Goal: Contribute content: Contribute content

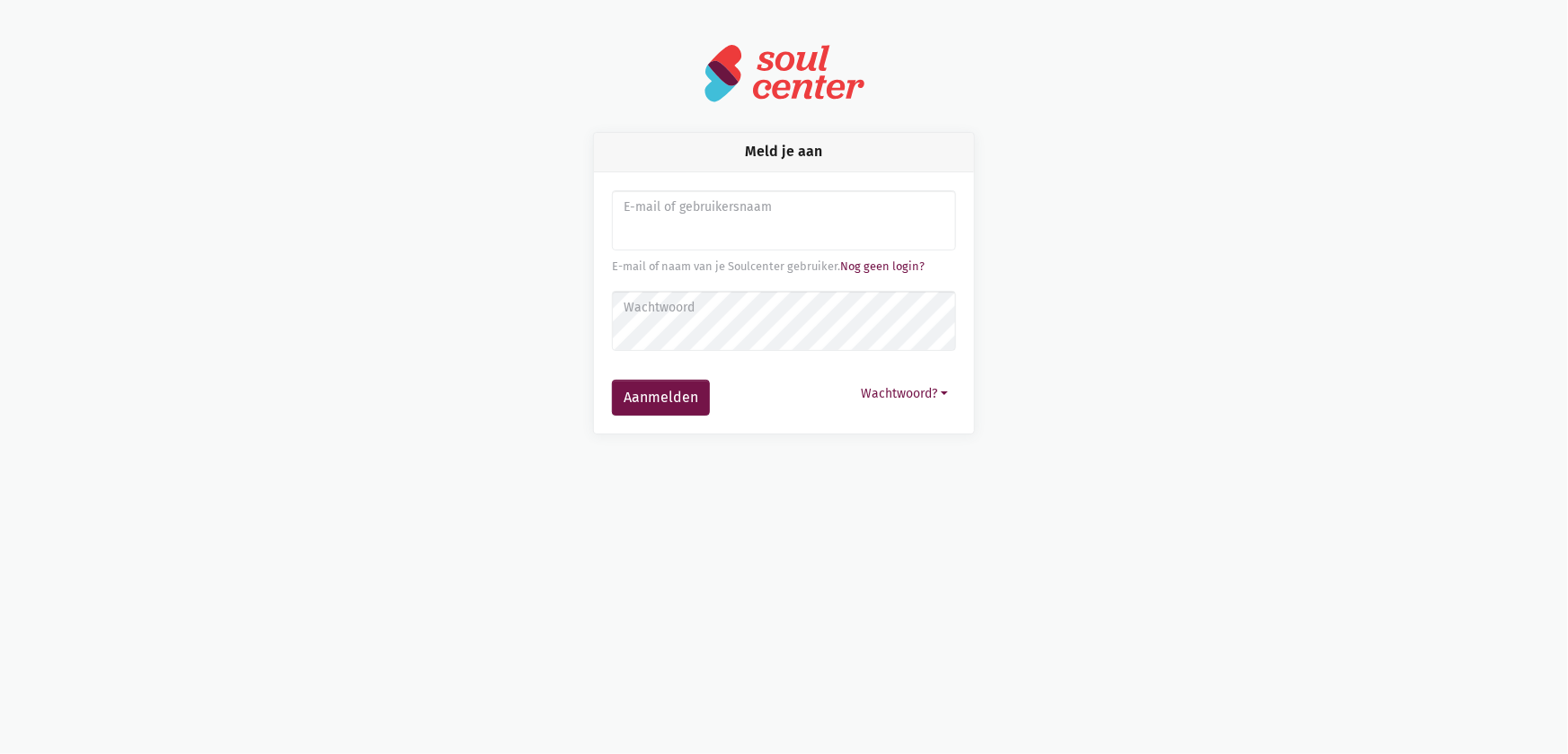
type input "sarahvds25@telenet.be"
click at [655, 316] on label "Wachtwoord" at bounding box center [784, 308] width 321 height 19
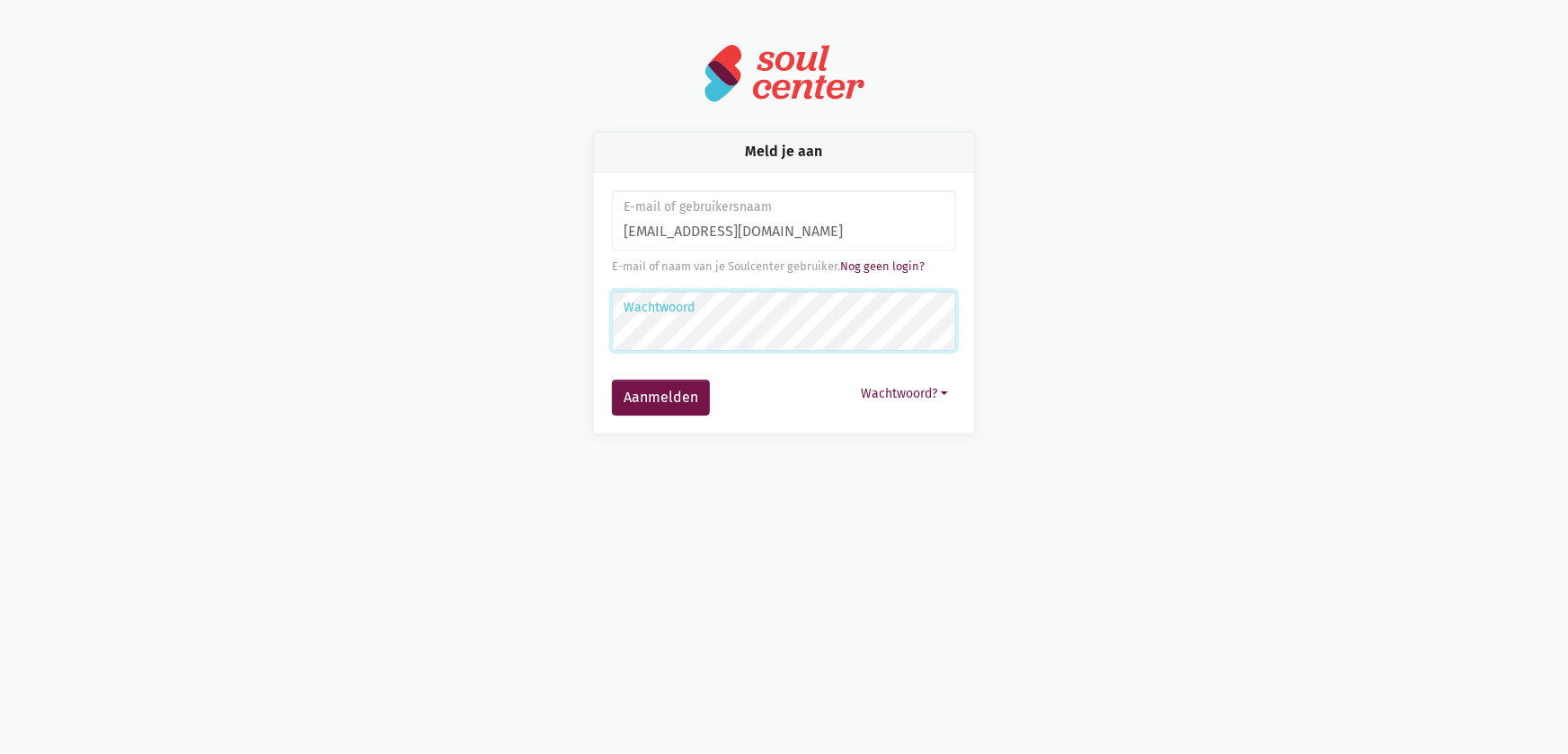
click at [612, 380] on button "Aanmelden" at bounding box center [661, 397] width 98 height 36
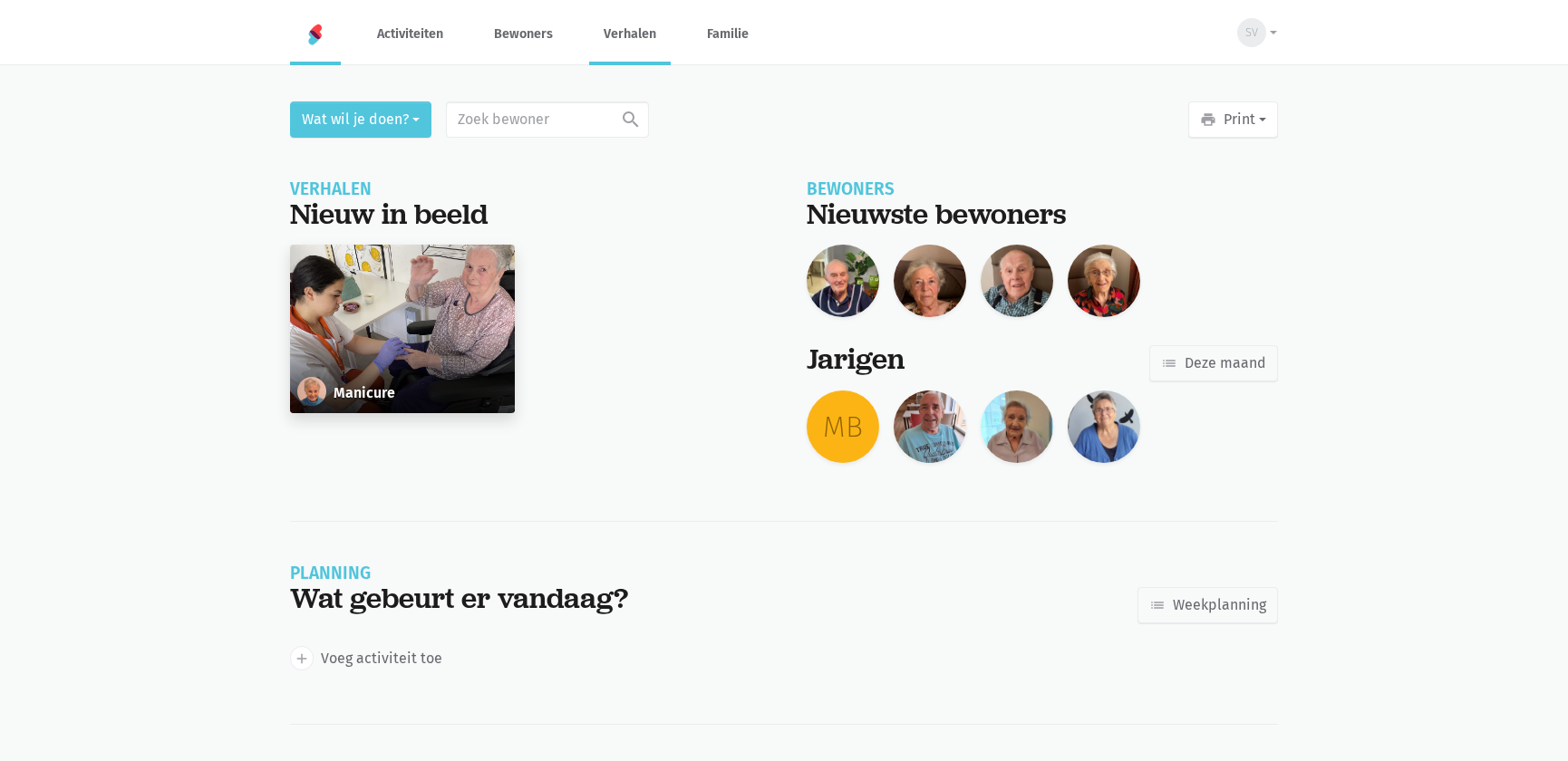
click at [636, 35] on link "Verhalen" at bounding box center [630, 34] width 81 height 61
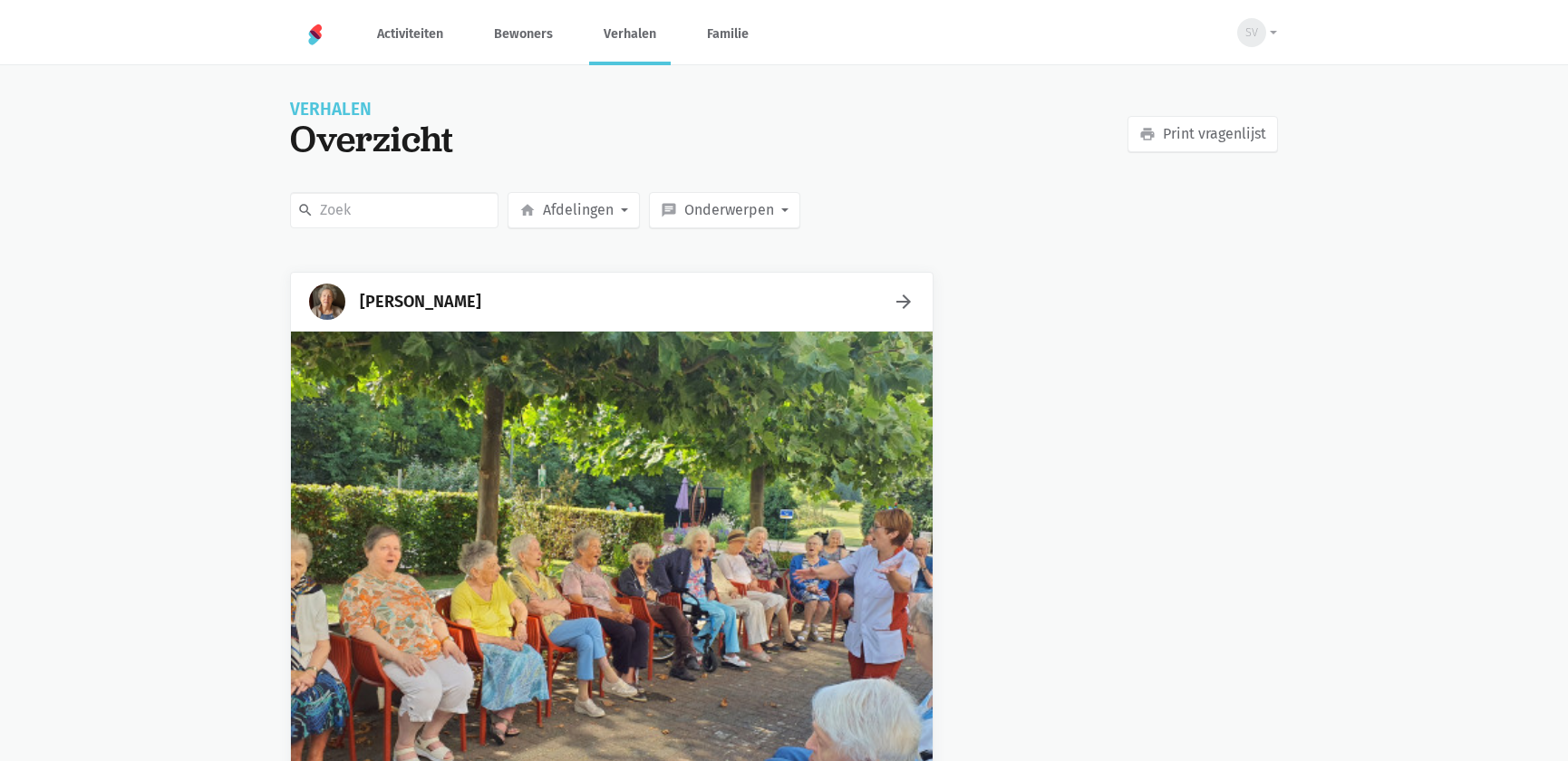
scroll to position [329, 0]
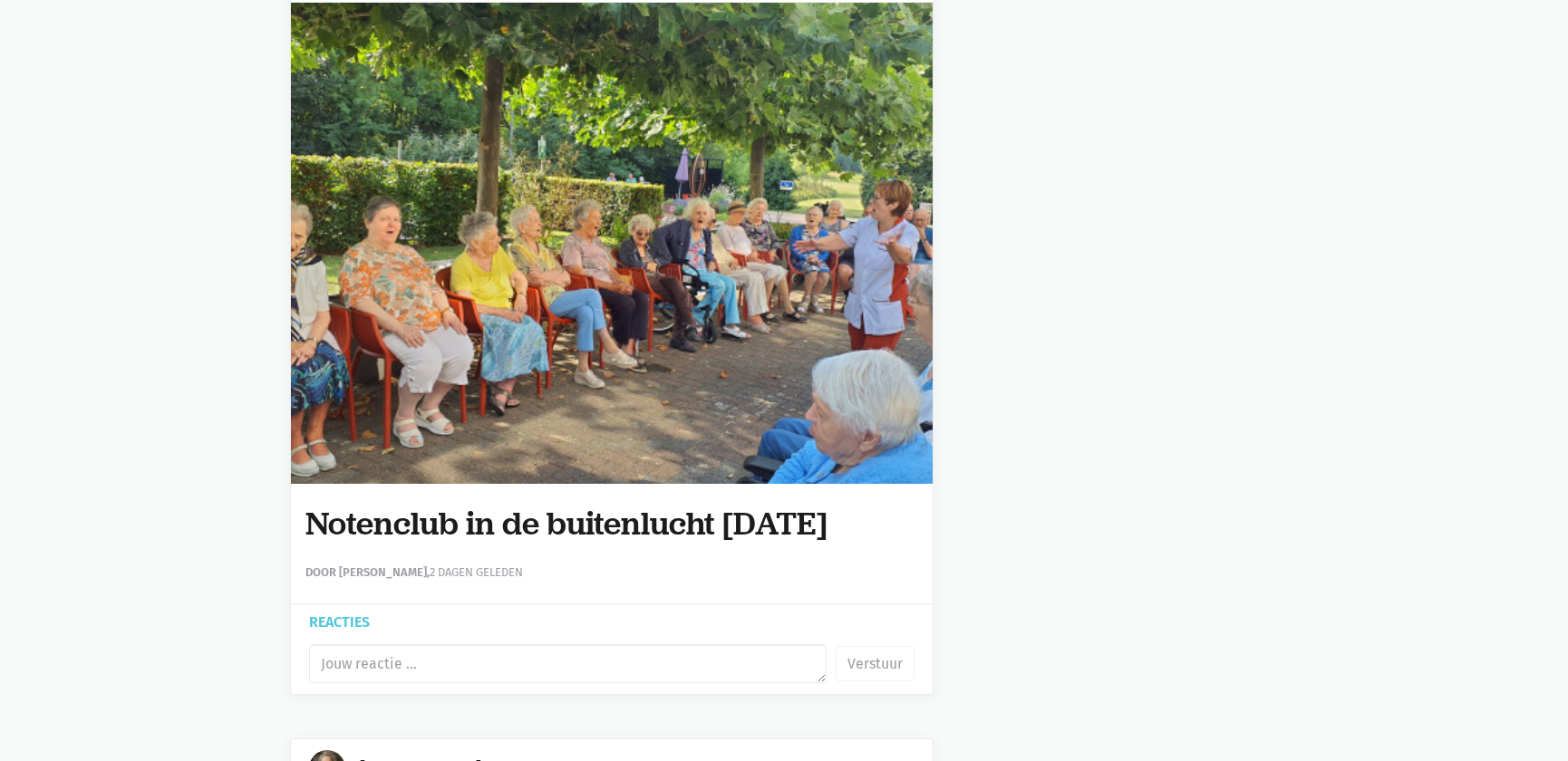
drag, startPoint x: 896, startPoint y: 516, endPoint x: 302, endPoint y: 524, distance: 594.1
click at [302, 524] on div "Notenclub in de buitenlucht 13/08/2025 Door Sarah Van Der Stappen, 2 dagen gele…" at bounding box center [612, 544] width 642 height 120
copy h1 "Notenclub in de buitenlucht 13/08/2025"
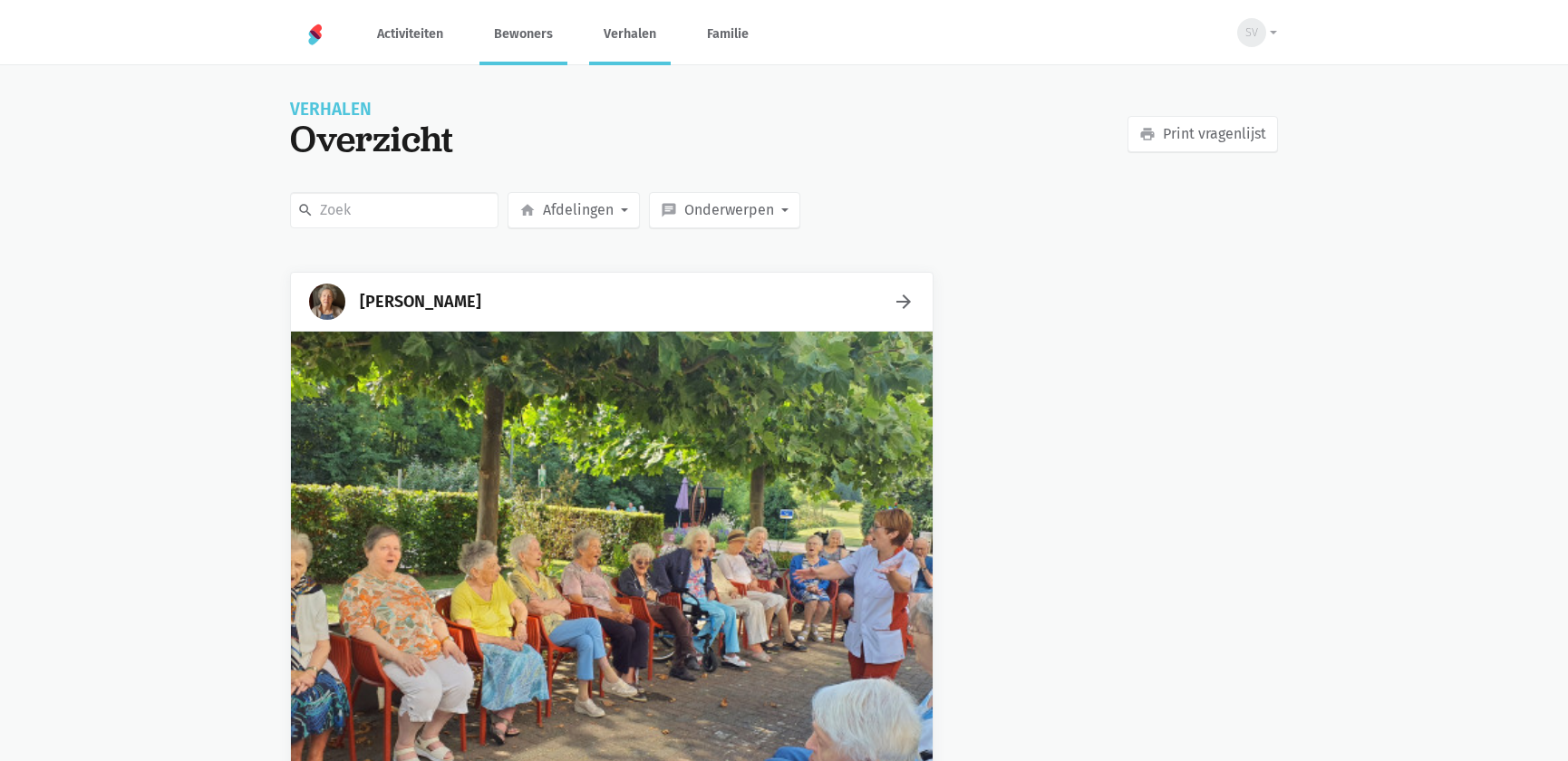
click at [533, 38] on link "Bewoners" at bounding box center [523, 34] width 88 height 61
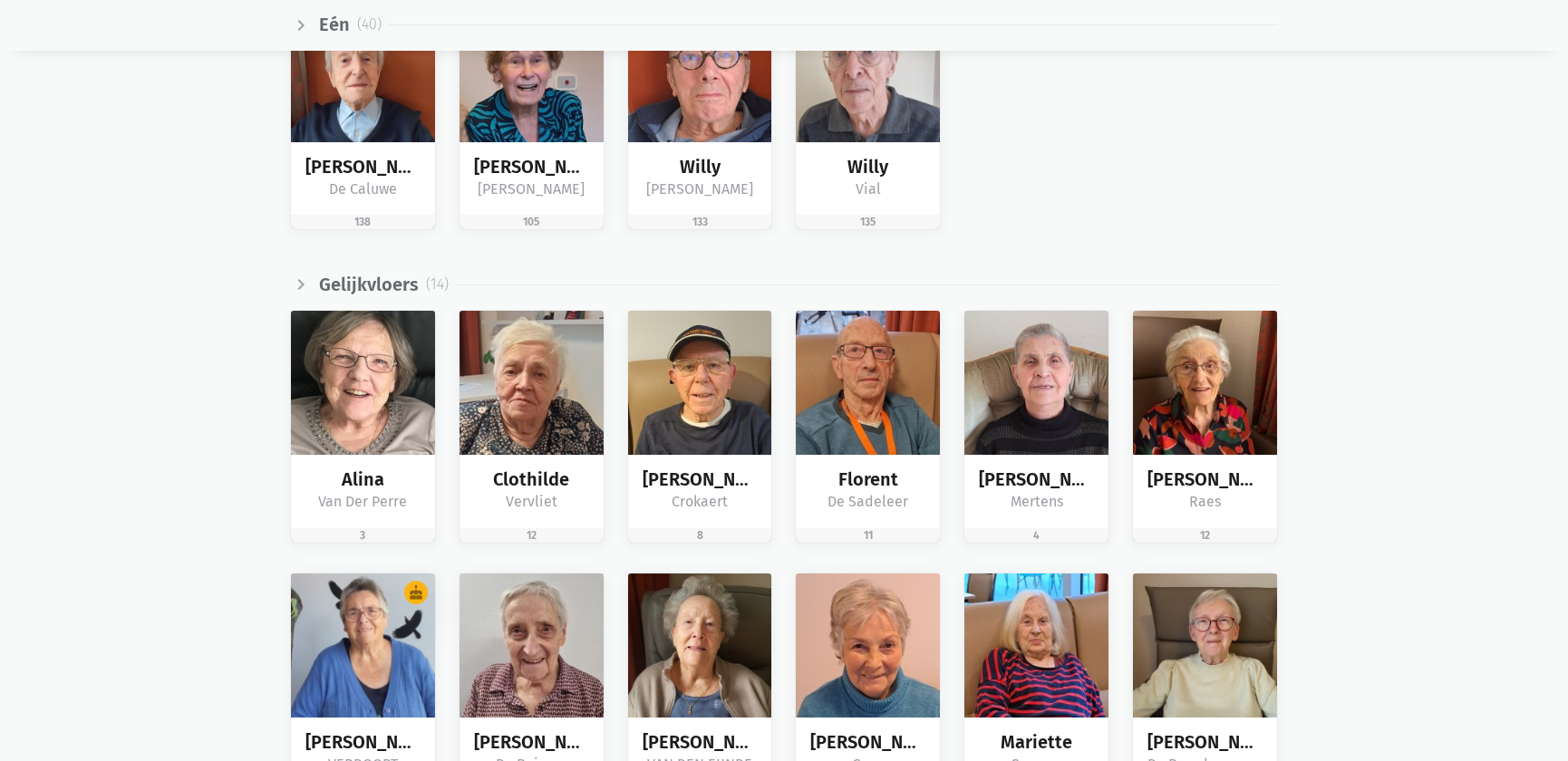
scroll to position [2636, 0]
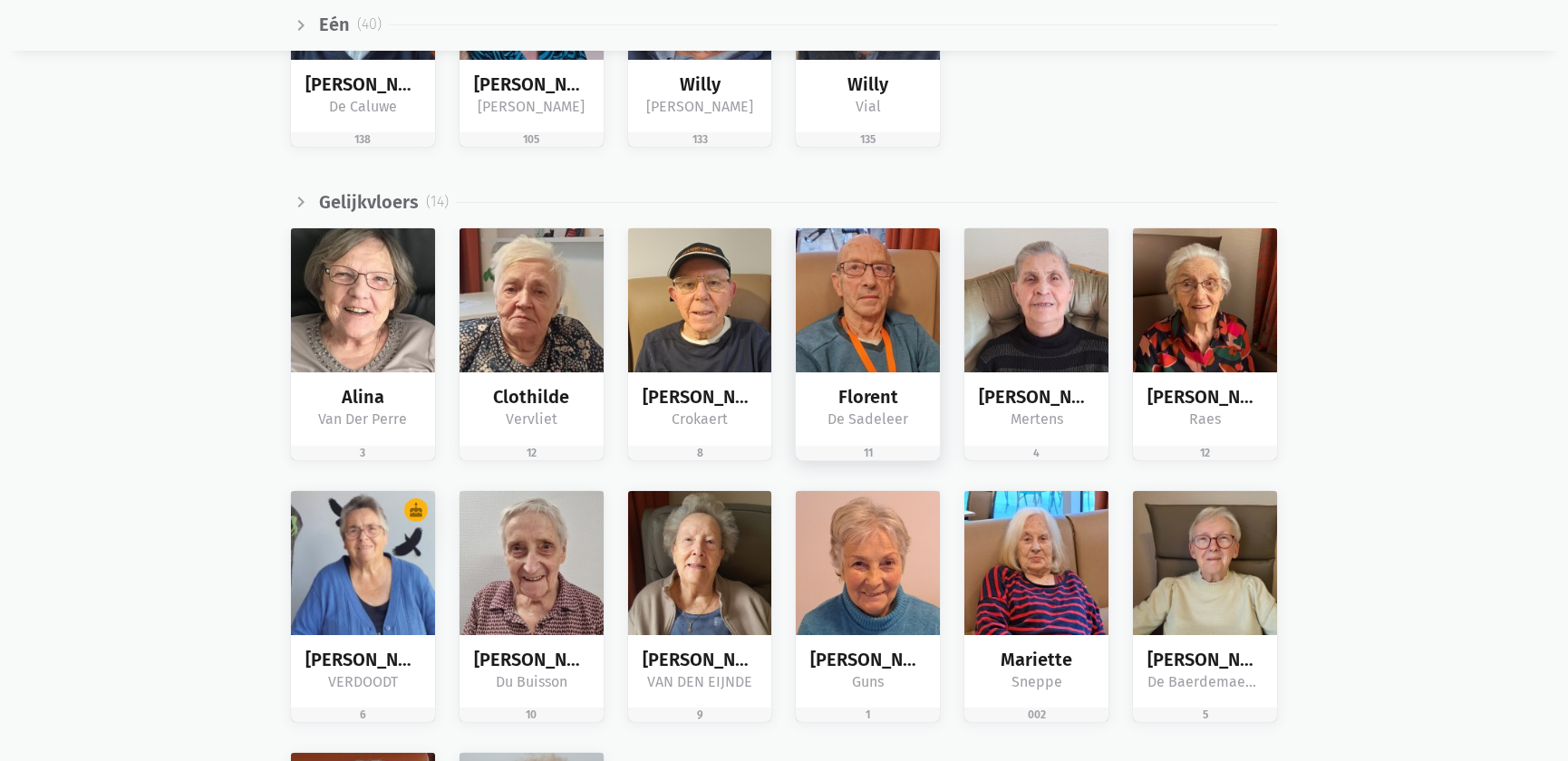
click at [880, 352] on img at bounding box center [867, 300] width 145 height 145
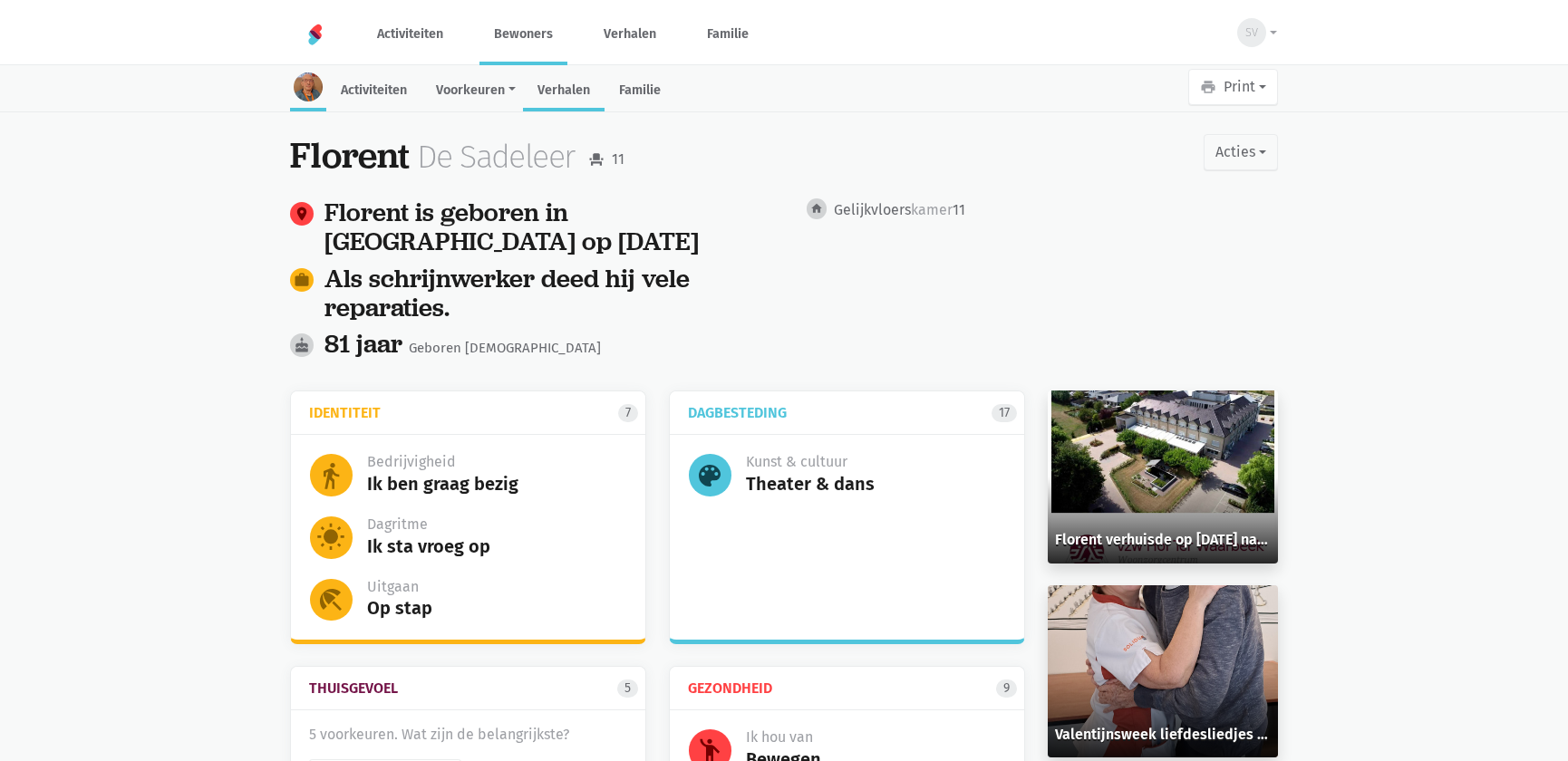
click at [561, 83] on link "Verhalen" at bounding box center [563, 92] width 81 height 39
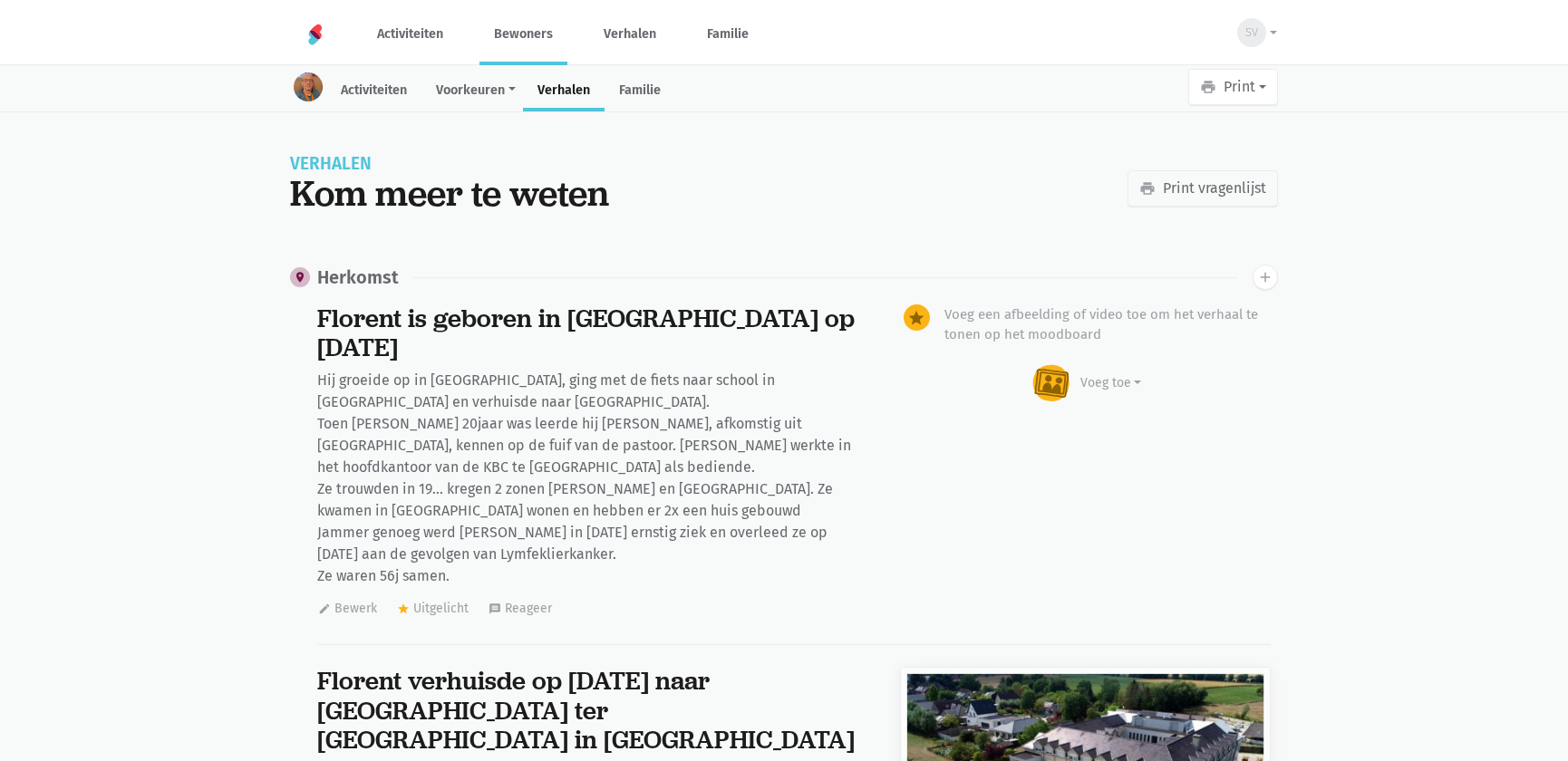
scroll to position [10634, 0]
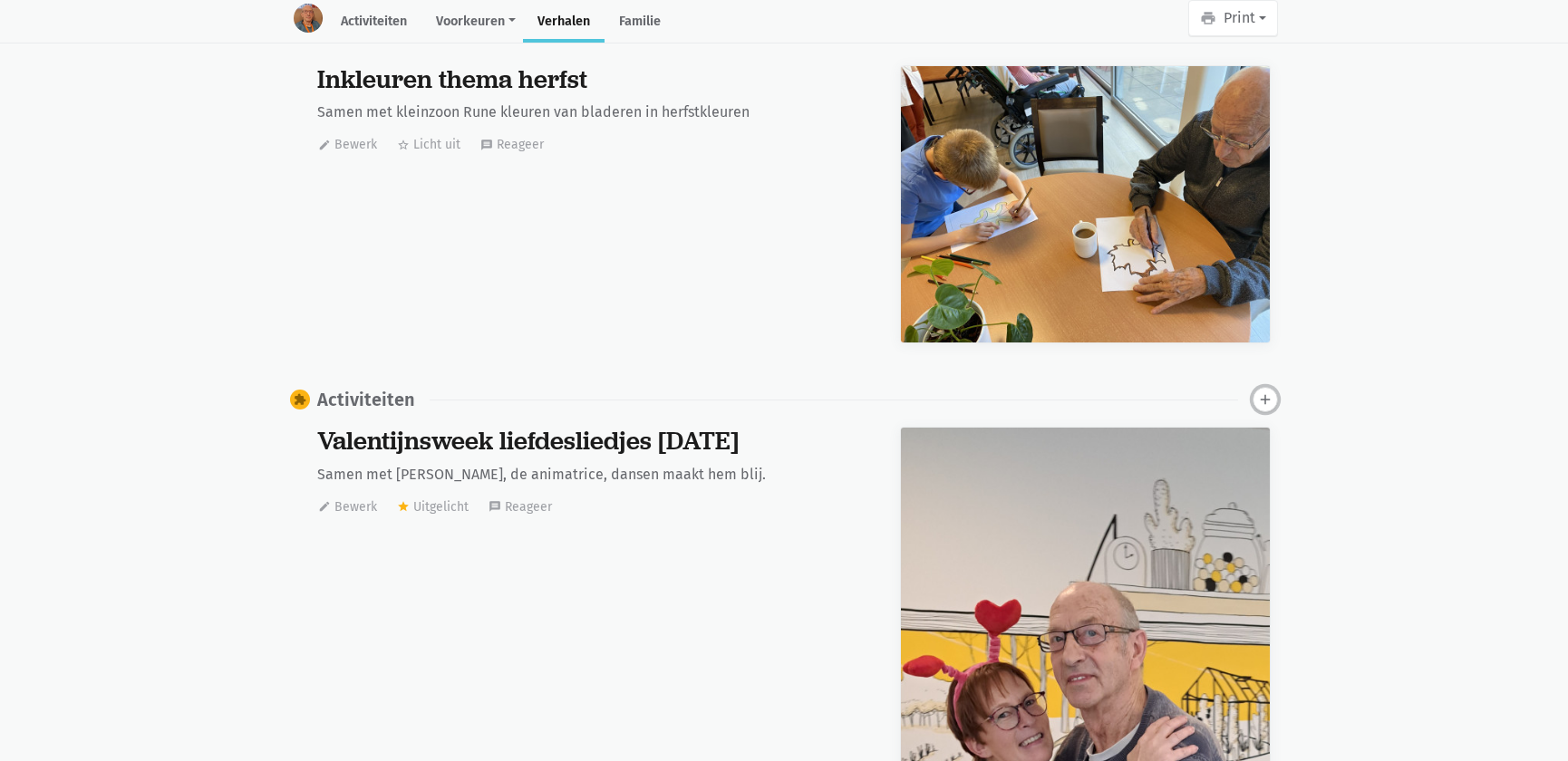
click at [1261, 392] on icon "add" at bounding box center [1265, 399] width 16 height 16
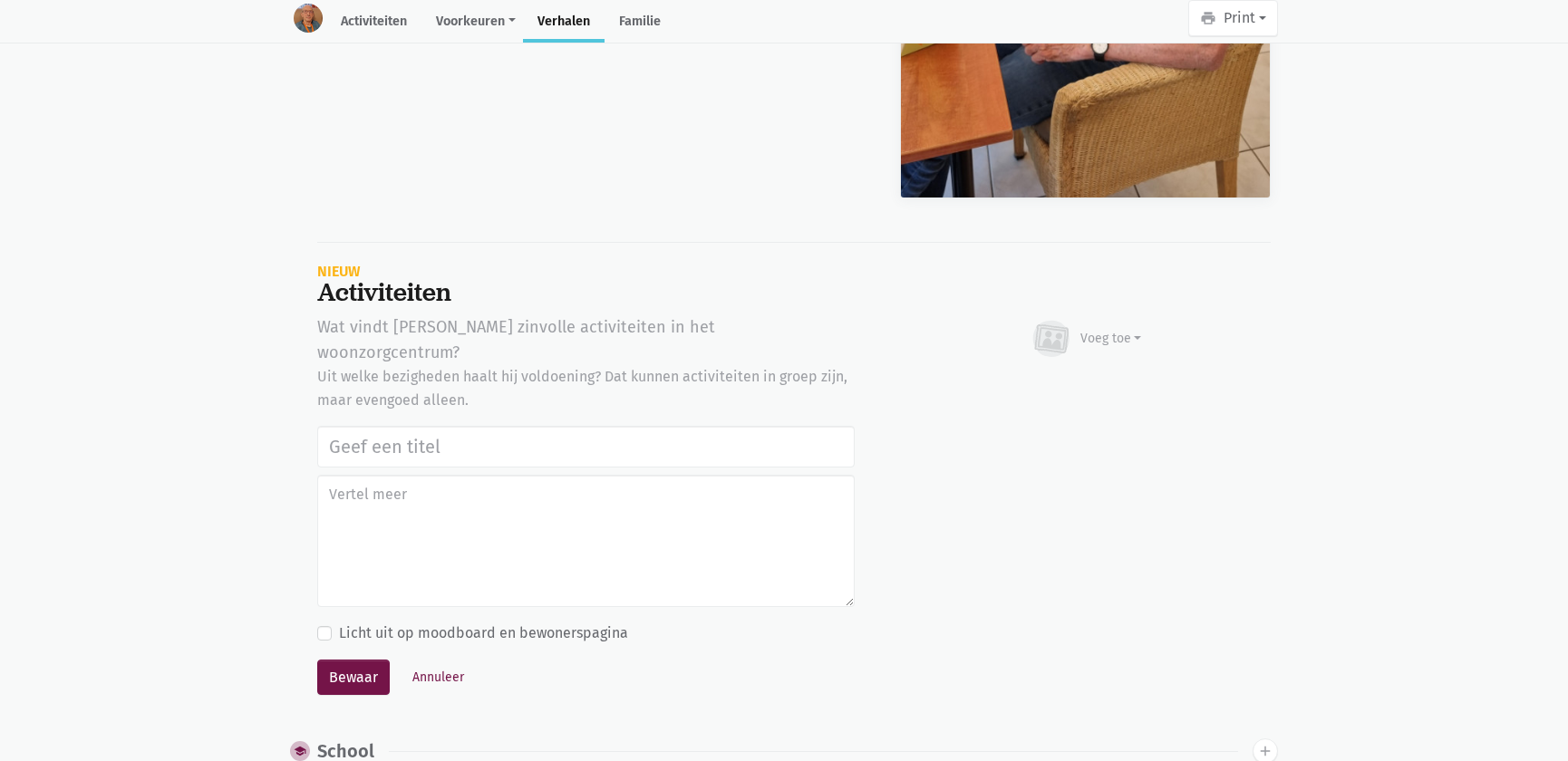
click at [381, 426] on input "text" at bounding box center [586, 447] width 537 height 42
type input "Notenclub in de buitenlucht [DATE]"
click at [1115, 329] on div "Voeg toe" at bounding box center [1112, 339] width 62 height 19
click at [1095, 376] on link "Afbeelding" at bounding box center [1075, 391] width 132 height 31
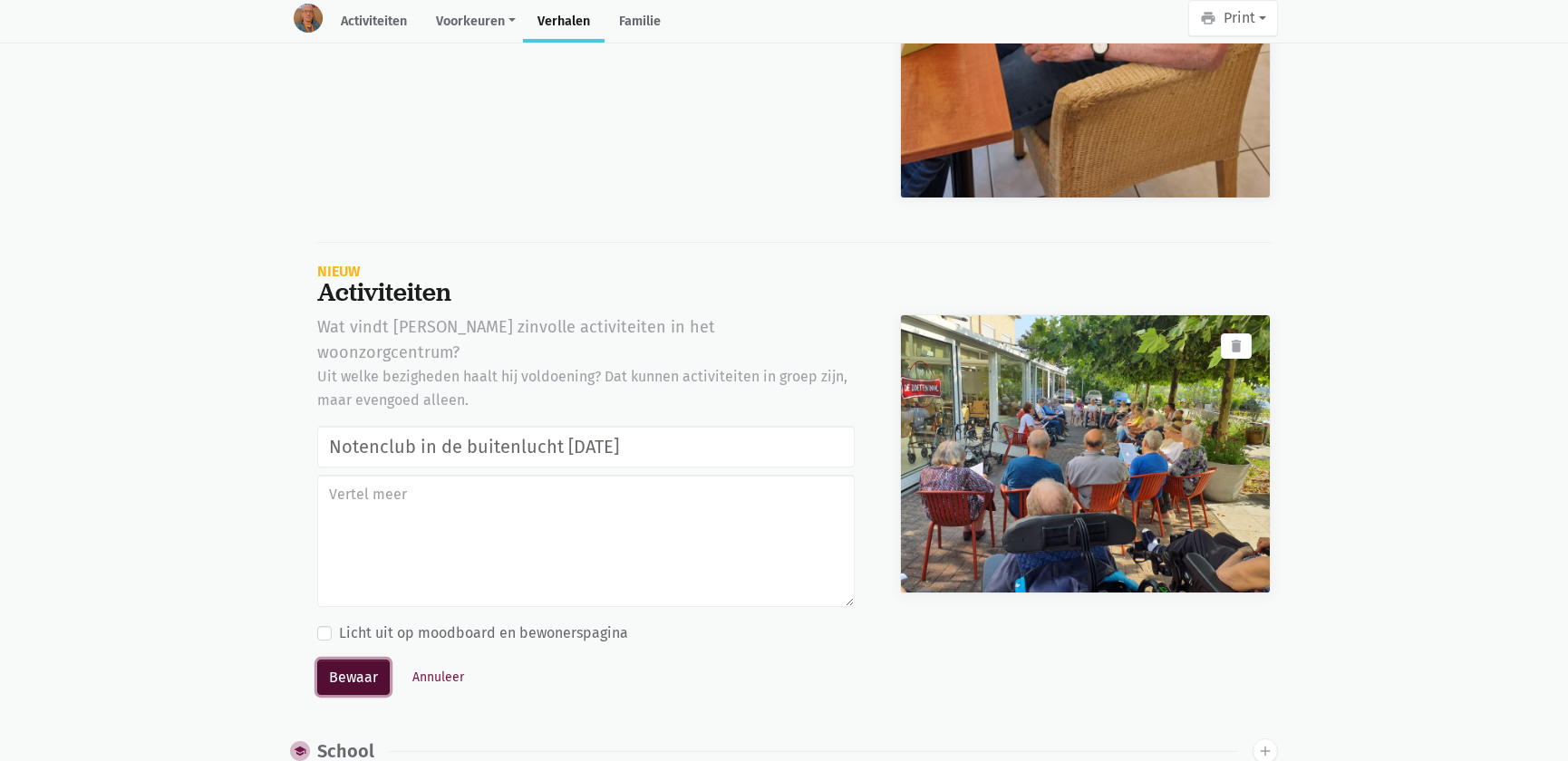
click at [354, 660] on button "Bewaar" at bounding box center [354, 678] width 73 height 36
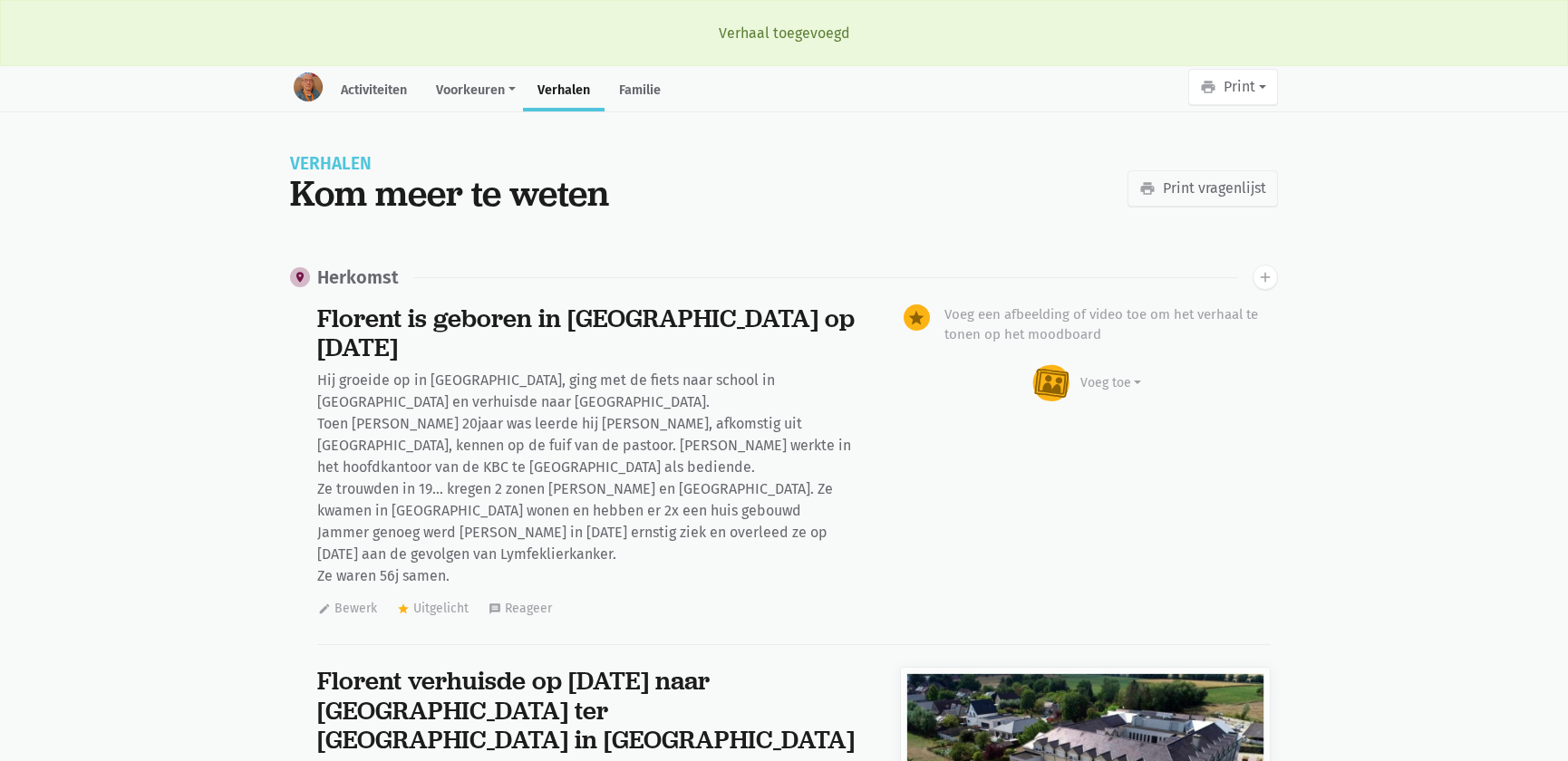
scroll to position [10634, 0]
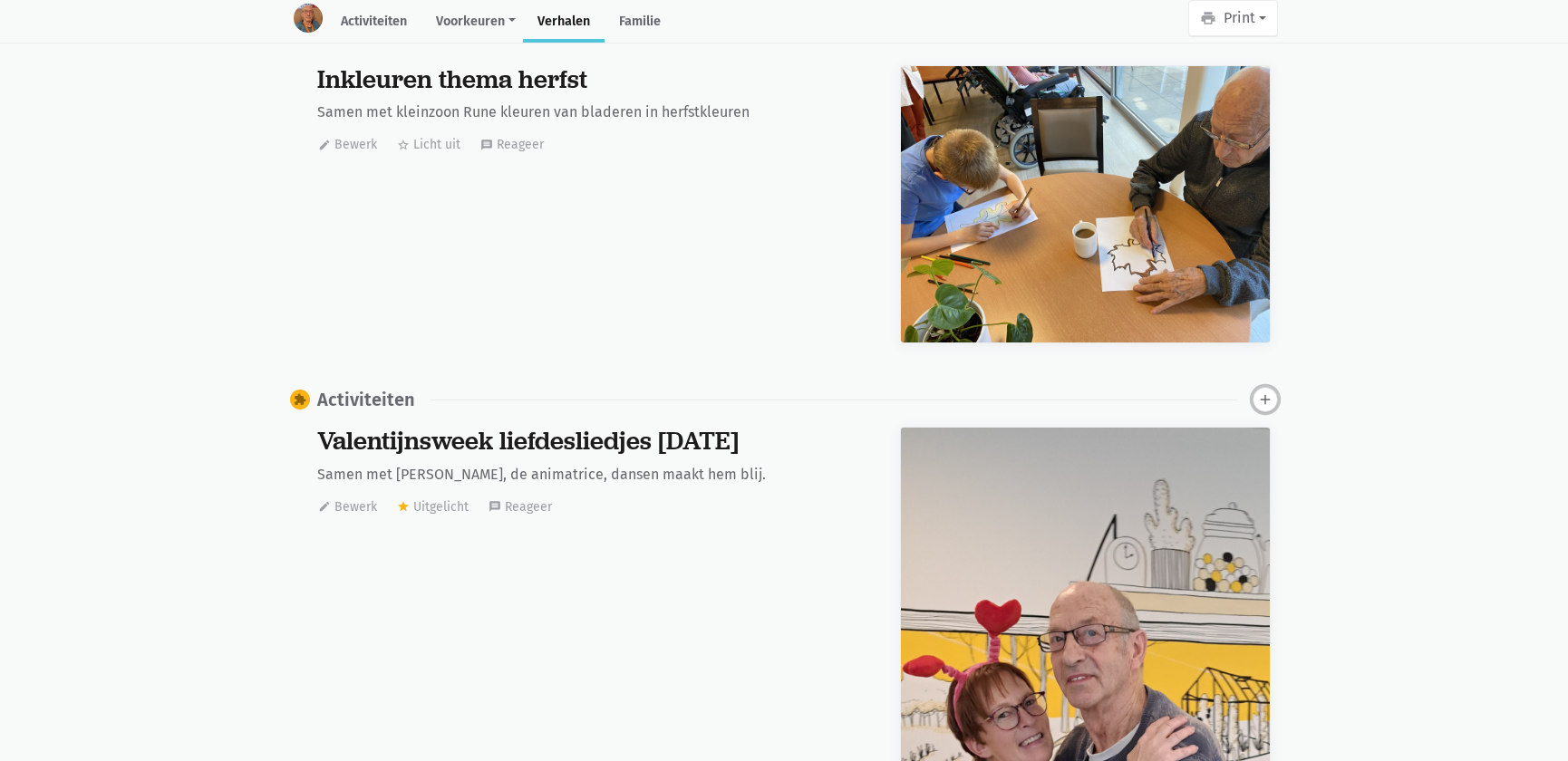
click at [1266, 392] on icon "add" at bounding box center [1265, 399] width 16 height 16
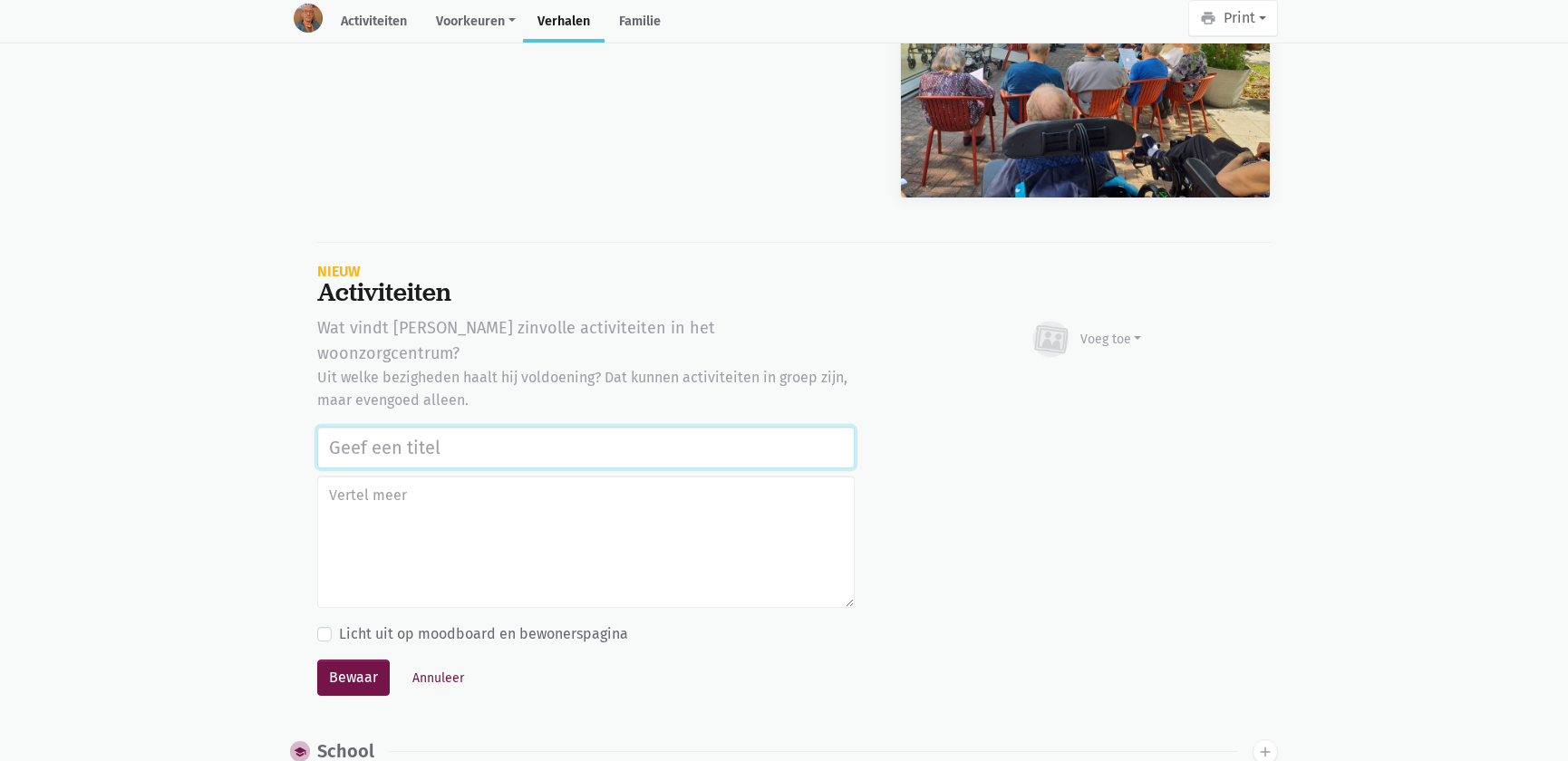
click at [353, 427] on input "text" at bounding box center [586, 448] width 537 height 42
paste input "Notenclub in de buitenlucht [DATE]"
type input "Notenclub in de buitenlucht [DATE]"
drag, startPoint x: 1093, startPoint y: 304, endPoint x: 1089, endPoint y: 317, distance: 13.6
click at [1092, 320] on div "Voeg toe" at bounding box center [1086, 339] width 113 height 40
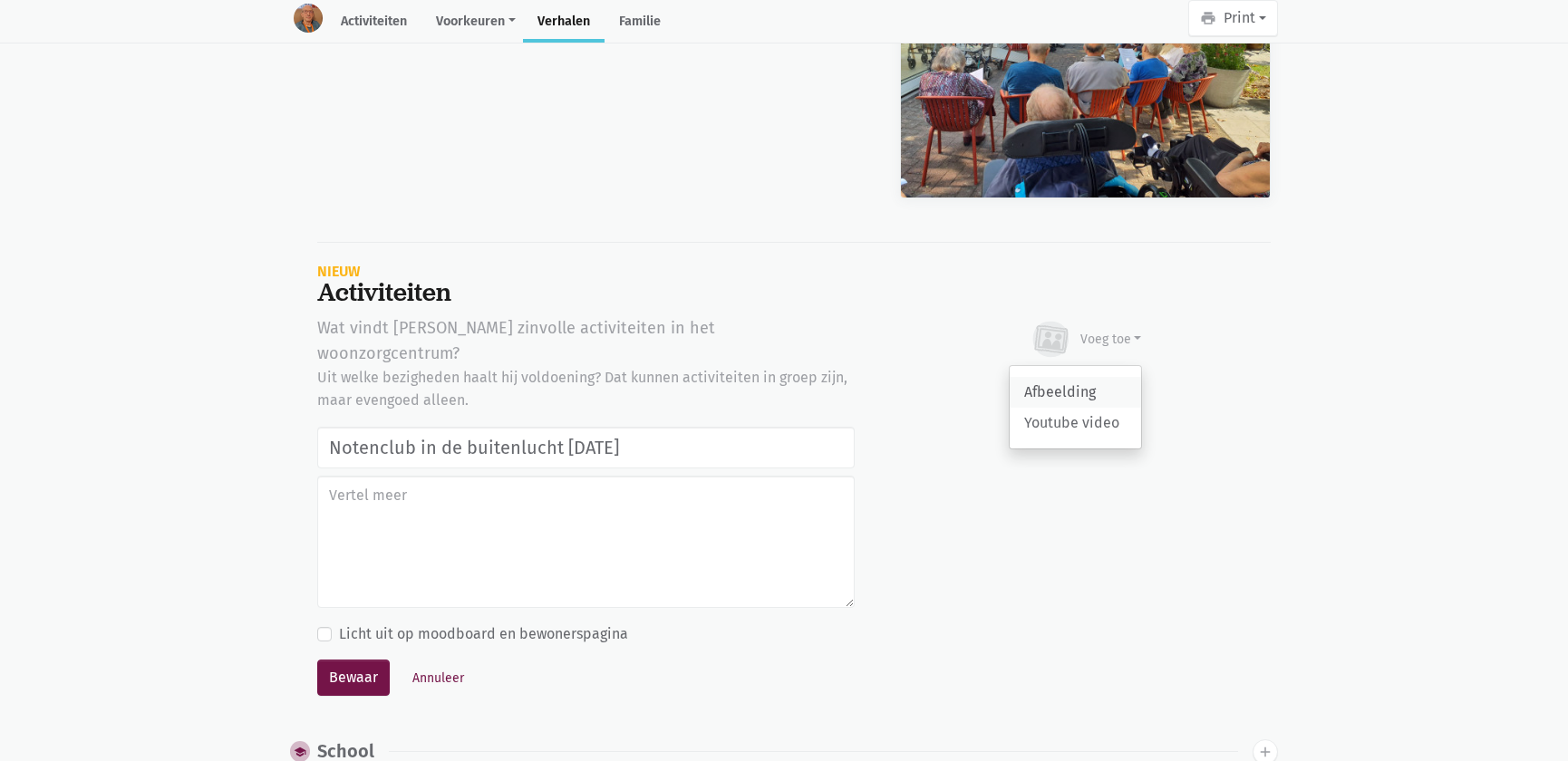
click at [1044, 377] on link "Afbeelding" at bounding box center [1075, 392] width 132 height 31
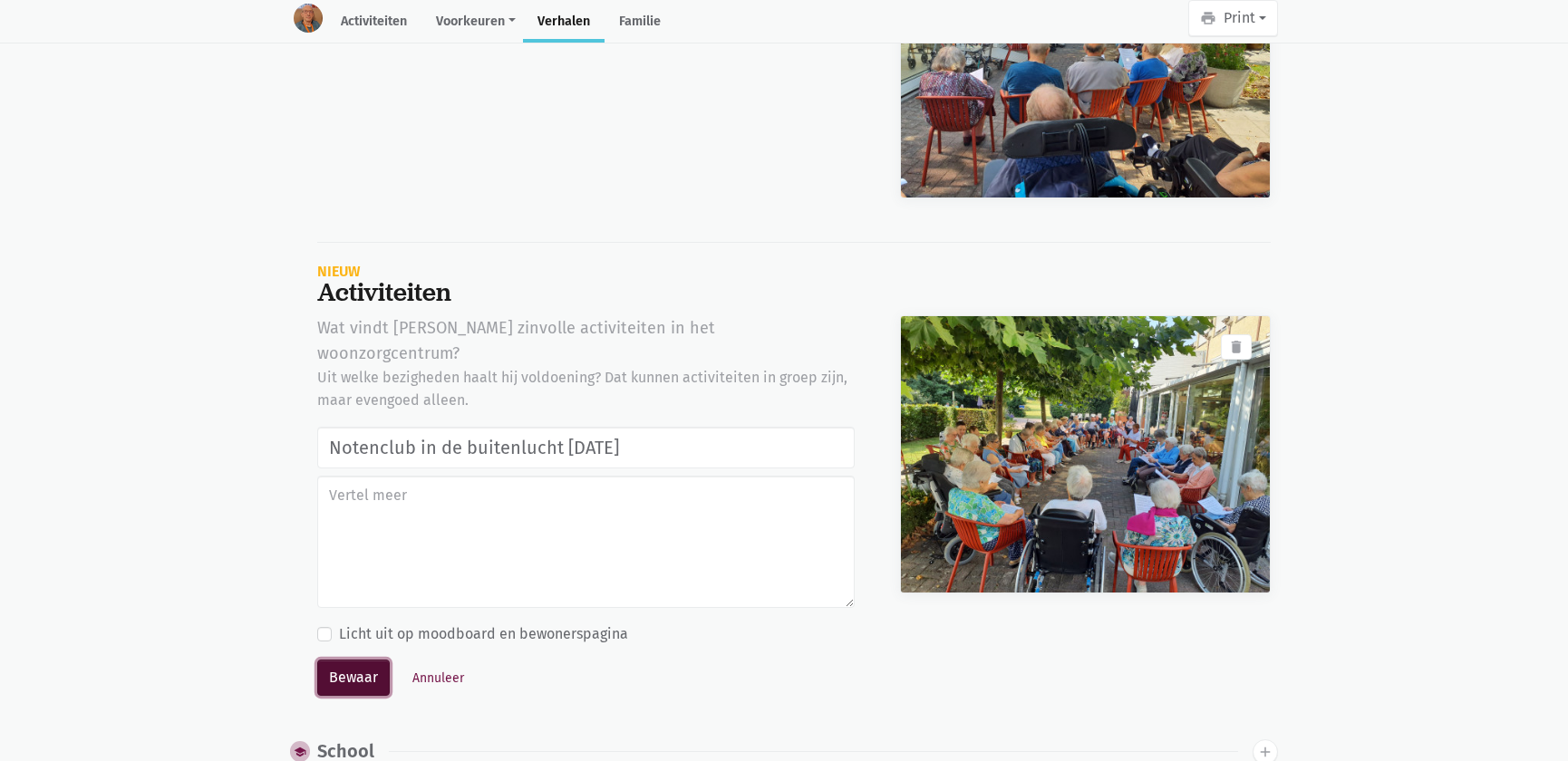
click at [348, 660] on button "Bewaar" at bounding box center [354, 678] width 73 height 36
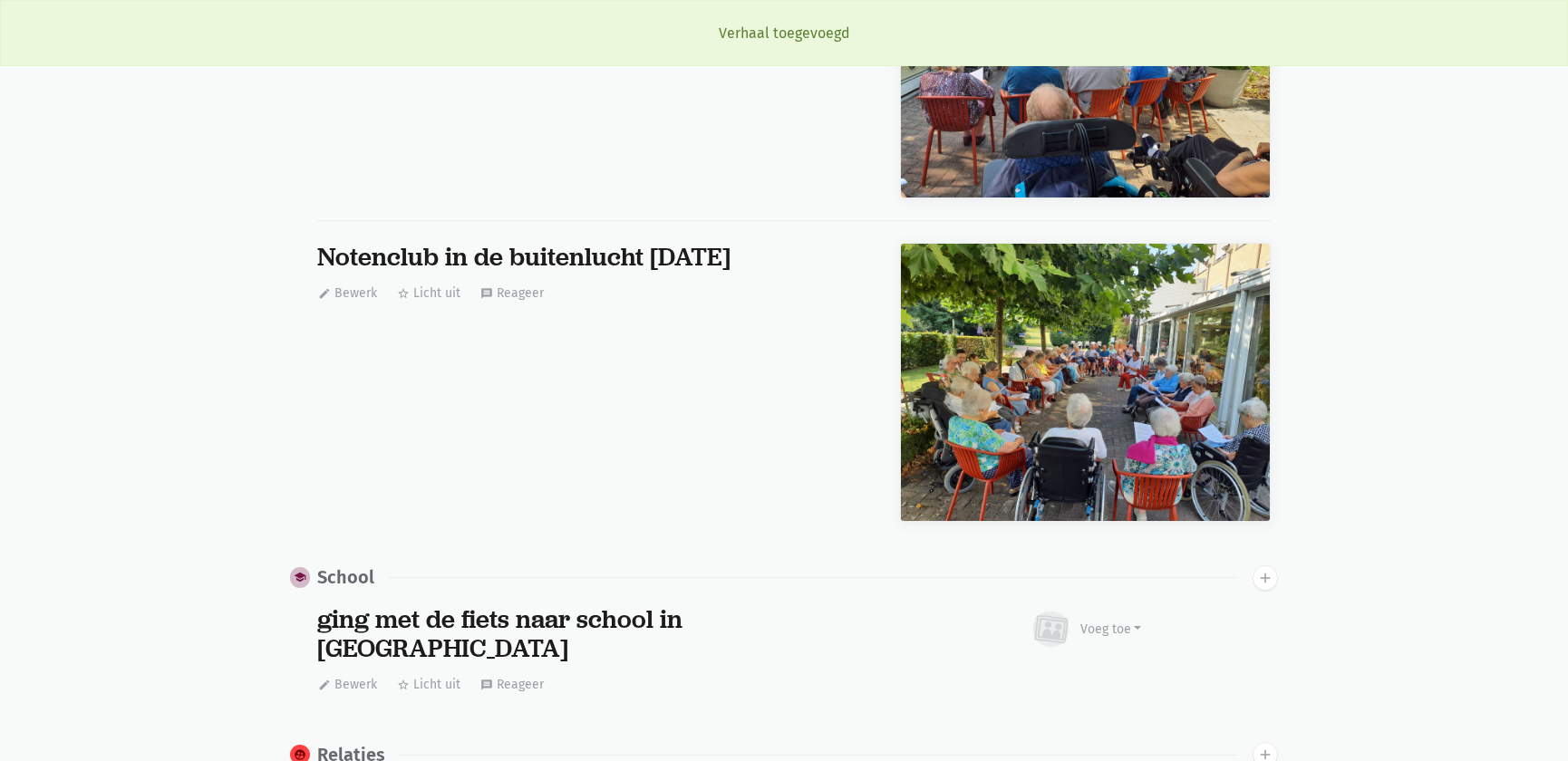
scroll to position [0, 0]
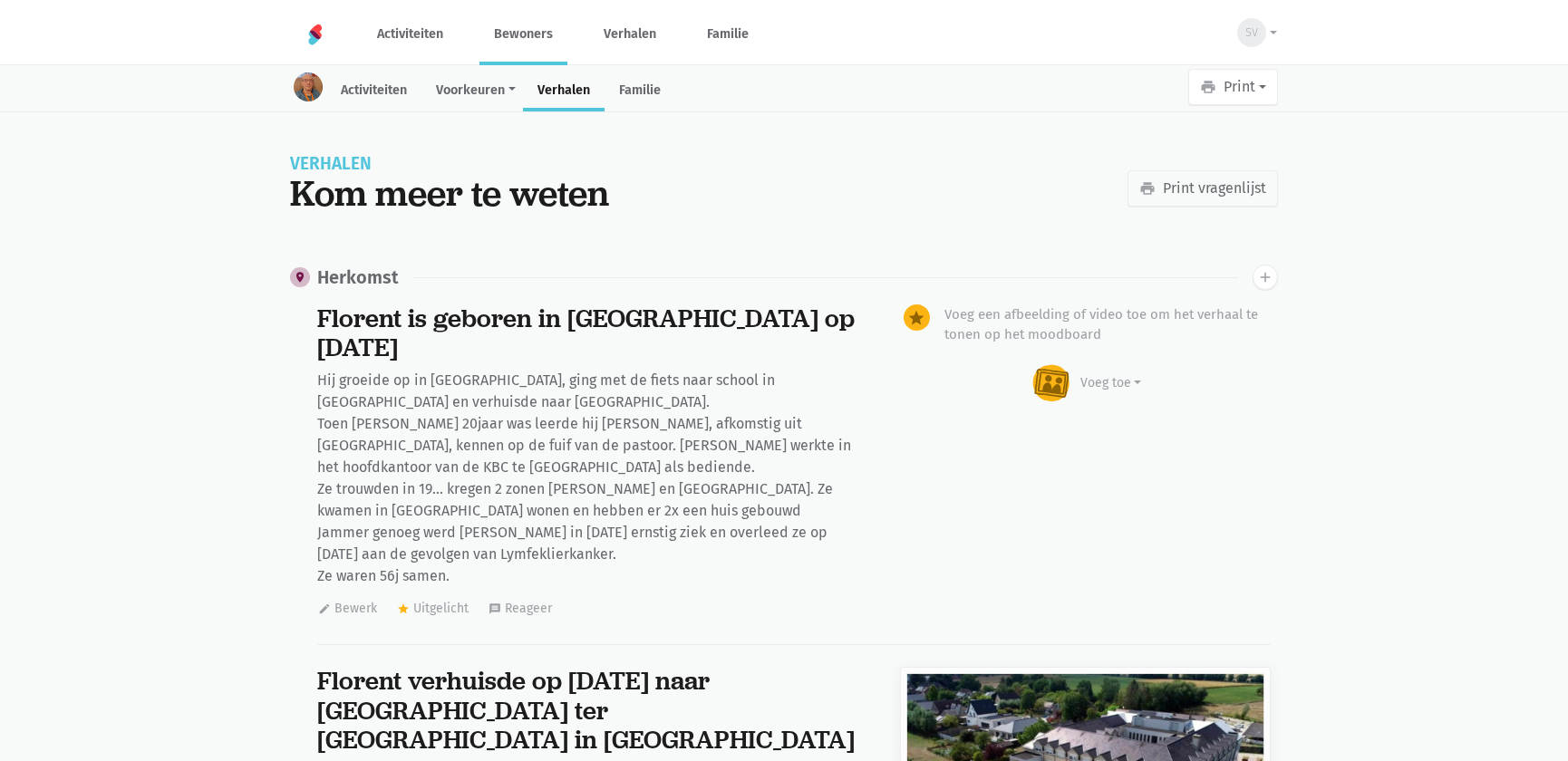
click at [532, 42] on link "Bewoners" at bounding box center [523, 34] width 88 height 61
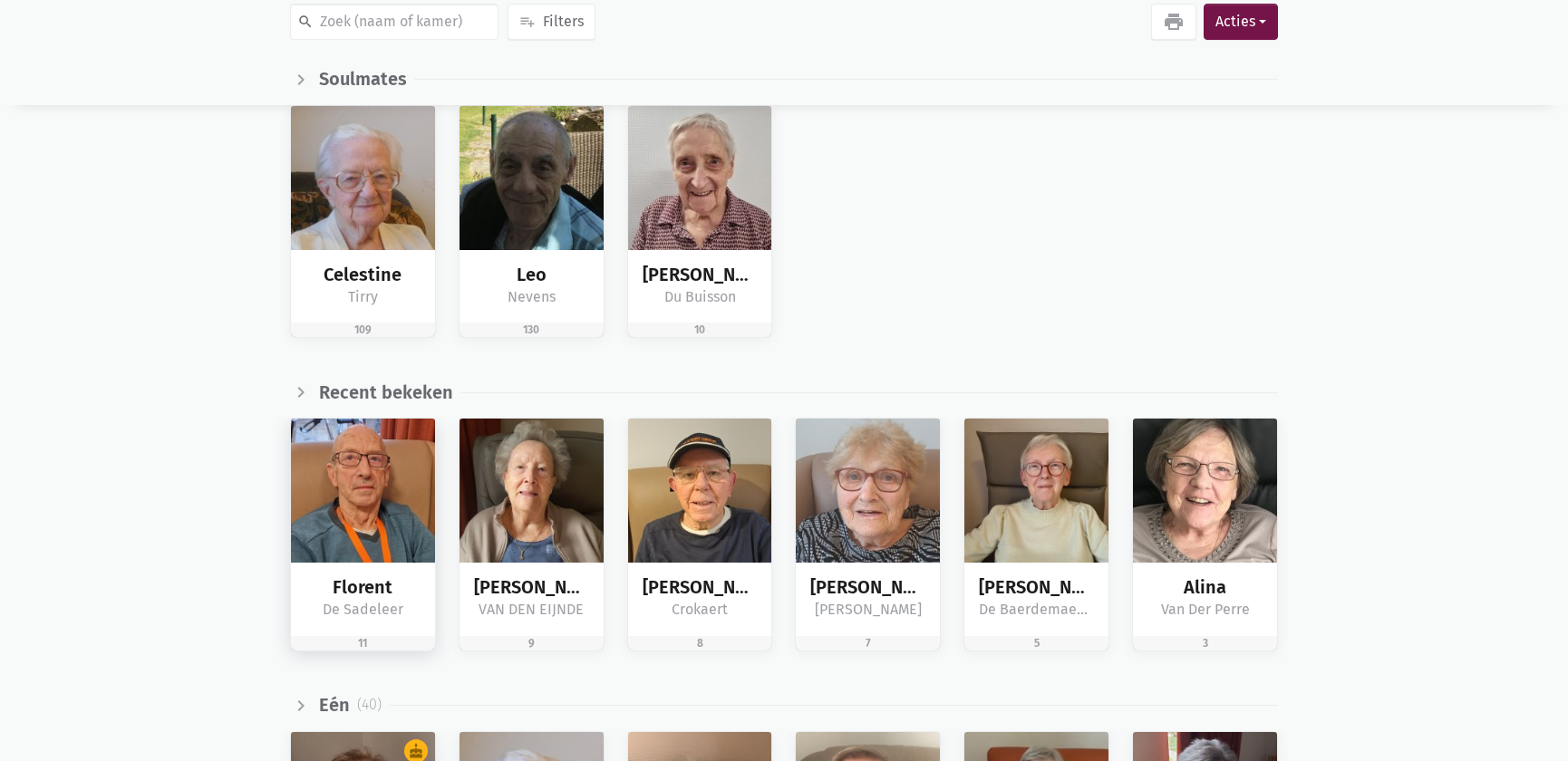
scroll to position [246, 0]
click at [331, 547] on img at bounding box center [363, 491] width 145 height 145
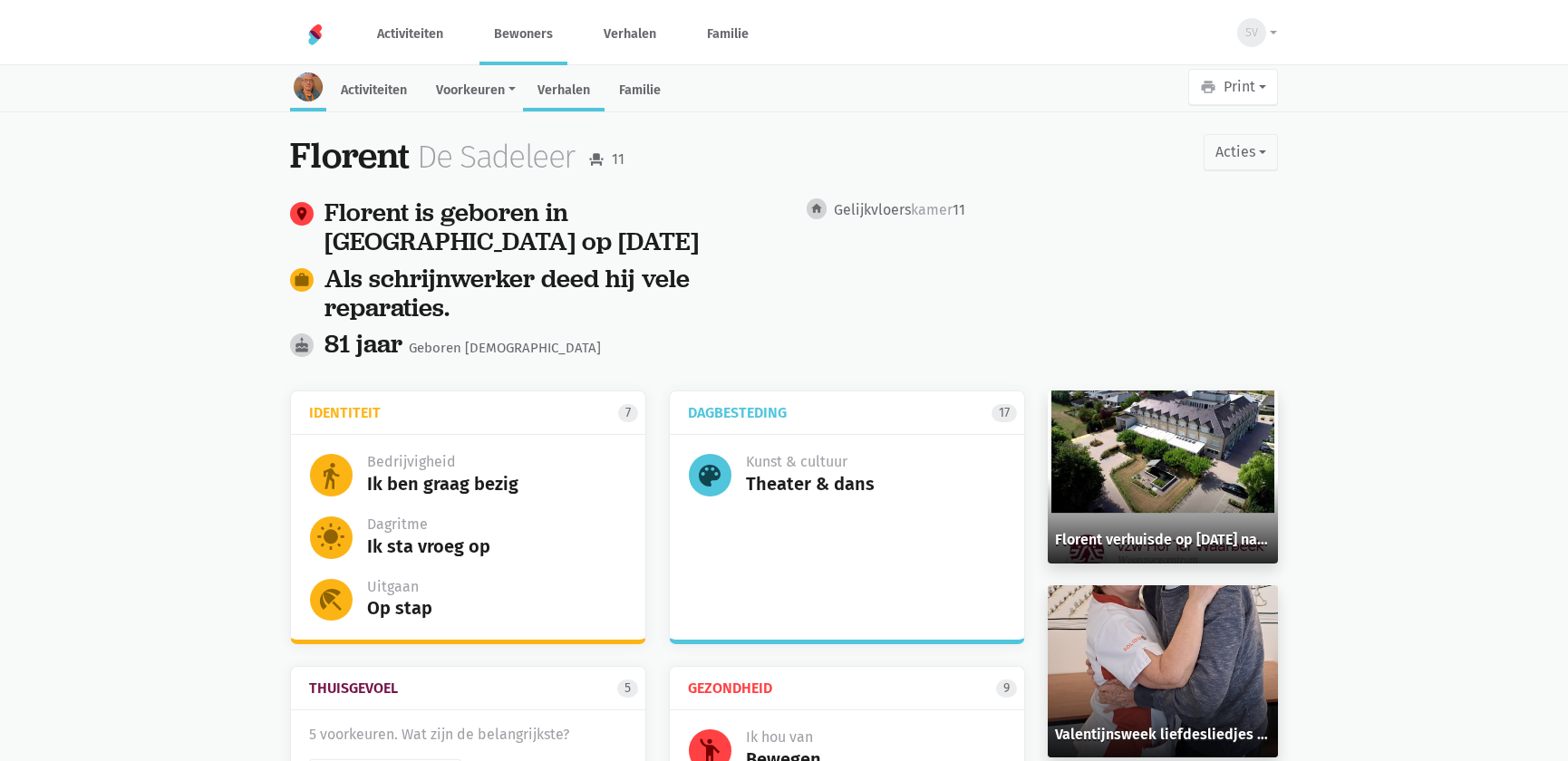
click at [553, 81] on link "Verhalen" at bounding box center [563, 92] width 81 height 39
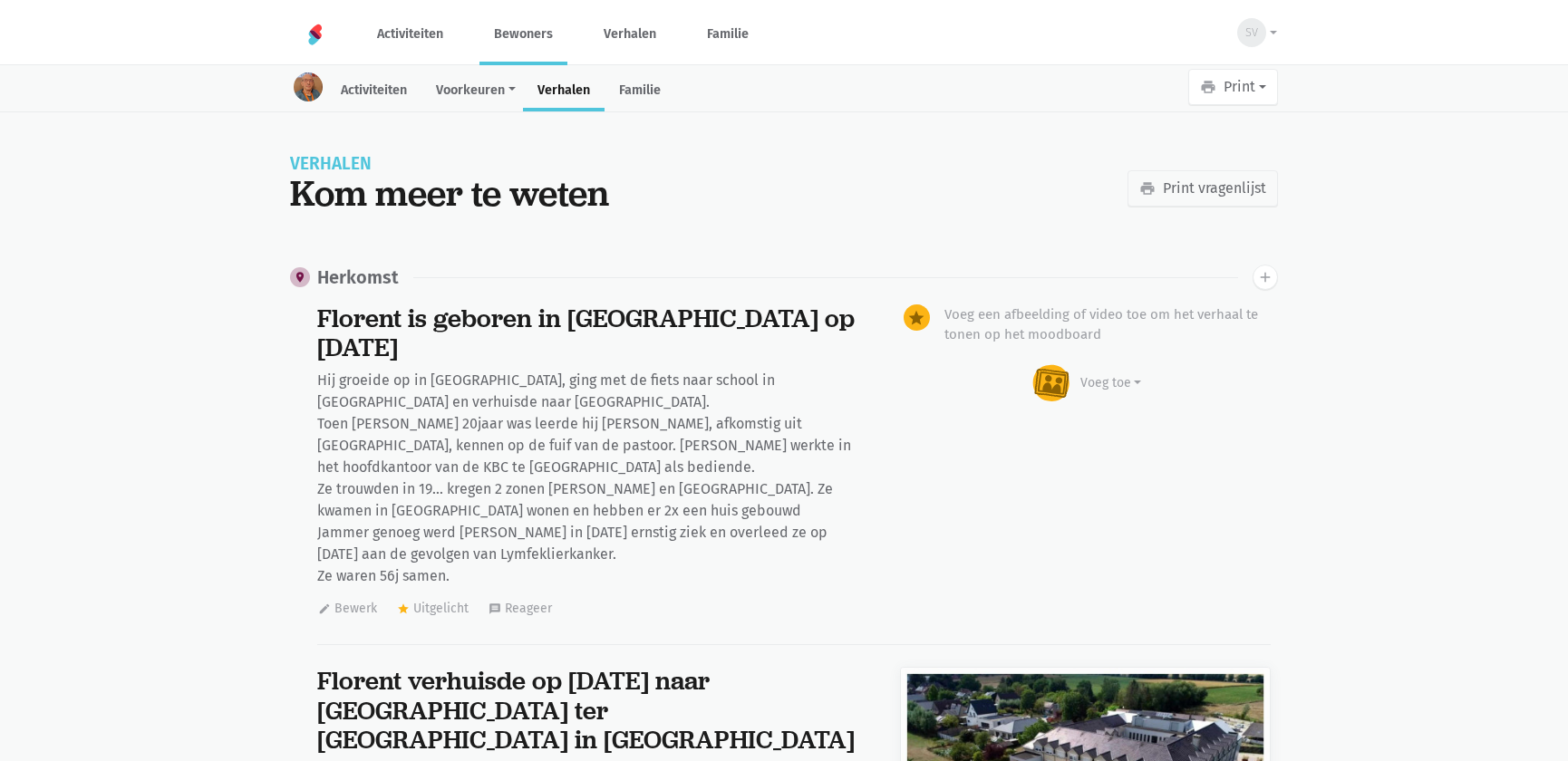
scroll to position [10634, 0]
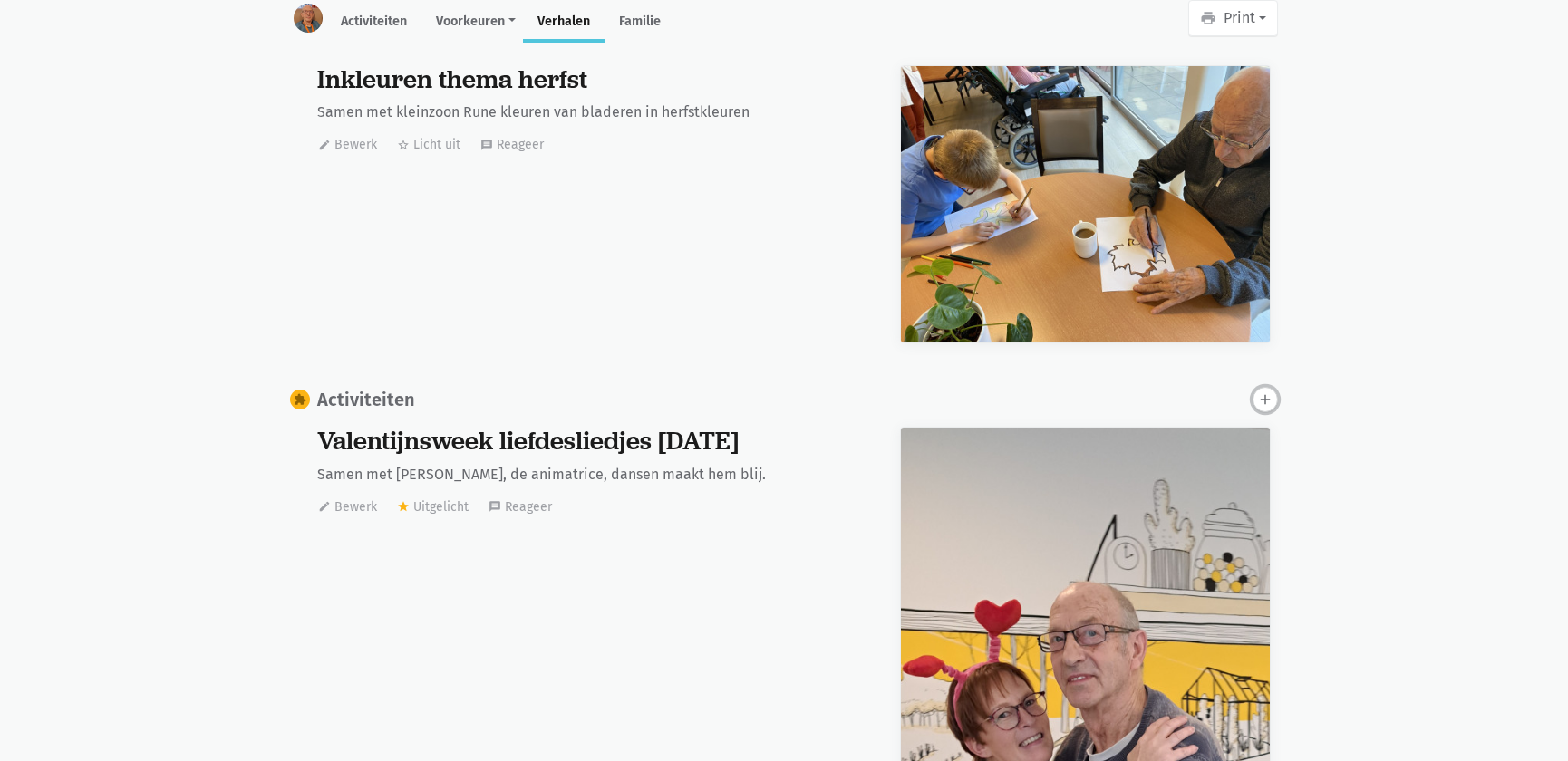
click at [1269, 392] on icon "add" at bounding box center [1265, 399] width 16 height 16
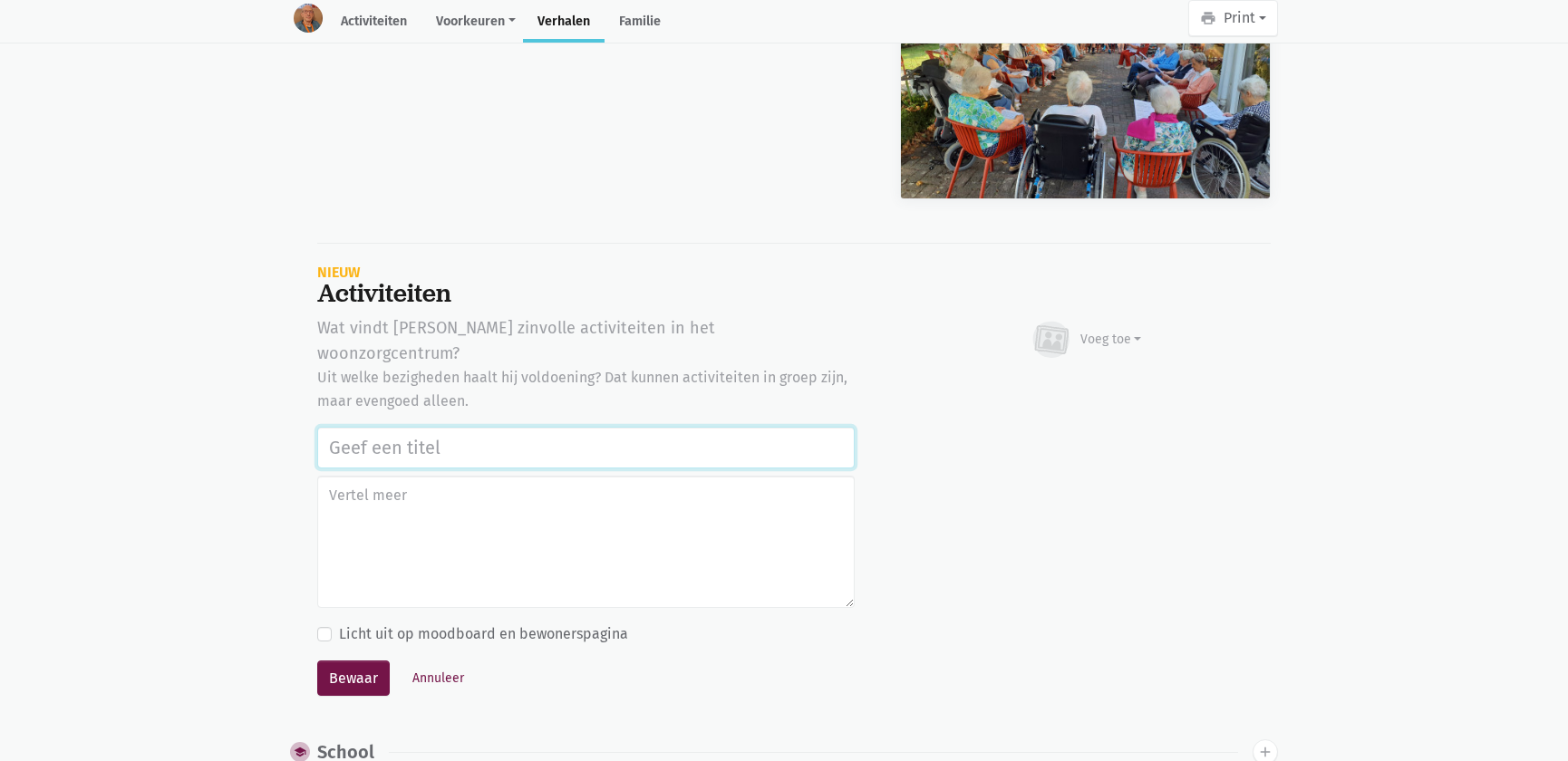
click at [389, 427] on input "text" at bounding box center [586, 448] width 537 height 42
paste input "Notenclub in de buitenlucht 13/08/2025"
type input "Notenclub in de buitenlucht 13/08/2025"
click at [1123, 330] on div "Voeg toe" at bounding box center [1112, 339] width 62 height 19
click at [1093, 377] on link "Afbeelding" at bounding box center [1075, 392] width 132 height 31
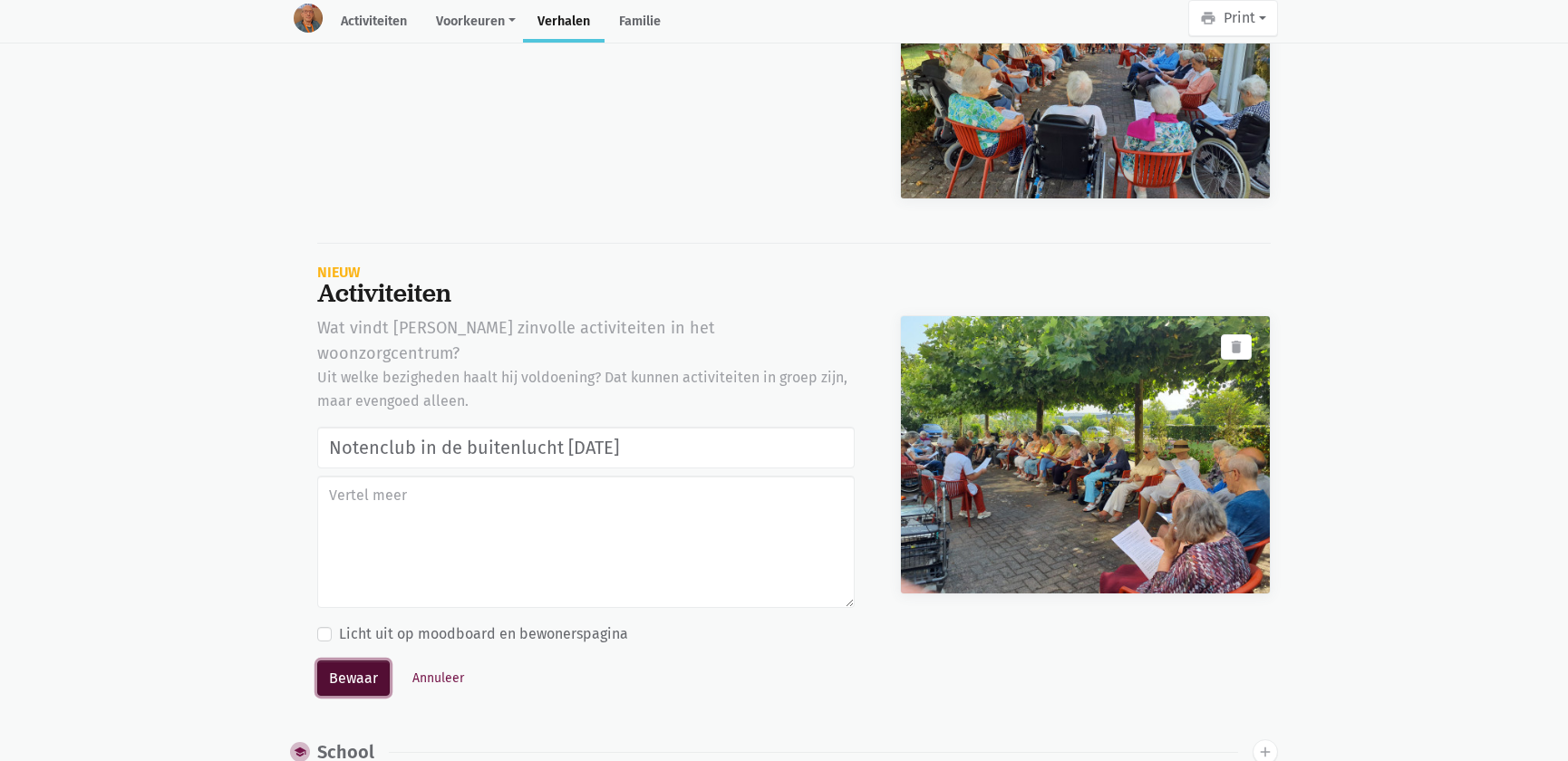
click at [368, 661] on button "Bewaar" at bounding box center [354, 679] width 73 height 36
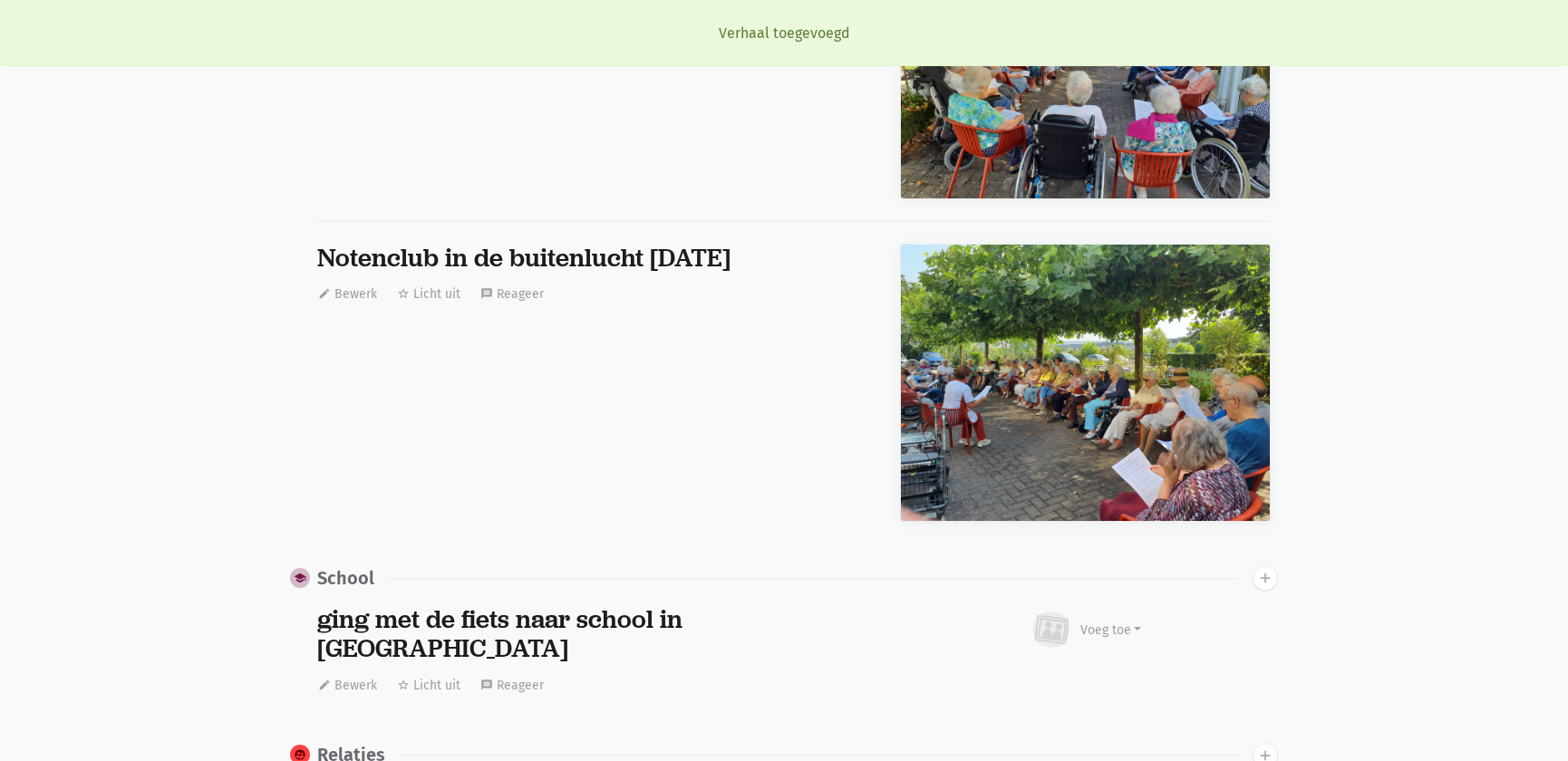
scroll to position [0, 0]
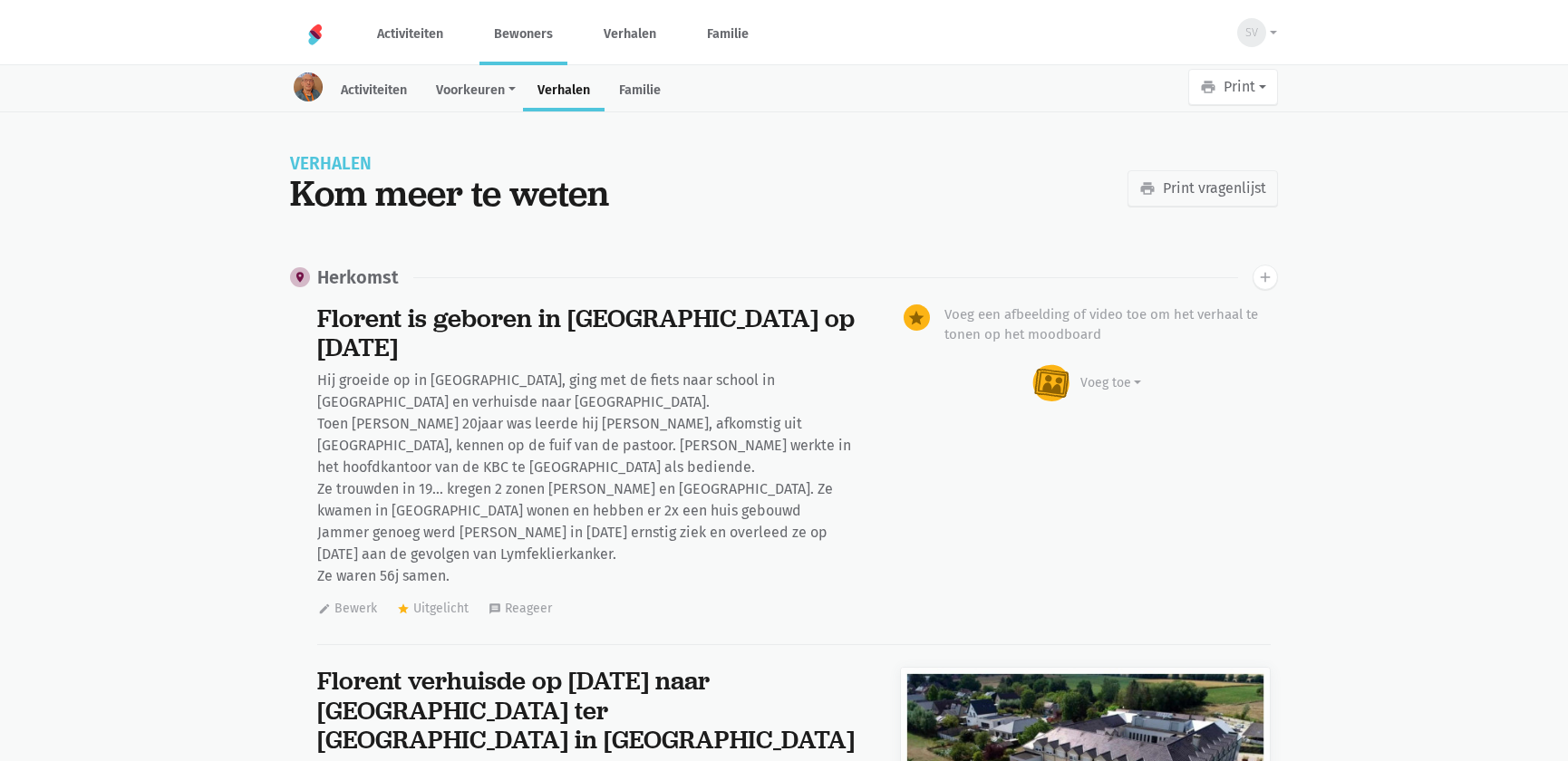
click at [520, 43] on link "Bewoners" at bounding box center [523, 34] width 88 height 61
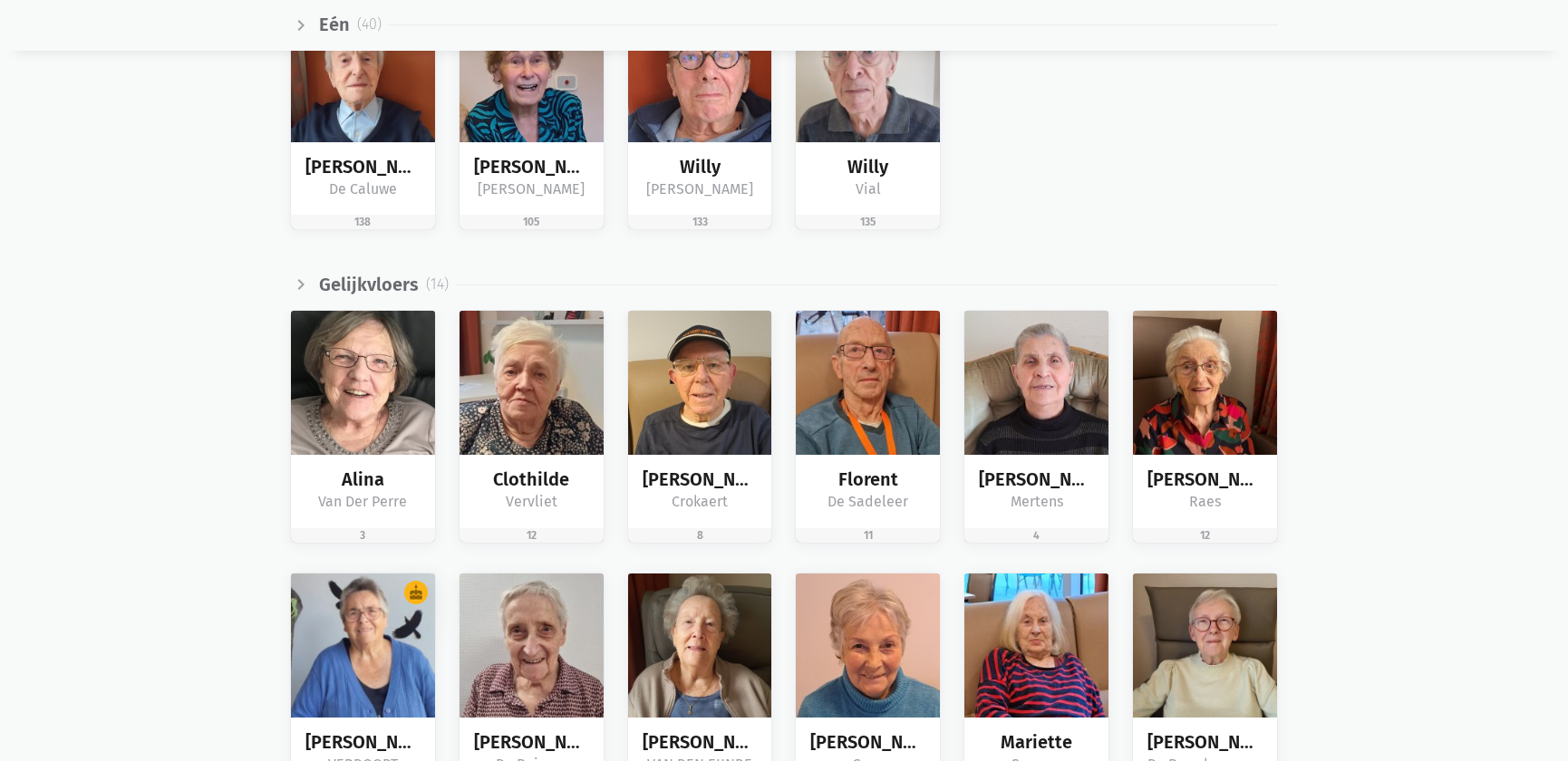
scroll to position [2719, 0]
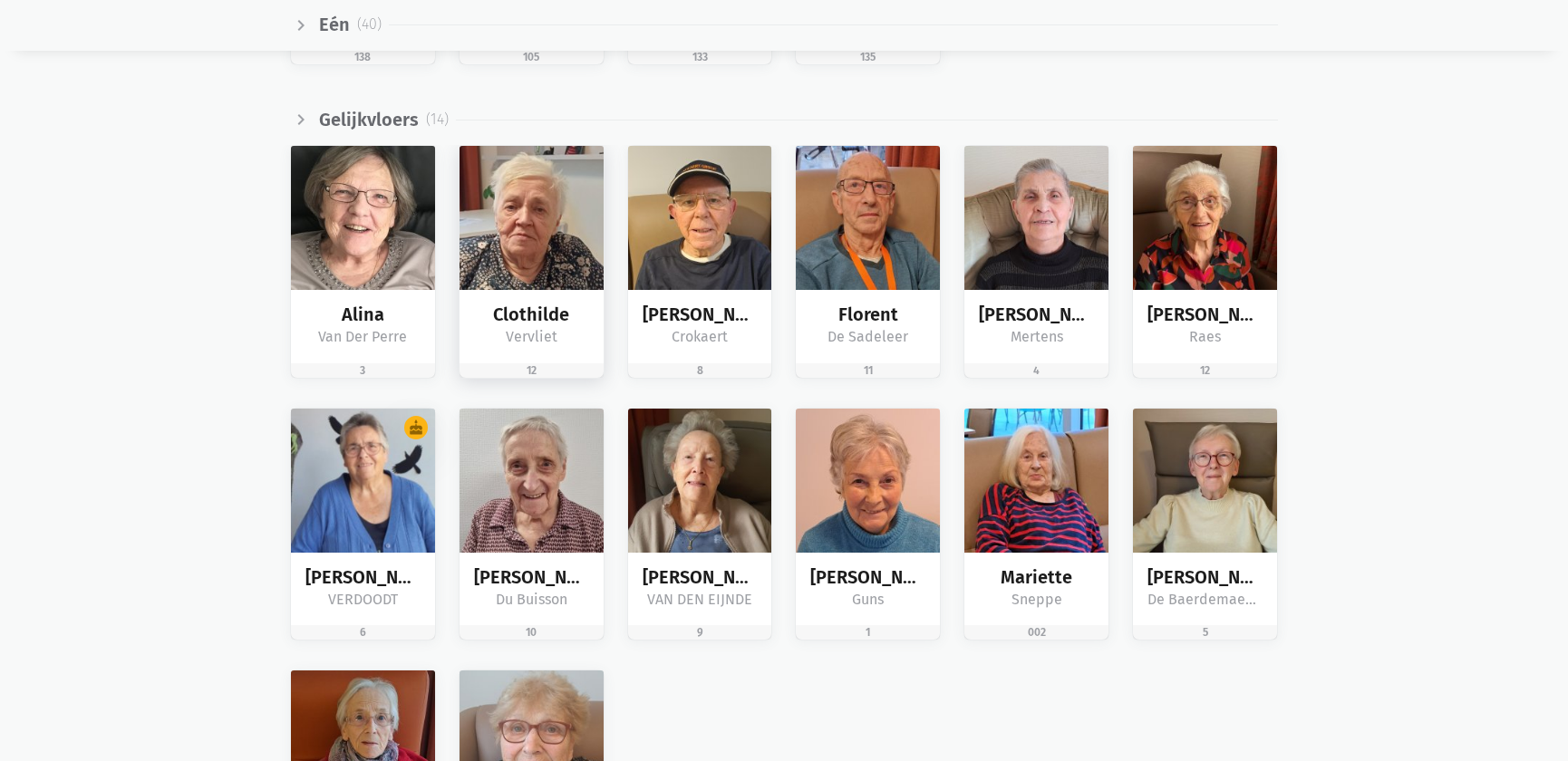
click at [495, 243] on img at bounding box center [532, 217] width 145 height 145
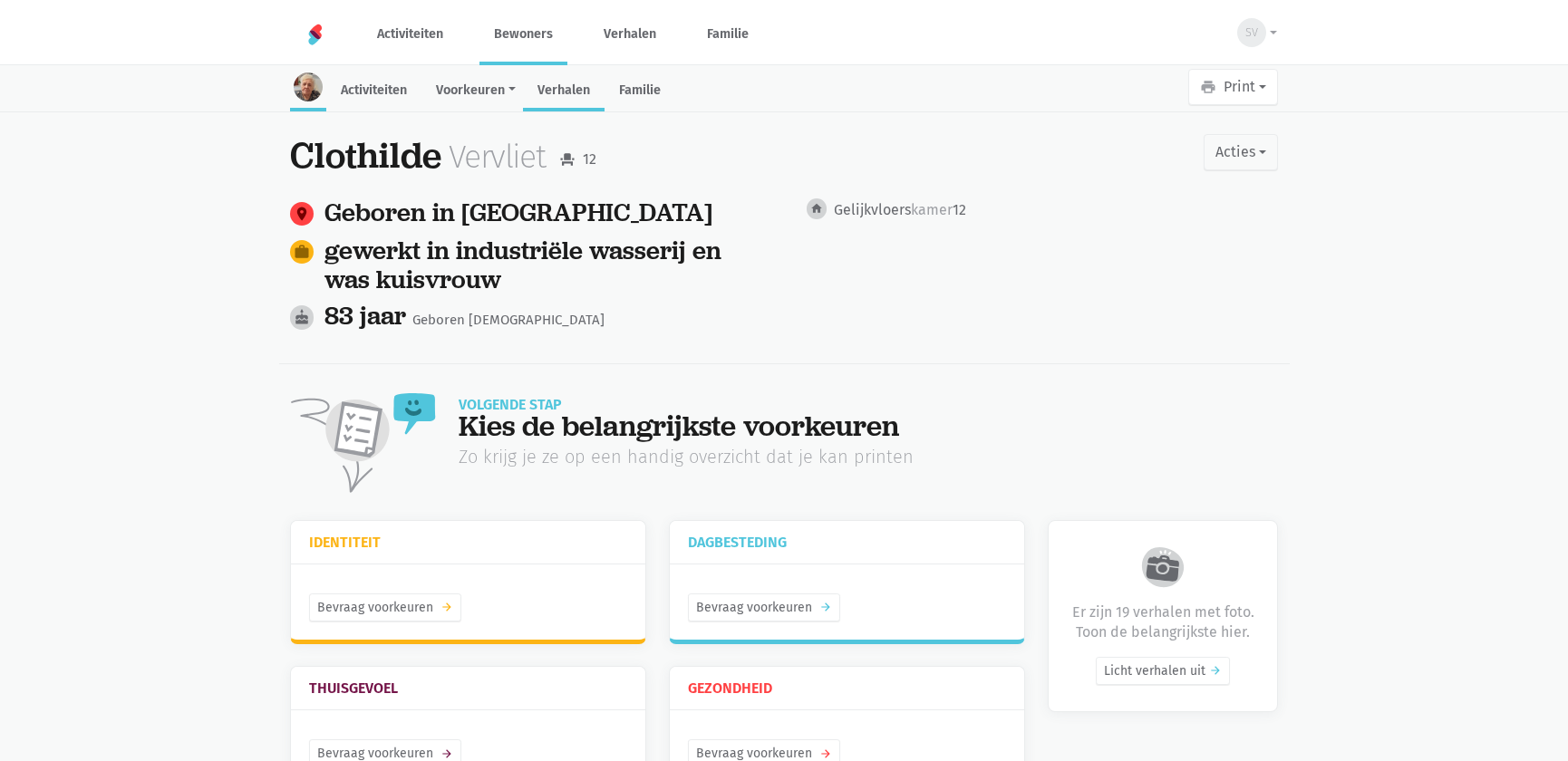
click at [555, 81] on link "Verhalen" at bounding box center [563, 92] width 81 height 39
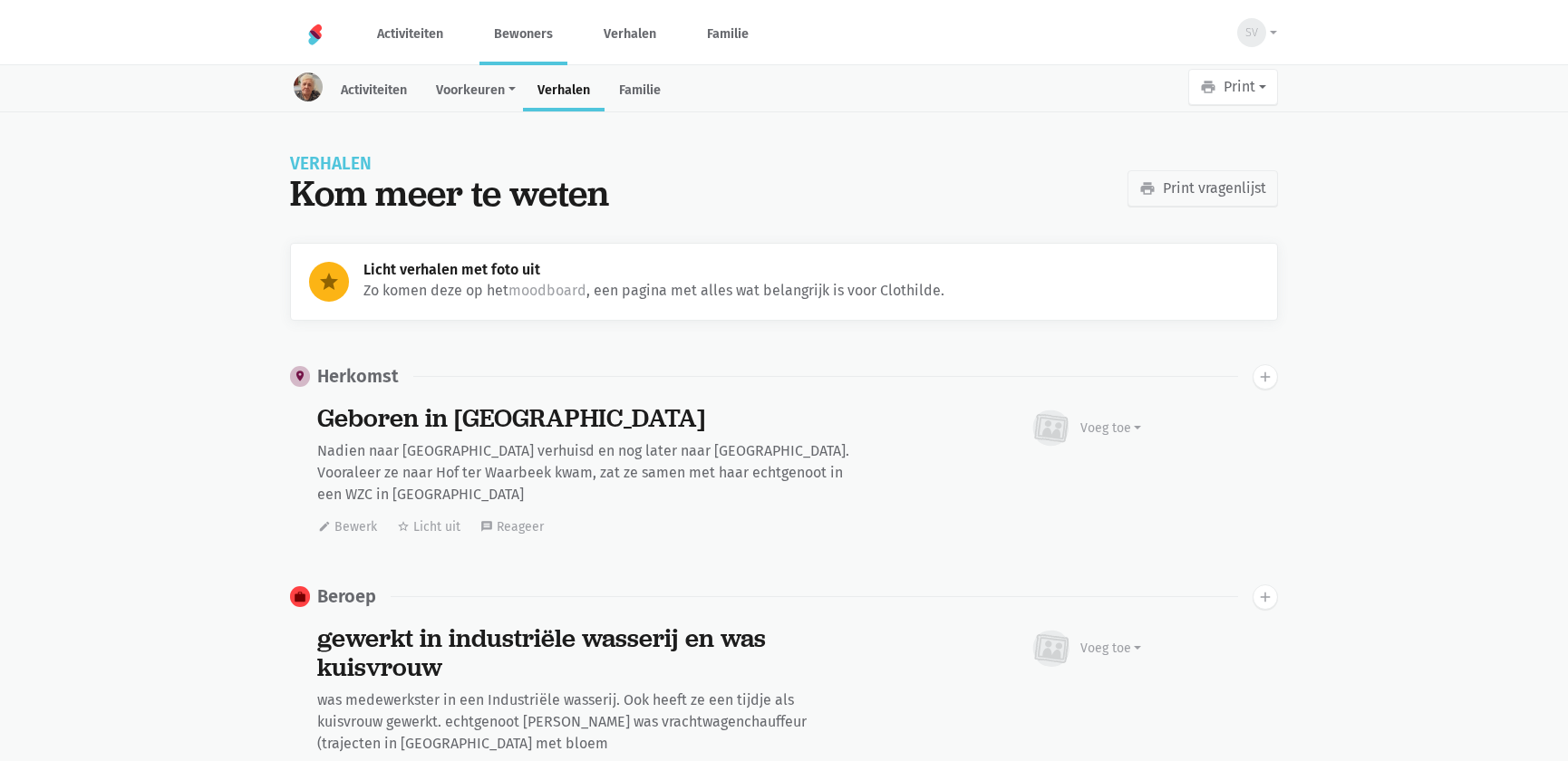
scroll to position [11105, 0]
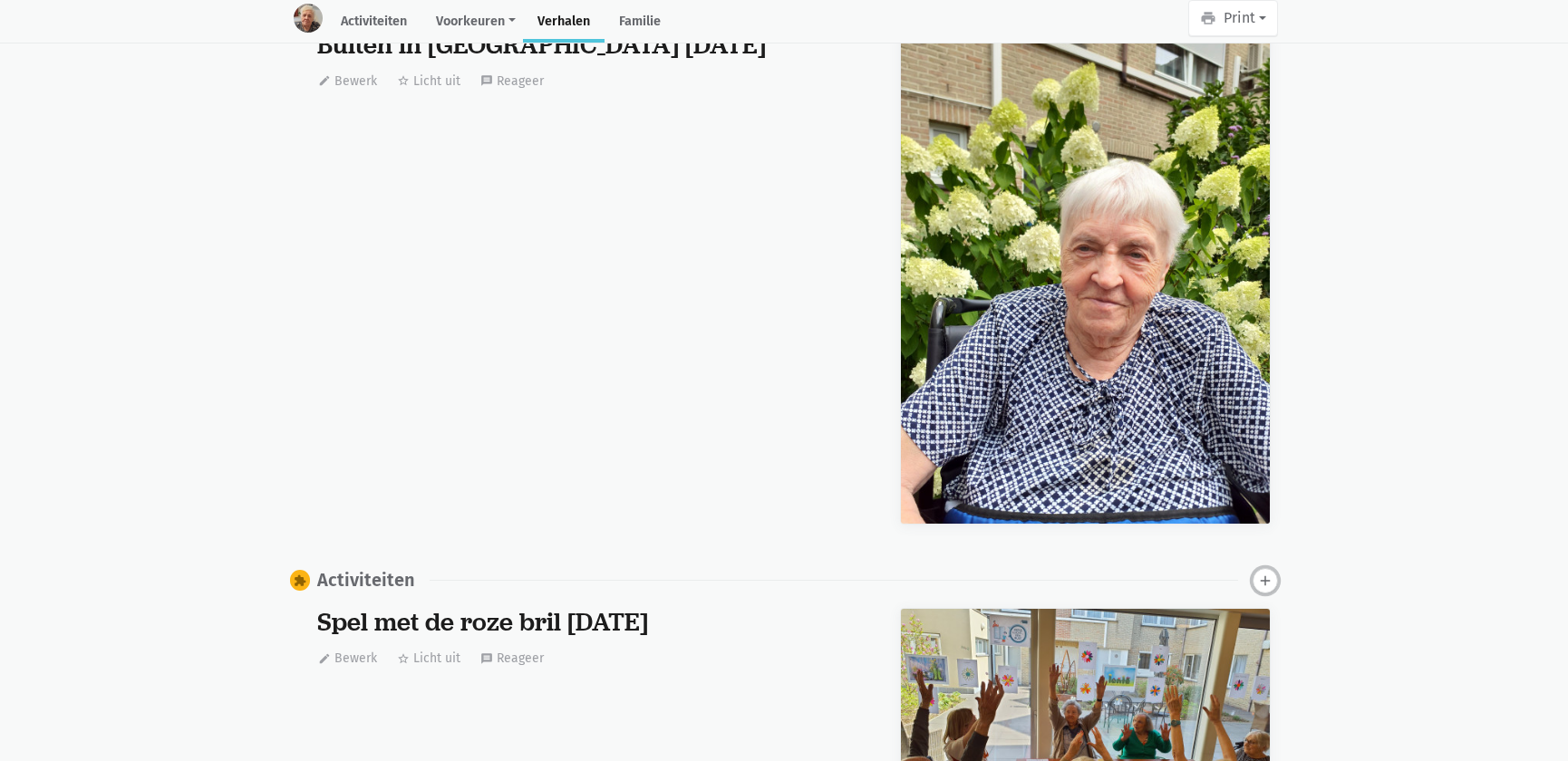
click at [1265, 573] on icon "add" at bounding box center [1265, 580] width 16 height 16
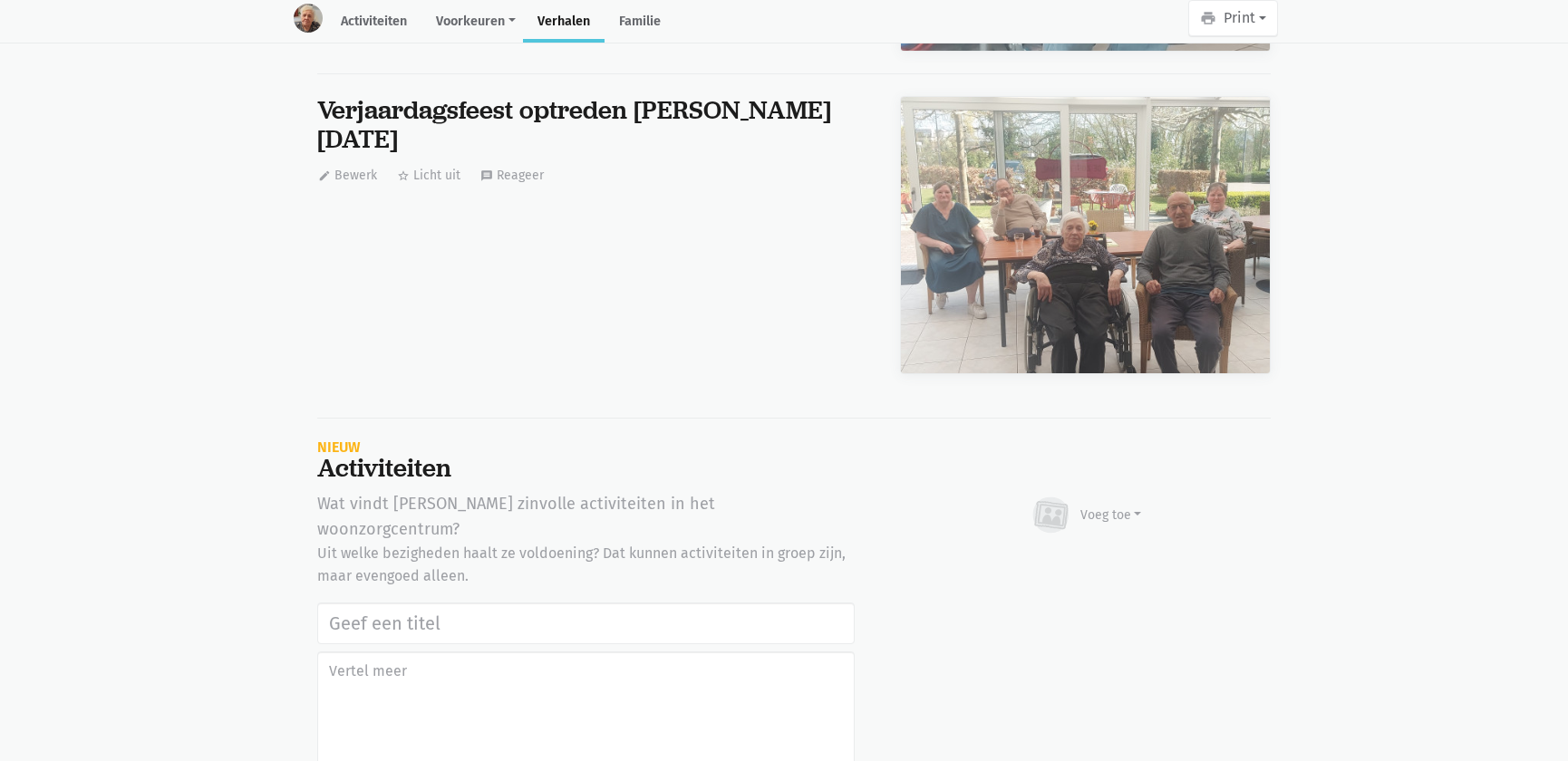
click at [451, 602] on input "text" at bounding box center [586, 623] width 537 height 42
type input "Notenclub in de buitenlucht [DATE]"
click at [1096, 505] on div "Voeg toe" at bounding box center [1112, 515] width 62 height 19
click at [1075, 553] on link "Afbeelding" at bounding box center [1075, 568] width 132 height 31
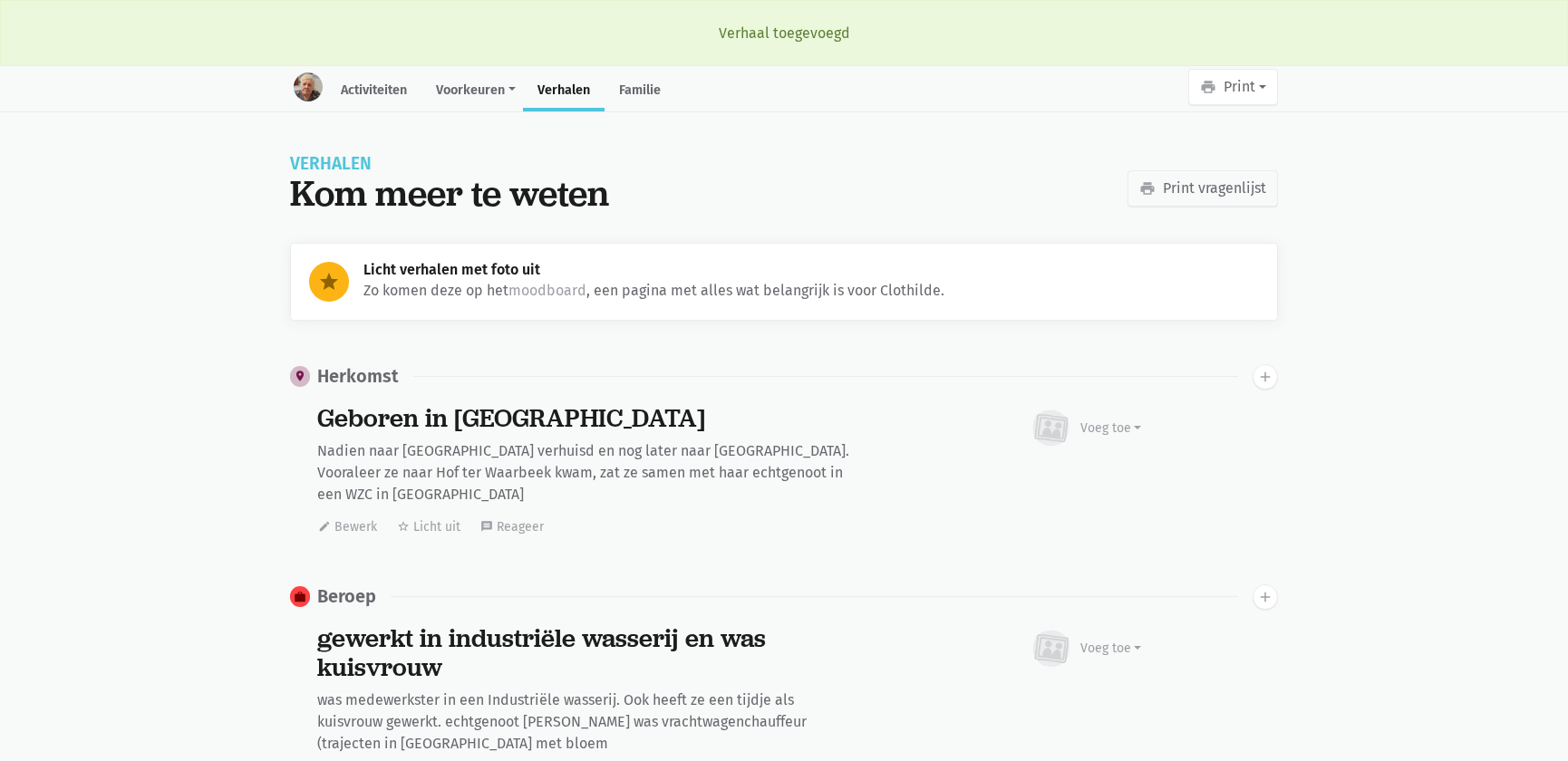
scroll to position [11105, 0]
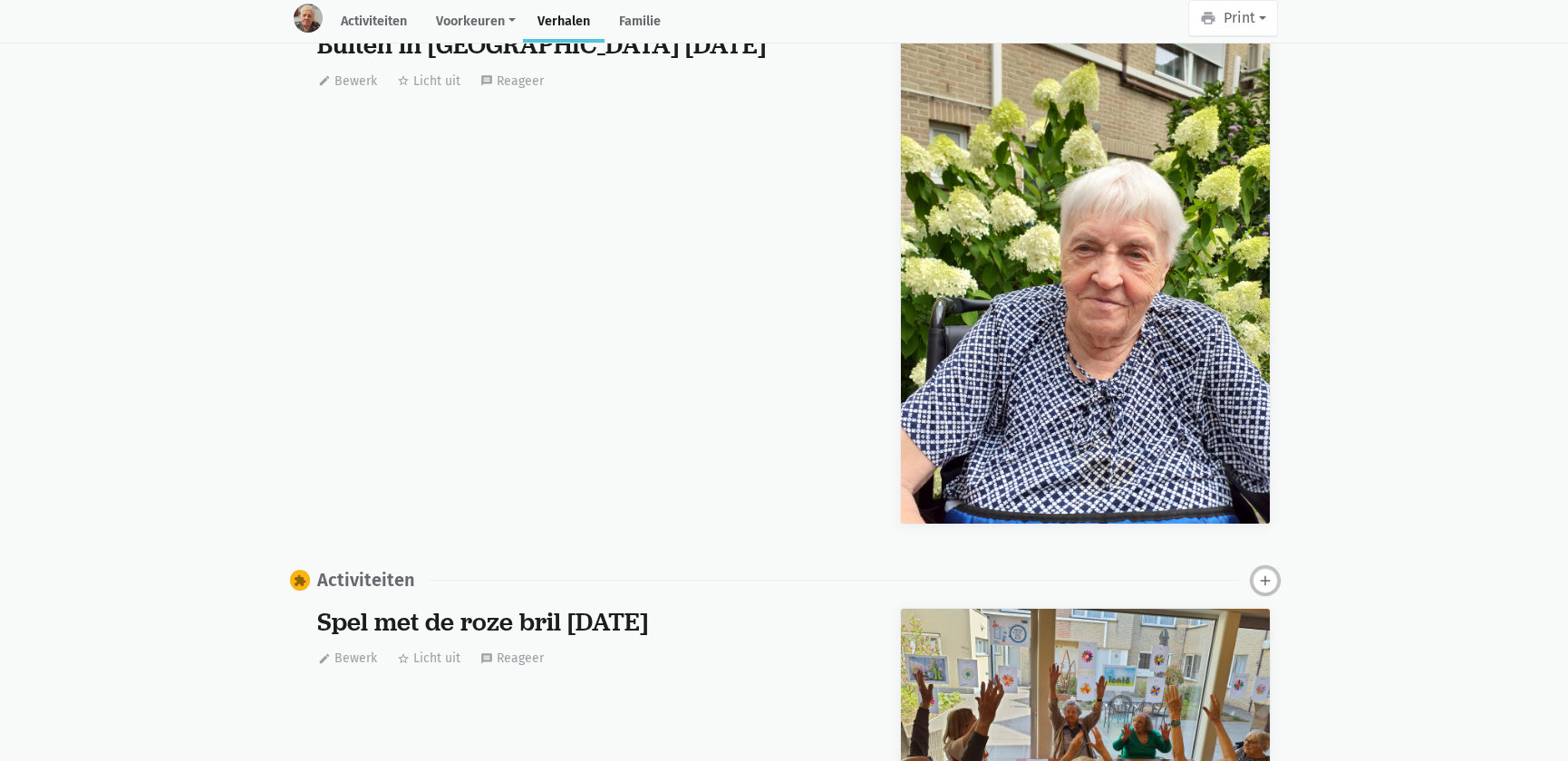
click at [1266, 573] on icon "add" at bounding box center [1265, 580] width 16 height 16
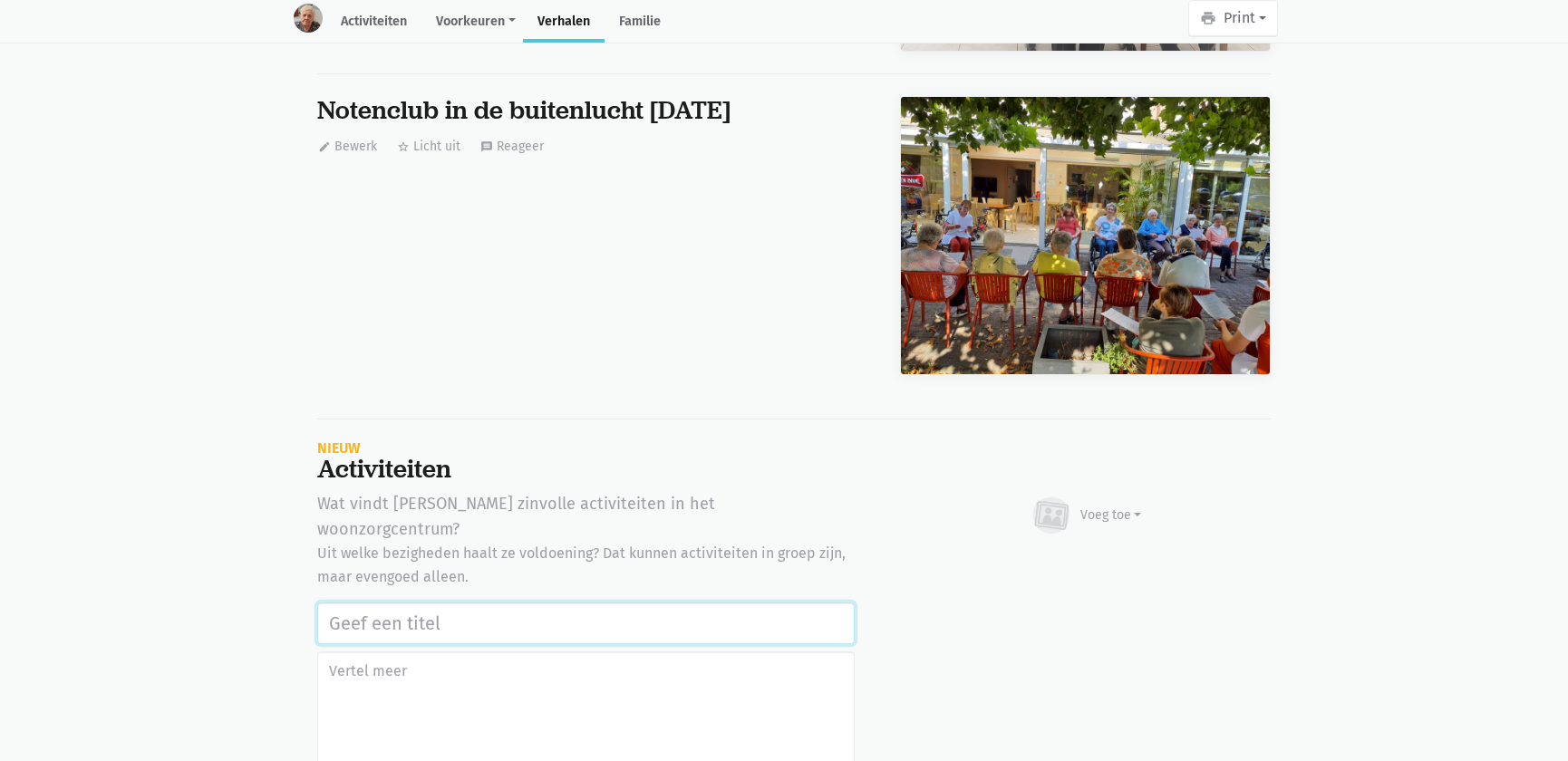
click at [489, 602] on input "text" at bounding box center [586, 623] width 537 height 42
paste input "Notenclub in de buitenlucht 13/08/2025"
type input "Notenclub in de buitenlucht [DATE]"
click at [1096, 505] on div "Voeg toe" at bounding box center [1112, 515] width 62 height 19
click at [1035, 584] on link "Youtube video" at bounding box center [1075, 599] width 132 height 31
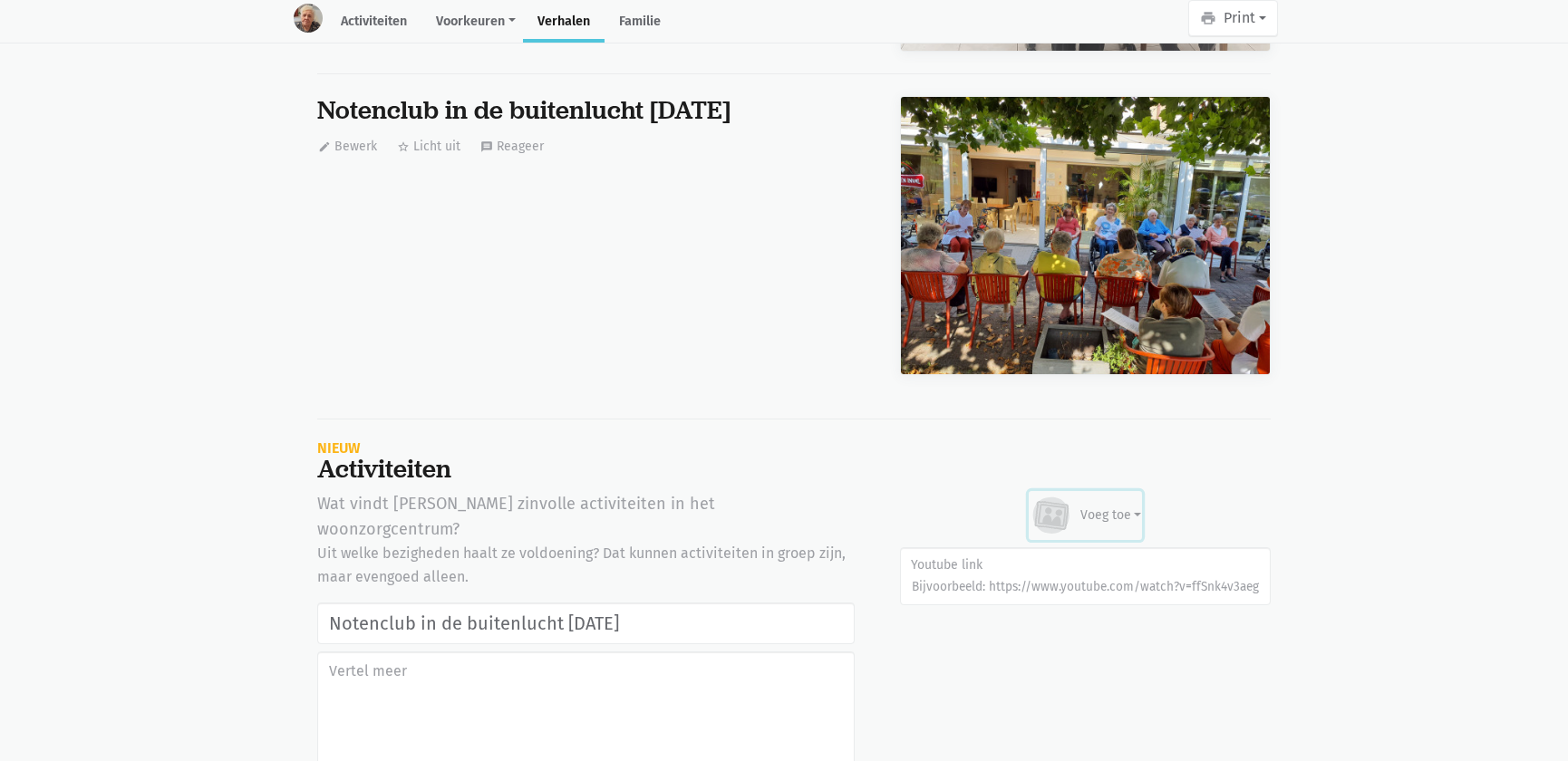
click at [1085, 505] on div "Voeg toe" at bounding box center [1112, 515] width 62 height 19
click at [1071, 553] on link "Afbeelding" at bounding box center [1075, 568] width 132 height 31
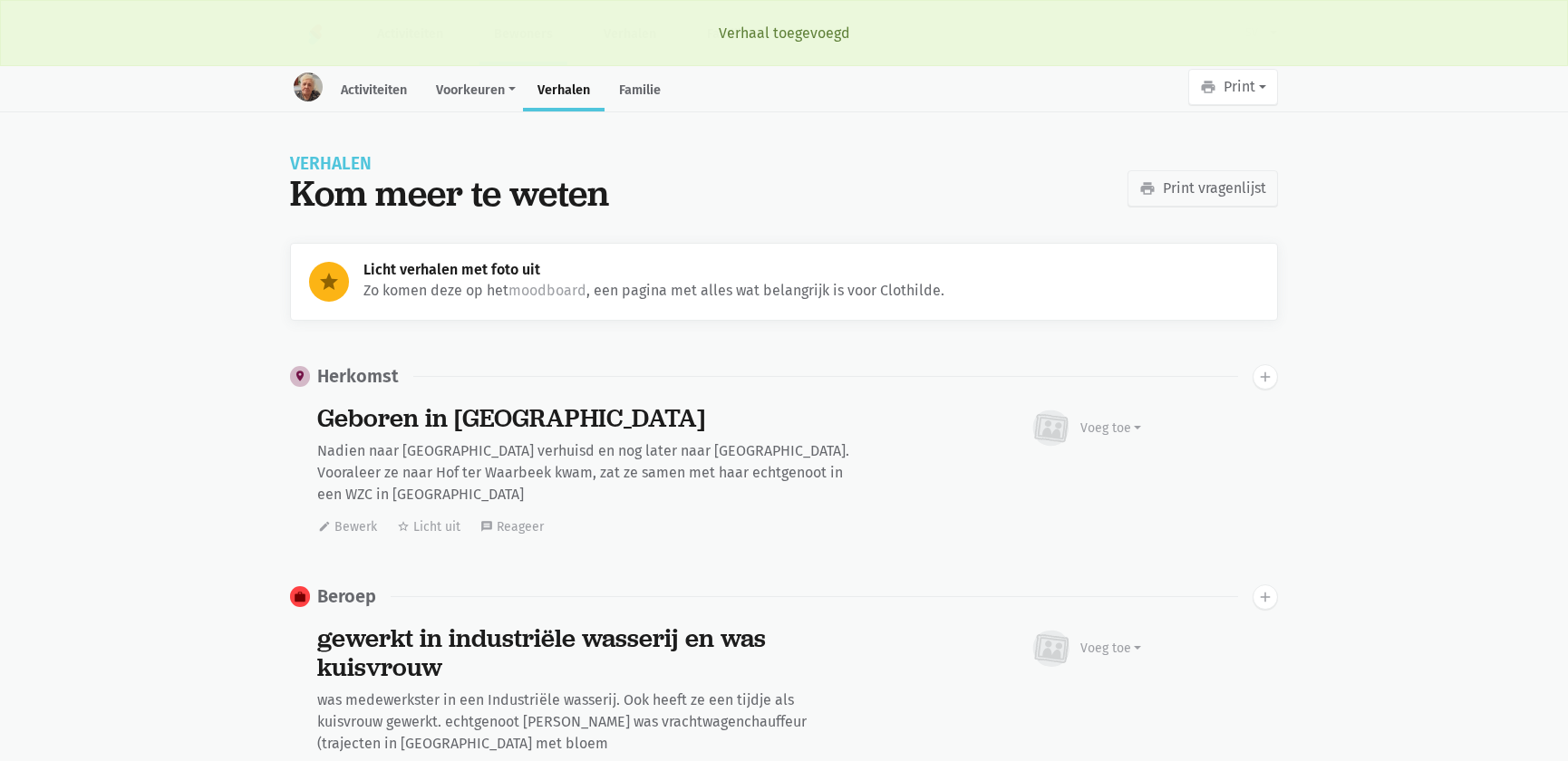
scroll to position [11105, 0]
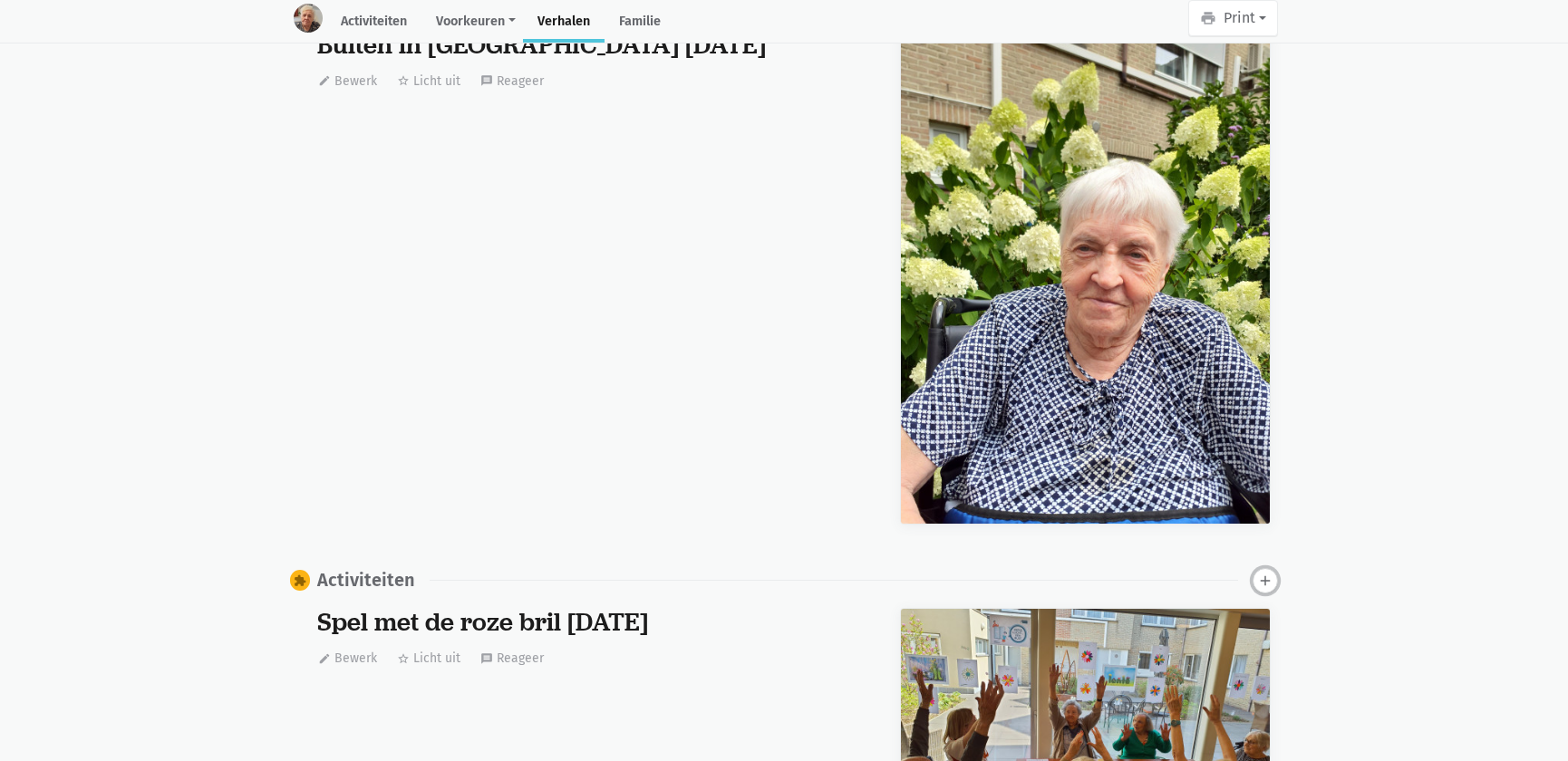
click at [1267, 573] on icon "add" at bounding box center [1265, 580] width 16 height 16
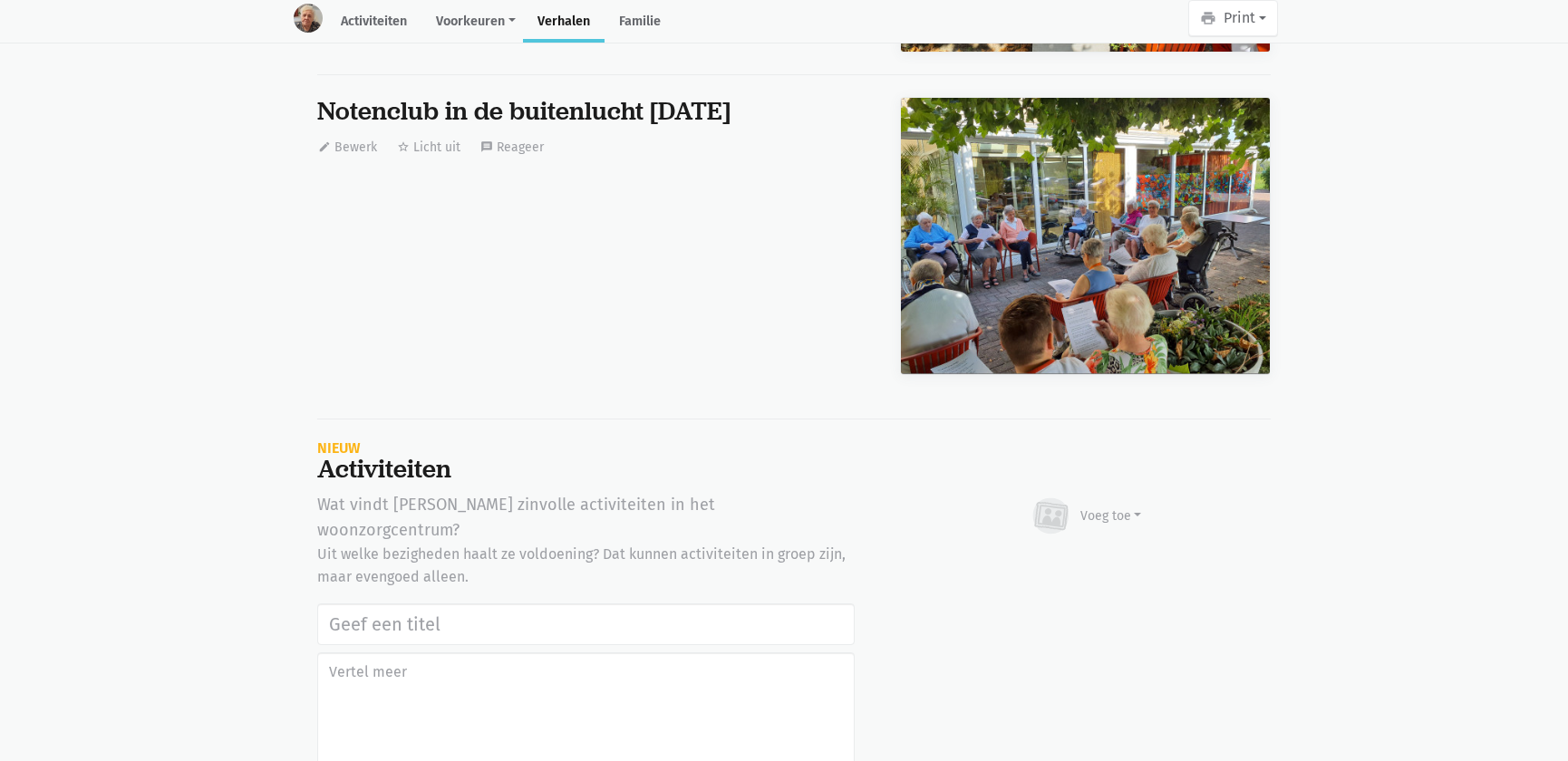
click at [360, 603] on input "text" at bounding box center [586, 624] width 537 height 42
type input "Notenclub in de buitenlucht [DATE]"
click at [1094, 506] on div "Voeg toe" at bounding box center [1112, 516] width 62 height 19
click at [1070, 554] on link "Afbeelding" at bounding box center [1075, 569] width 132 height 31
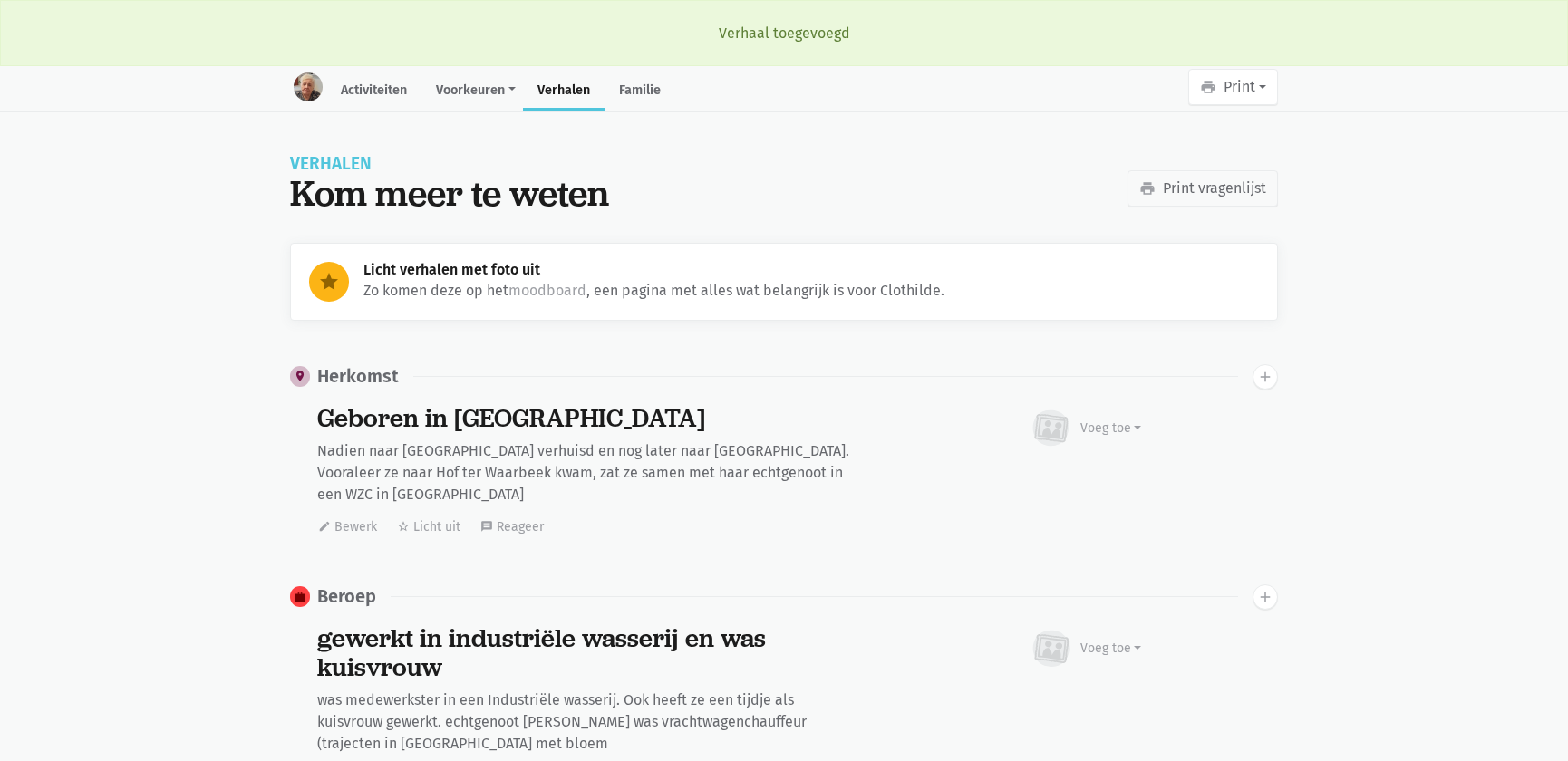
scroll to position [11105, 0]
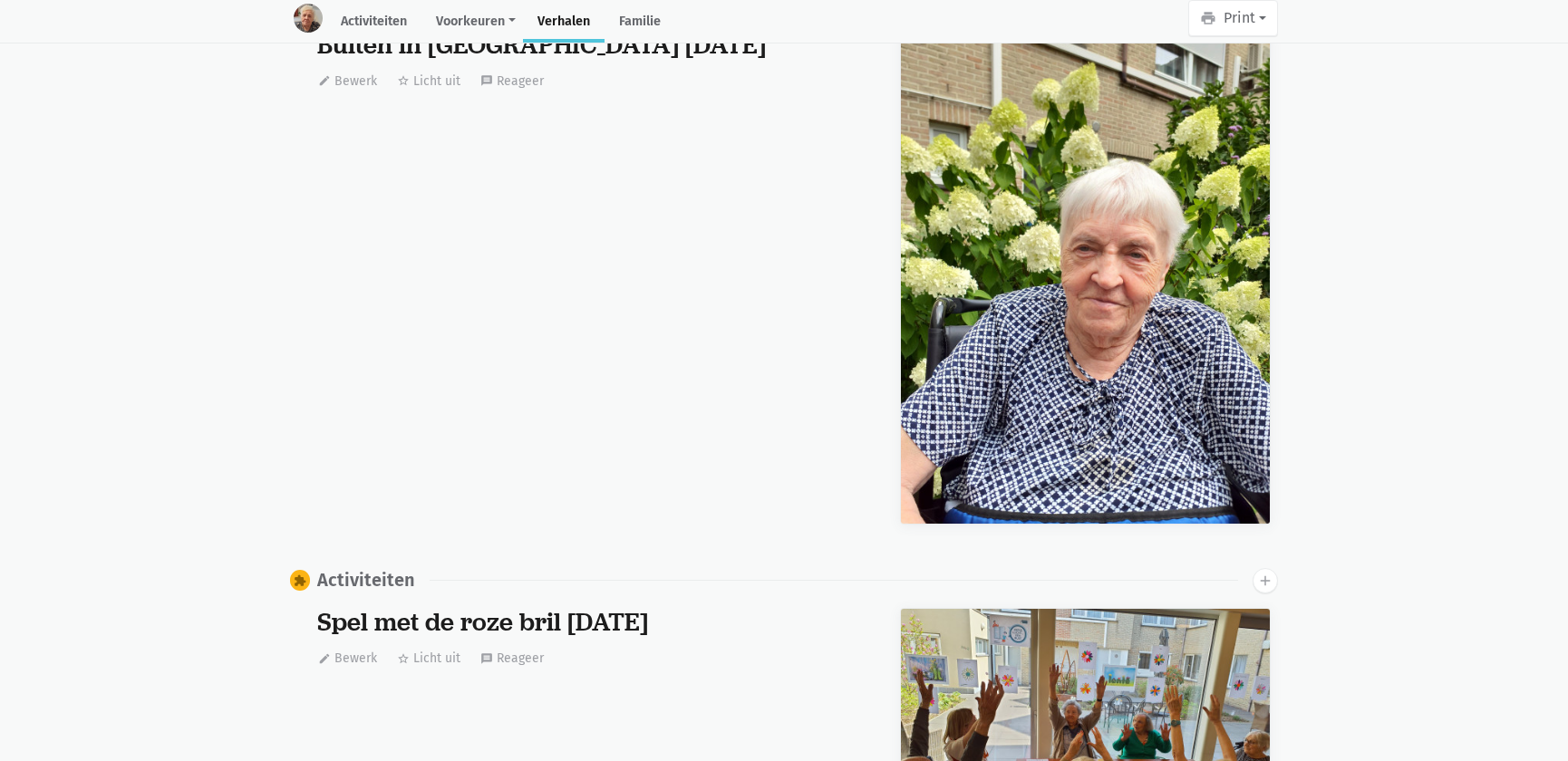
click at [1251, 568] on div "extension Activiteiten add" at bounding box center [784, 580] width 988 height 25
click at [1259, 573] on icon "add" at bounding box center [1265, 580] width 16 height 16
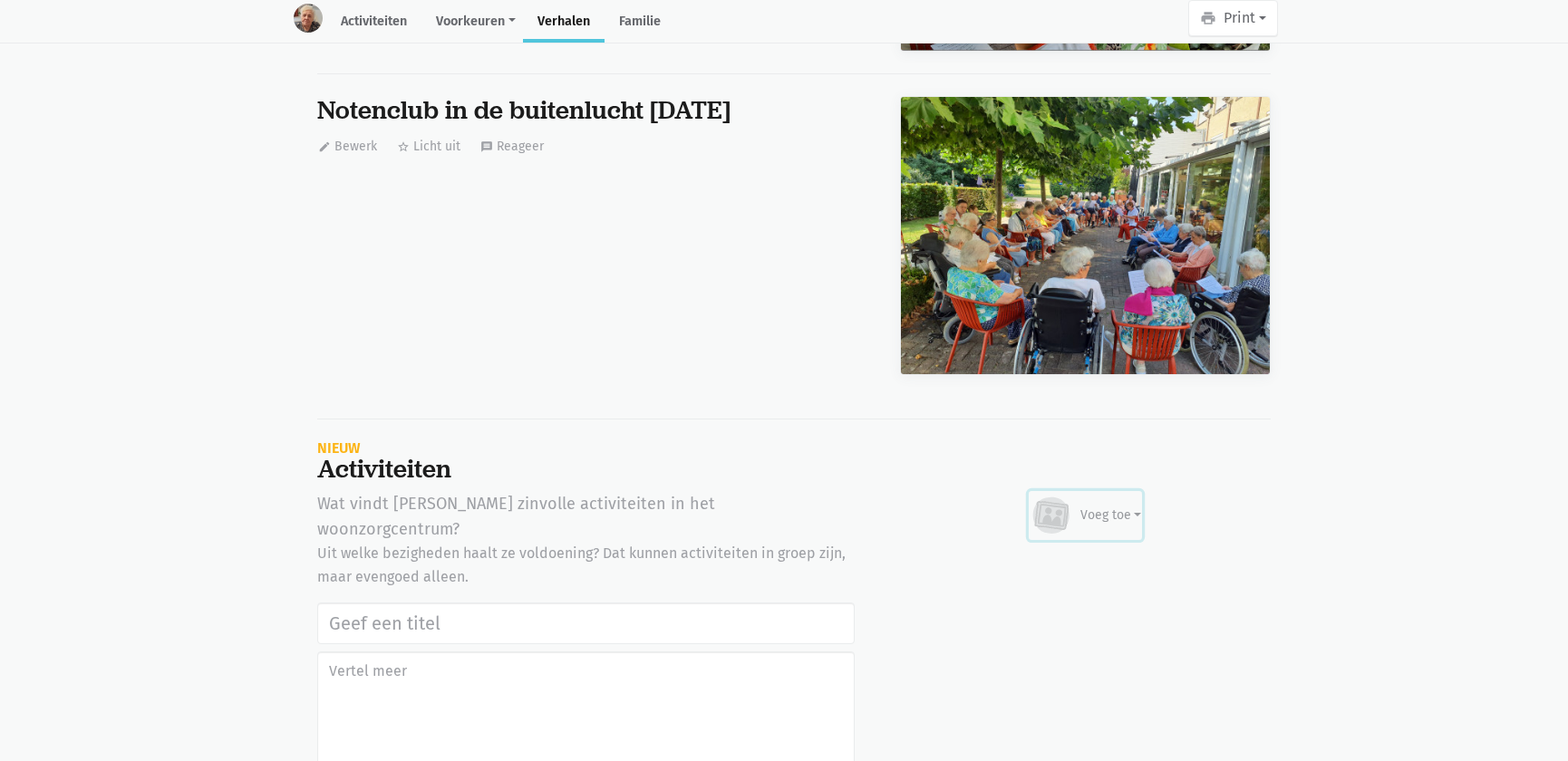
click at [1125, 505] on div "Voeg toe" at bounding box center [1112, 515] width 62 height 19
click at [1089, 553] on link "Afbeelding" at bounding box center [1075, 568] width 132 height 31
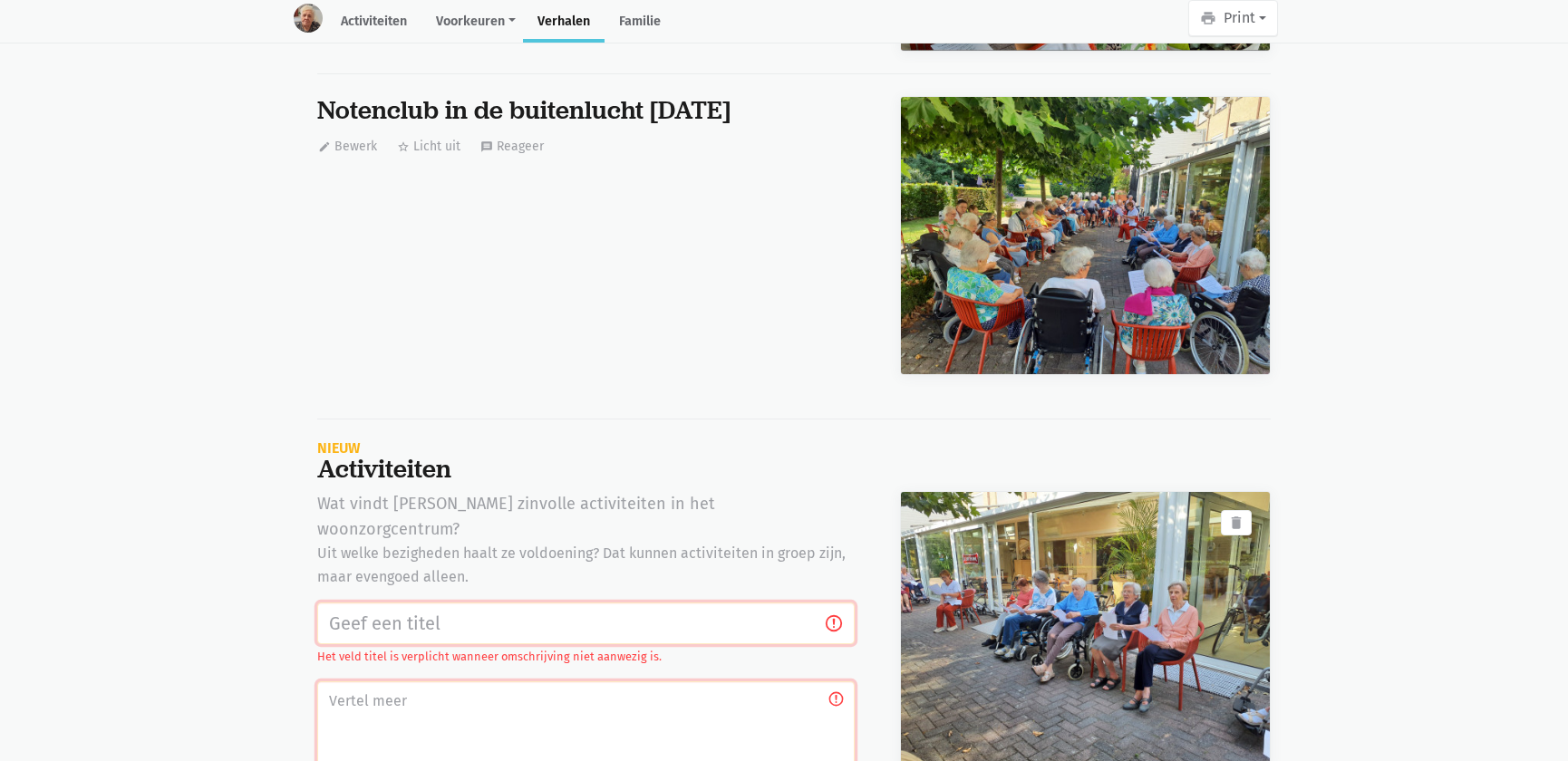
click at [430, 602] on input "text" at bounding box center [586, 623] width 537 height 42
paste input "Notenclub in de buitenlucht [DATE]"
type input "Notenclub in de buitenlucht [DATE]"
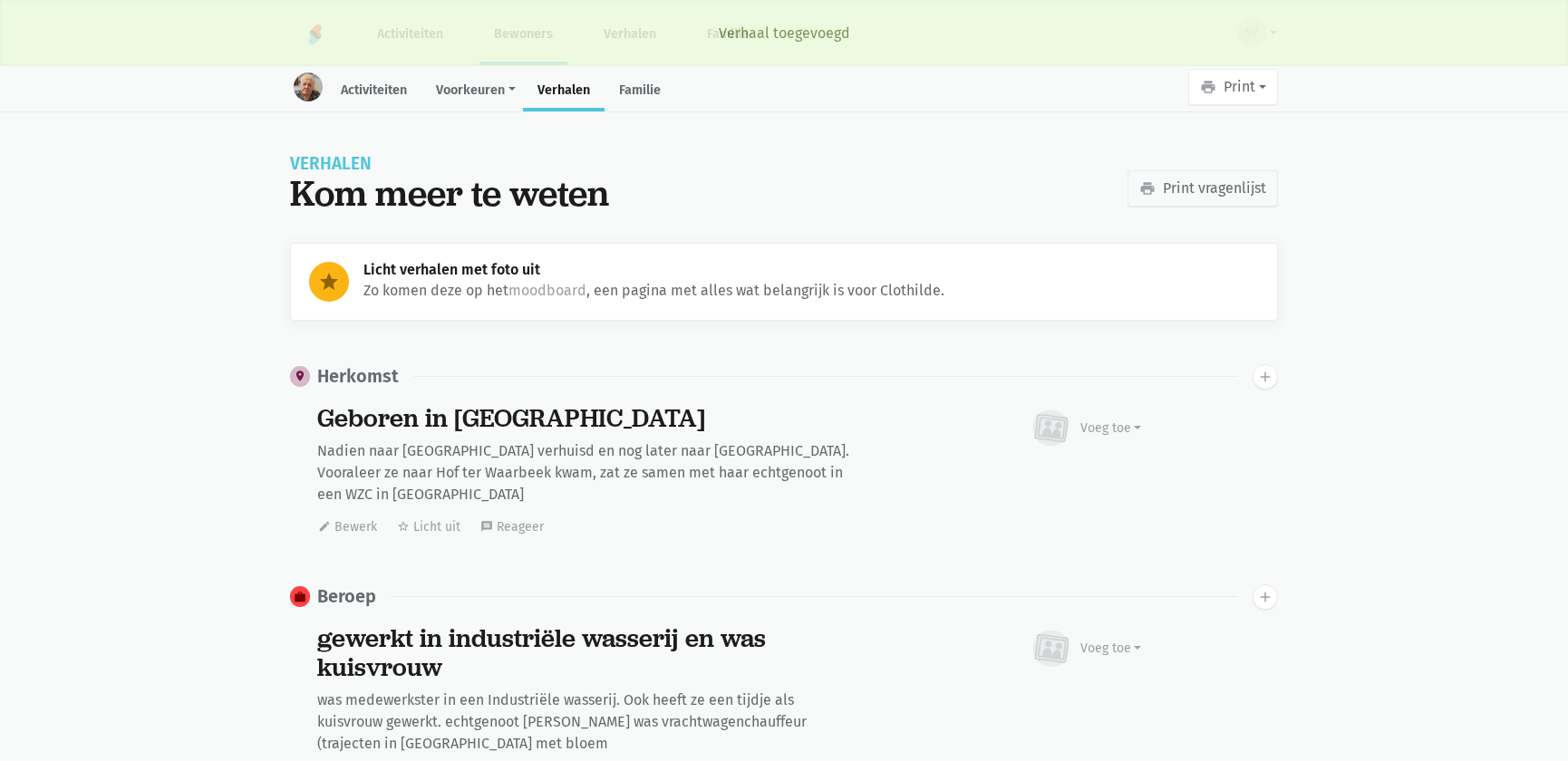
scroll to position [11105, 0]
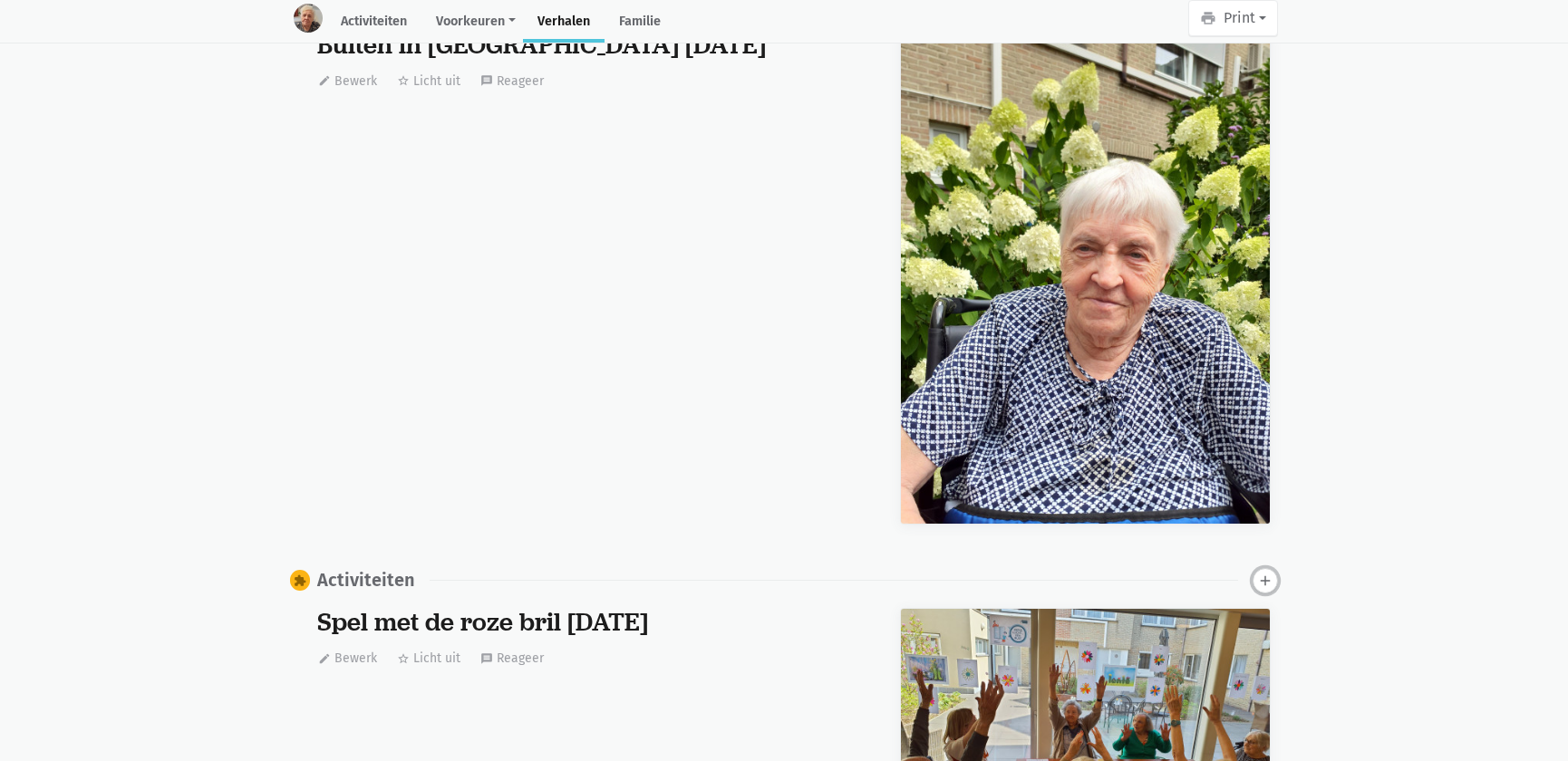
click at [1264, 573] on icon "add" at bounding box center [1265, 580] width 16 height 16
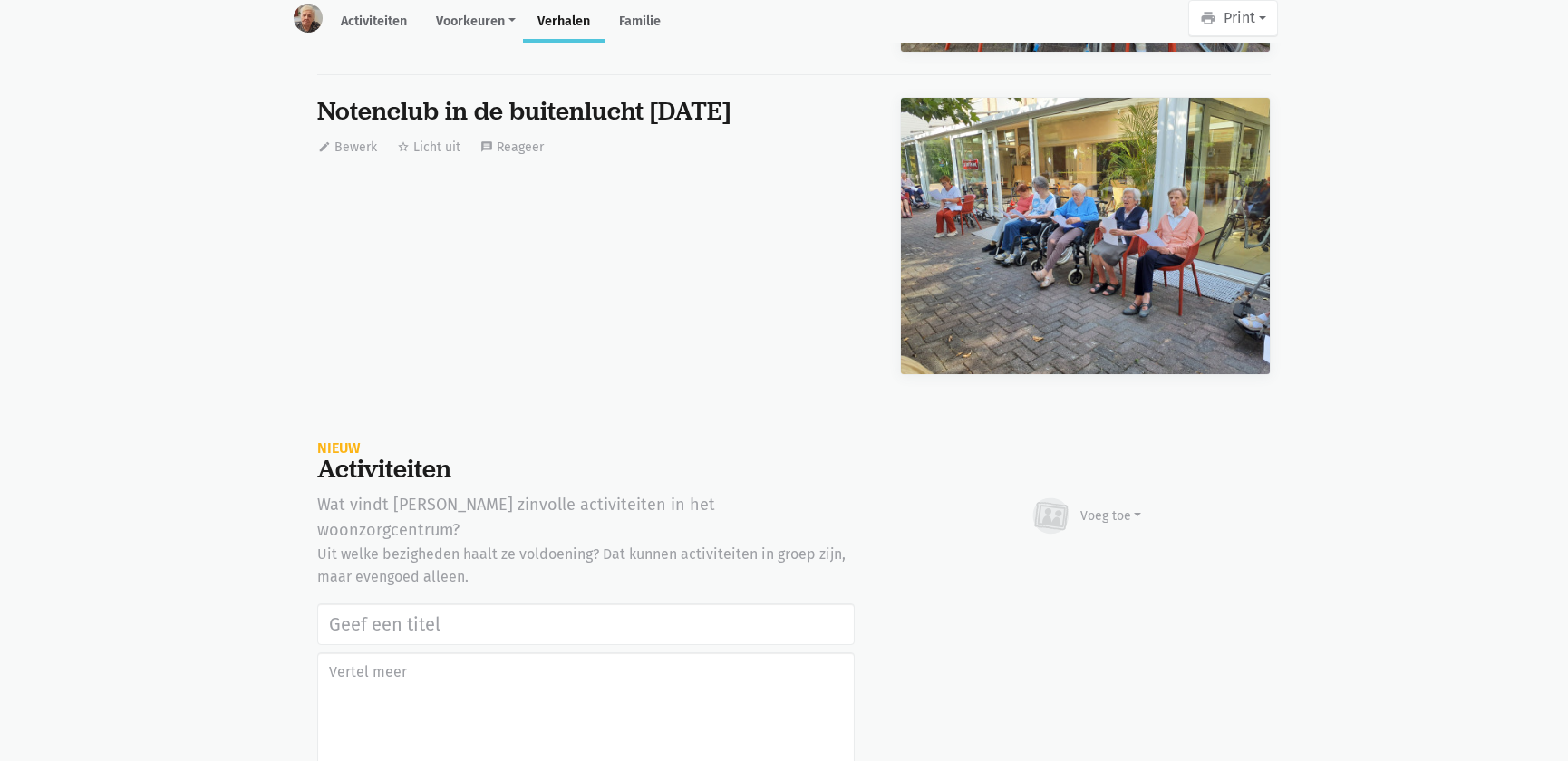
click at [362, 603] on input "text" at bounding box center [586, 624] width 537 height 42
type input "Notenclub in de buitenlucht 13/08/2025"
drag, startPoint x: 1119, startPoint y: 319, endPoint x: 1092, endPoint y: 353, distance: 43.4
click at [1120, 506] on div "Voeg toe" at bounding box center [1112, 516] width 62 height 19
click at [1079, 554] on link "Afbeelding" at bounding box center [1075, 569] width 132 height 31
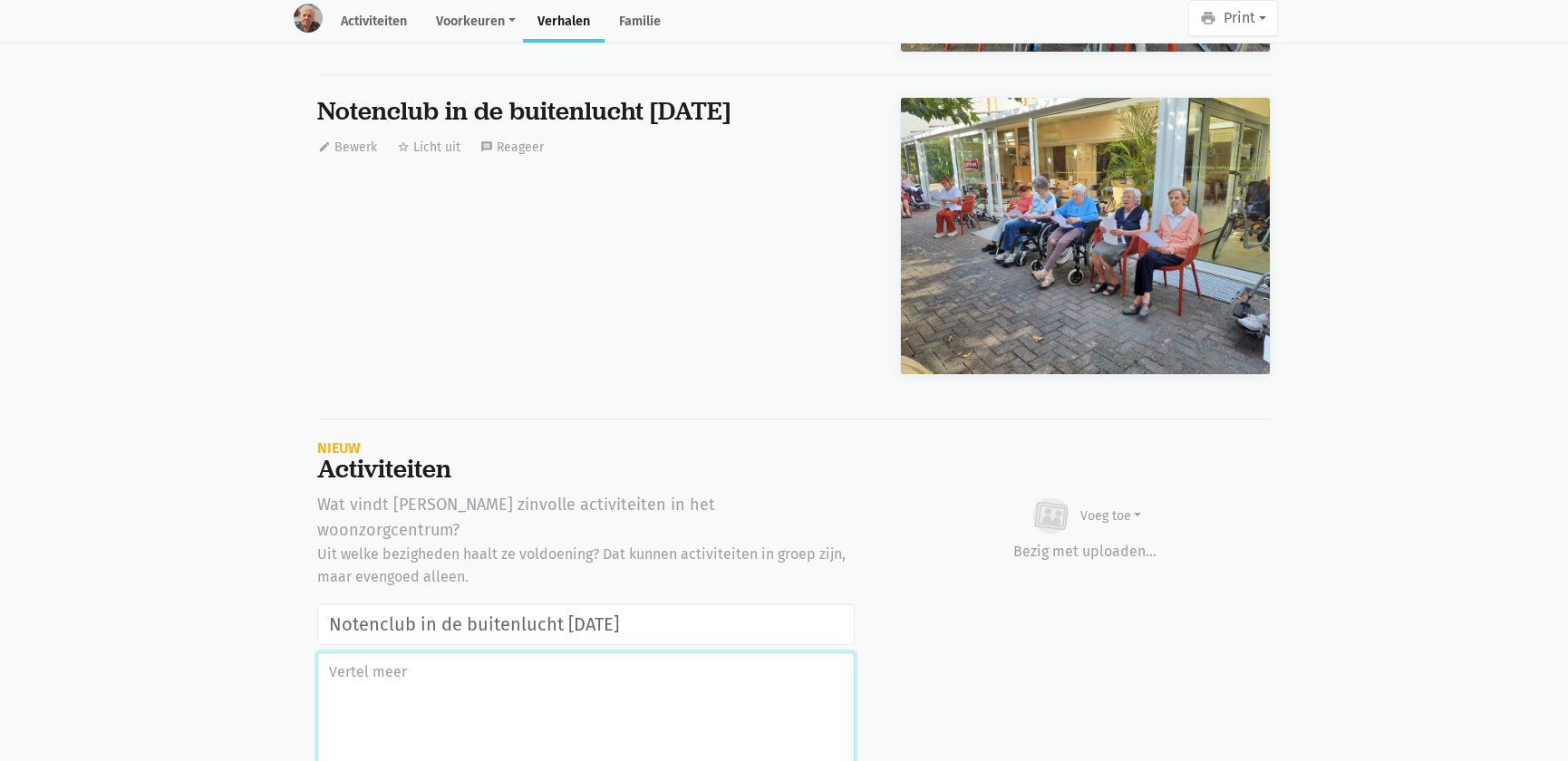
click at [568, 653] on textarea at bounding box center [586, 719] width 537 height 132
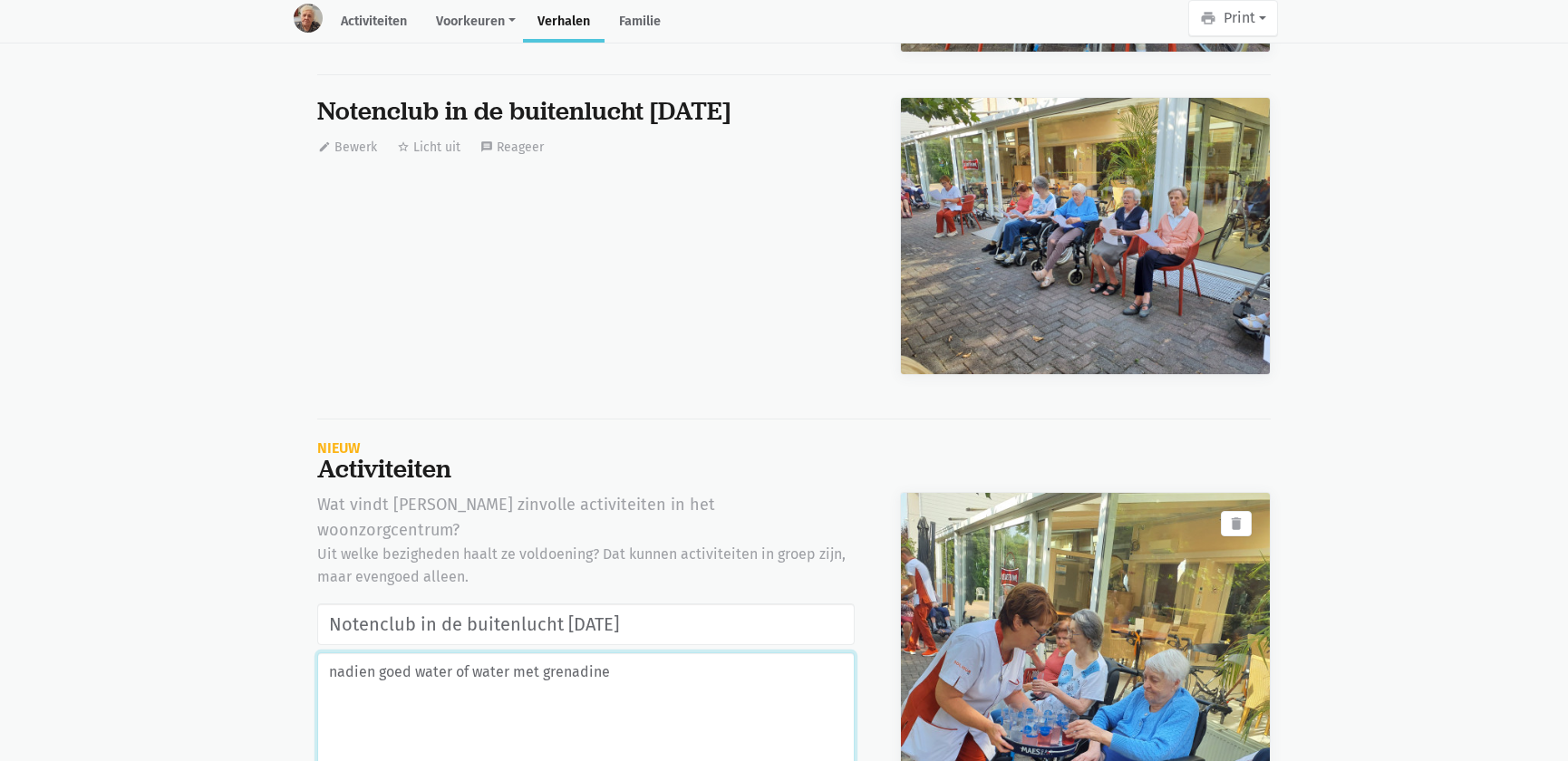
type textarea "nadien goed water of water met grenadine"
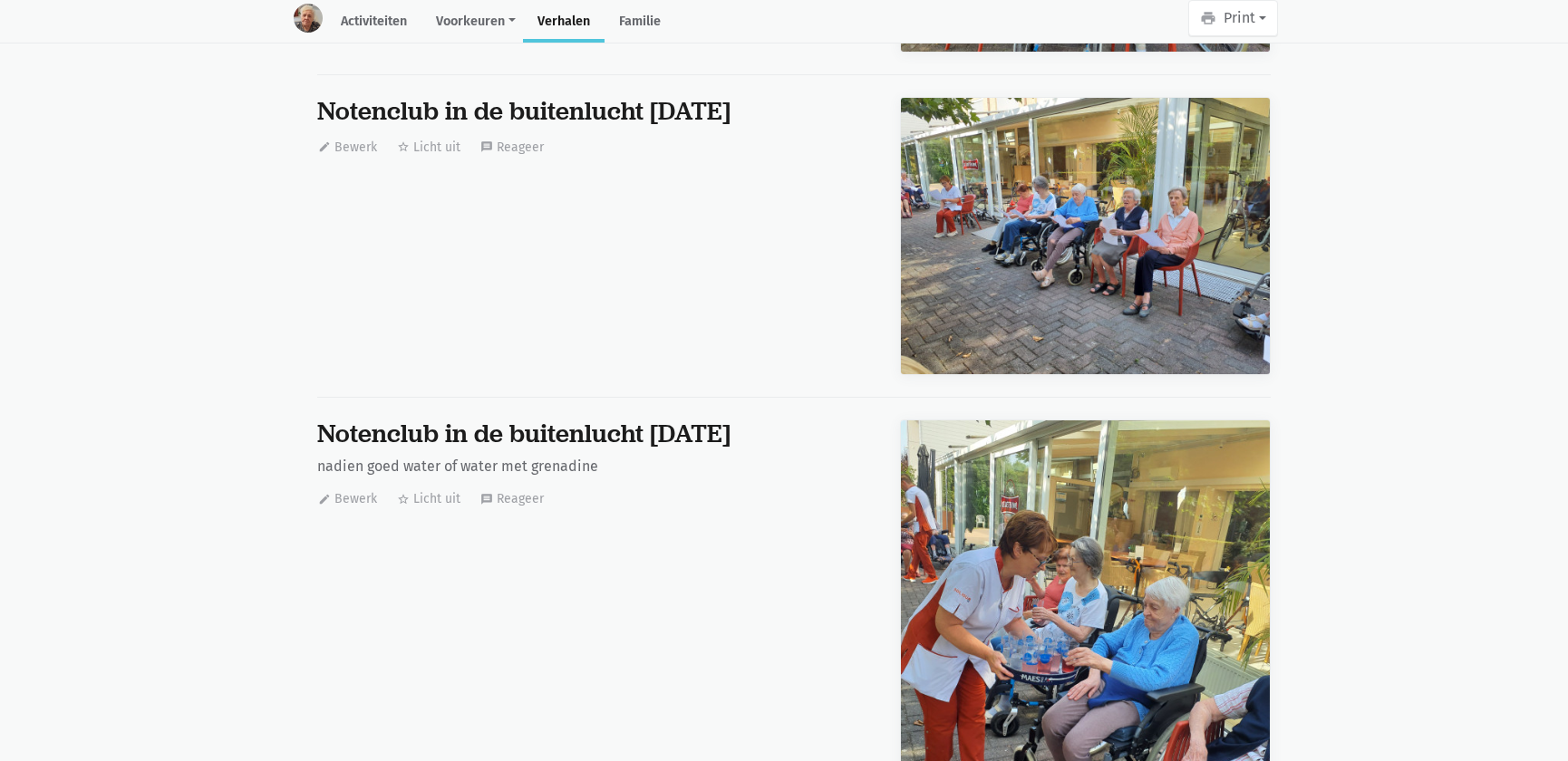
click at [567, 420] on div "Notenclub in de buitenlucht 13/08/2025 nadien goed water of water met grenadine…" at bounding box center [586, 677] width 583 height 516
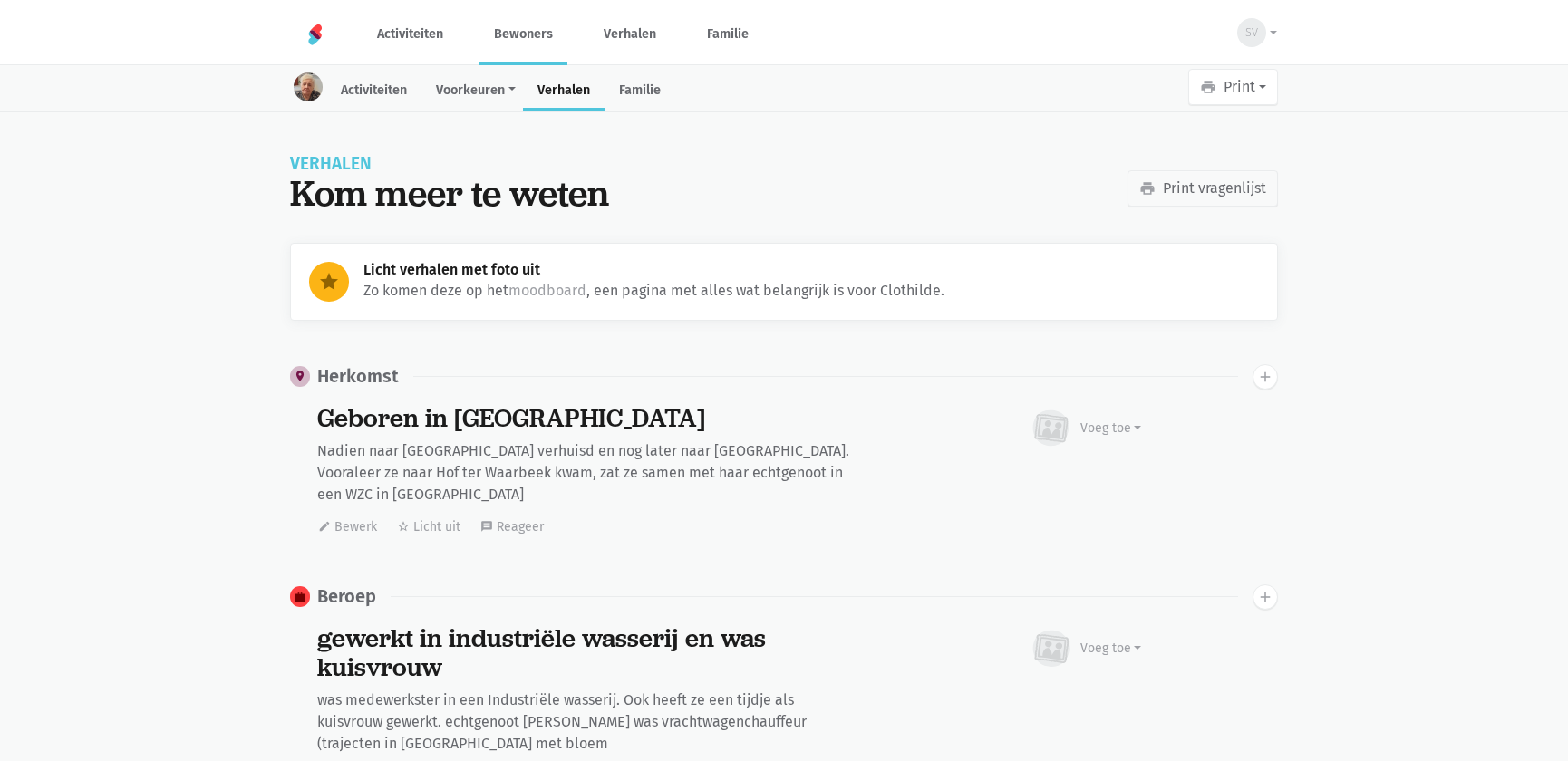
click at [526, 38] on link "Bewoners" at bounding box center [523, 34] width 88 height 61
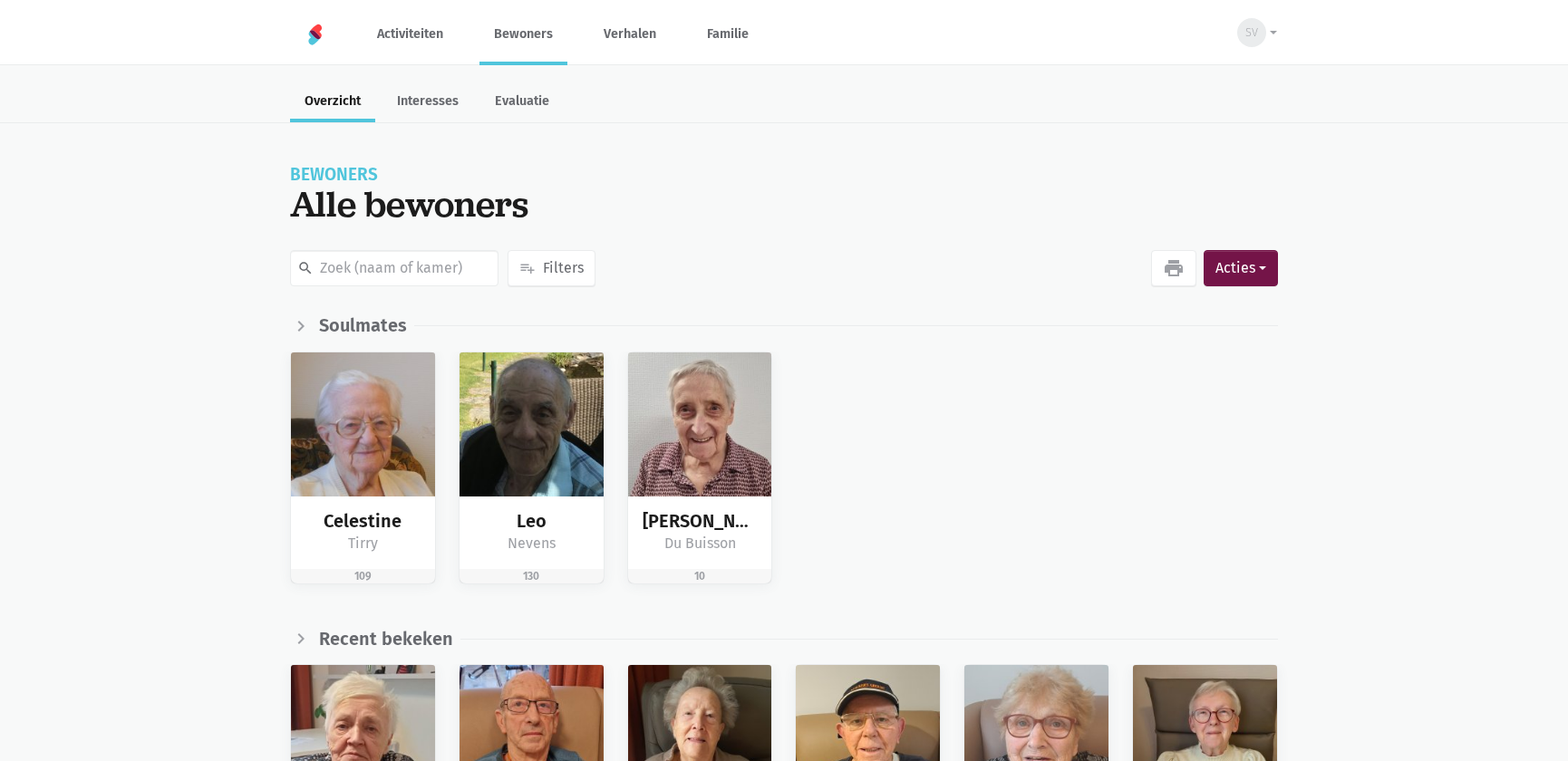
click at [174, 416] on div "[PERSON_NAME] 109 [PERSON_NAME] 130 [PERSON_NAME] 10" at bounding box center [784, 482] width 1568 height 262
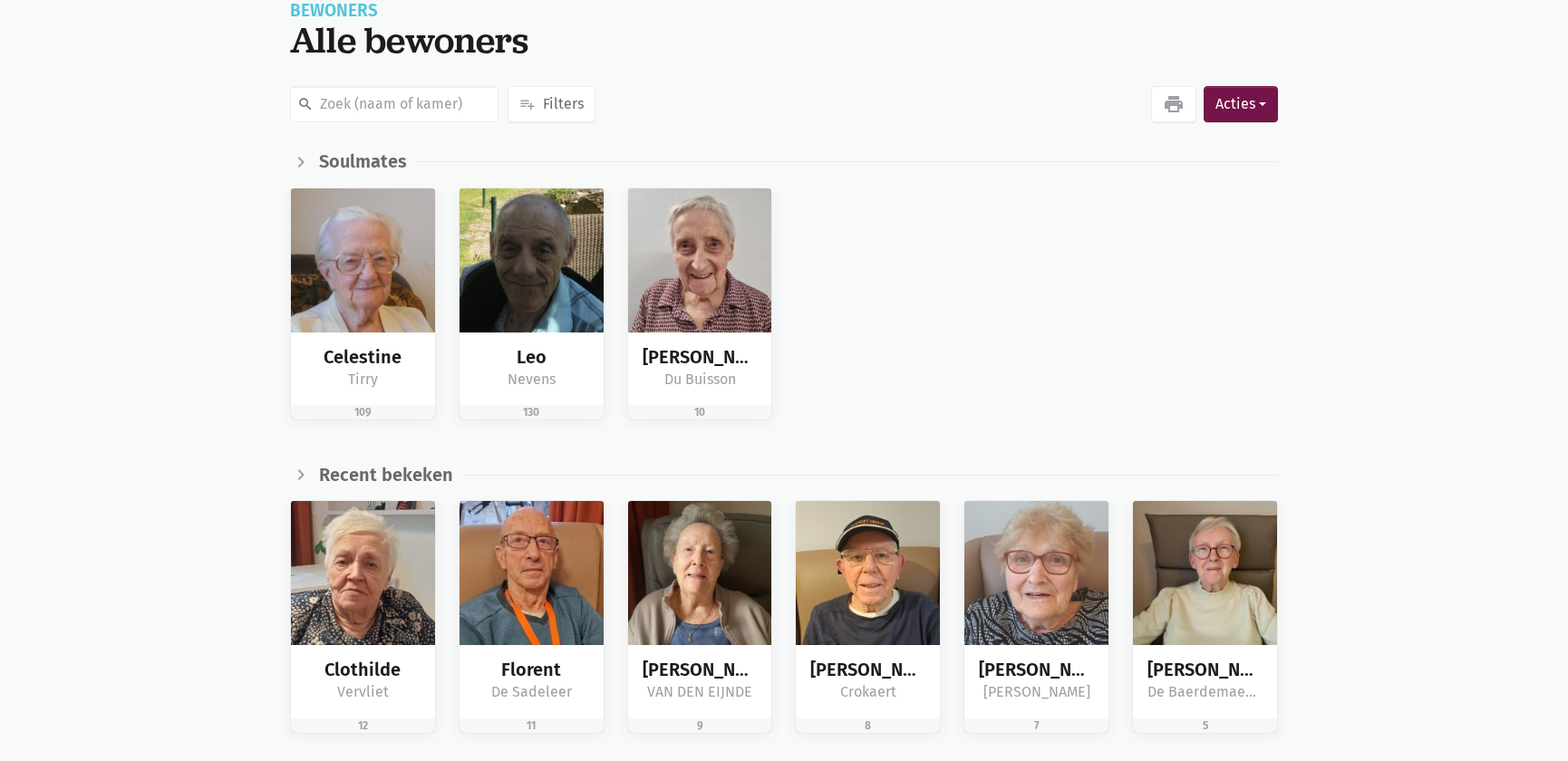
scroll to position [246, 0]
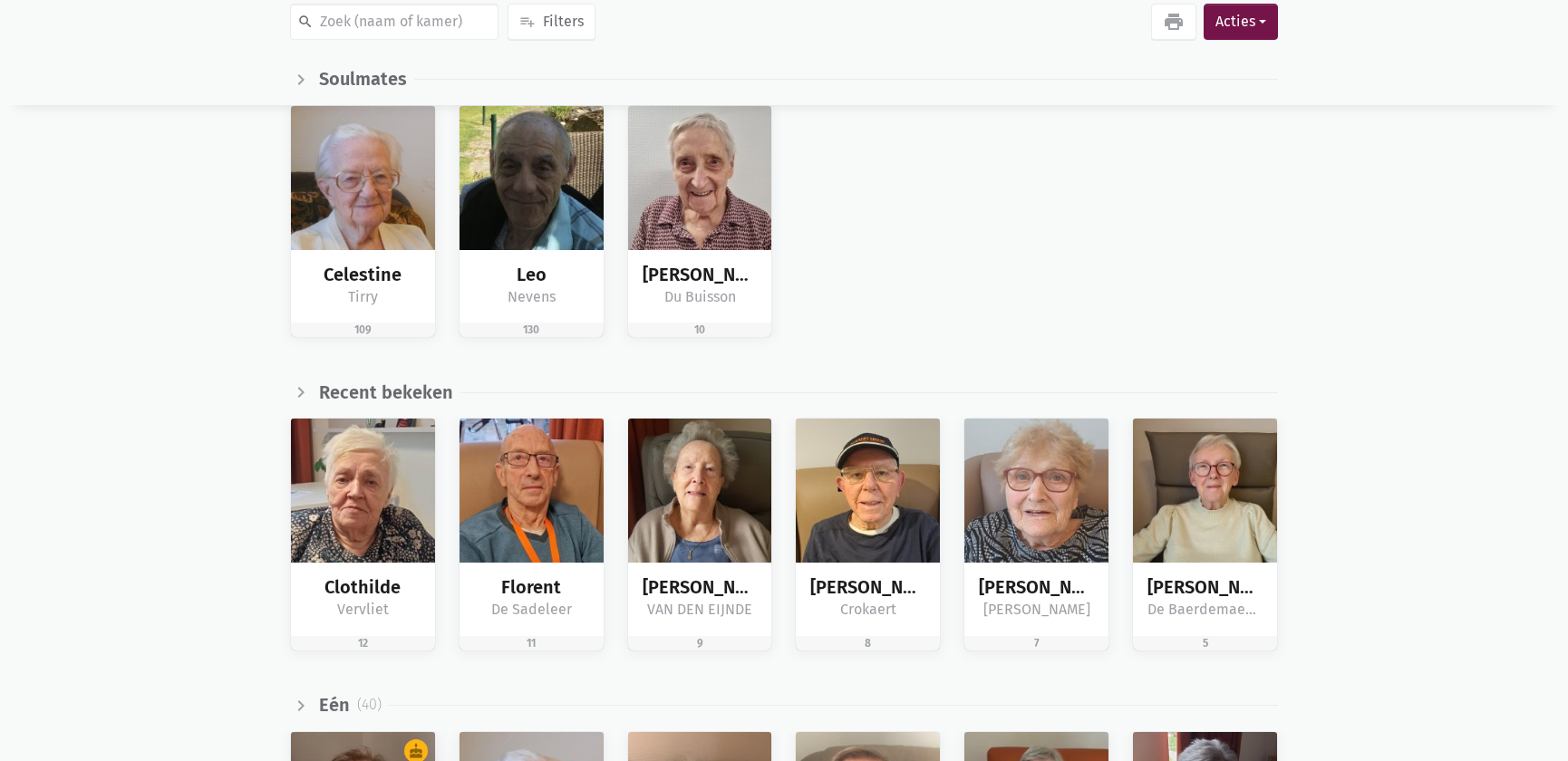
click at [174, 248] on div "[PERSON_NAME] 109 [PERSON_NAME] 130 [PERSON_NAME] 10" at bounding box center [784, 236] width 1568 height 262
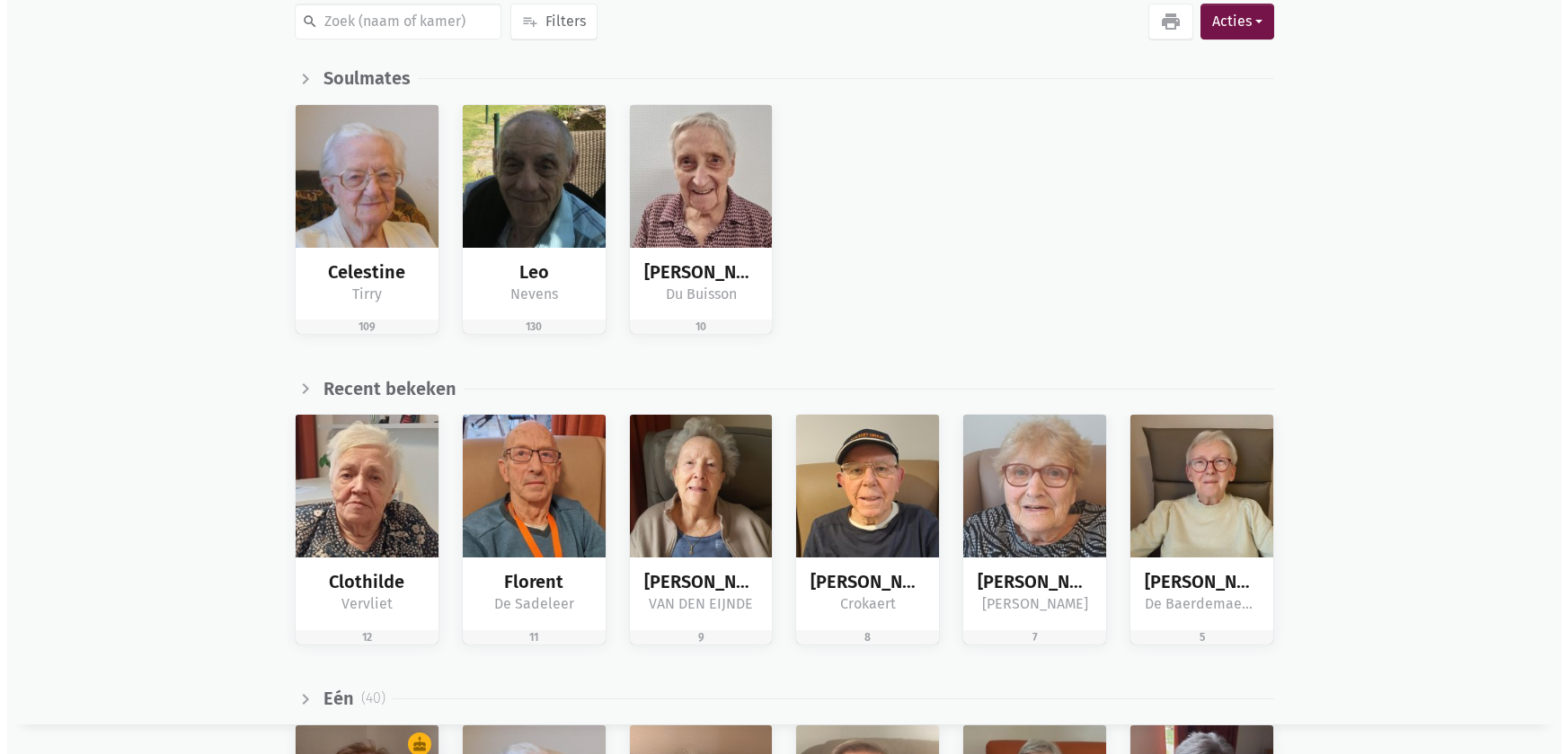
scroll to position [0, 0]
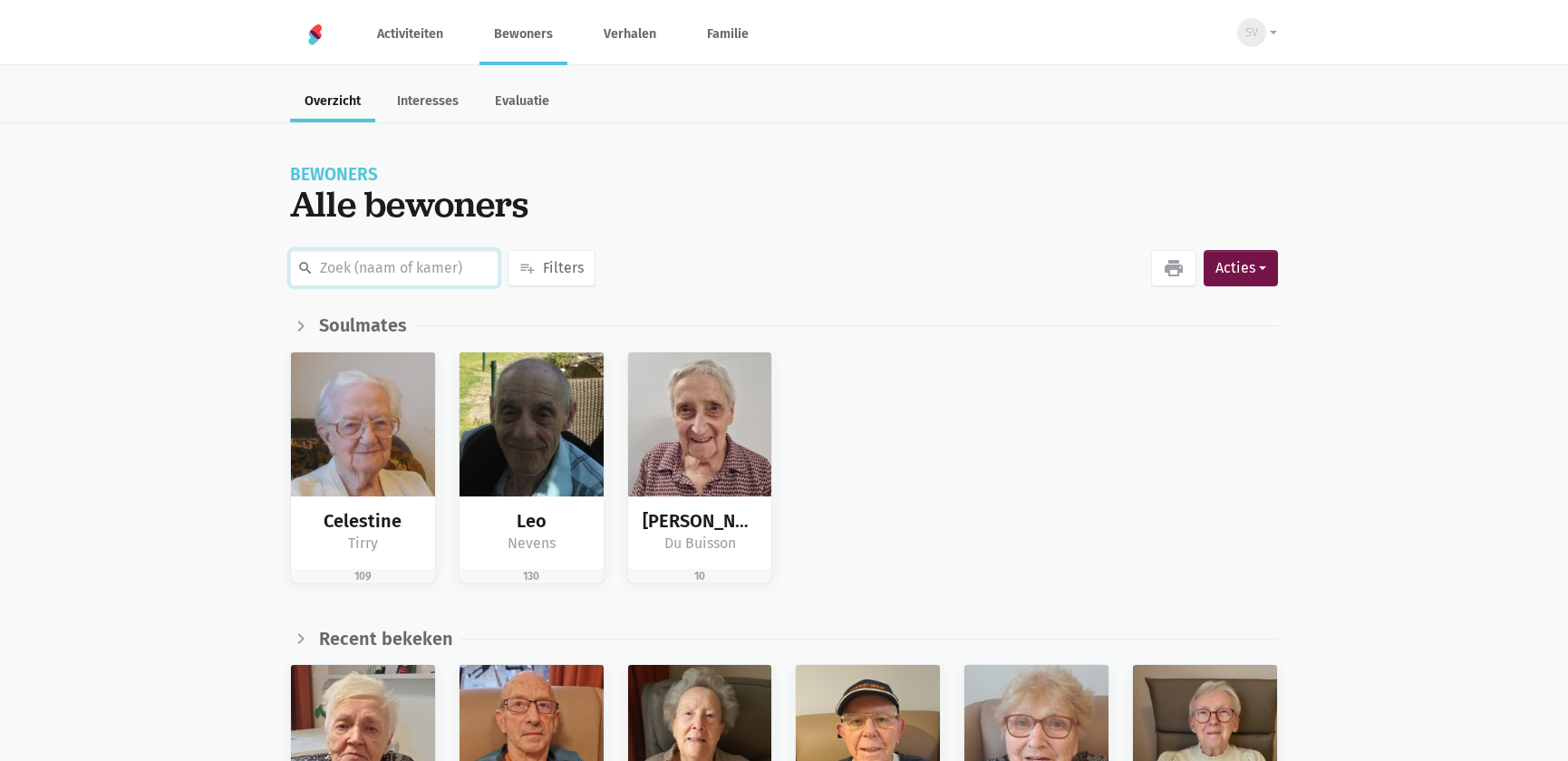
click at [351, 270] on input "text" at bounding box center [395, 268] width 209 height 36
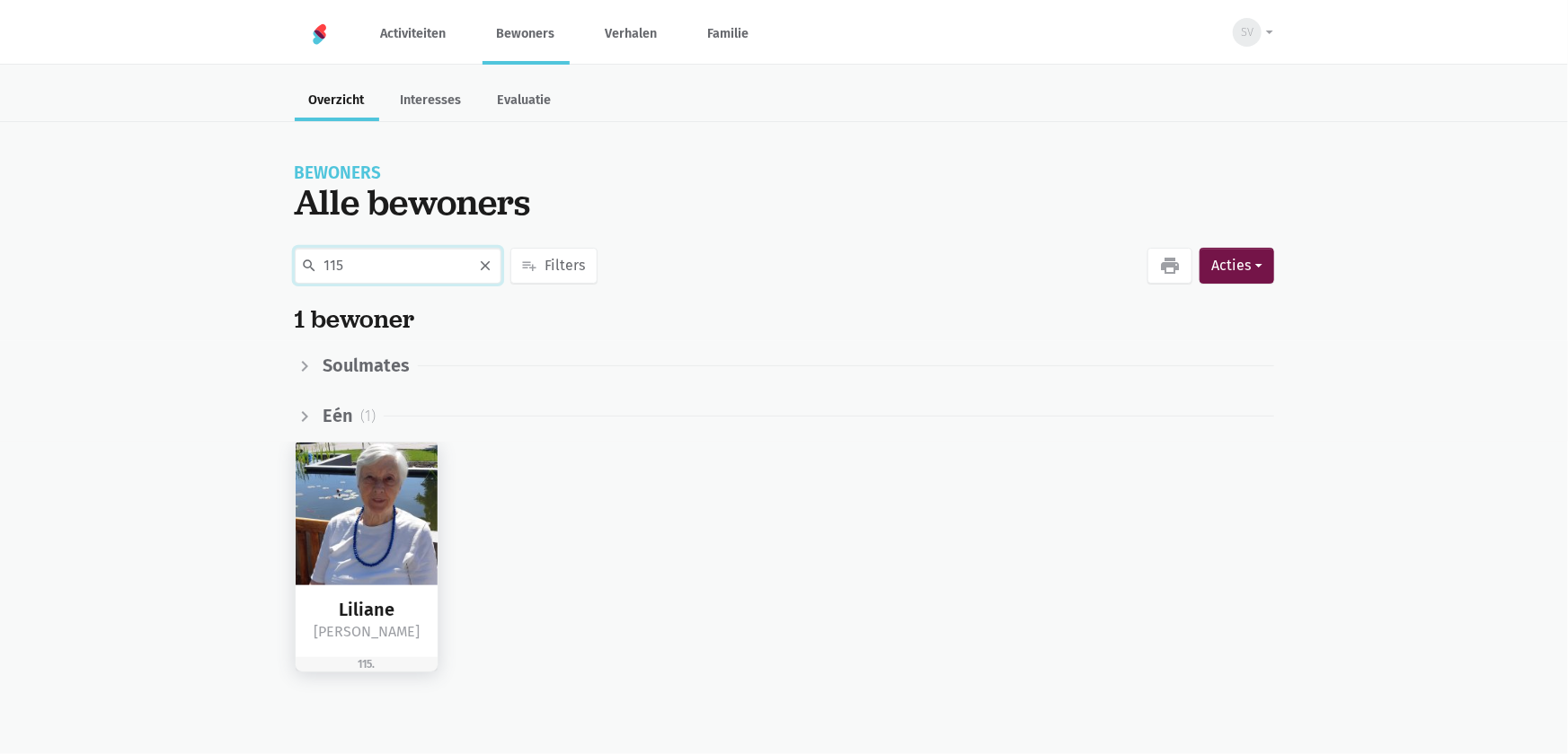
type input "115"
click at [377, 492] on img at bounding box center [367, 514] width 143 height 143
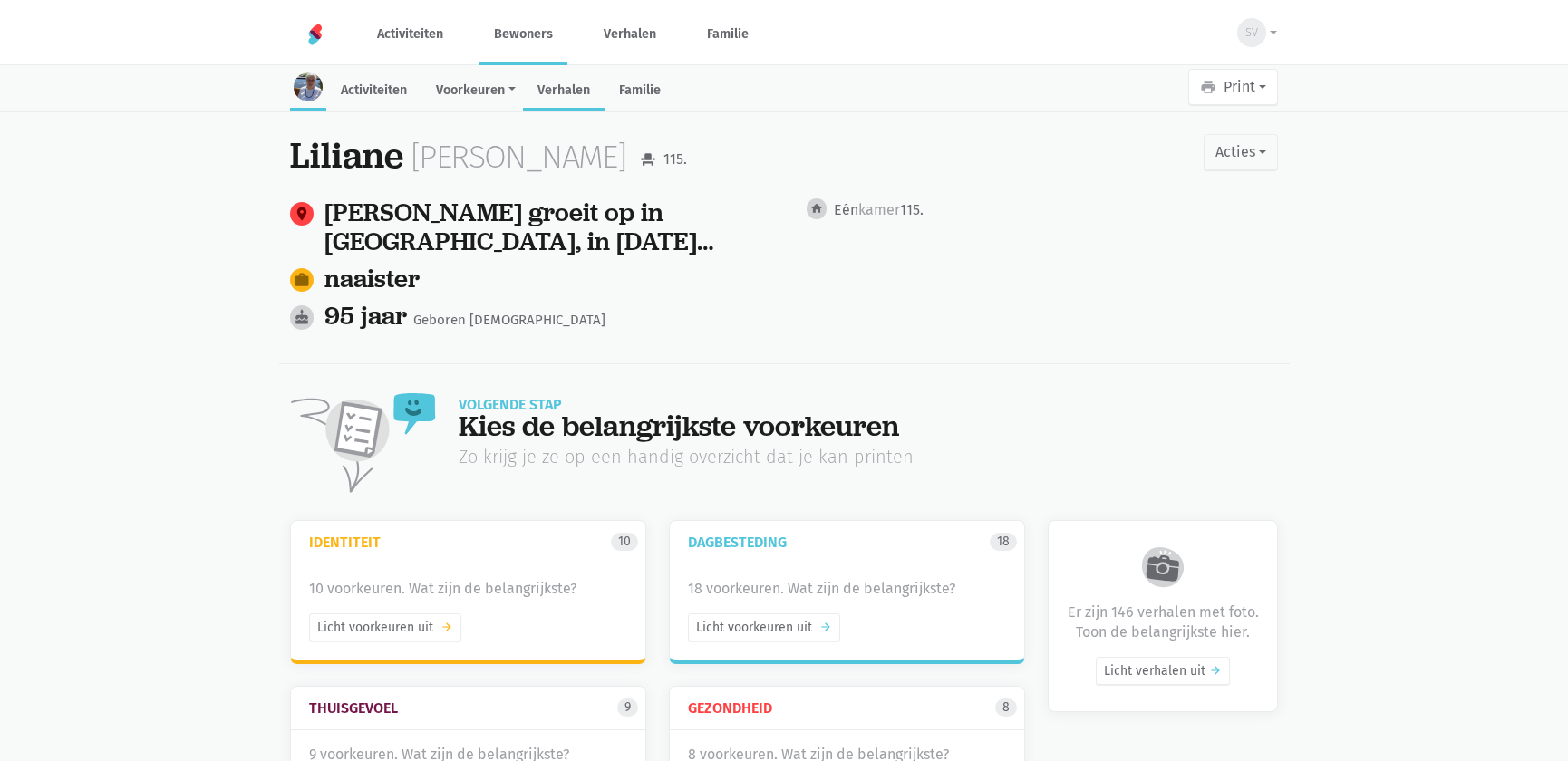
click at [555, 96] on link "Verhalen" at bounding box center [563, 92] width 81 height 39
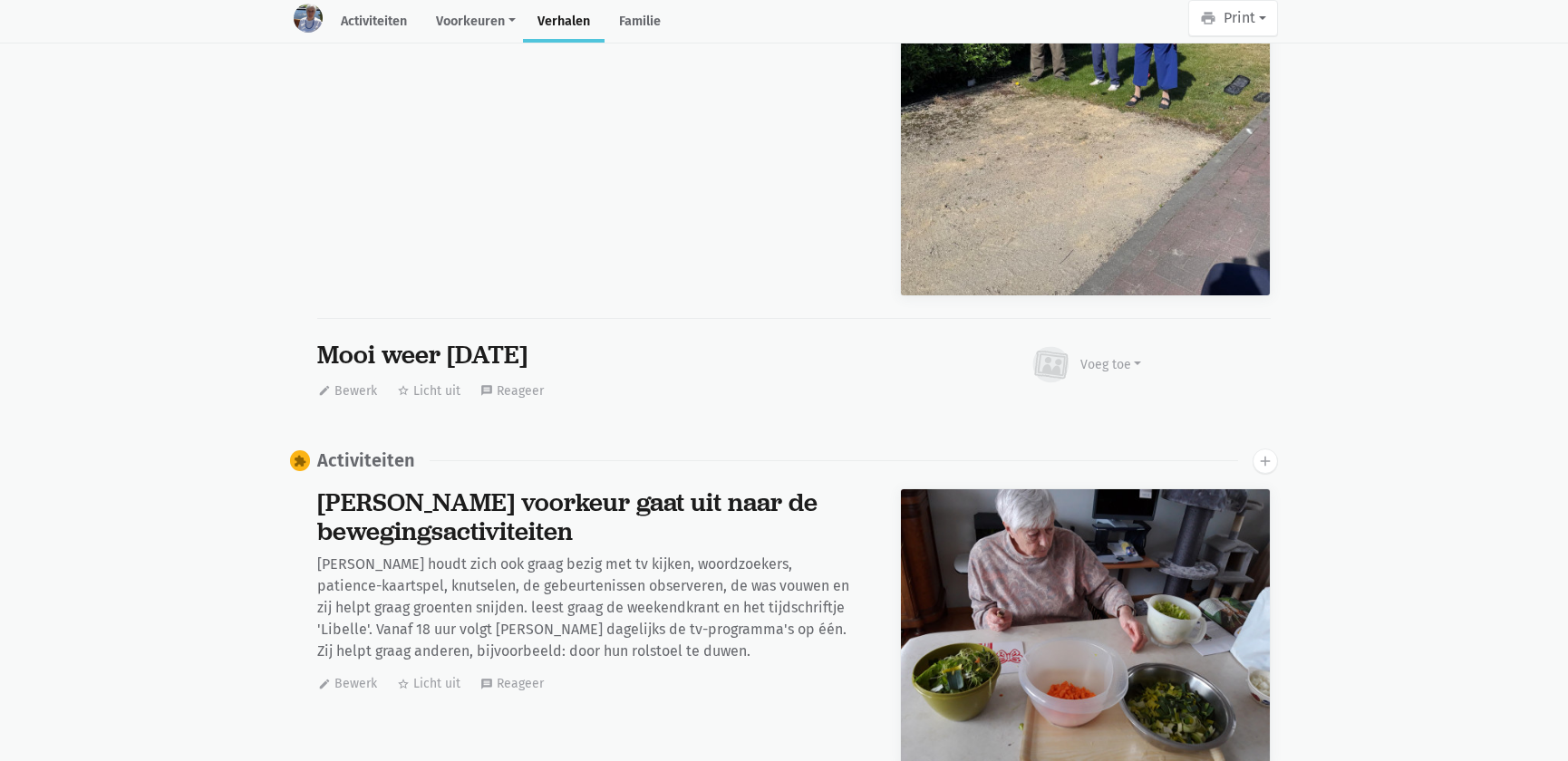
scroll to position [25233, 0]
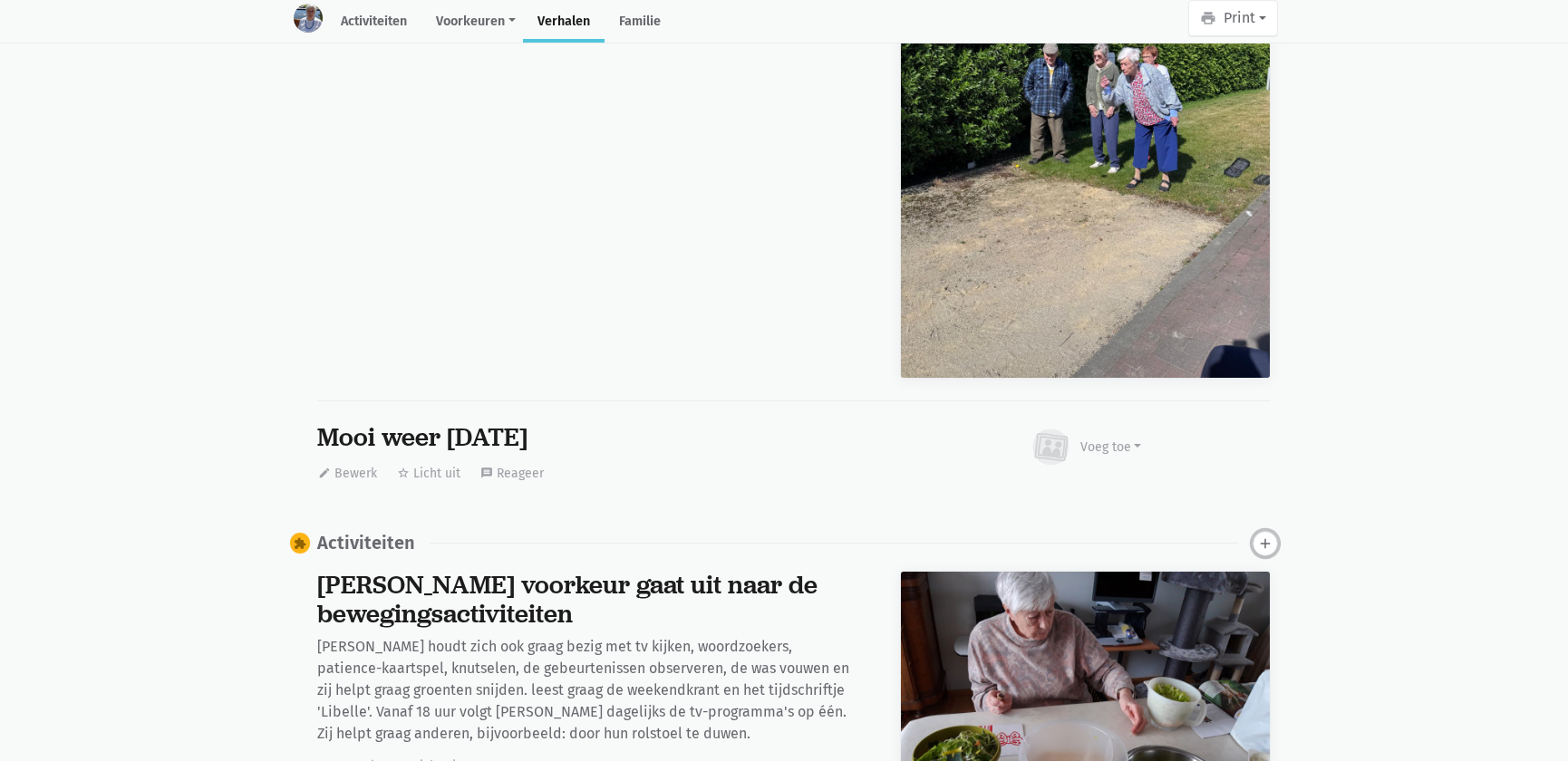
click at [1270, 535] on icon "add" at bounding box center [1265, 543] width 16 height 16
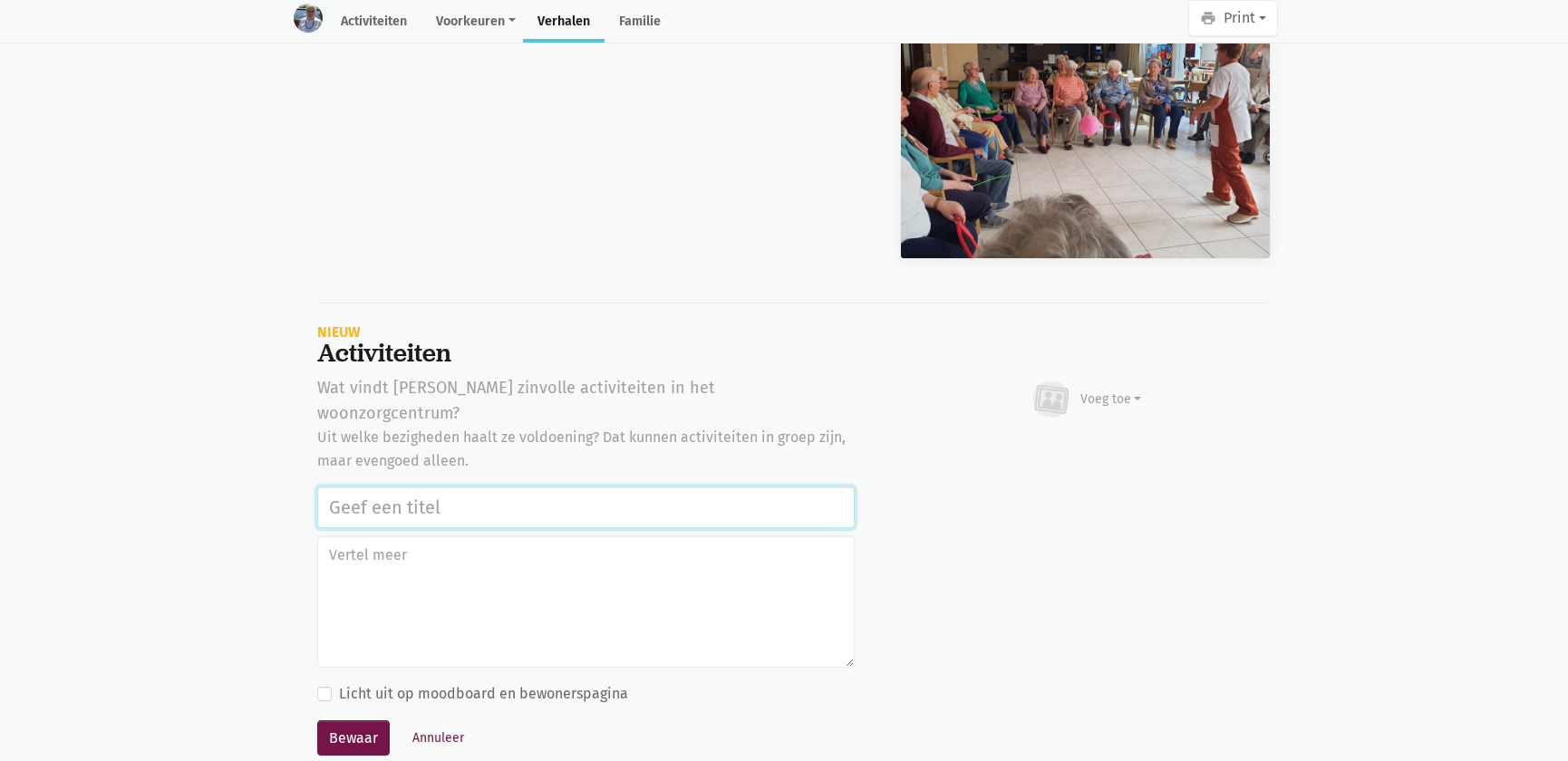
click at [474, 487] on input "text" at bounding box center [586, 507] width 537 height 42
paste input "Notenclub in de buitenlucht 13/08/2025"
type input "Notenclub in de buitenlucht 13/08/2025"
click at [1136, 380] on div "Voeg toe" at bounding box center [1086, 399] width 113 height 40
click at [1071, 380] on icon at bounding box center [1051, 399] width 44 height 40
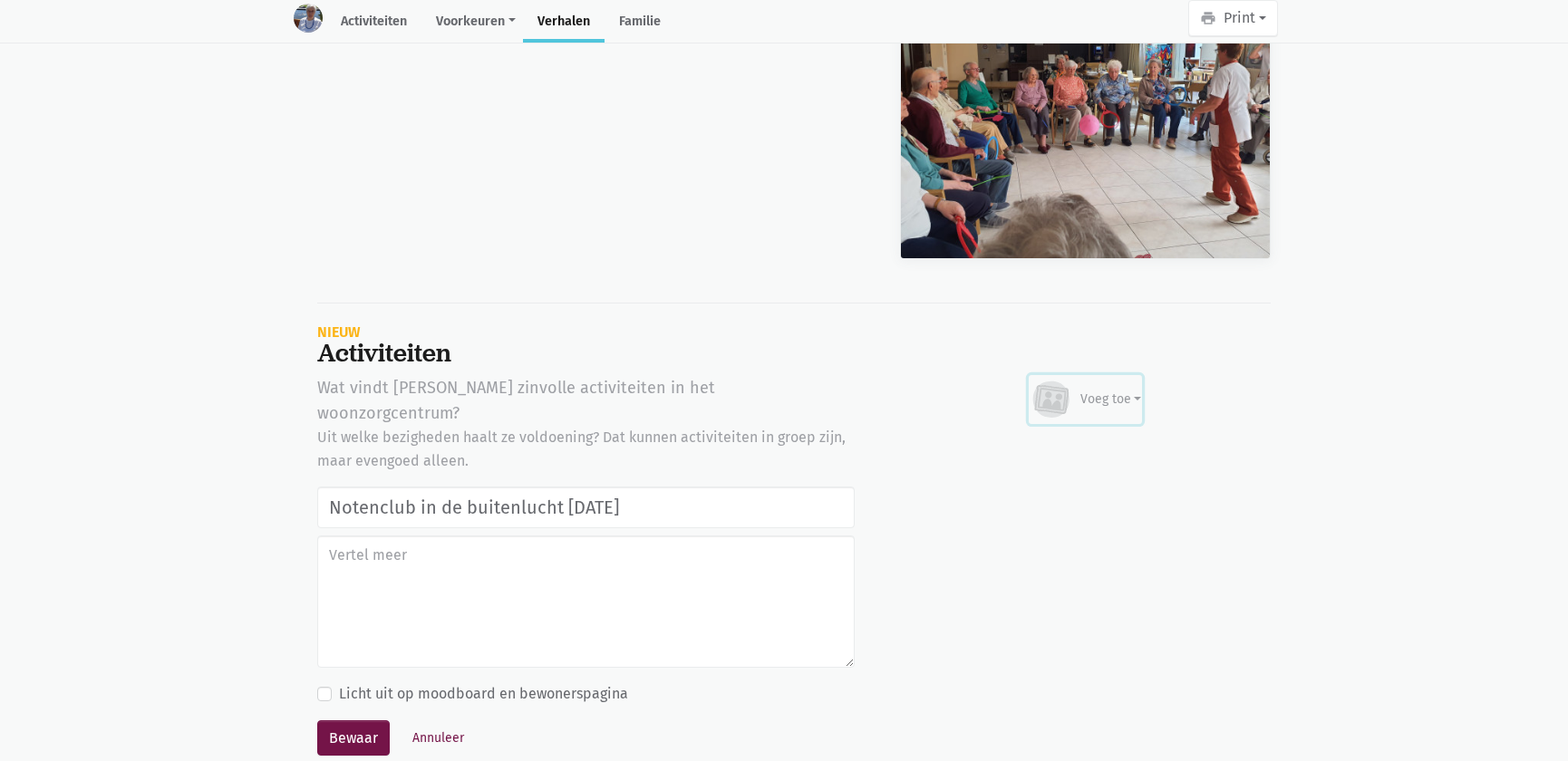
click at [1078, 380] on div "Voeg toe" at bounding box center [1086, 399] width 113 height 40
click at [1051, 436] on link "Afbeelding" at bounding box center [1075, 451] width 132 height 31
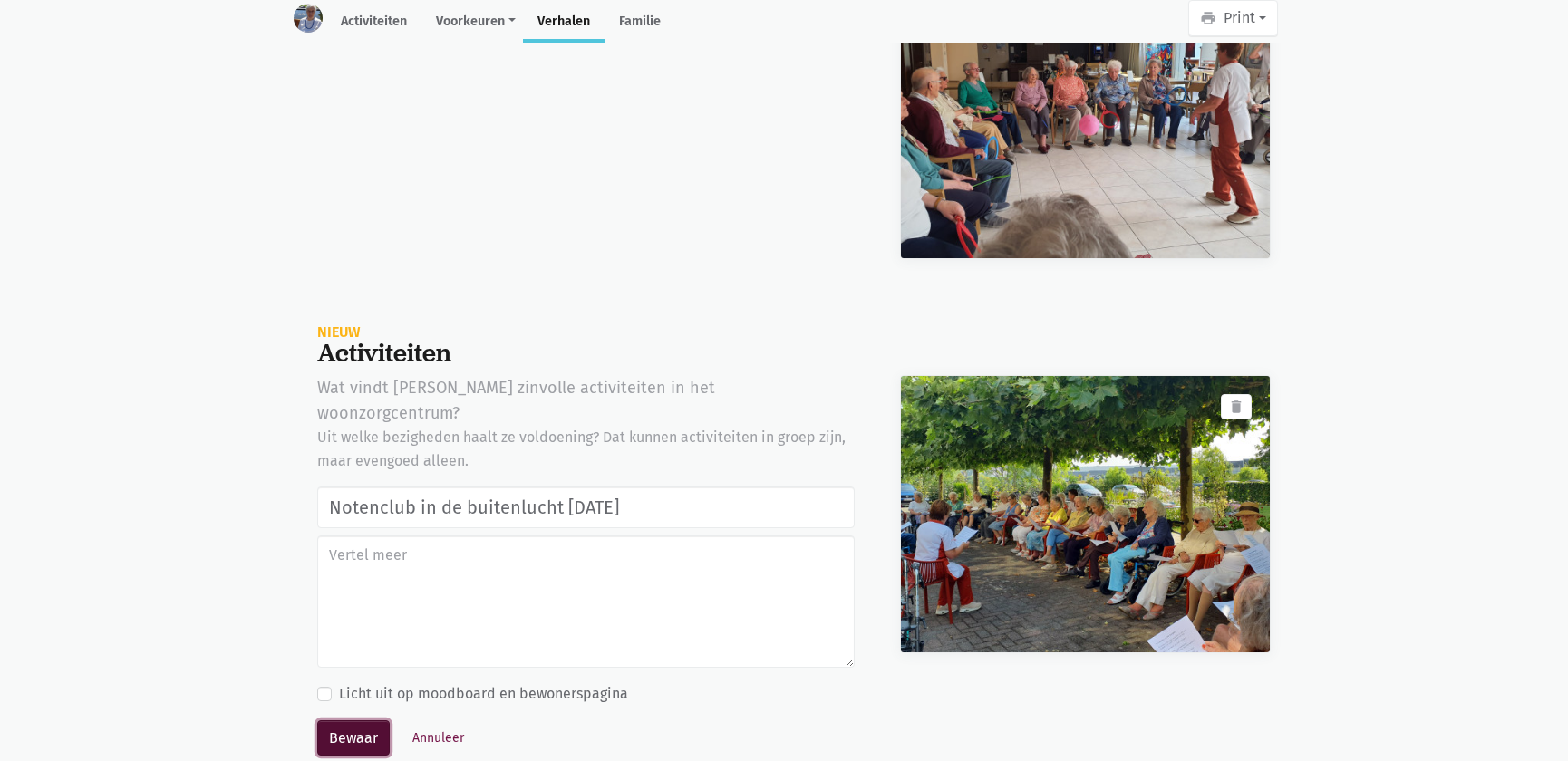
click at [350, 721] on button "Bewaar" at bounding box center [354, 739] width 73 height 36
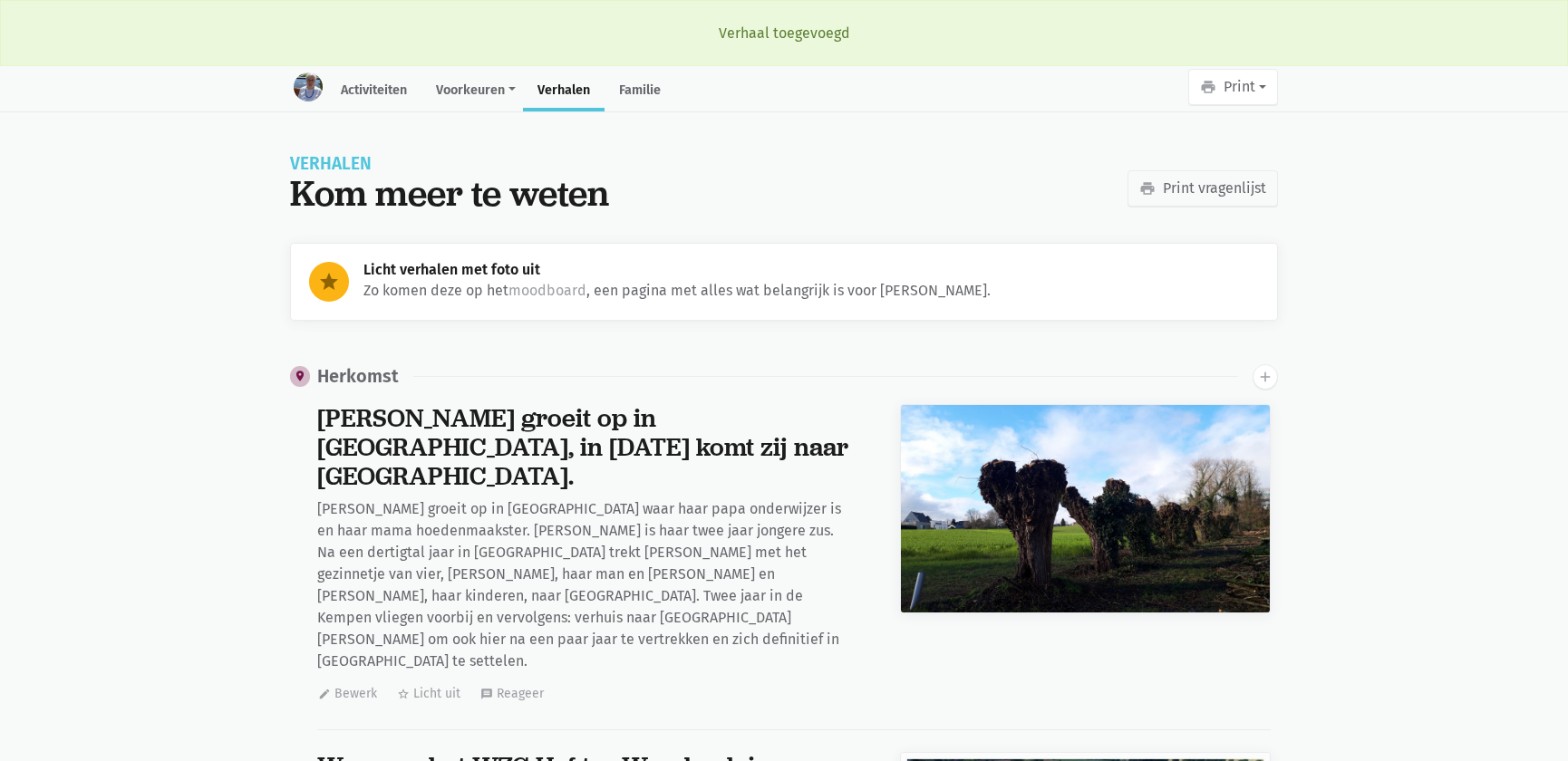
scroll to position [25315, 0]
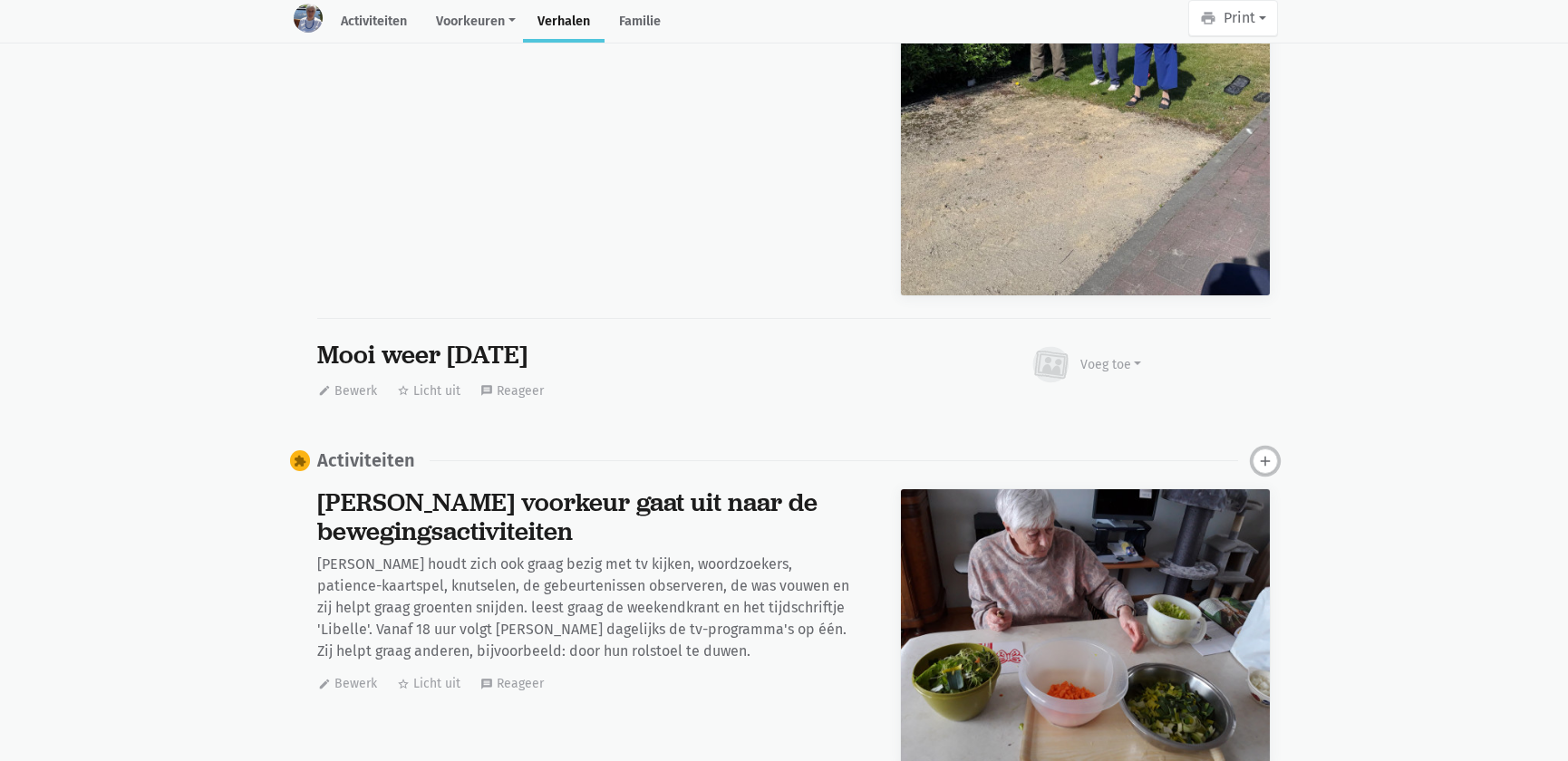
click at [1273, 449] on button "add" at bounding box center [1265, 461] width 25 height 25
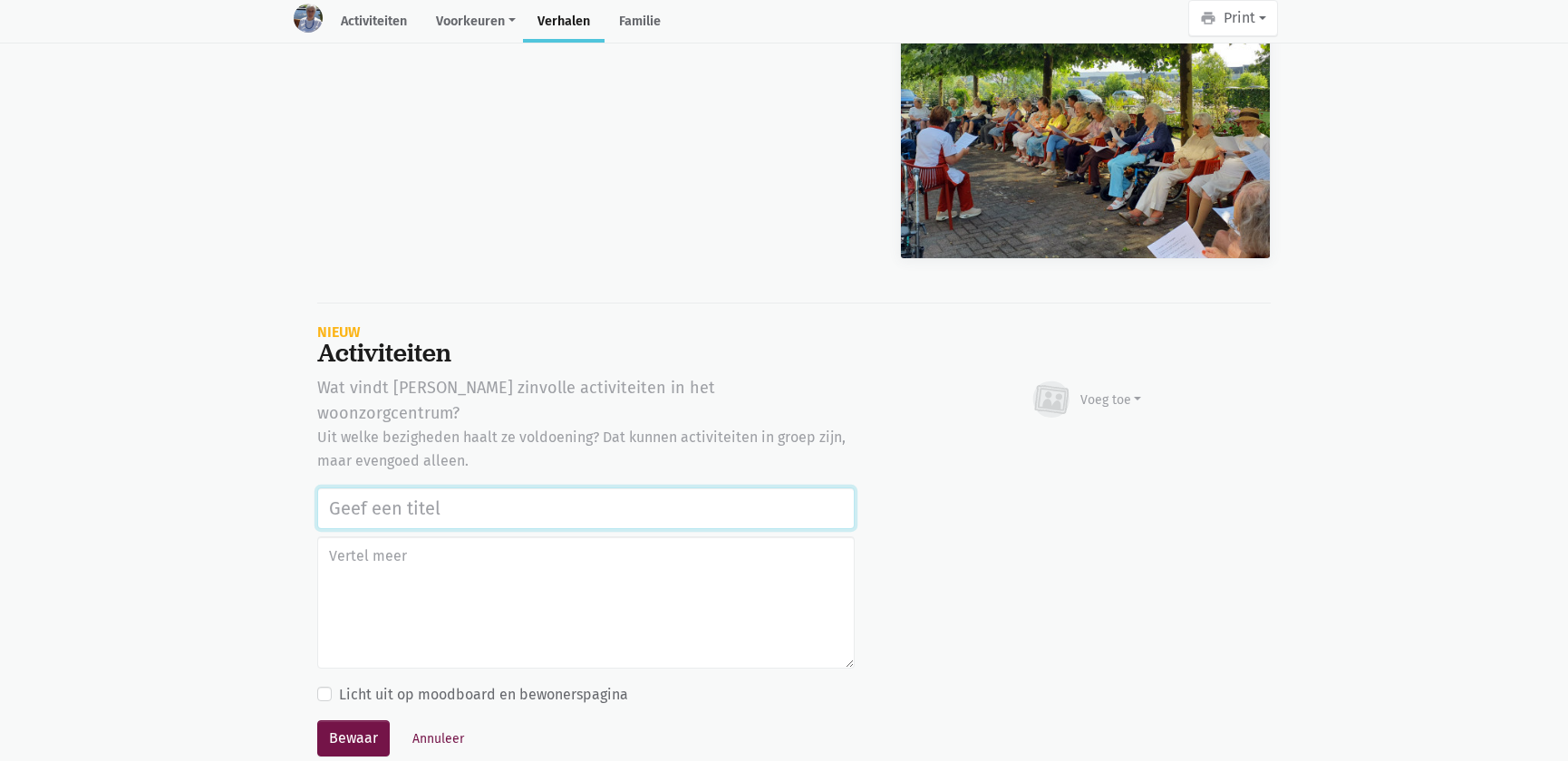
click at [406, 488] on input "text" at bounding box center [586, 508] width 537 height 42
paste input "Notenclub in de buitenlucht [DATE]"
type input "Notenclub in de buitenlucht [DATE]"
click at [1088, 391] on div "Voeg toe" at bounding box center [1112, 400] width 62 height 19
click at [1078, 436] on link "Afbeelding" at bounding box center [1075, 451] width 132 height 31
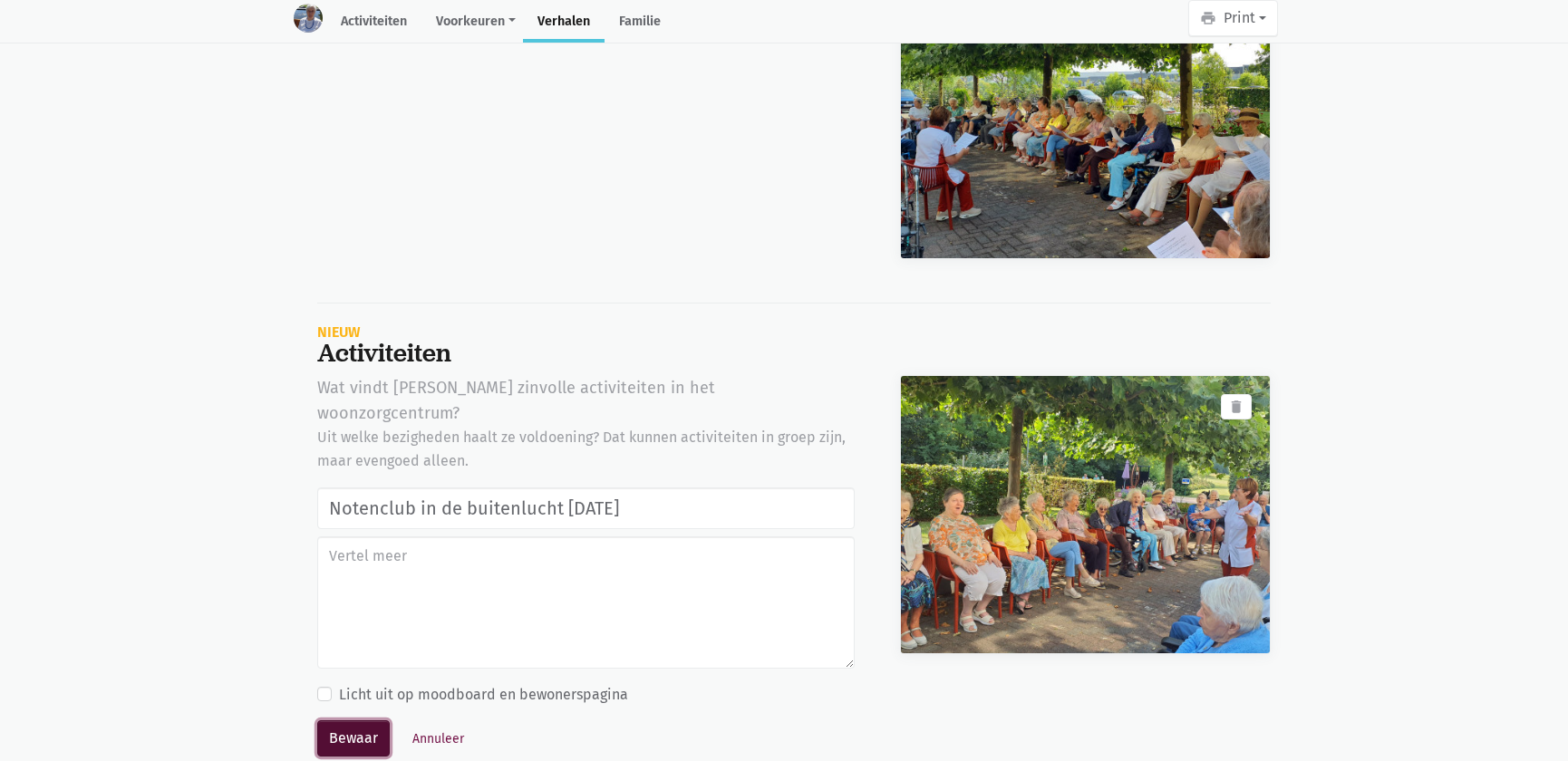
click at [361, 721] on button "Bewaar" at bounding box center [354, 739] width 73 height 36
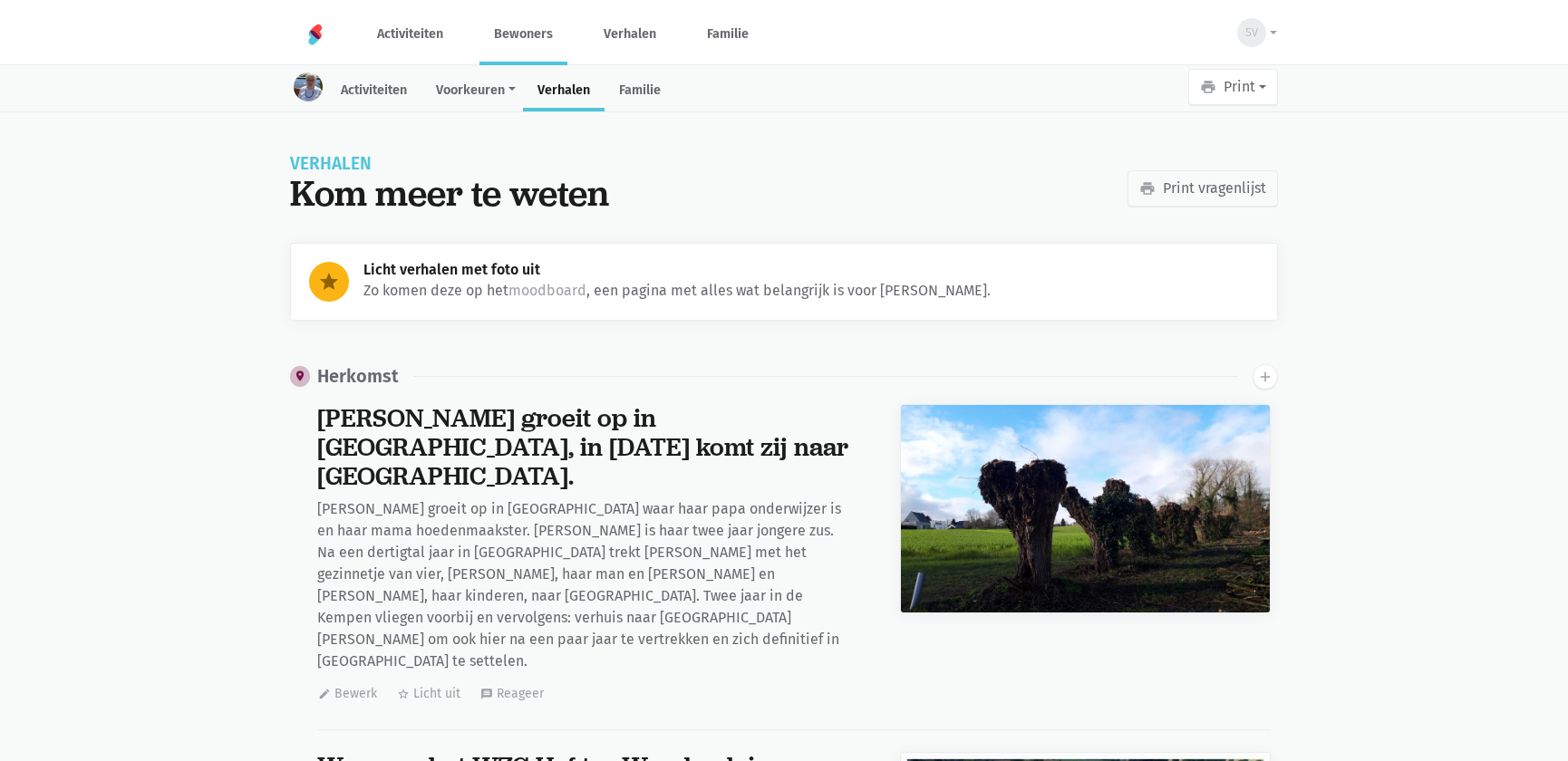
scroll to position [25315, 0]
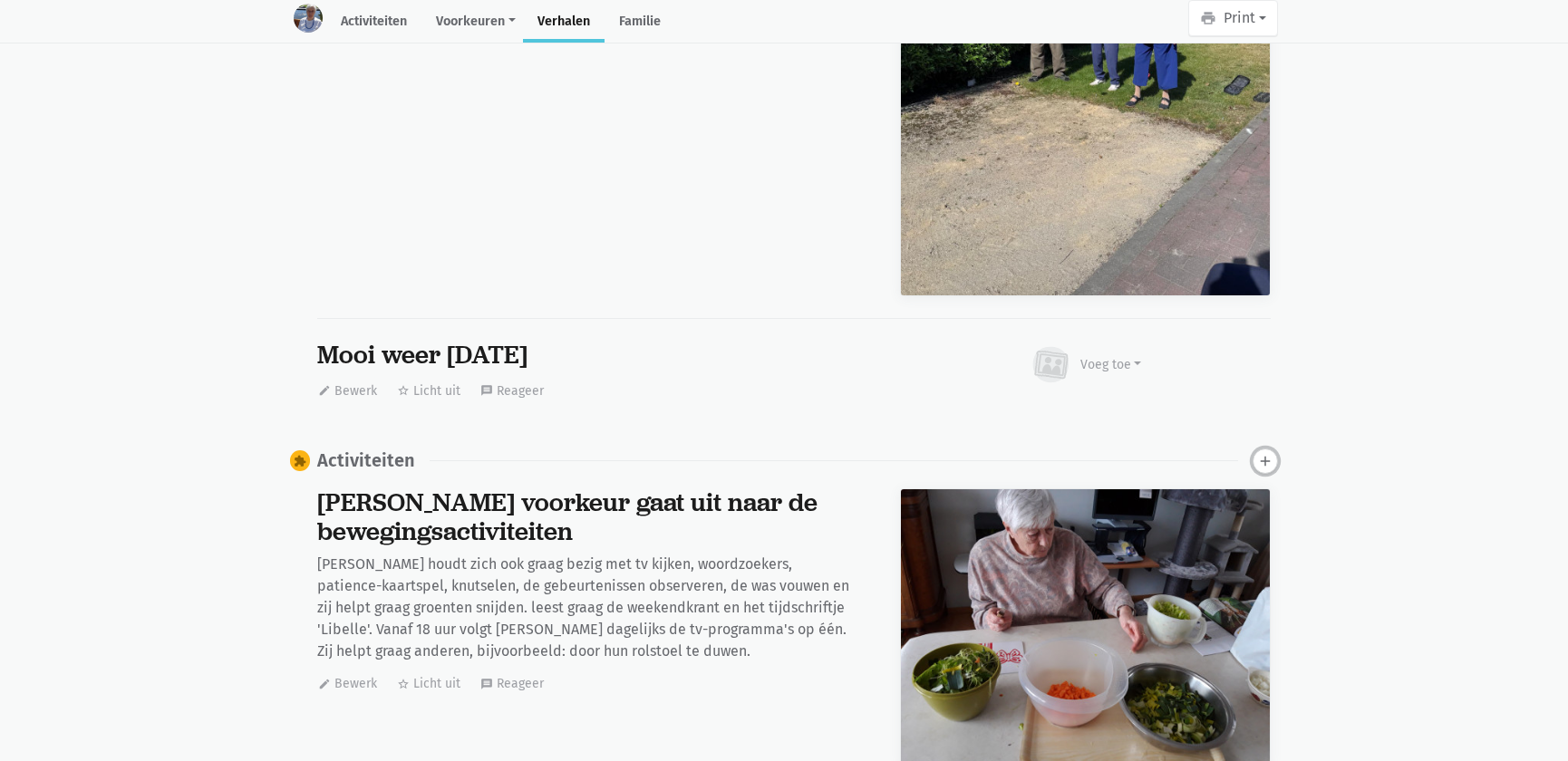
click at [1258, 453] on icon "add" at bounding box center [1265, 461] width 16 height 16
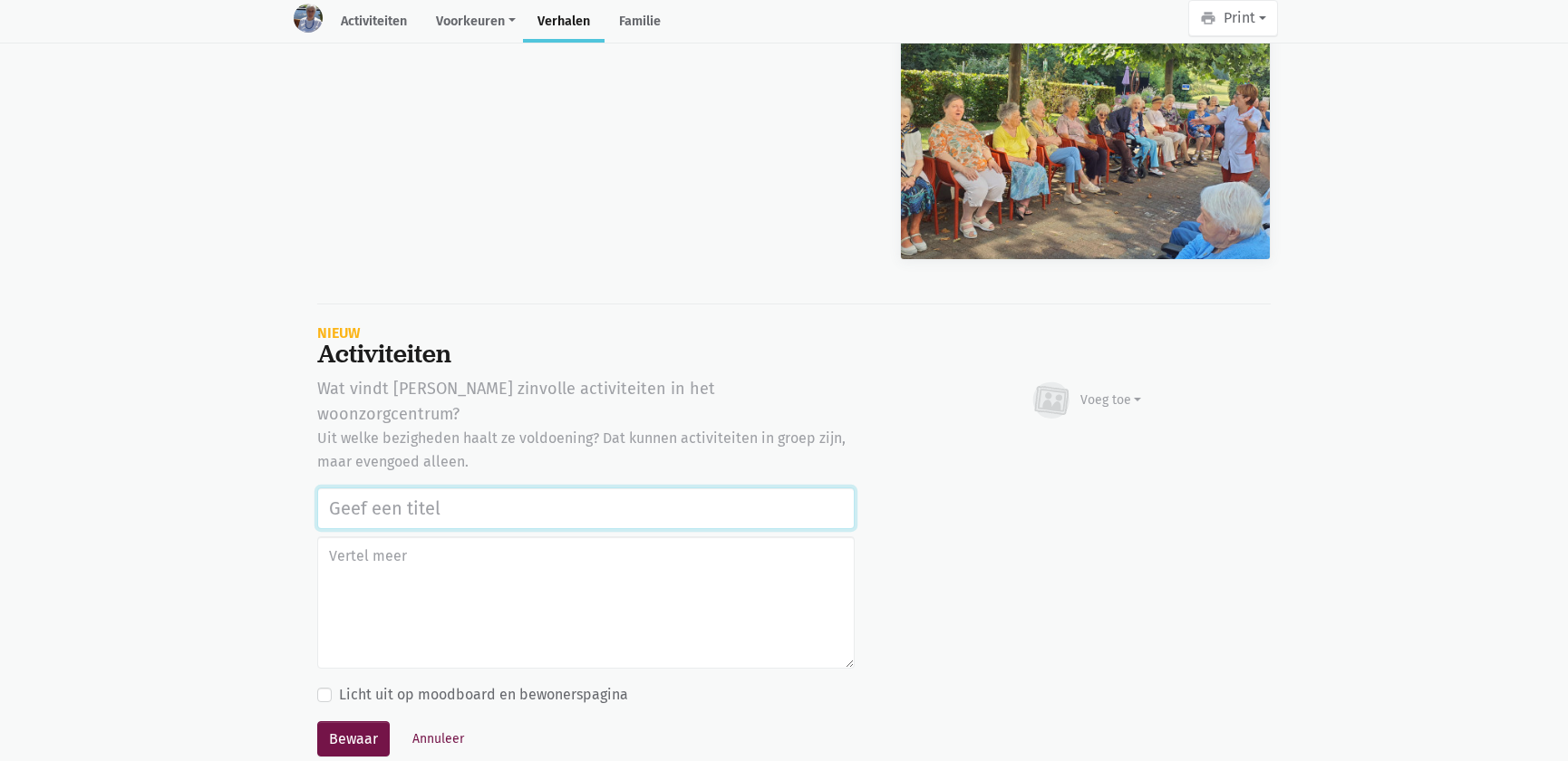
click at [409, 488] on input "text" at bounding box center [586, 508] width 537 height 42
paste input "Notenclub in de buitenlucht [DATE]"
type input "Notenclub in de buitenlucht [DATE]"
click at [1107, 391] on div "Voeg toe" at bounding box center [1112, 400] width 62 height 19
click at [1070, 437] on link "Afbeelding" at bounding box center [1075, 452] width 132 height 31
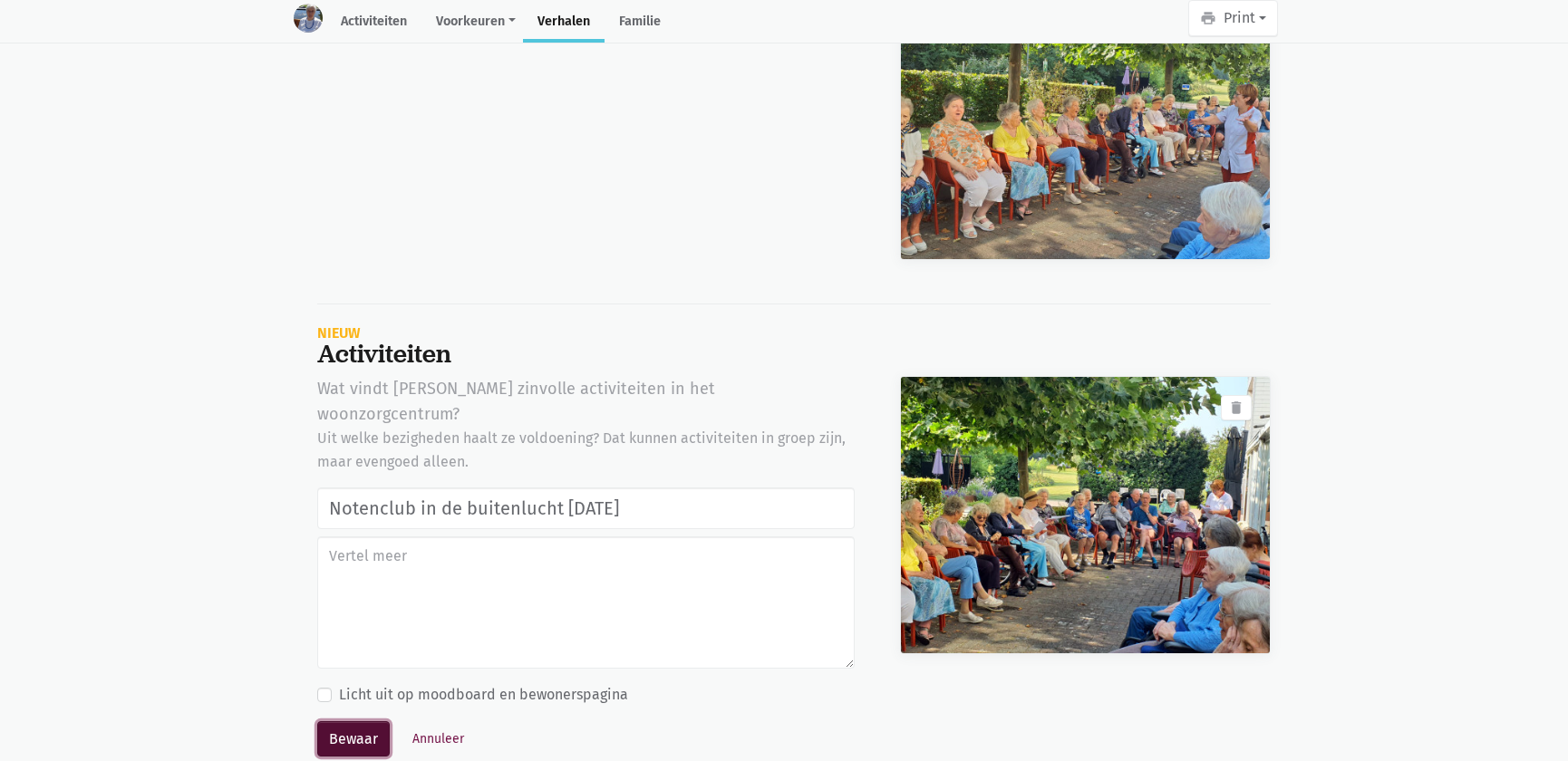
click at [353, 722] on button "Bewaar" at bounding box center [354, 740] width 73 height 36
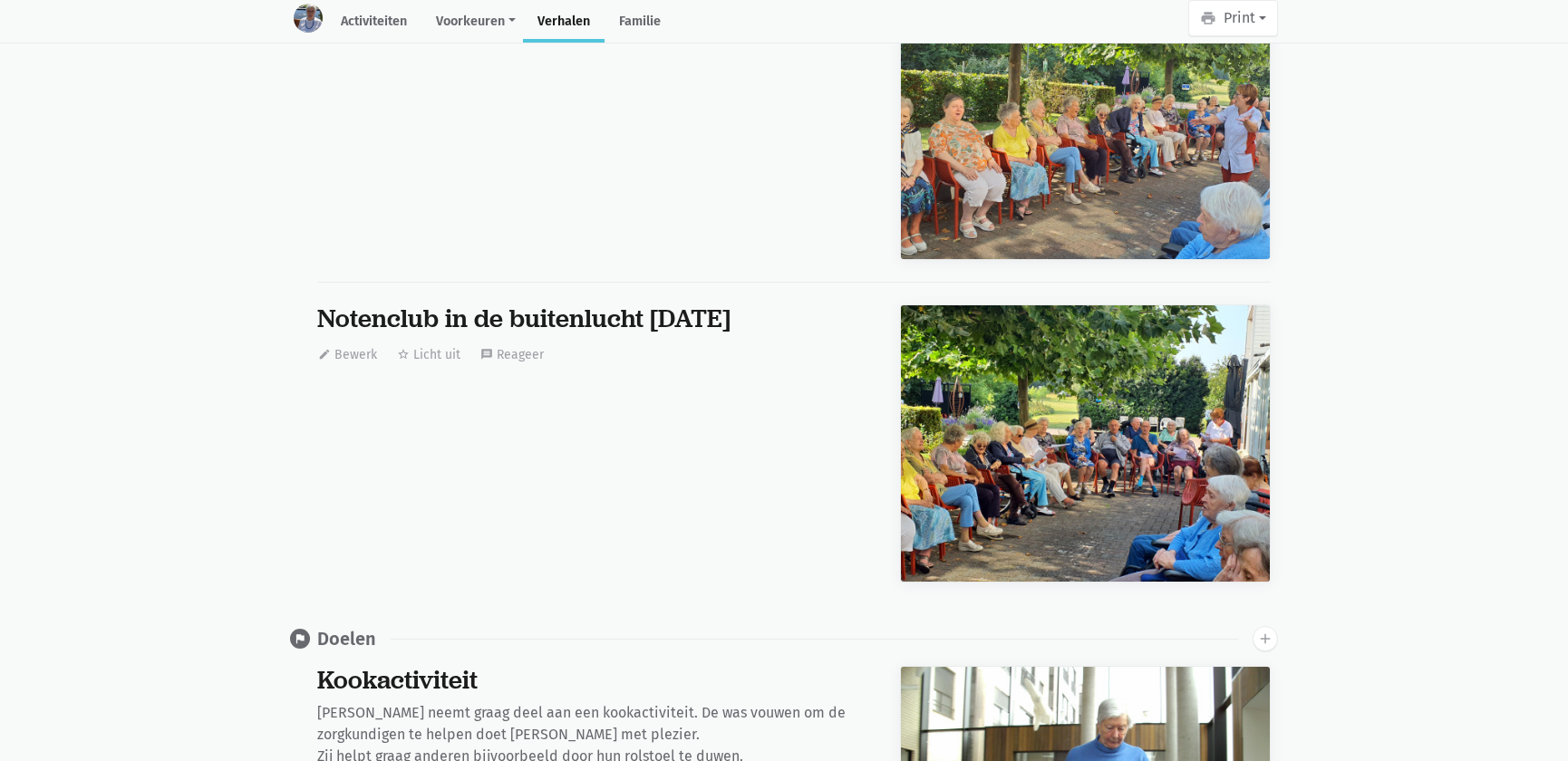
scroll to position [0, 0]
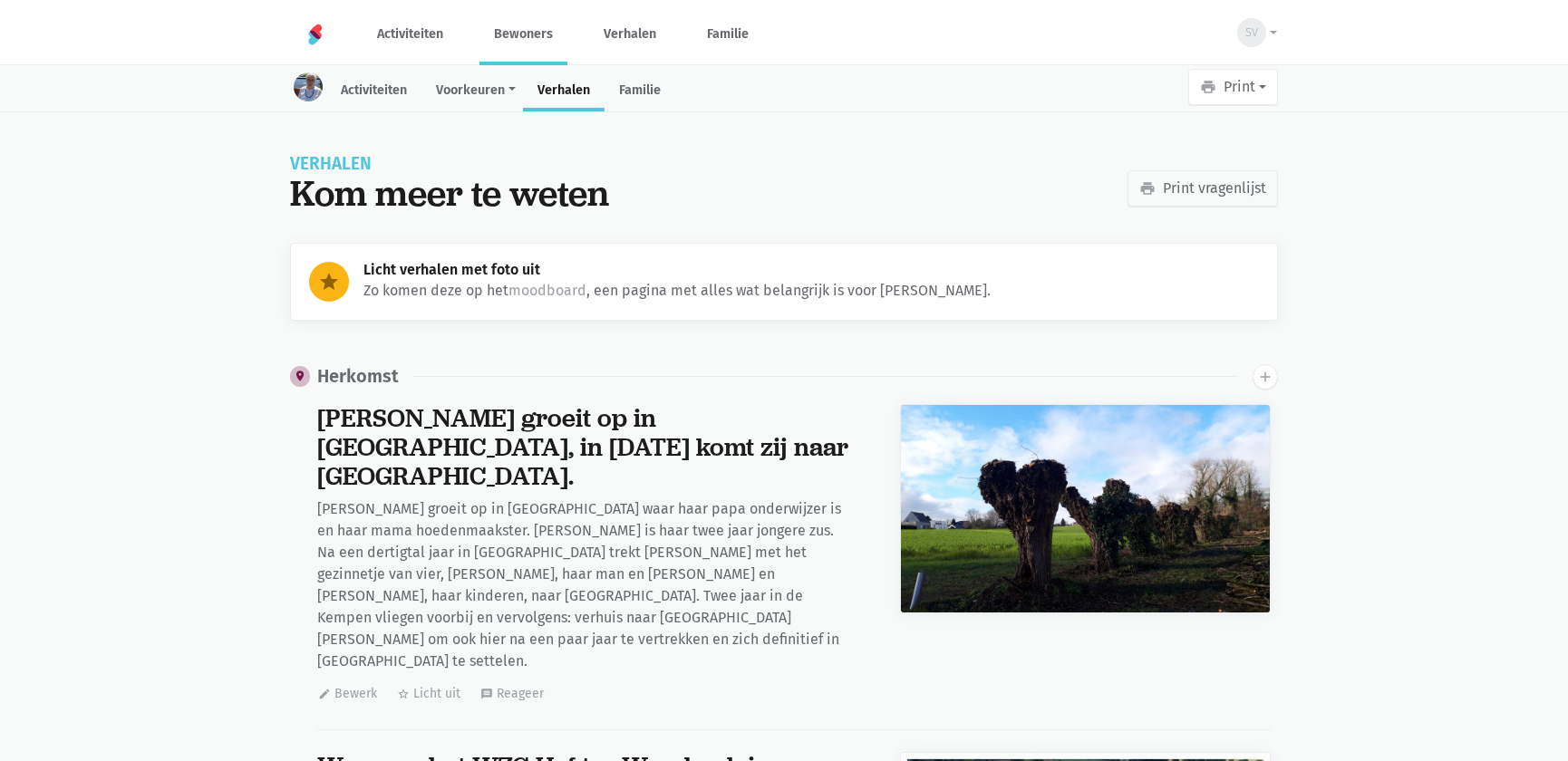
click at [520, 32] on link "Bewoners" at bounding box center [523, 34] width 88 height 61
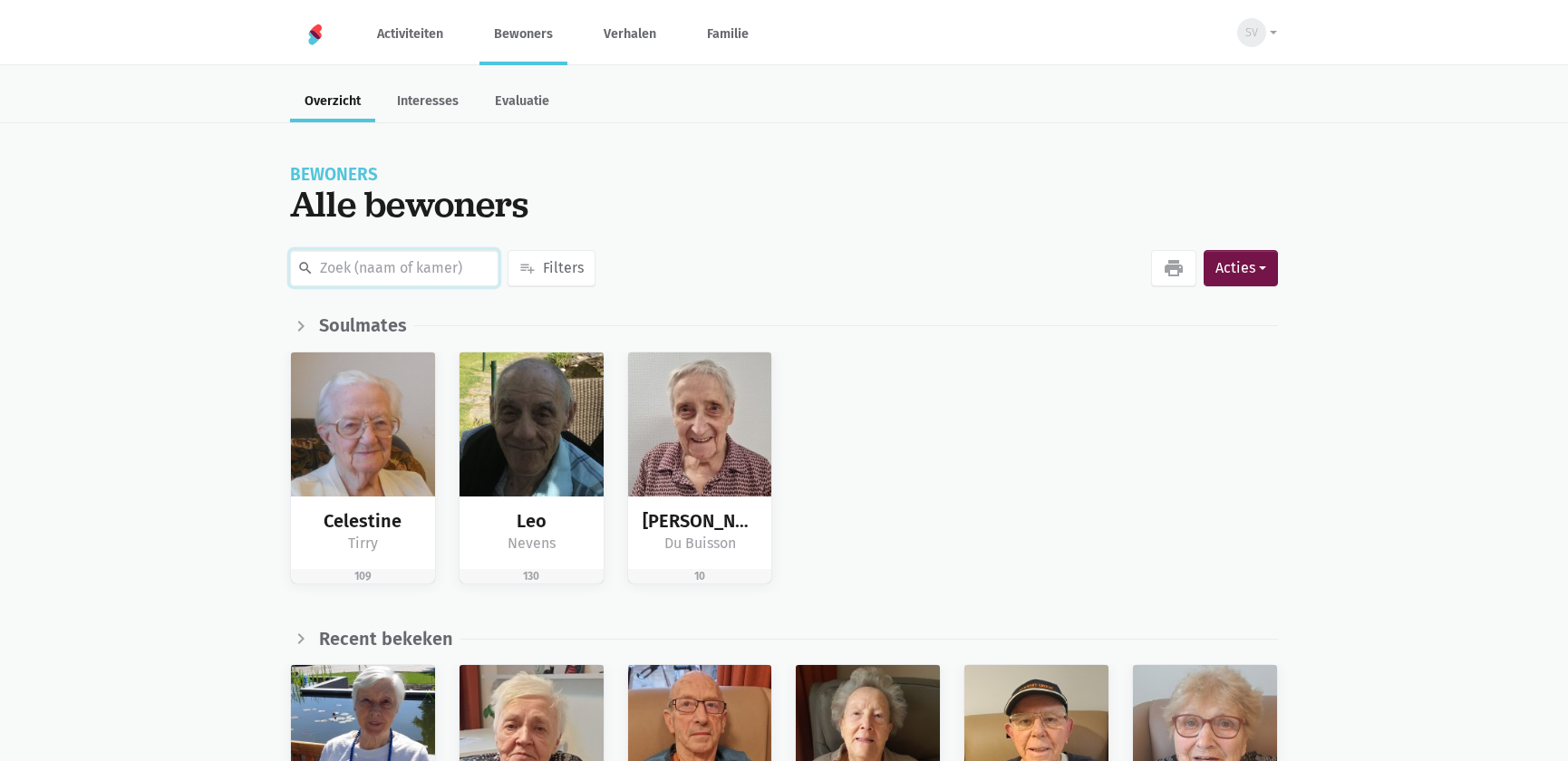
click at [391, 270] on input "text" at bounding box center [395, 268] width 209 height 36
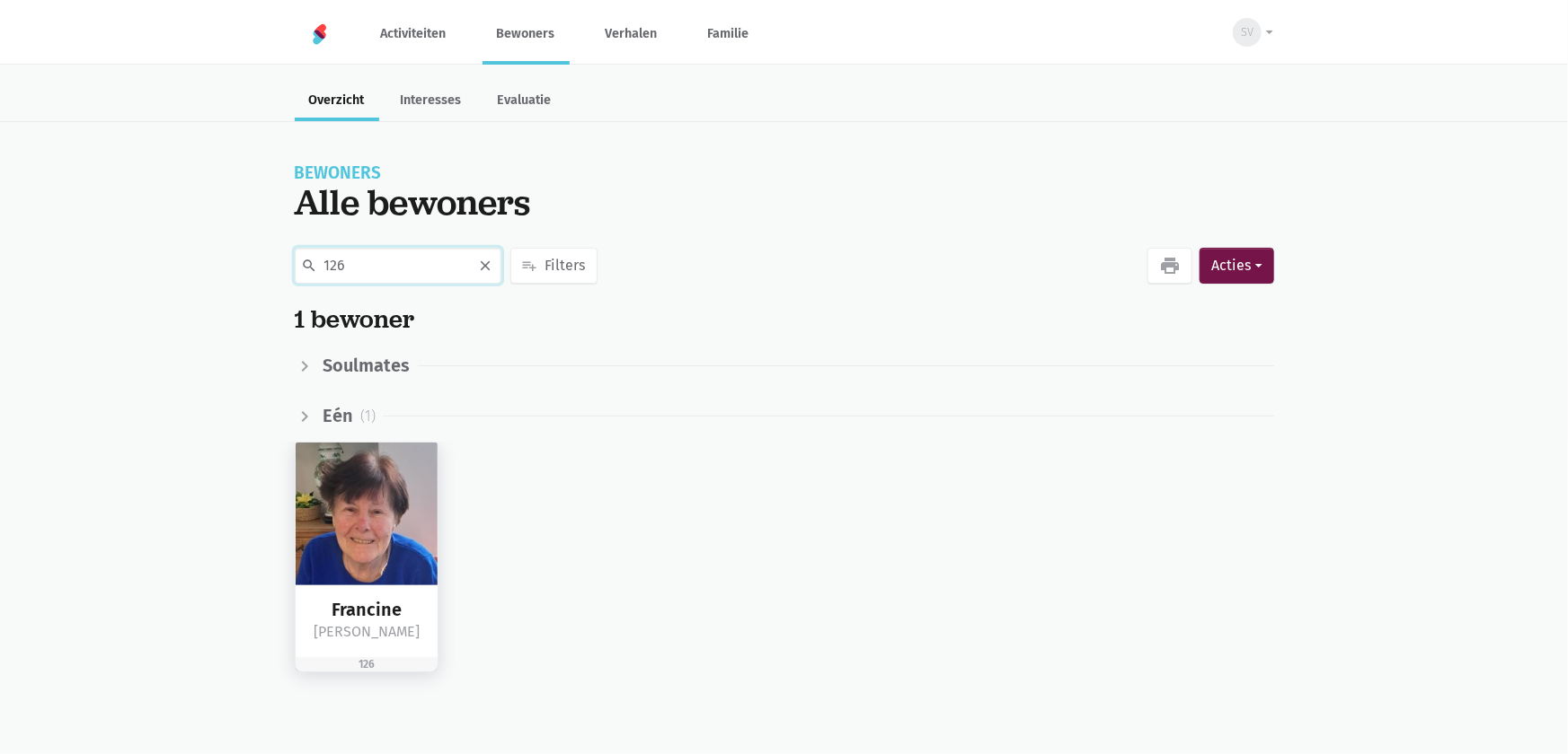
type input "126"
click at [368, 492] on img at bounding box center [367, 514] width 143 height 143
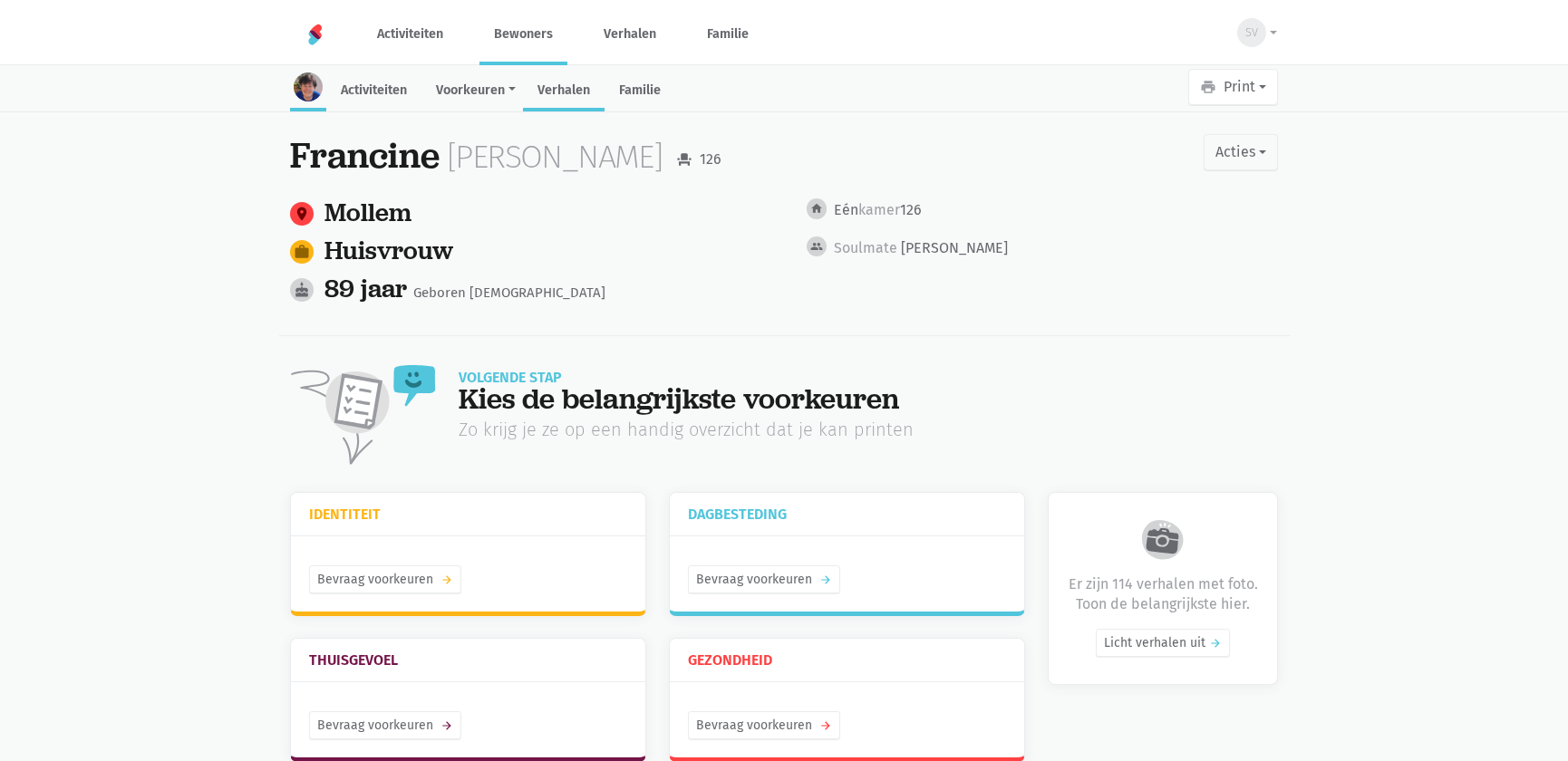
click at [571, 81] on link "Verhalen" at bounding box center [563, 92] width 81 height 39
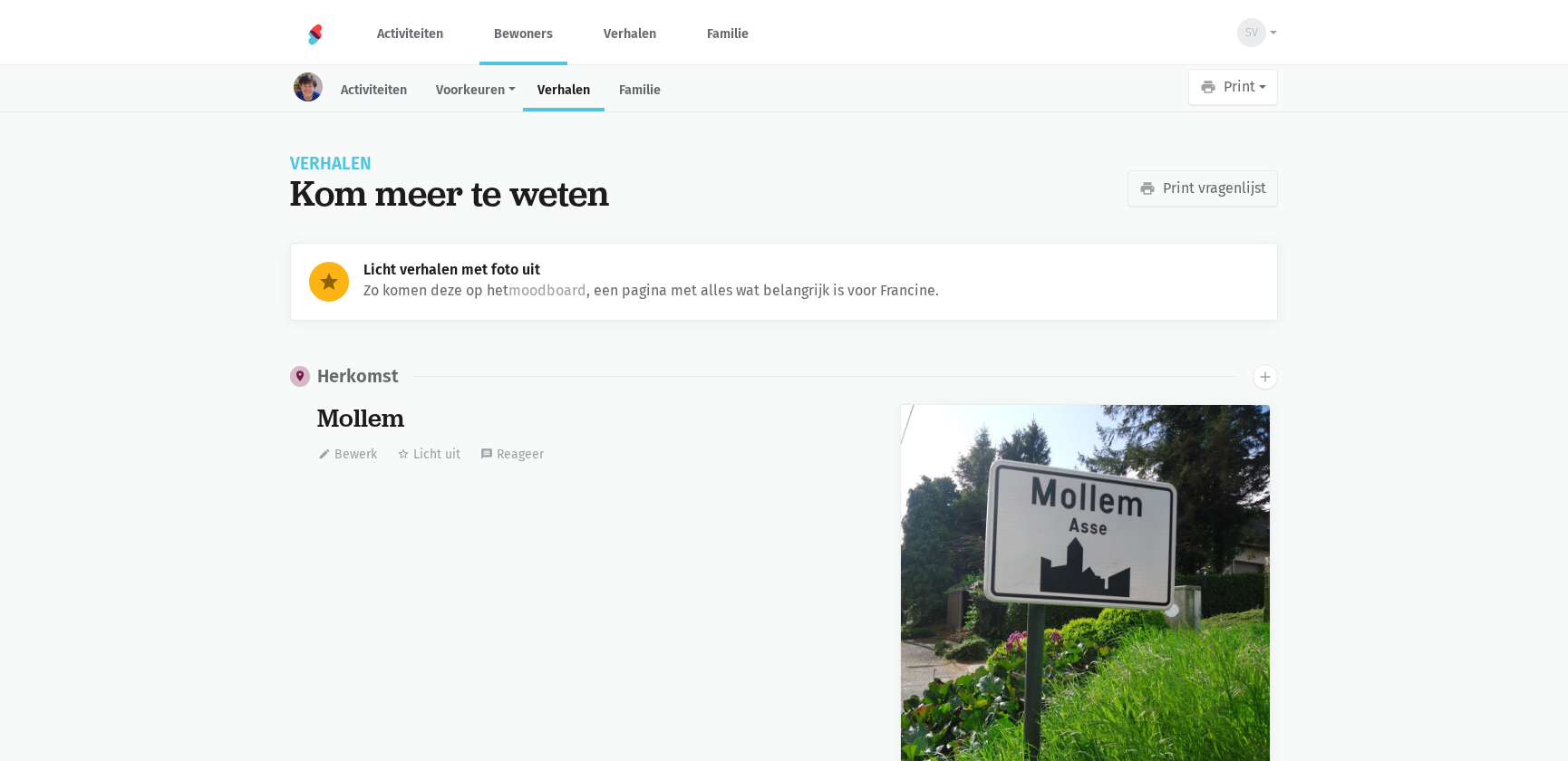
scroll to position [16882, 0]
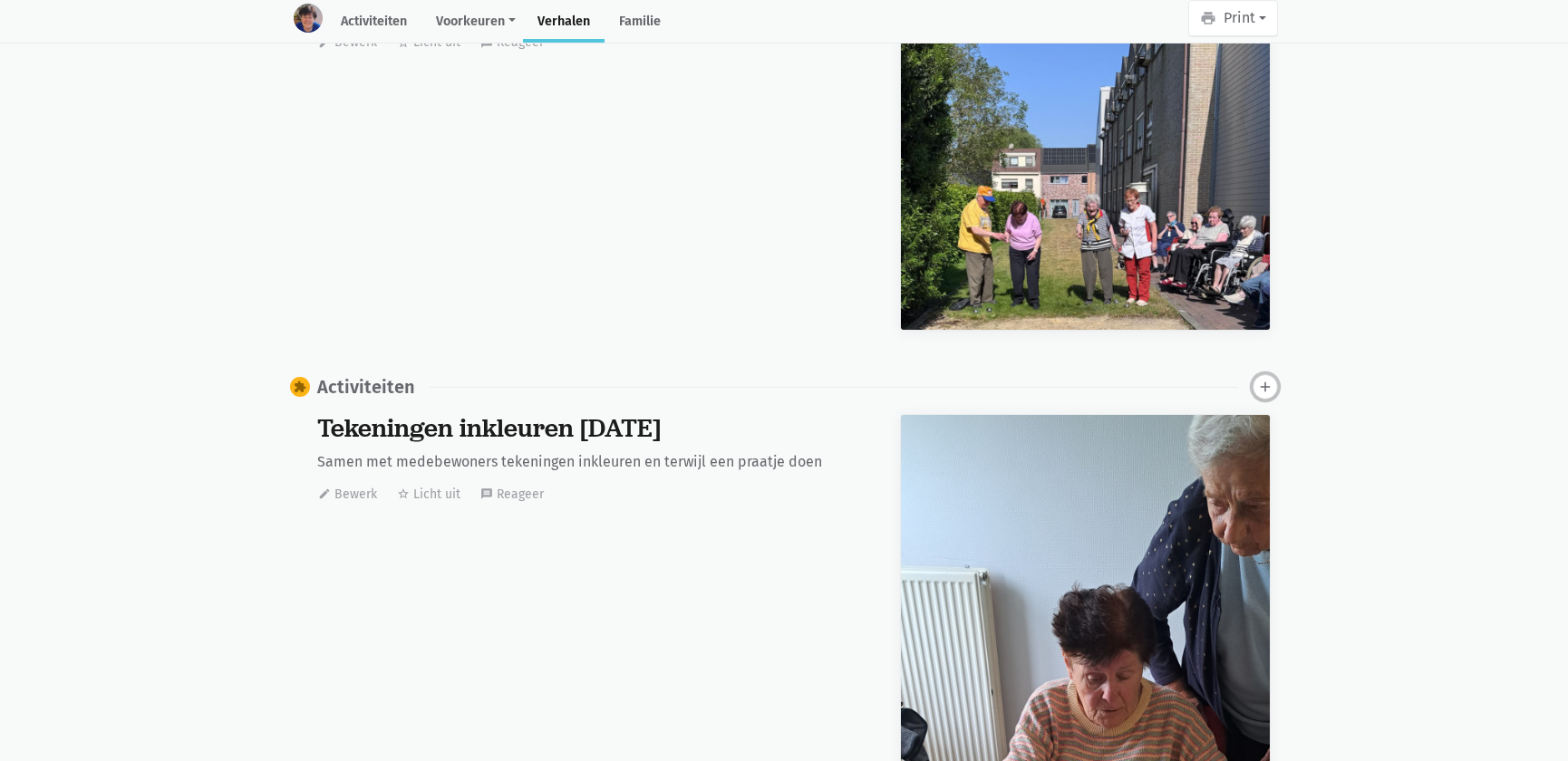
click at [1277, 384] on button "add" at bounding box center [1265, 386] width 25 height 25
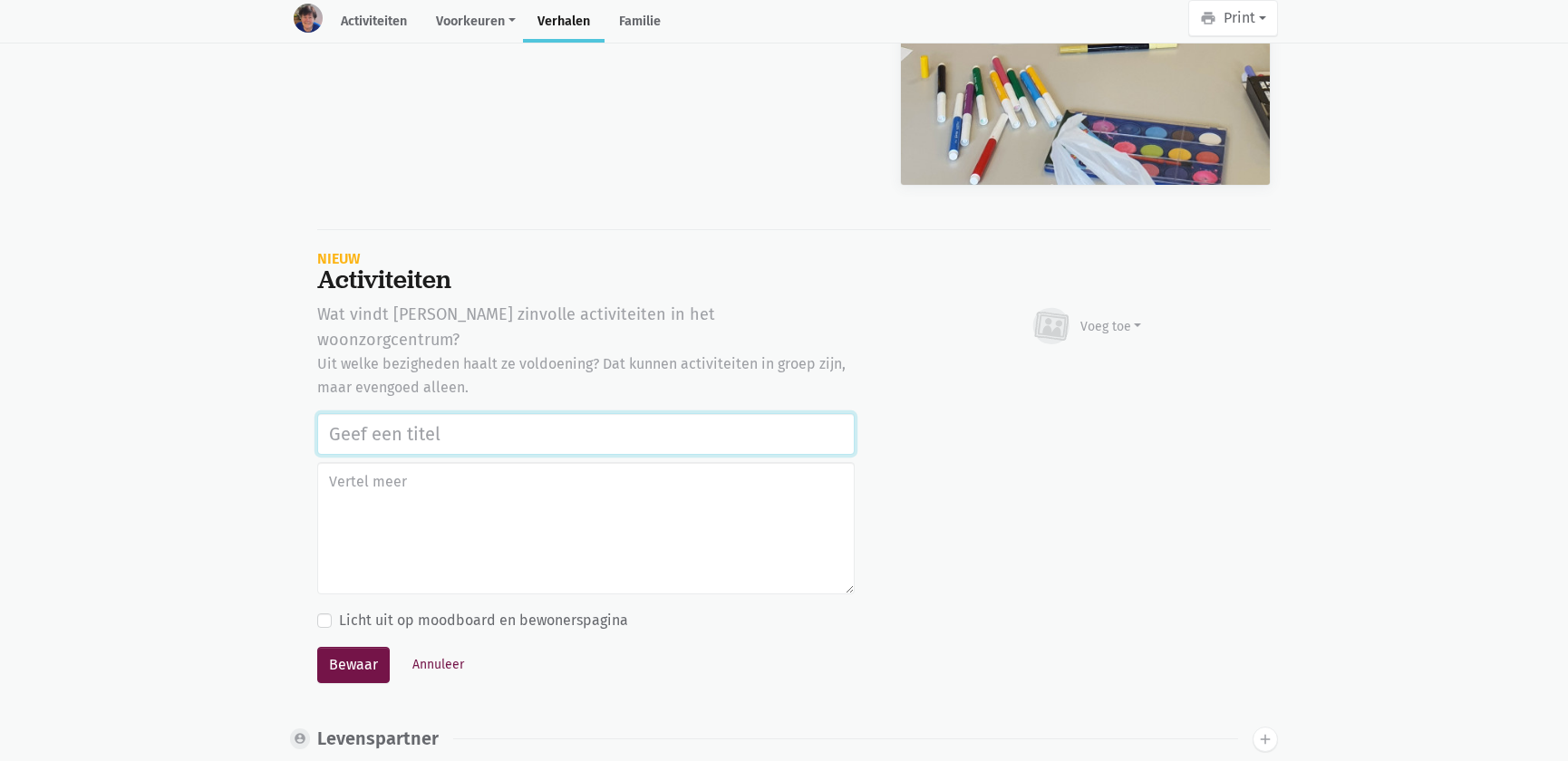
click at [489, 413] on input "text" at bounding box center [586, 434] width 537 height 42
paste input "Notenclub in de buitenlucht [DATE]"
type input "Notenclub in de buitenlucht [DATE]"
click at [1096, 317] on div "Voeg toe" at bounding box center [1112, 326] width 62 height 19
click at [1061, 364] on link "Afbeelding" at bounding box center [1075, 379] width 132 height 31
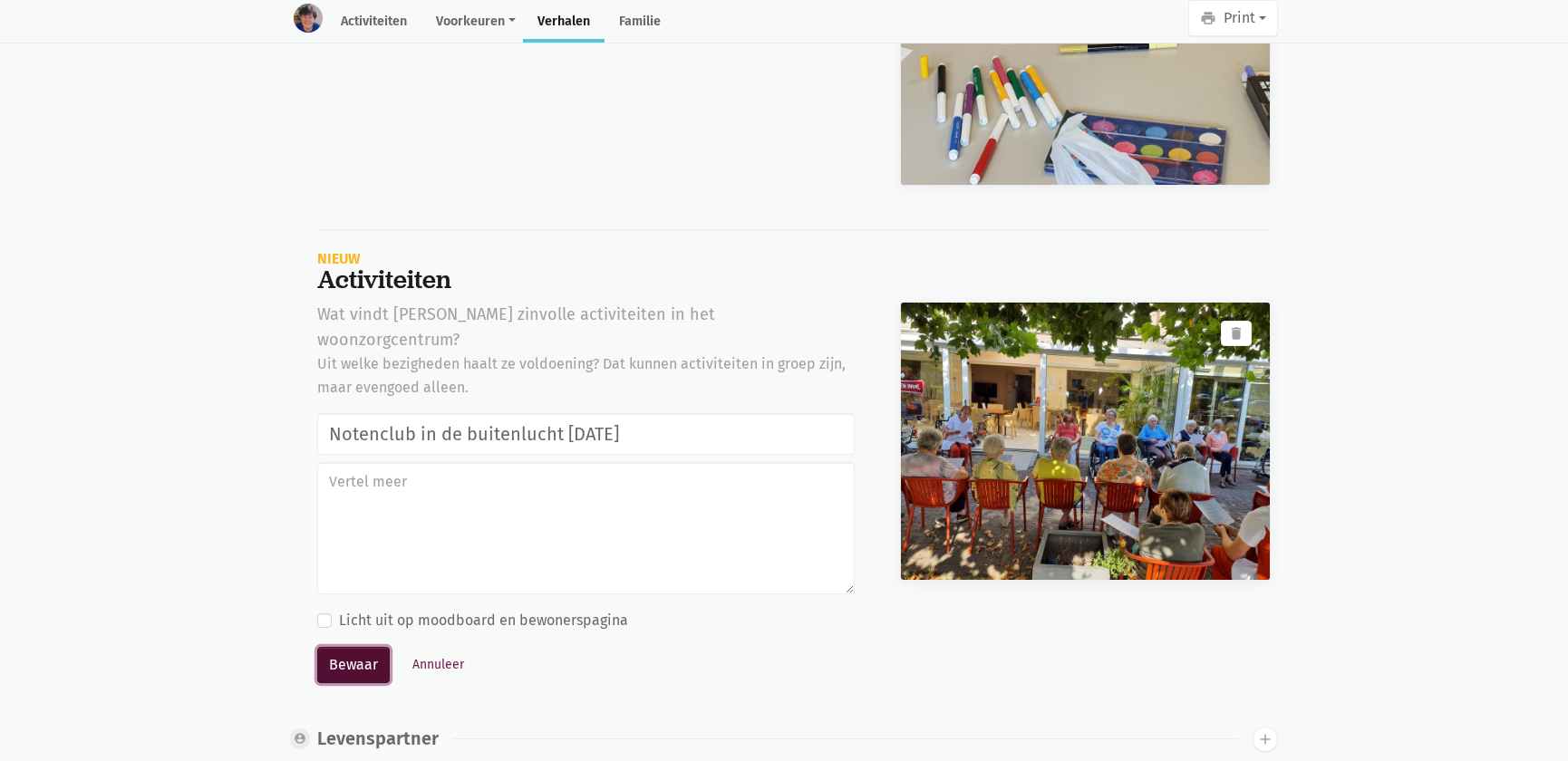
click at [329, 647] on button "Bewaar" at bounding box center [354, 665] width 73 height 36
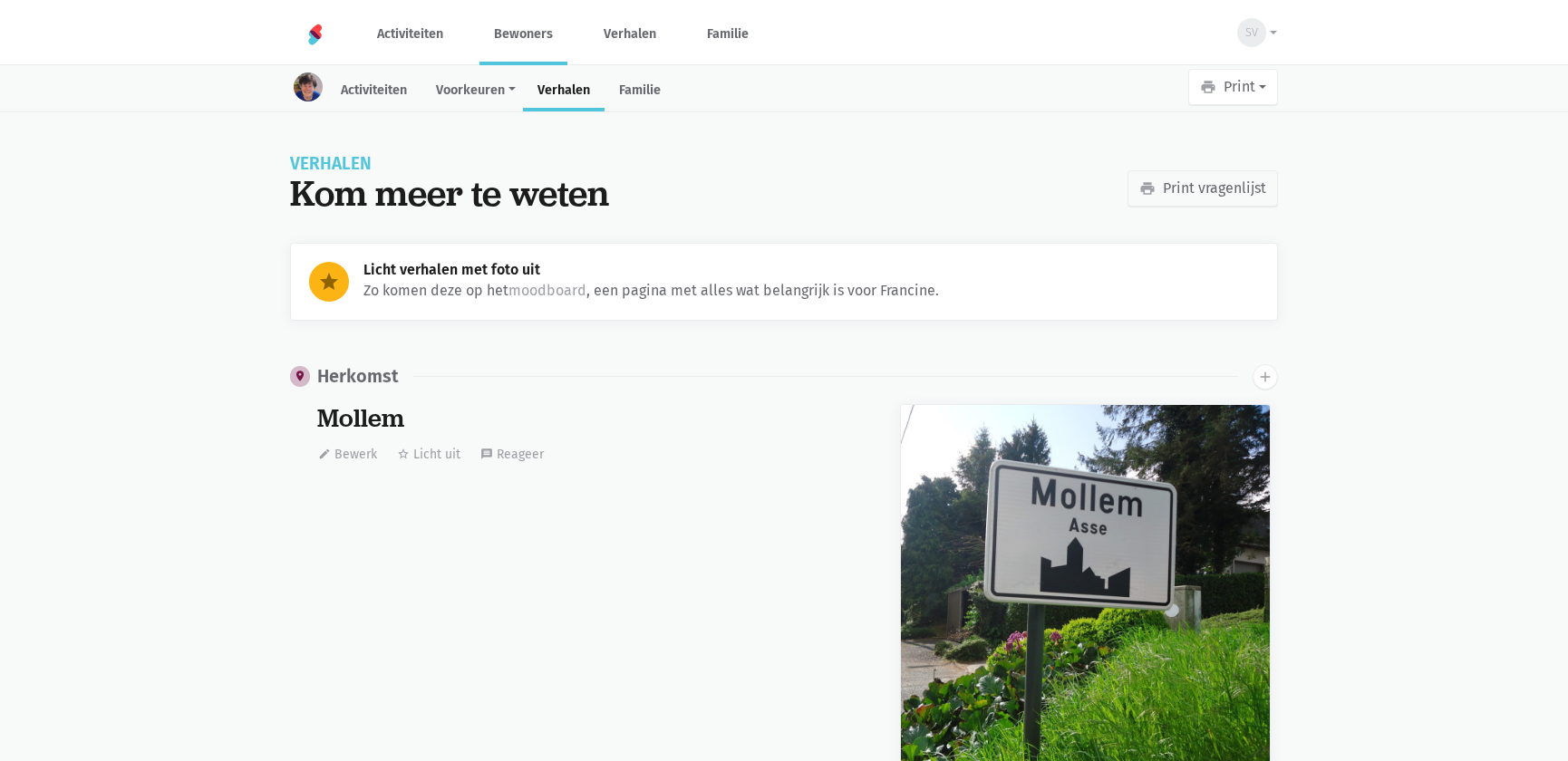
scroll to position [16882, 0]
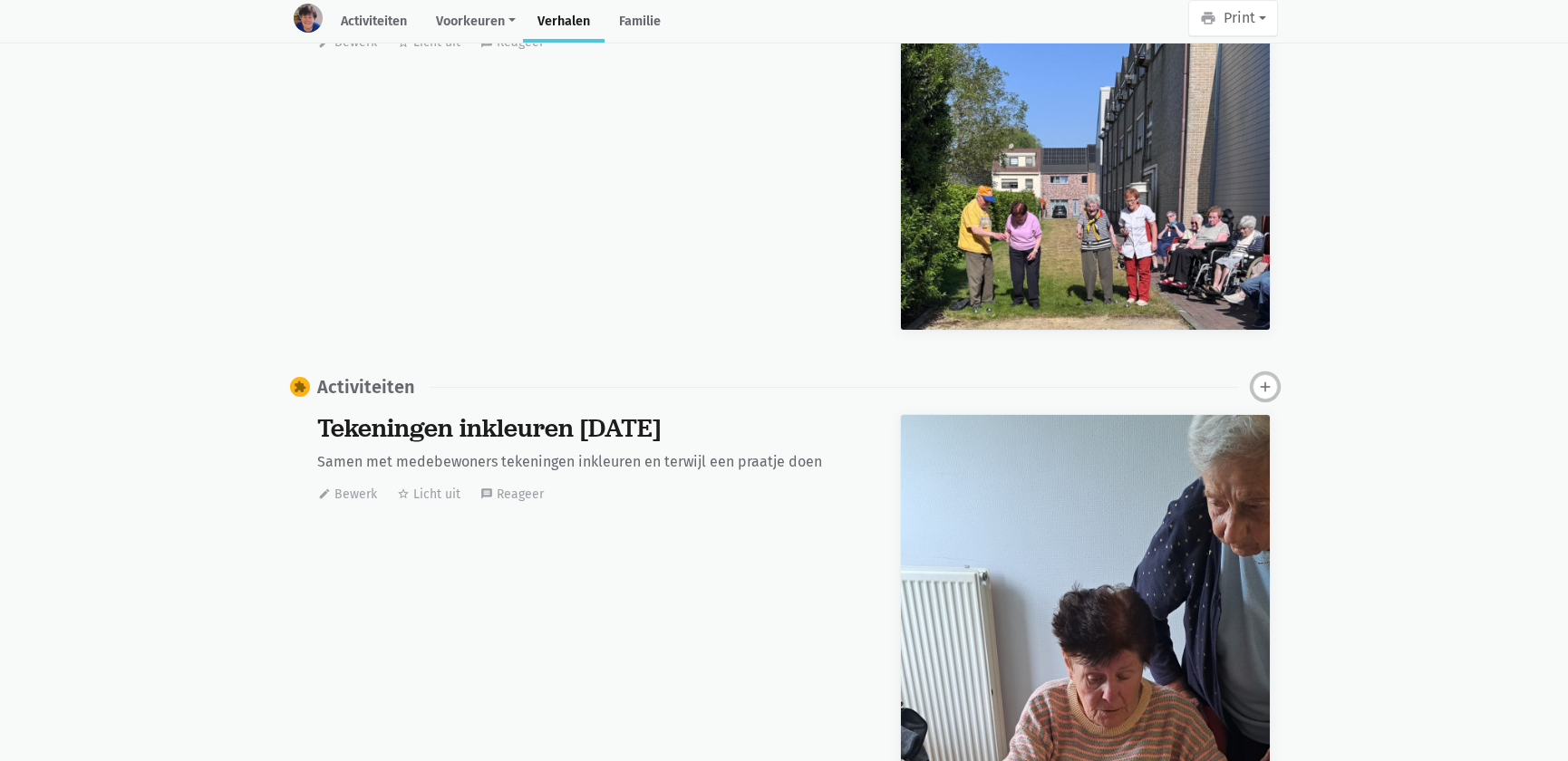
click at [1265, 380] on icon "add" at bounding box center [1265, 386] width 16 height 16
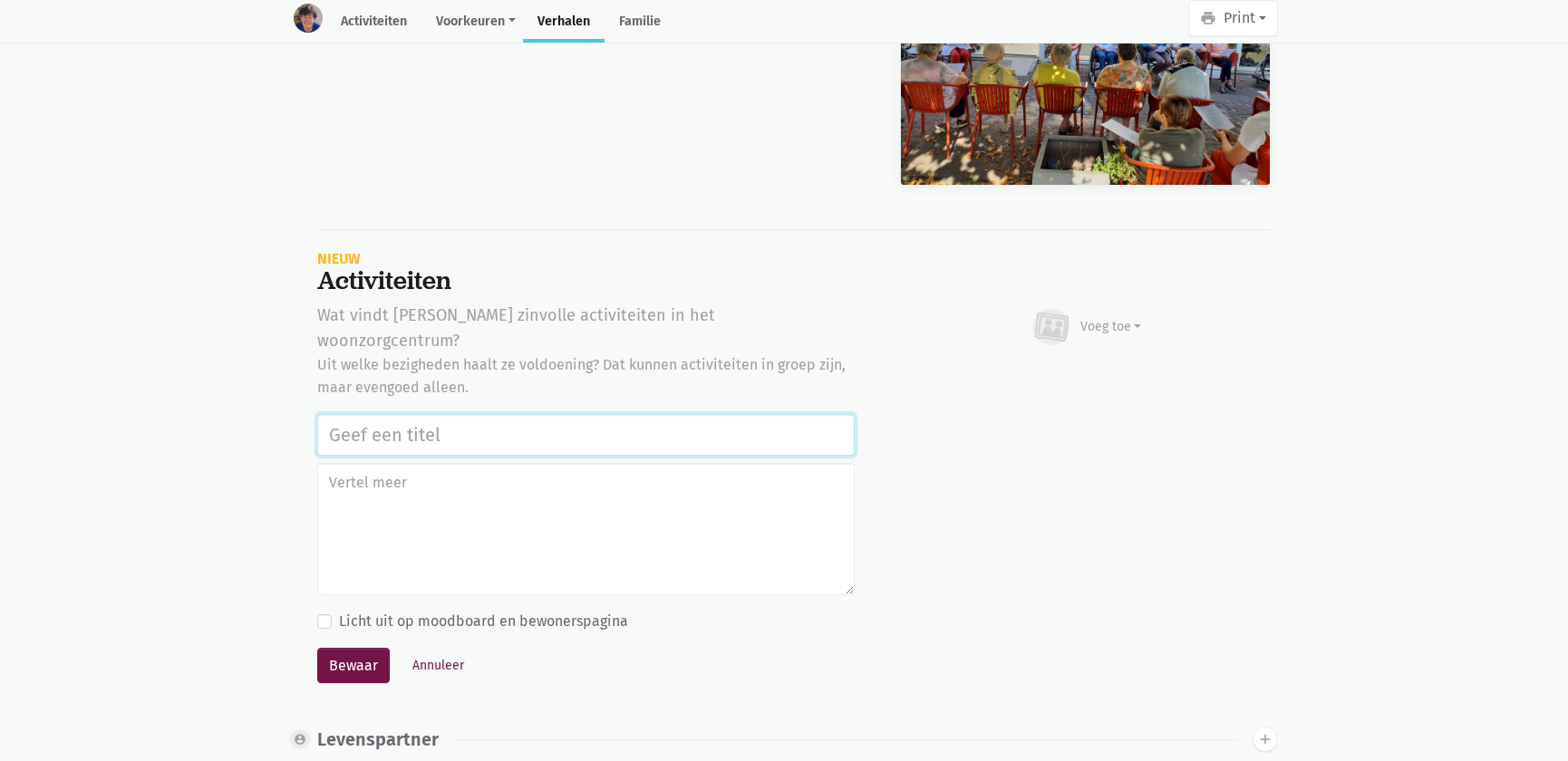
click at [354, 414] on input "text" at bounding box center [586, 435] width 537 height 42
type input "<"
paste input "Notenclub in de buitenlucht [DATE]"
type input "Notenclub in de buitenlucht [DATE]"
click at [1109, 307] on div "Voeg toe" at bounding box center [1086, 326] width 113 height 40
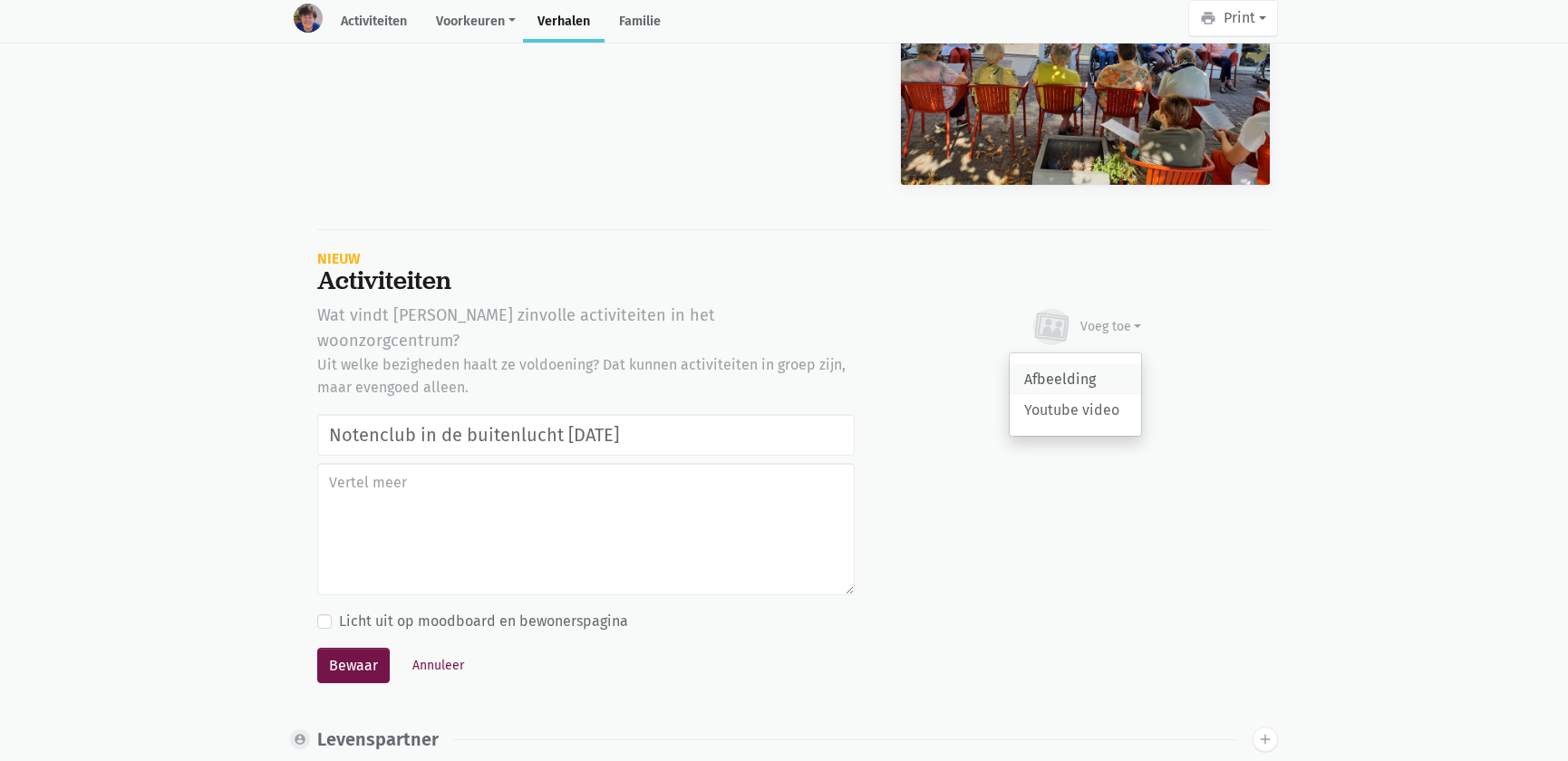
click at [1070, 367] on link "Afbeelding" at bounding box center [1075, 380] width 132 height 31
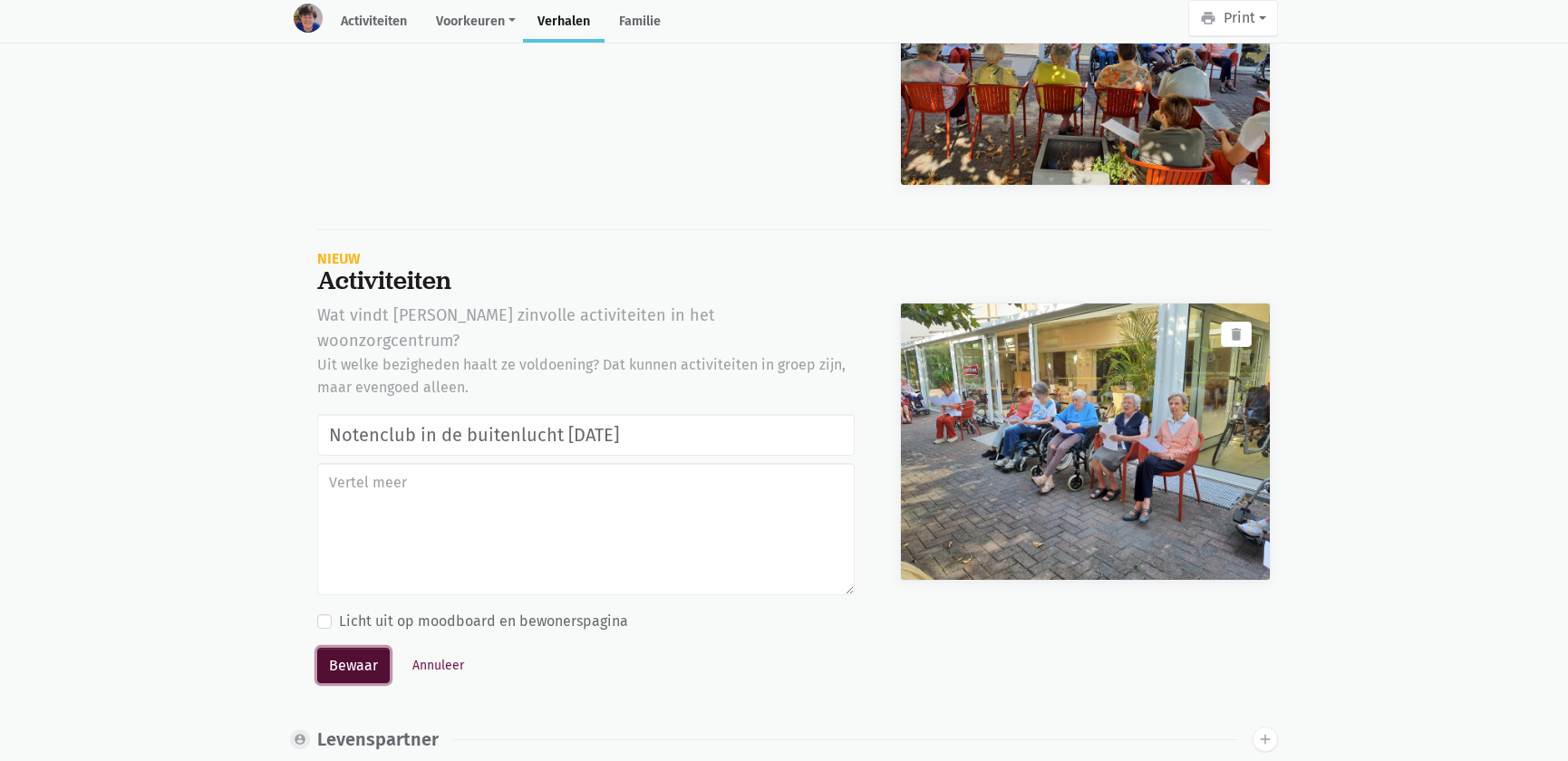
click at [346, 648] on button "Bewaar" at bounding box center [354, 666] width 73 height 36
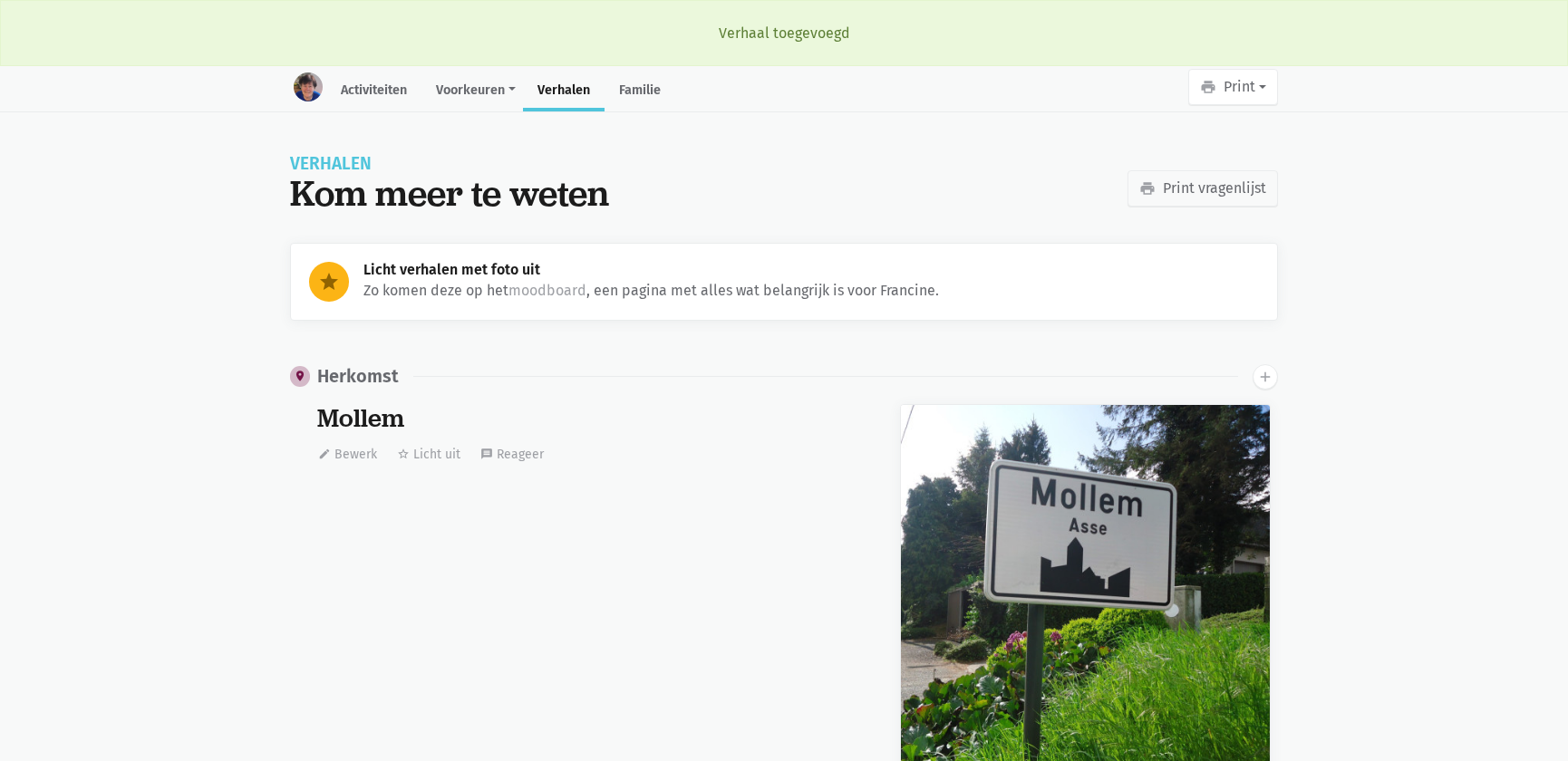
scroll to position [16882, 0]
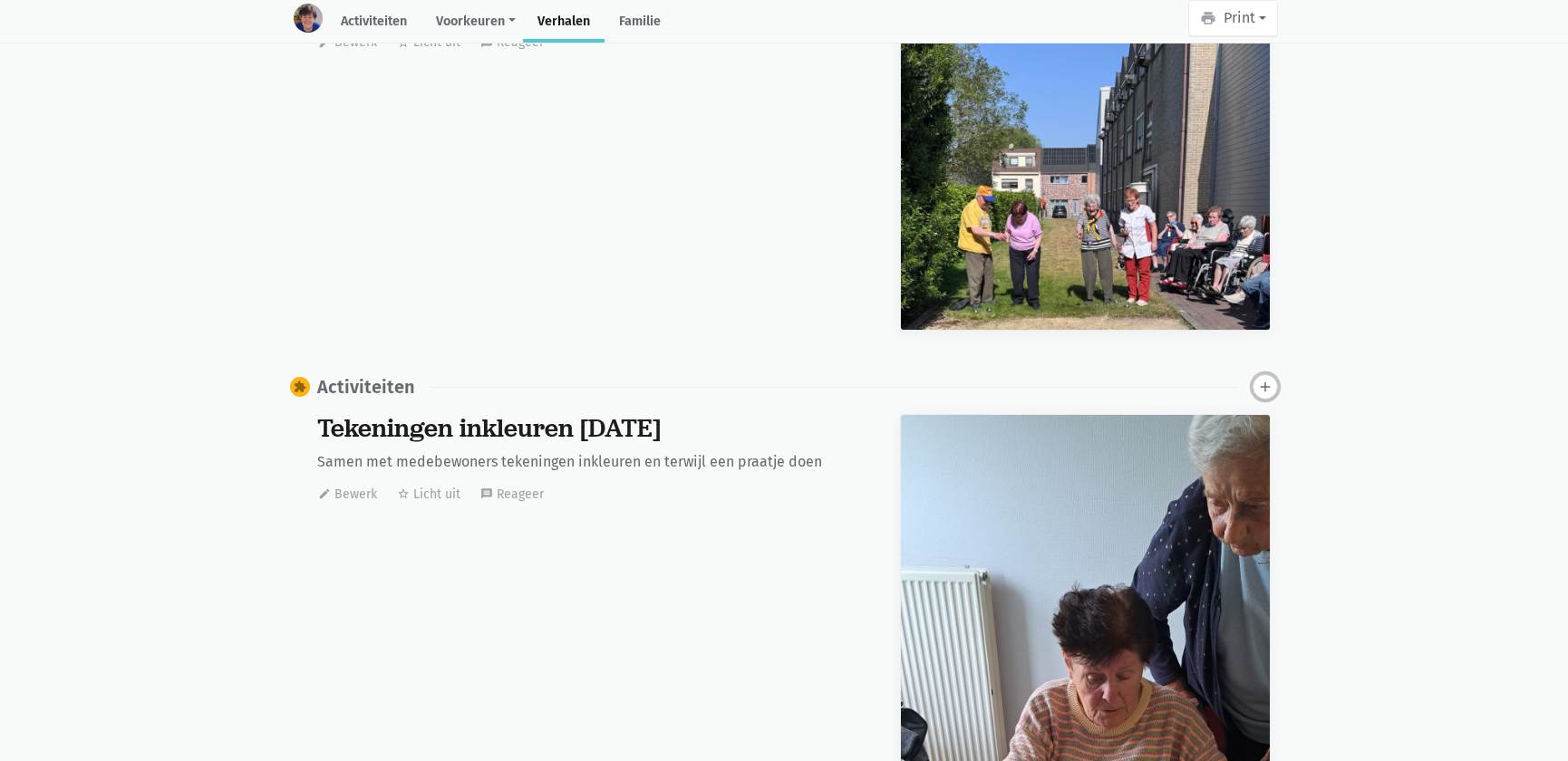
click at [1267, 382] on icon "add" at bounding box center [1265, 386] width 16 height 16
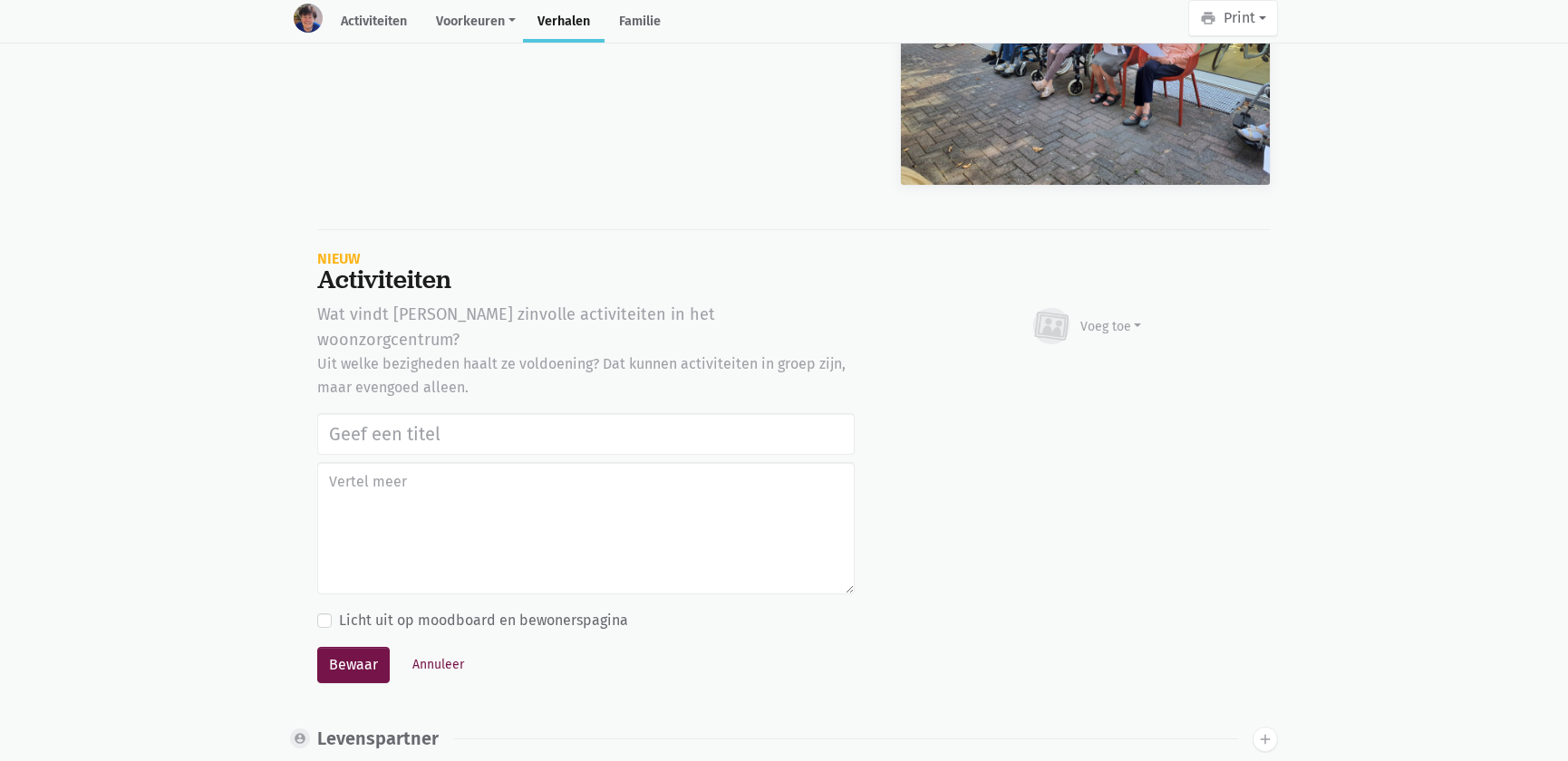
click at [390, 413] on input "text" at bounding box center [586, 434] width 537 height 42
type input "Notenclub in de buitenlucht [DATE]"
click at [1119, 317] on div "Voeg toe" at bounding box center [1112, 326] width 62 height 19
click at [1092, 364] on link "Afbeelding" at bounding box center [1075, 379] width 132 height 31
click at [435, 651] on button "Annuleer" at bounding box center [437, 665] width 68 height 28
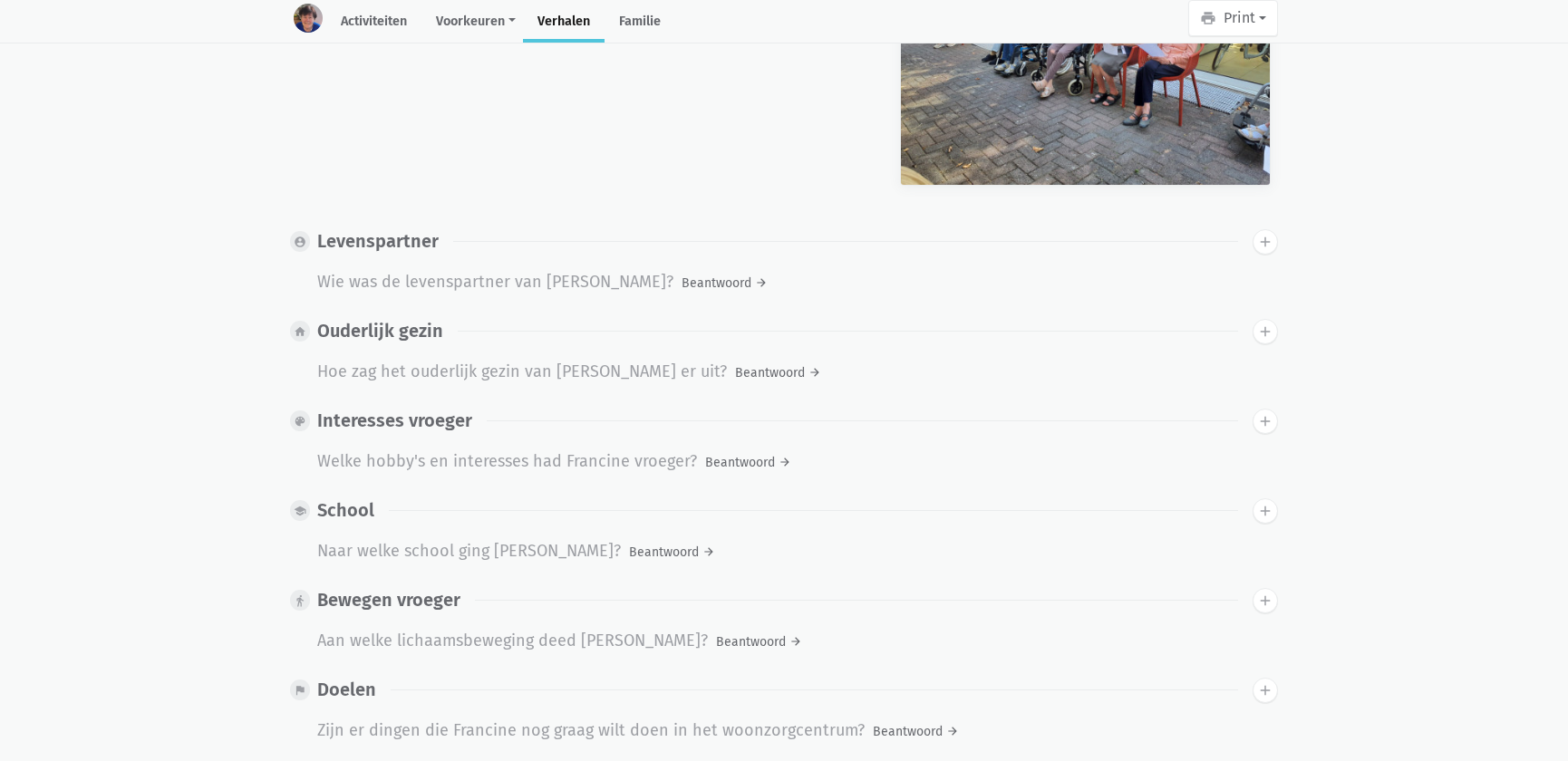
scroll to position [0, 0]
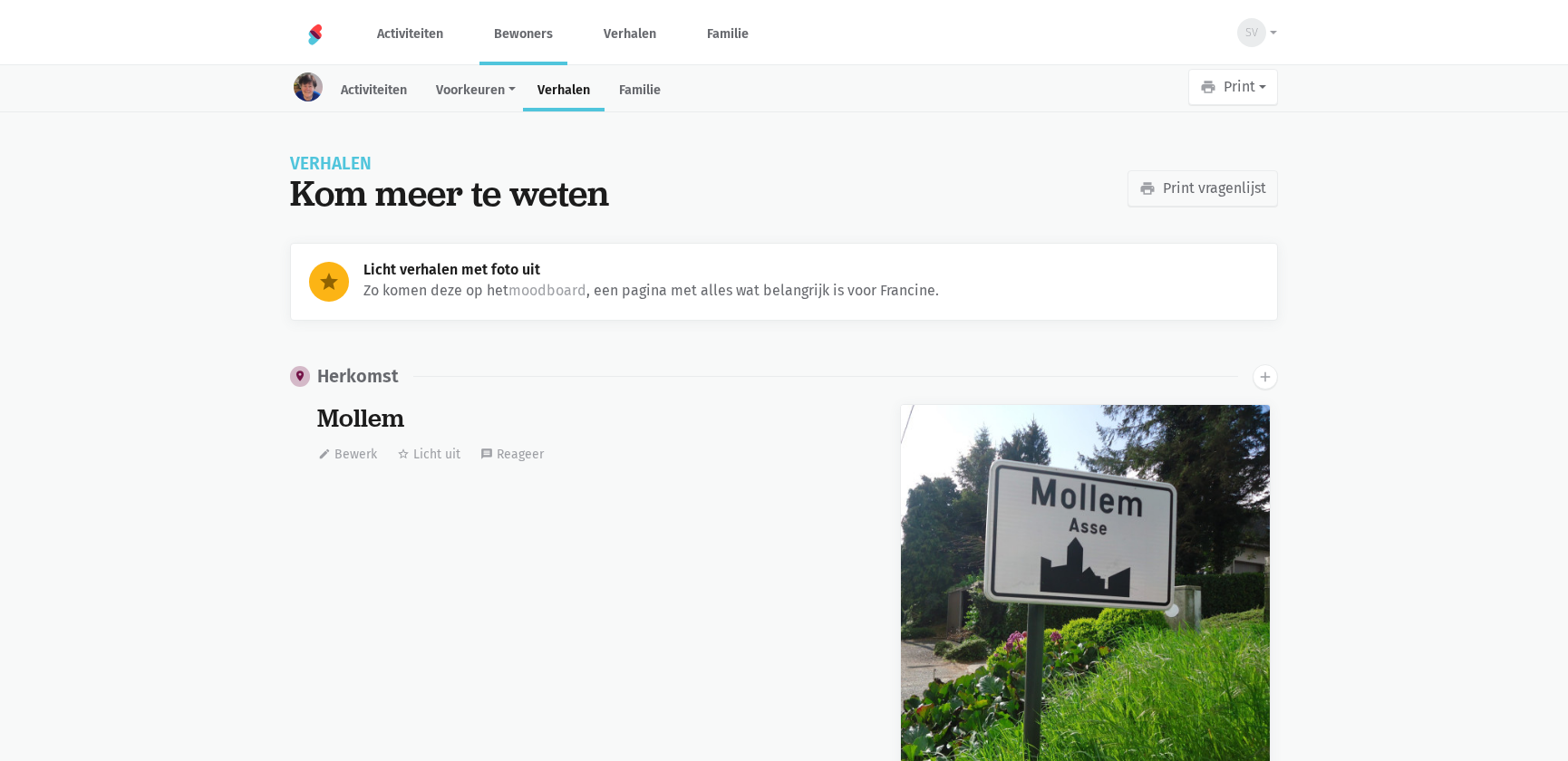
click at [542, 48] on link "Bewoners" at bounding box center [523, 34] width 88 height 61
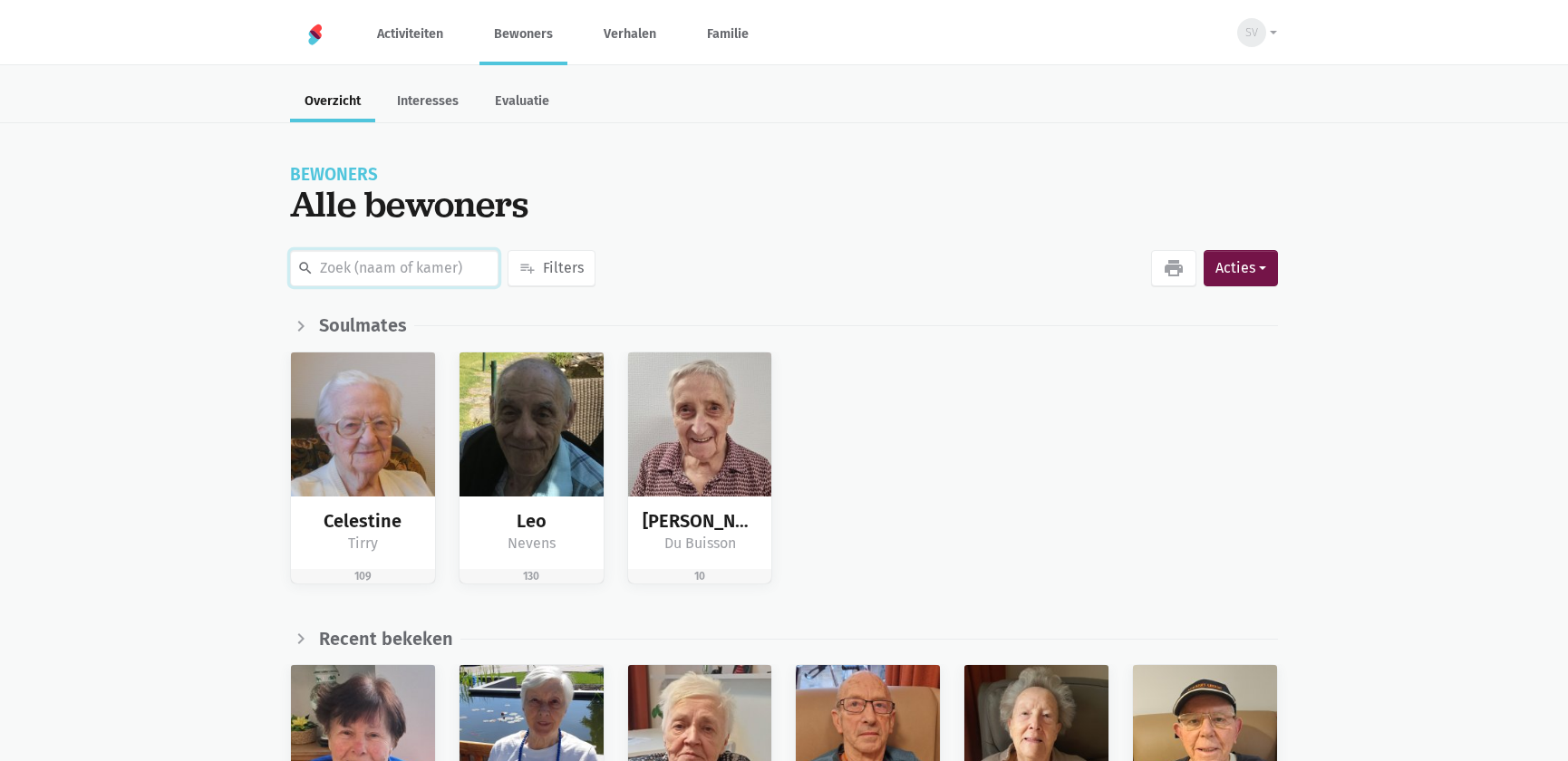
click at [368, 267] on input "text" at bounding box center [395, 268] width 209 height 36
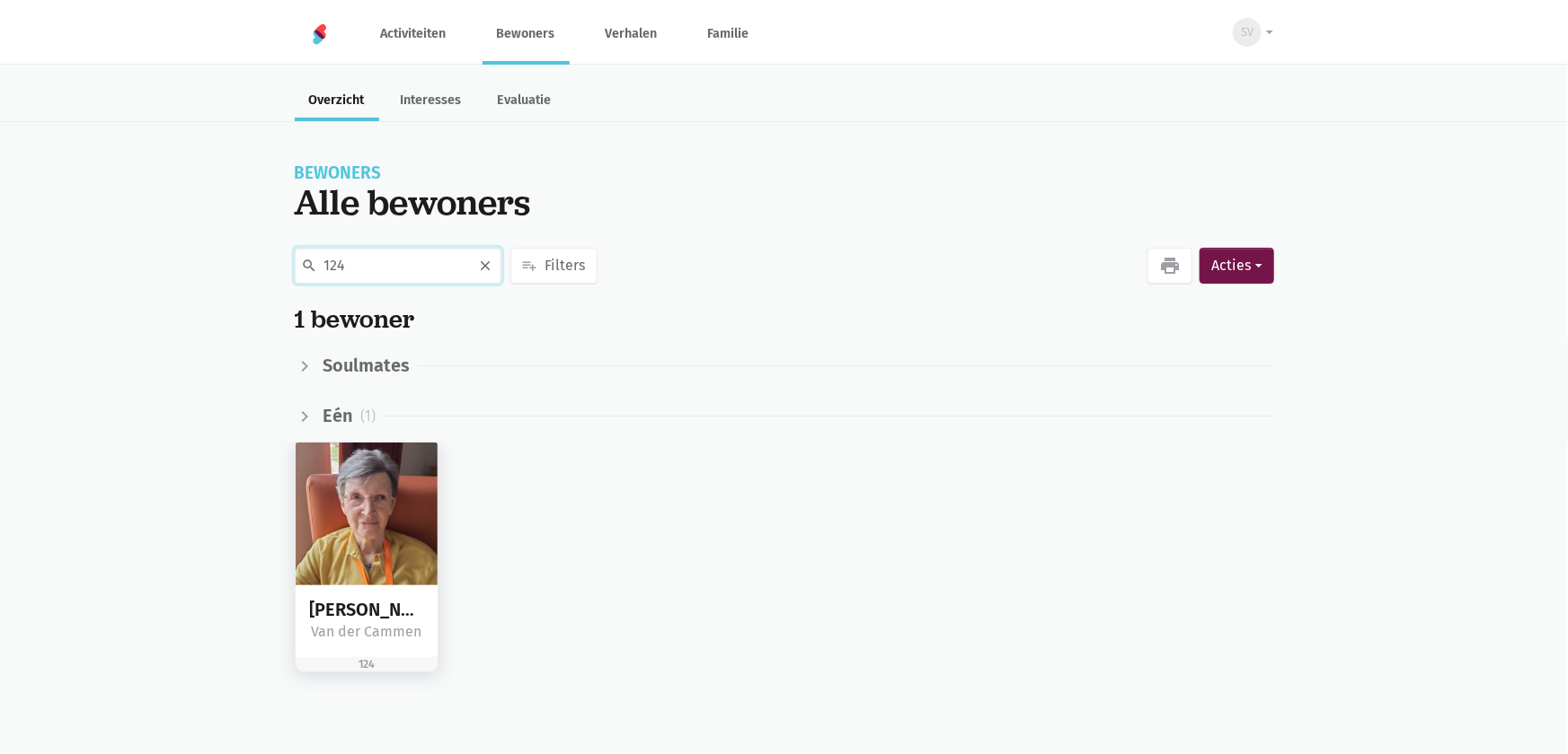
type input "124"
click at [361, 517] on img at bounding box center [367, 514] width 143 height 143
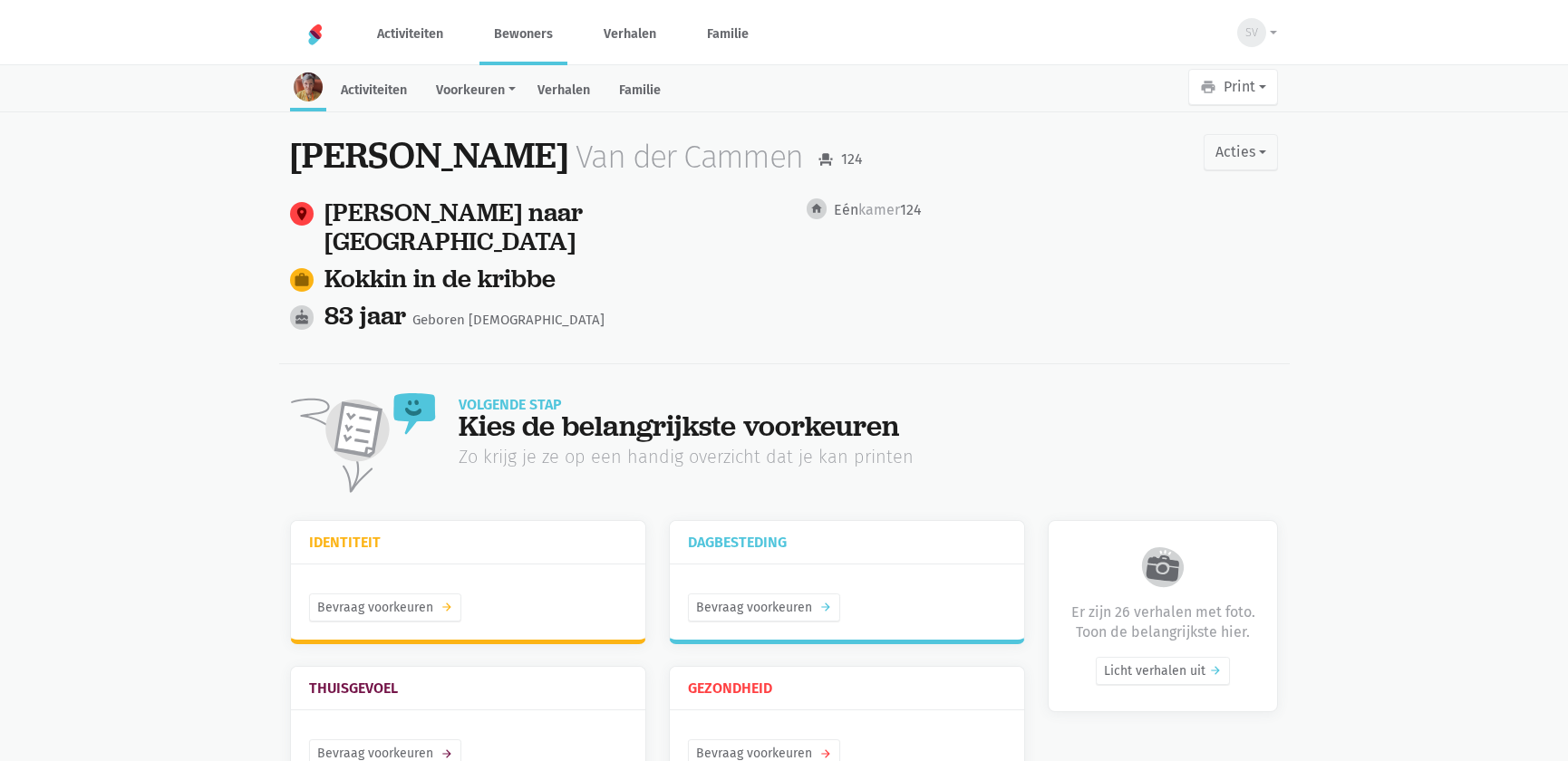
click at [538, 91] on link "Verhalen" at bounding box center [563, 92] width 81 height 39
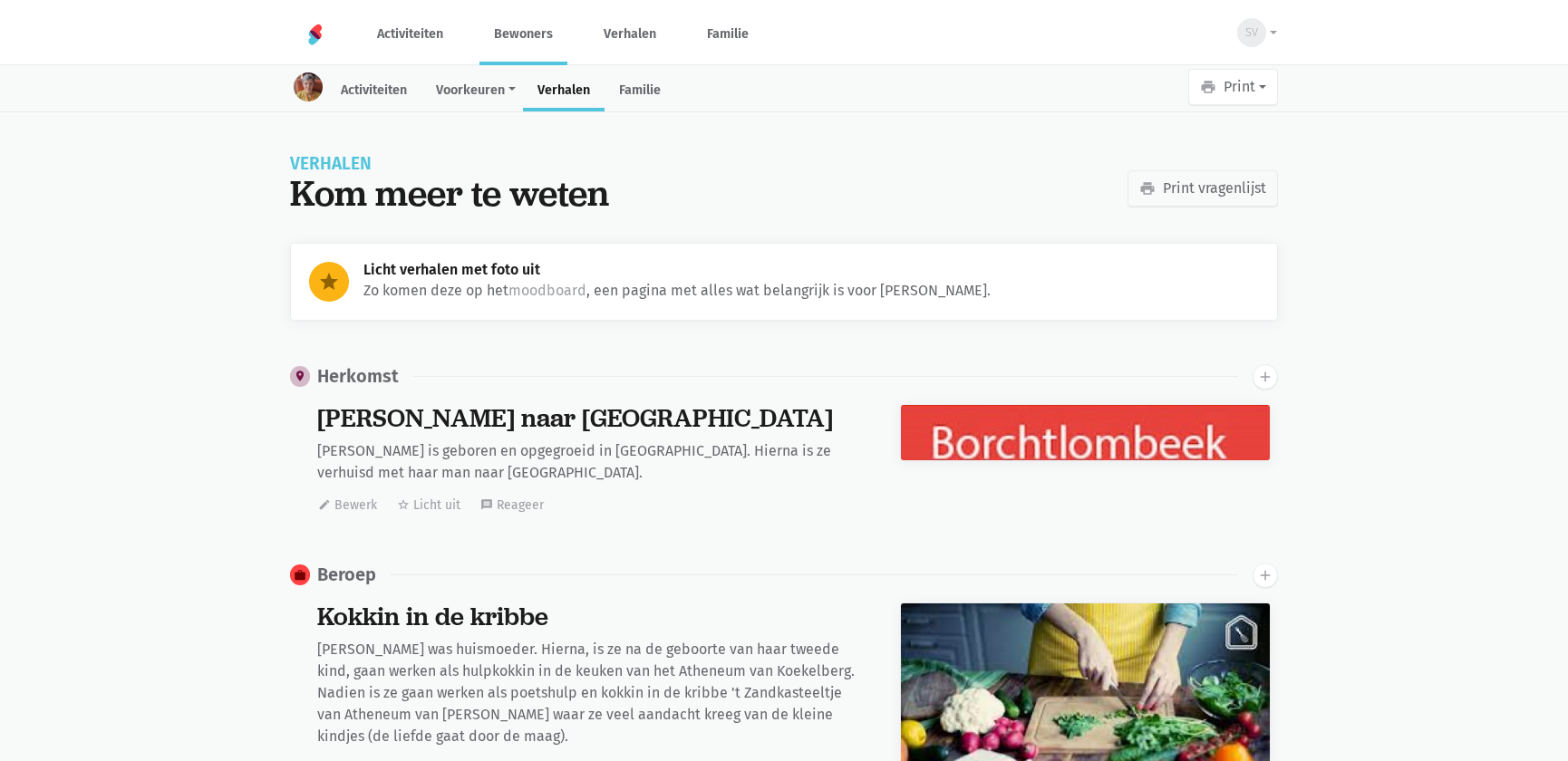
scroll to position [7083, 0]
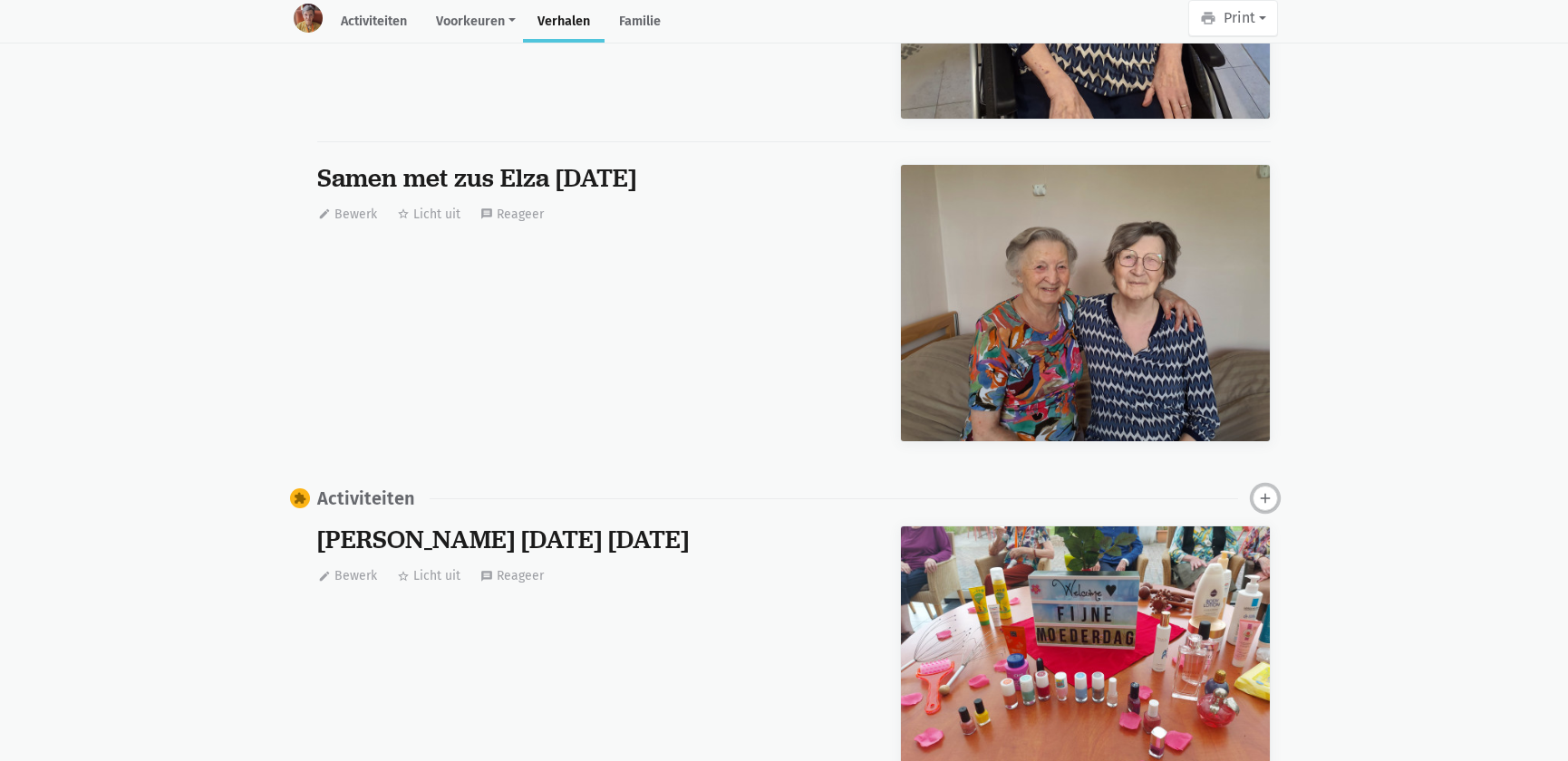
click at [1260, 491] on icon "add" at bounding box center [1265, 498] width 16 height 16
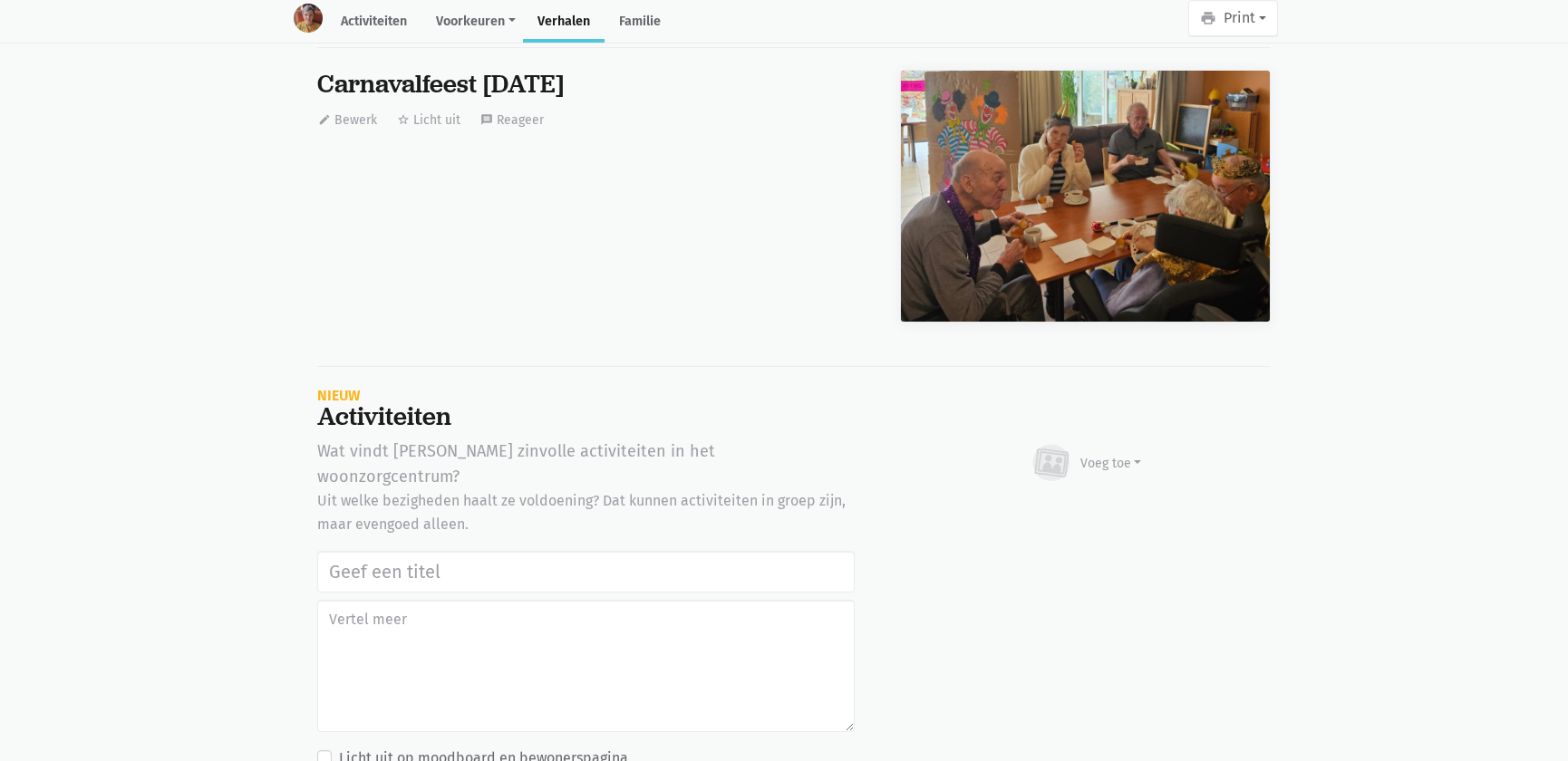
click at [501, 551] on input "text" at bounding box center [586, 572] width 537 height 42
type input "Notenclub in de buitenlucht [DATE]"
click at [1095, 454] on div "Voeg toe" at bounding box center [1112, 464] width 62 height 19
click at [1053, 501] on link "Afbeelding" at bounding box center [1075, 516] width 132 height 31
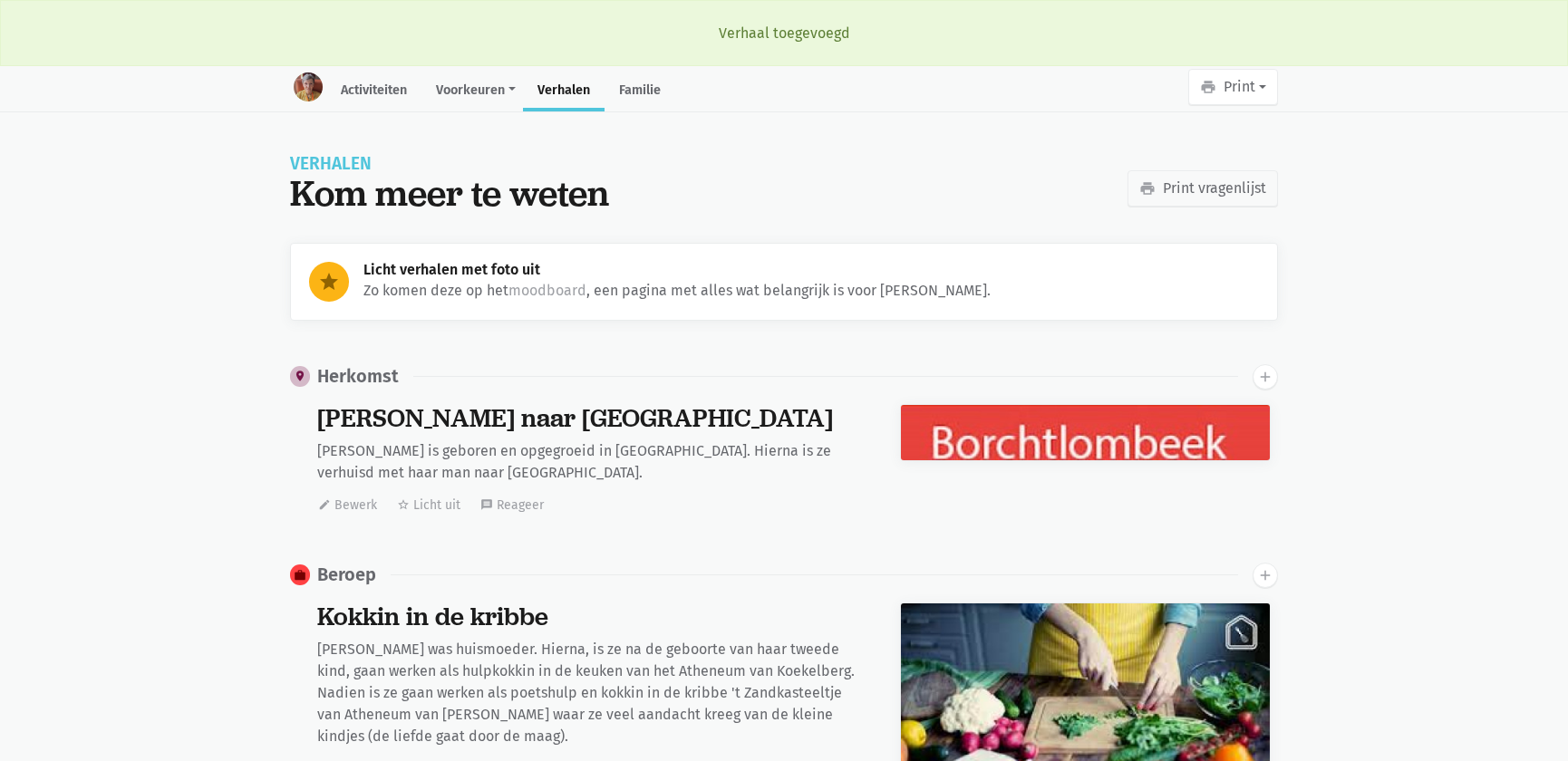
scroll to position [7083, 0]
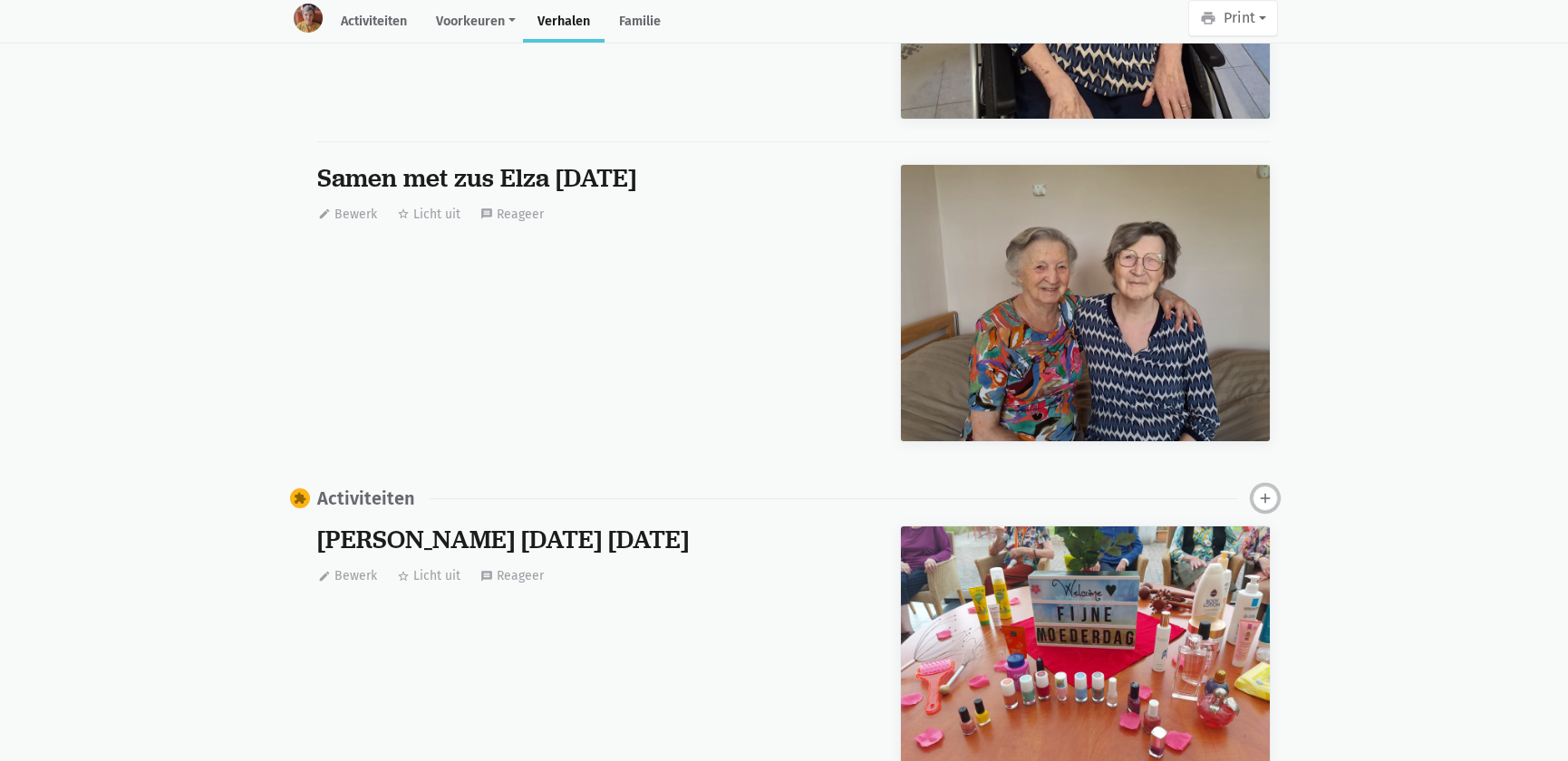
click at [1263, 491] on icon "add" at bounding box center [1265, 498] width 16 height 16
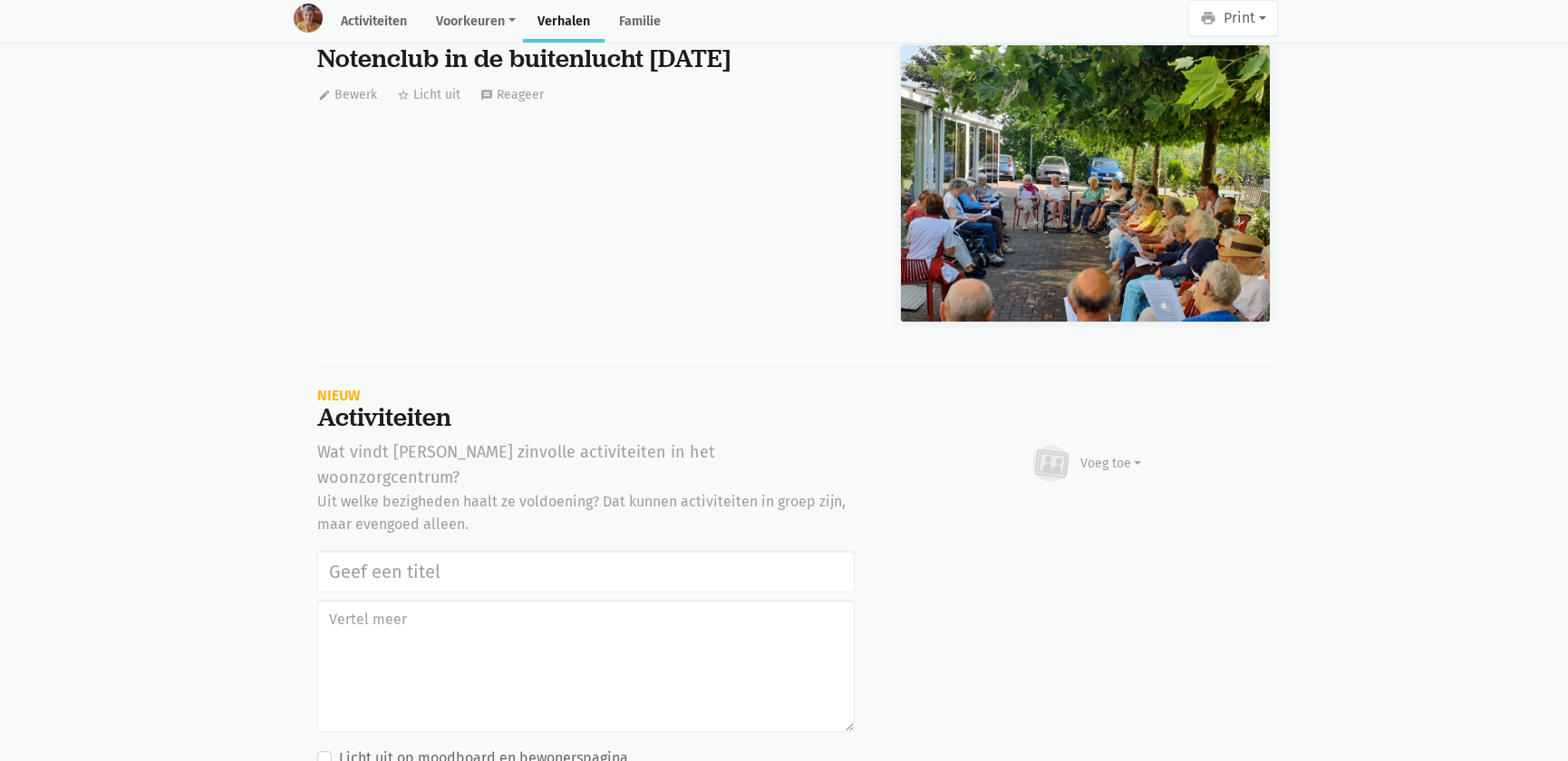
click at [407, 551] on input "text" at bounding box center [586, 572] width 537 height 42
type input "Notenclub in de buitenlucht 13/08/2025"
click at [1117, 439] on button "Voeg toe" at bounding box center [1086, 464] width 114 height 48
click at [1107, 501] on link "Afbeelding" at bounding box center [1075, 516] width 132 height 31
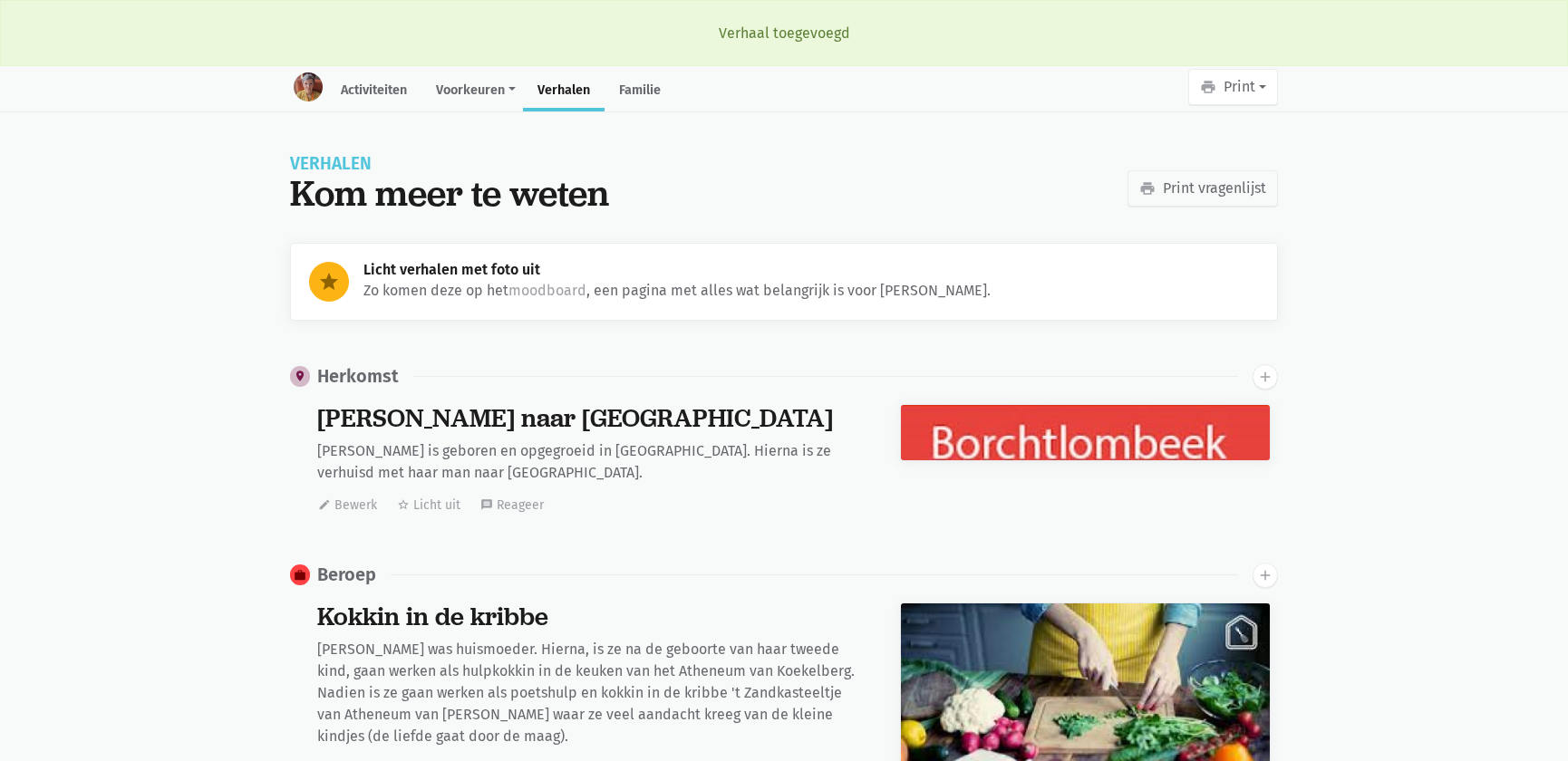
scroll to position [7083, 0]
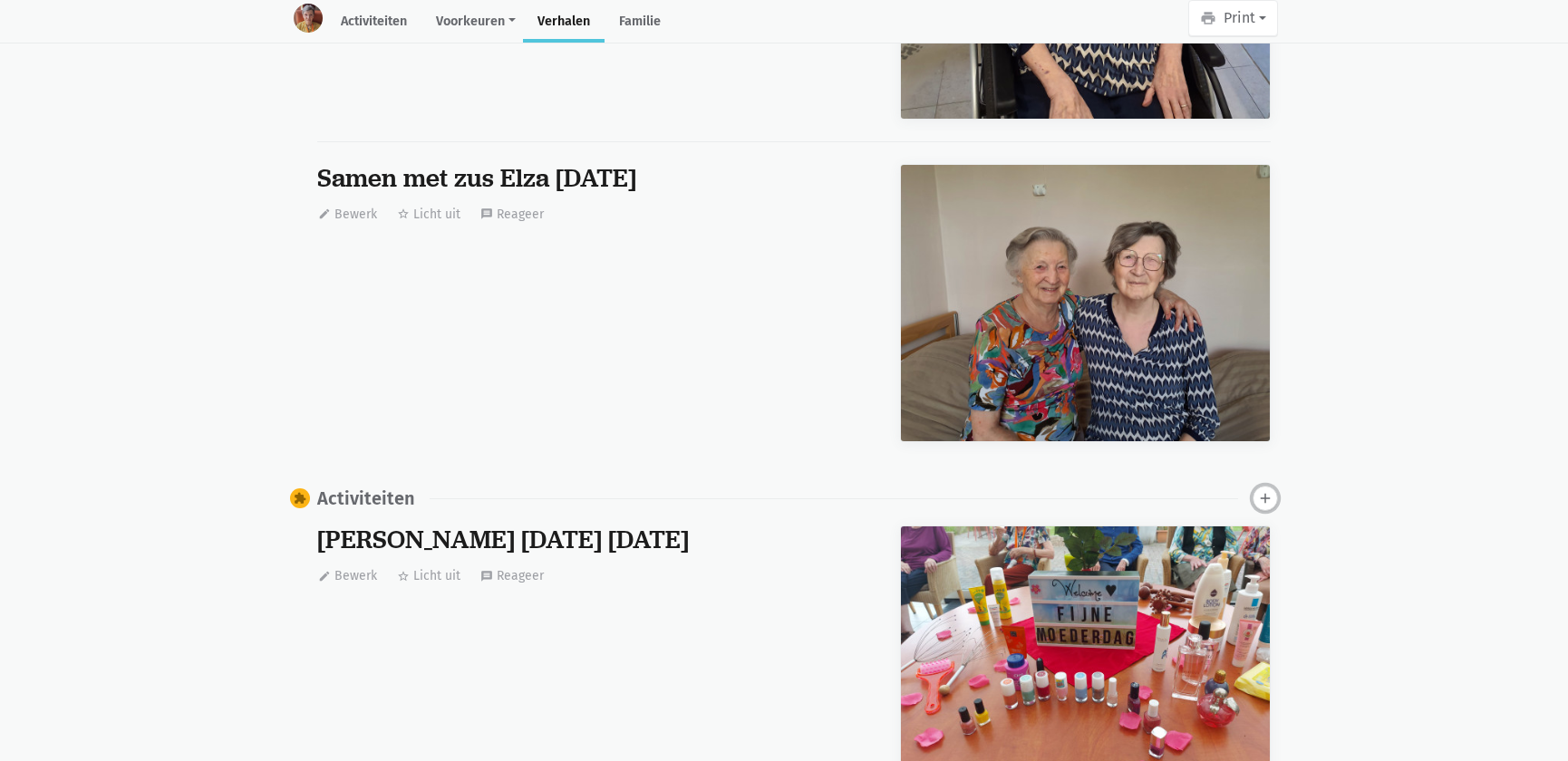
click at [1259, 491] on icon "add" at bounding box center [1265, 498] width 16 height 16
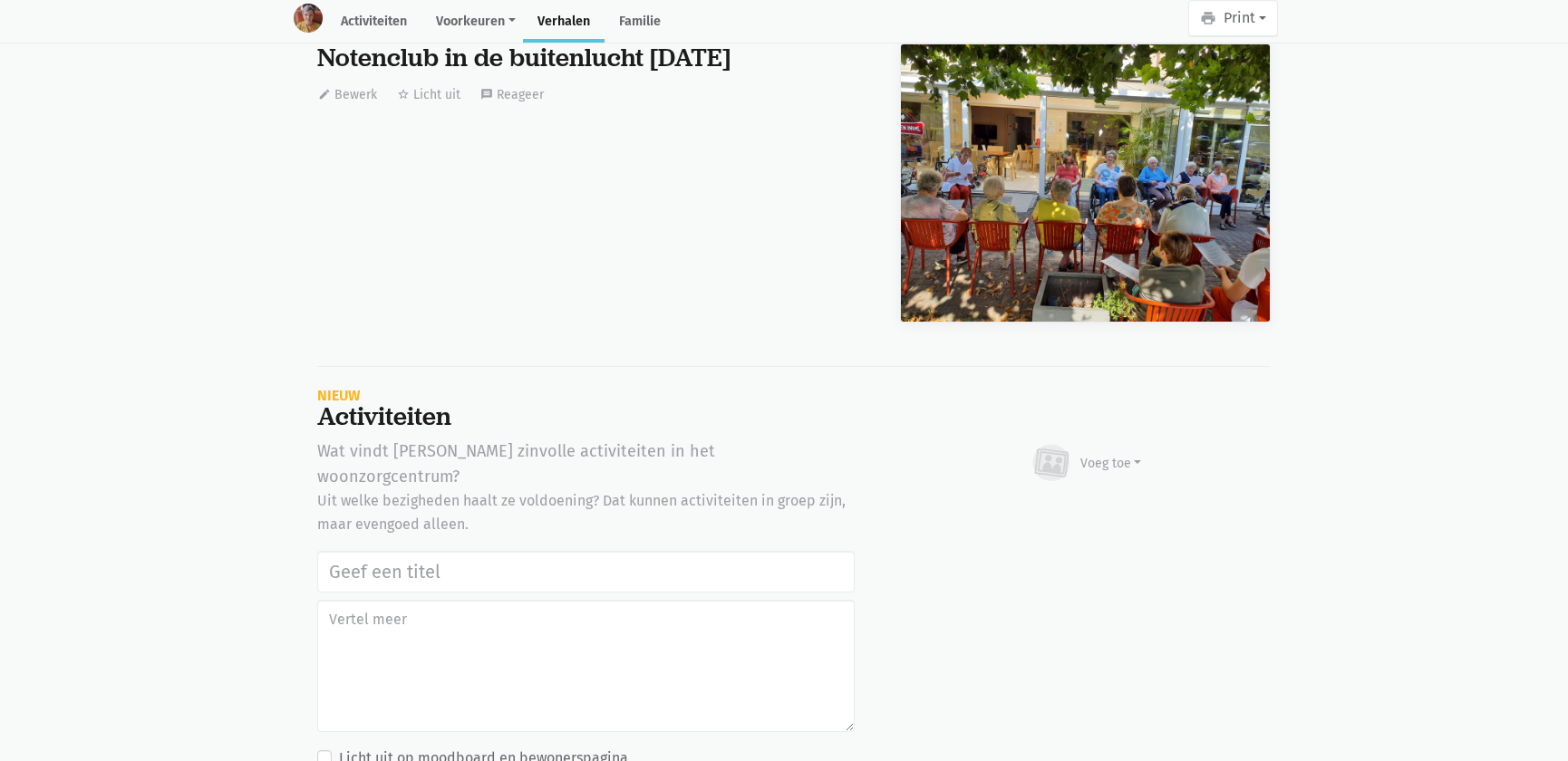
click at [393, 551] on input "text" at bounding box center [586, 572] width 537 height 42
type input "Notenclub in de buitenlucht 13/08/2025"
click at [1103, 454] on div "Voeg toe" at bounding box center [1112, 464] width 62 height 19
click at [1080, 501] on link "Afbeelding" at bounding box center [1075, 516] width 132 height 31
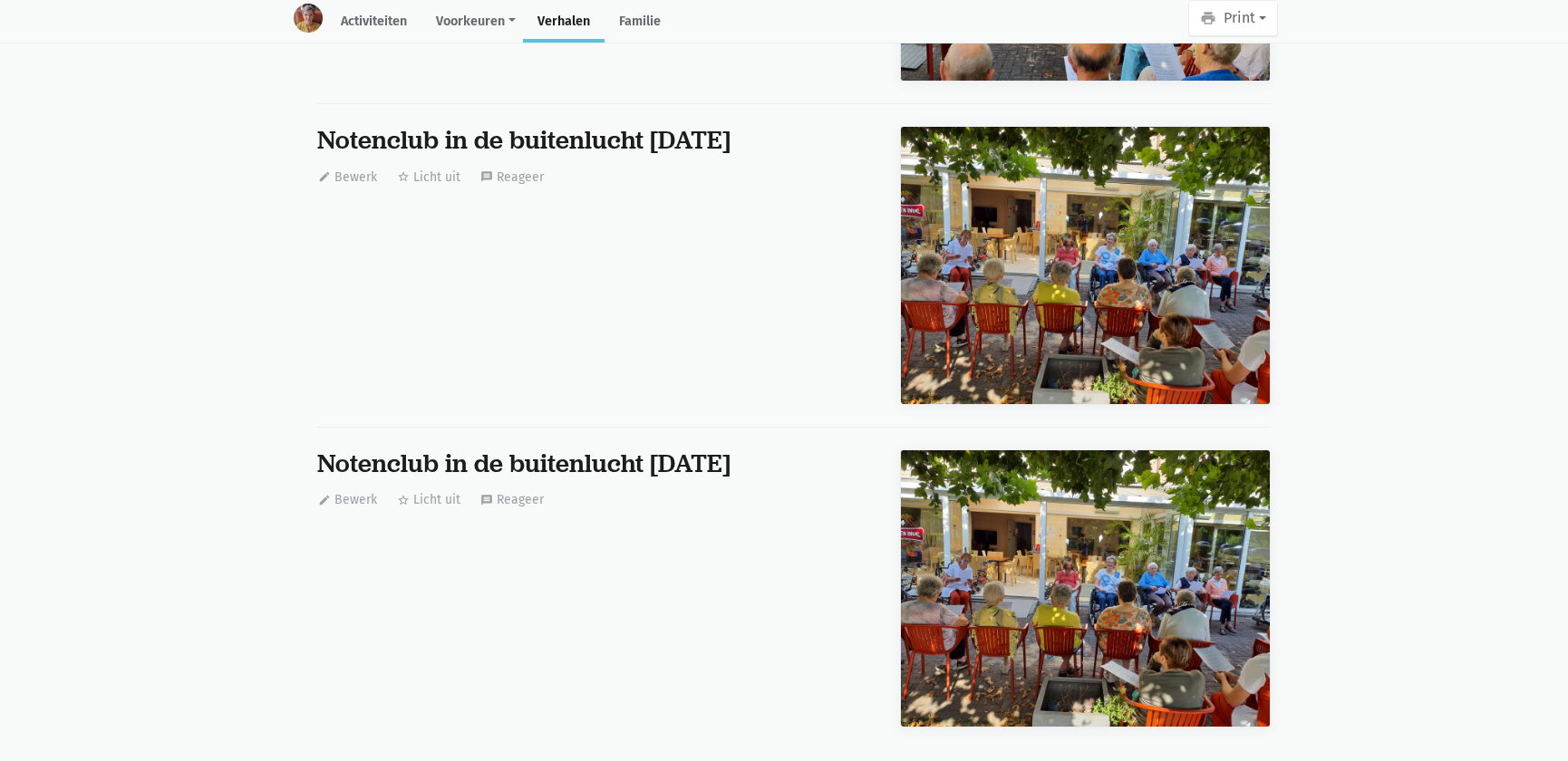
click at [1163, 450] on img at bounding box center [1086, 588] width 369 height 276
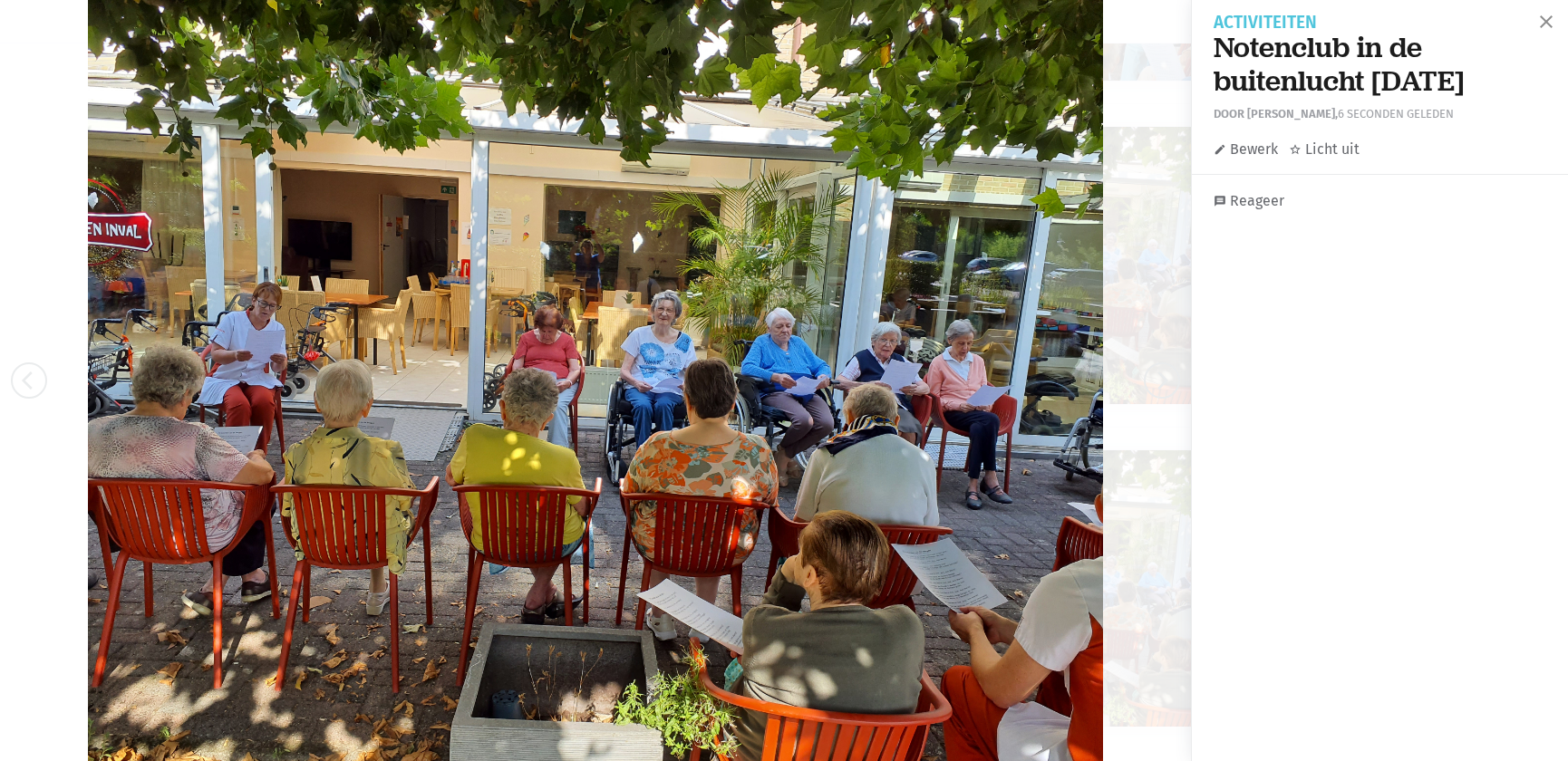
click at [1257, 149] on link "edit Bewerk" at bounding box center [1245, 149] width 64 height 23
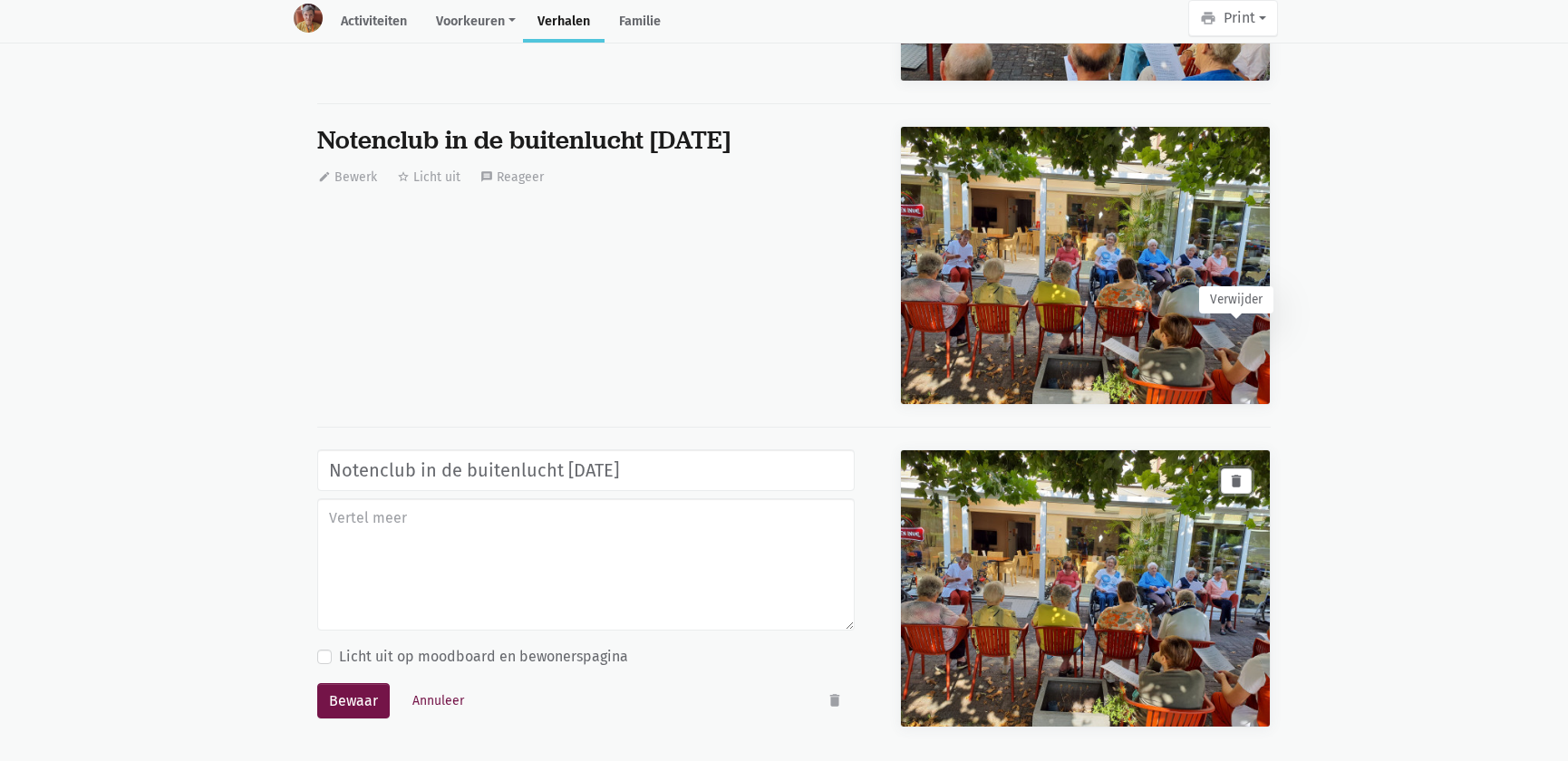
click at [1235, 473] on icon "delete" at bounding box center [1236, 480] width 16 height 16
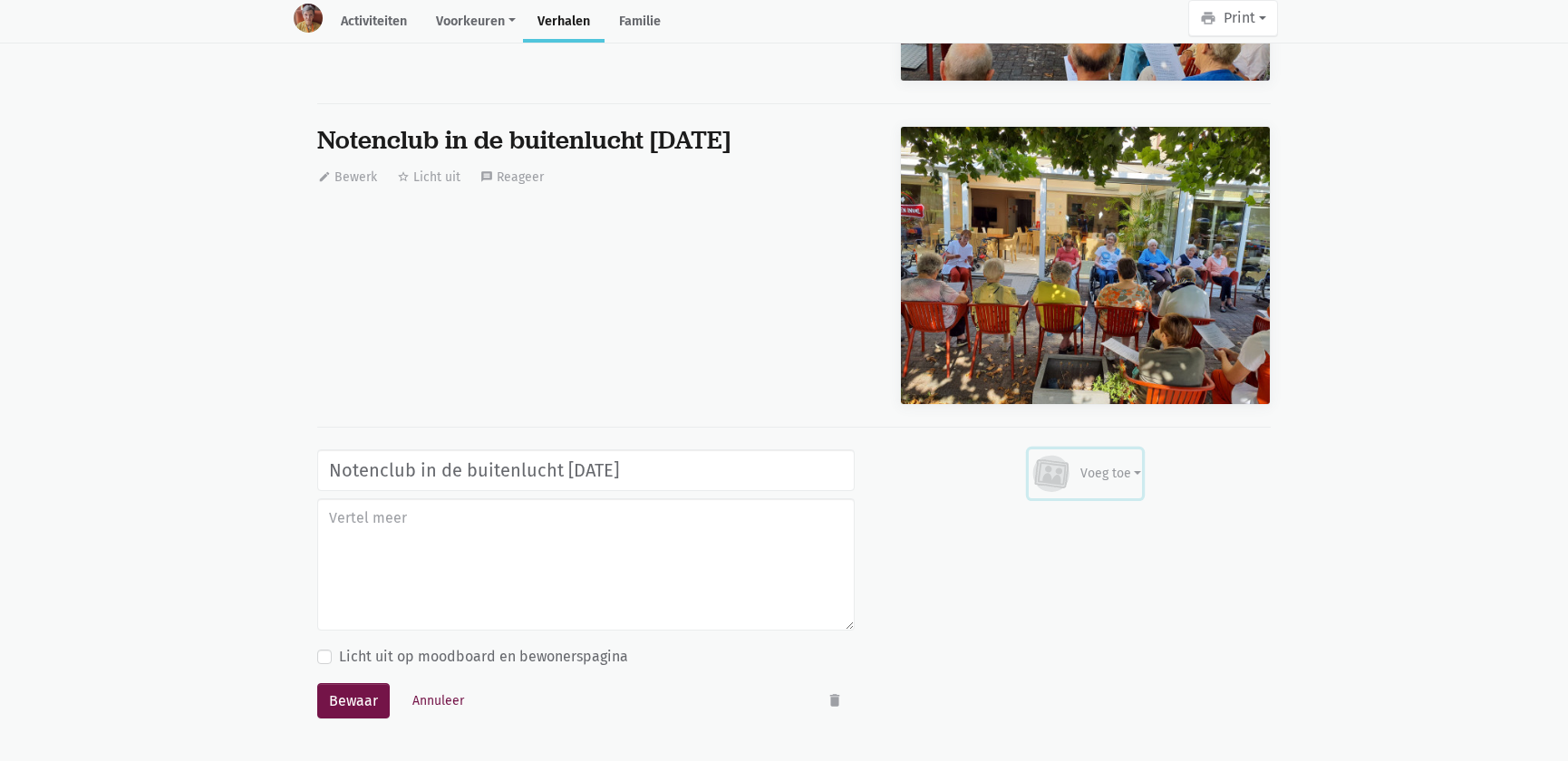
click at [1115, 464] on div "Voeg toe" at bounding box center [1112, 474] width 62 height 19
click at [1057, 511] on link "Afbeelding" at bounding box center [1075, 526] width 132 height 31
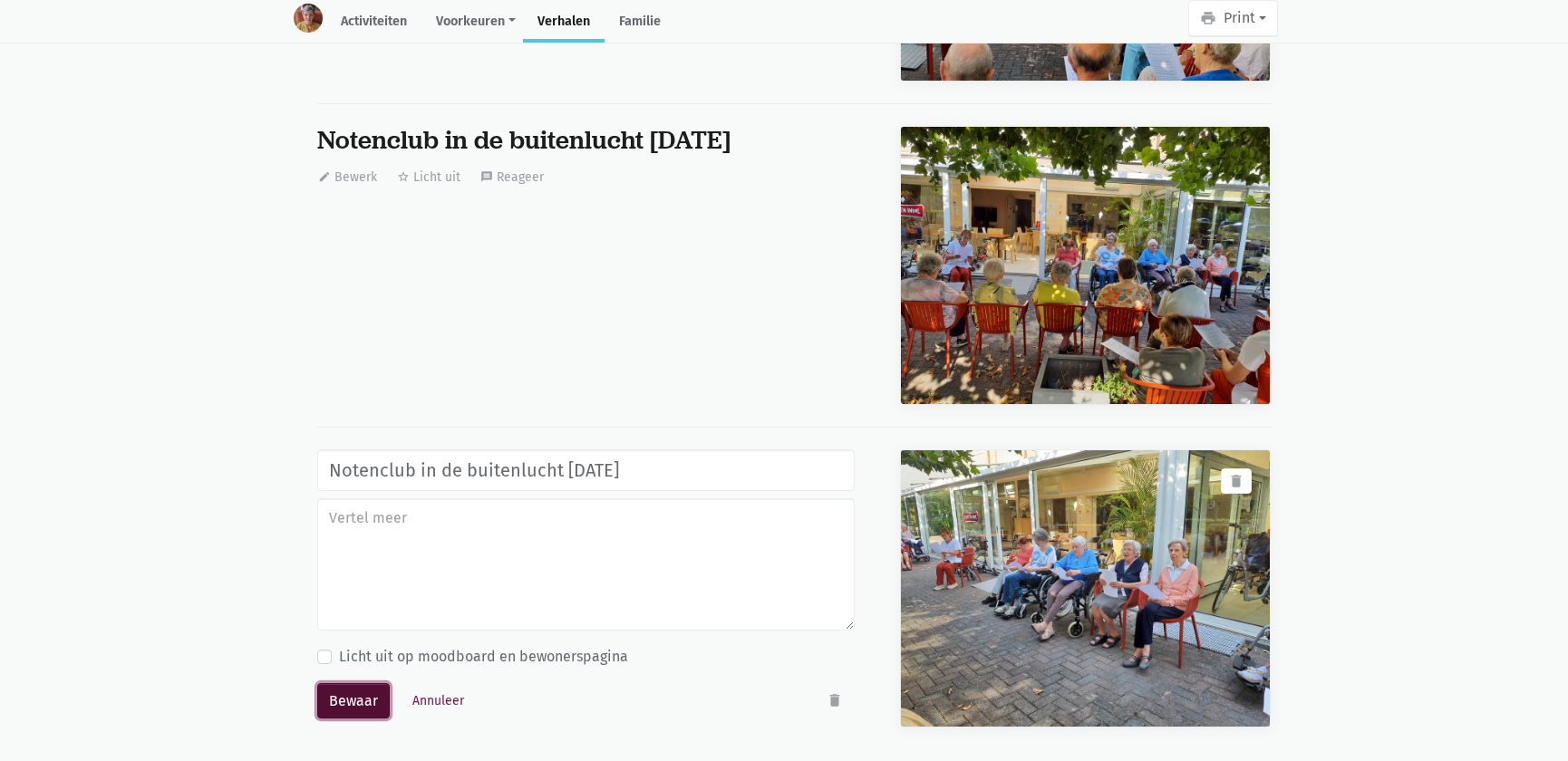
click at [353, 684] on button "Bewaar" at bounding box center [354, 701] width 73 height 36
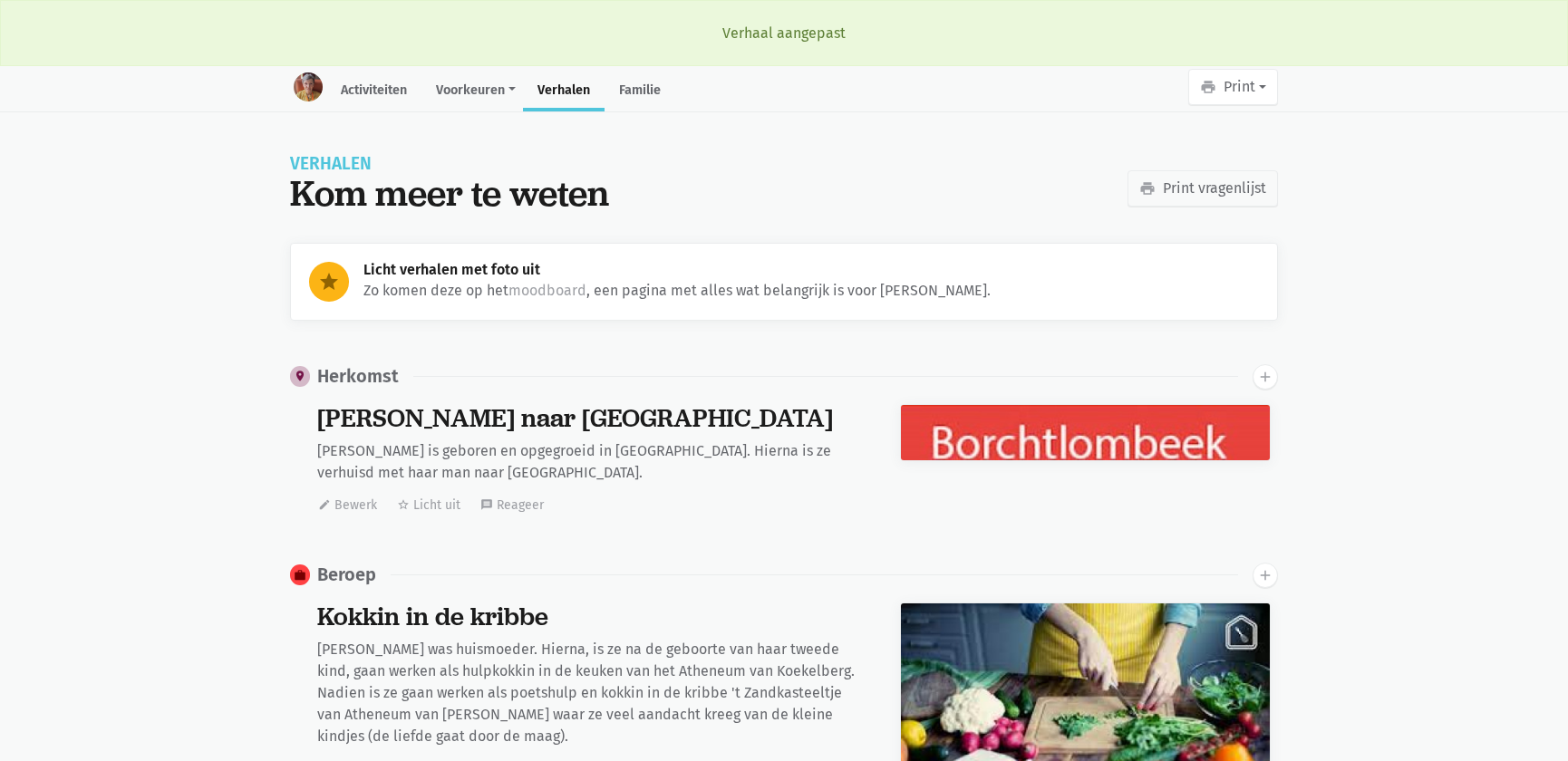
scroll to position [7083, 0]
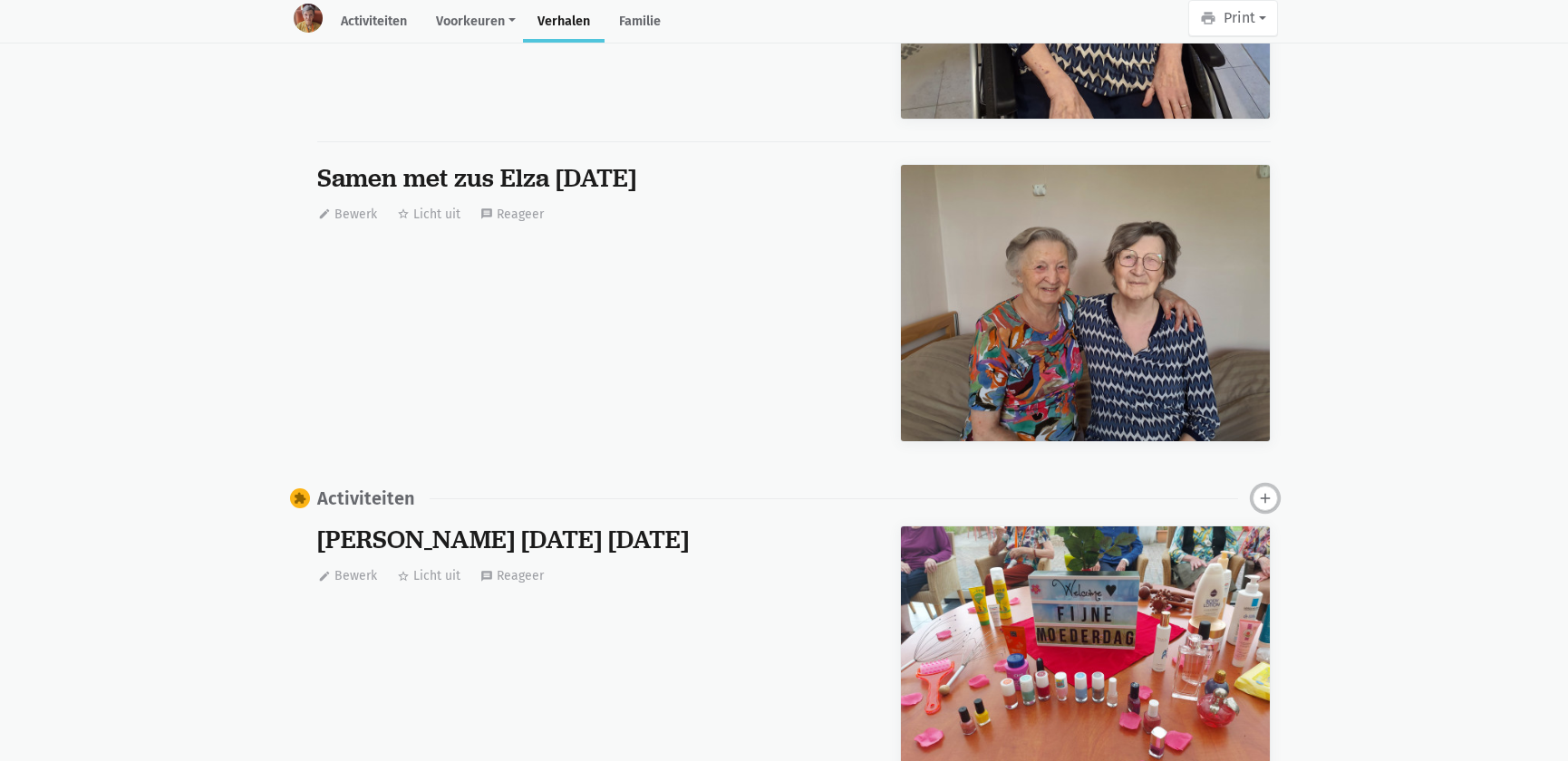
click at [1269, 491] on icon "add" at bounding box center [1265, 498] width 16 height 16
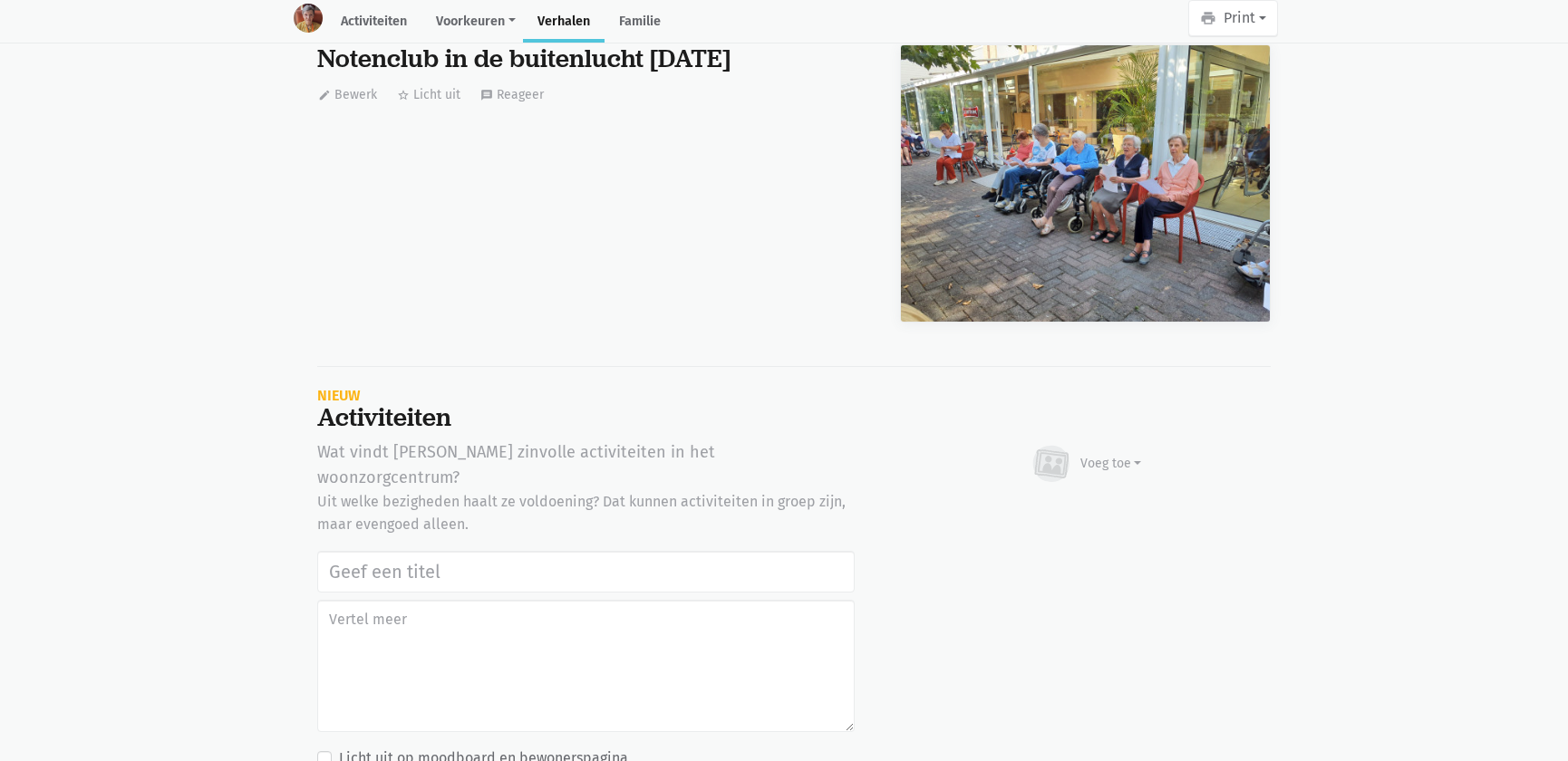
click at [483, 551] on input "text" at bounding box center [586, 572] width 537 height 42
type input "Notenclub in de buitenlucht 13/08/2025"
click at [1108, 454] on div "Voeg toe" at bounding box center [1112, 464] width 62 height 19
click at [1079, 501] on link "Afbeelding" at bounding box center [1075, 516] width 132 height 31
click at [487, 600] on textarea at bounding box center [586, 666] width 537 height 132
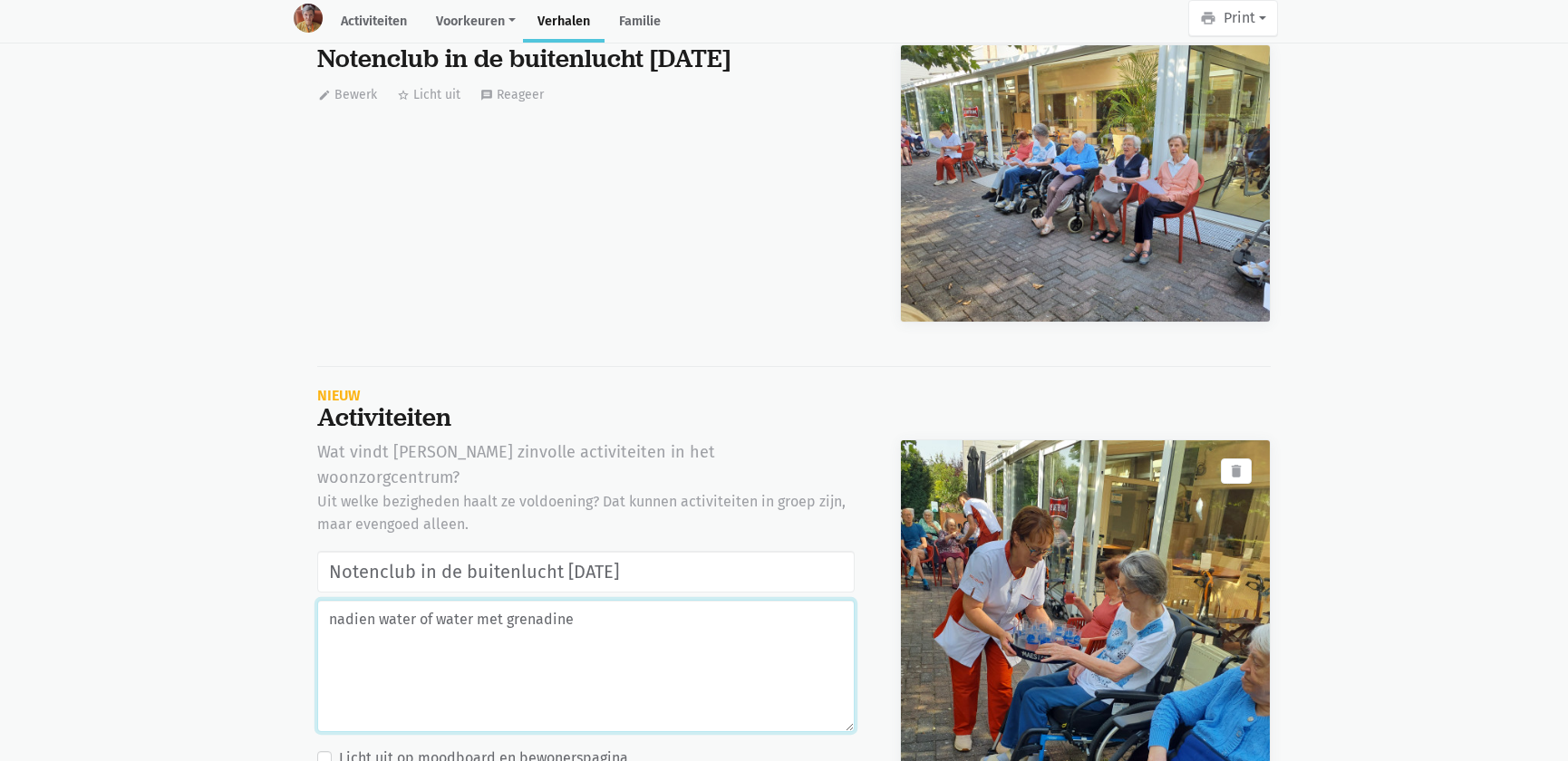
type textarea "nadien water of water met grenadine"
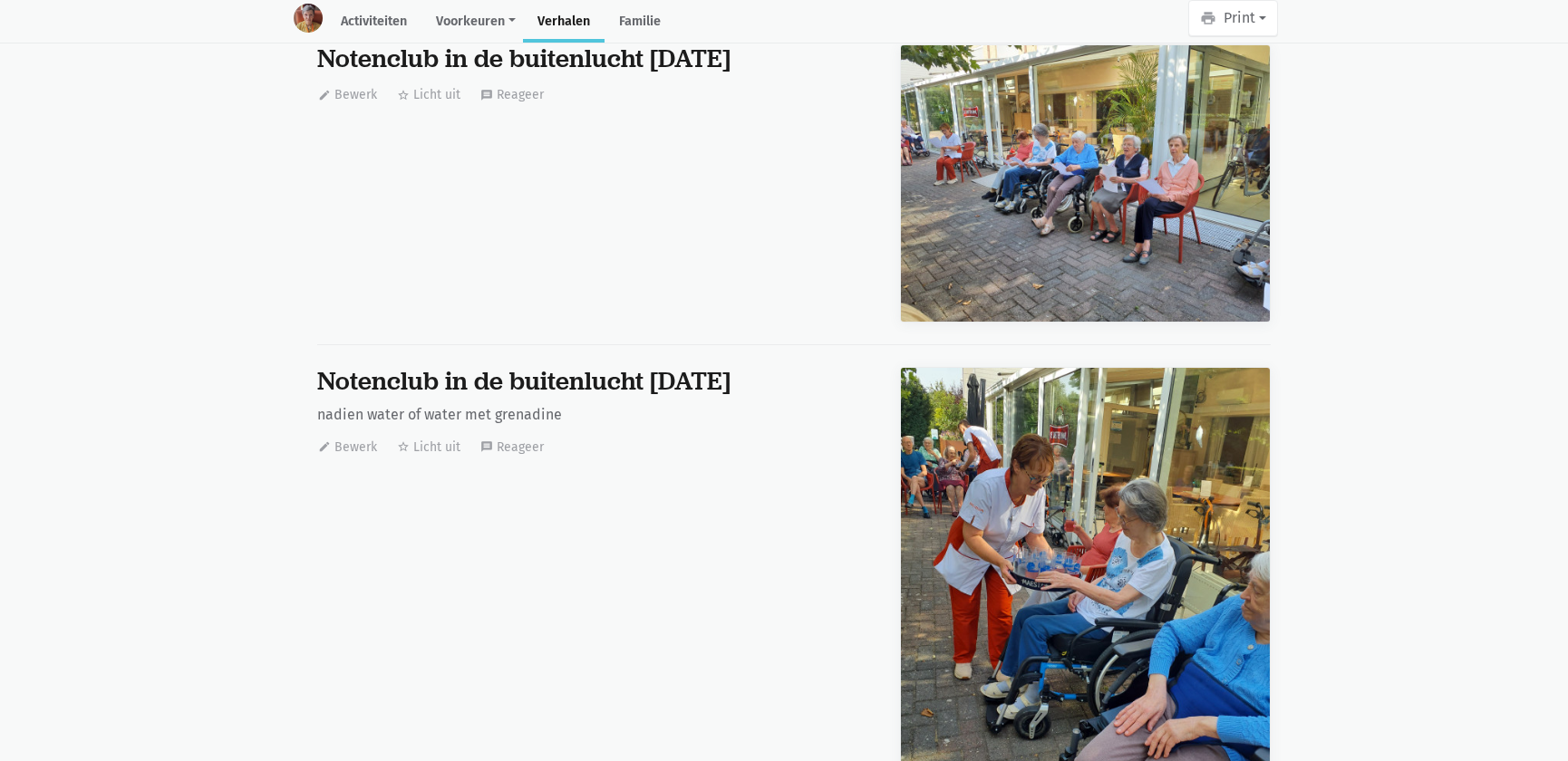
scroll to position [0, 0]
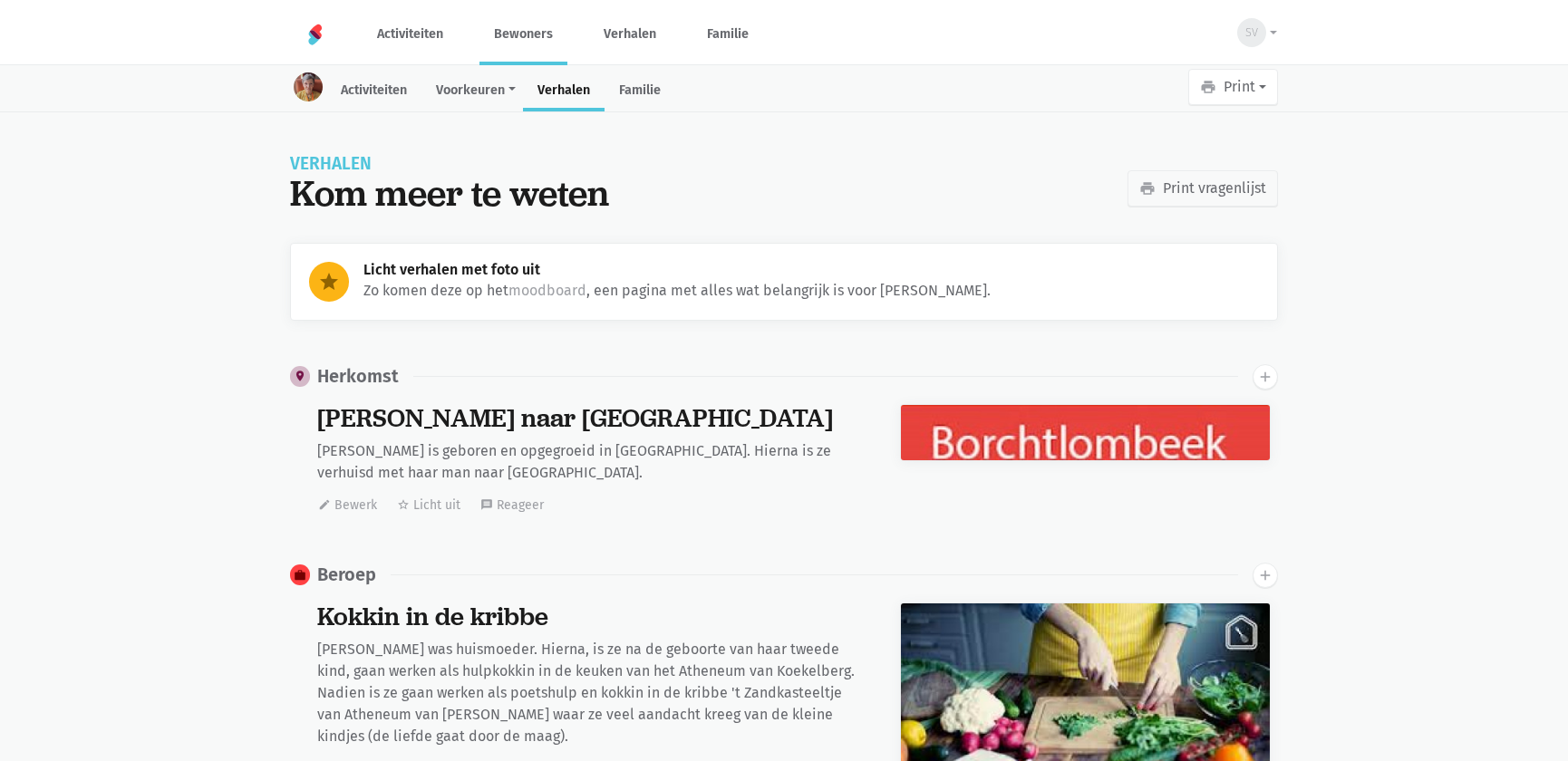
click at [550, 35] on link "Bewoners" at bounding box center [523, 34] width 88 height 61
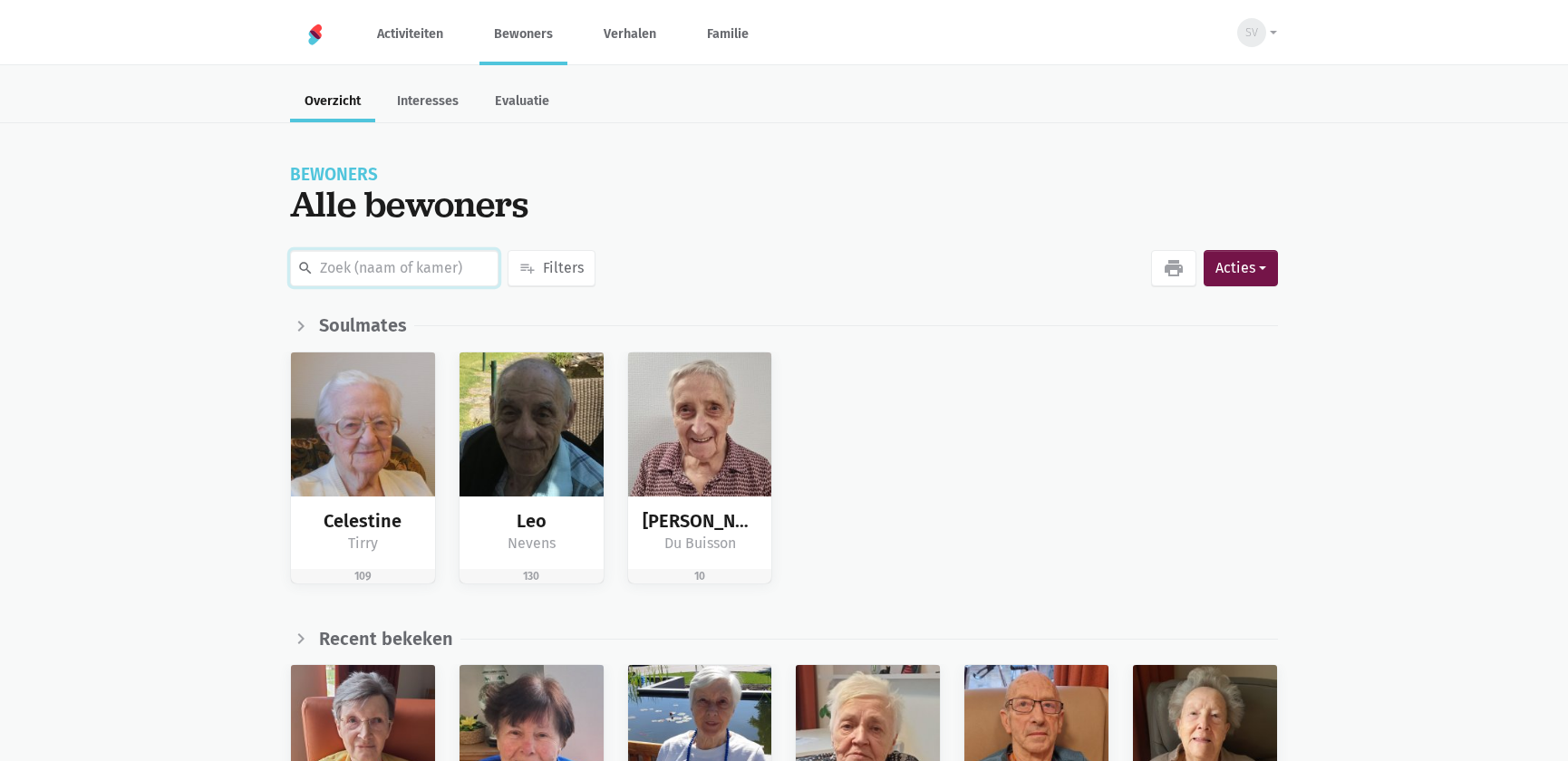
click at [350, 274] on input "text" at bounding box center [395, 268] width 209 height 36
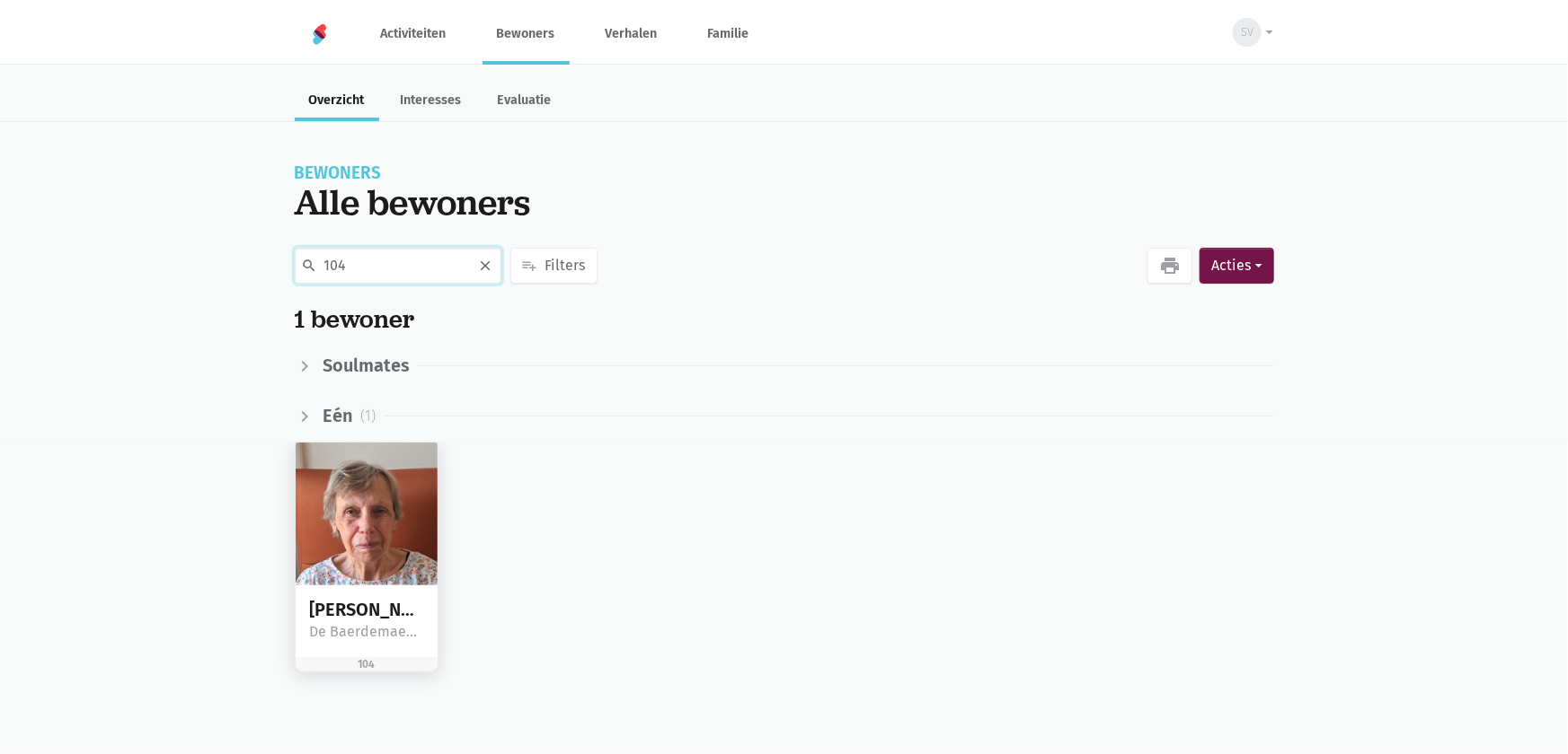
type input "104"
click at [341, 519] on img at bounding box center [367, 514] width 143 height 143
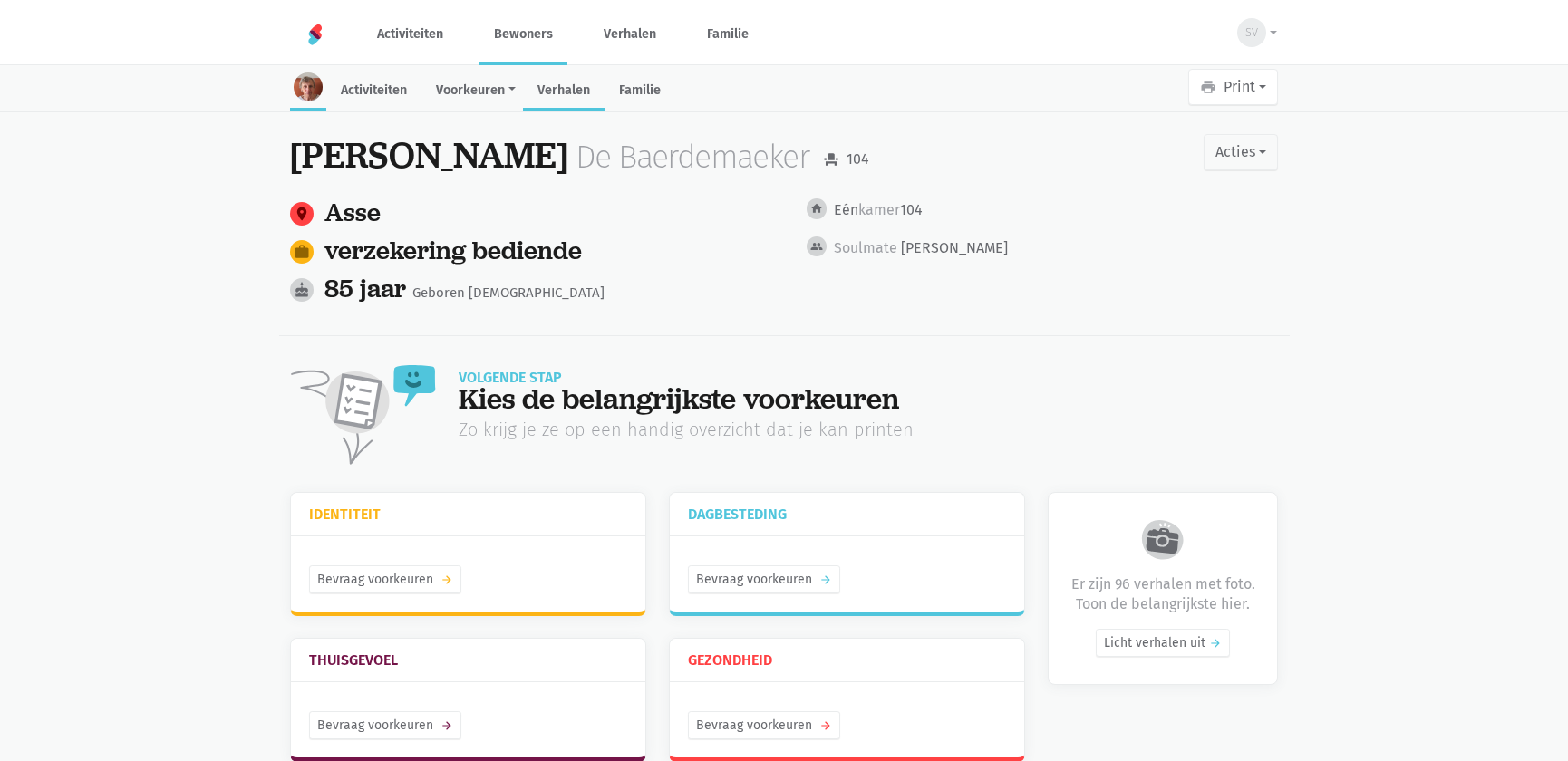
click at [549, 85] on link "Verhalen" at bounding box center [563, 92] width 81 height 39
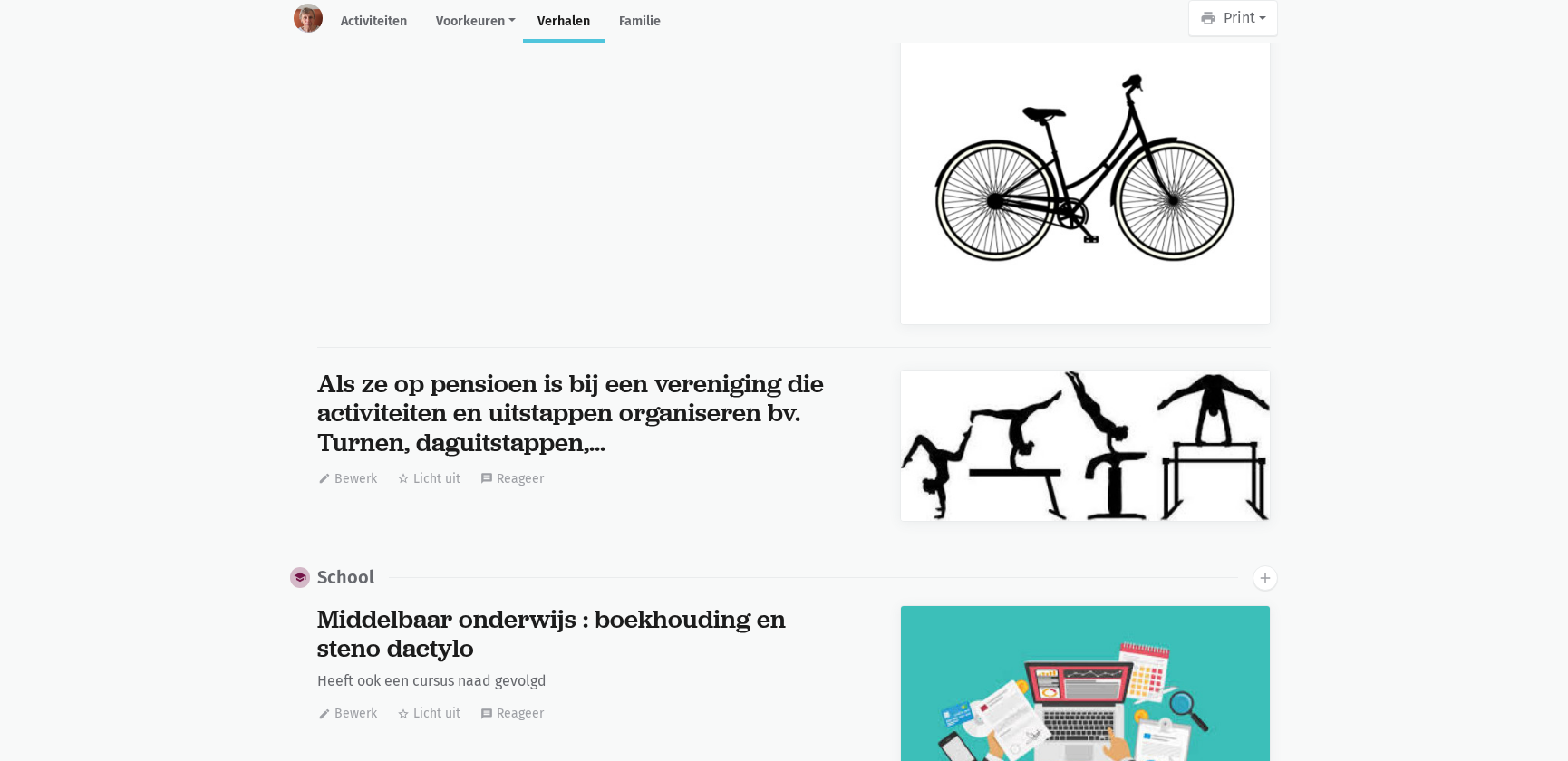
scroll to position [14164, 0]
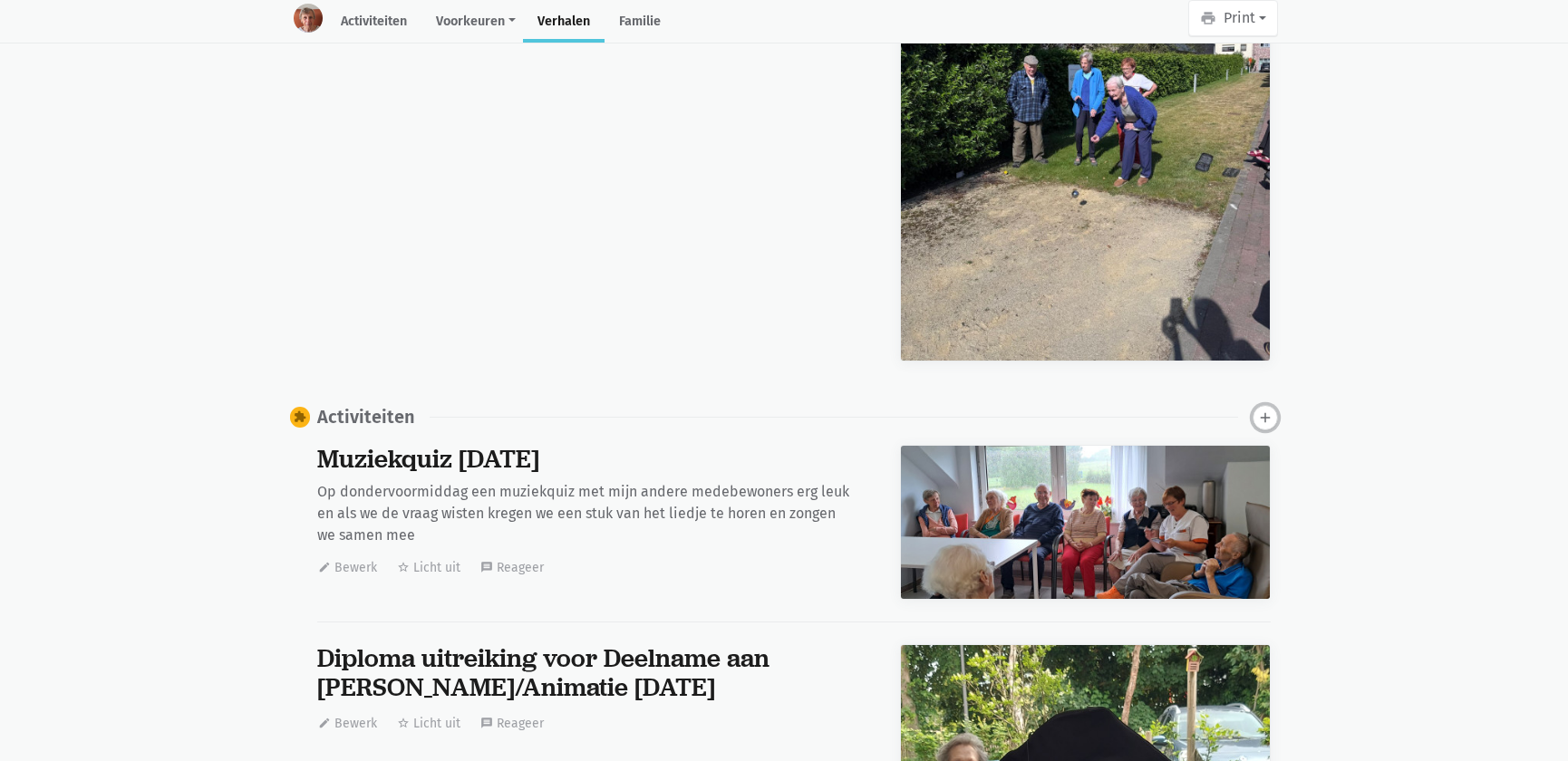
click at [1260, 409] on icon "add" at bounding box center [1265, 417] width 16 height 16
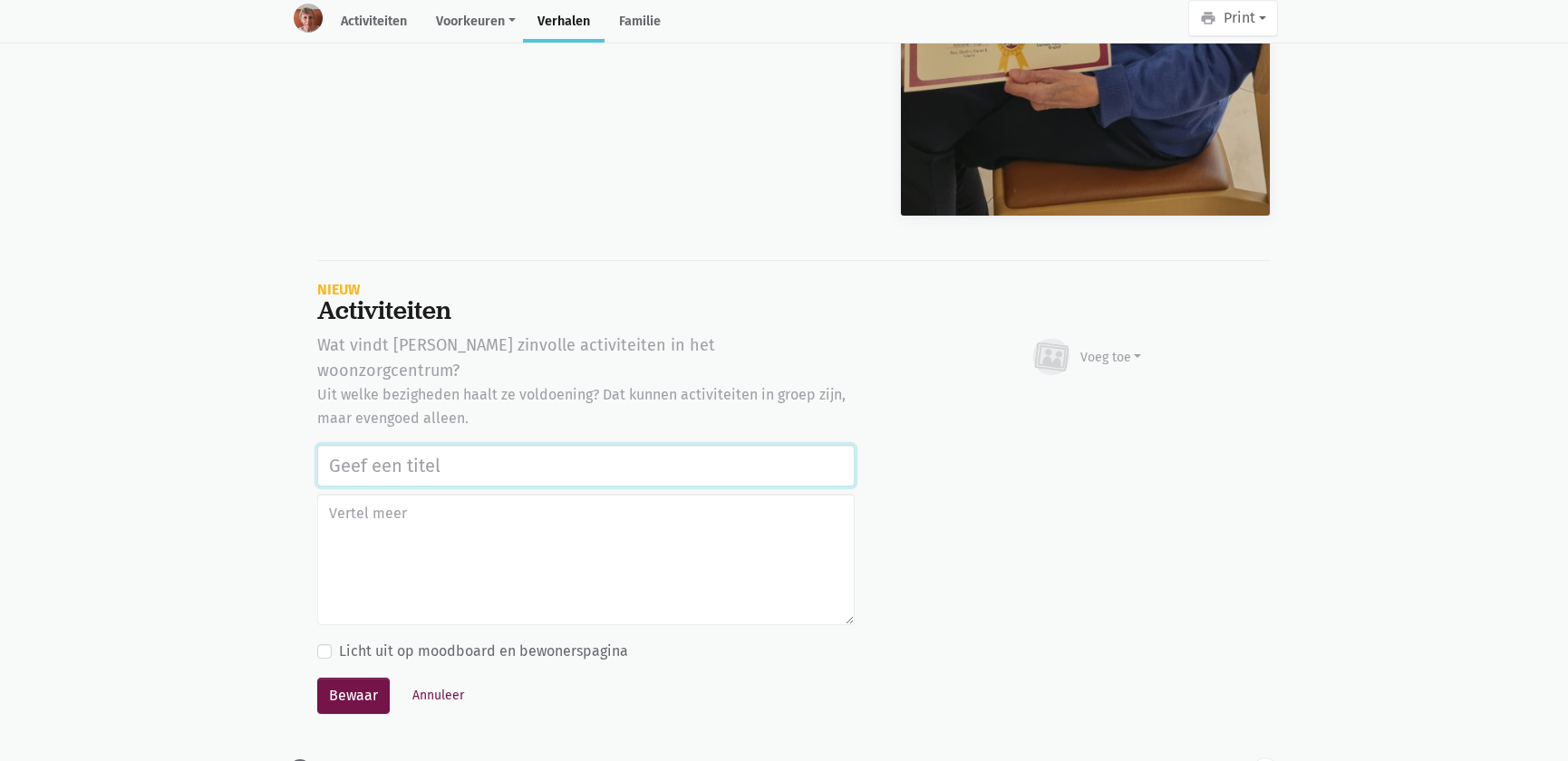
click at [443, 445] on input "text" at bounding box center [586, 465] width 537 height 42
paste input "Notenclub in de buitenlucht 13/08/2025"
type input "Notenclub in de buitenlucht [DATE]"
drag, startPoint x: 1103, startPoint y: 311, endPoint x: 1079, endPoint y: 338, distance: 36.1
click at [1102, 348] on div "Voeg toe" at bounding box center [1112, 357] width 62 height 19
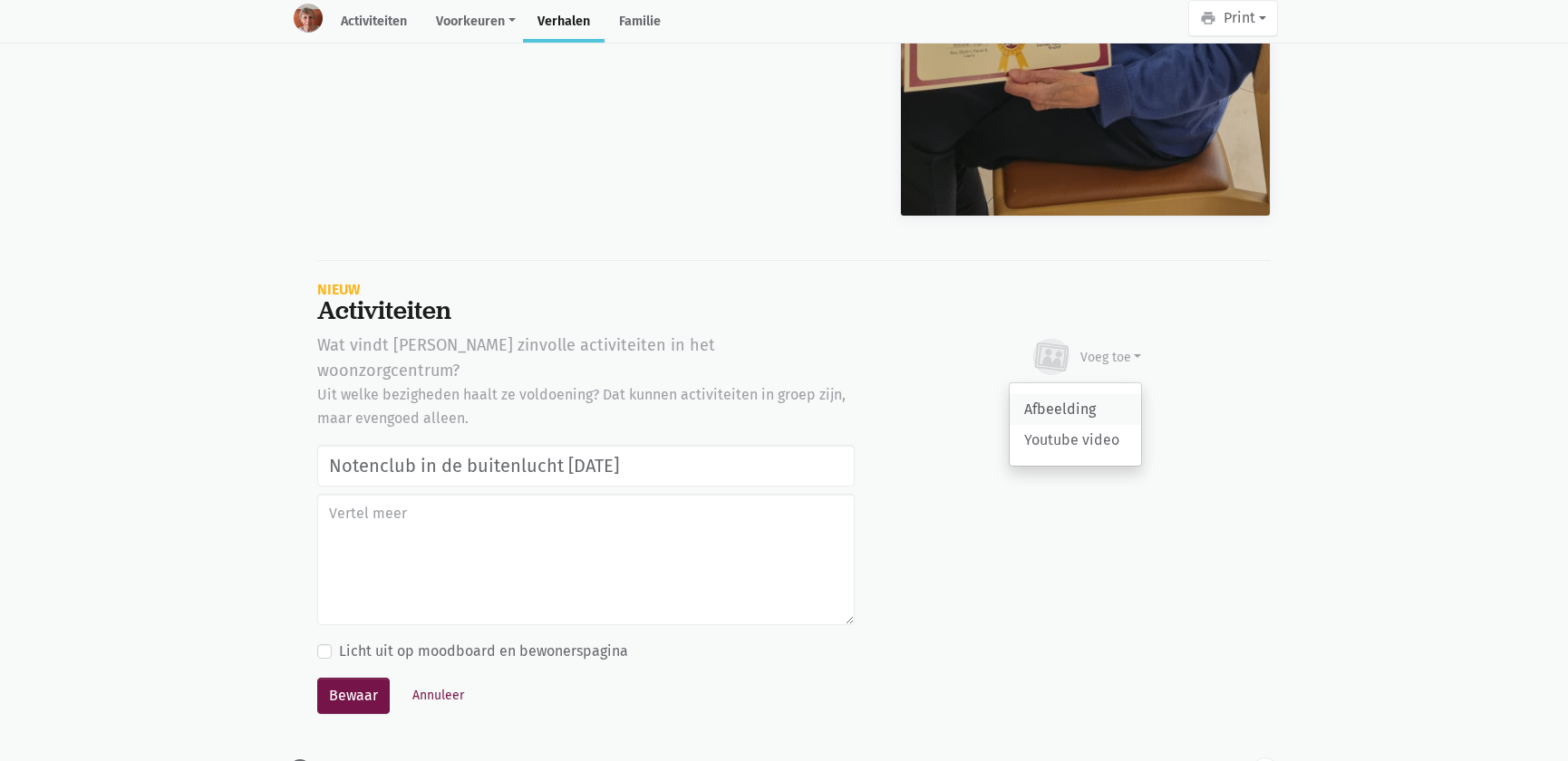
click at [1054, 394] on link "Afbeelding" at bounding box center [1075, 409] width 132 height 31
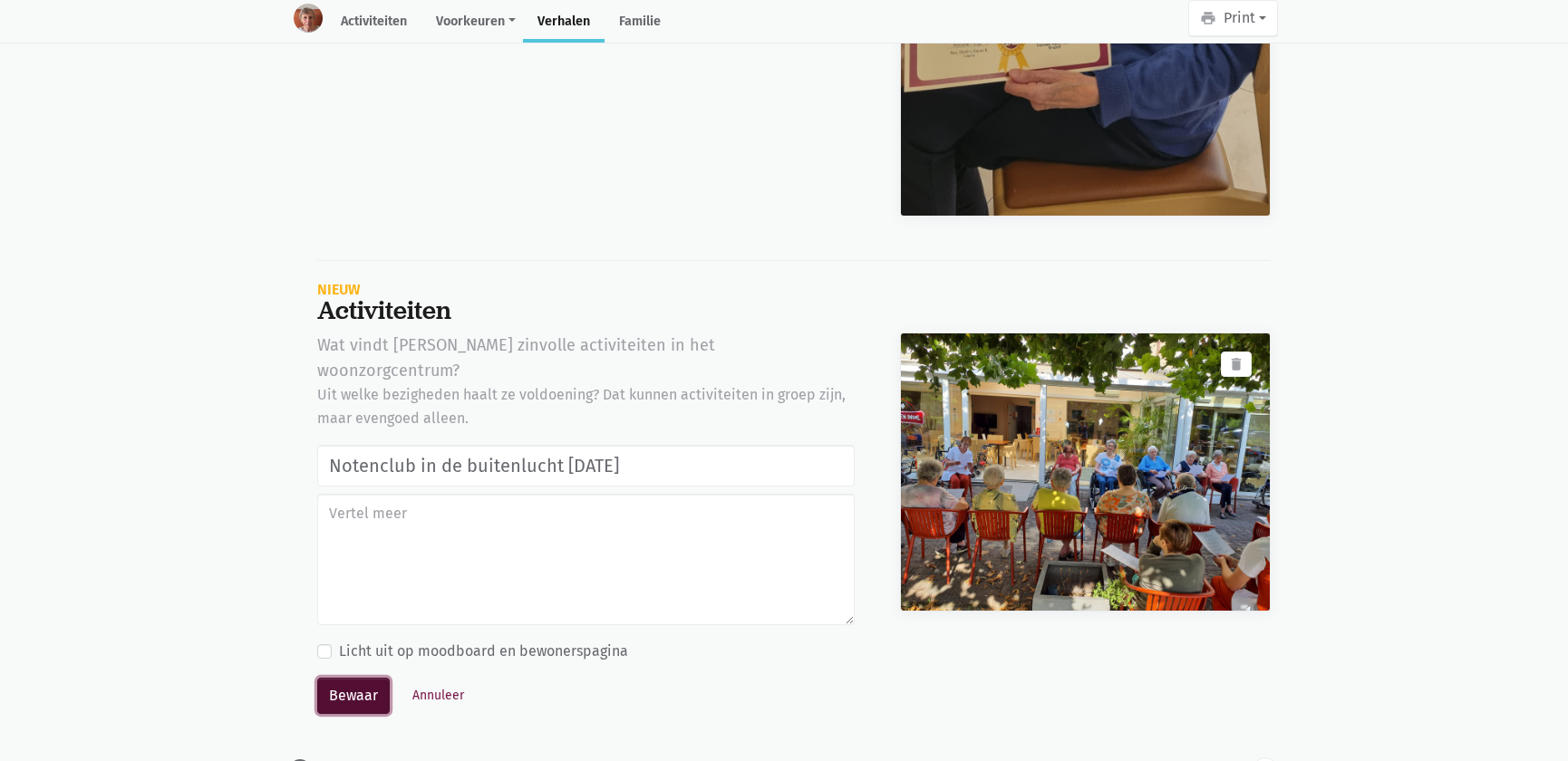
click at [344, 678] on button "Bewaar" at bounding box center [354, 696] width 73 height 36
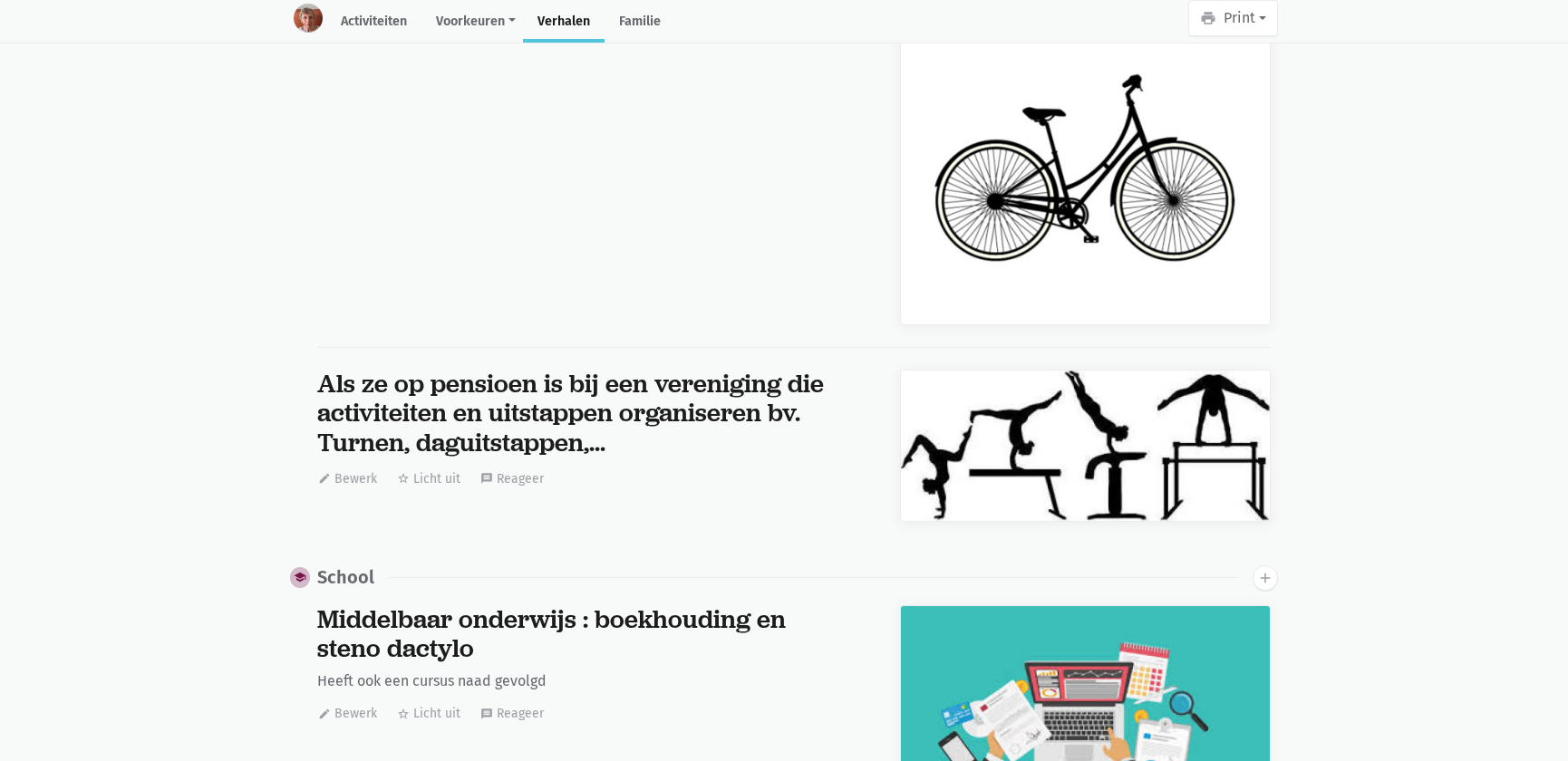
scroll to position [14164, 0]
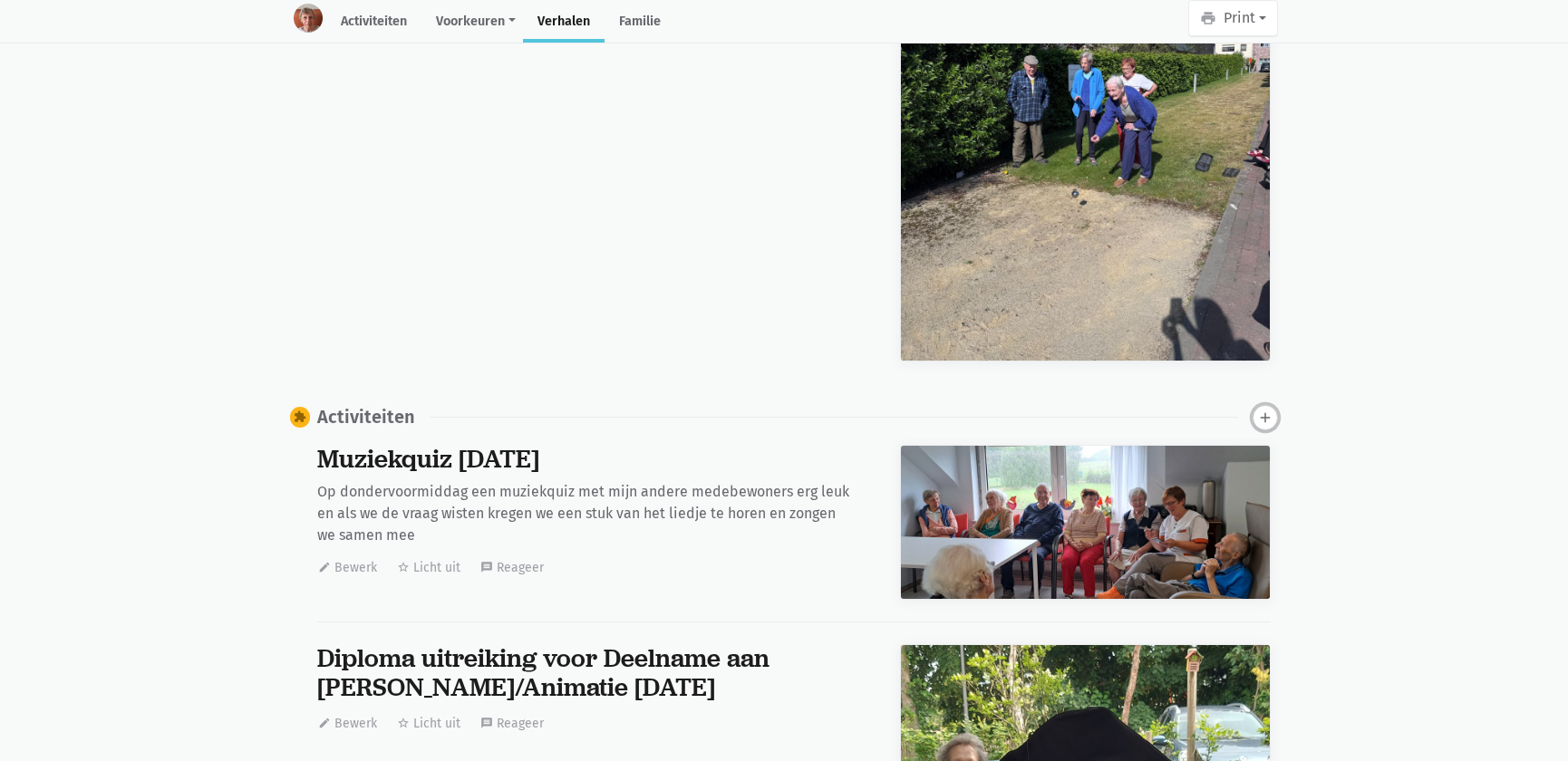
click at [1267, 409] on icon "add" at bounding box center [1265, 417] width 16 height 16
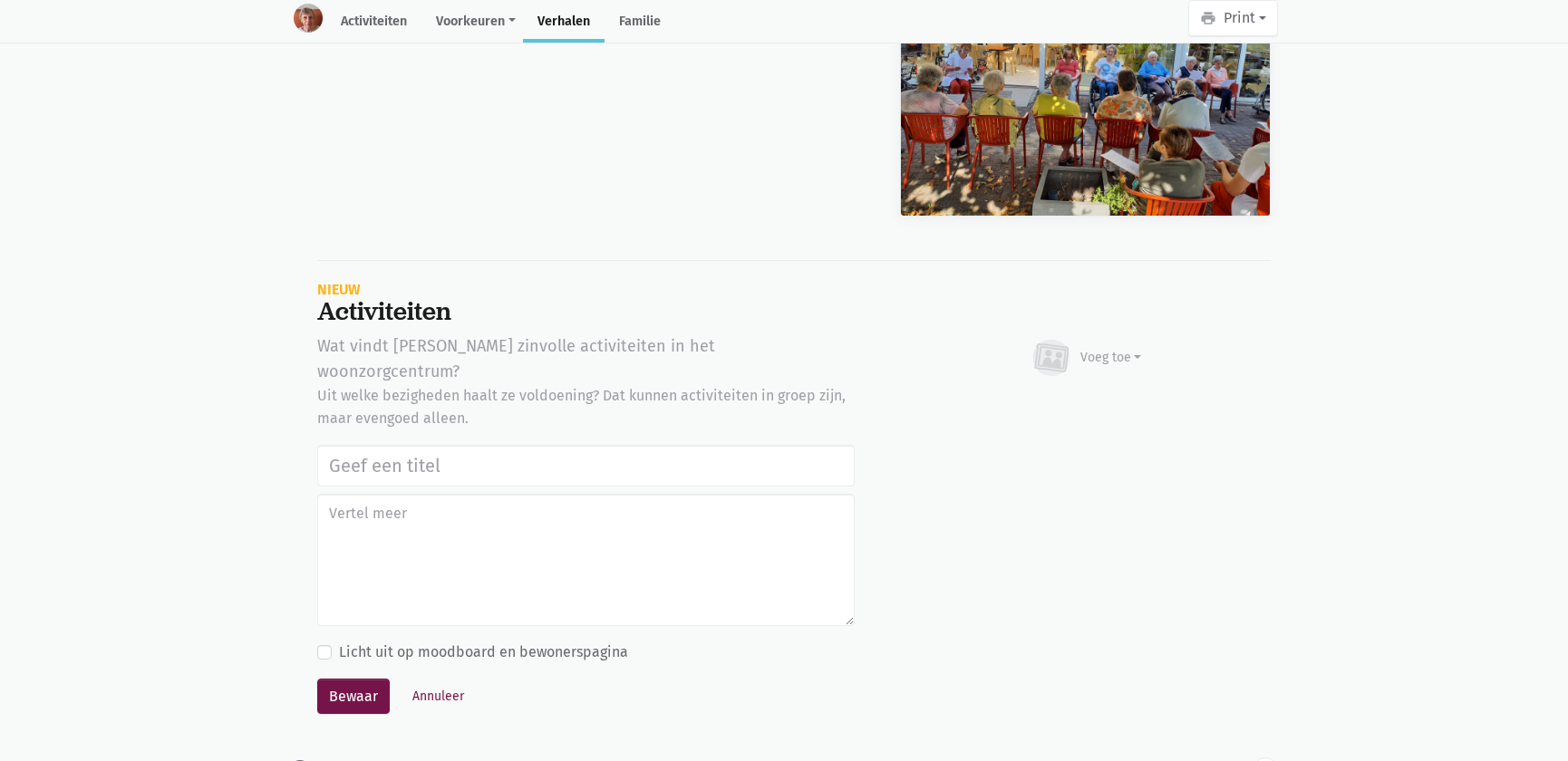
click at [374, 445] on input "text" at bounding box center [586, 465] width 537 height 42
type input "Notenclub in de buitenlucht 13/08/2025"
click at [1108, 348] on div "Voeg toe" at bounding box center [1112, 357] width 62 height 19
click at [1089, 395] on link "Afbeelding" at bounding box center [1075, 410] width 132 height 31
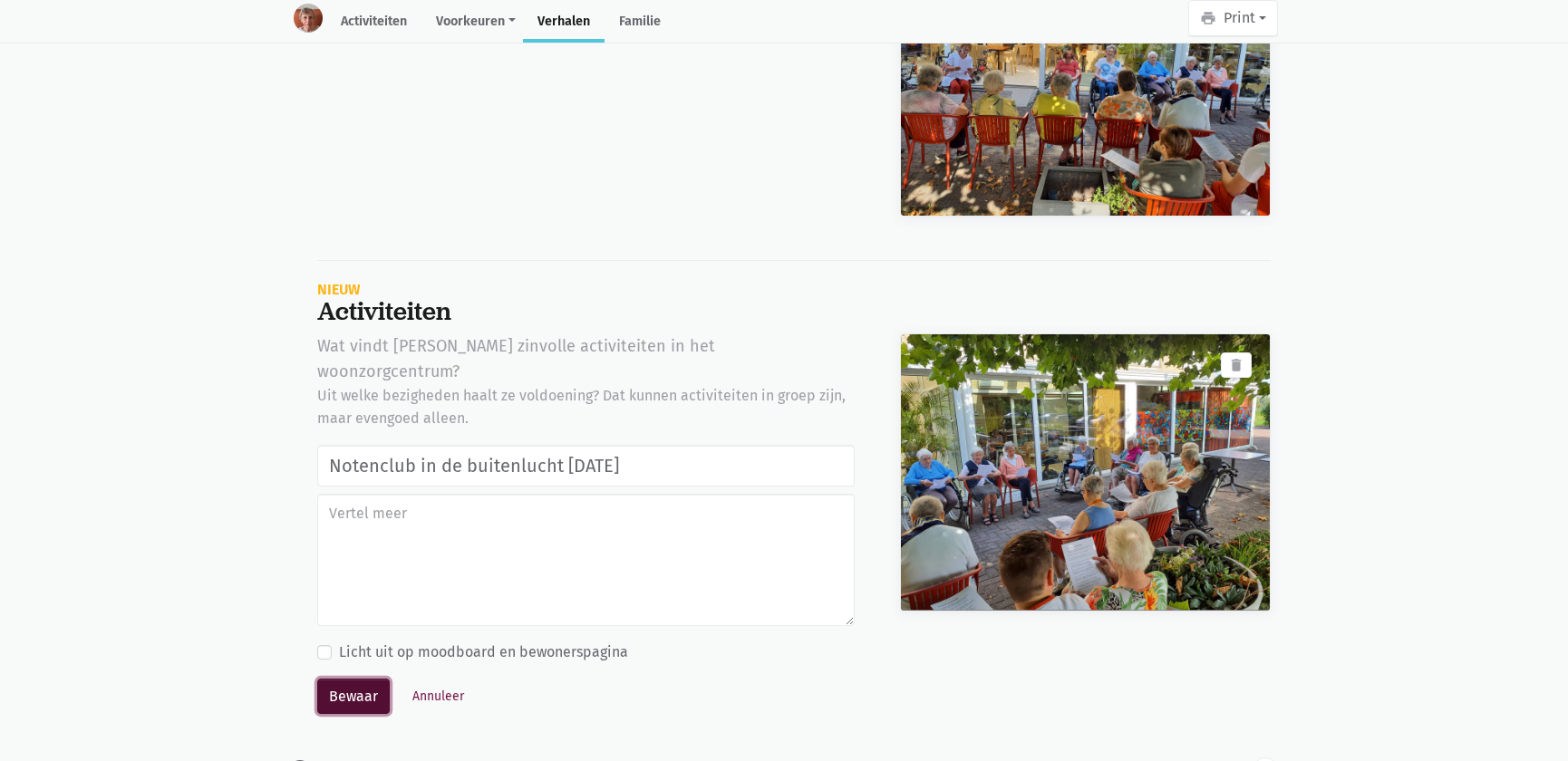
click at [321, 679] on button "Bewaar" at bounding box center [354, 697] width 73 height 36
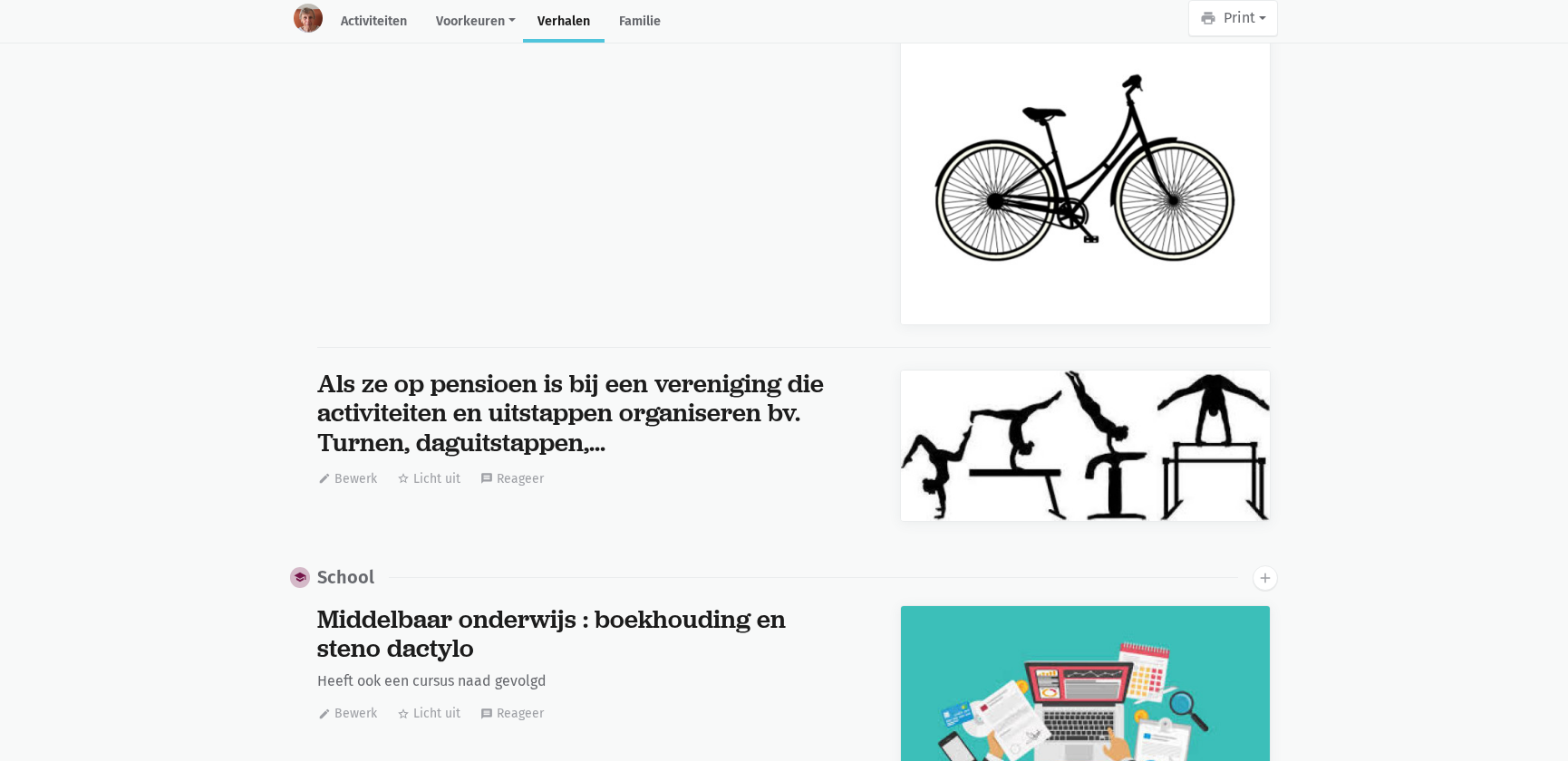
scroll to position [14164, 0]
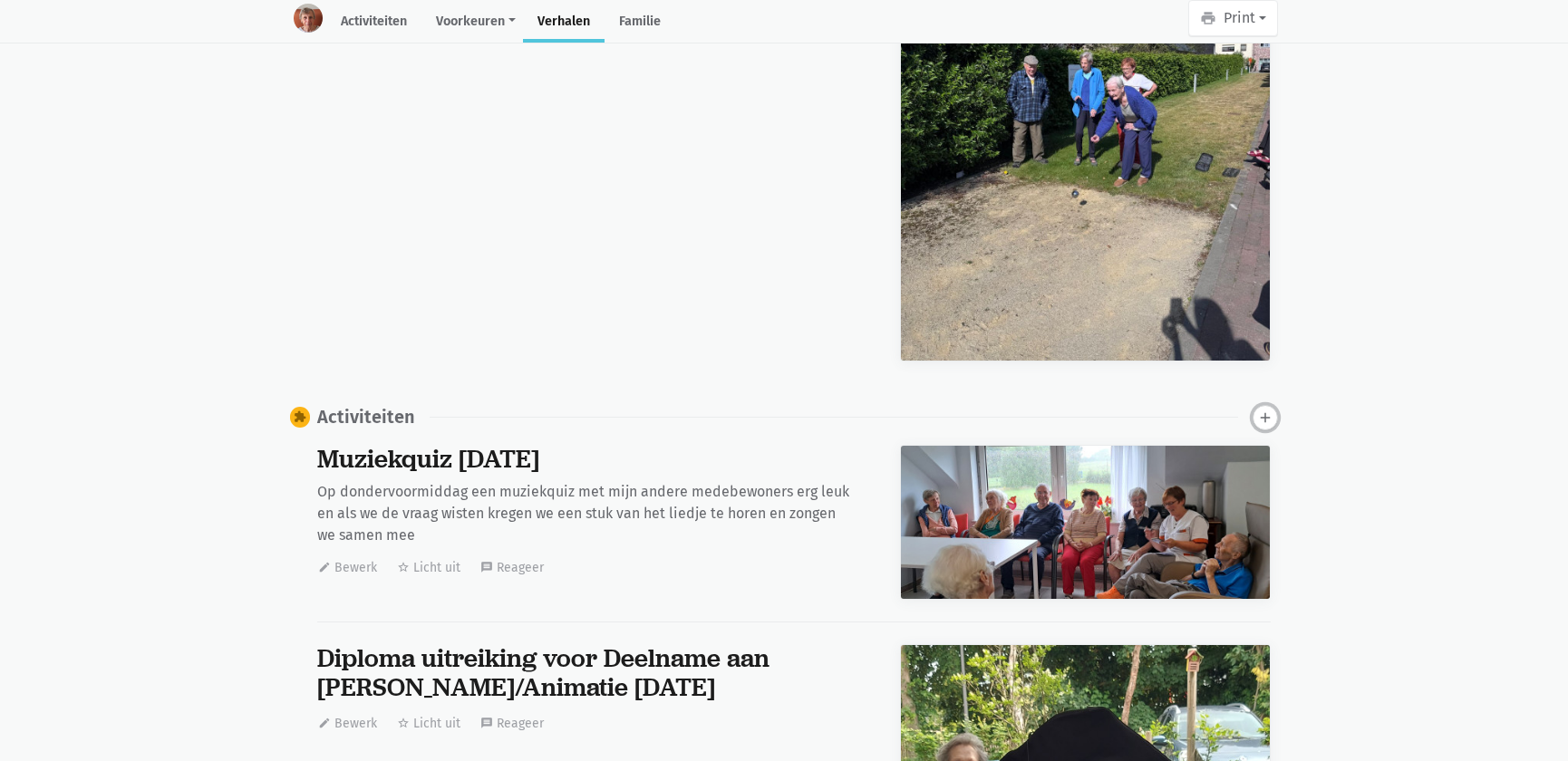
click at [1264, 409] on icon "add" at bounding box center [1265, 417] width 16 height 16
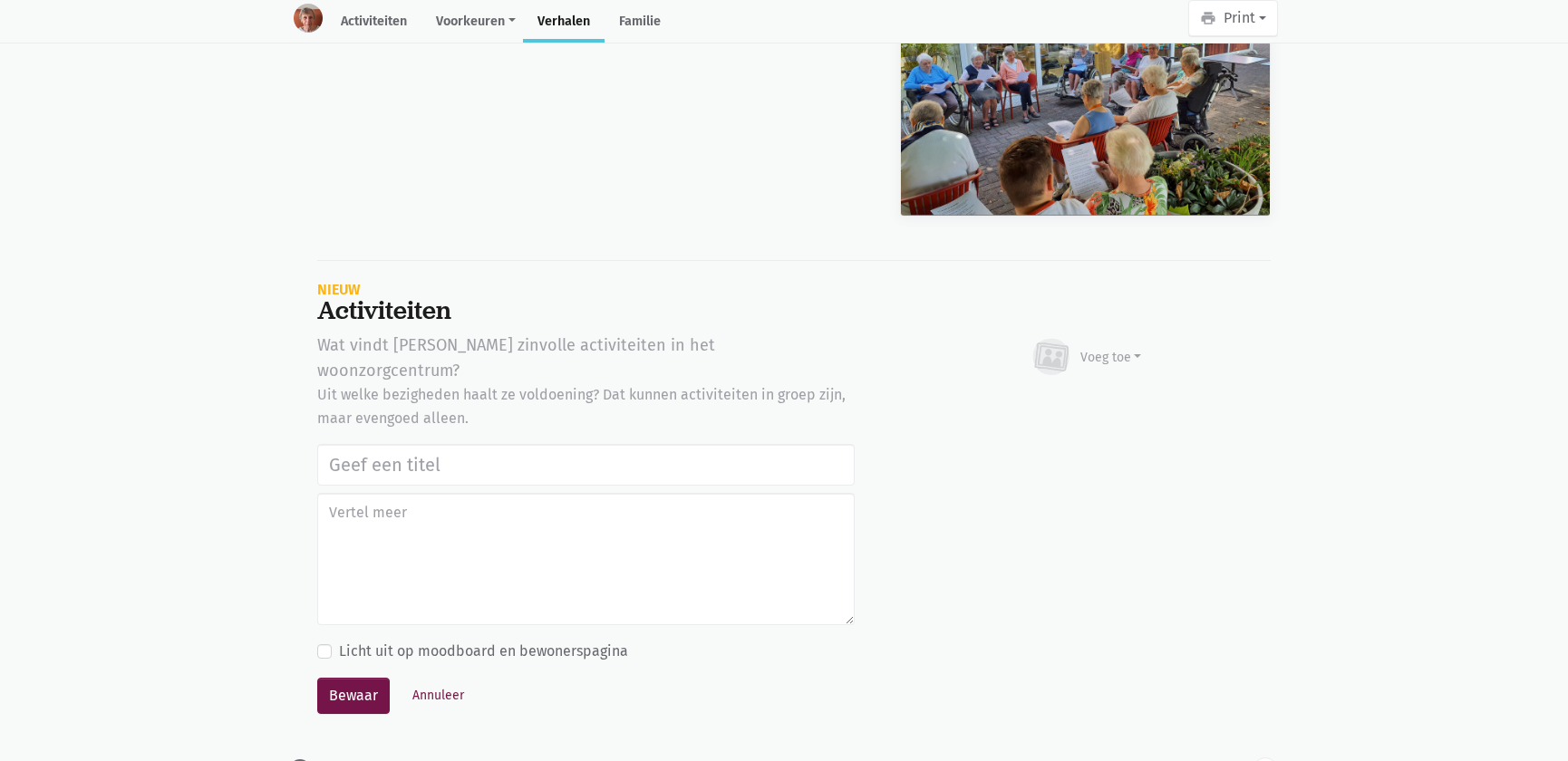
click at [403, 444] on input "text" at bounding box center [586, 464] width 537 height 42
type input "Notenclub in de buitenlucht 13/08/2025"
click at [1096, 348] on div "Voeg toe" at bounding box center [1112, 357] width 62 height 19
click at [1059, 394] on link "Afbeelding" at bounding box center [1075, 409] width 132 height 31
click at [353, 678] on button "Bewaar" at bounding box center [354, 696] width 73 height 36
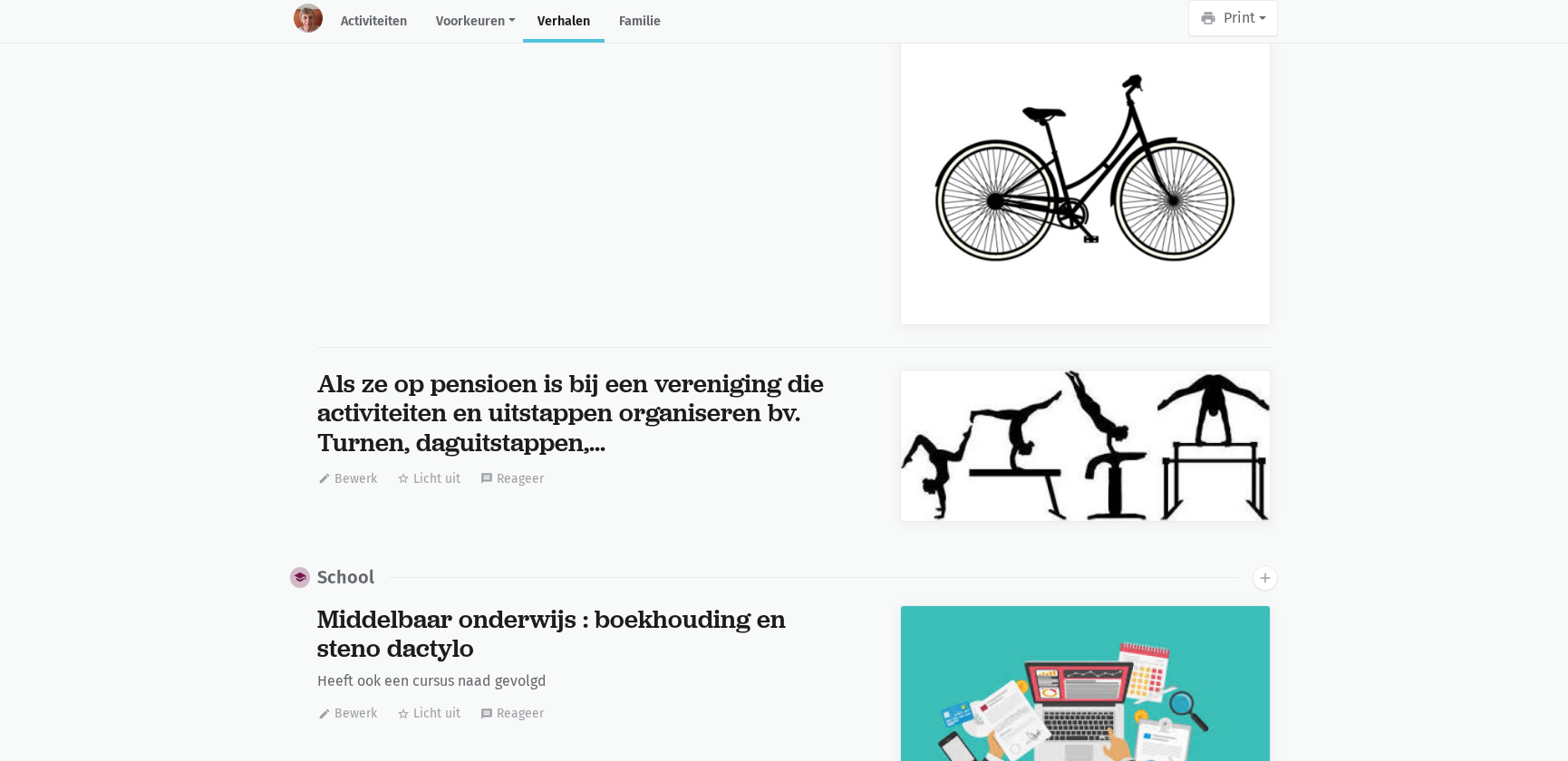
scroll to position [14164, 0]
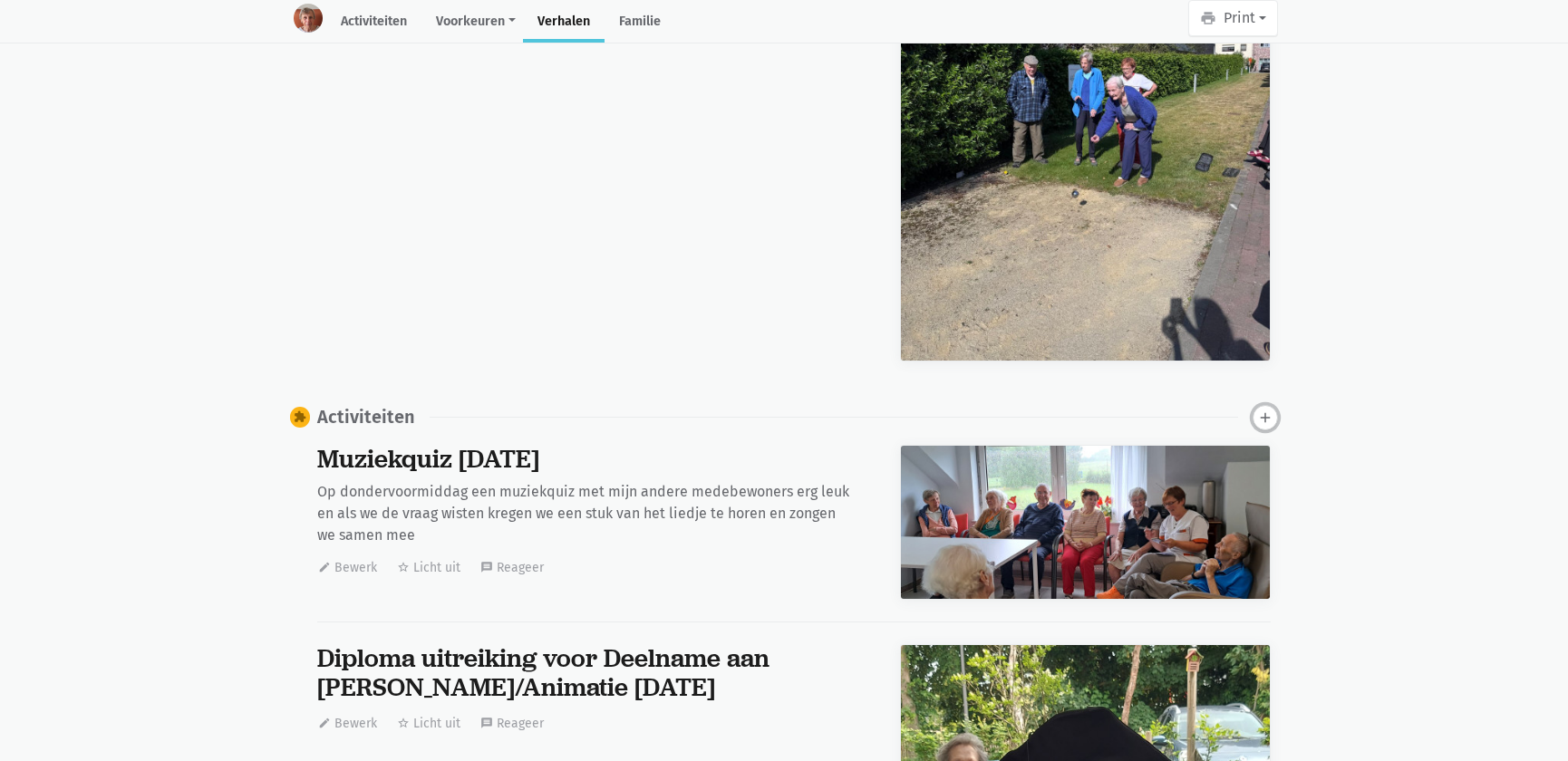
click at [1270, 409] on icon "add" at bounding box center [1265, 417] width 16 height 16
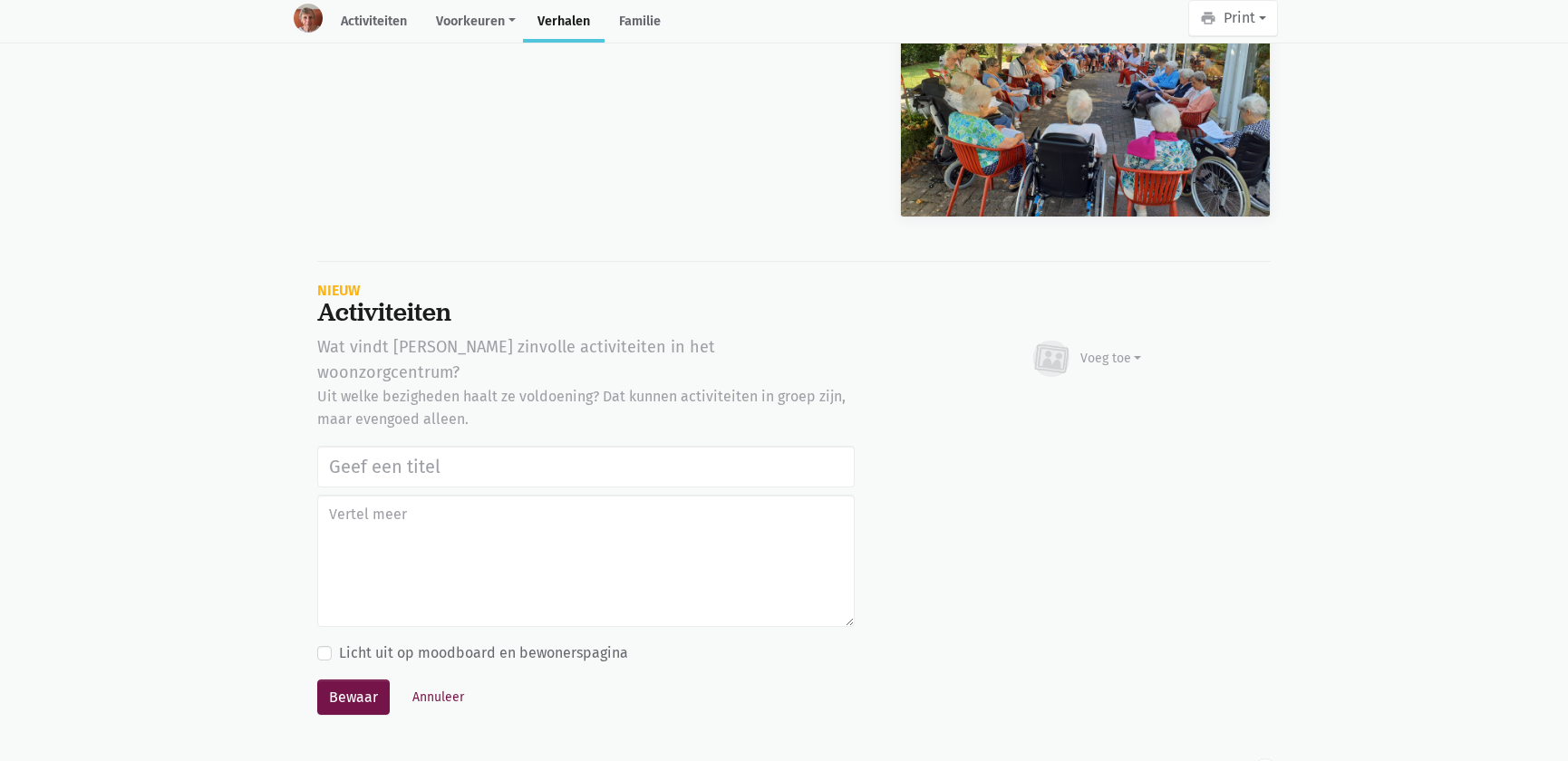
click at [348, 446] on input "text" at bounding box center [586, 466] width 537 height 42
type input "Notenclub in de buitenlucht [DATE]"
click at [1111, 339] on div "Voeg toe" at bounding box center [1086, 359] width 113 height 40
click at [1075, 396] on link "Afbeelding" at bounding box center [1075, 411] width 132 height 31
click at [363, 680] on button "Bewaar" at bounding box center [354, 698] width 73 height 36
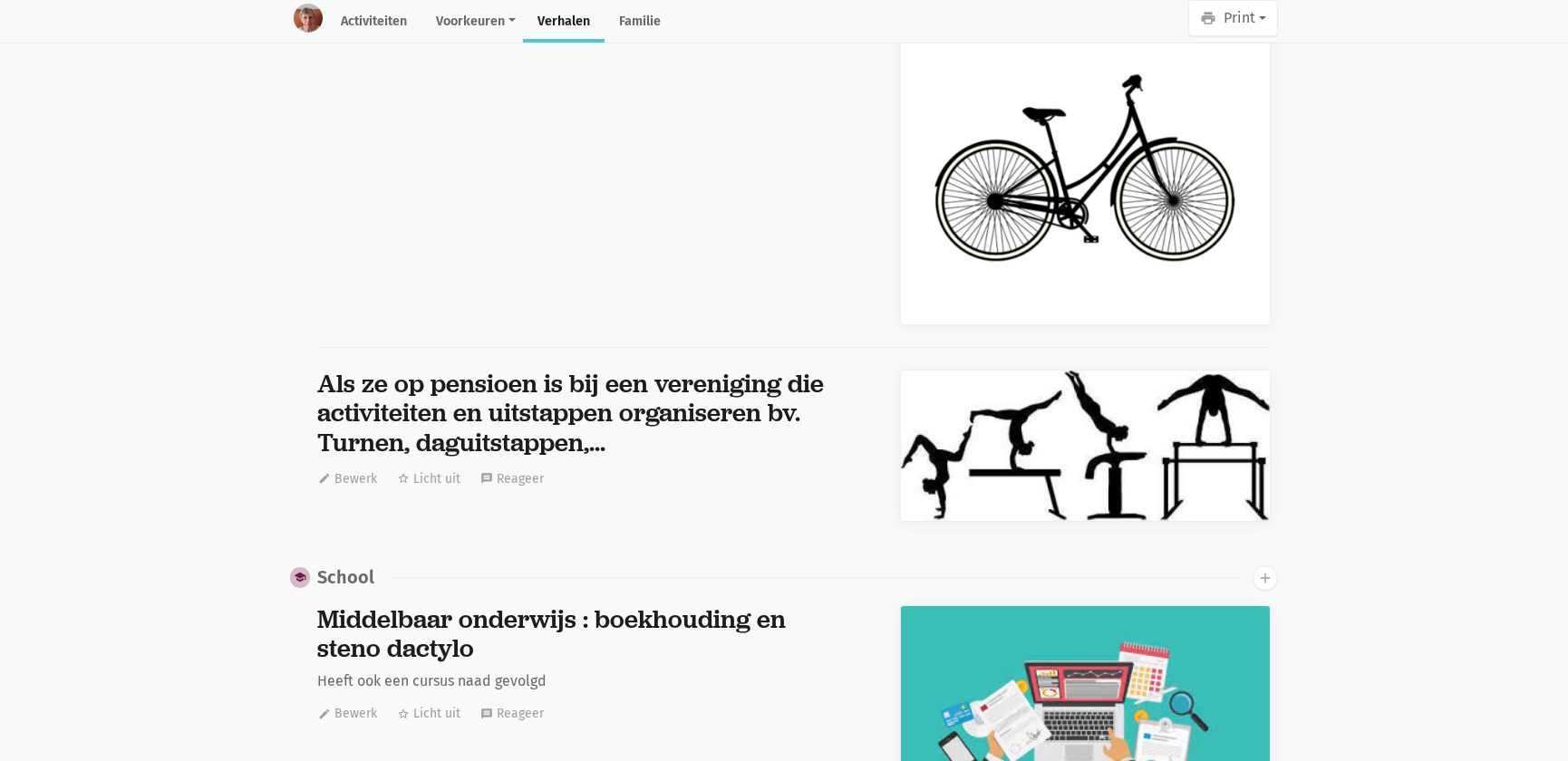
scroll to position [14164, 0]
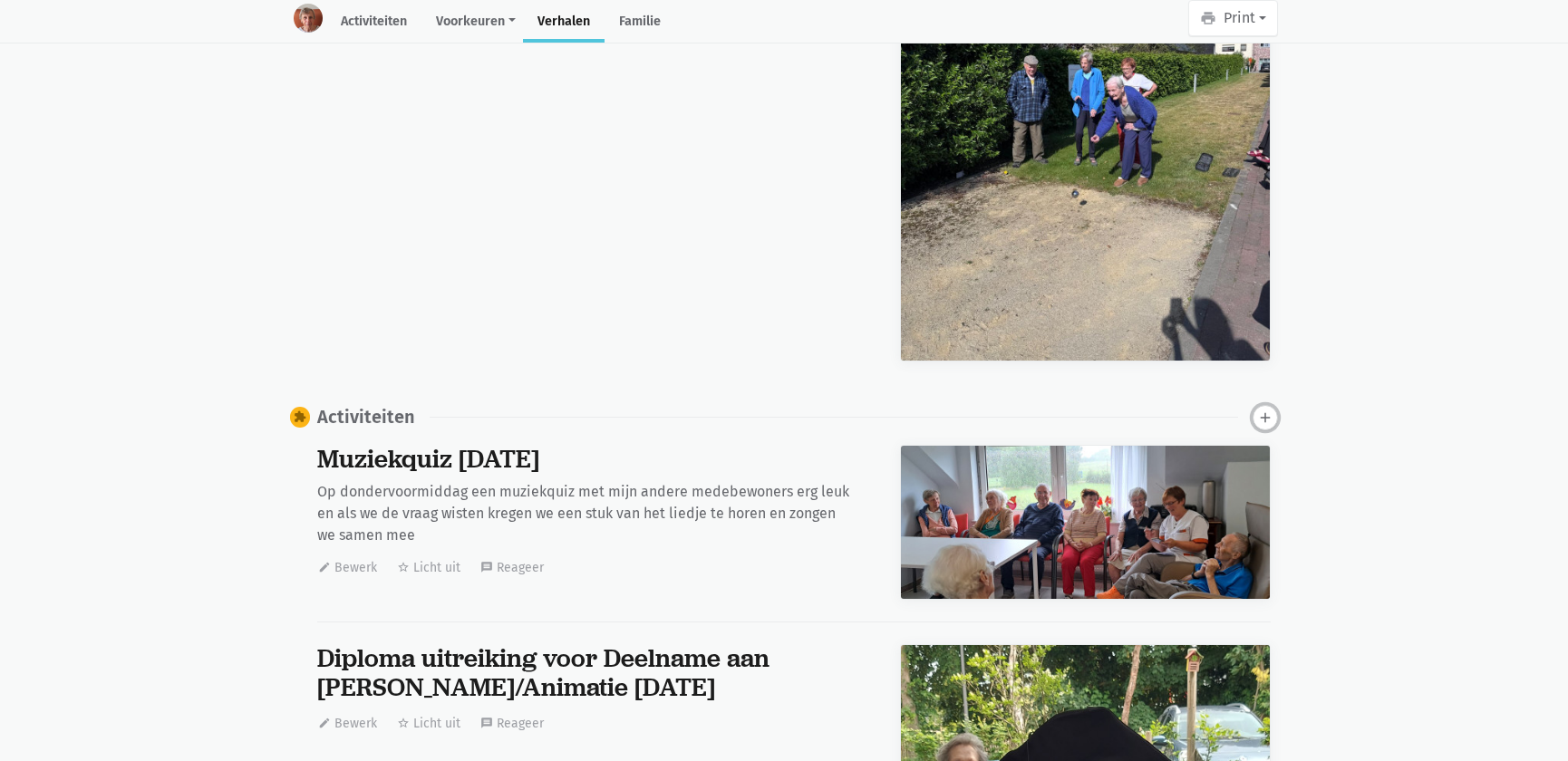
click at [1260, 409] on icon "add" at bounding box center [1265, 417] width 16 height 16
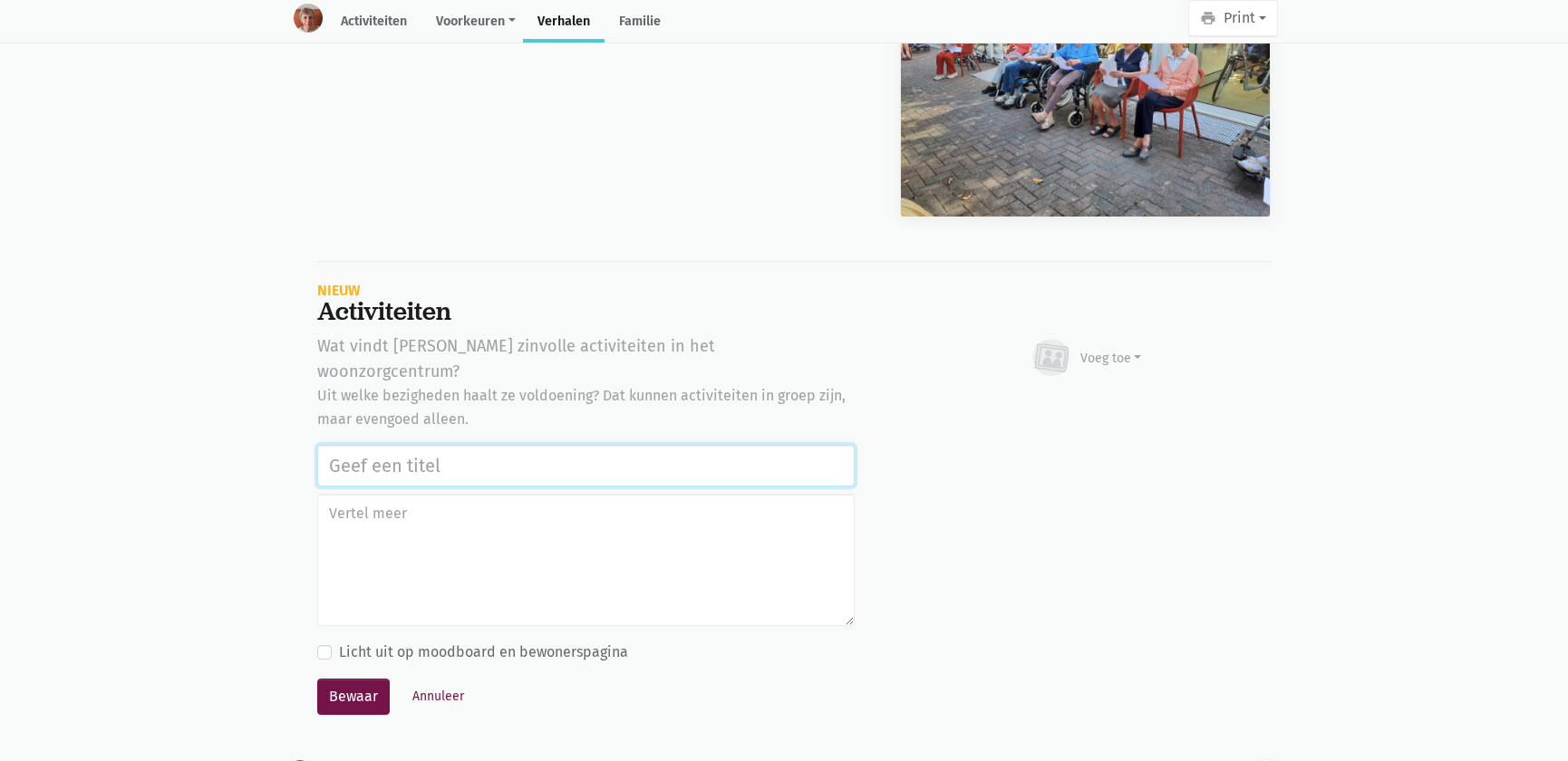
click at [507, 445] on input "text" at bounding box center [586, 465] width 537 height 42
paste input "Notenclub in de buitenlucht [DATE]"
type input "Notenclub in de buitenlucht [DATE]"
click at [1093, 349] on div "Voeg toe" at bounding box center [1112, 358] width 62 height 19
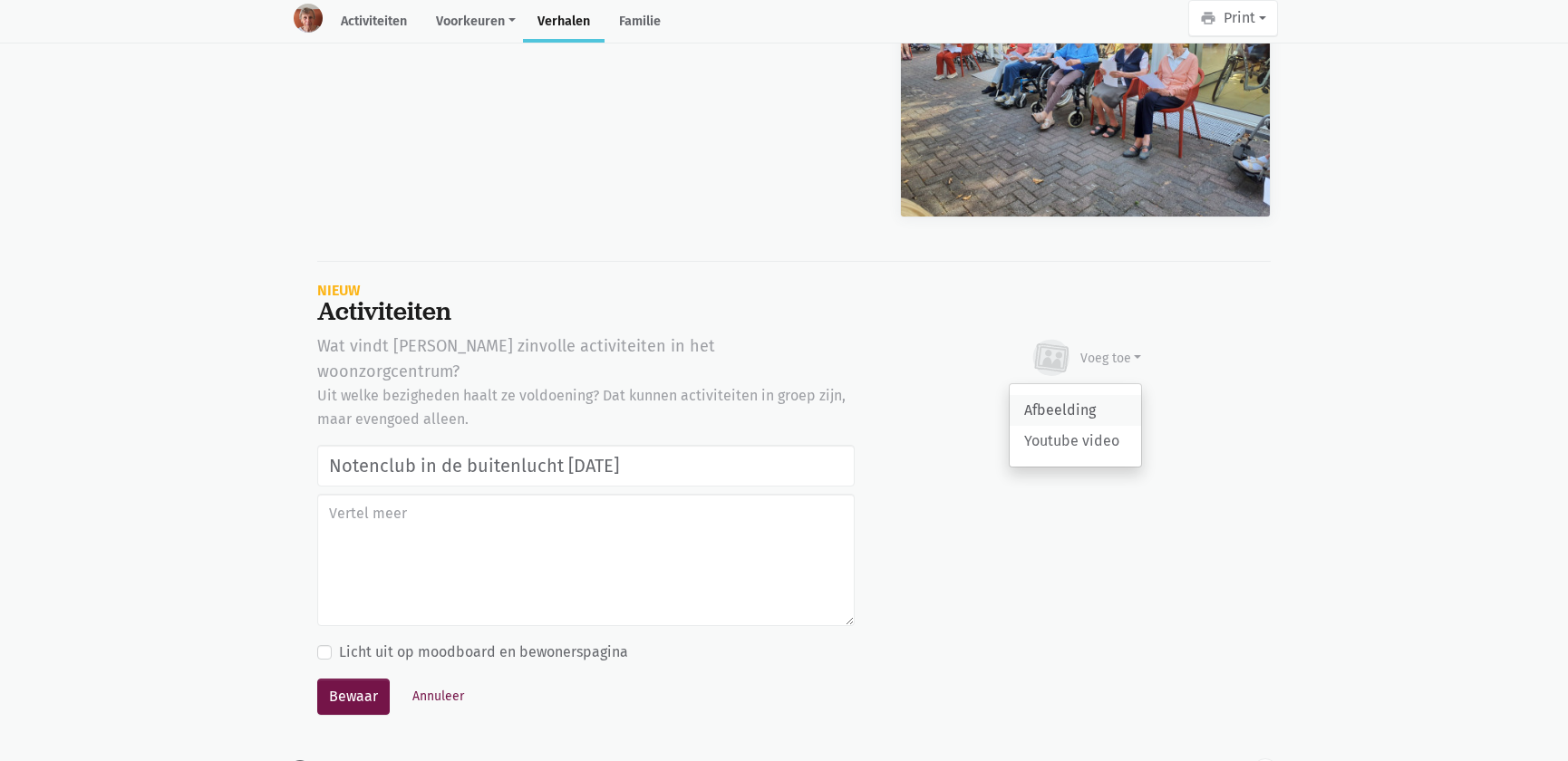
click at [1082, 395] on link "Afbeelding" at bounding box center [1075, 410] width 132 height 31
click at [482, 494] on textarea at bounding box center [586, 560] width 537 height 132
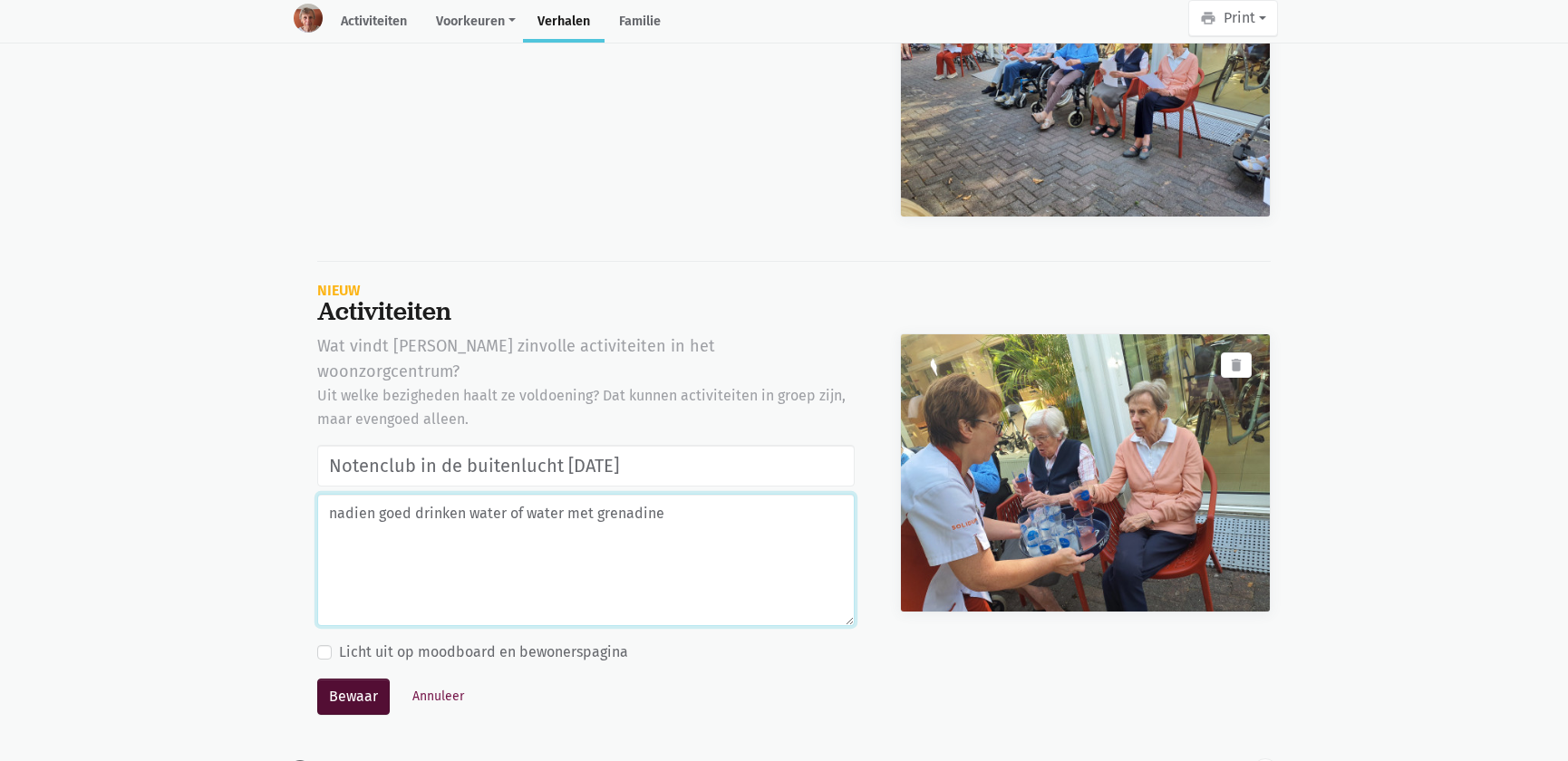
type textarea "nadien goed drinken water of water met grenadine"
click at [364, 679] on button "Bewaar" at bounding box center [354, 697] width 73 height 36
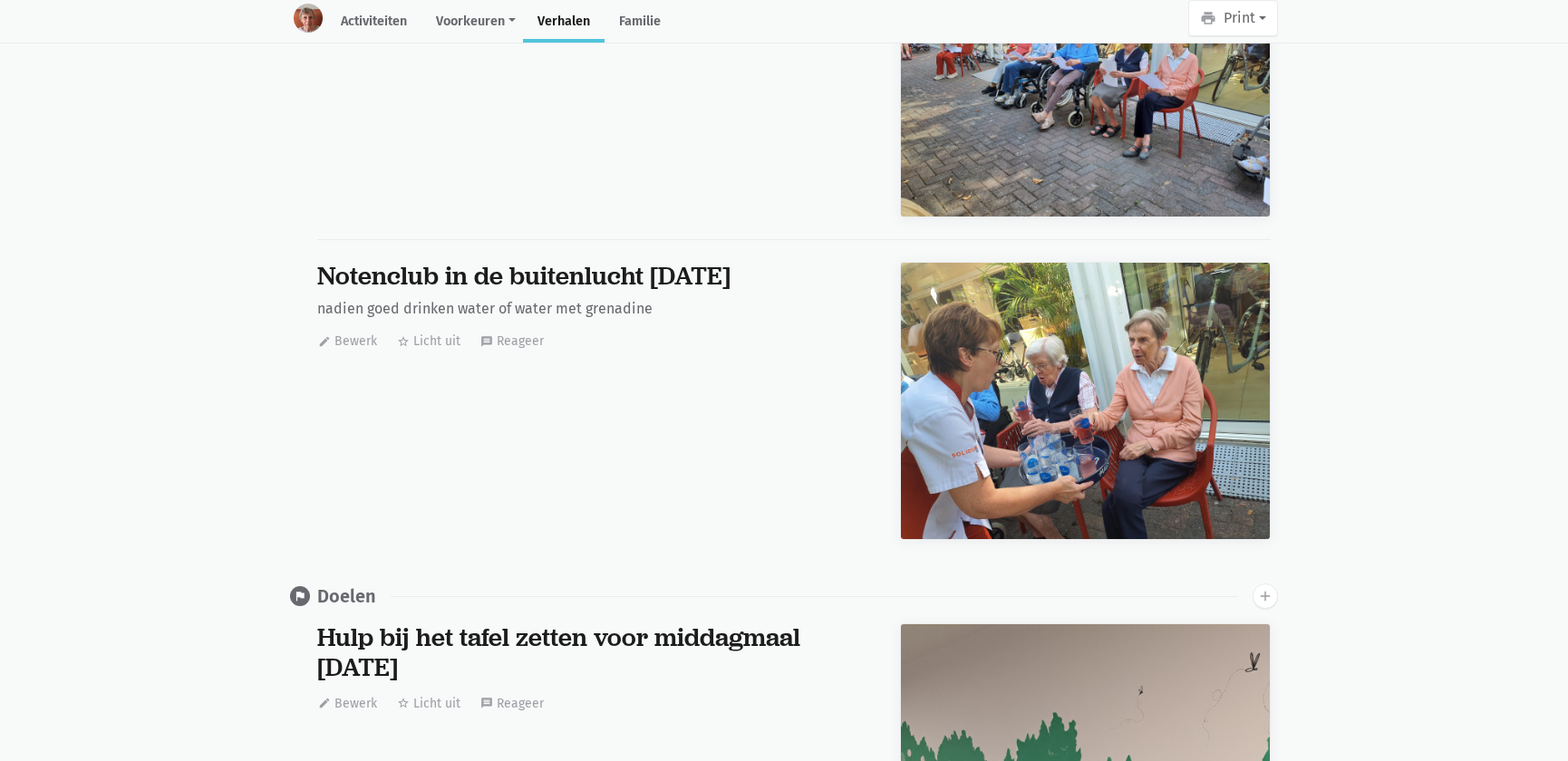
scroll to position [0, 0]
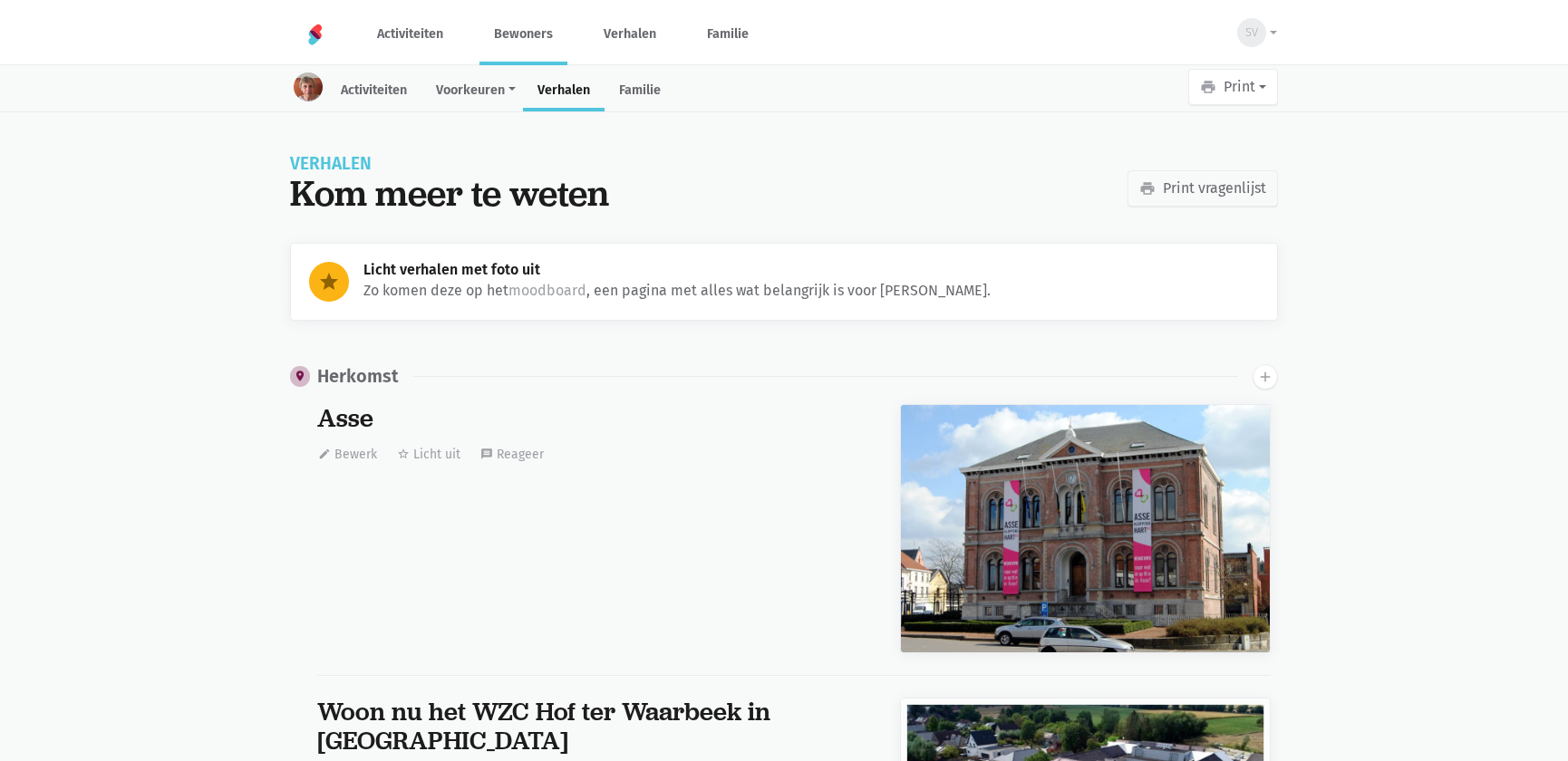
click at [516, 33] on link "Bewoners" at bounding box center [523, 34] width 88 height 61
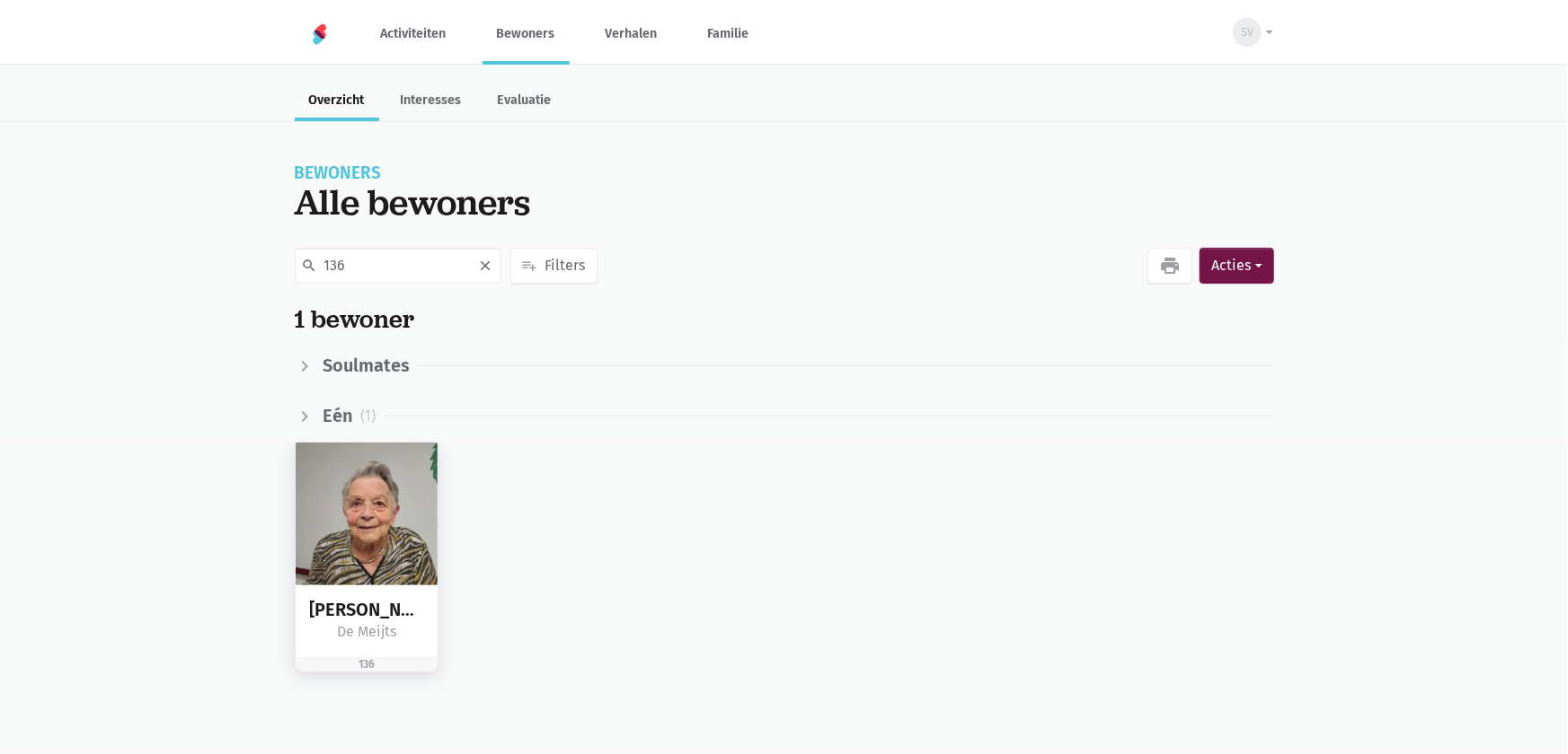
type input "136"
click at [387, 499] on img at bounding box center [367, 514] width 143 height 143
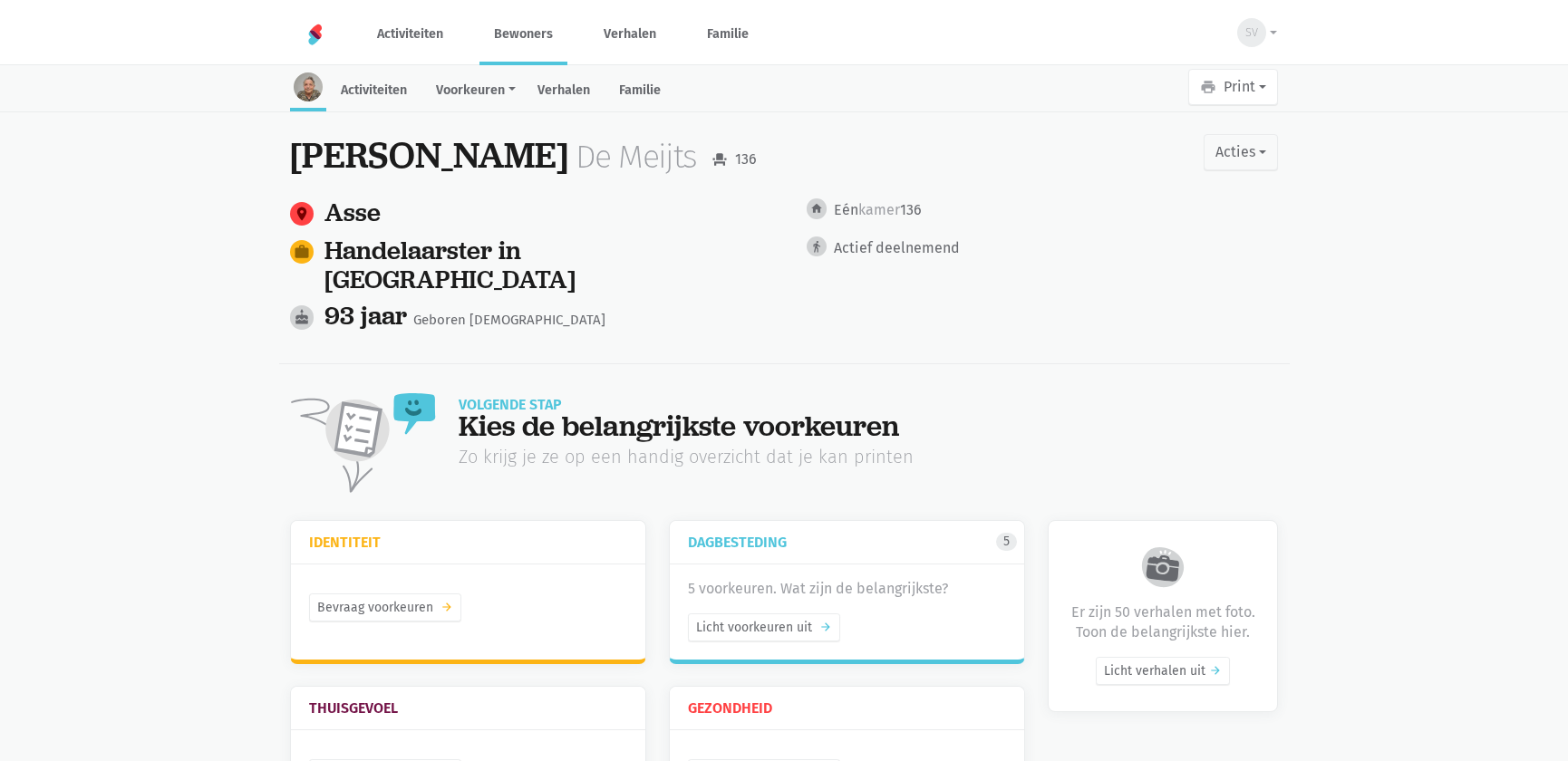
click at [588, 94] on link "Verhalen" at bounding box center [563, 92] width 81 height 39
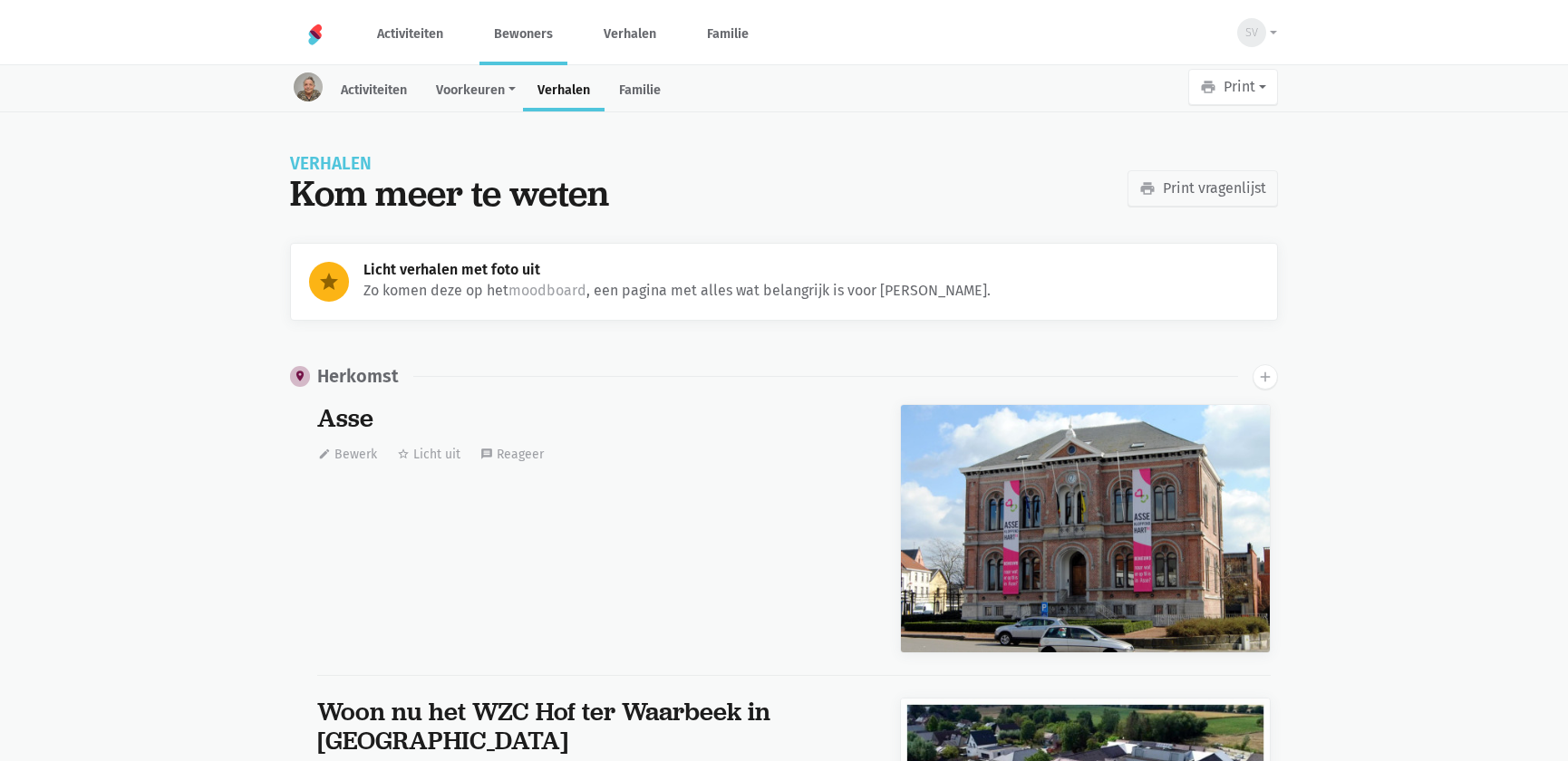
scroll to position [8946, 0]
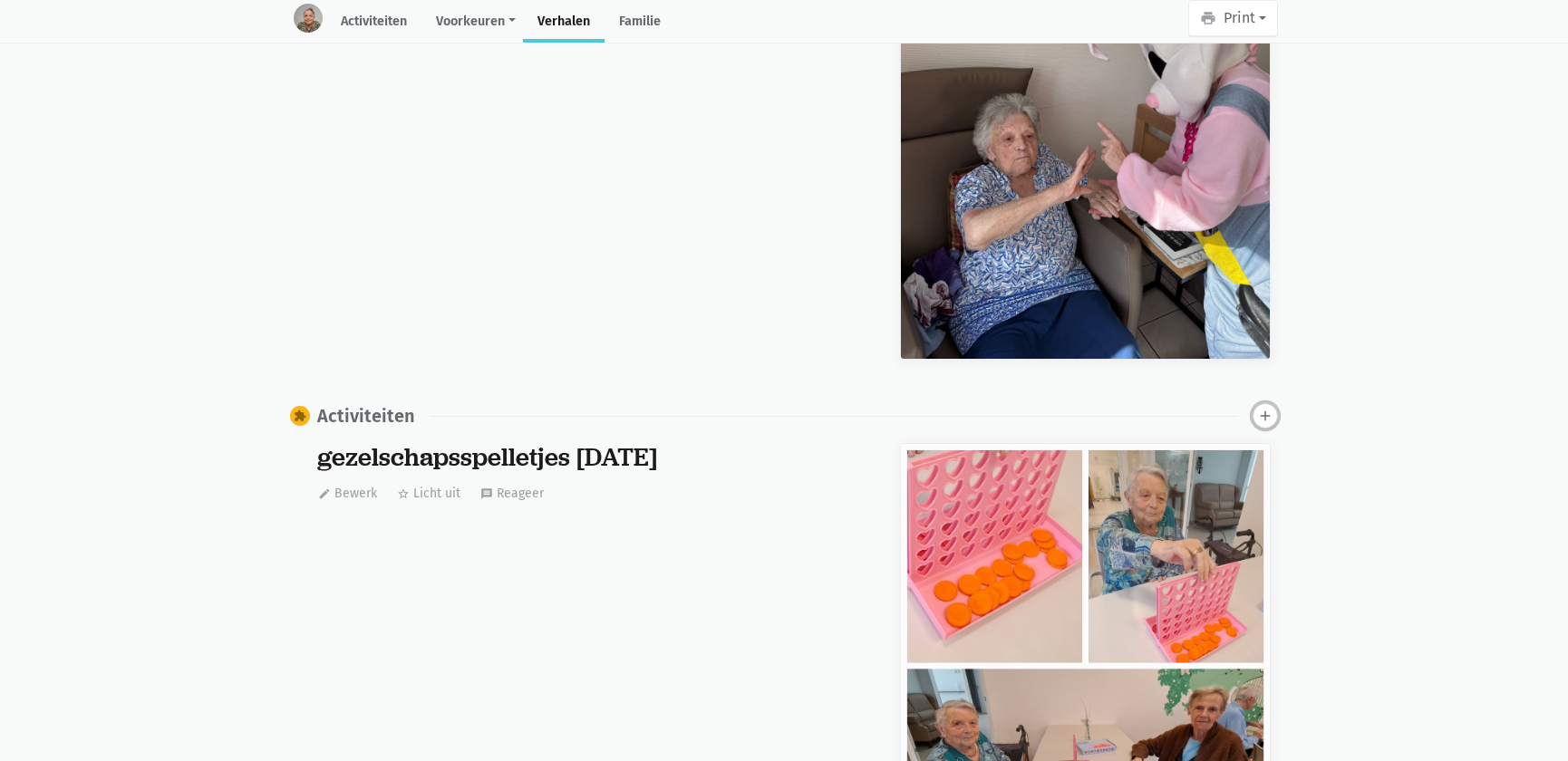
click at [1268, 408] on icon "add" at bounding box center [1265, 415] width 16 height 16
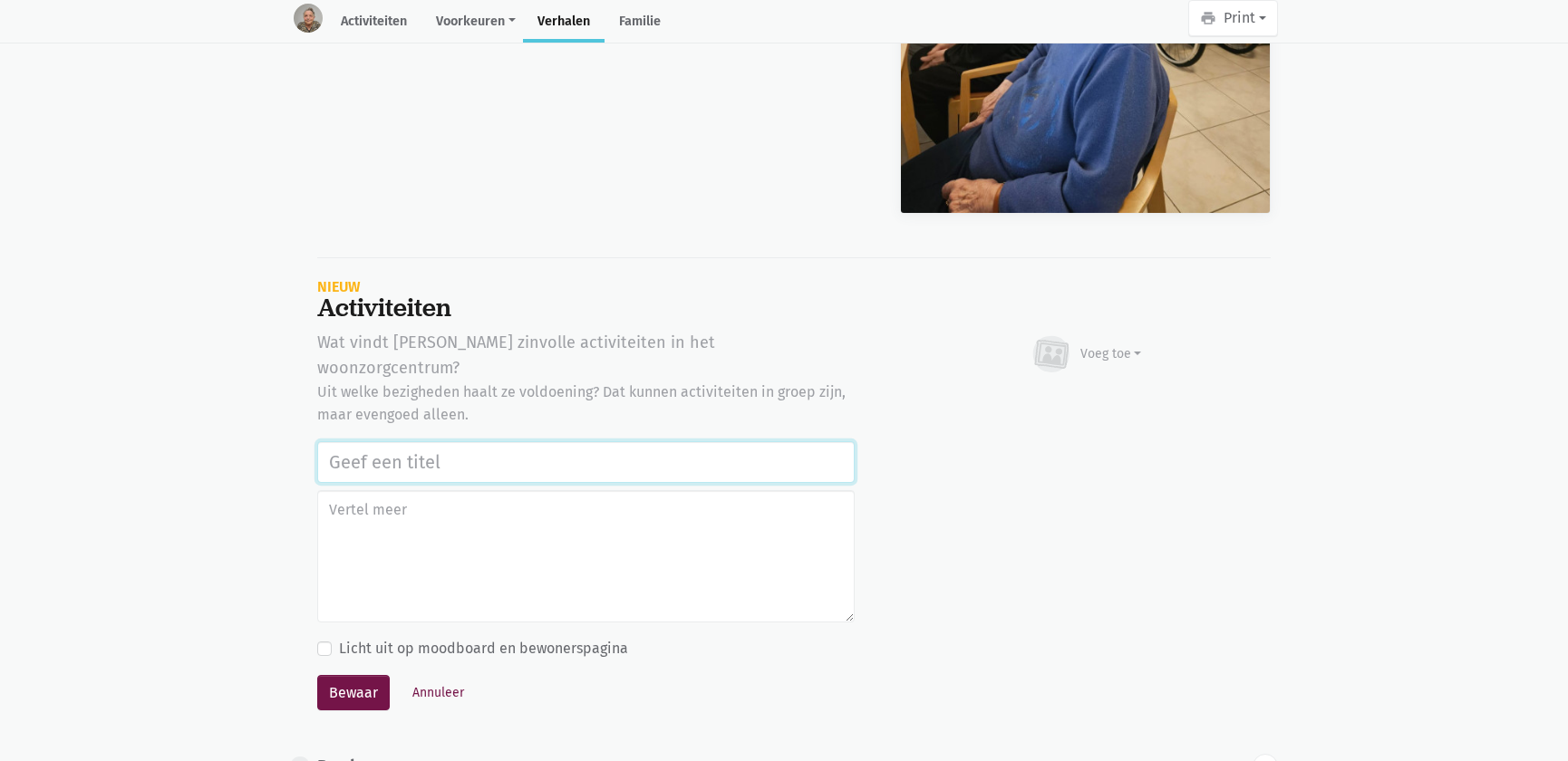
click at [430, 441] on input "text" at bounding box center [586, 462] width 537 height 42
paste input "Notenclub in de buitenlucht 13/08/2025"
type input "Notenclub in de buitenlucht 13/08/2025"
click at [1088, 344] on div "Voeg toe" at bounding box center [1112, 353] width 62 height 19
click at [1078, 392] on link "Afbeelding" at bounding box center [1075, 407] width 132 height 31
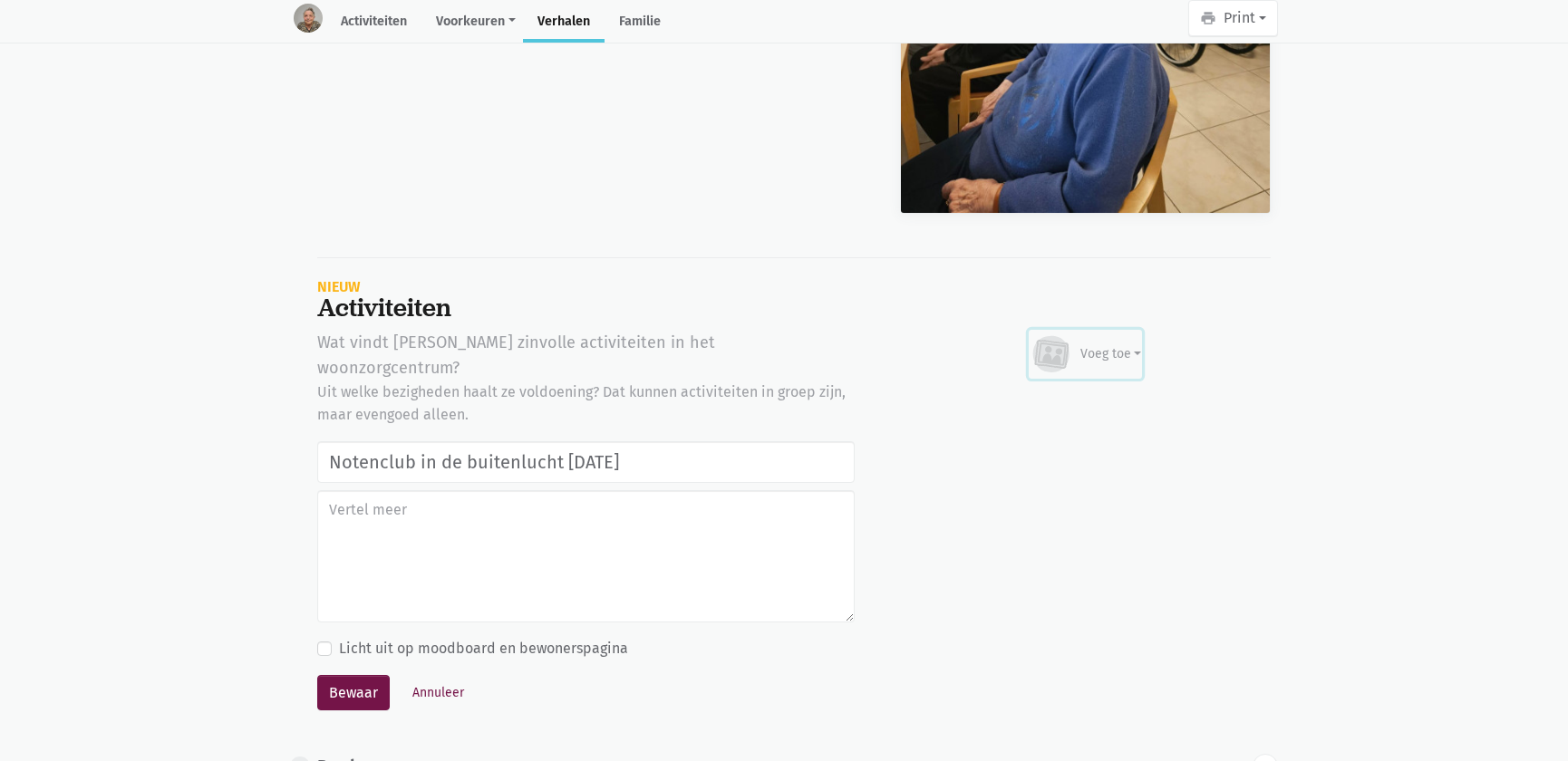
click at [1102, 335] on div "Voeg toe" at bounding box center [1086, 354] width 113 height 40
click at [1079, 392] on link "Afbeelding" at bounding box center [1075, 407] width 132 height 31
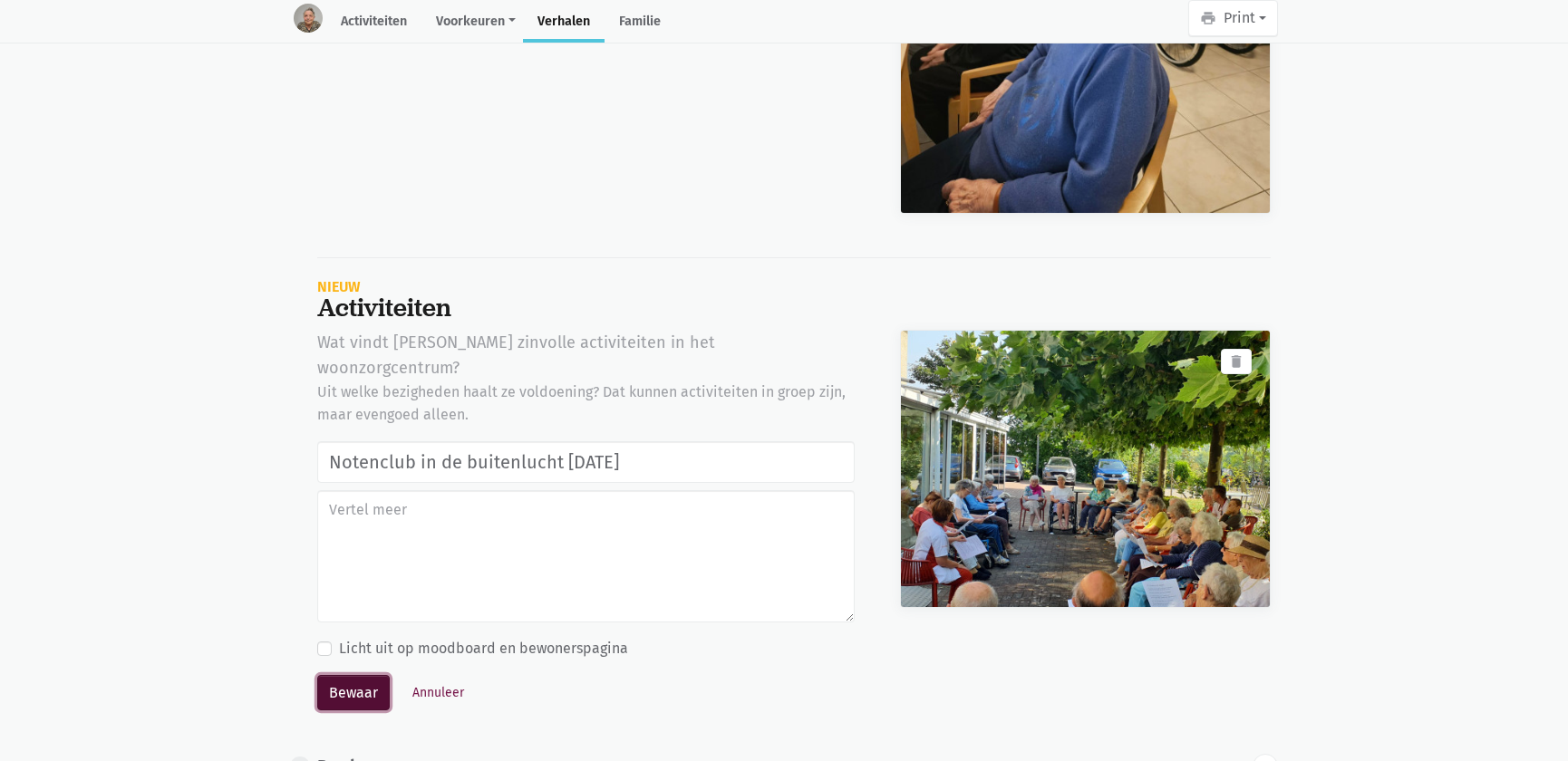
click at [378, 675] on button "Bewaar" at bounding box center [354, 693] width 73 height 36
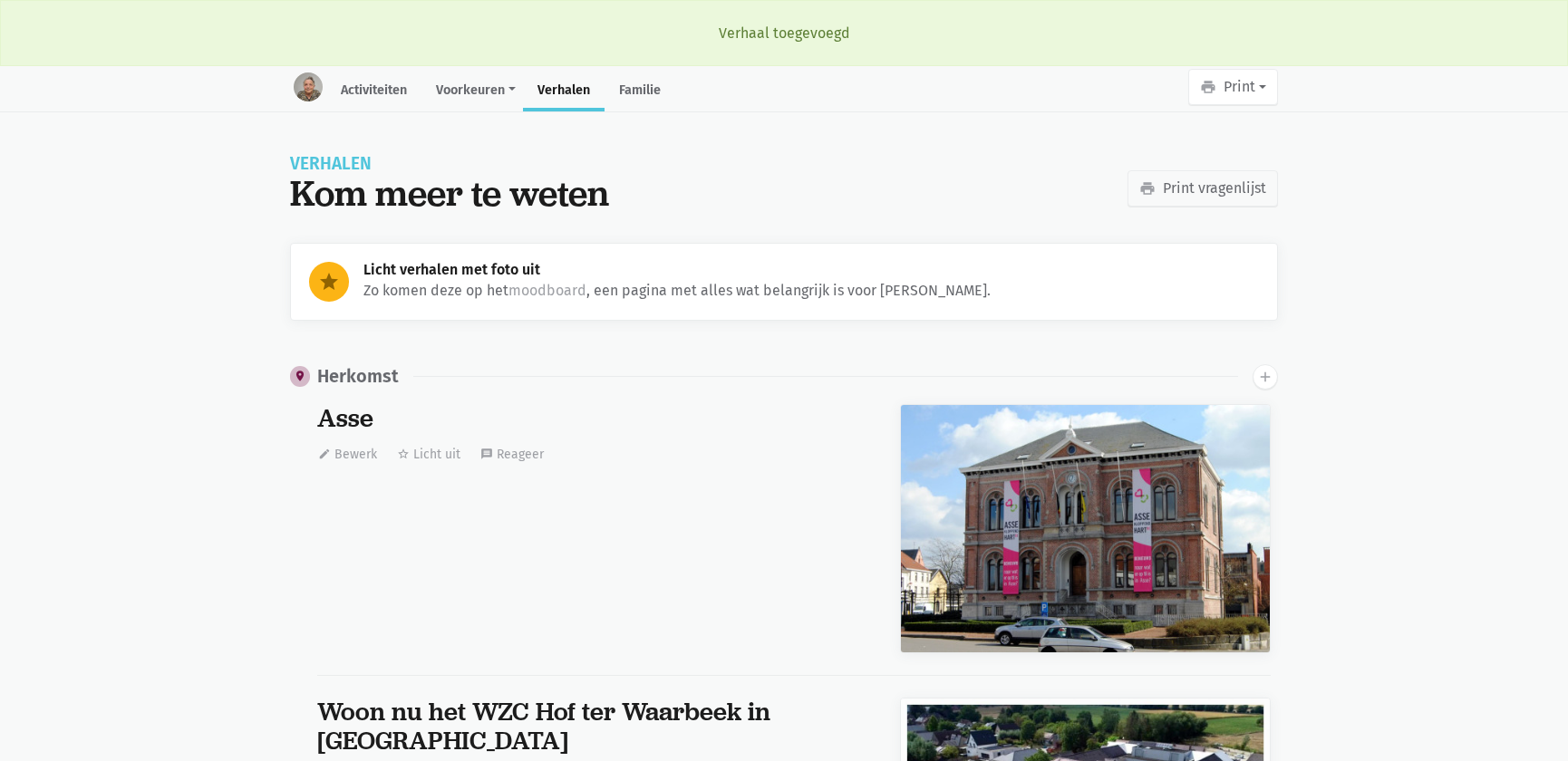
scroll to position [8946, 0]
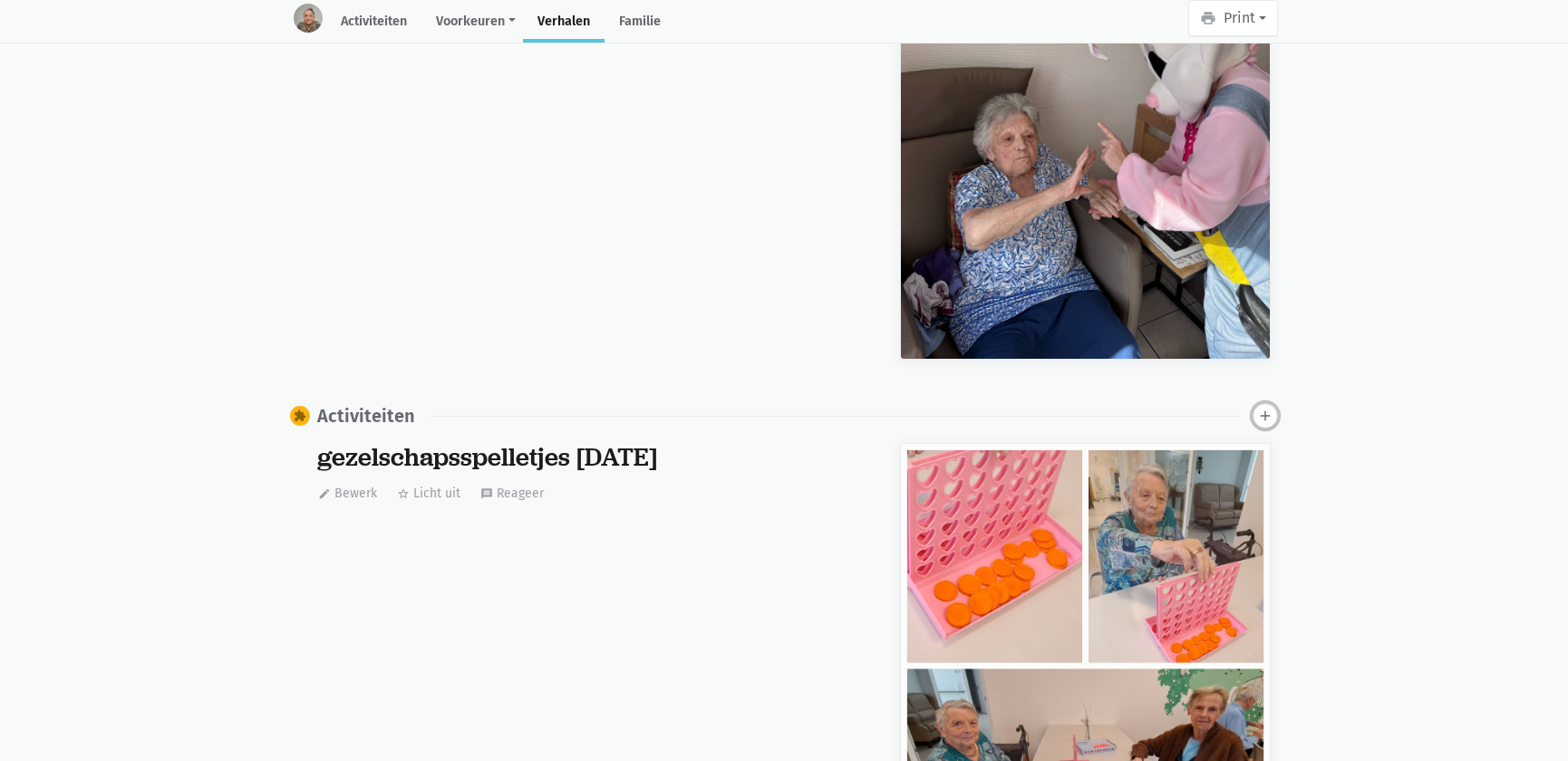
click at [1270, 408] on icon "add" at bounding box center [1265, 415] width 16 height 16
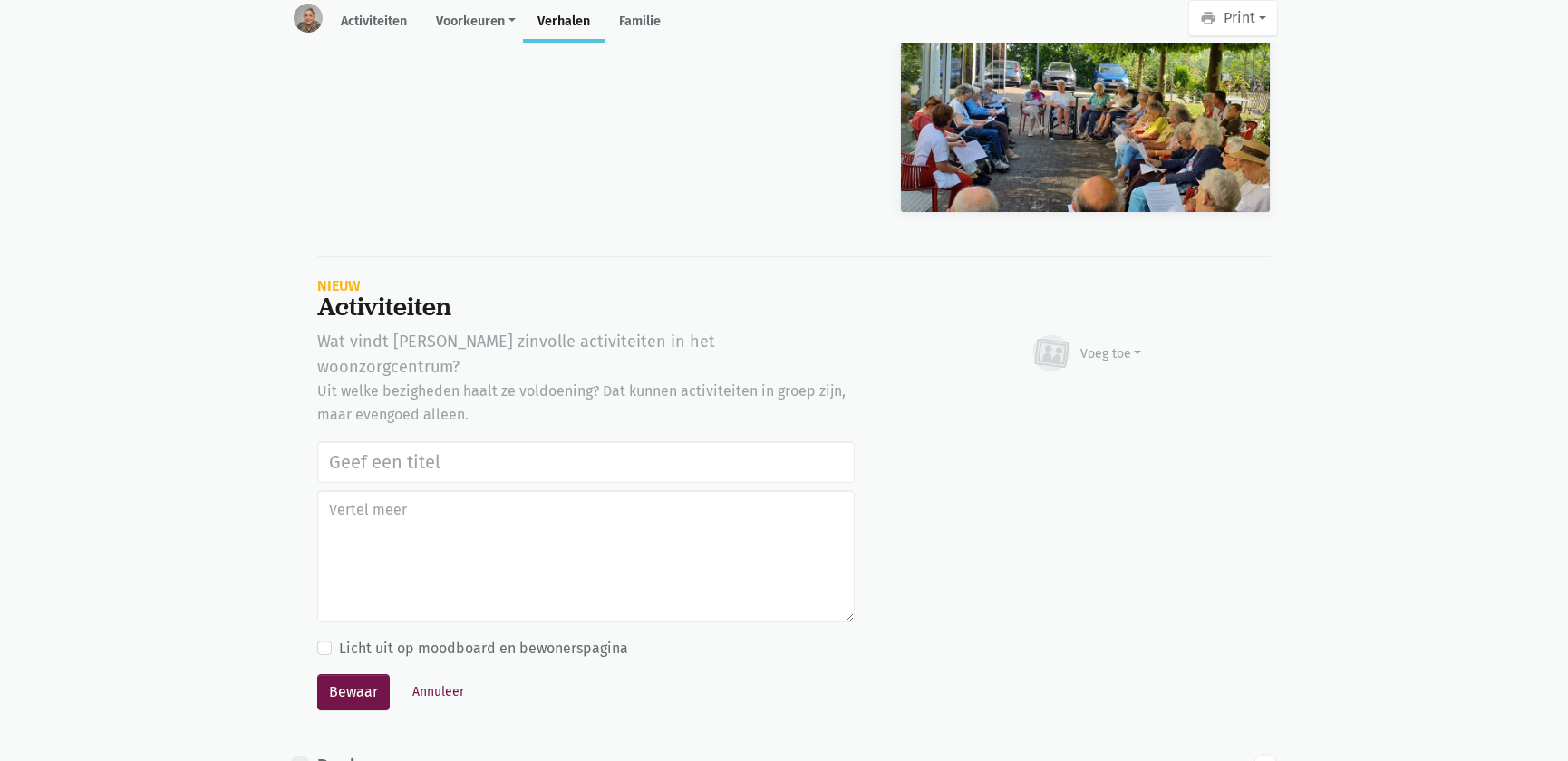
click at [598, 441] on input "text" at bounding box center [586, 462] width 537 height 42
type input "Notenclub in de buitenlucht 13/08/2025"
click at [1085, 344] on div "Voeg toe" at bounding box center [1112, 353] width 62 height 19
click at [1065, 391] on link "Afbeelding" at bounding box center [1075, 406] width 132 height 31
click at [343, 674] on button "Bewaar" at bounding box center [354, 692] width 73 height 36
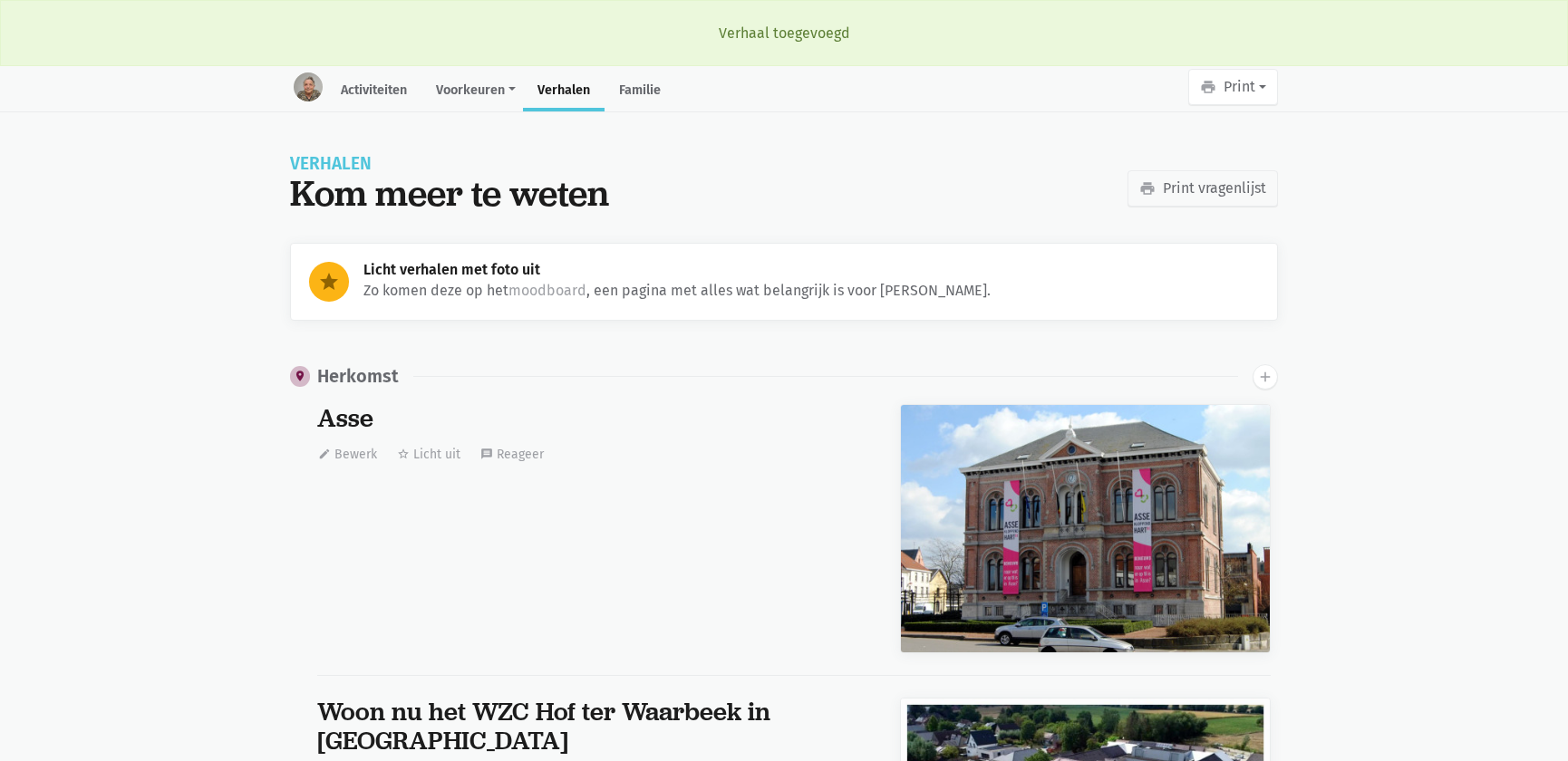
scroll to position [8946, 0]
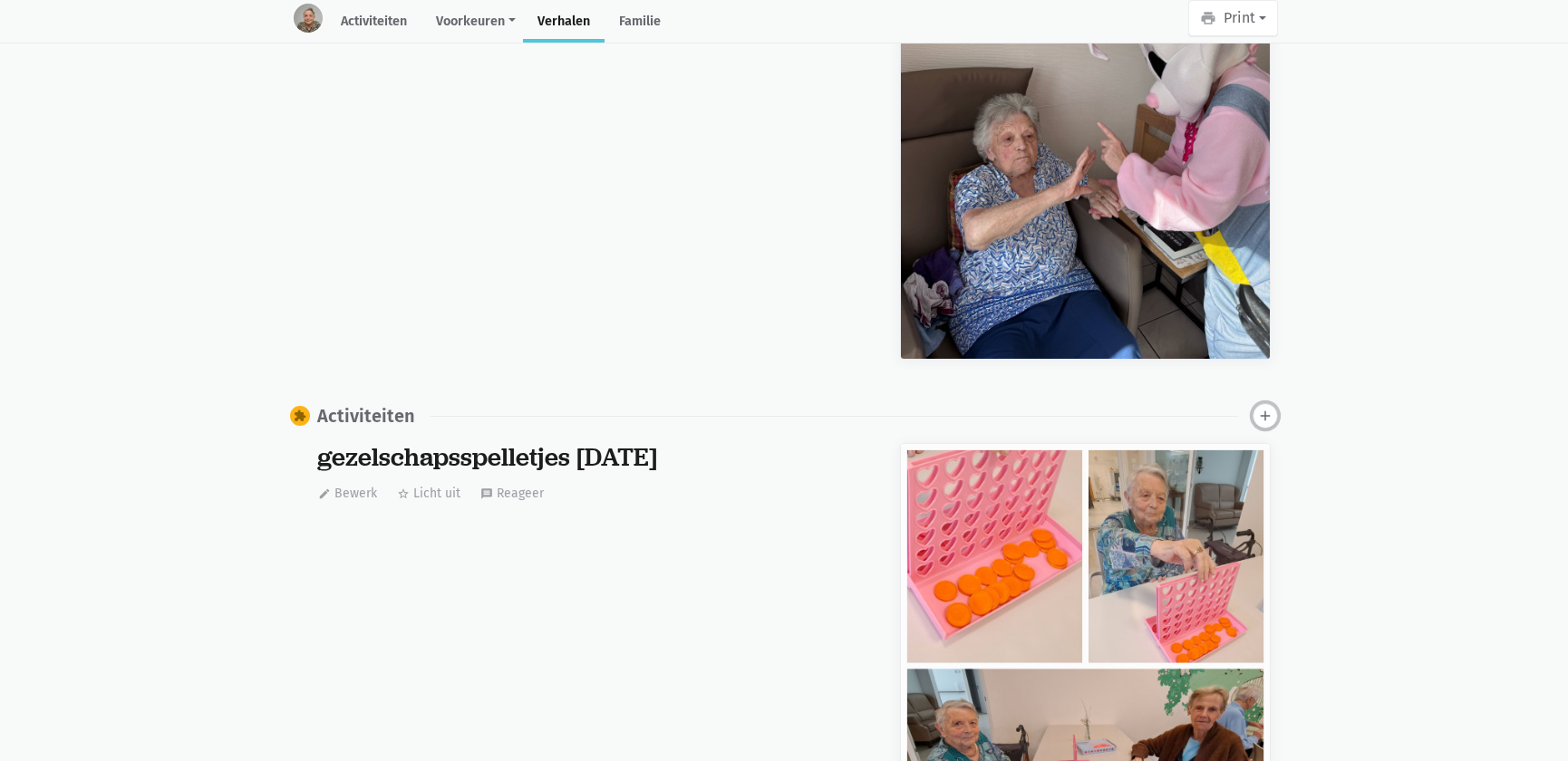
click at [1269, 408] on icon "add" at bounding box center [1265, 415] width 16 height 16
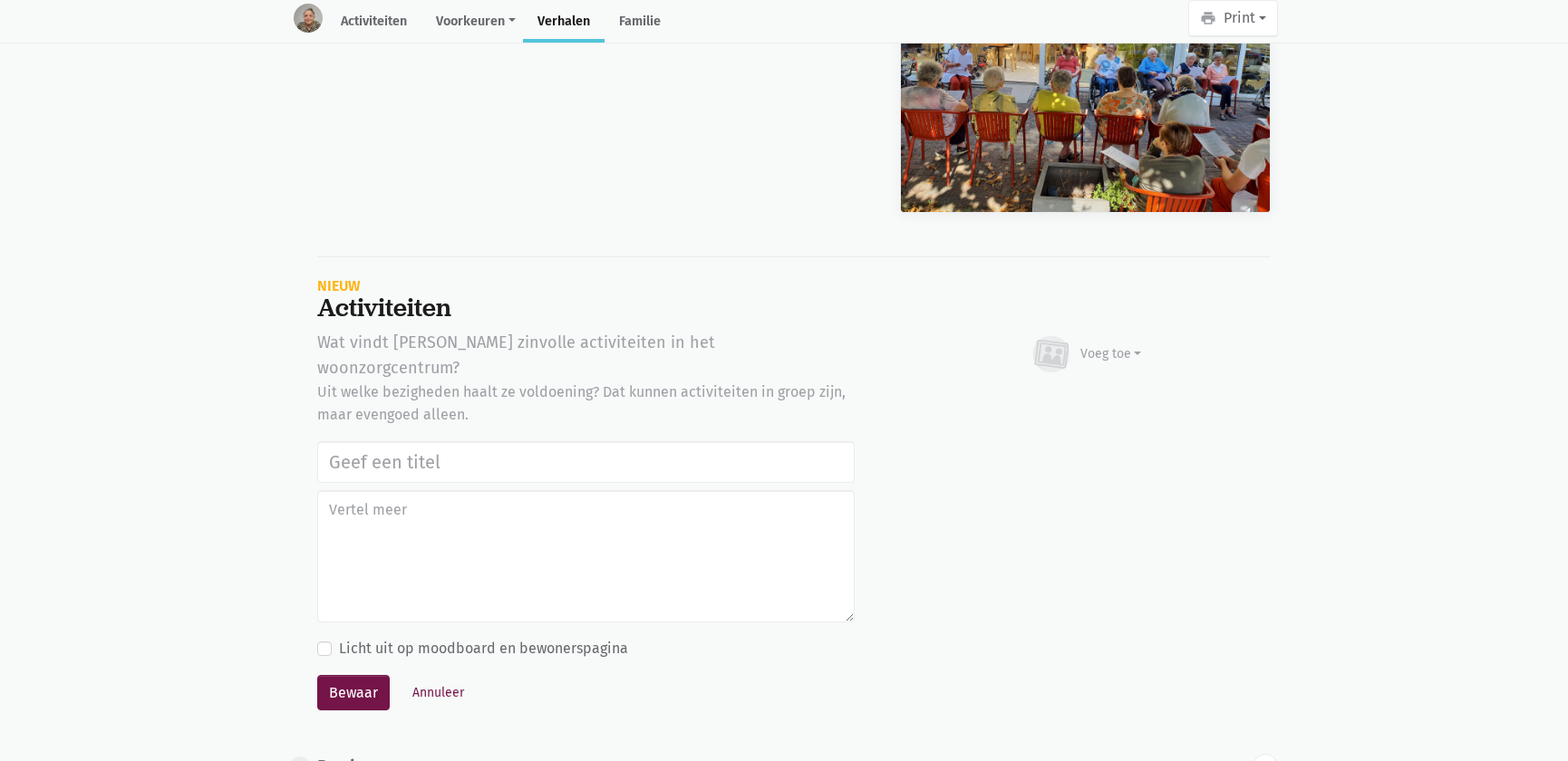
click at [374, 441] on input "text" at bounding box center [586, 462] width 537 height 42
type input "Notenclub in de buitenlucht [DATE]"
click at [1111, 335] on div "Voeg toe" at bounding box center [1086, 354] width 113 height 40
click at [1075, 392] on link "Afbeelding" at bounding box center [1075, 407] width 132 height 31
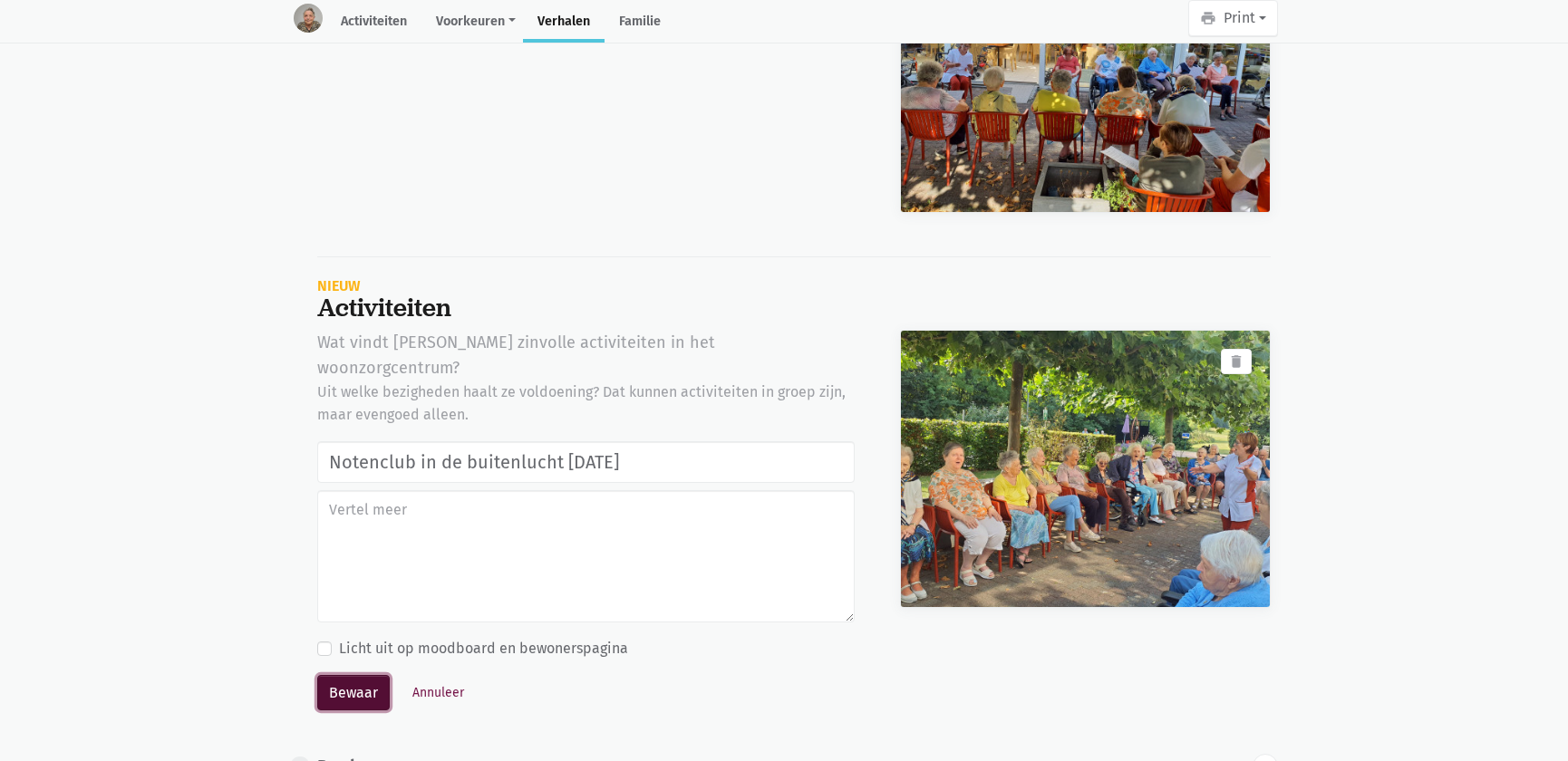
click at [327, 675] on button "Bewaar" at bounding box center [354, 693] width 73 height 36
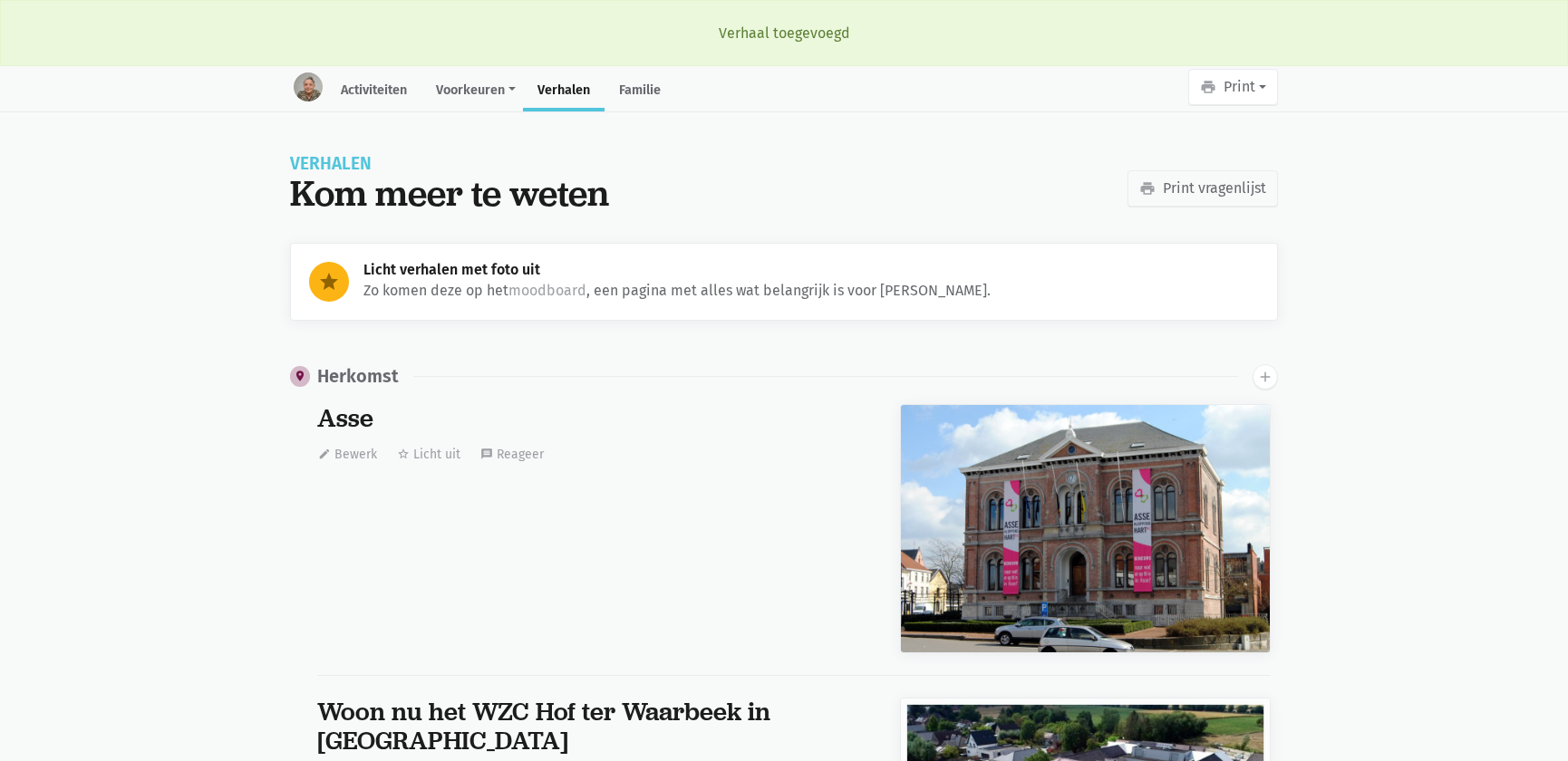
scroll to position [8946, 0]
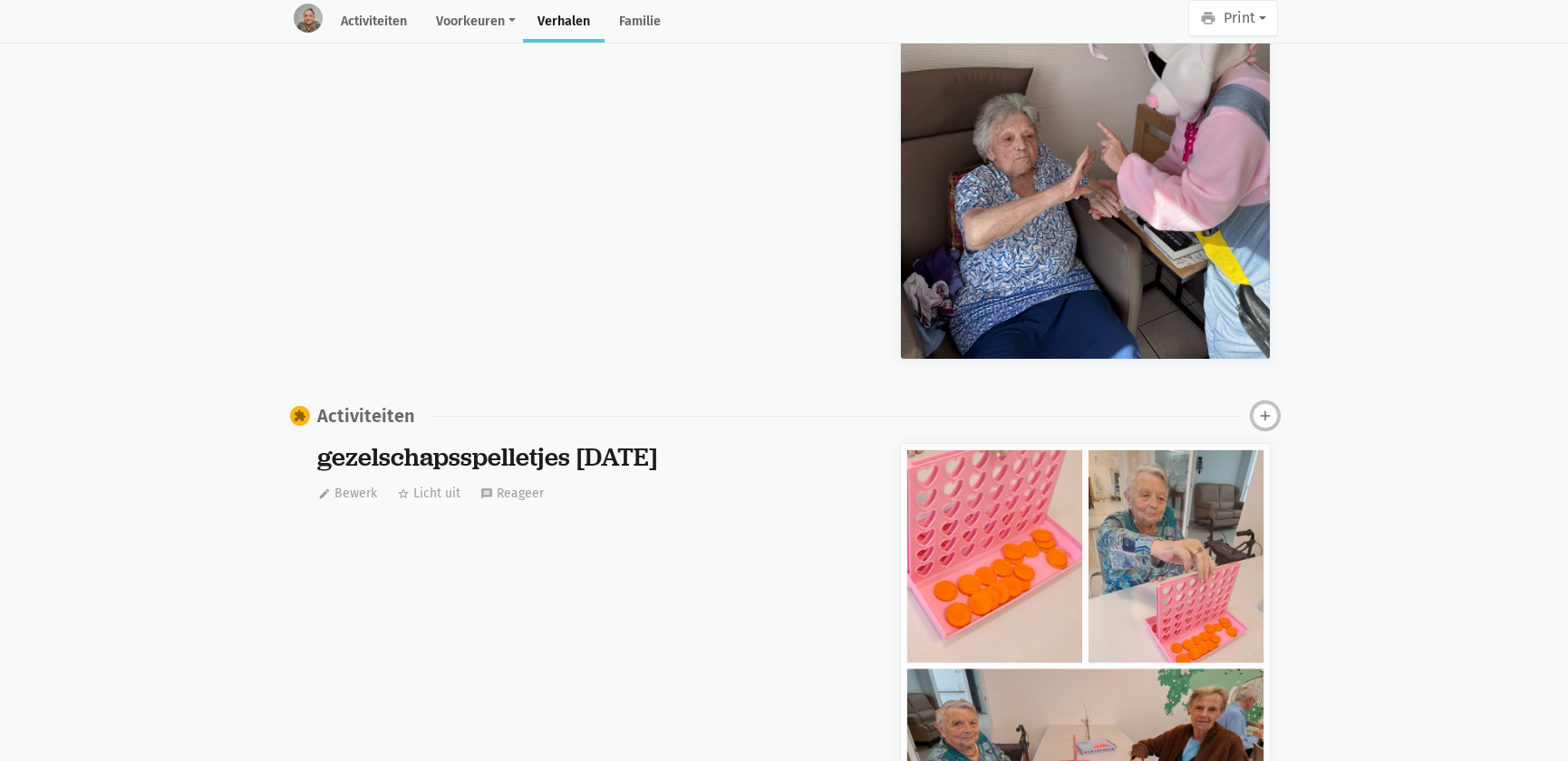
click at [1266, 408] on icon "add" at bounding box center [1265, 415] width 16 height 16
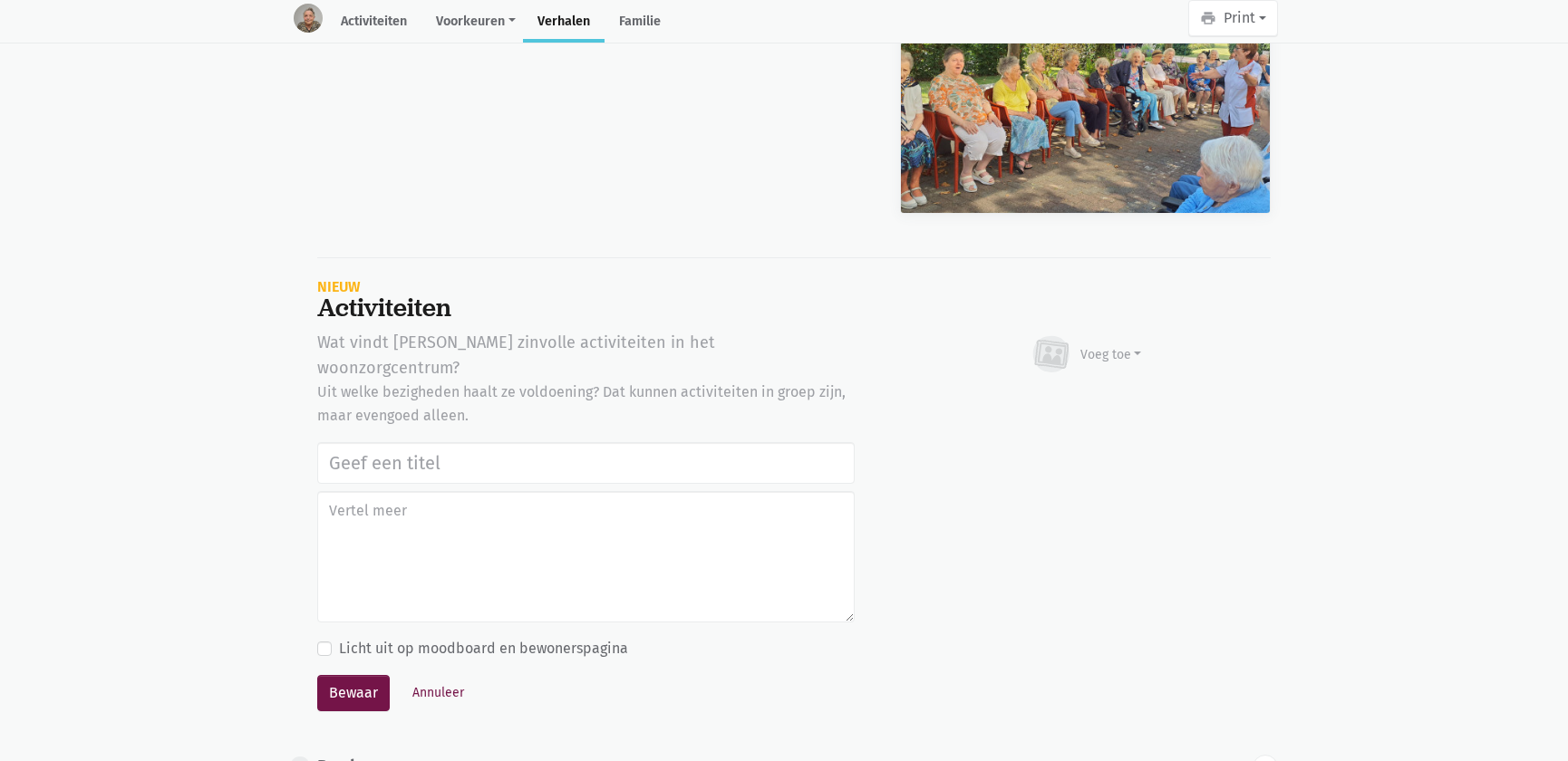
click at [464, 442] on input "text" at bounding box center [586, 463] width 537 height 42
type input "Notenclub in de buitenlucht [DATE]"
click at [1061, 349] on icon at bounding box center [1058, 352] width 7 height 7
click at [1041, 392] on link "Afbeelding" at bounding box center [1075, 407] width 132 height 31
click at [608, 502] on textarea at bounding box center [586, 558] width 537 height 132
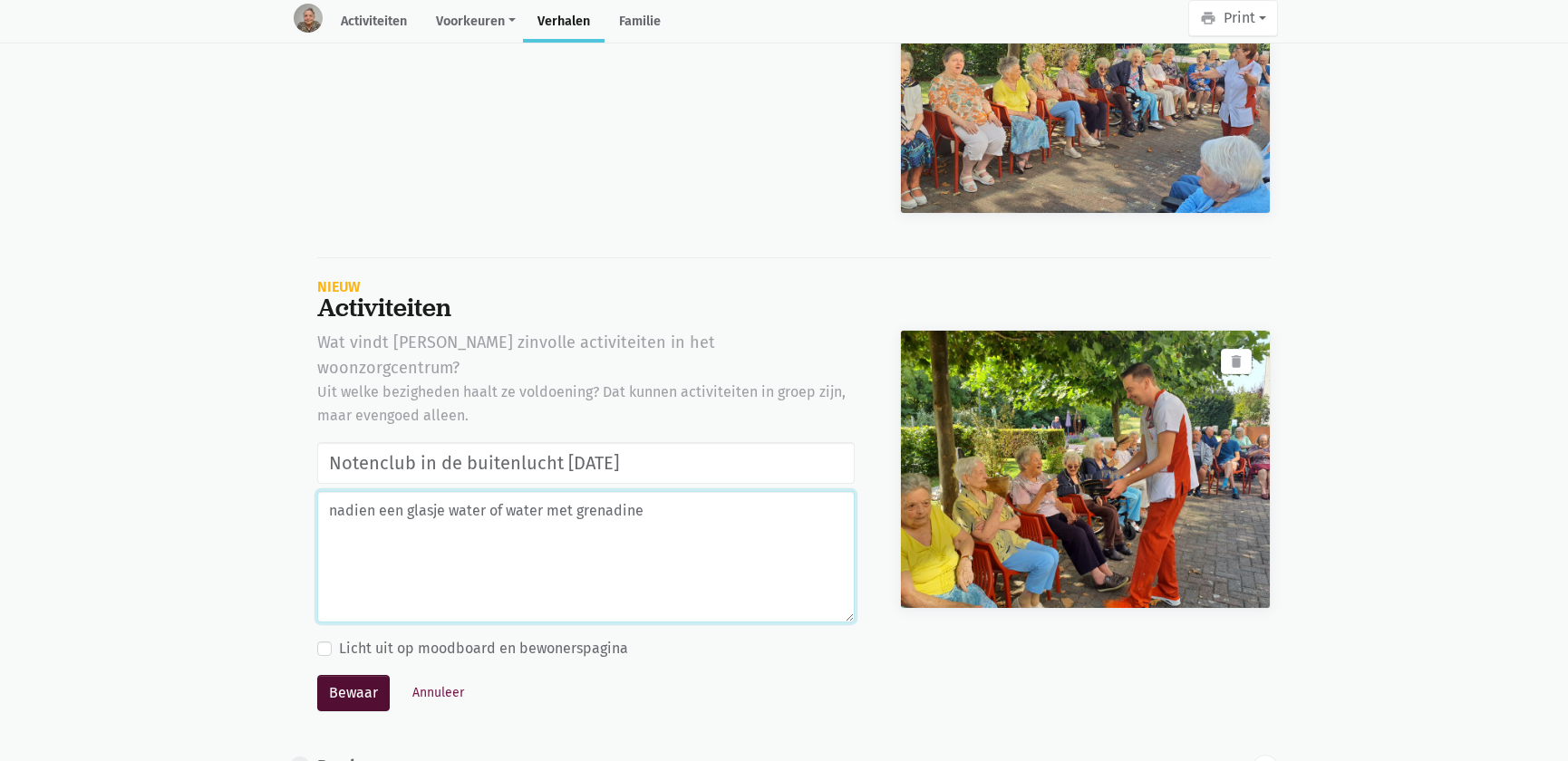
type textarea "nadien een glasje water of water met grenadine"
click at [366, 675] on button "Bewaar" at bounding box center [354, 693] width 73 height 36
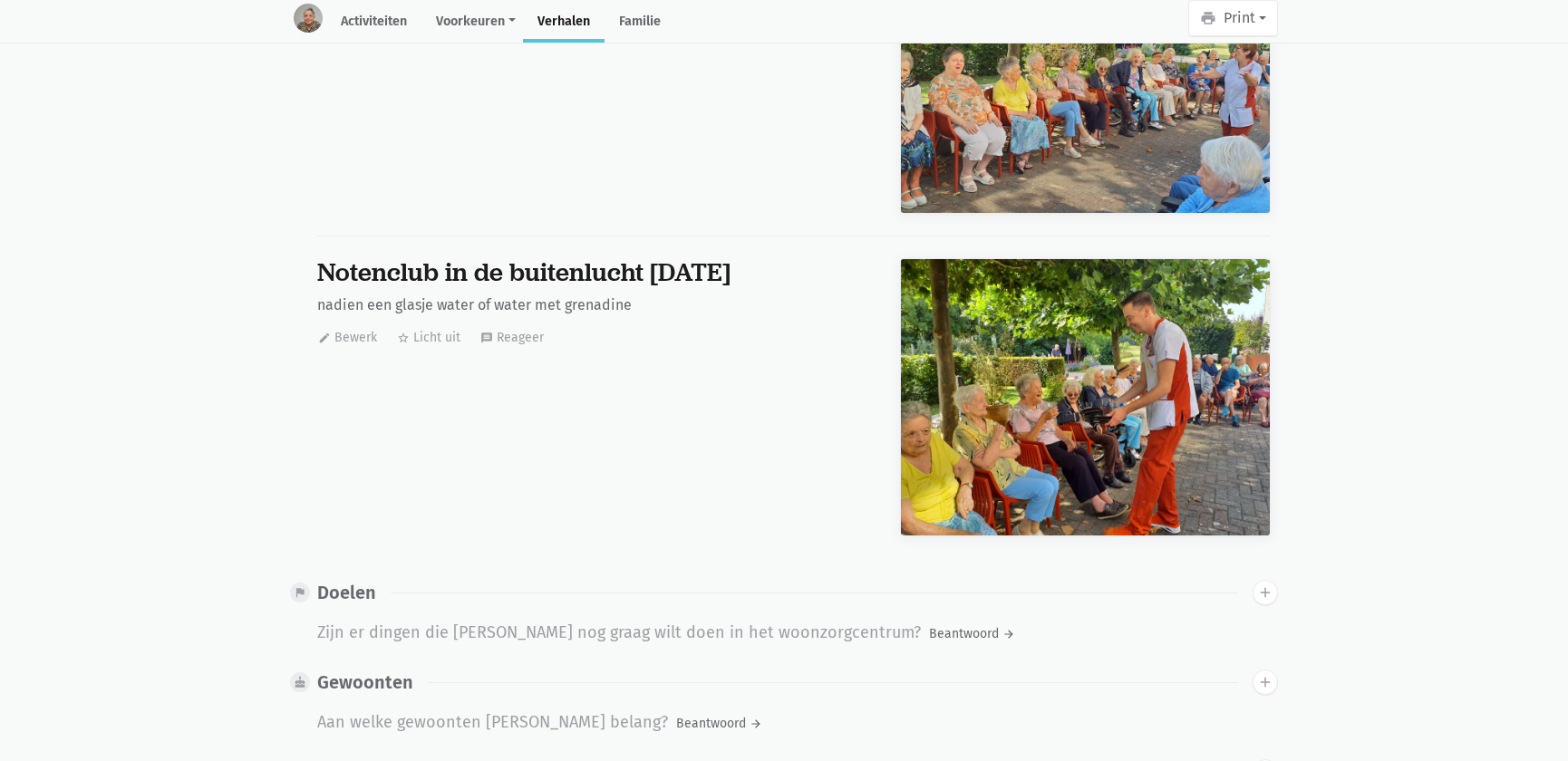
scroll to position [0, 0]
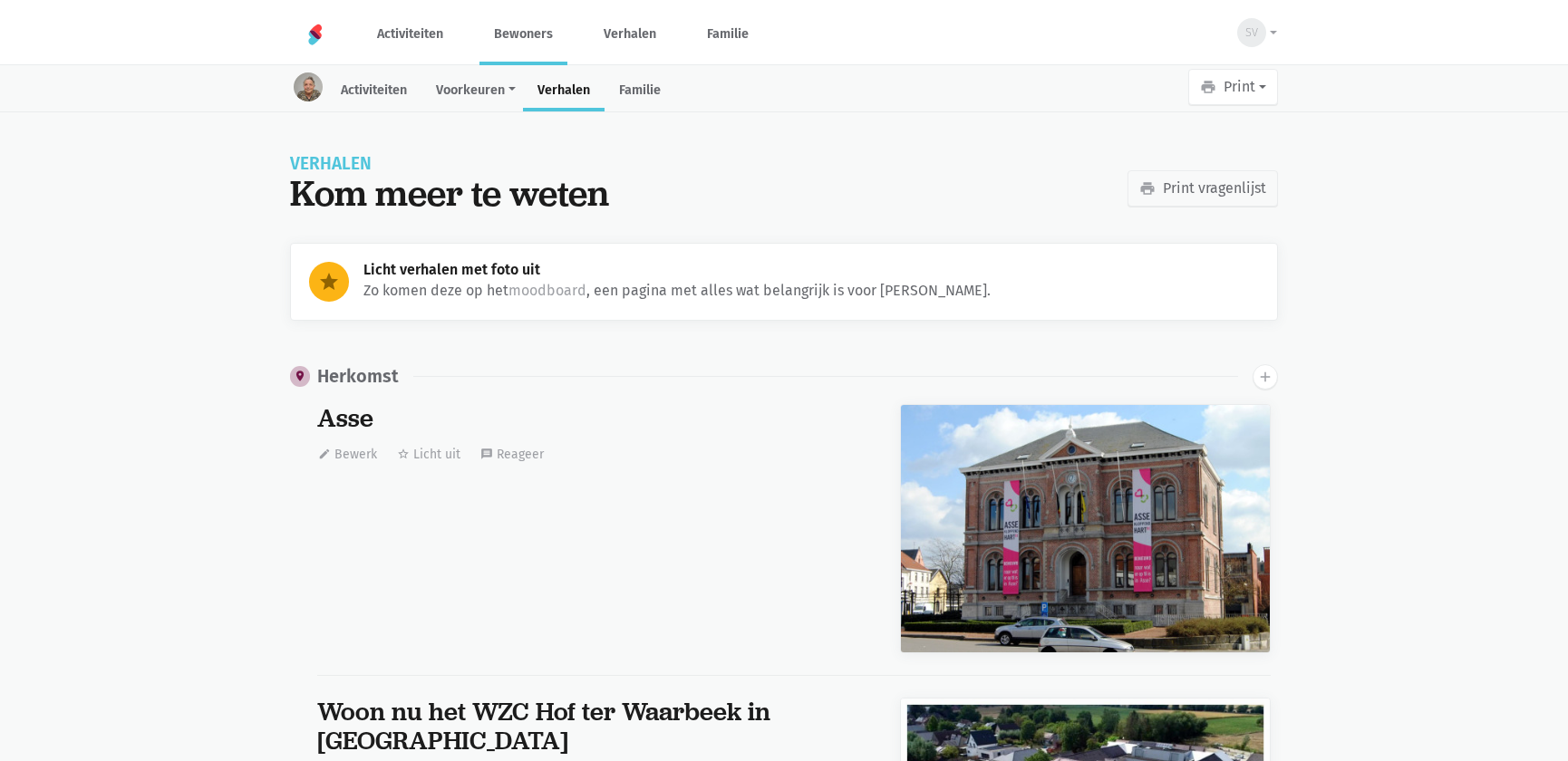
click at [523, 49] on link "Bewoners" at bounding box center [523, 34] width 88 height 61
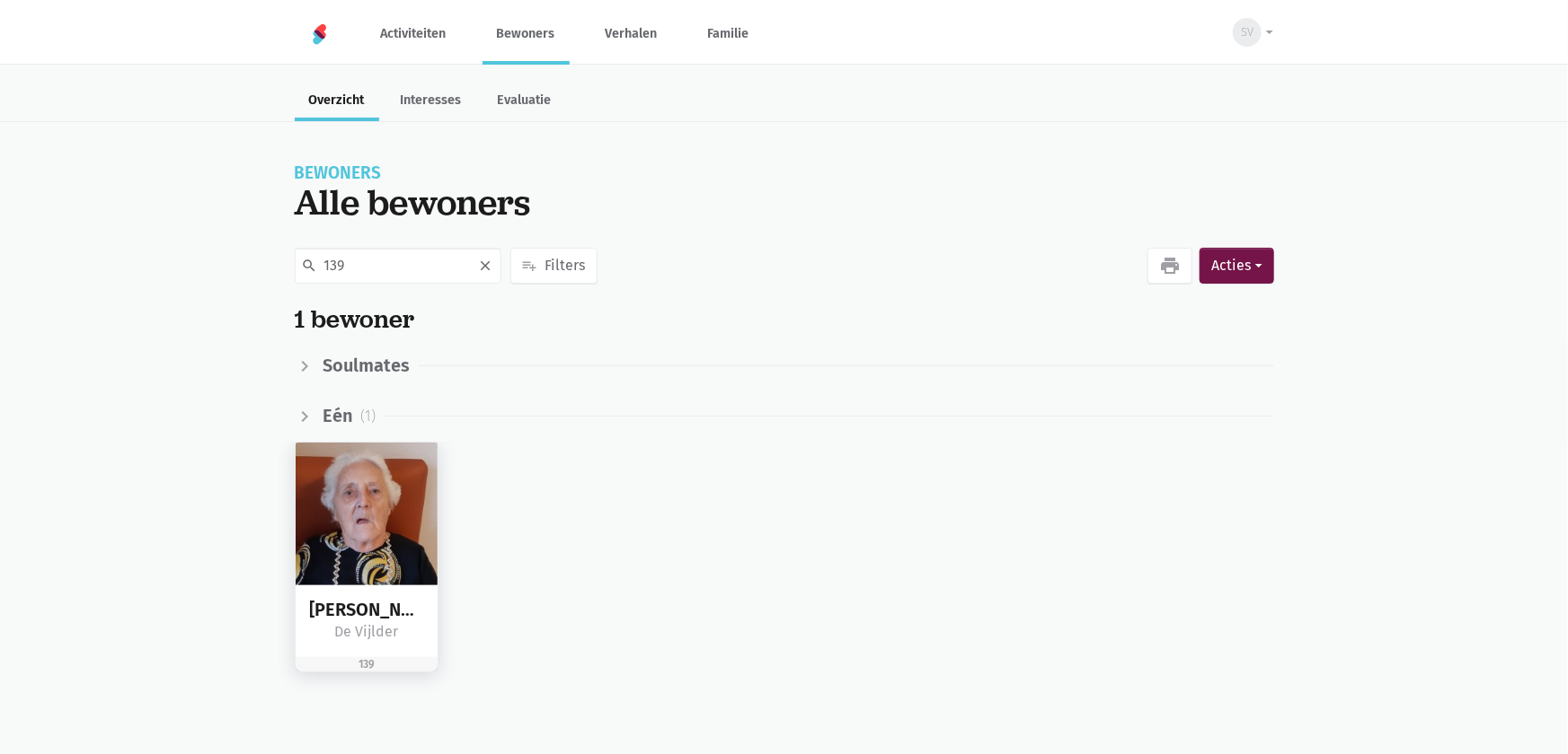
type input "139"
click at [367, 526] on img at bounding box center [367, 514] width 143 height 143
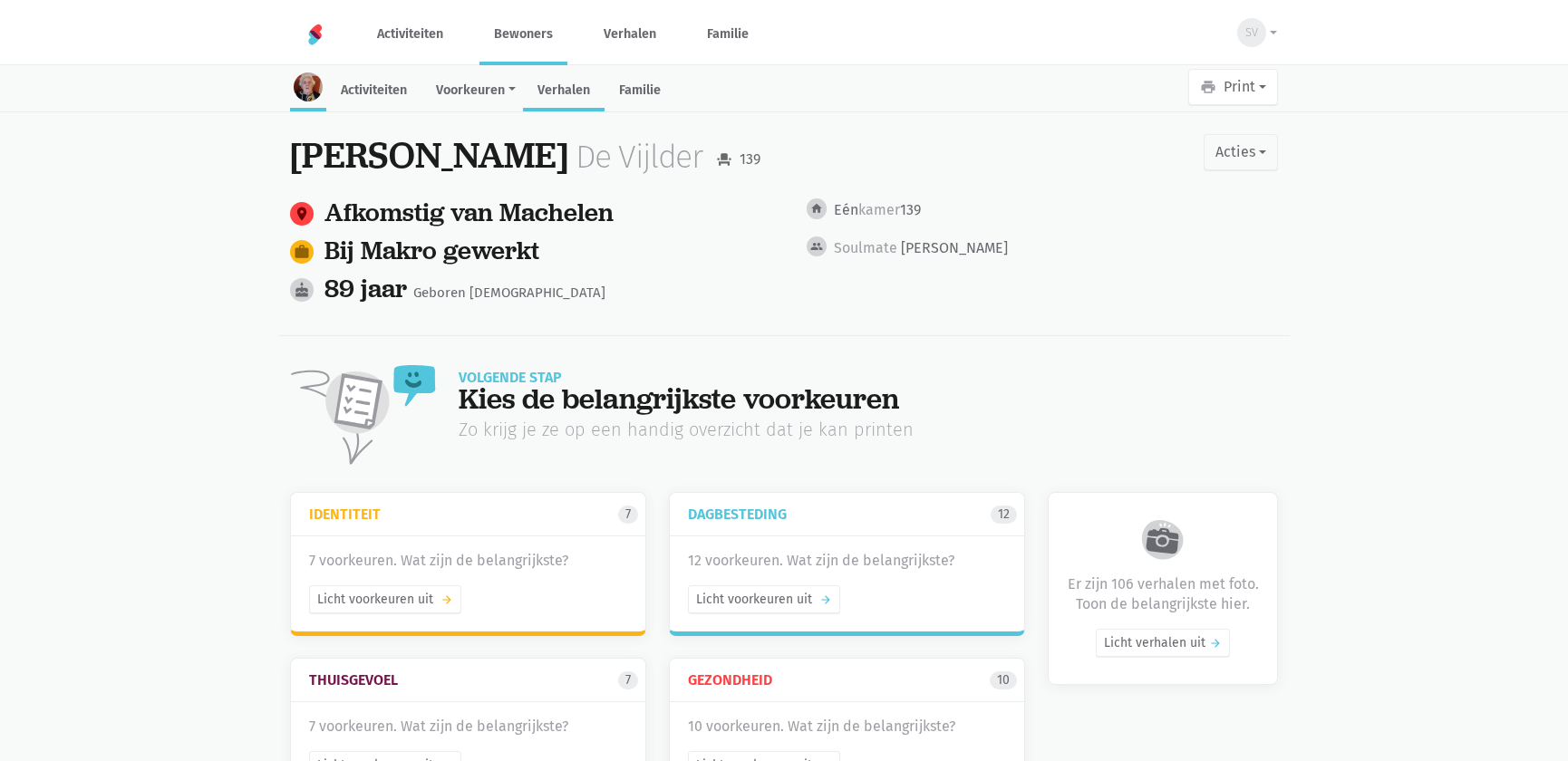
click at [579, 91] on link "Verhalen" at bounding box center [563, 92] width 81 height 39
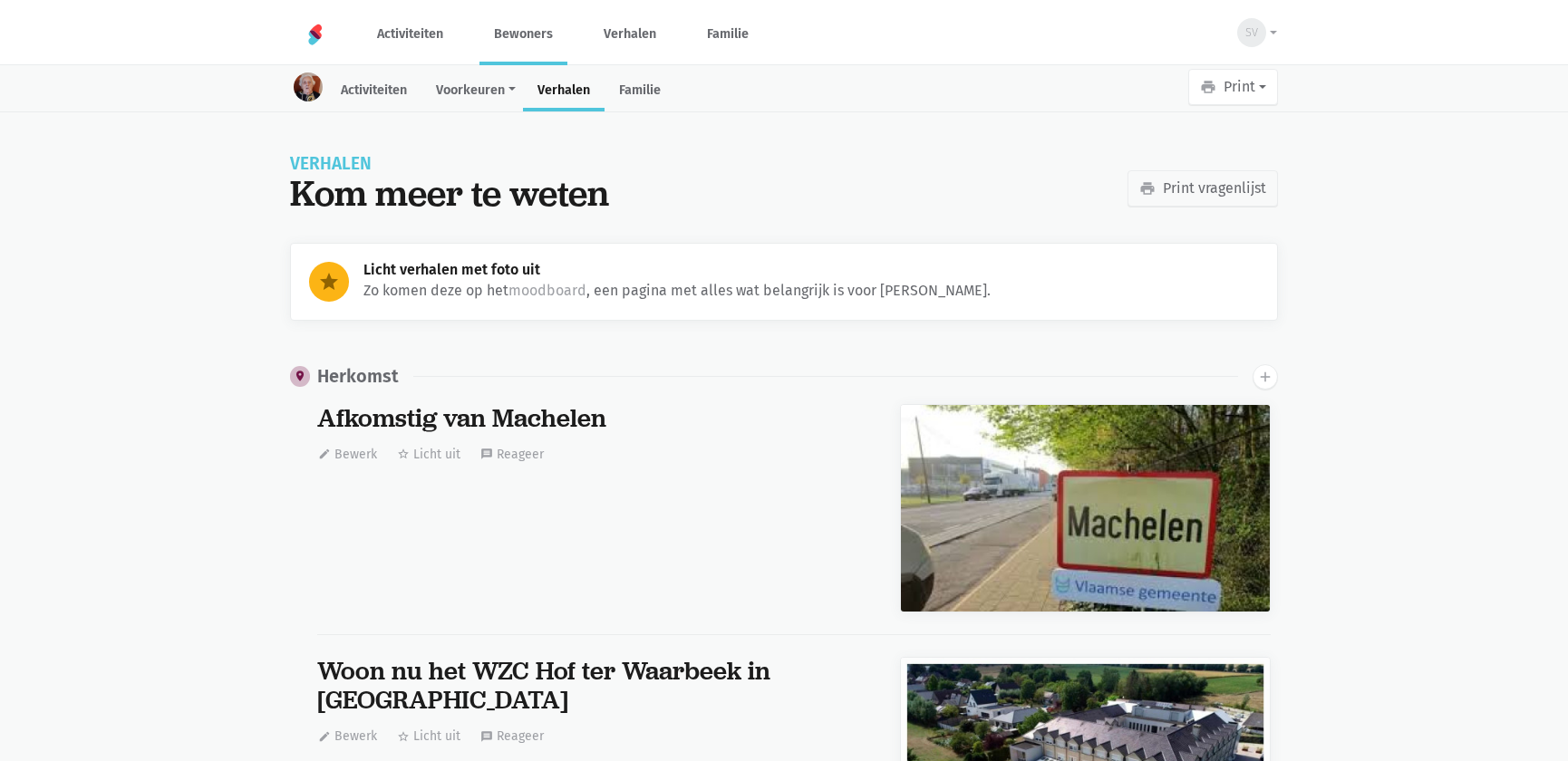
scroll to position [23108, 0]
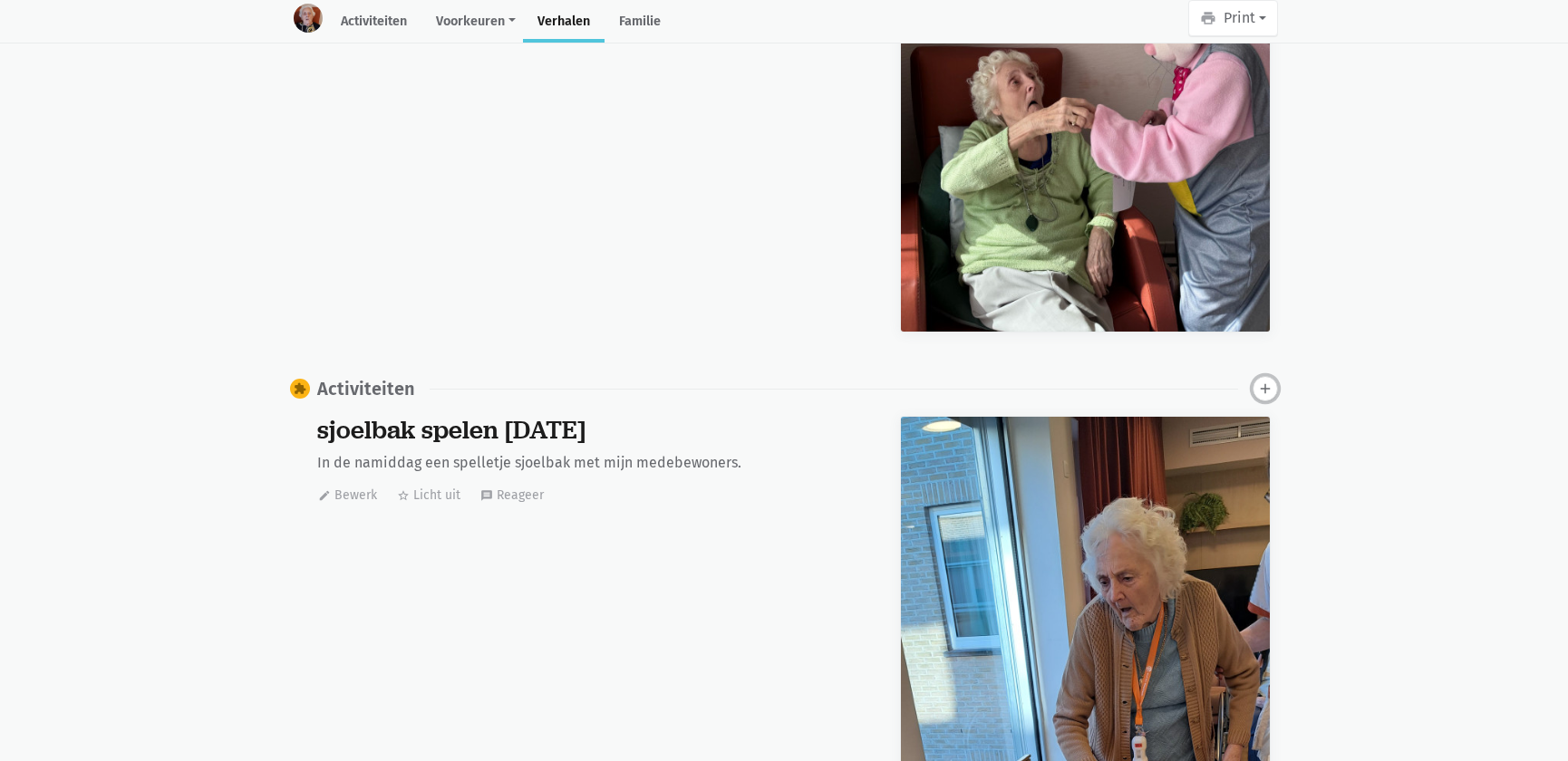
click at [1268, 380] on icon "add" at bounding box center [1265, 388] width 16 height 16
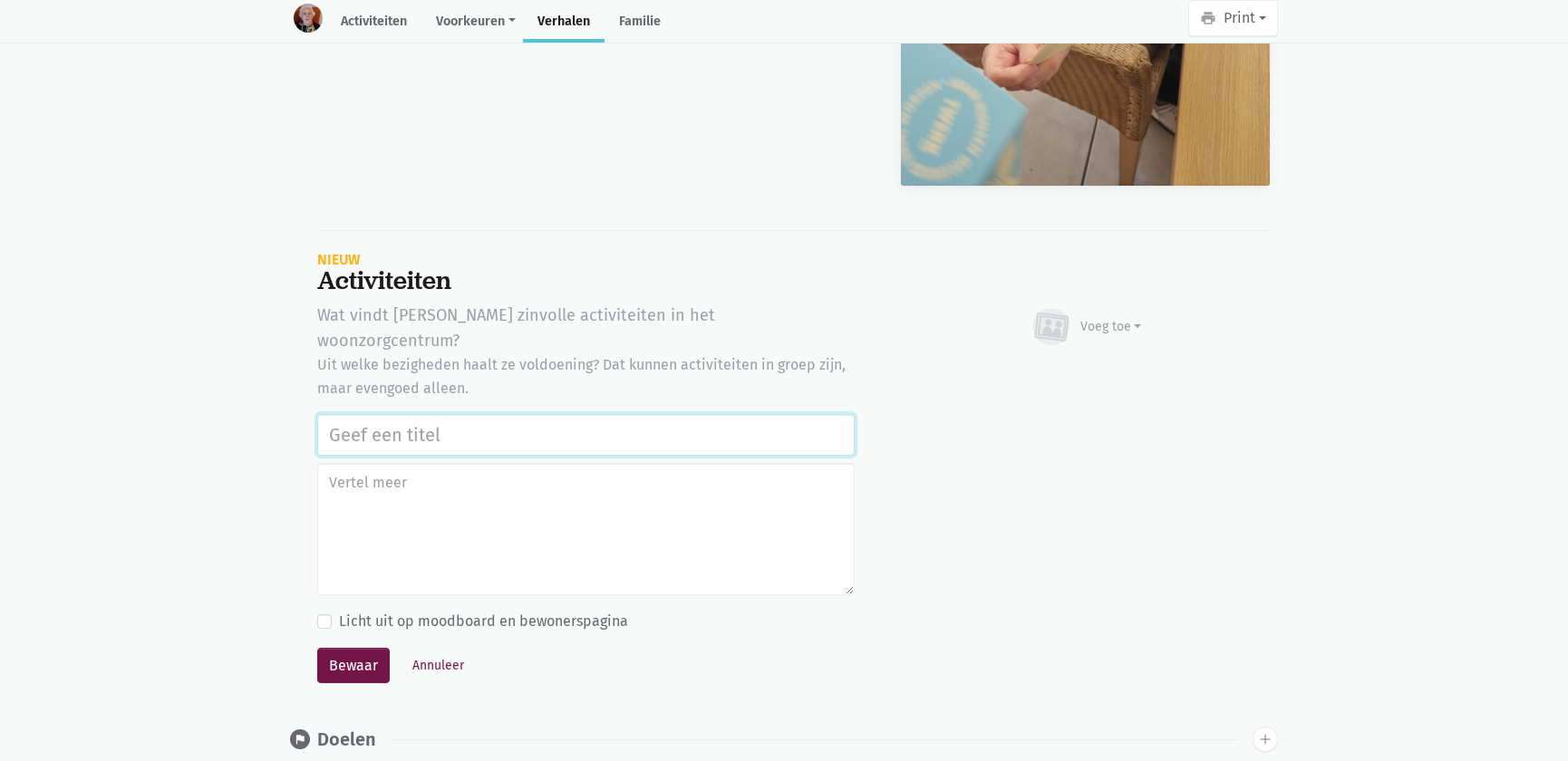
click at [401, 414] on input "text" at bounding box center [586, 435] width 537 height 42
paste input "Notenclub in de buitenlucht [DATE]"
type input "Notenclub in de buitenlucht [DATE]"
click at [1106, 320] on div "Voeg toe" at bounding box center [1112, 326] width 62 height 19
click at [1098, 365] on link "Afbeelding" at bounding box center [1075, 380] width 132 height 31
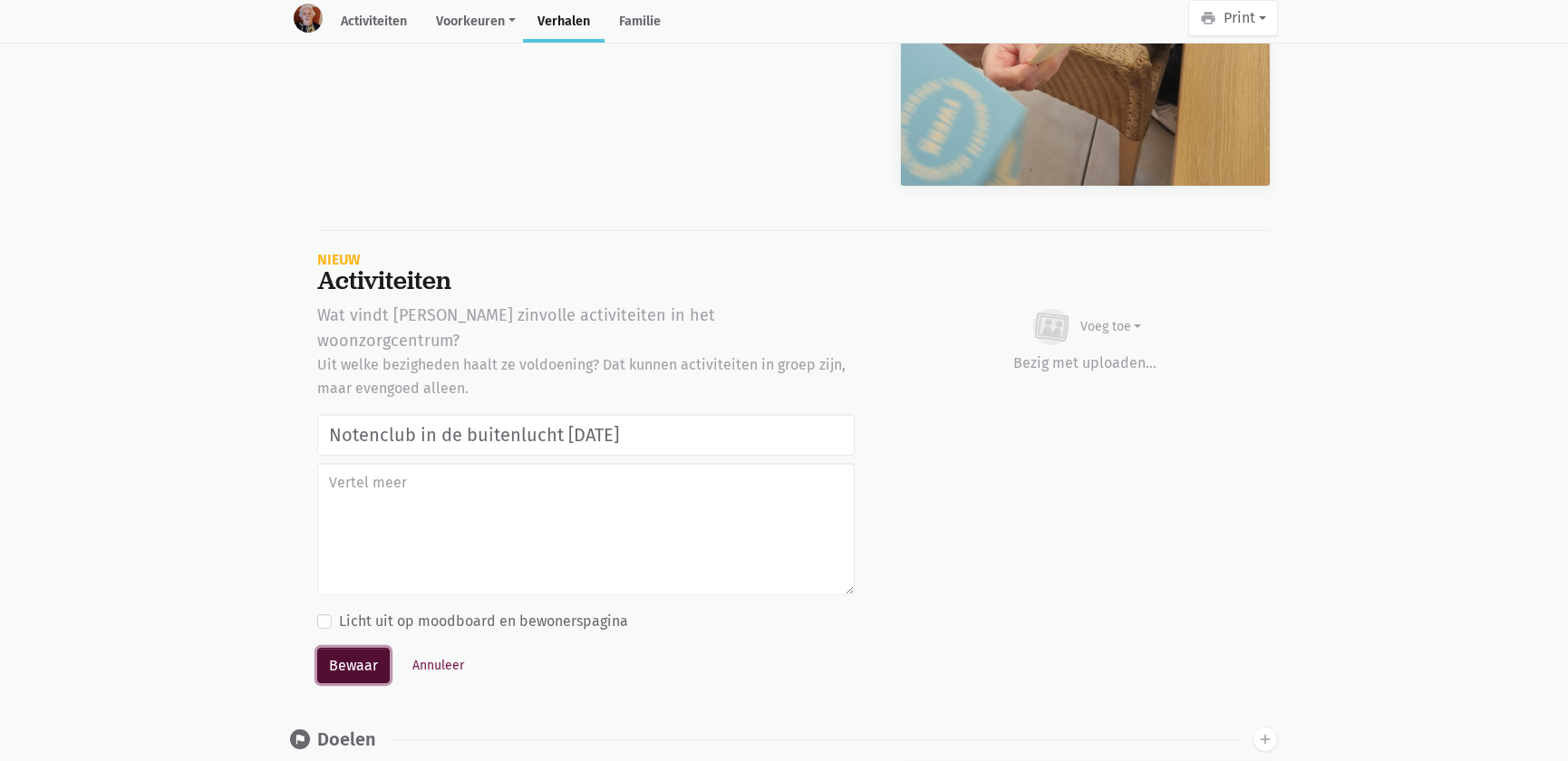
click at [334, 648] on button "Bewaar" at bounding box center [354, 666] width 73 height 36
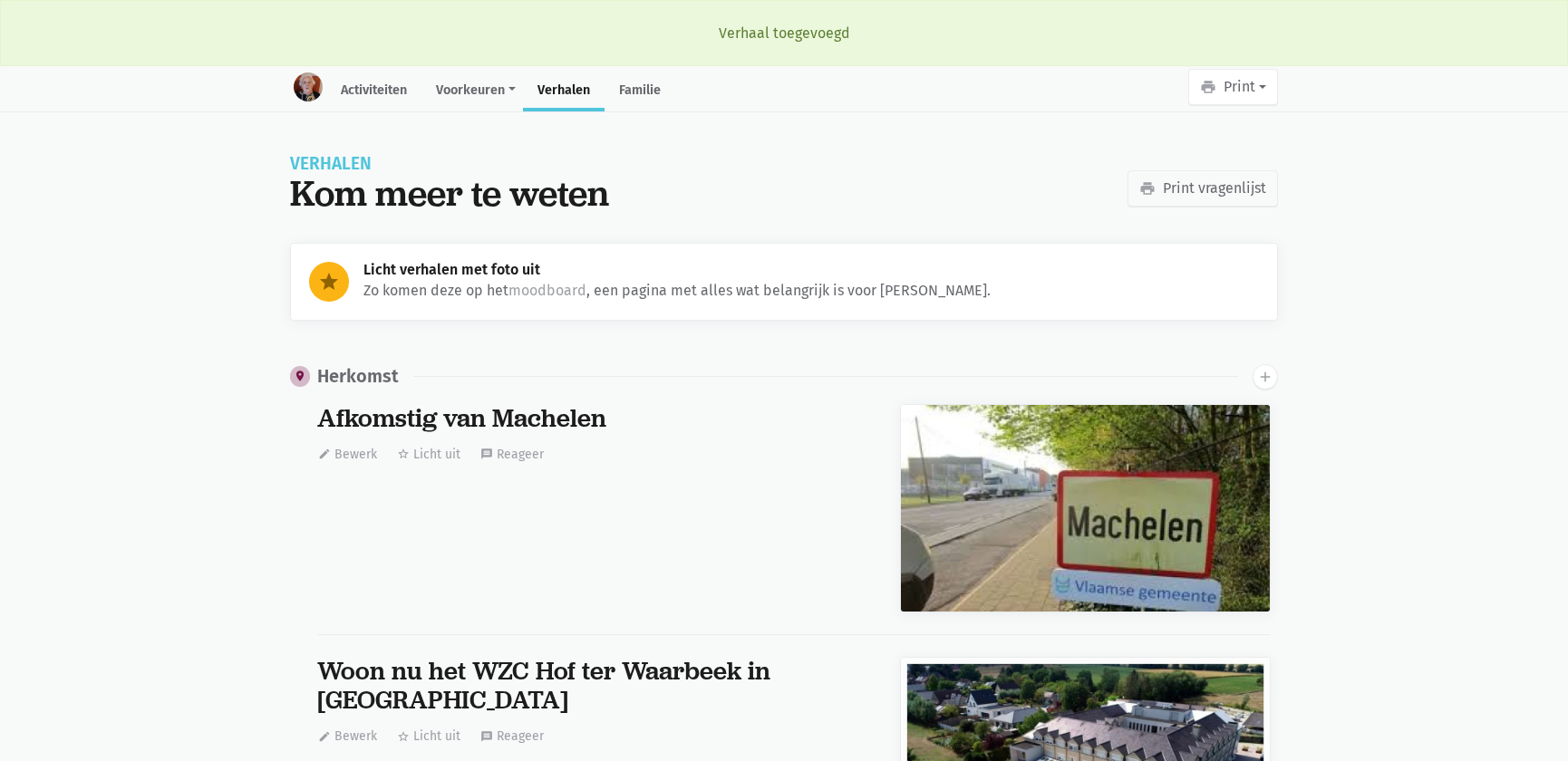
scroll to position [23108, 0]
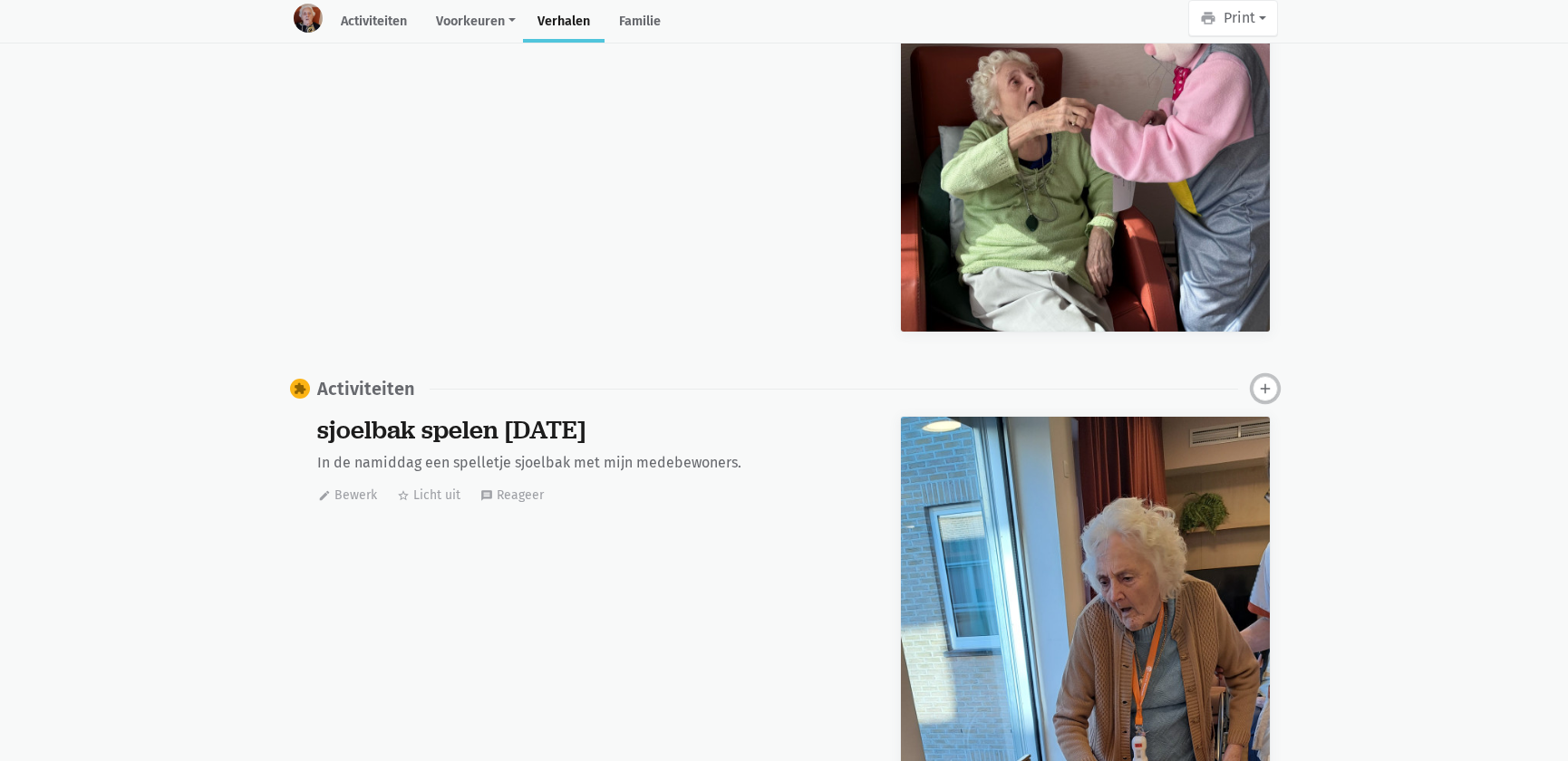
click at [1262, 380] on icon "add" at bounding box center [1265, 388] width 16 height 16
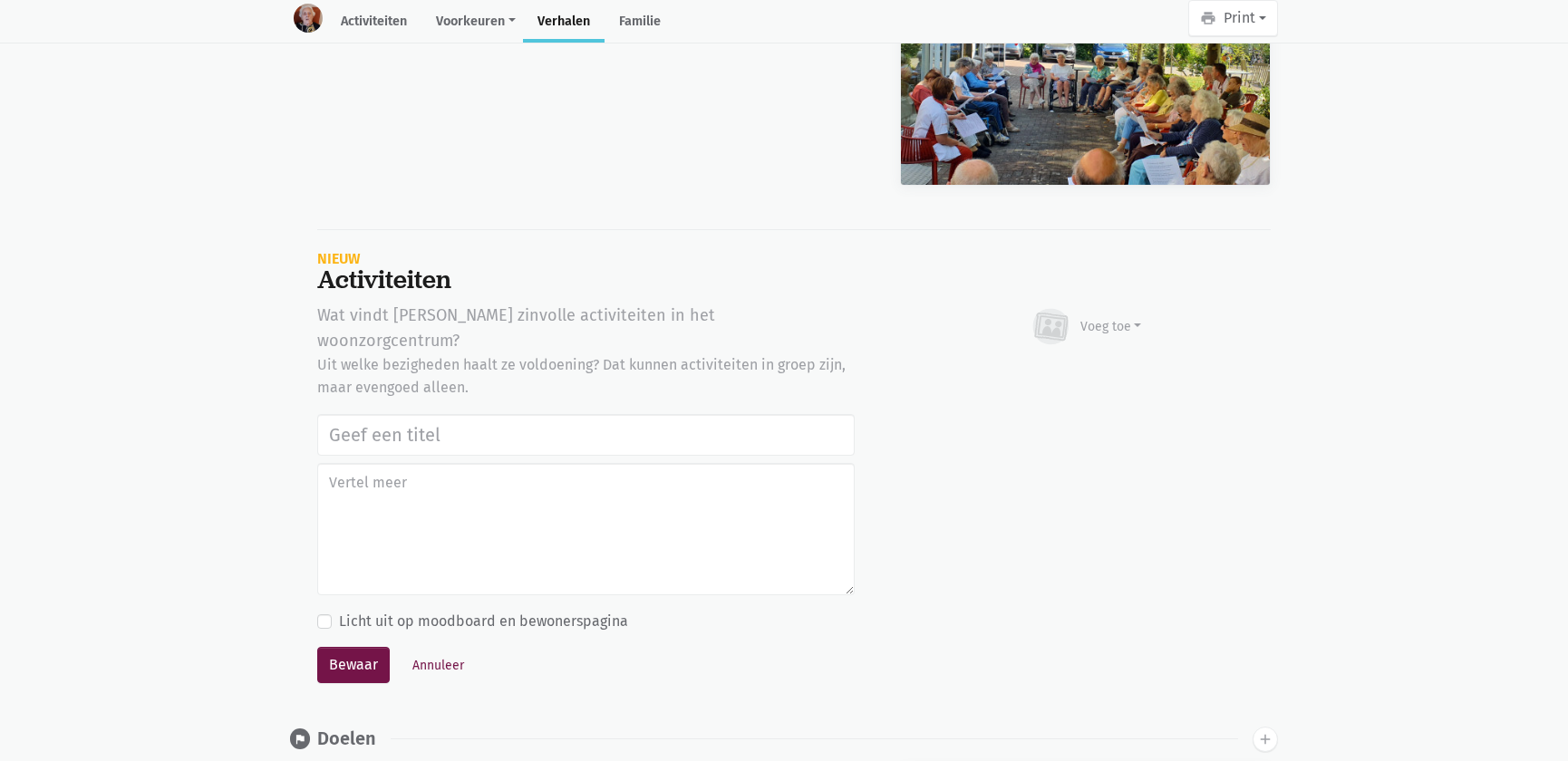
click at [548, 414] on input "text" at bounding box center [586, 435] width 537 height 42
type input "Notenclub in de buitenlucht [DATE]"
click at [1111, 317] on div "Voeg toe" at bounding box center [1112, 326] width 62 height 19
click at [1059, 365] on link "Afbeelding" at bounding box center [1075, 380] width 132 height 31
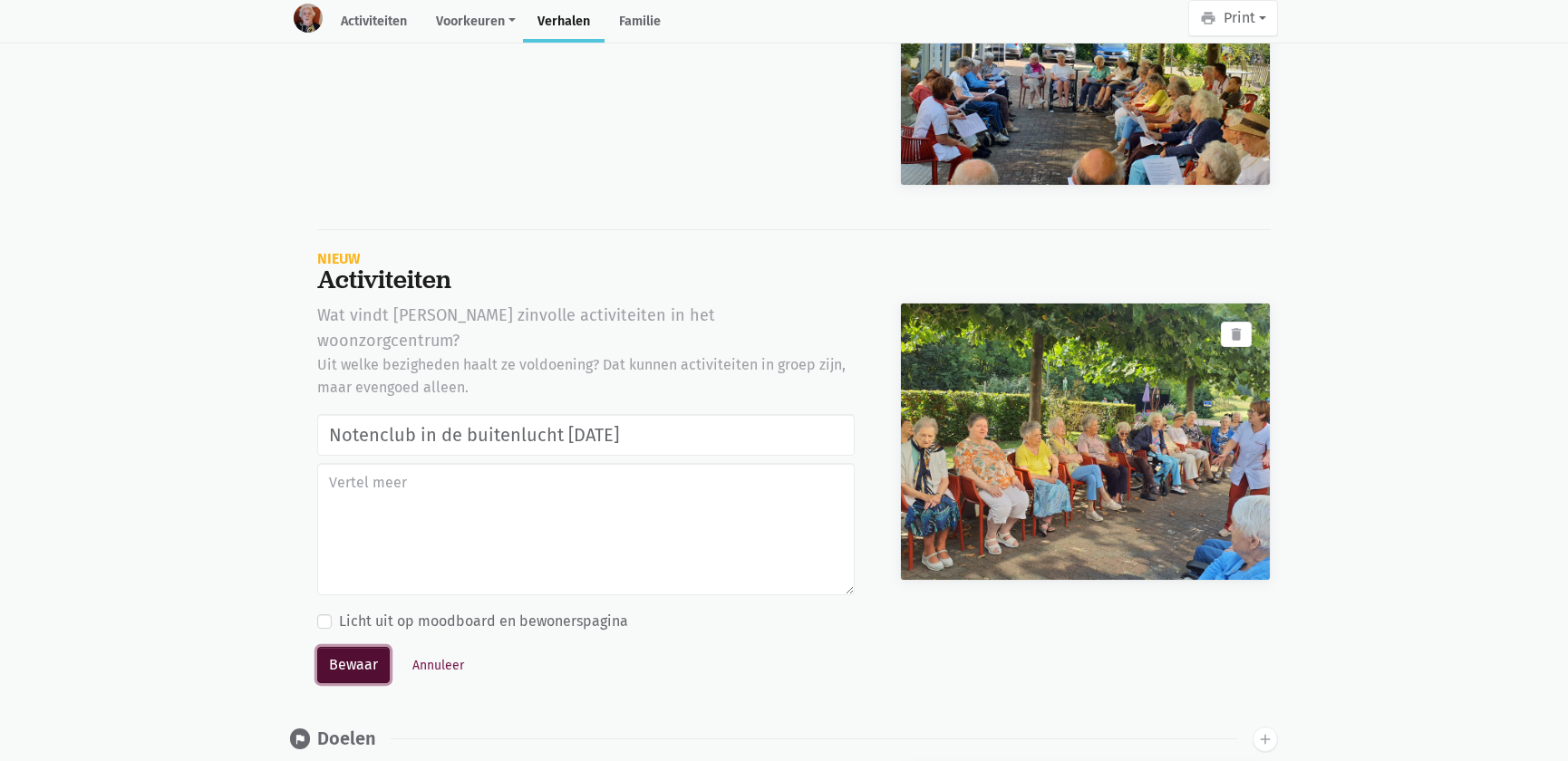
click at [349, 647] on button "Bewaar" at bounding box center [354, 665] width 73 height 36
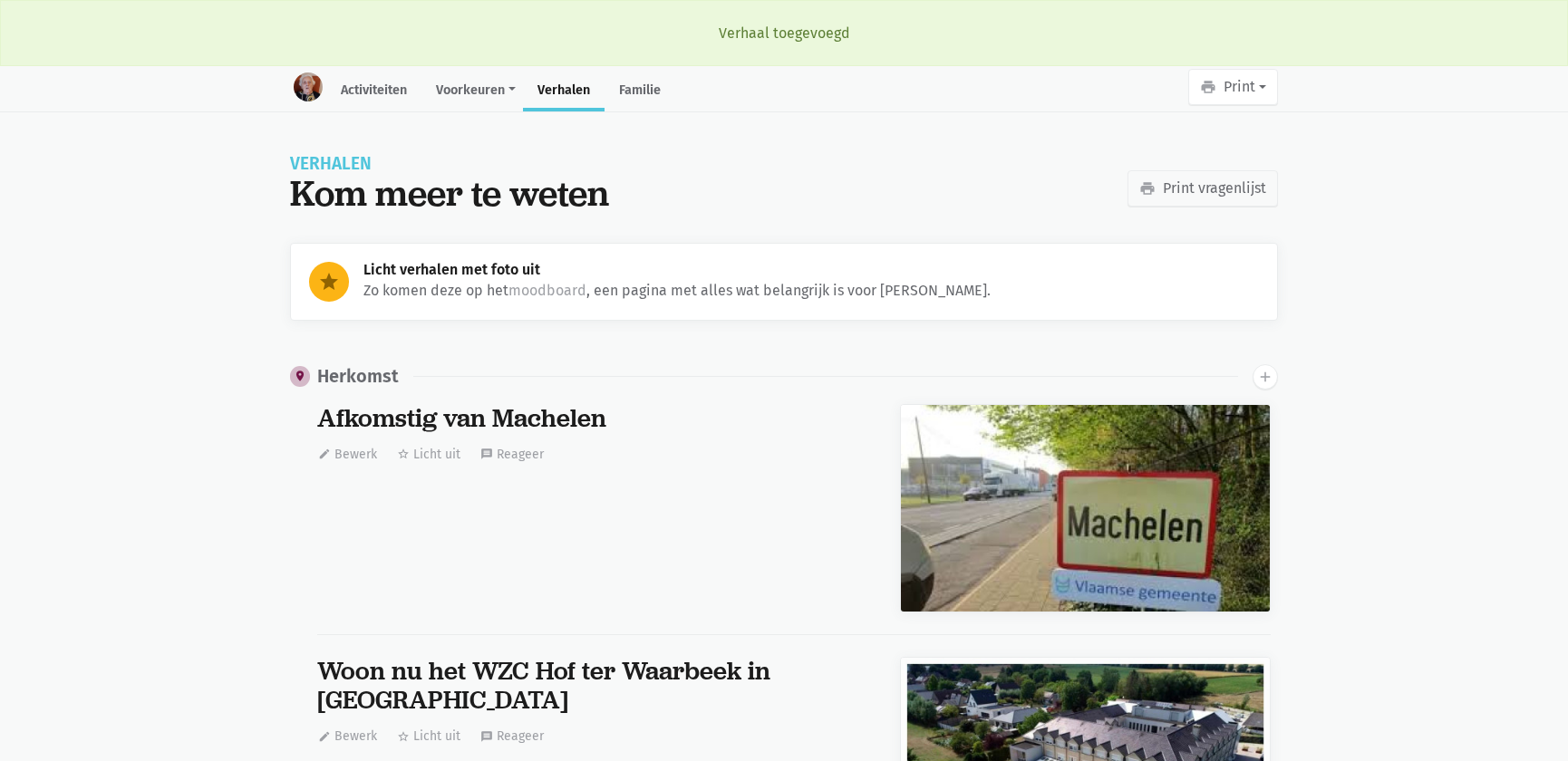
scroll to position [23108, 0]
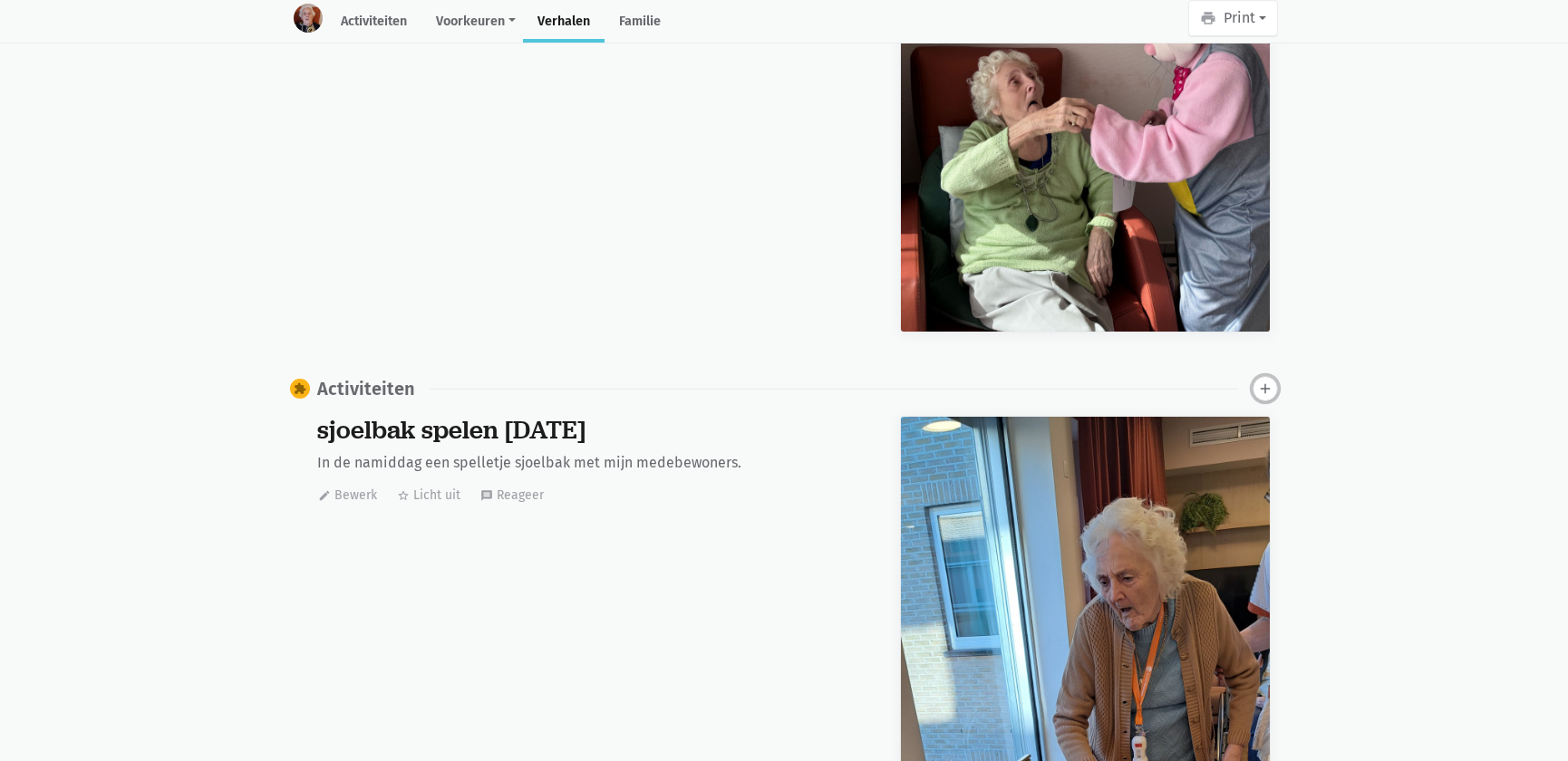
click at [1262, 385] on icon "add" at bounding box center [1265, 388] width 16 height 16
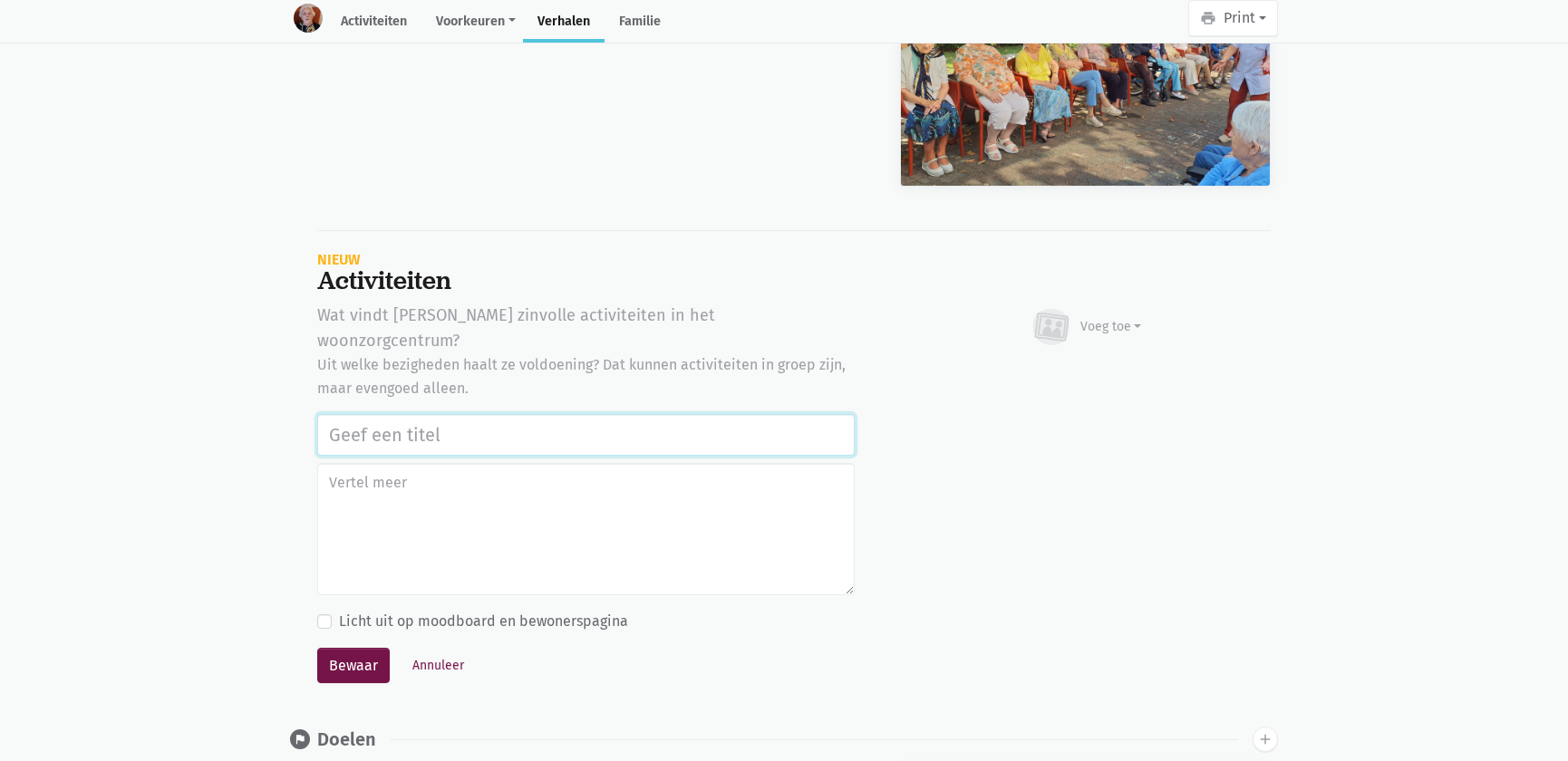
click at [440, 414] on input "text" at bounding box center [586, 435] width 537 height 42
paste input "Notenclub in de buitenlucht 13/08/2025"
type input "Notenclub in de buitenlucht [DATE]"
drag, startPoint x: 1103, startPoint y: 315, endPoint x: 1092, endPoint y: 328, distance: 17.0
click at [1103, 317] on div "Voeg toe" at bounding box center [1112, 326] width 62 height 19
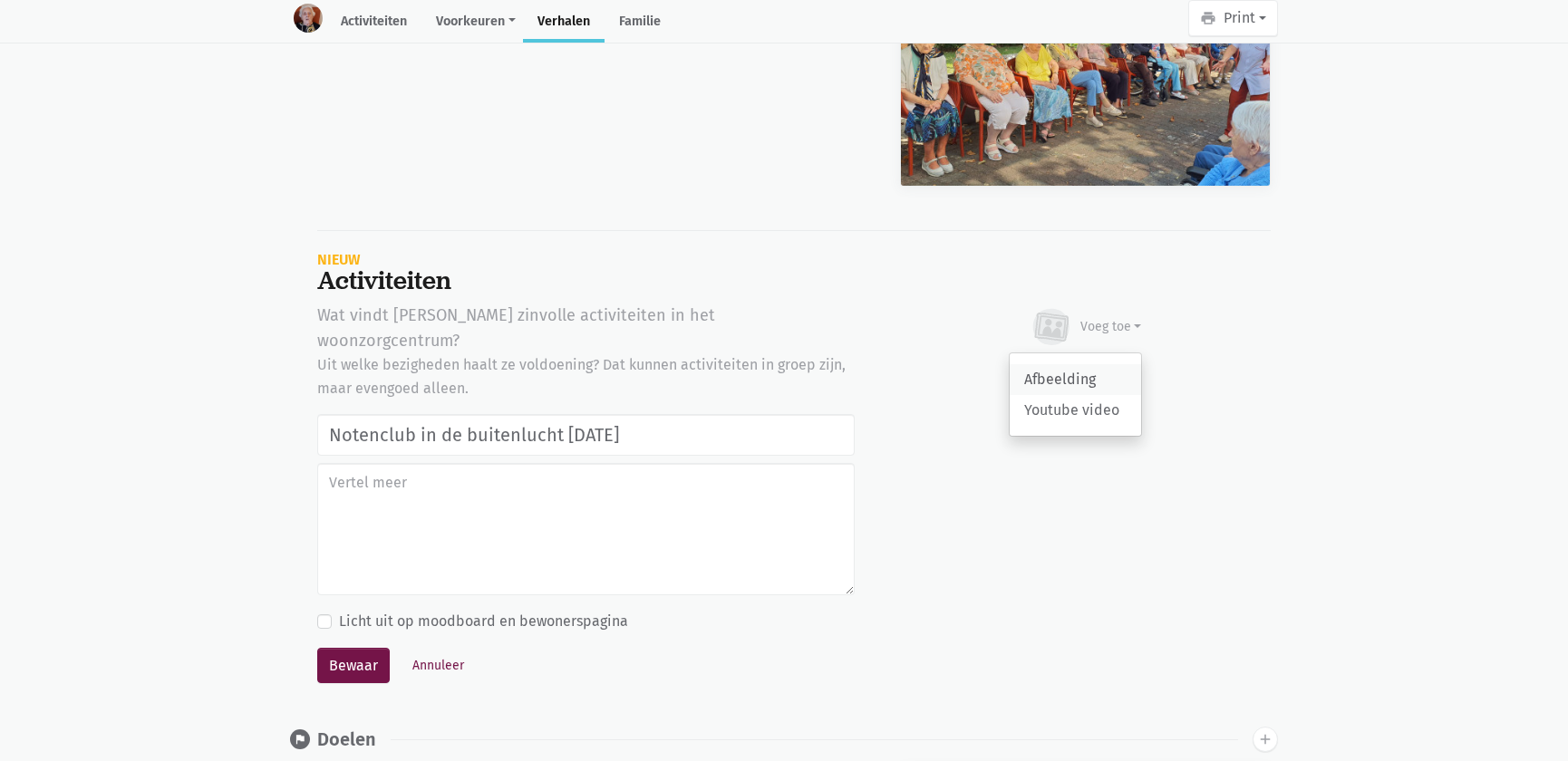
click at [1049, 375] on link "Afbeelding" at bounding box center [1075, 380] width 132 height 31
click at [426, 652] on button "Annuleer" at bounding box center [437, 666] width 68 height 28
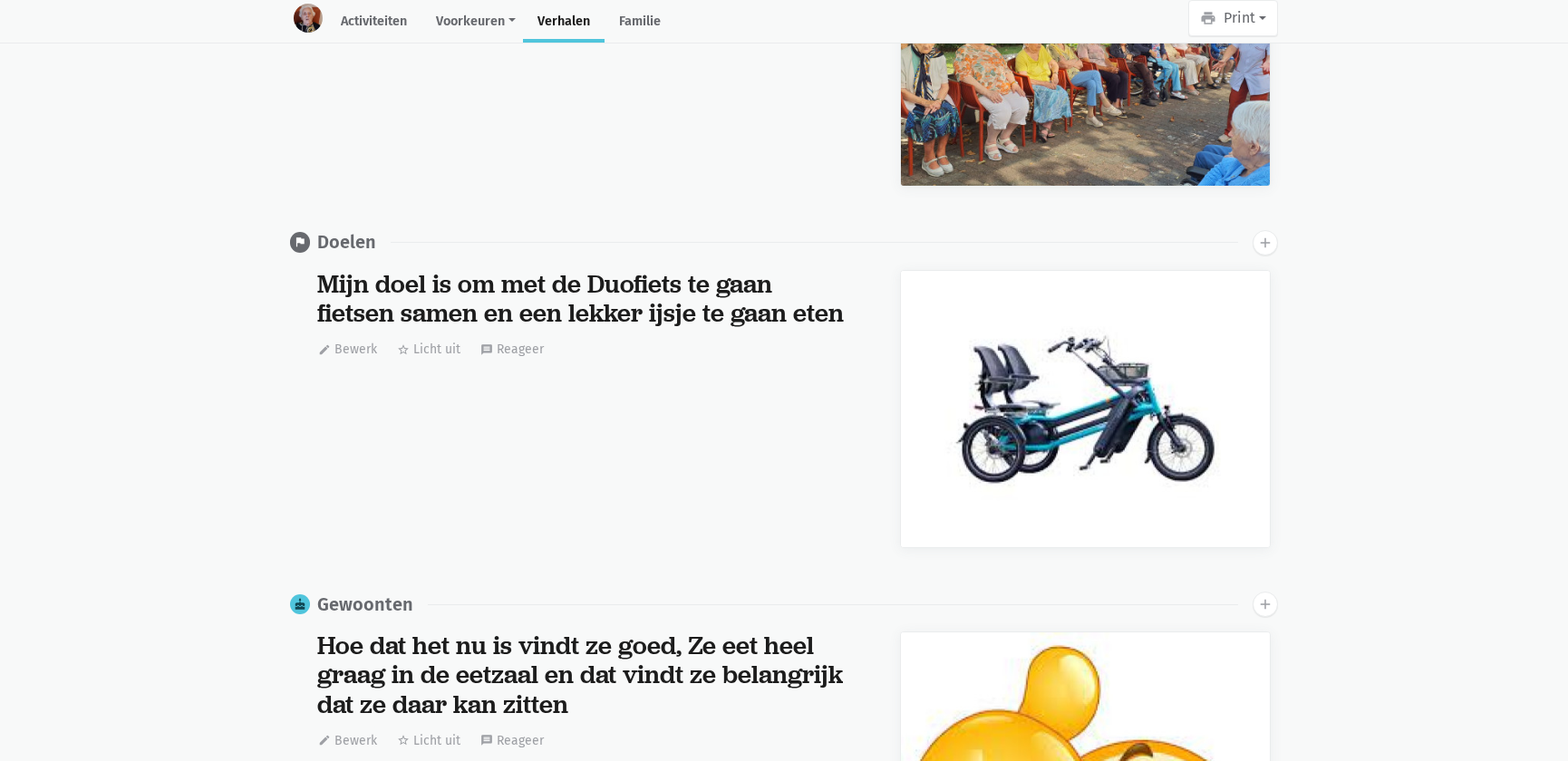
scroll to position [0, 0]
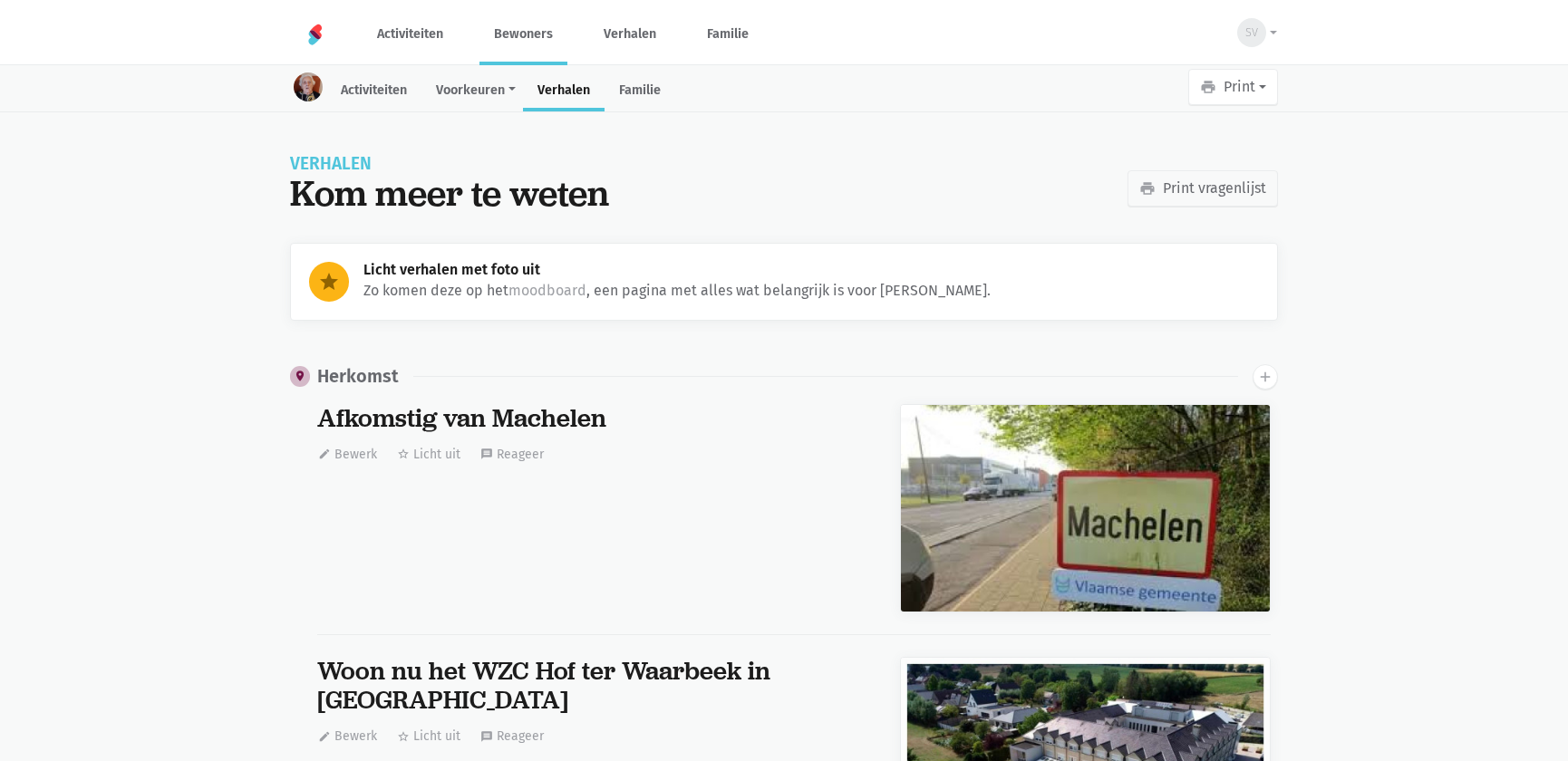
click at [519, 36] on link "Bewoners" at bounding box center [523, 34] width 88 height 61
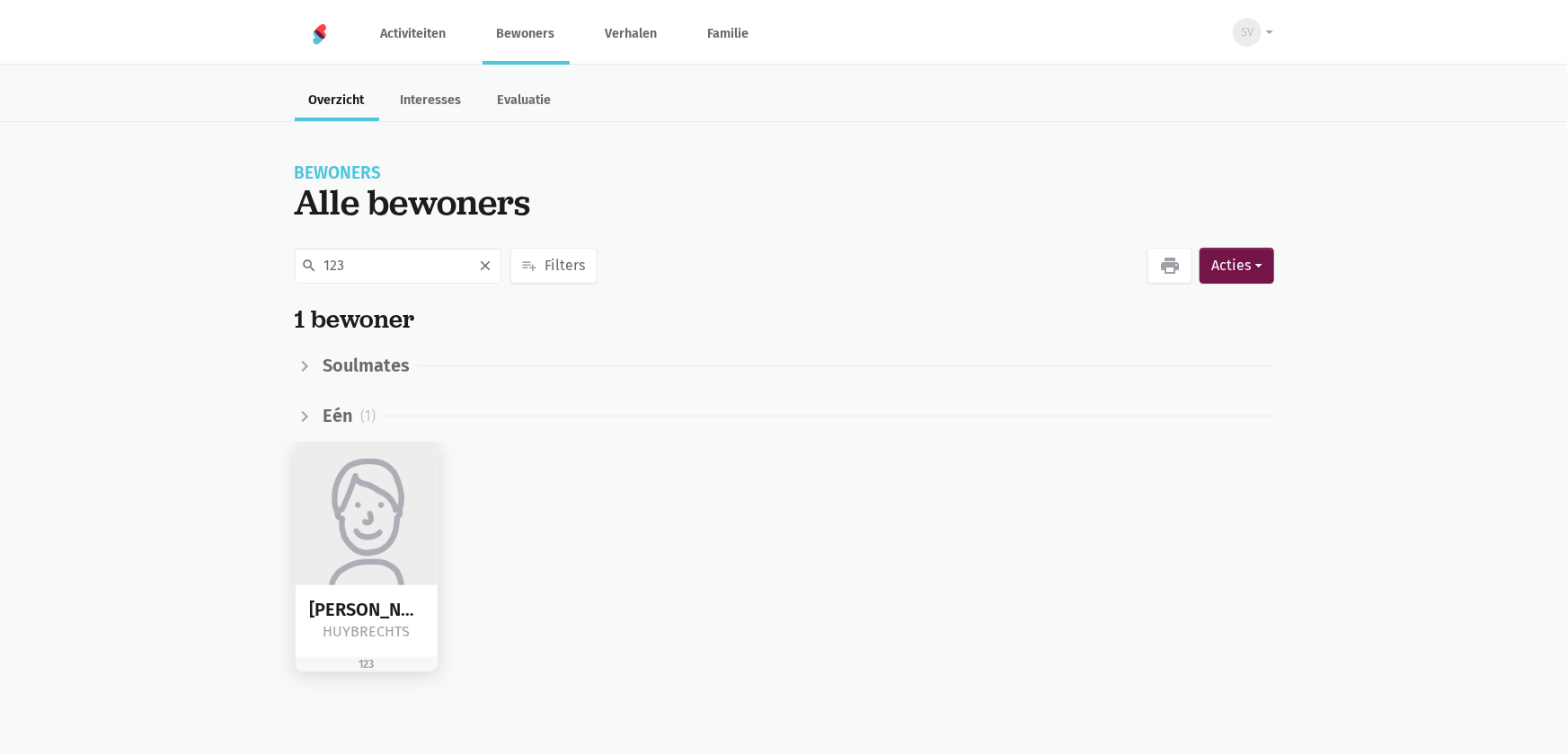
type input "123"
click at [361, 524] on img at bounding box center [367, 514] width 143 height 143
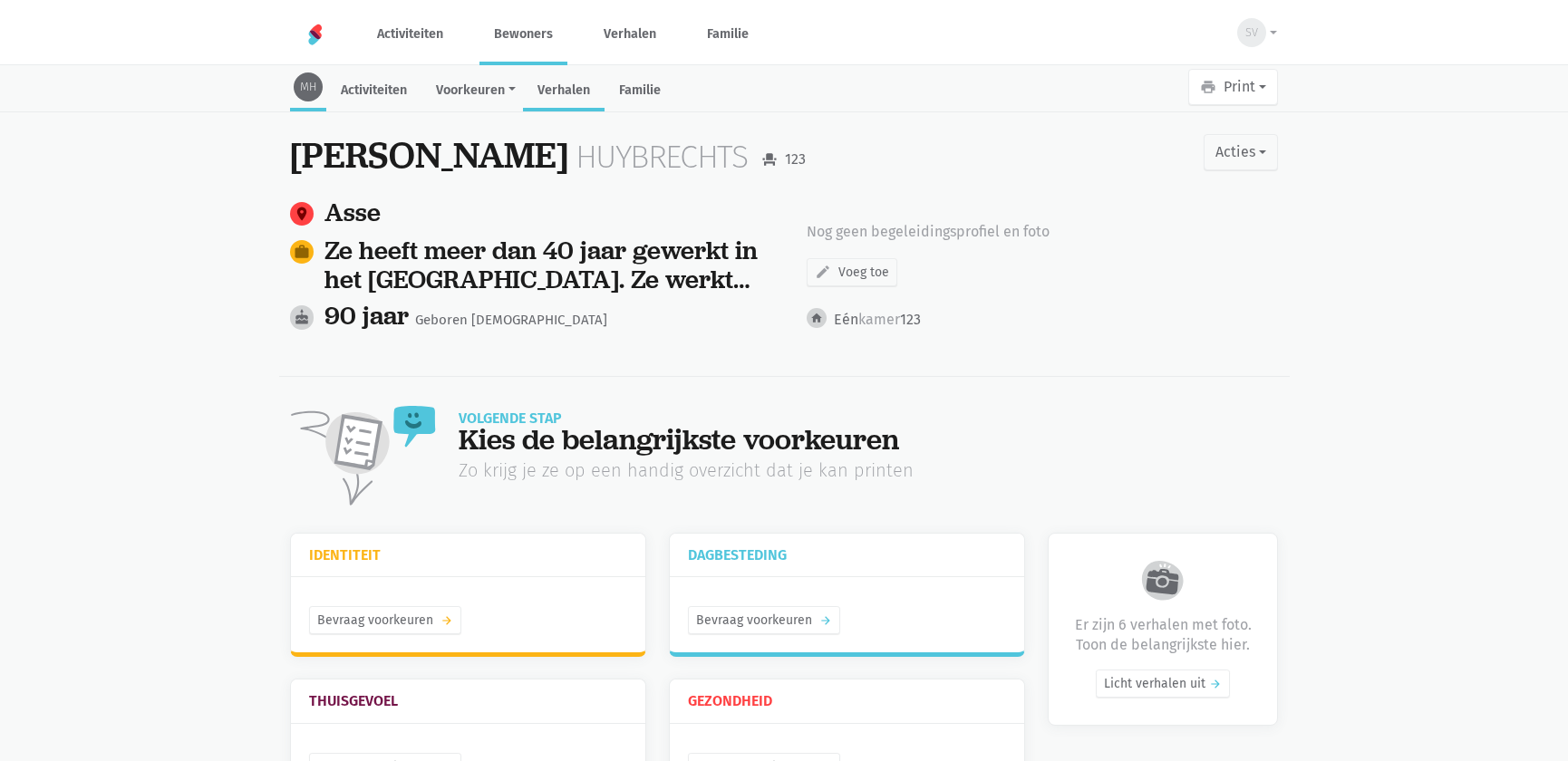
drag, startPoint x: 547, startPoint y: 101, endPoint x: 536, endPoint y: 101, distance: 11.0
click at [547, 100] on link "Verhalen" at bounding box center [563, 92] width 81 height 39
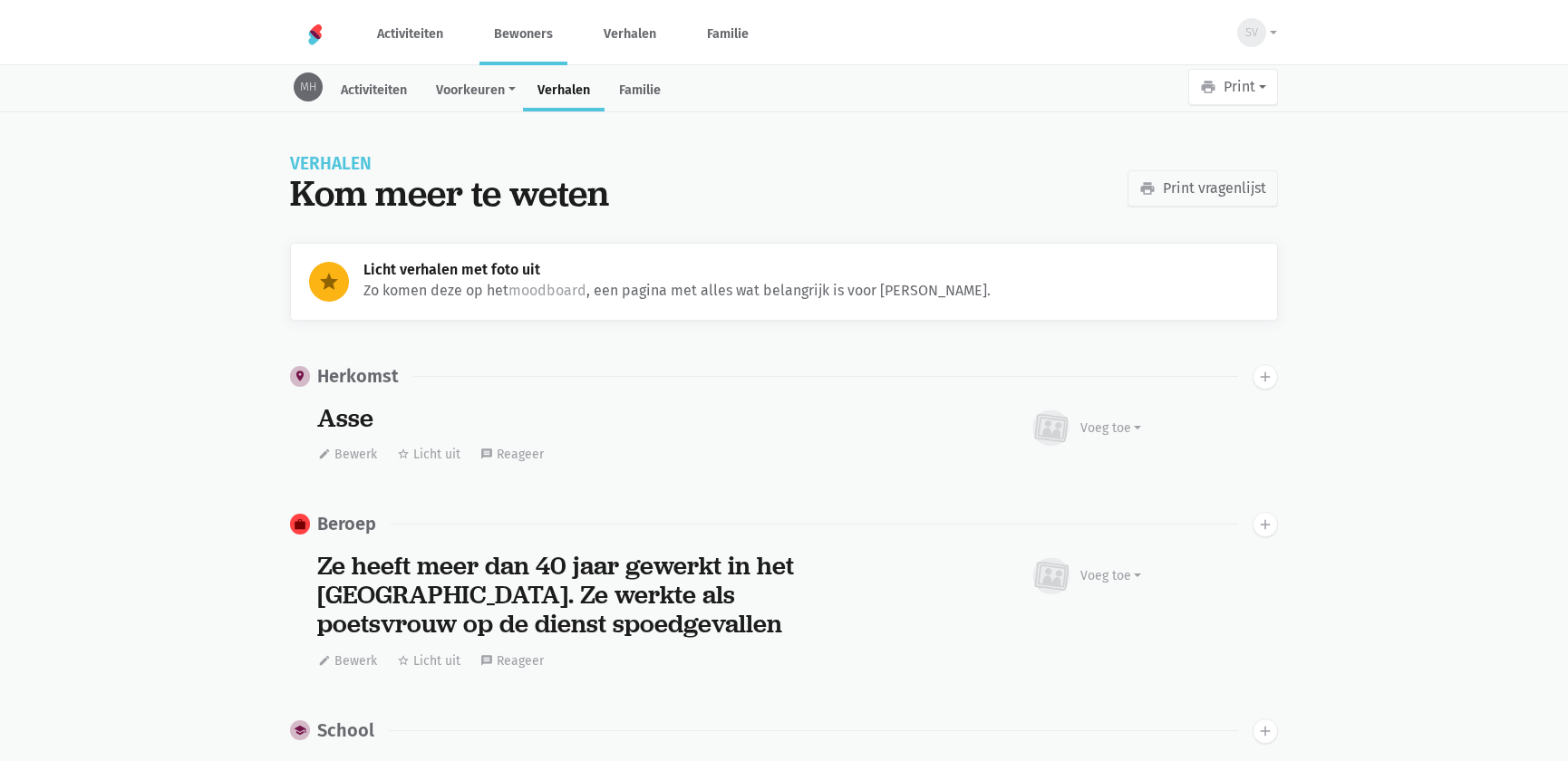
scroll to position [5033, 0]
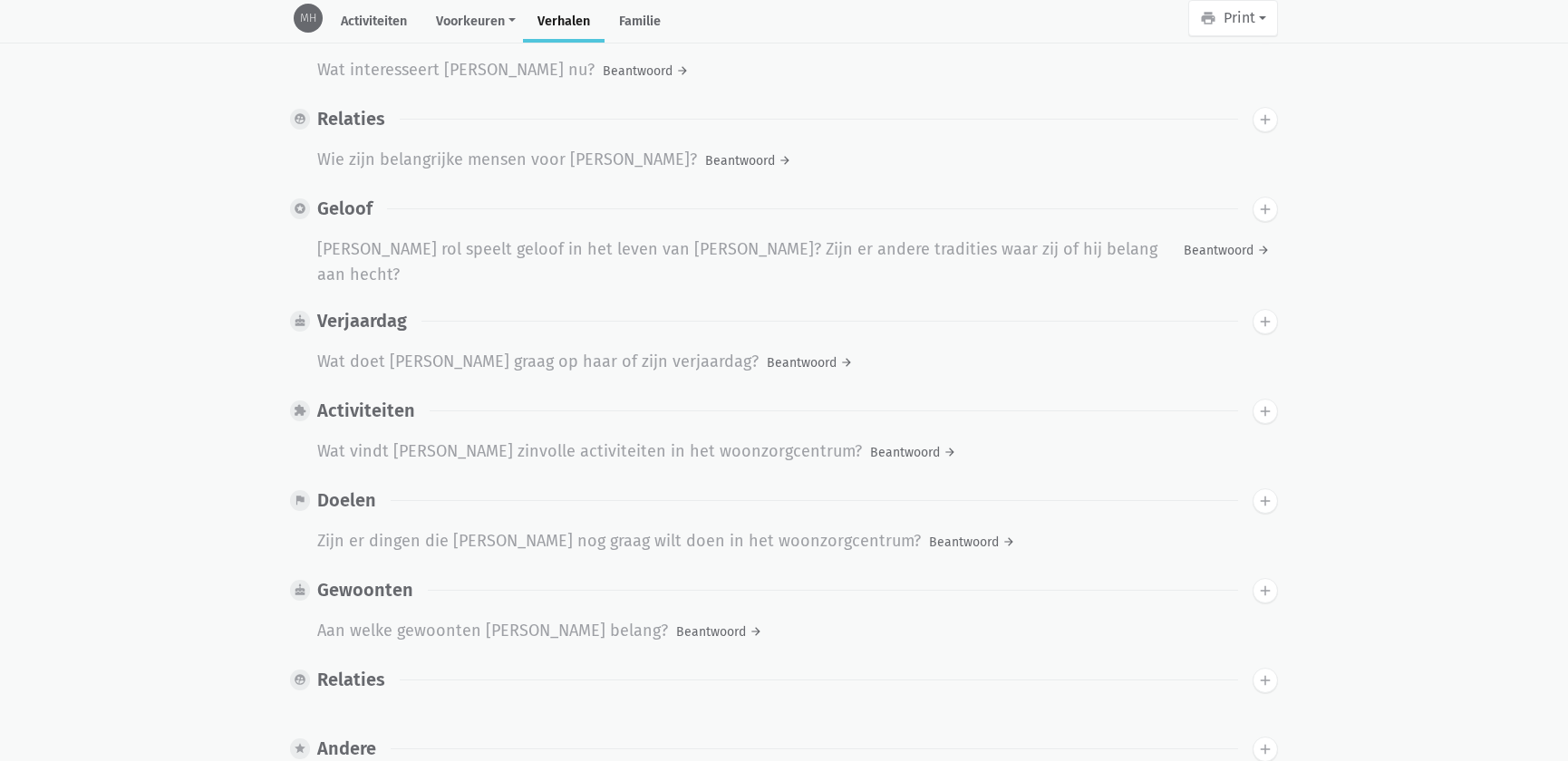
click at [1264, 404] on icon "add" at bounding box center [1265, 411] width 16 height 16
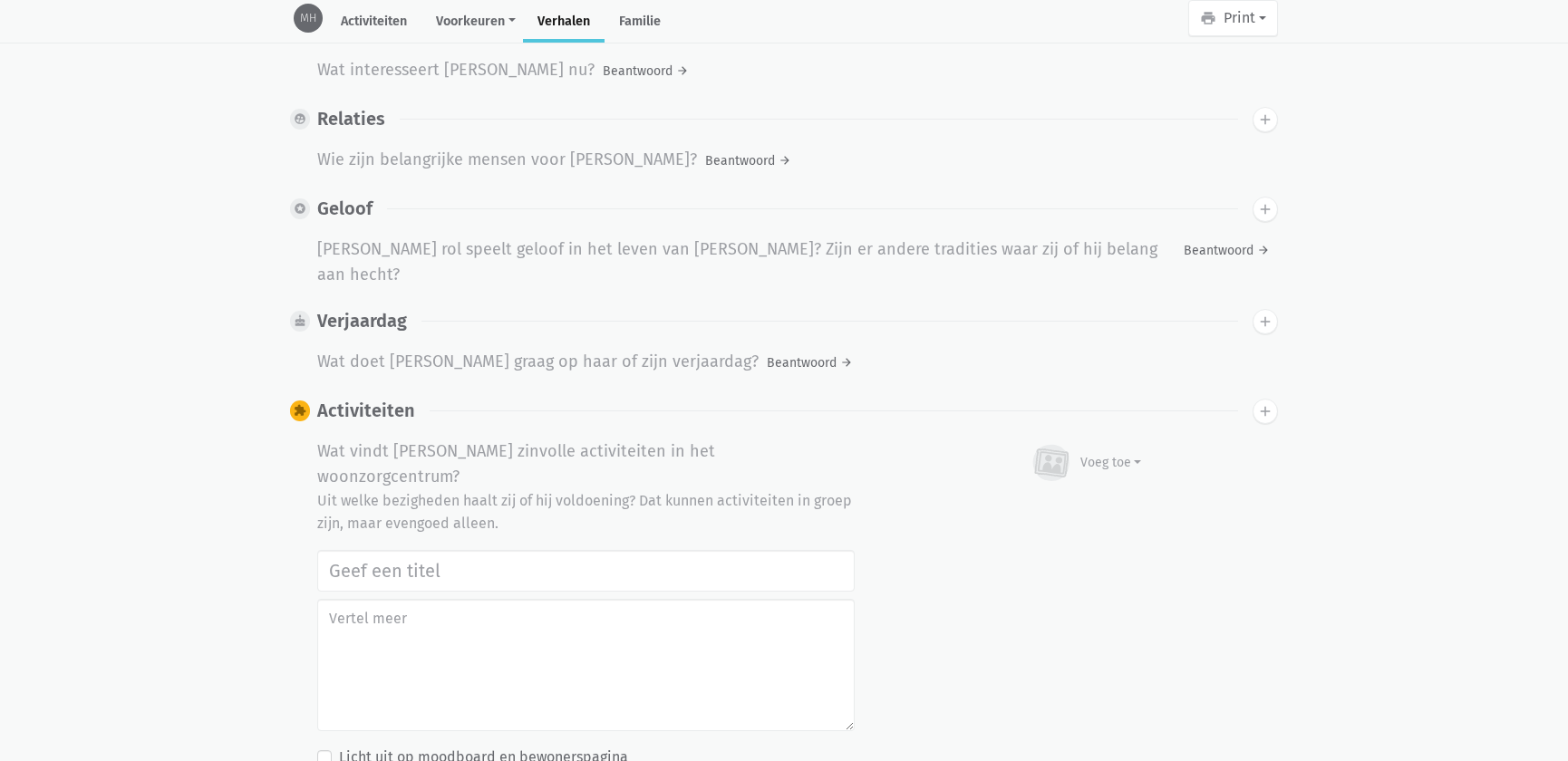
click at [484, 550] on input "text" at bounding box center [586, 571] width 537 height 42
type input "Notenclub in de buitenlucht [DATE]"
click at [1056, 445] on icon at bounding box center [1050, 463] width 36 height 36
click at [1031, 501] on link "Afbeelding" at bounding box center [1075, 516] width 132 height 31
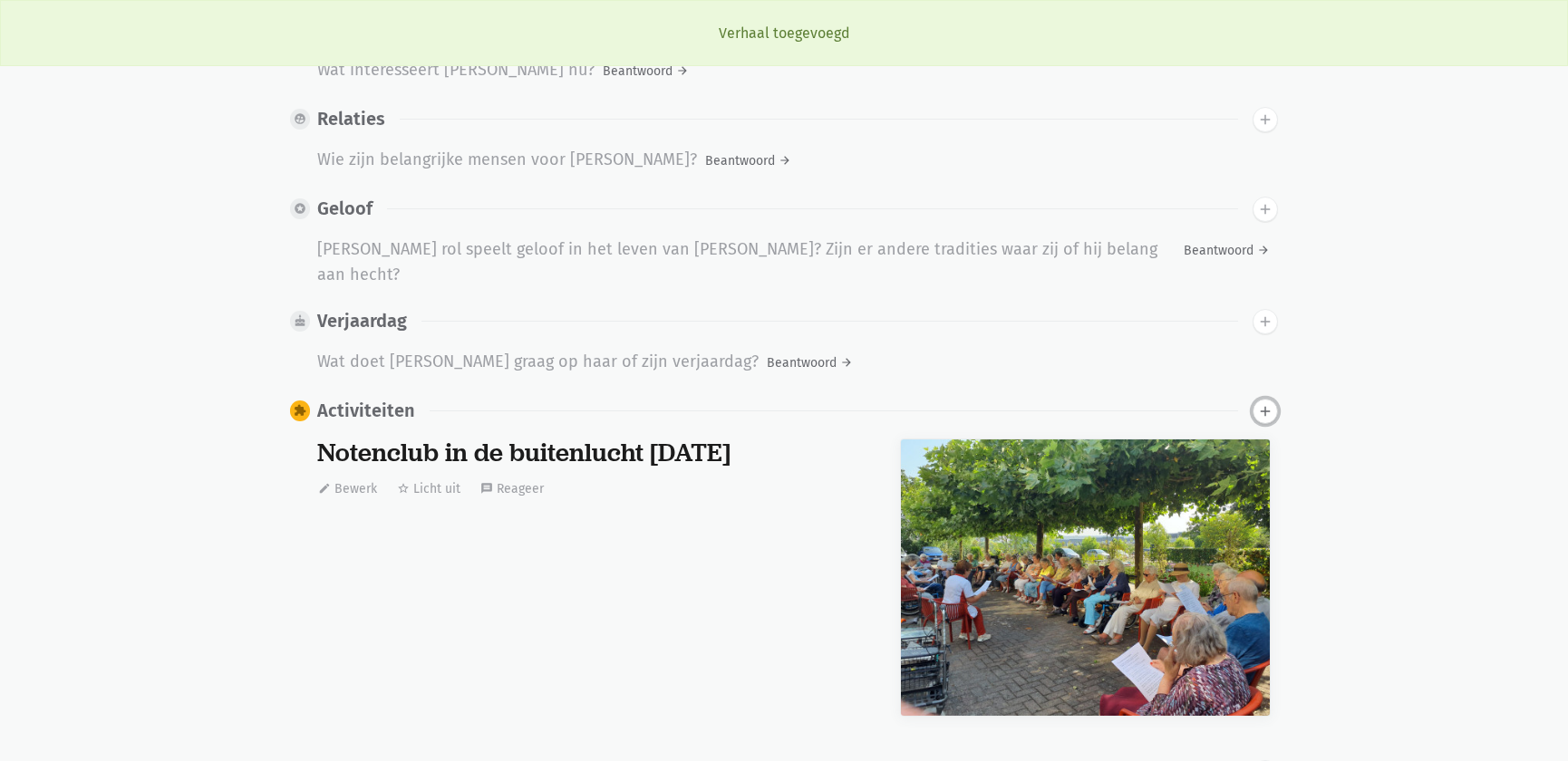
click at [1266, 404] on icon "add" at bounding box center [1265, 411] width 16 height 16
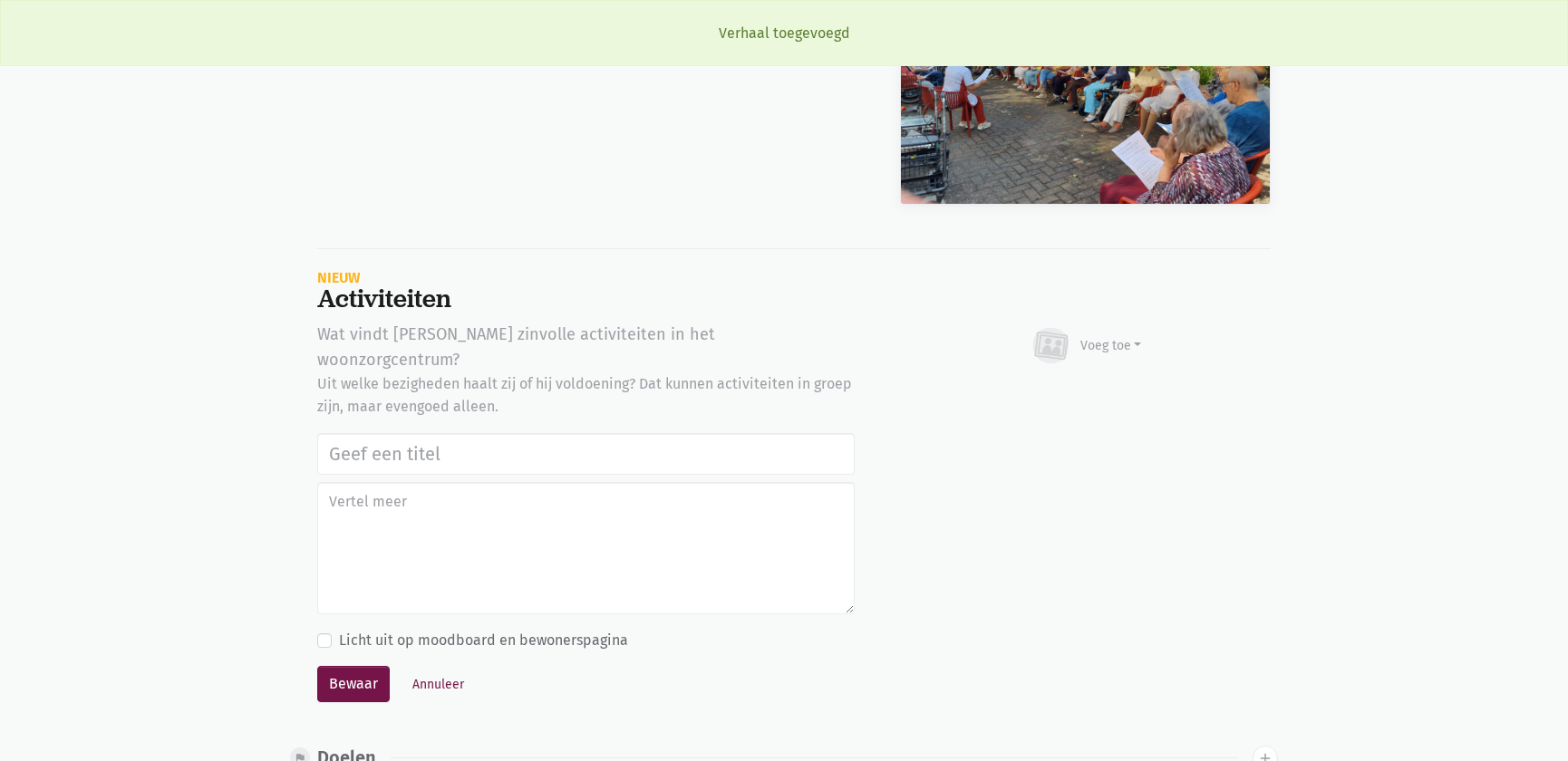
click at [344, 434] on input "text" at bounding box center [586, 454] width 537 height 42
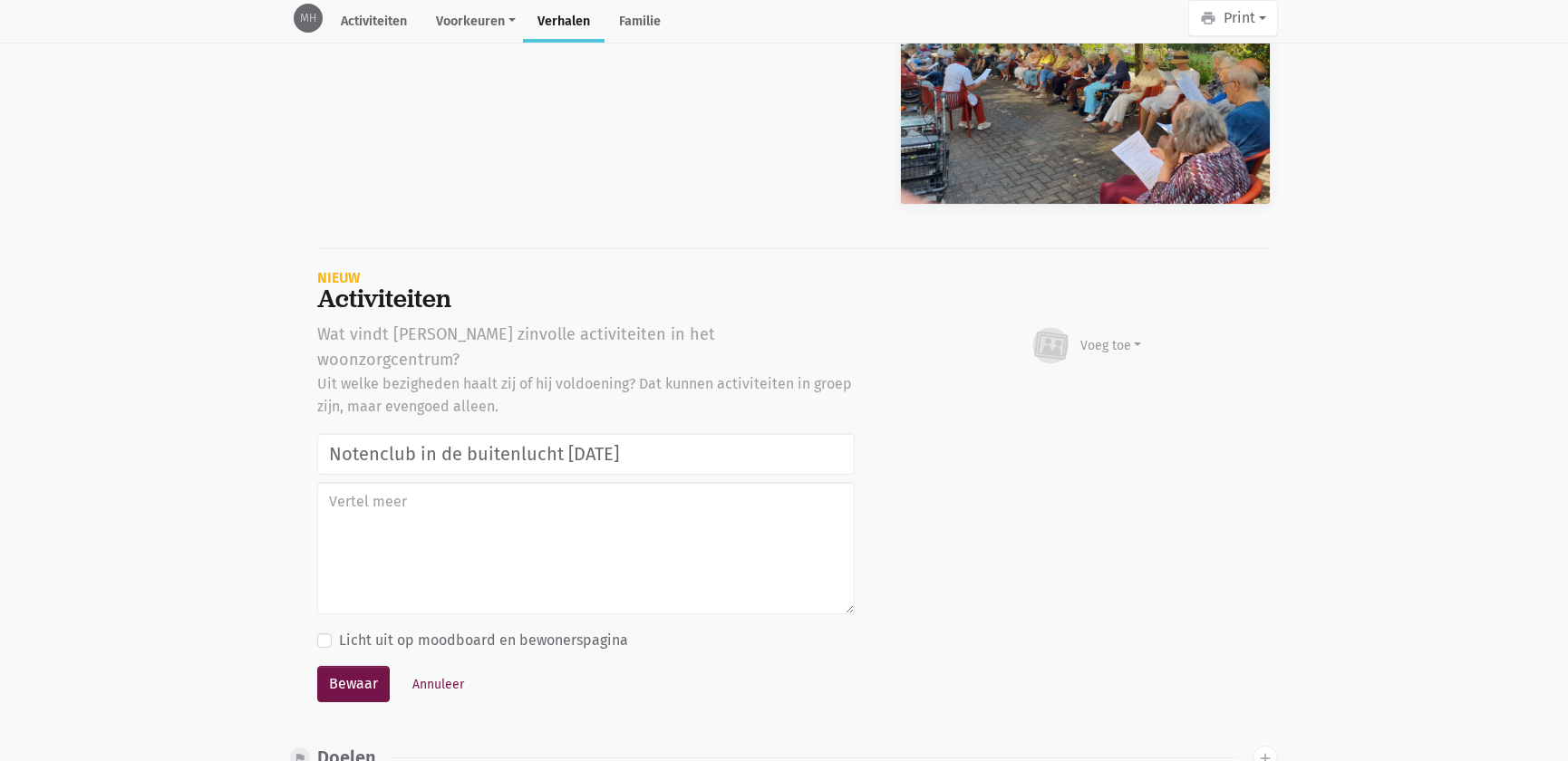
type input "Notenclub in de buitenlucht [DATE]"
click at [1089, 337] on div "Voeg toe" at bounding box center [1112, 346] width 62 height 19
click at [1059, 413] on link "Youtube video" at bounding box center [1075, 428] width 132 height 31
click at [1086, 326] on div "Voeg toe" at bounding box center [1086, 346] width 113 height 40
click at [1079, 371] on div "Afbeelding Youtube video" at bounding box center [1075, 413] width 133 height 84
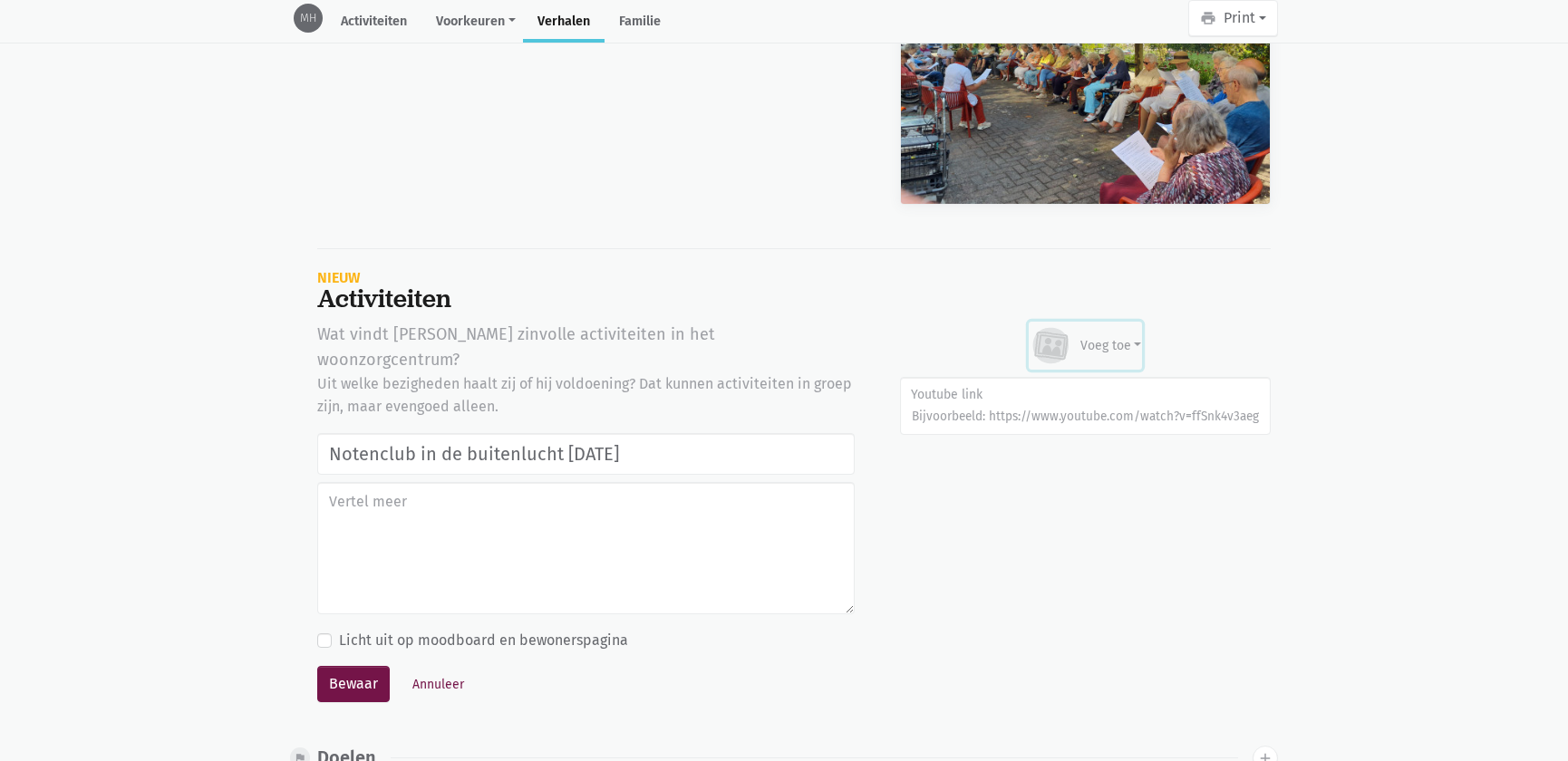
click at [1086, 326] on div "Voeg toe" at bounding box center [1086, 346] width 113 height 40
click at [1055, 383] on link "Afbeelding" at bounding box center [1075, 398] width 132 height 31
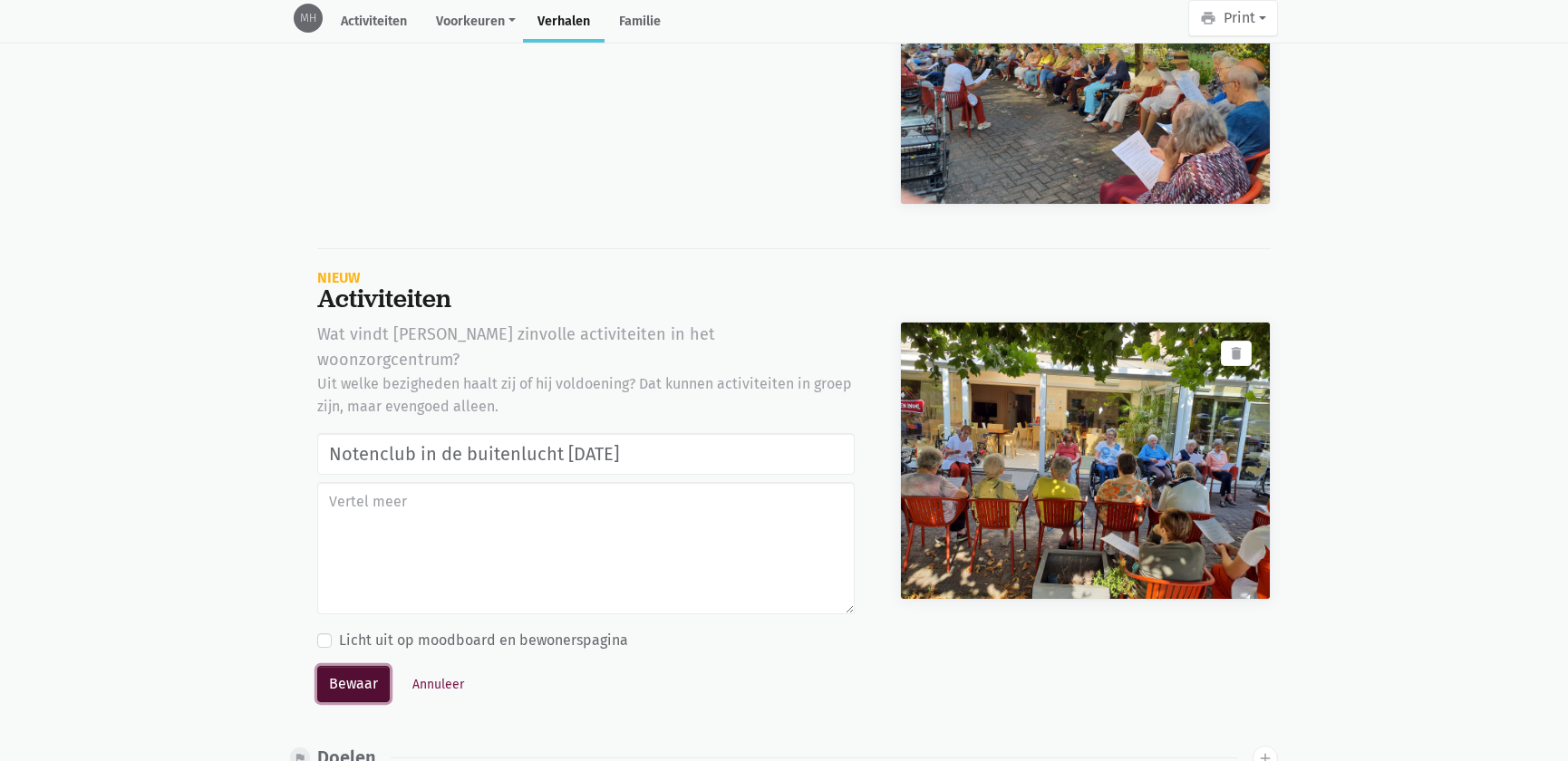
click at [369, 666] on button "Bewaar" at bounding box center [354, 684] width 73 height 36
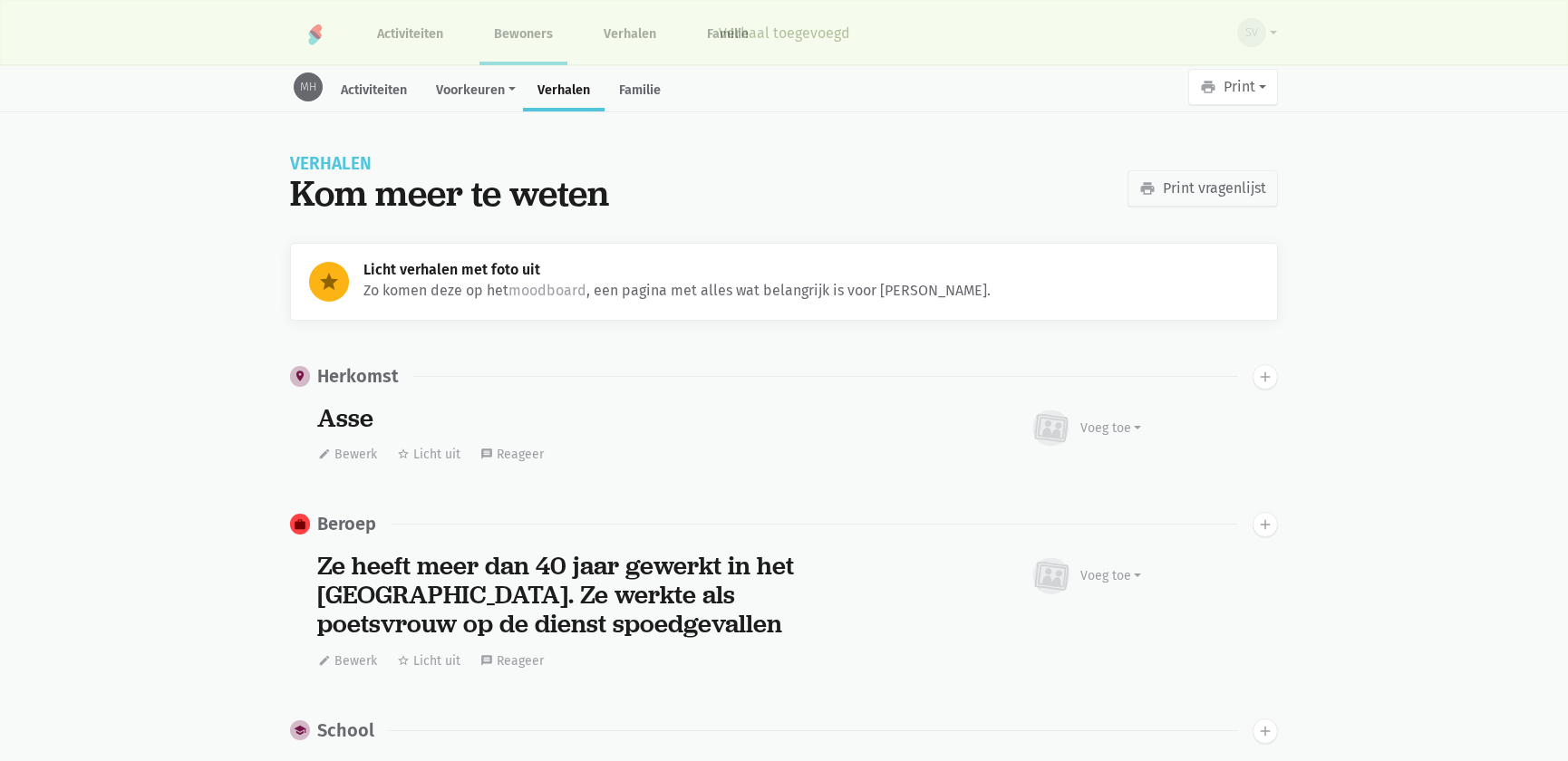
scroll to position [5033, 0]
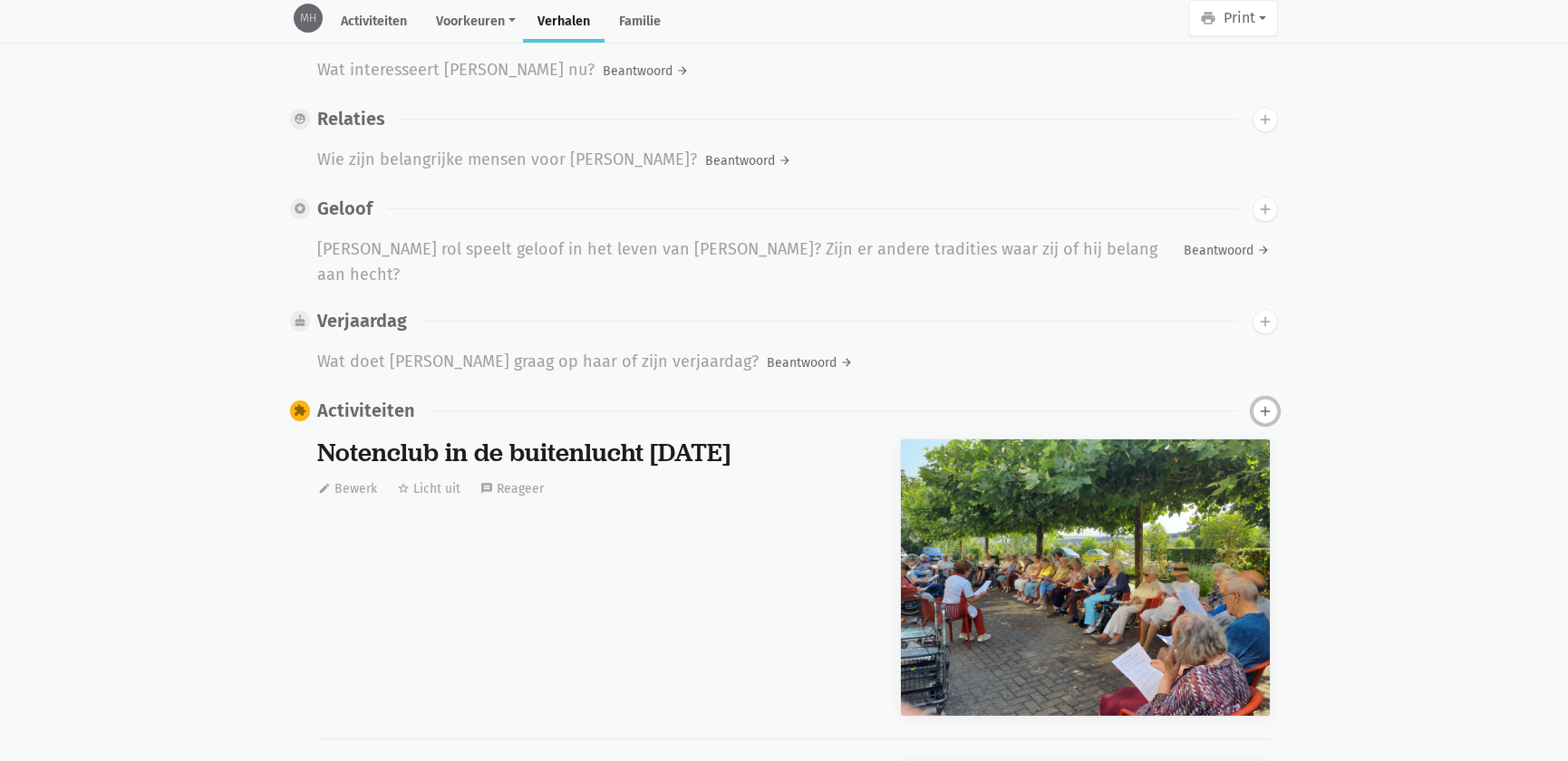
click at [1260, 404] on icon "add" at bounding box center [1265, 411] width 16 height 16
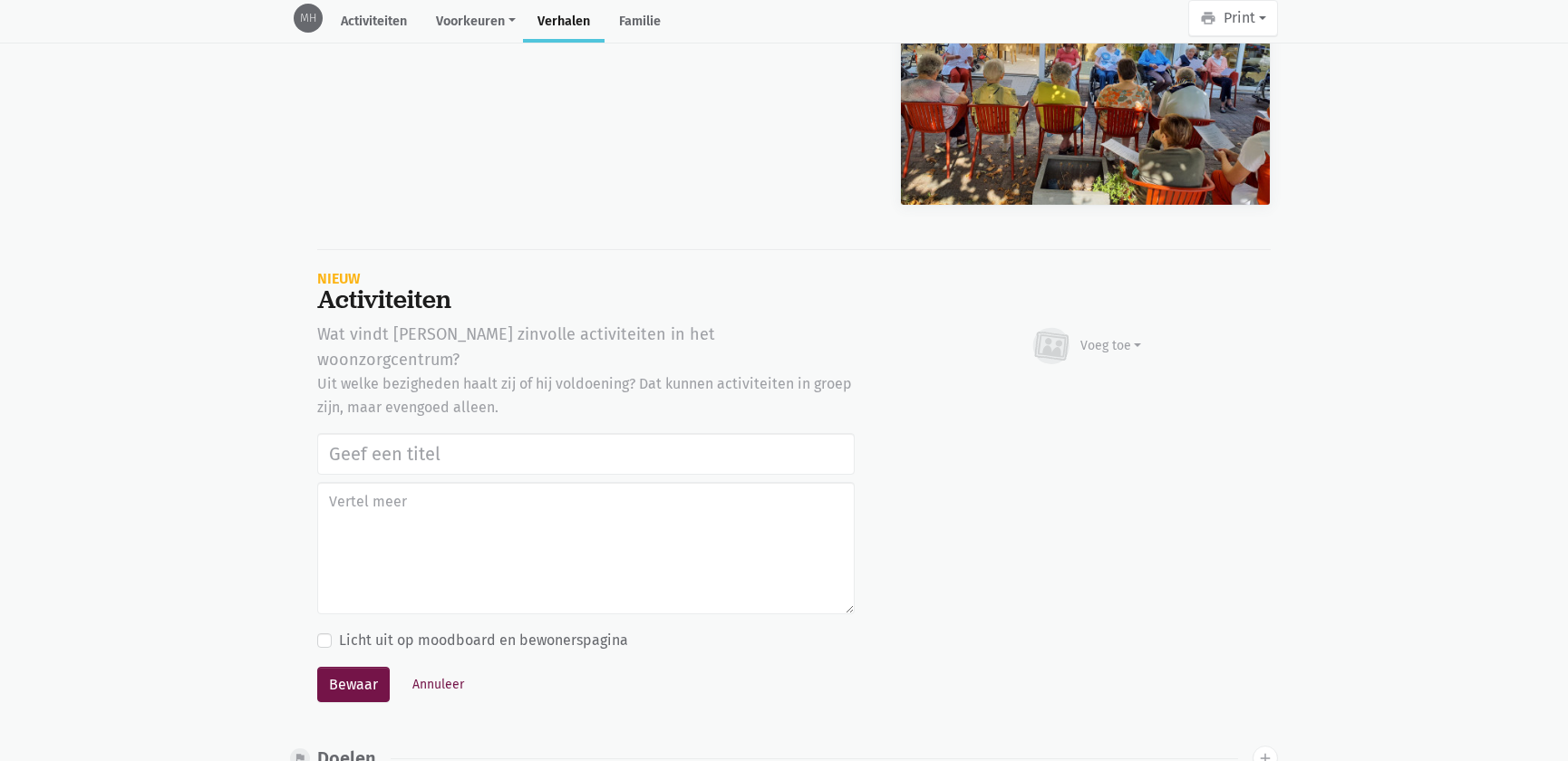
click at [440, 434] on input "text" at bounding box center [586, 454] width 537 height 42
type input "Notenclub in de buitenlucht 13/08/2025"
click at [1116, 337] on div "Voeg toe" at bounding box center [1112, 346] width 62 height 19
click at [1085, 383] on link "Afbeelding" at bounding box center [1075, 398] width 132 height 31
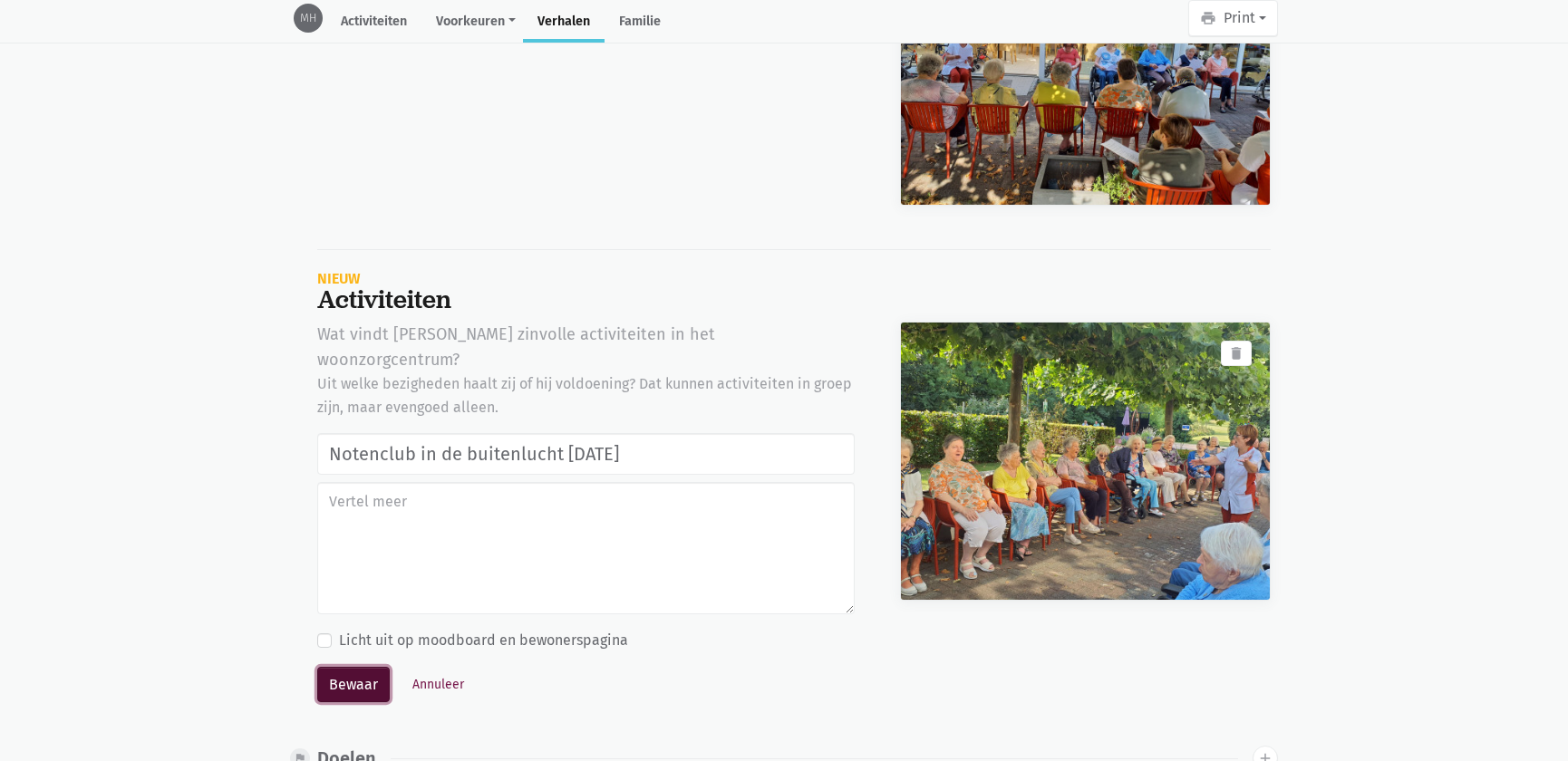
click at [351, 667] on button "Bewaar" at bounding box center [354, 685] width 73 height 36
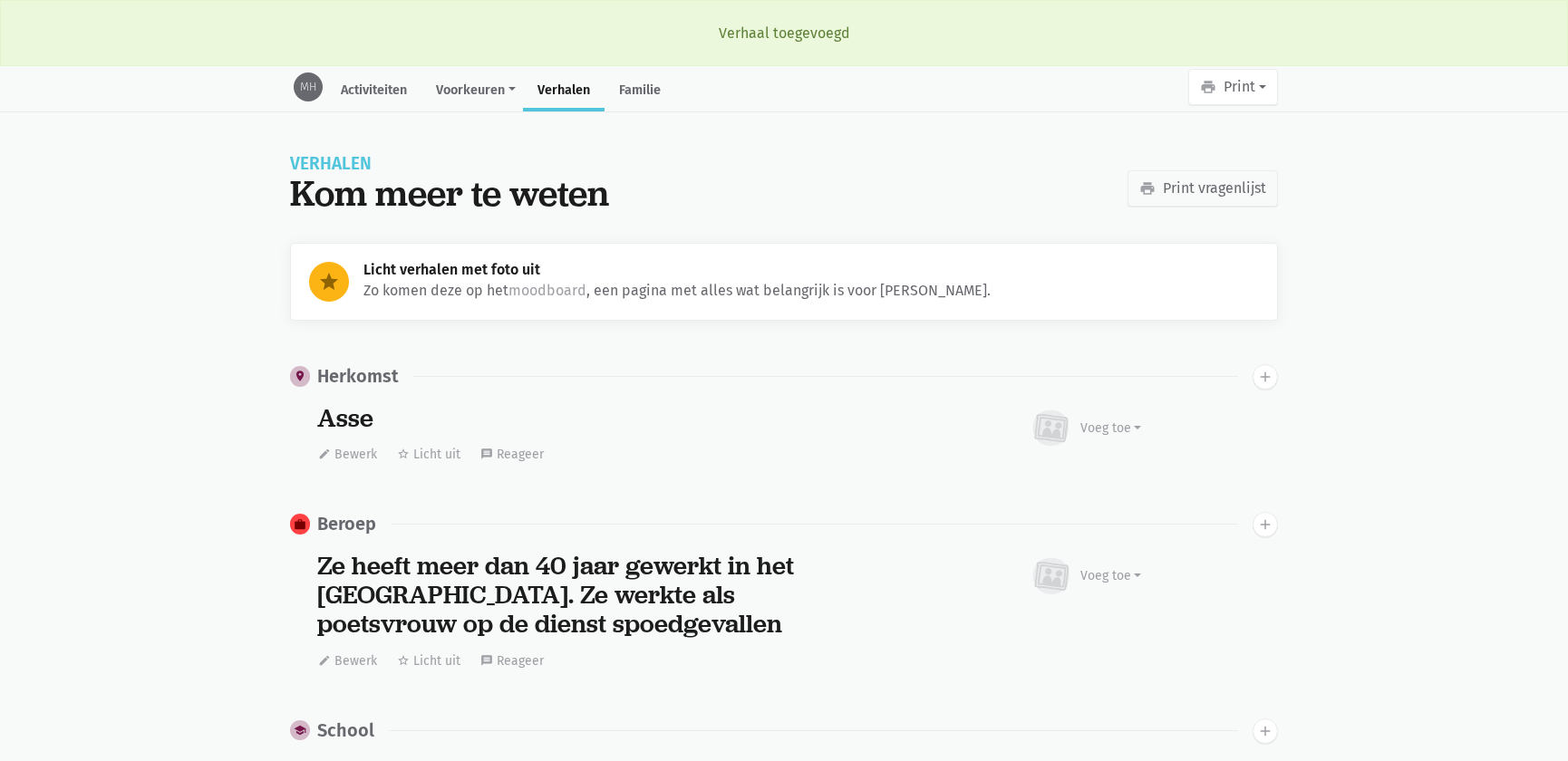
scroll to position [5033, 0]
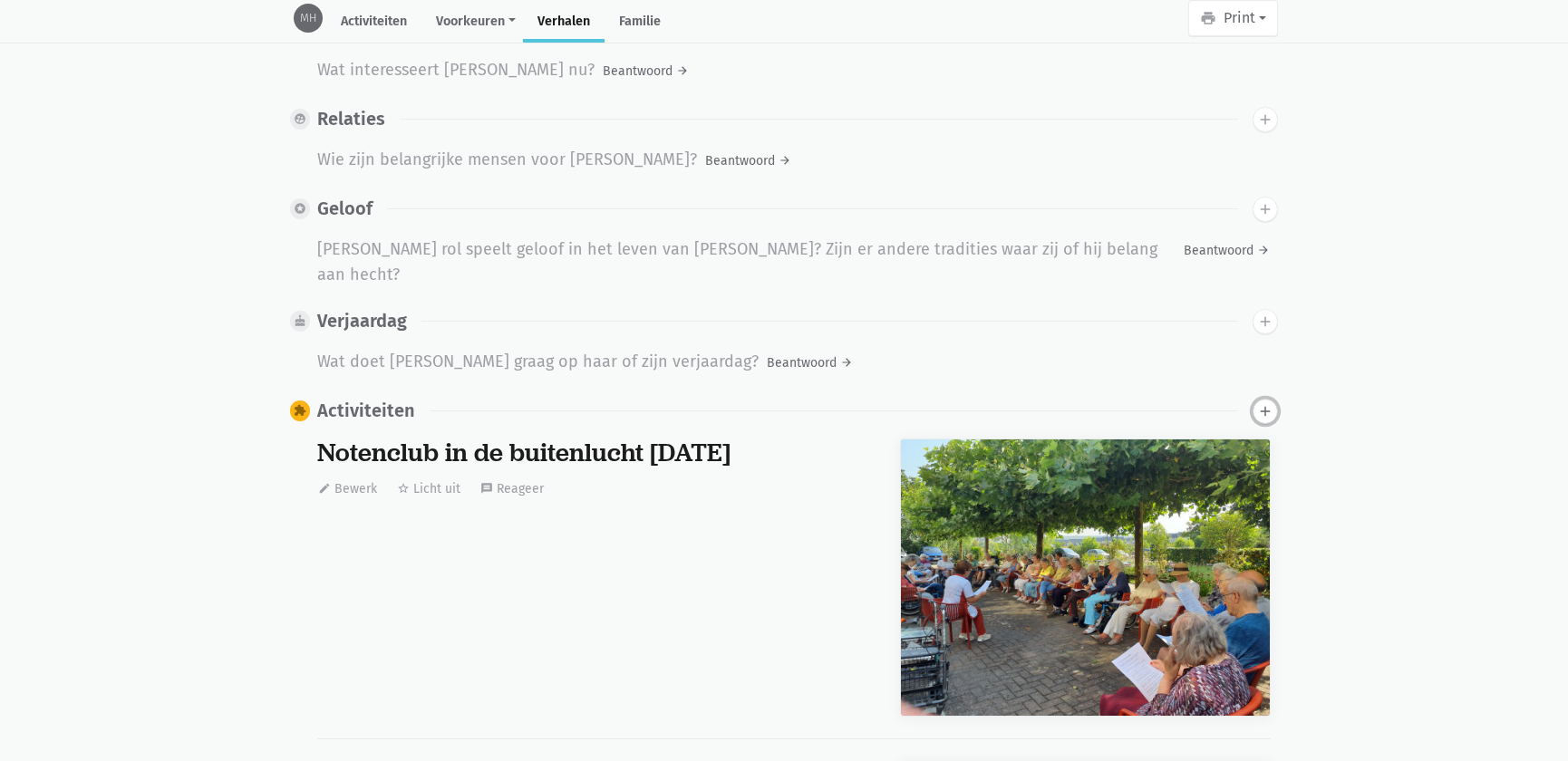
click at [1256, 399] on button "add" at bounding box center [1265, 411] width 25 height 25
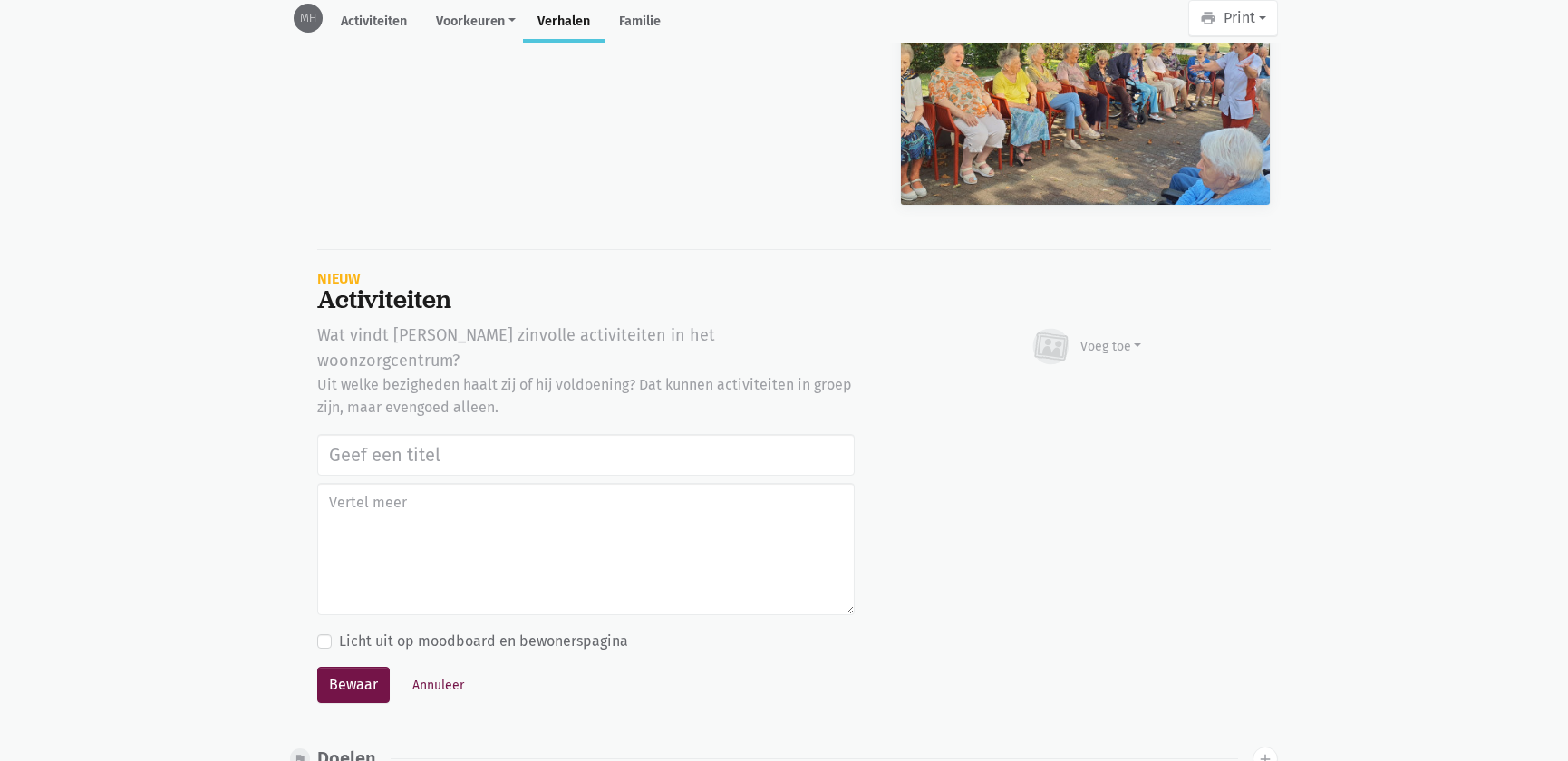
click at [423, 435] on input "text" at bounding box center [586, 455] width 537 height 42
type input "Notenclub in de buitenlucht 13/08/2025"
click at [1109, 338] on div "Voeg toe" at bounding box center [1112, 347] width 62 height 19
click at [1070, 384] on link "Afbeelding" at bounding box center [1075, 399] width 132 height 31
click at [604, 506] on textarea at bounding box center [586, 549] width 537 height 132
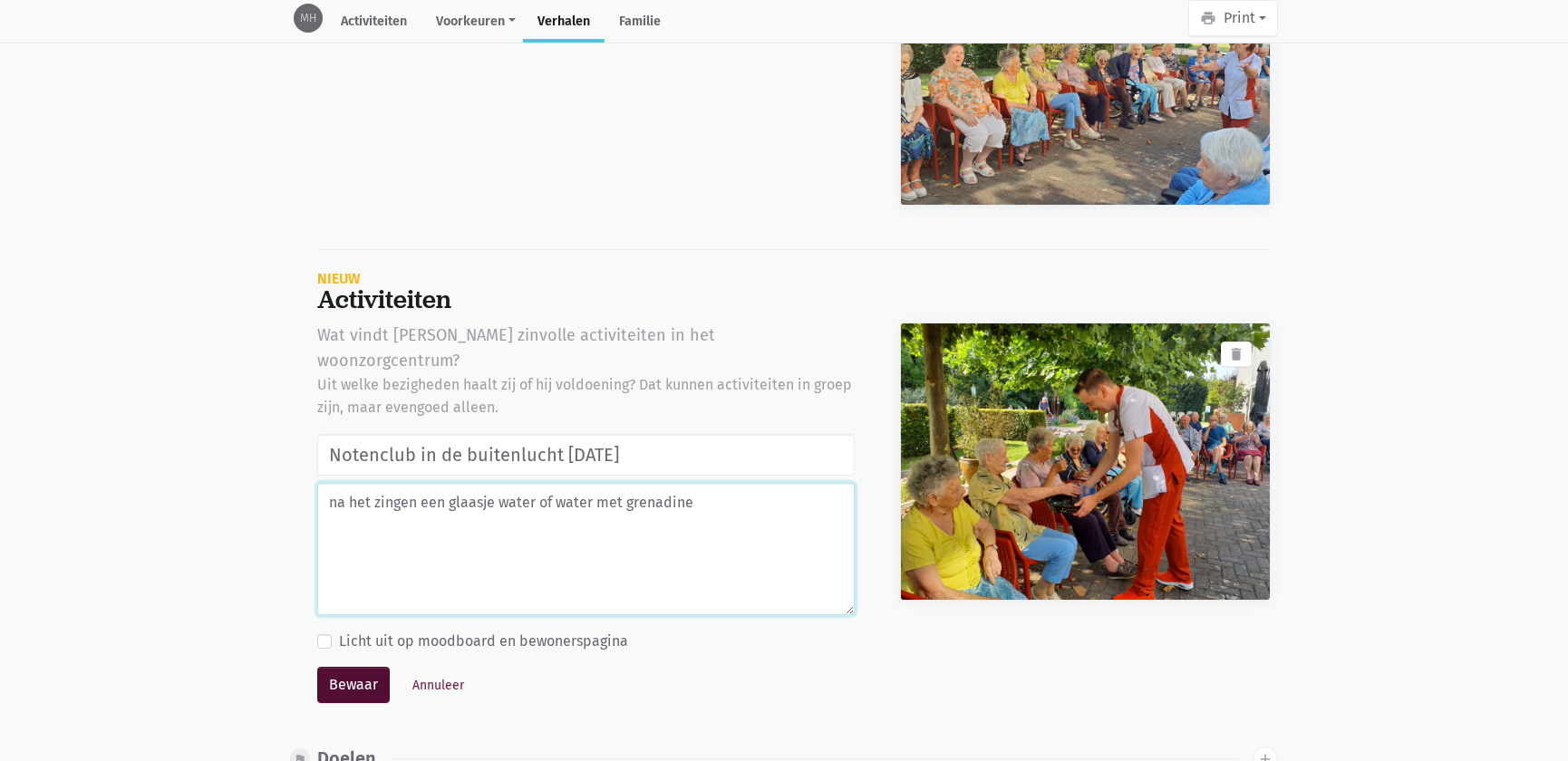
type textarea "na het zingen een glaasje water of water met grenadine"
click at [372, 667] on button "Bewaar" at bounding box center [354, 685] width 73 height 36
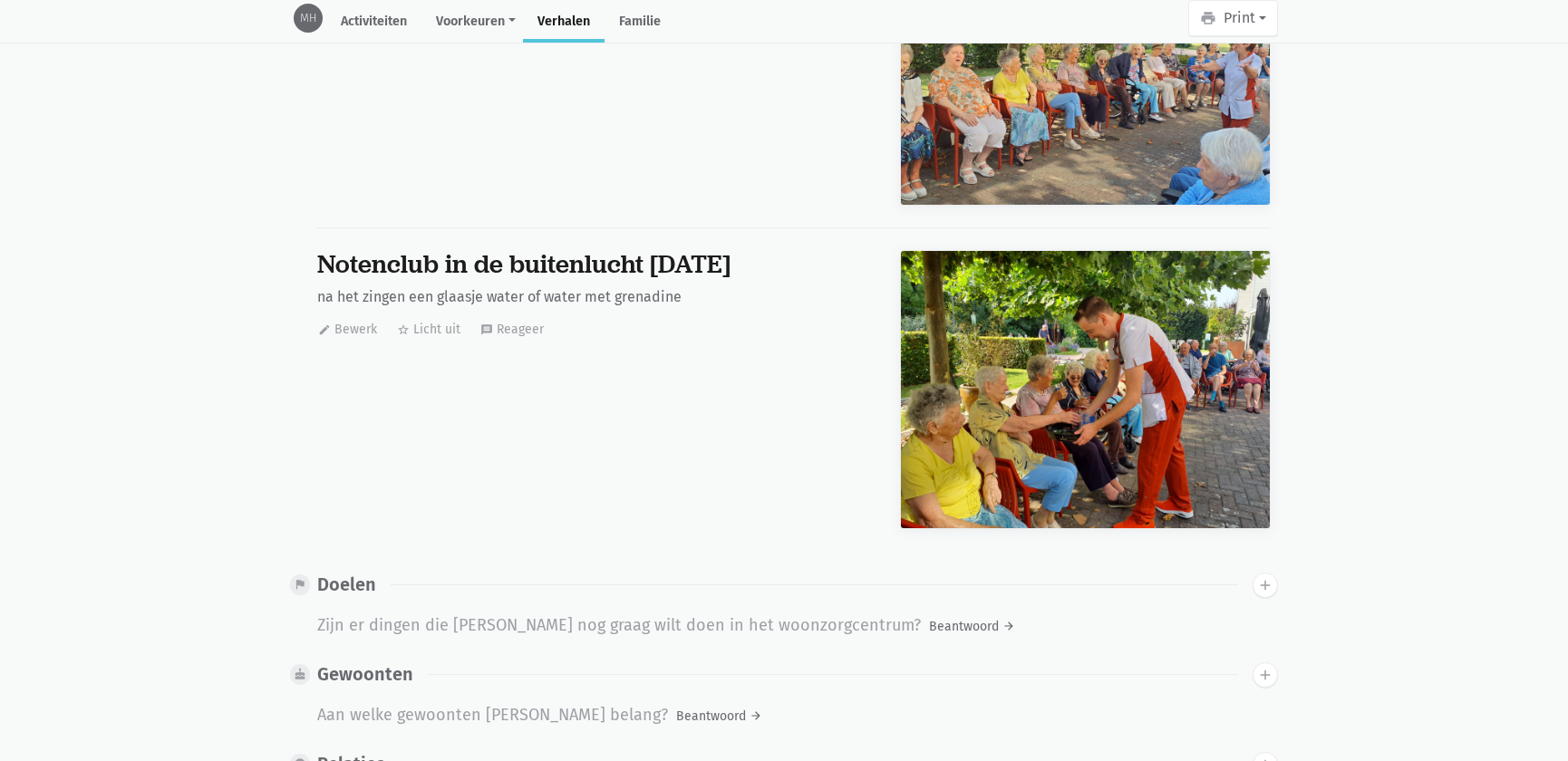
scroll to position [0, 0]
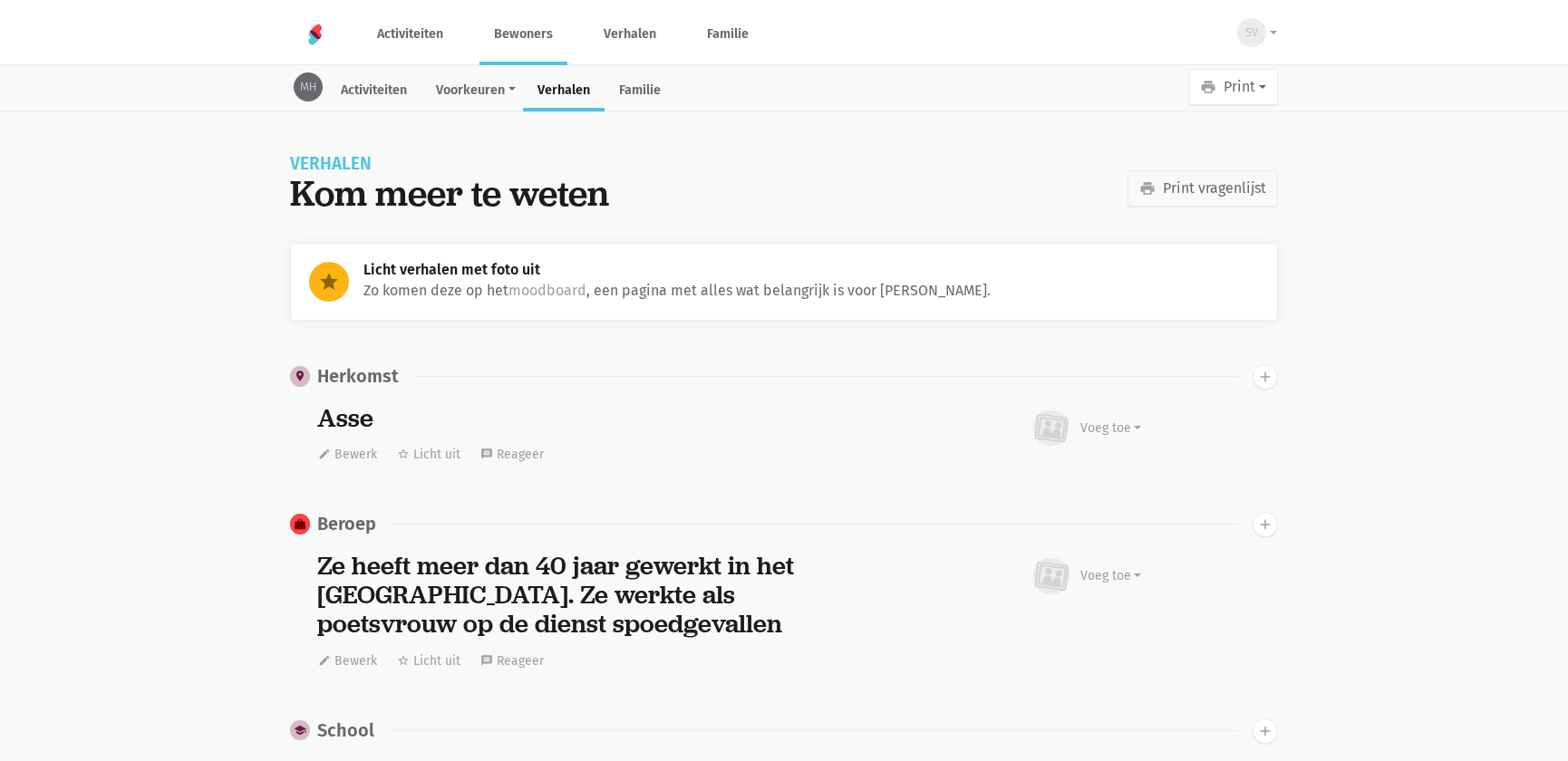
click at [499, 41] on link "Bewoners" at bounding box center [523, 34] width 88 height 61
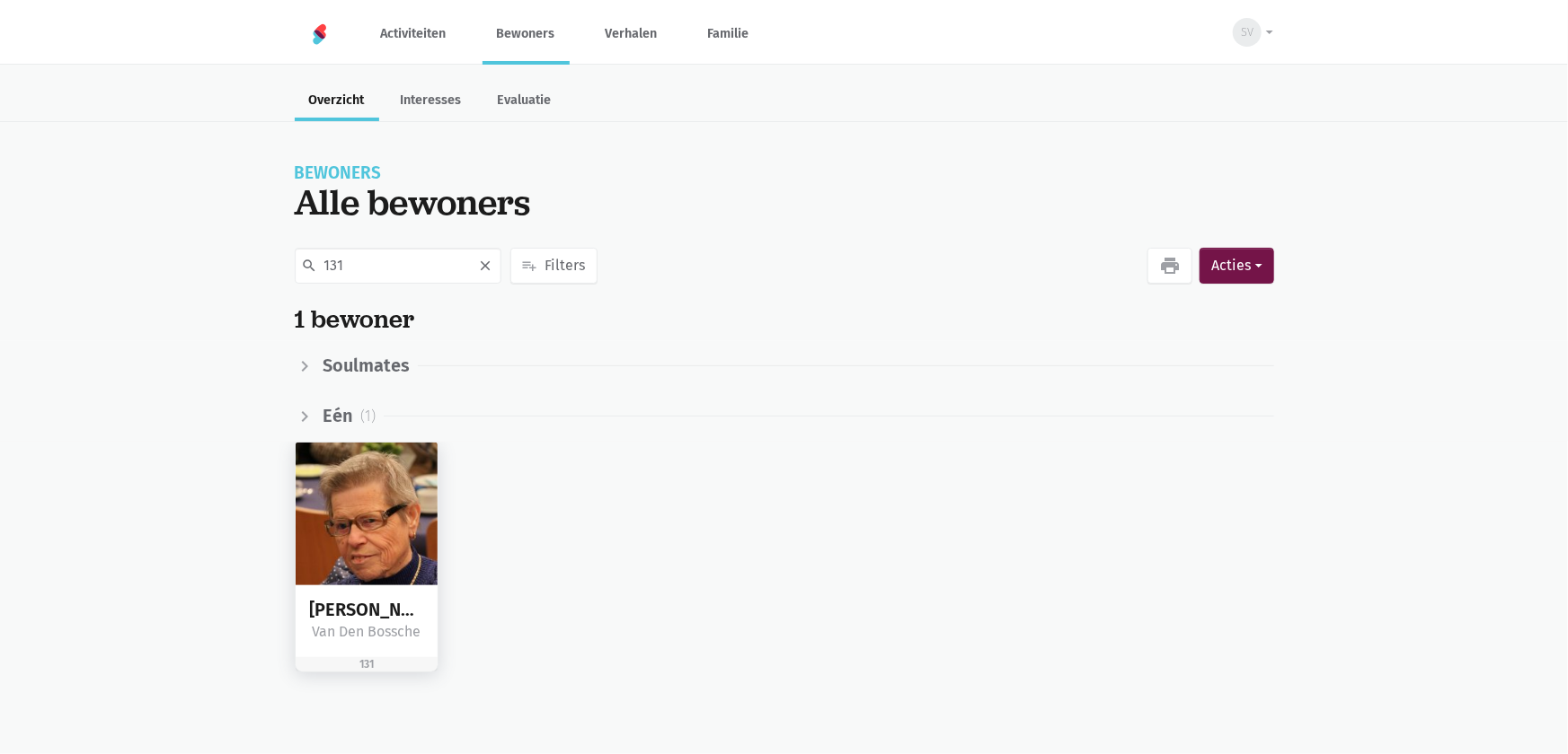
type input "131"
click at [342, 586] on div "Marie-Louise Van Den Bossche" at bounding box center [367, 622] width 143 height 73
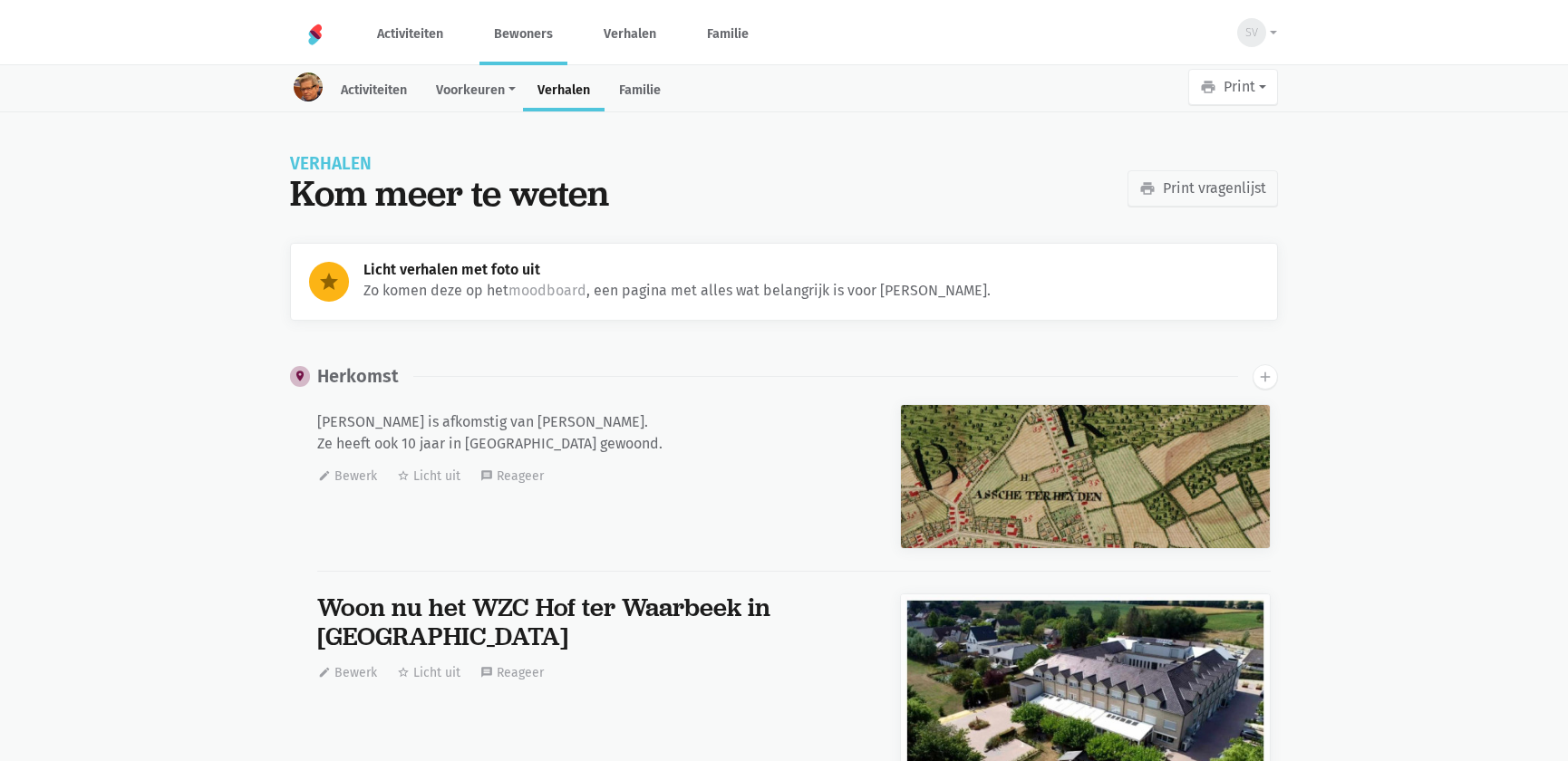
scroll to position [27856, 0]
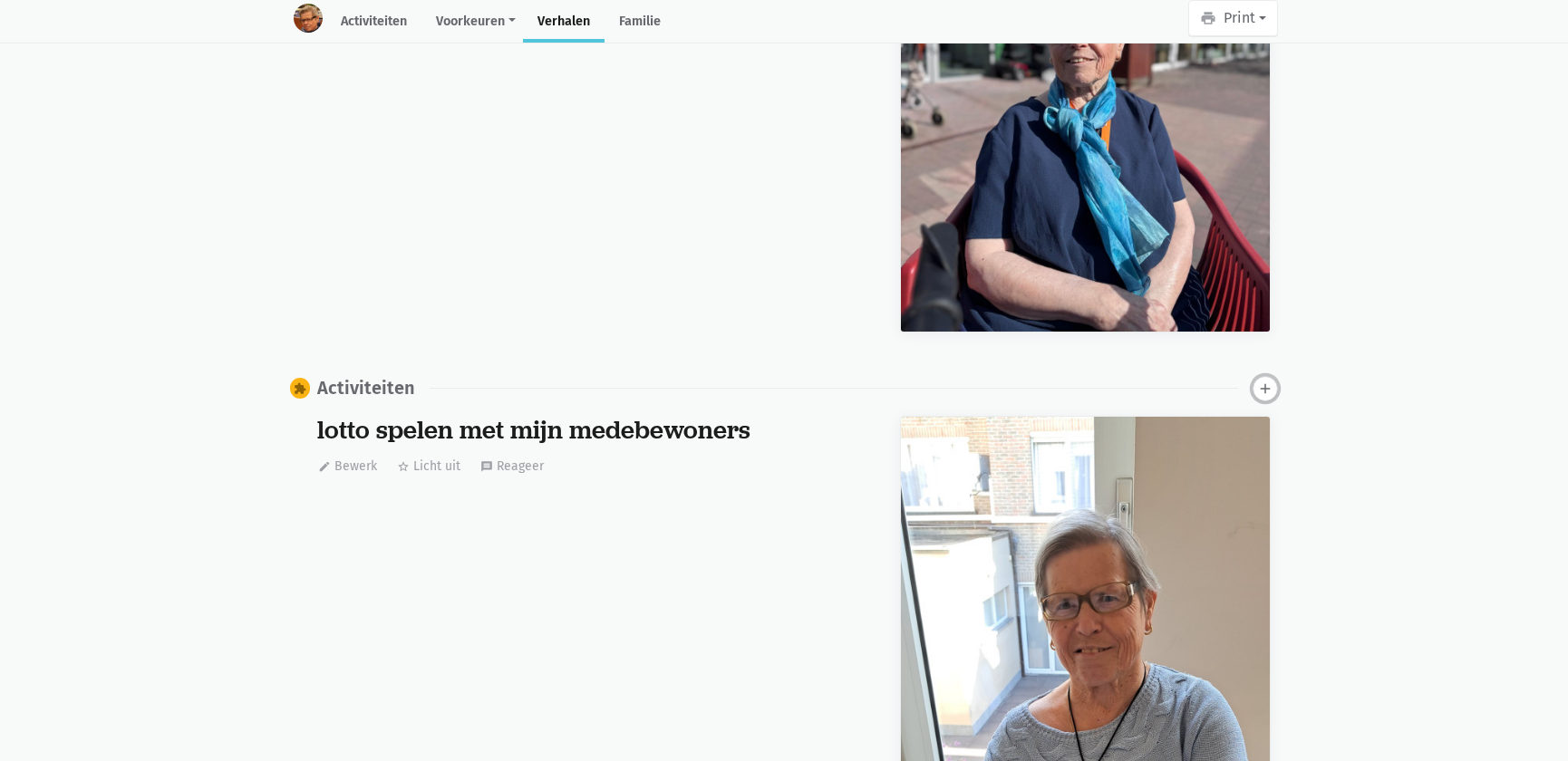
click at [1261, 383] on icon "add" at bounding box center [1265, 388] width 16 height 16
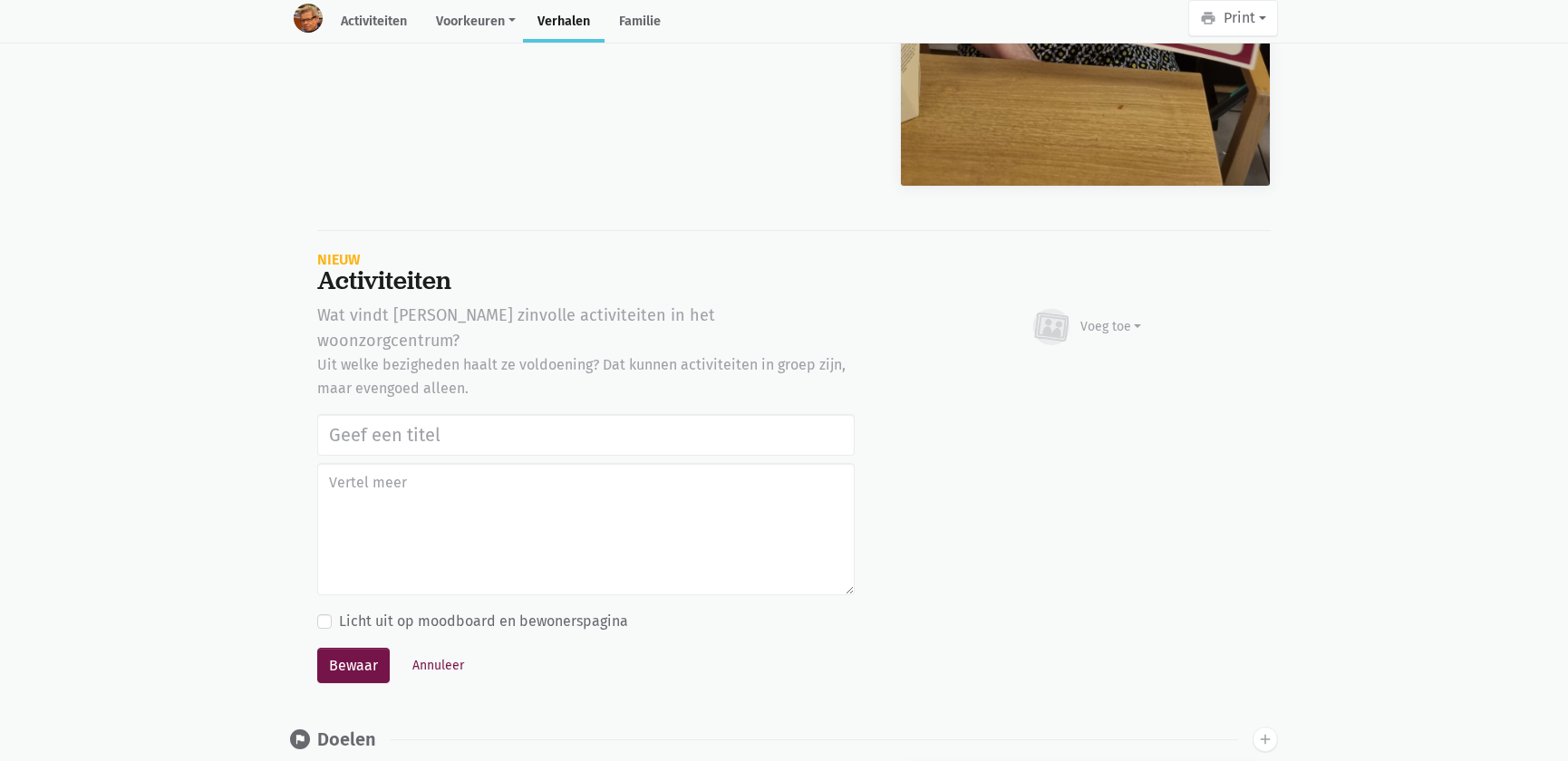
click at [458, 414] on input "text" at bounding box center [586, 435] width 537 height 42
type input "Notenclub in de buitenlucht 13/08/2025"
click at [1089, 319] on div "Voeg toe" at bounding box center [1112, 326] width 62 height 19
click at [1061, 372] on link "Afbeelding" at bounding box center [1075, 380] width 132 height 31
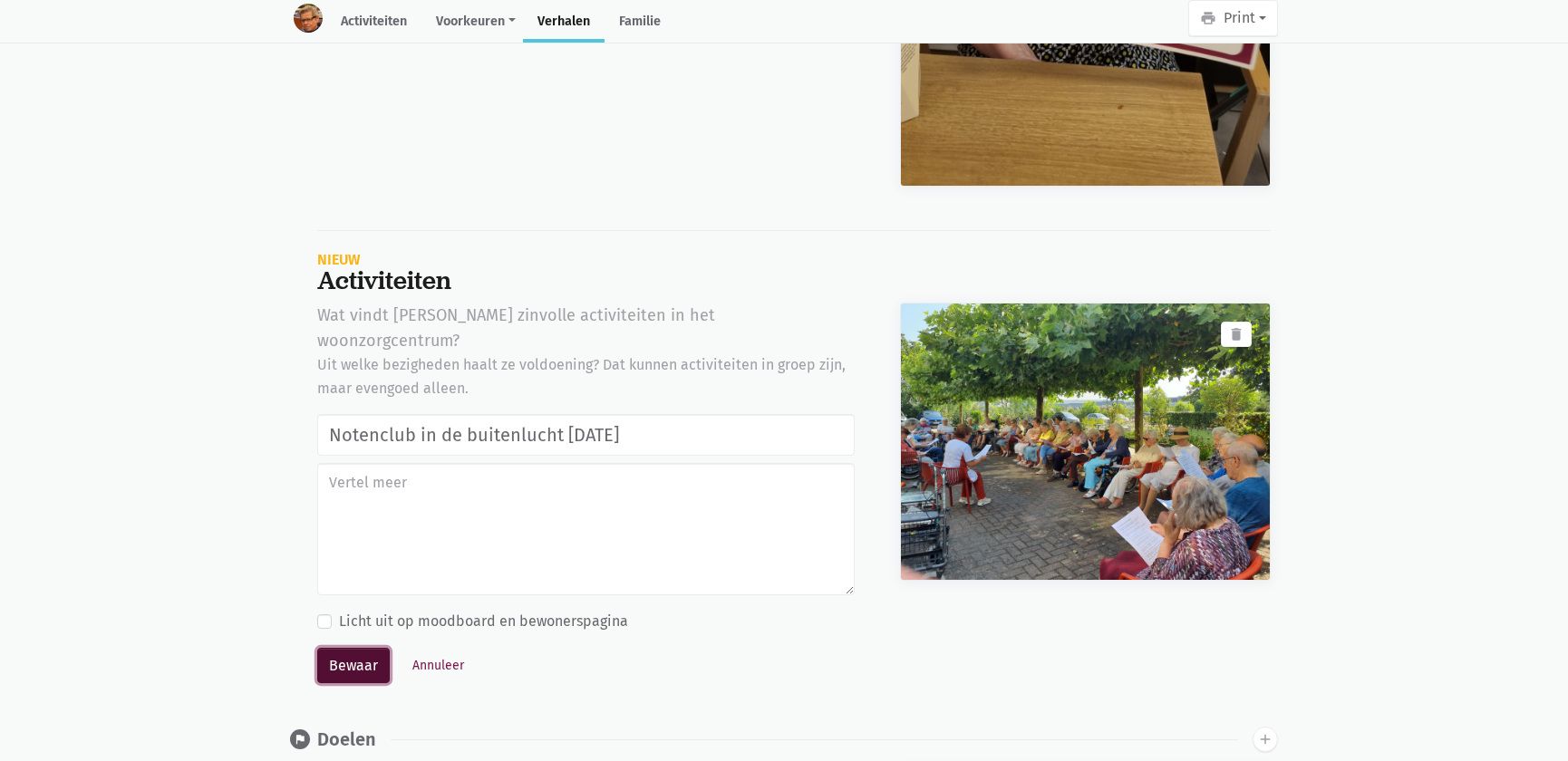
click at [347, 648] on button "Bewaar" at bounding box center [354, 666] width 73 height 36
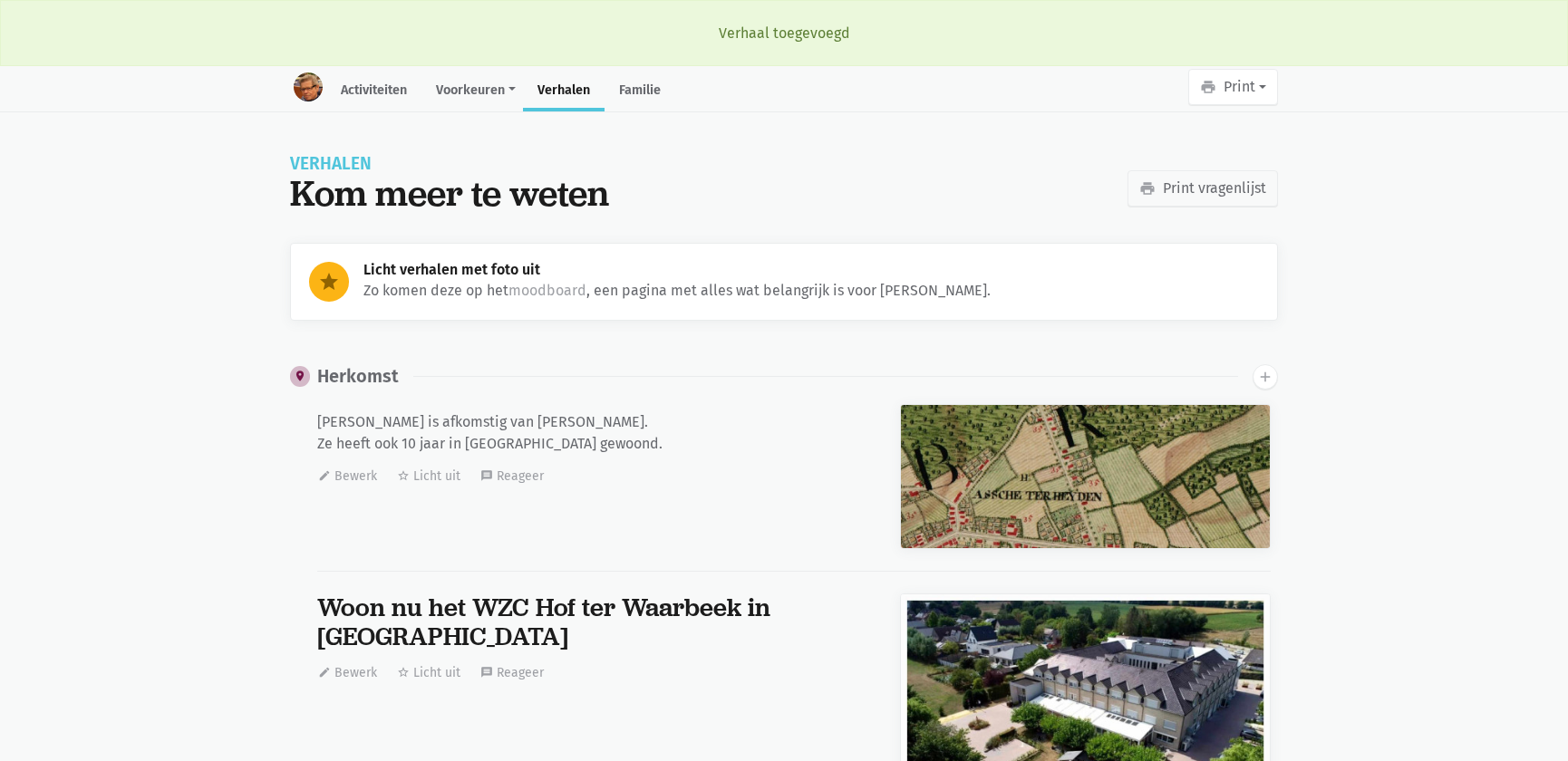
scroll to position [27856, 0]
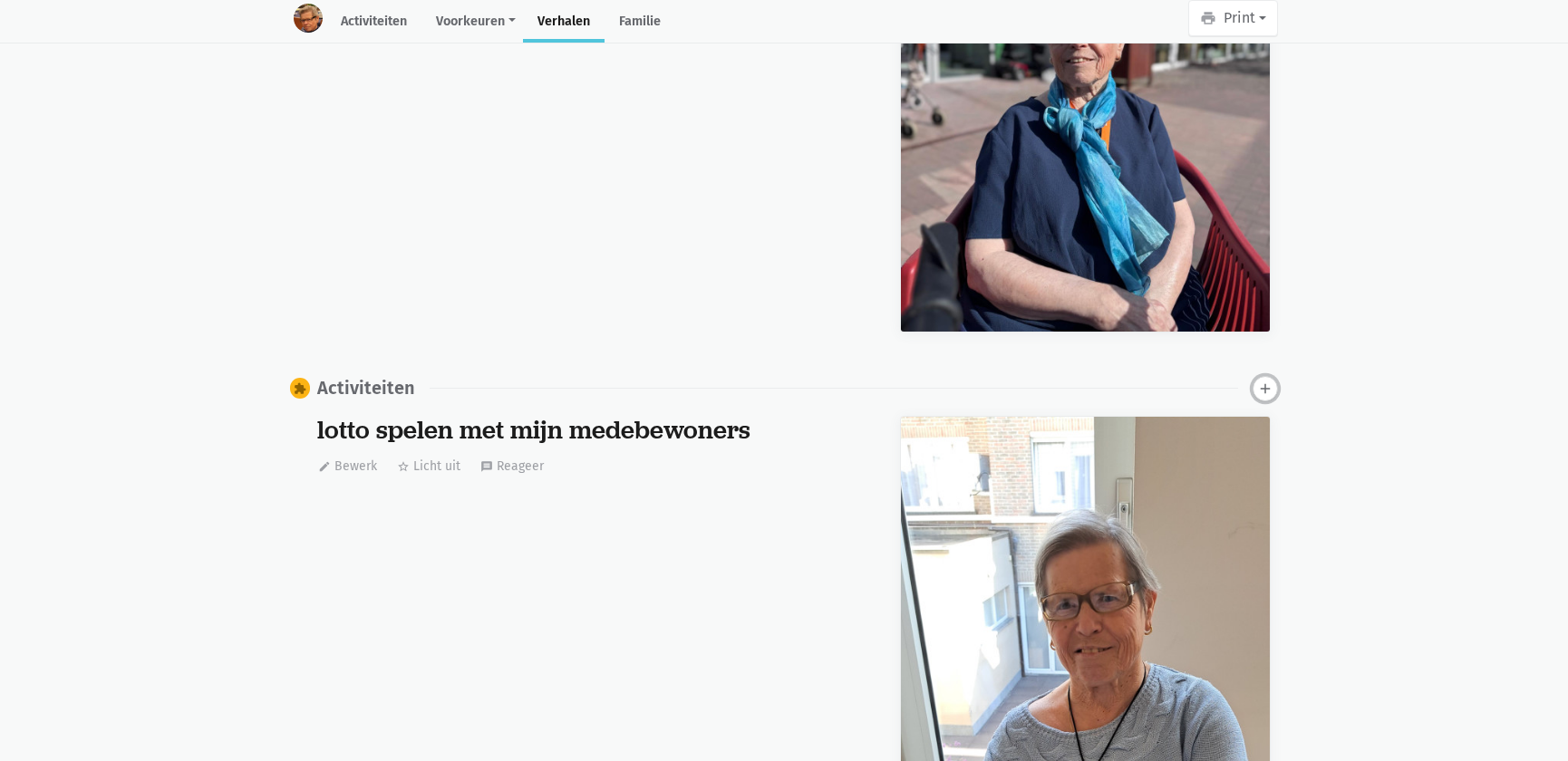
click at [1266, 388] on icon "add" at bounding box center [1265, 388] width 16 height 16
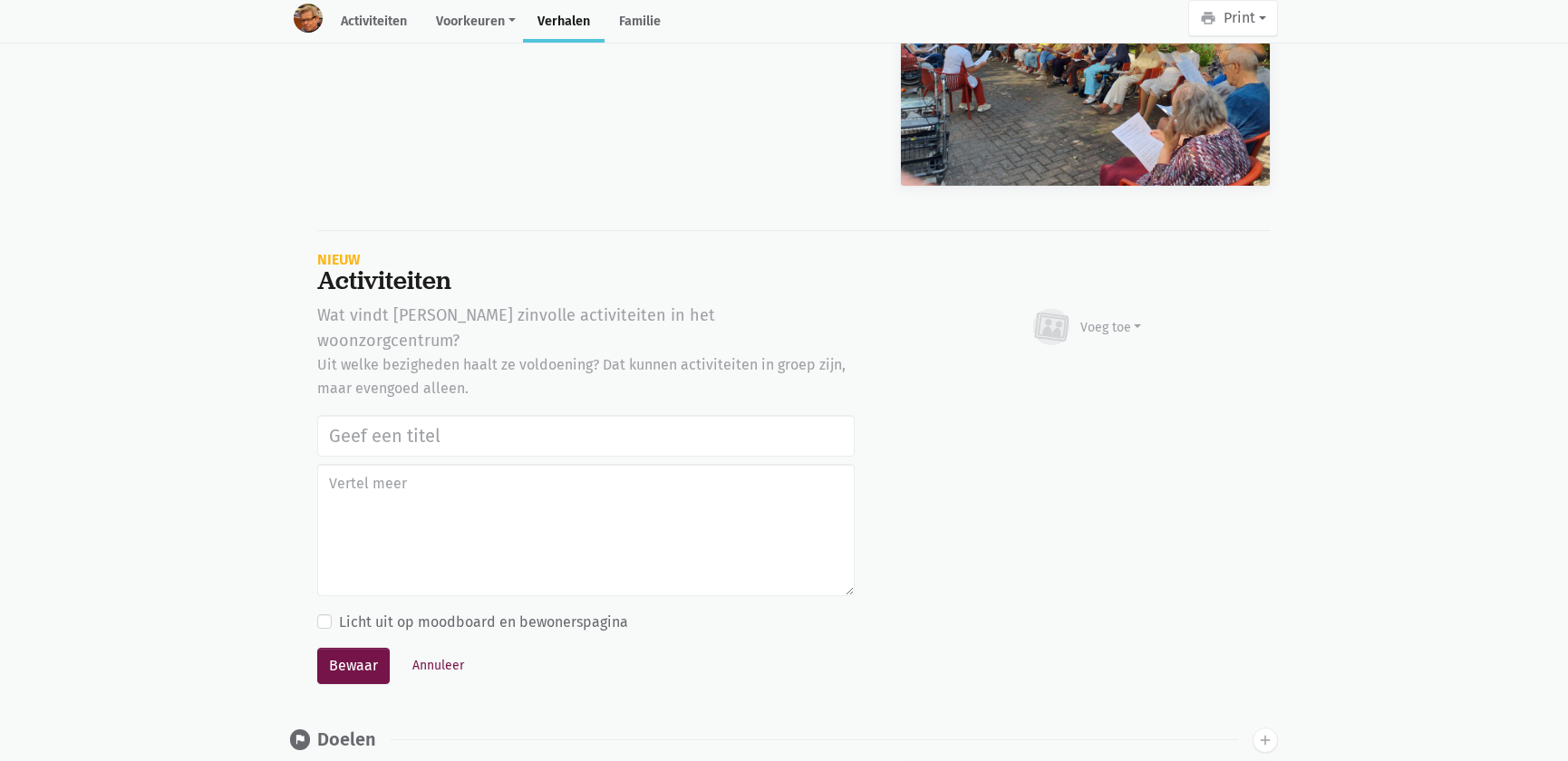
click at [457, 371] on div "Wat vindt Marie-Louise zinvolle activiteiten in het woonzorgcentrum? Uit welke …" at bounding box center [586, 505] width 583 height 403
click at [451, 415] on input "text" at bounding box center [586, 436] width 537 height 42
paste input "Notenclub in de buitenlucht 13/08/2025"
type input "Notenclub in de buitenlucht 13/08/2025"
click at [1097, 318] on div "Voeg toe" at bounding box center [1112, 327] width 62 height 19
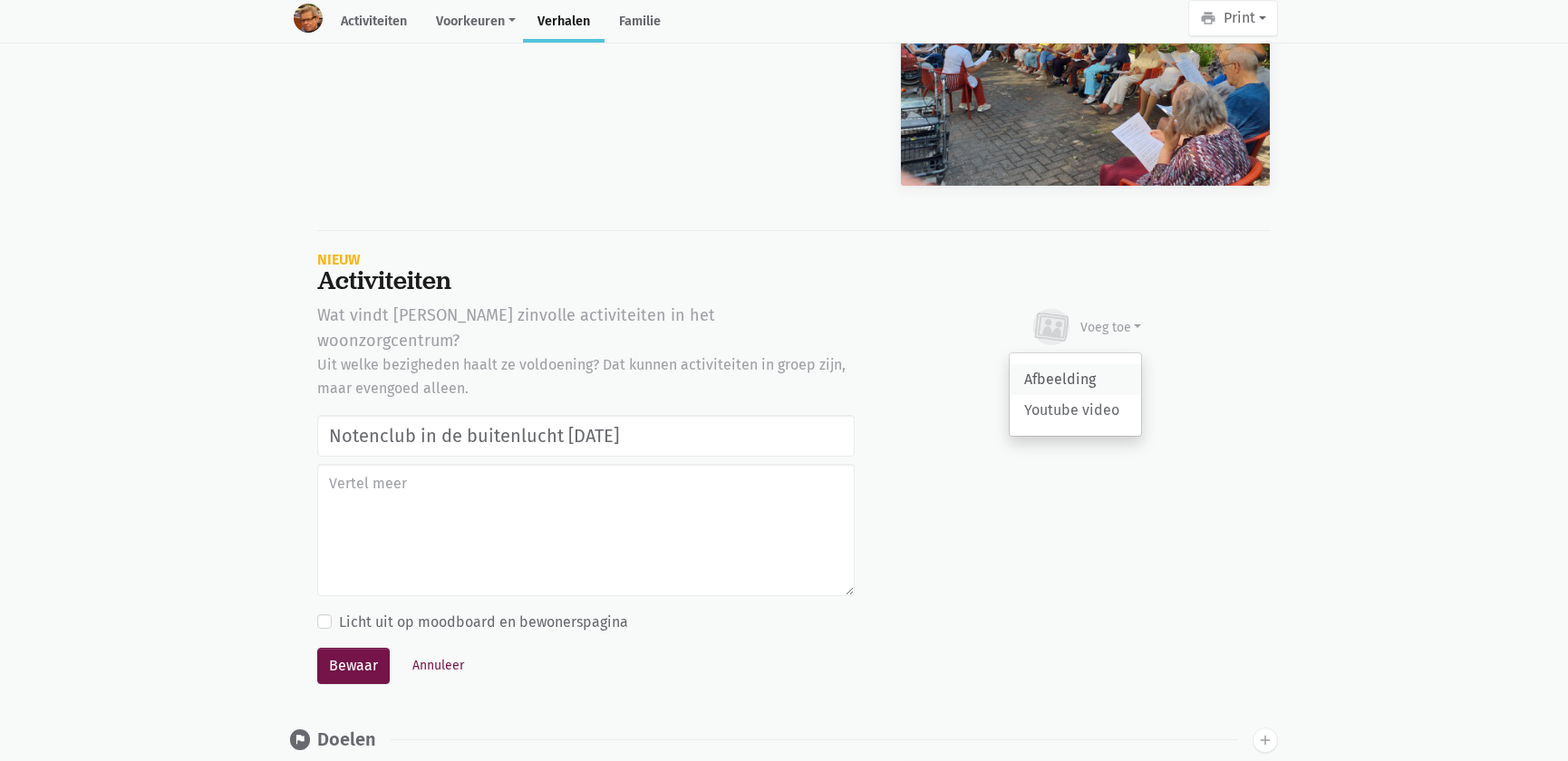
click at [1069, 365] on link "Afbeelding" at bounding box center [1075, 380] width 132 height 31
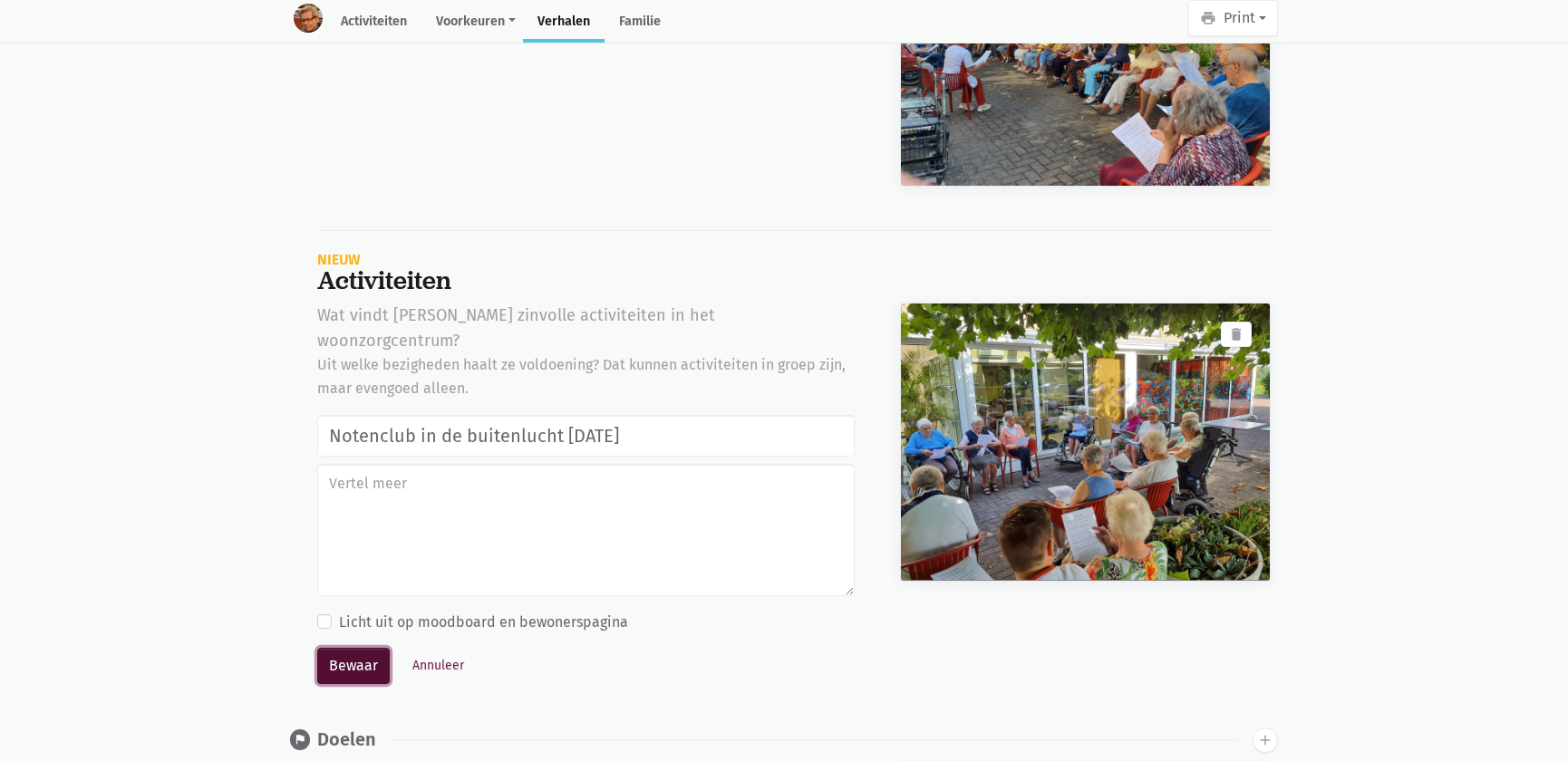
click at [361, 648] on button "Bewaar" at bounding box center [354, 666] width 73 height 36
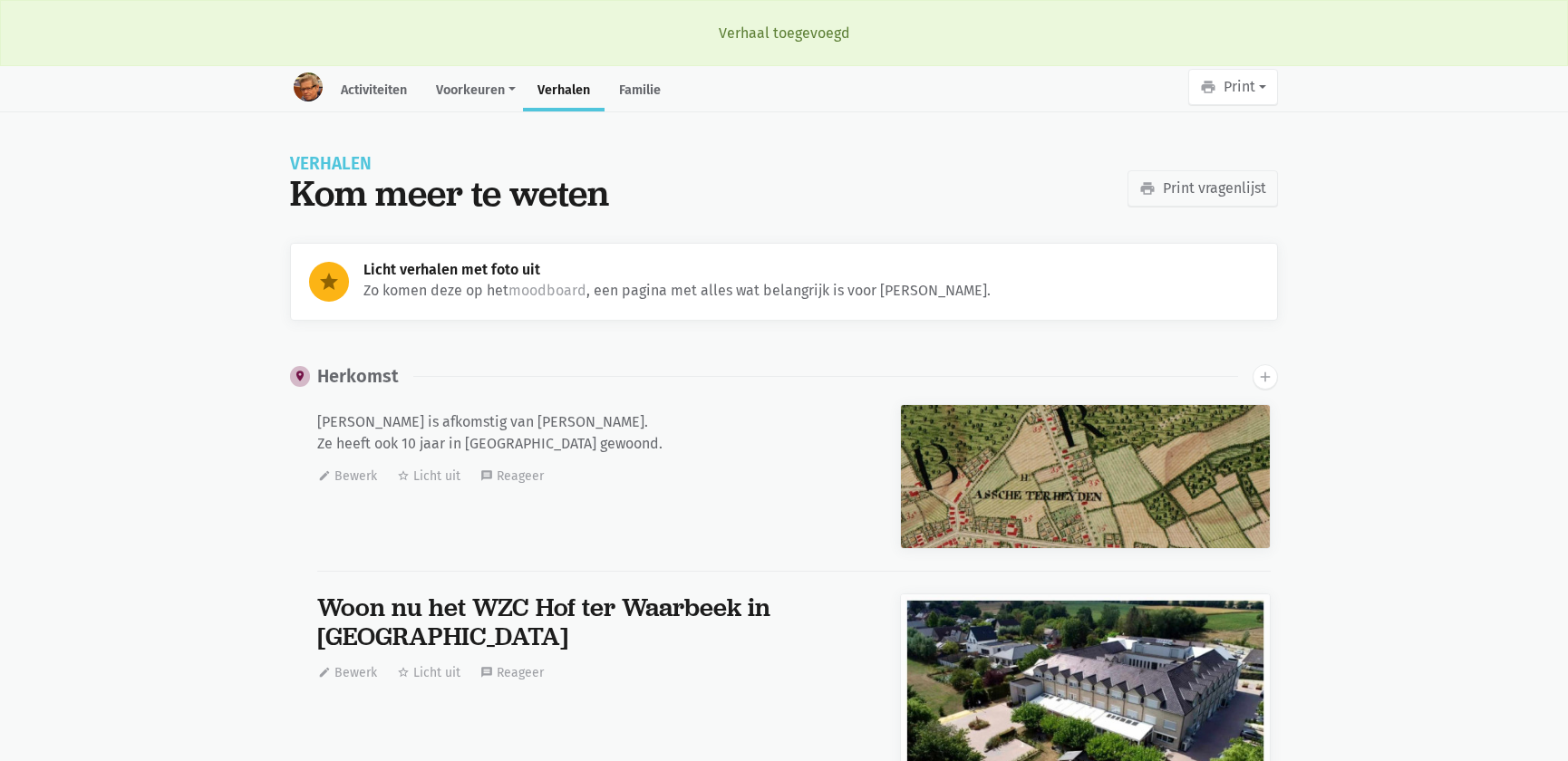
scroll to position [27856, 0]
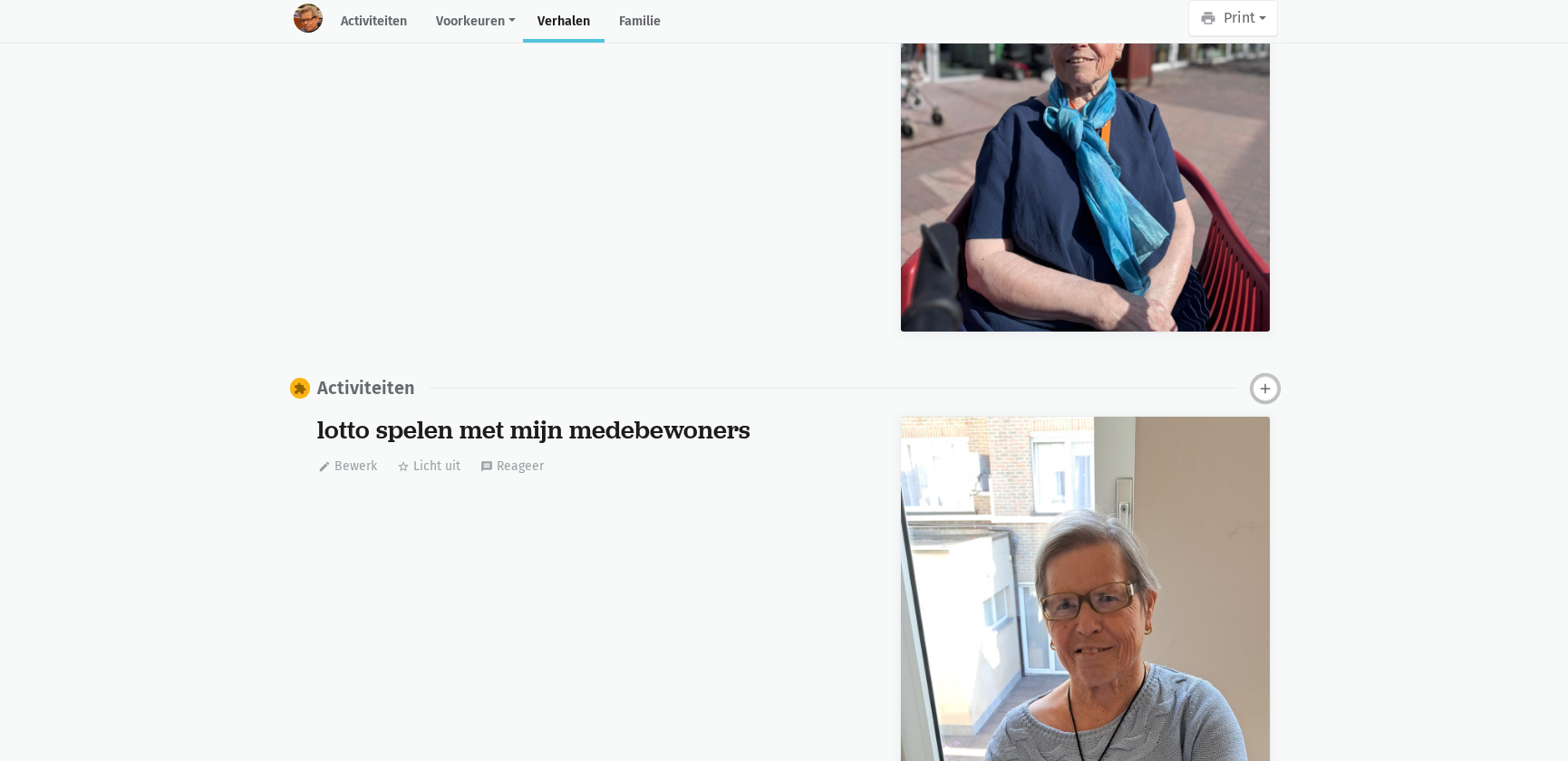
click at [1270, 385] on icon "add" at bounding box center [1265, 388] width 16 height 16
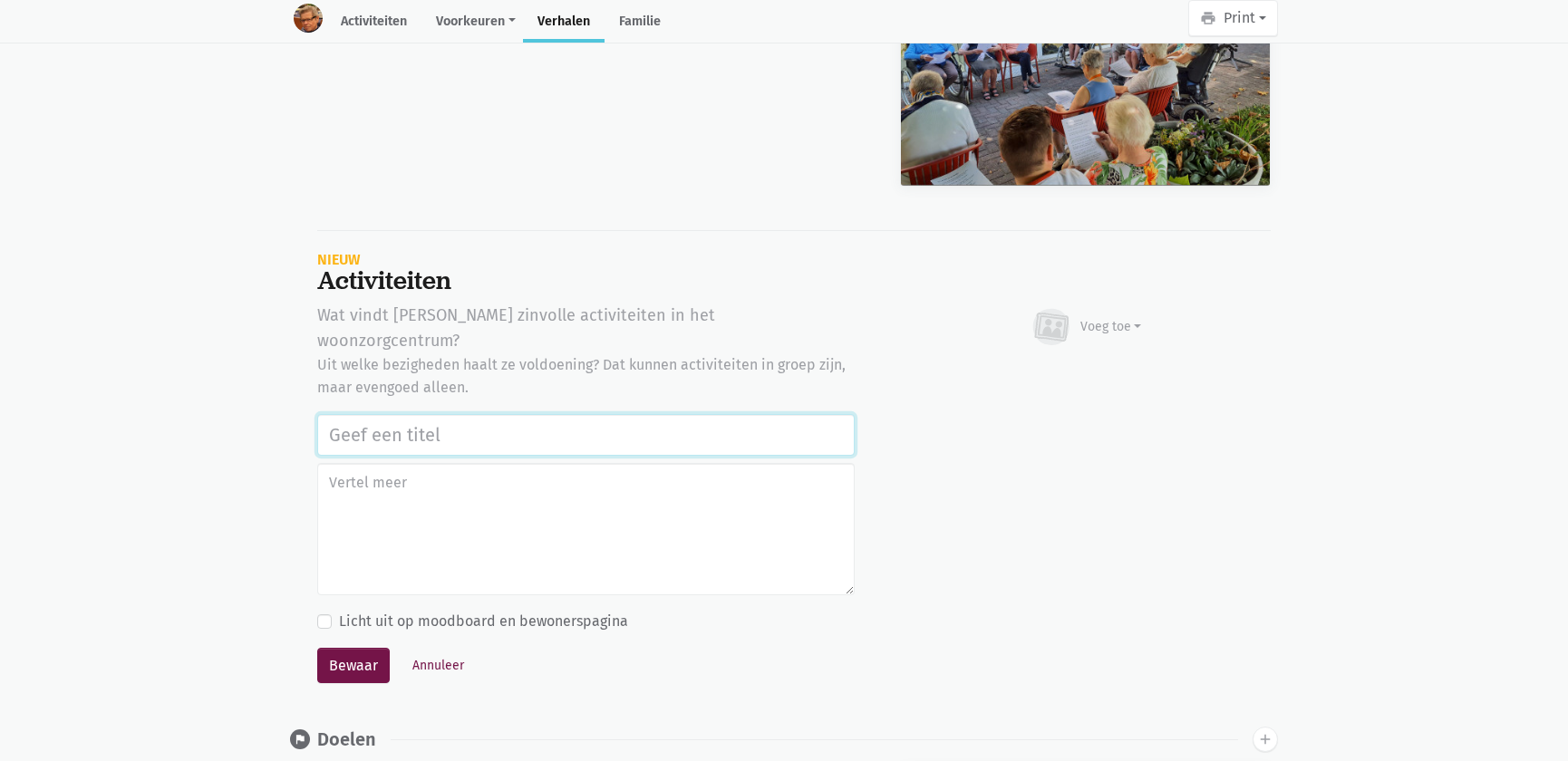
click at [385, 414] on input "text" at bounding box center [586, 435] width 537 height 42
paste input "Notenclub in de buitenlucht [DATE]"
type input "Notenclub in de buitenlucht [DATE]"
click at [1089, 318] on div "Voeg toe" at bounding box center [1112, 326] width 62 height 19
click at [1079, 365] on link "Afbeelding" at bounding box center [1075, 380] width 132 height 31
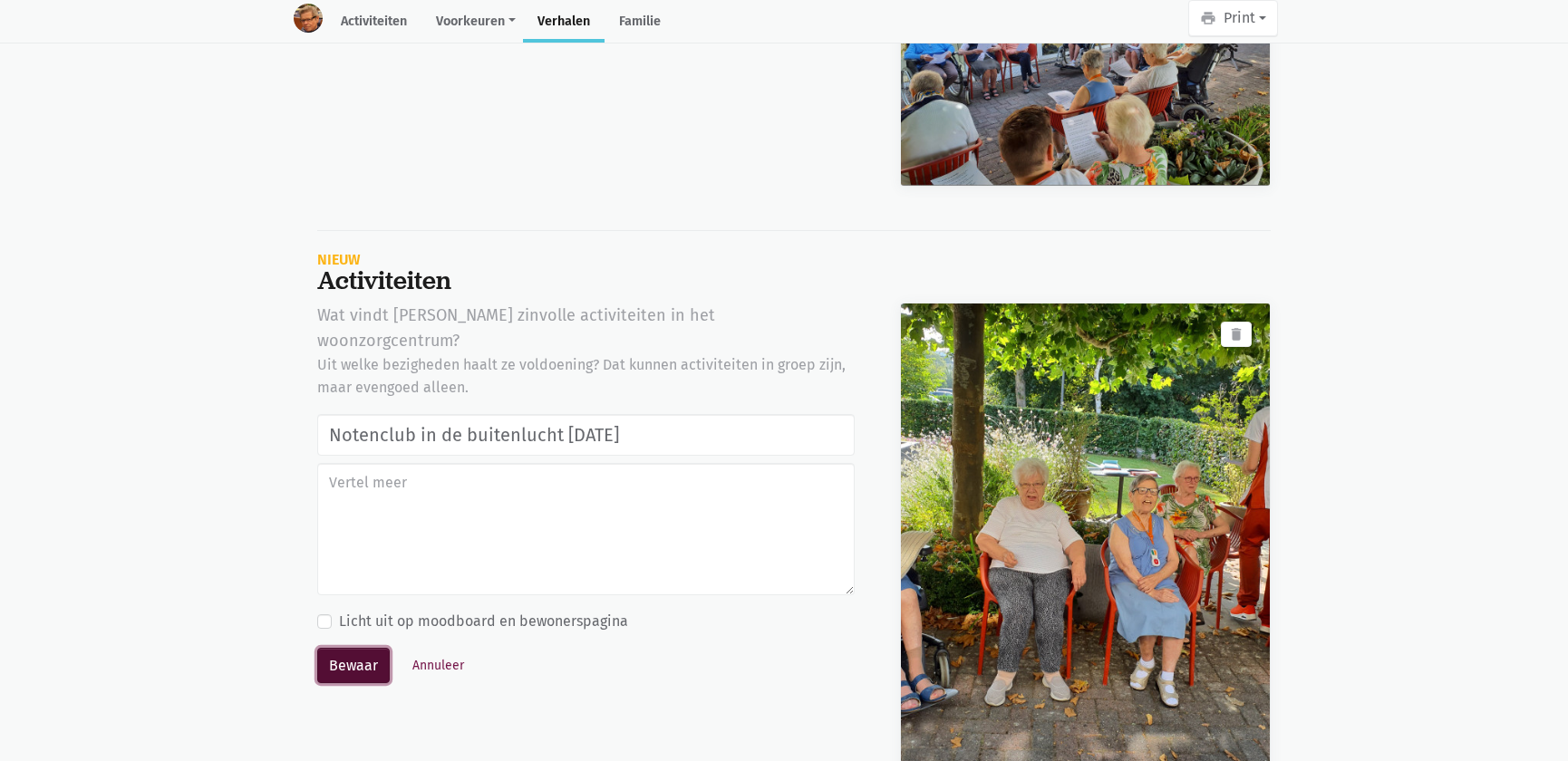
click at [363, 648] on button "Bewaar" at bounding box center [354, 666] width 73 height 36
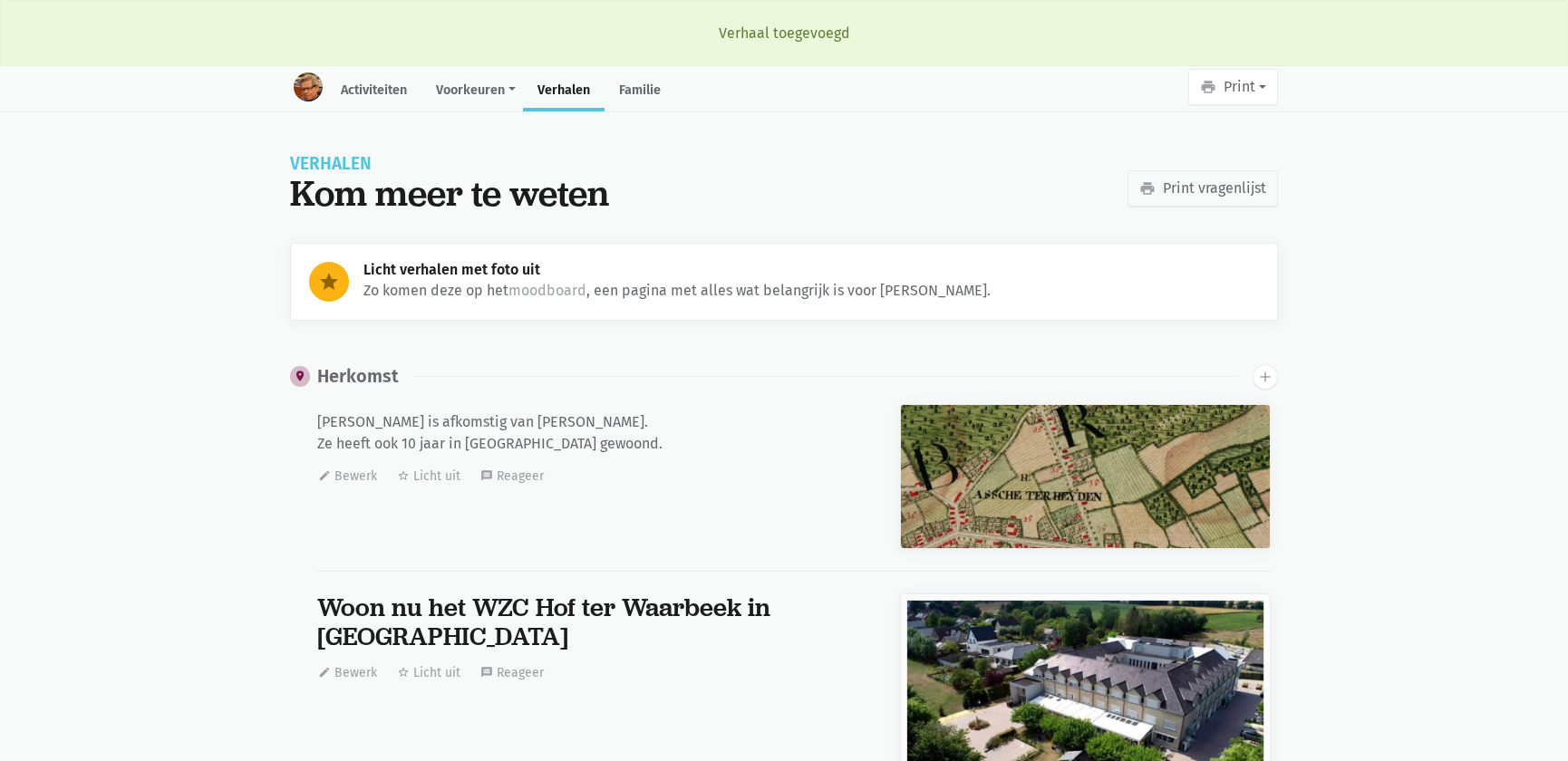
scroll to position [27856, 0]
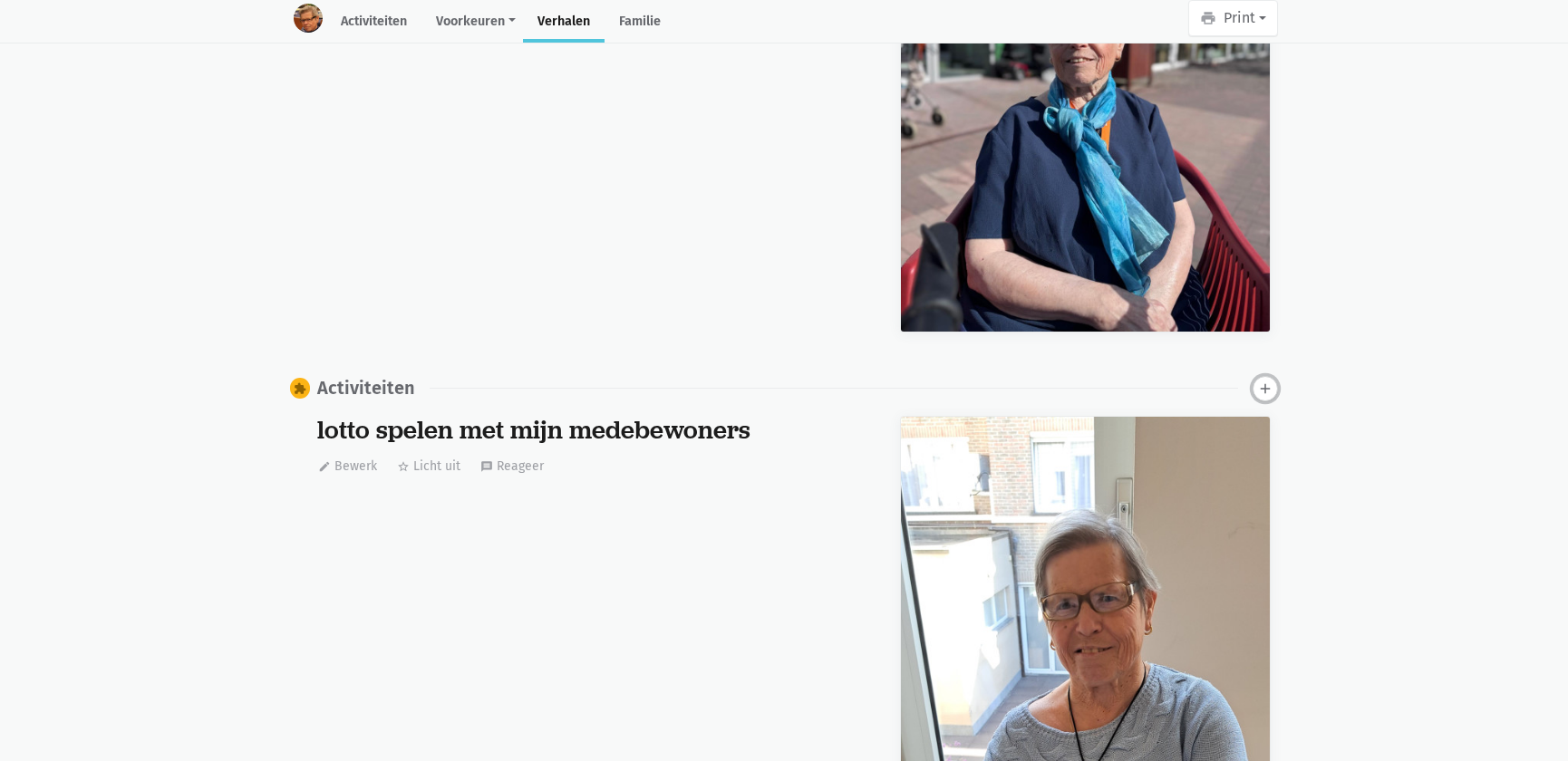
click at [1261, 380] on icon "add" at bounding box center [1265, 388] width 16 height 16
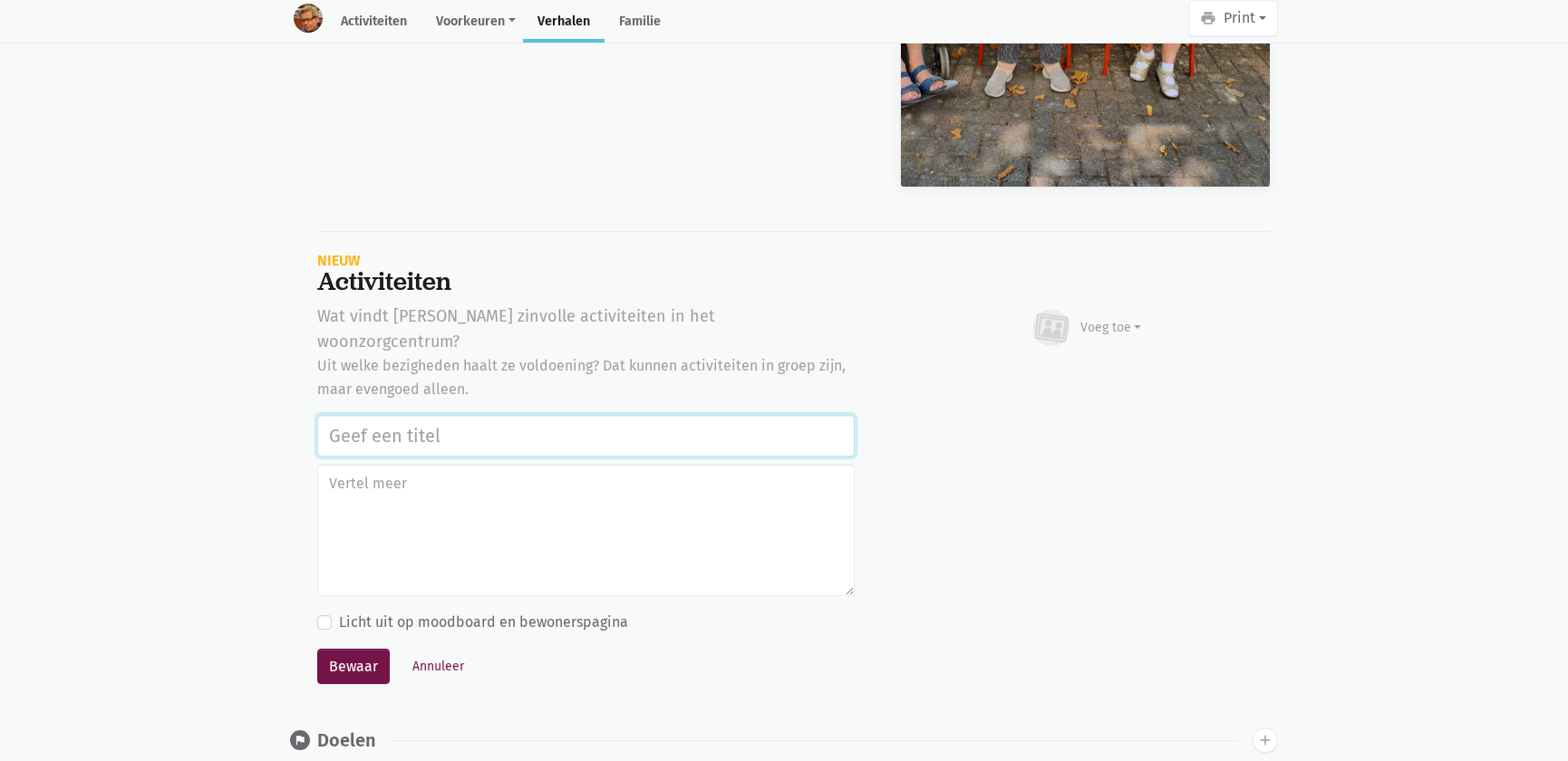
click at [381, 415] on input "text" at bounding box center [586, 436] width 537 height 42
paste input "Notenclub in de buitenlucht [DATE]"
type input "Notenclub in de buitenlucht [DATE]"
click at [1111, 325] on div "Voeg toe" at bounding box center [1112, 327] width 62 height 19
click at [1081, 368] on link "Afbeelding" at bounding box center [1075, 380] width 132 height 31
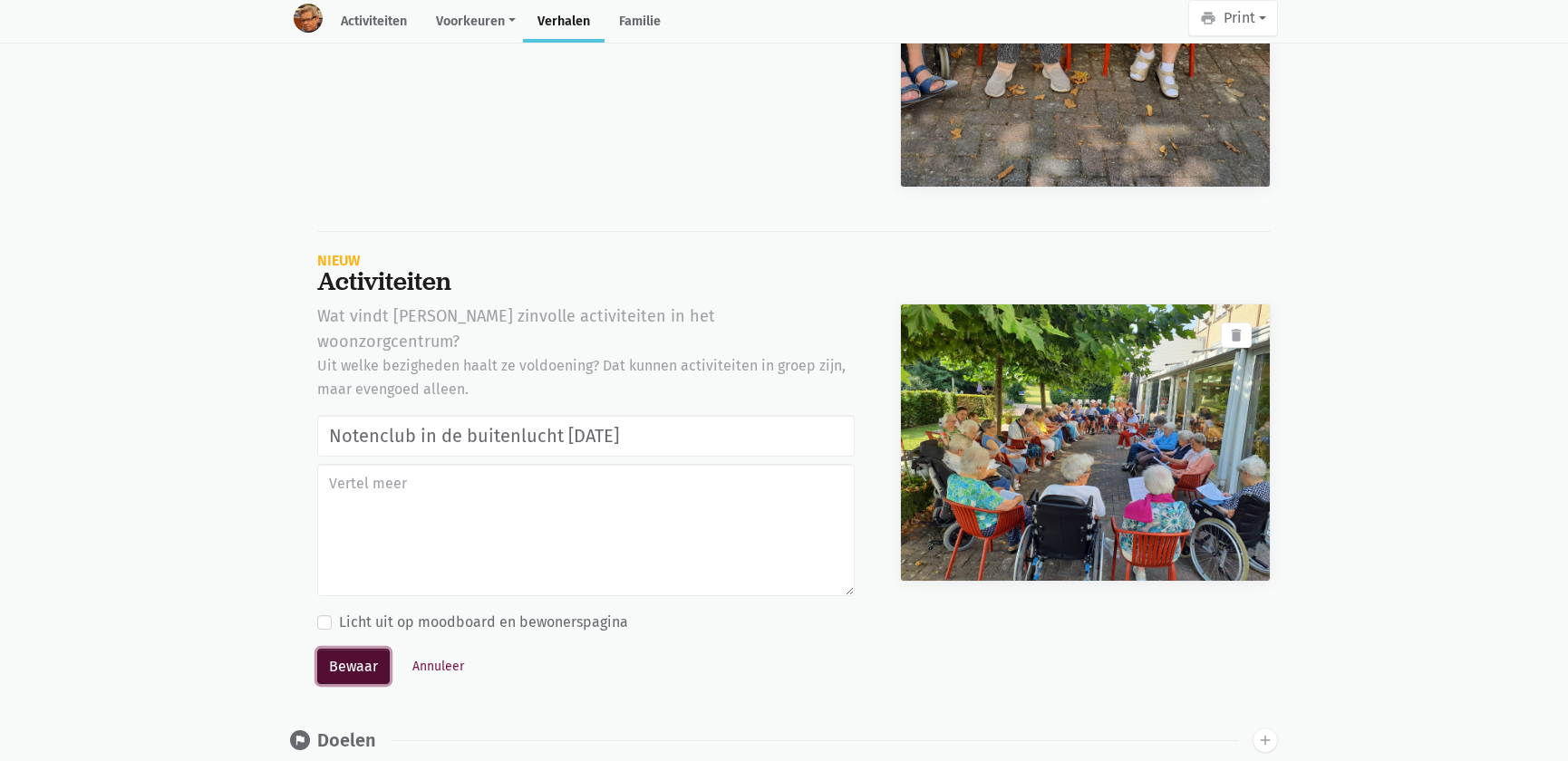
click at [340, 649] on button "Bewaar" at bounding box center [354, 667] width 73 height 36
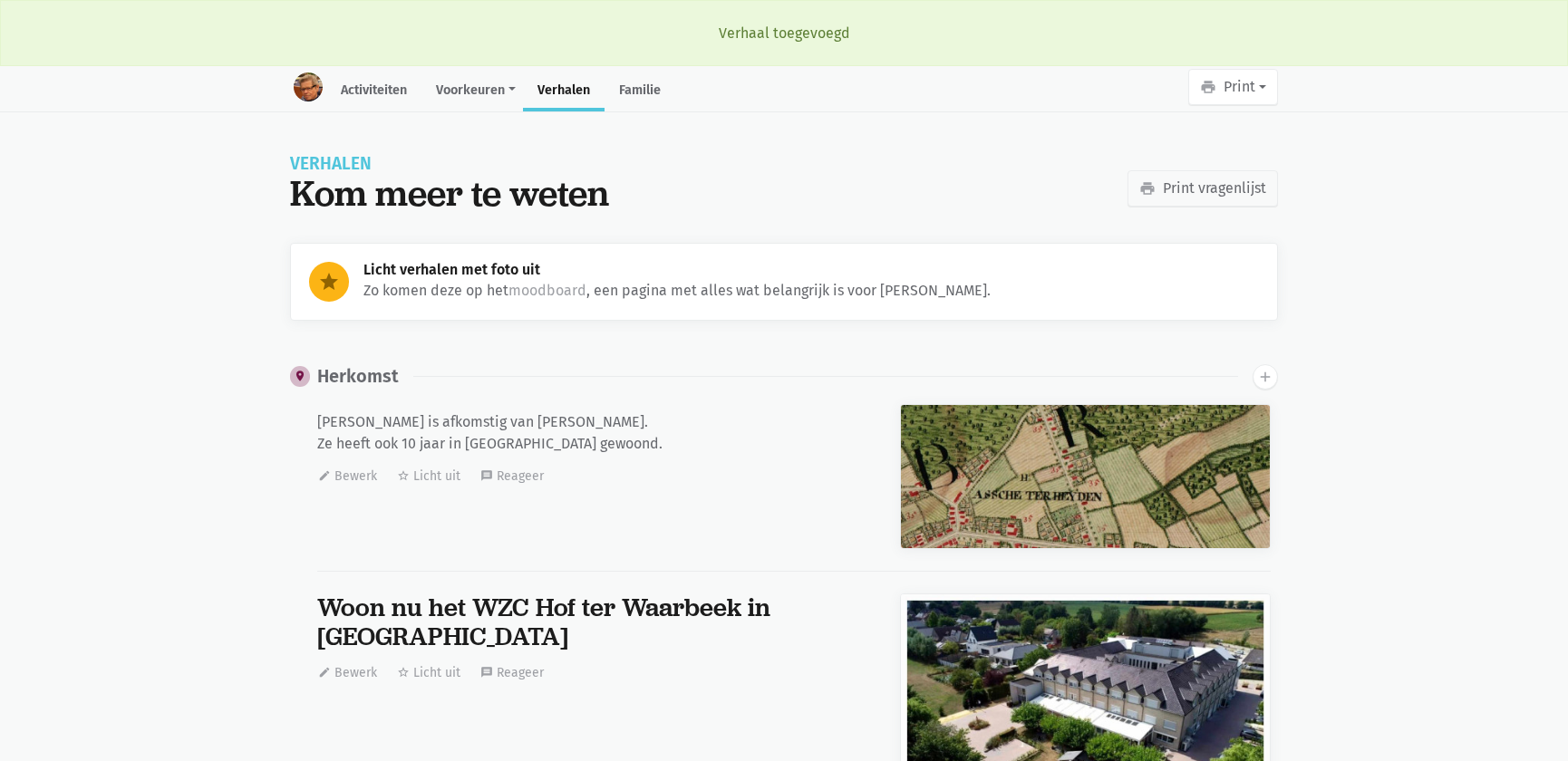
scroll to position [27856, 0]
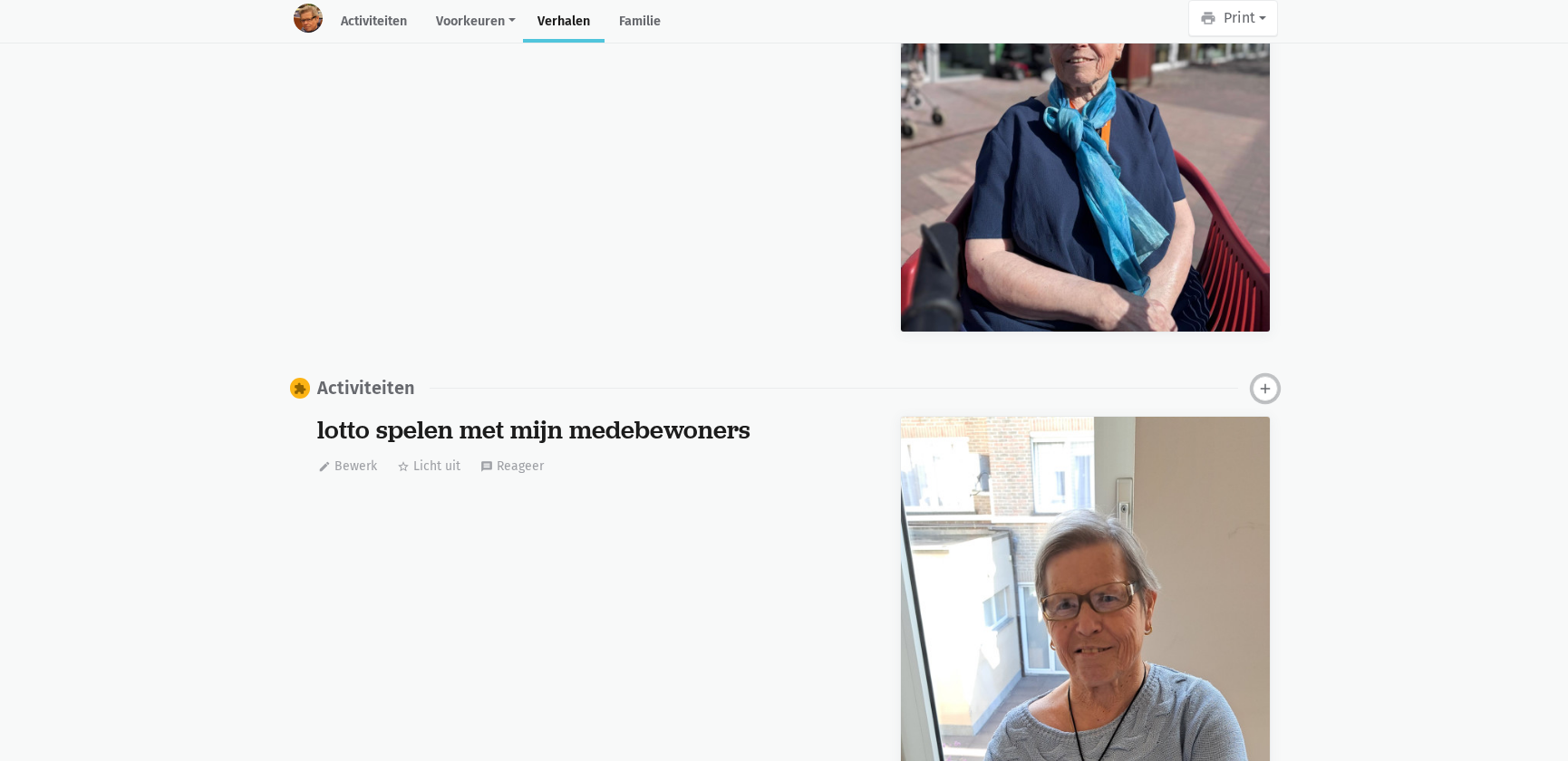
click at [1268, 391] on button "add" at bounding box center [1265, 388] width 25 height 25
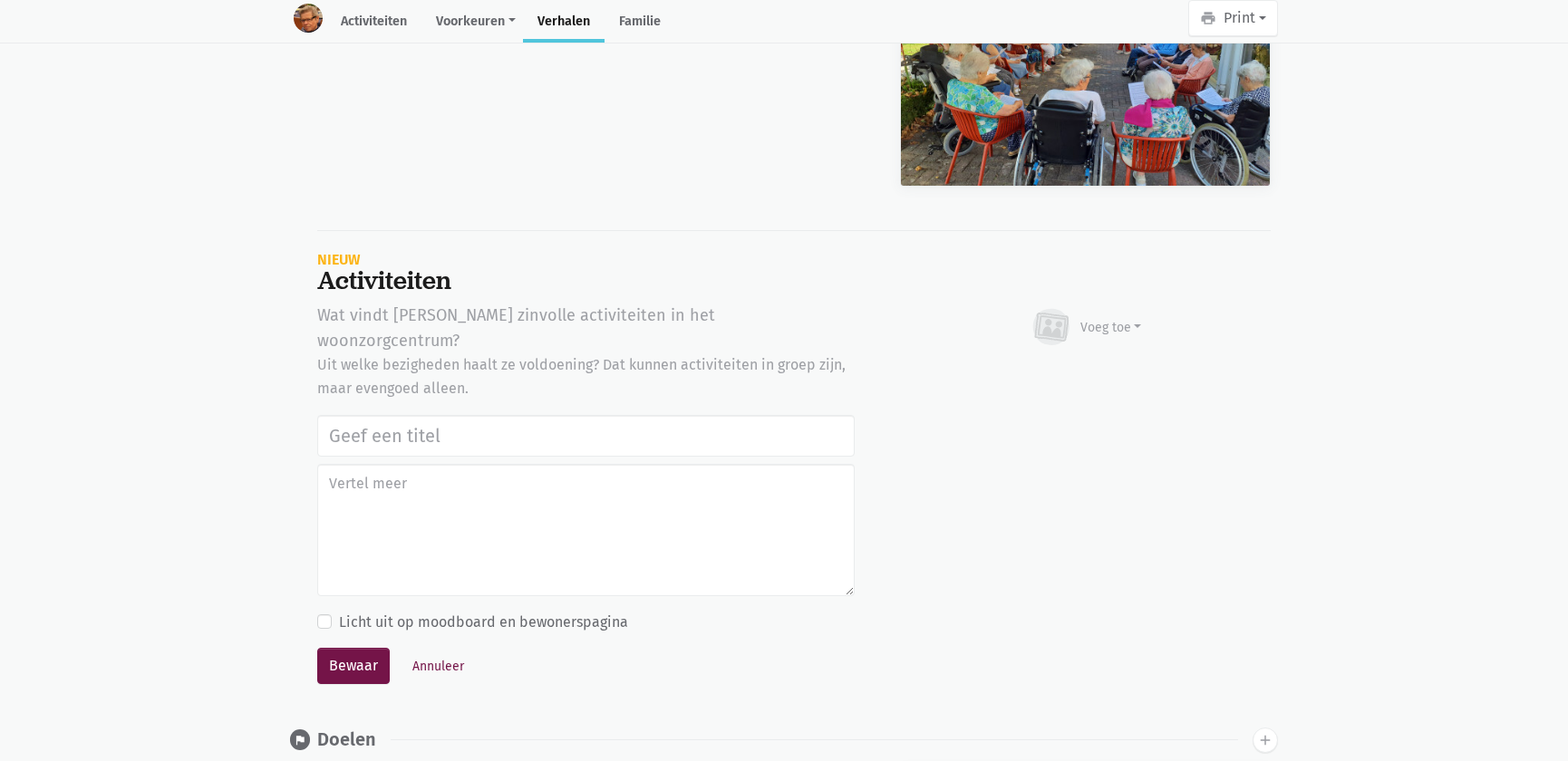
click at [483, 415] on input "text" at bounding box center [586, 436] width 537 height 42
type input "Notenclub in de buitenlucht [DATE]"
click at [1113, 321] on div "Voeg toe" at bounding box center [1112, 327] width 62 height 19
click at [1068, 395] on link "Youtube video" at bounding box center [1075, 410] width 132 height 31
click at [1088, 320] on div "Voeg toe" at bounding box center [1112, 327] width 62 height 19
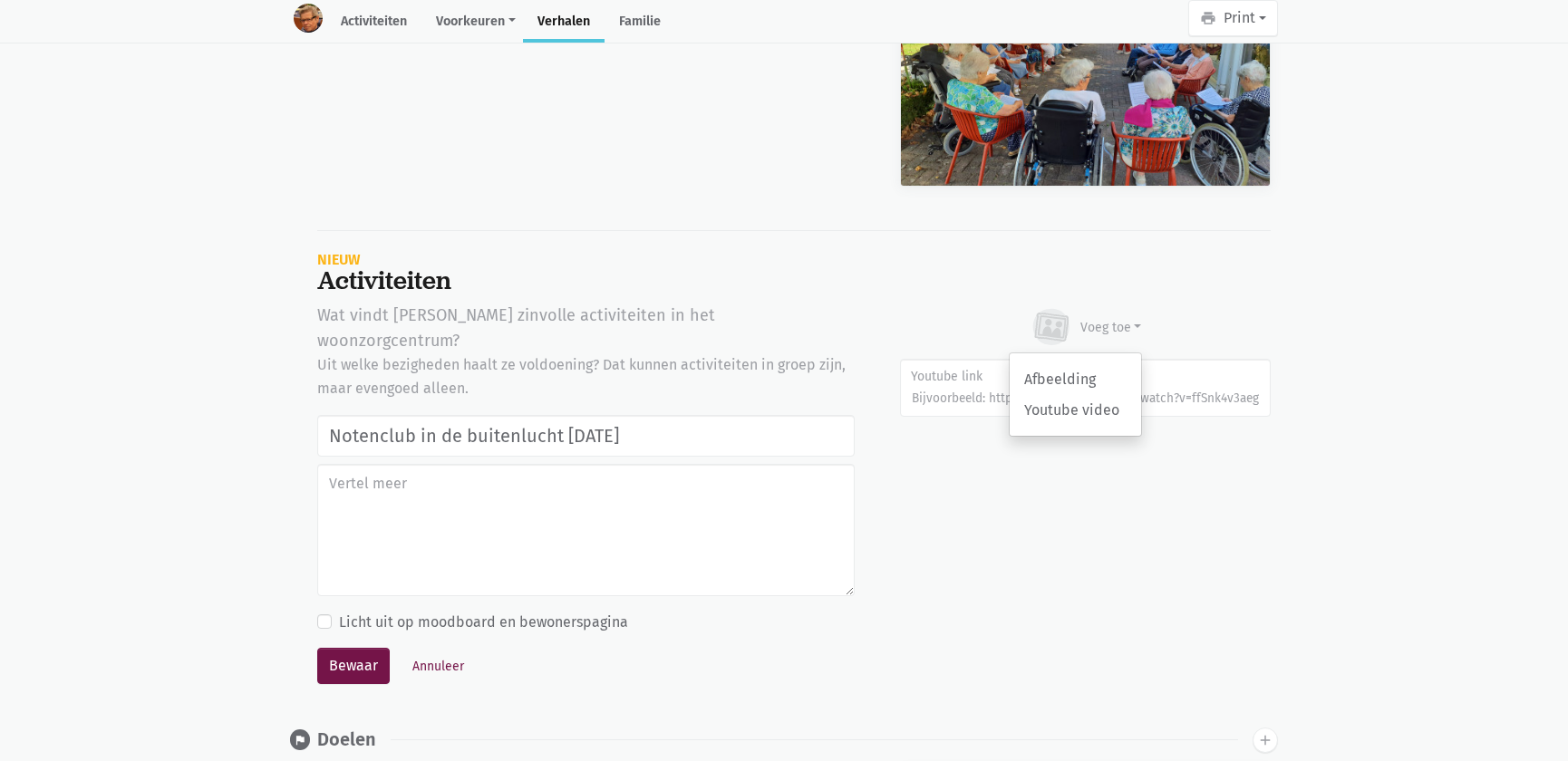
click at [1075, 353] on div "Afbeelding Youtube video" at bounding box center [1075, 394] width 133 height 84
click at [1087, 318] on div "Voeg toe" at bounding box center [1112, 327] width 62 height 19
click at [1066, 365] on link "Afbeelding" at bounding box center [1075, 380] width 132 height 31
click at [450, 653] on button "Annuleer" at bounding box center [437, 667] width 68 height 28
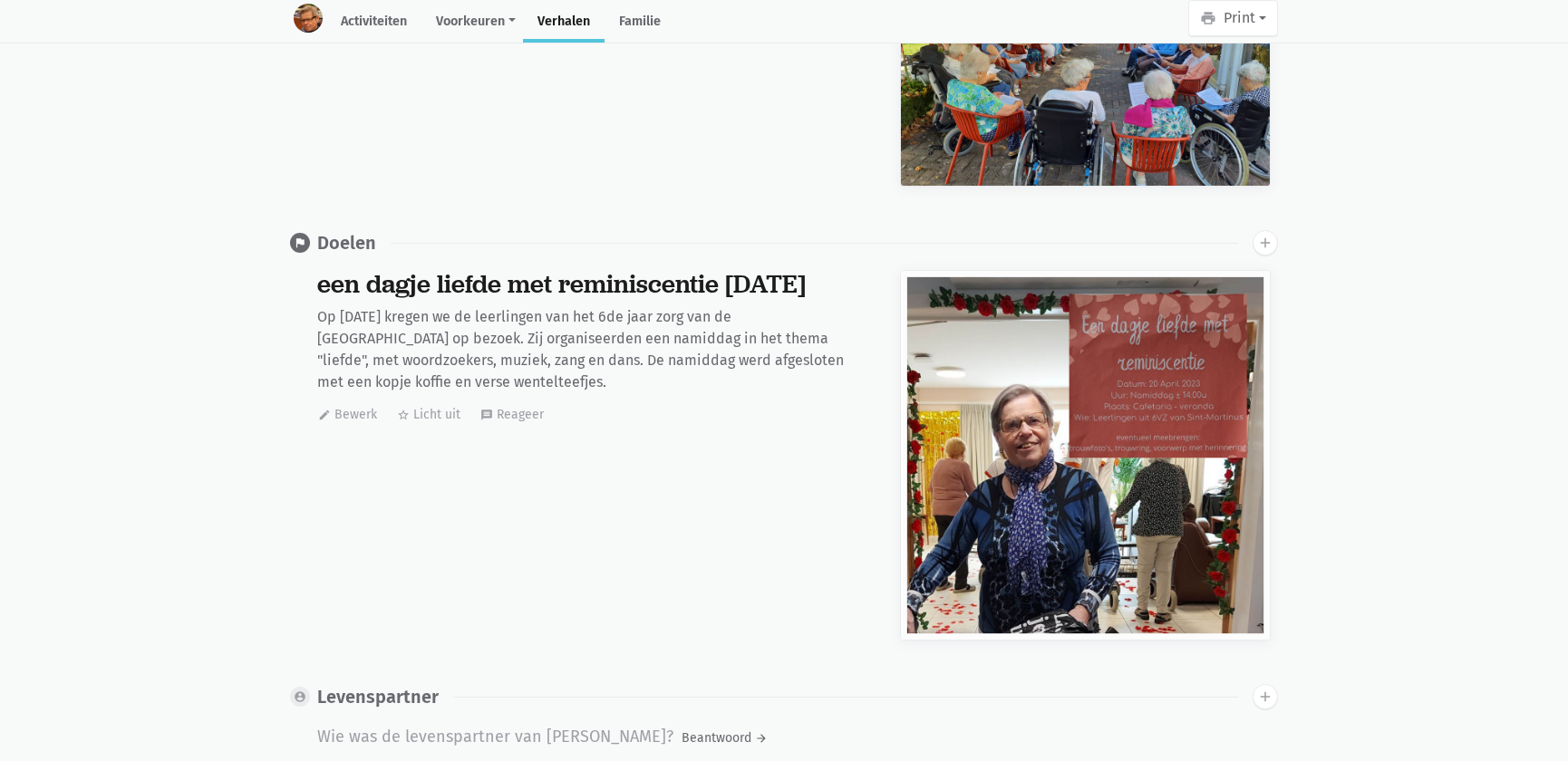
scroll to position [0, 0]
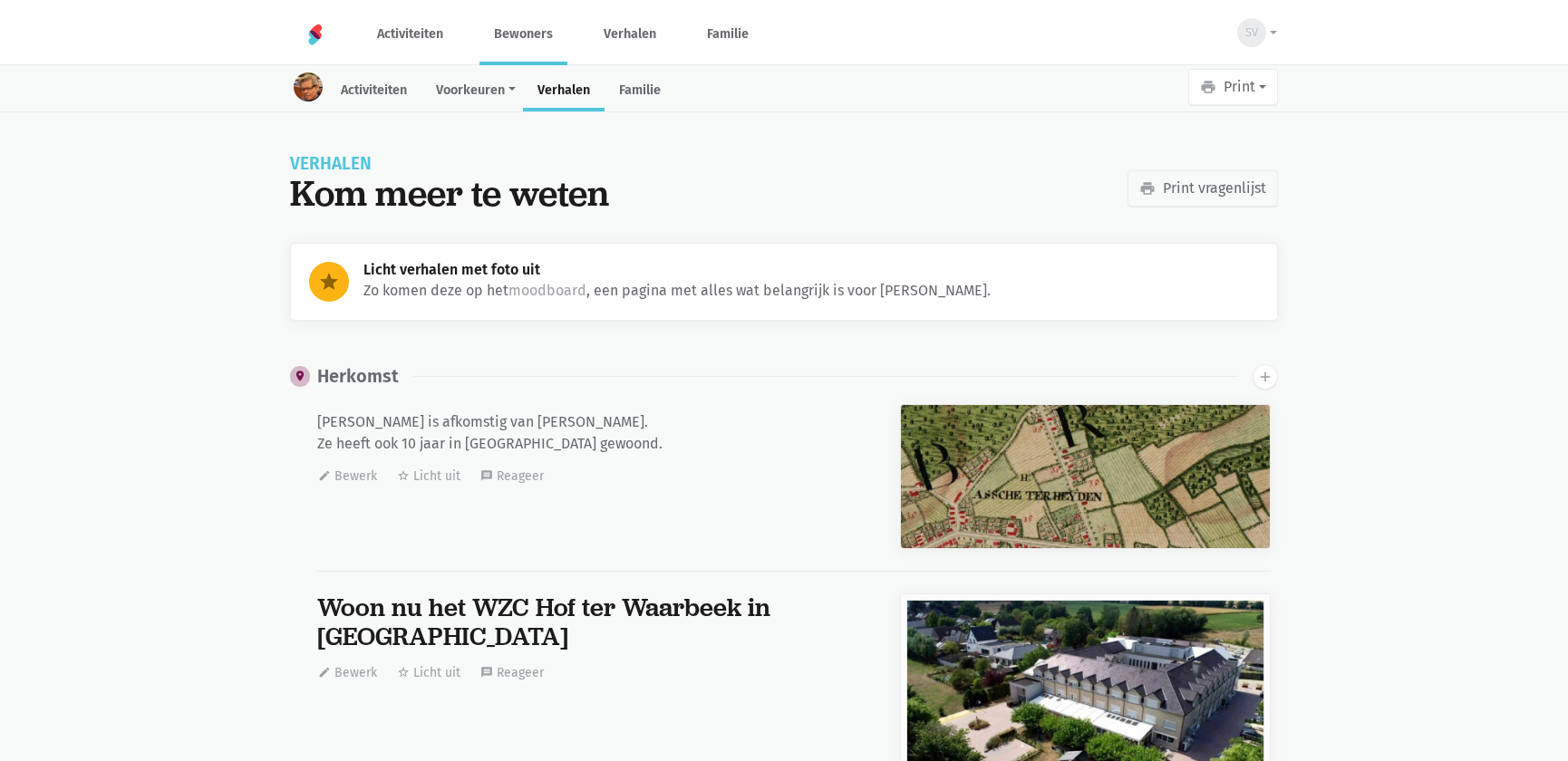
click at [501, 26] on link "Bewoners" at bounding box center [523, 34] width 88 height 61
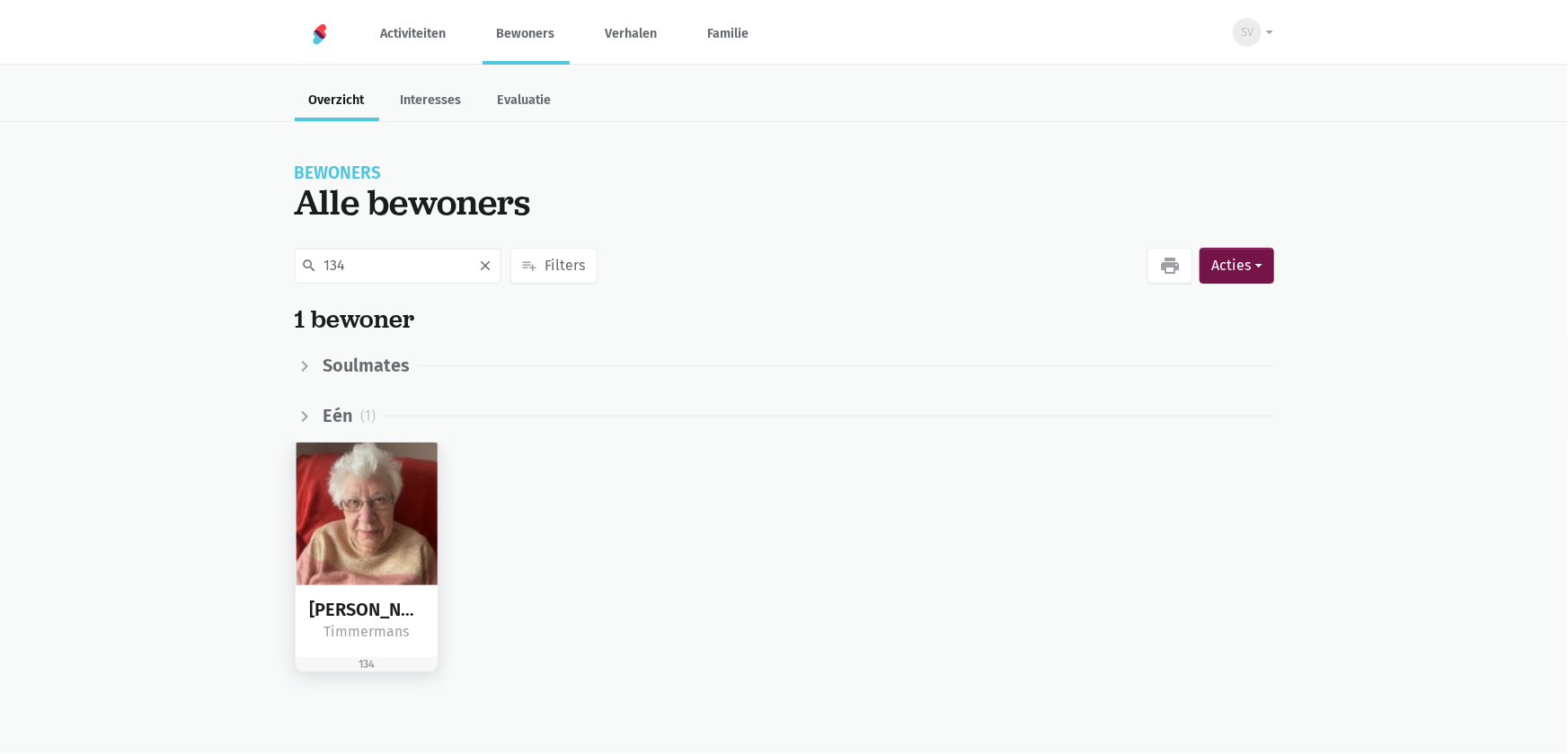
type input "134"
click at [296, 496] on img at bounding box center [367, 514] width 143 height 143
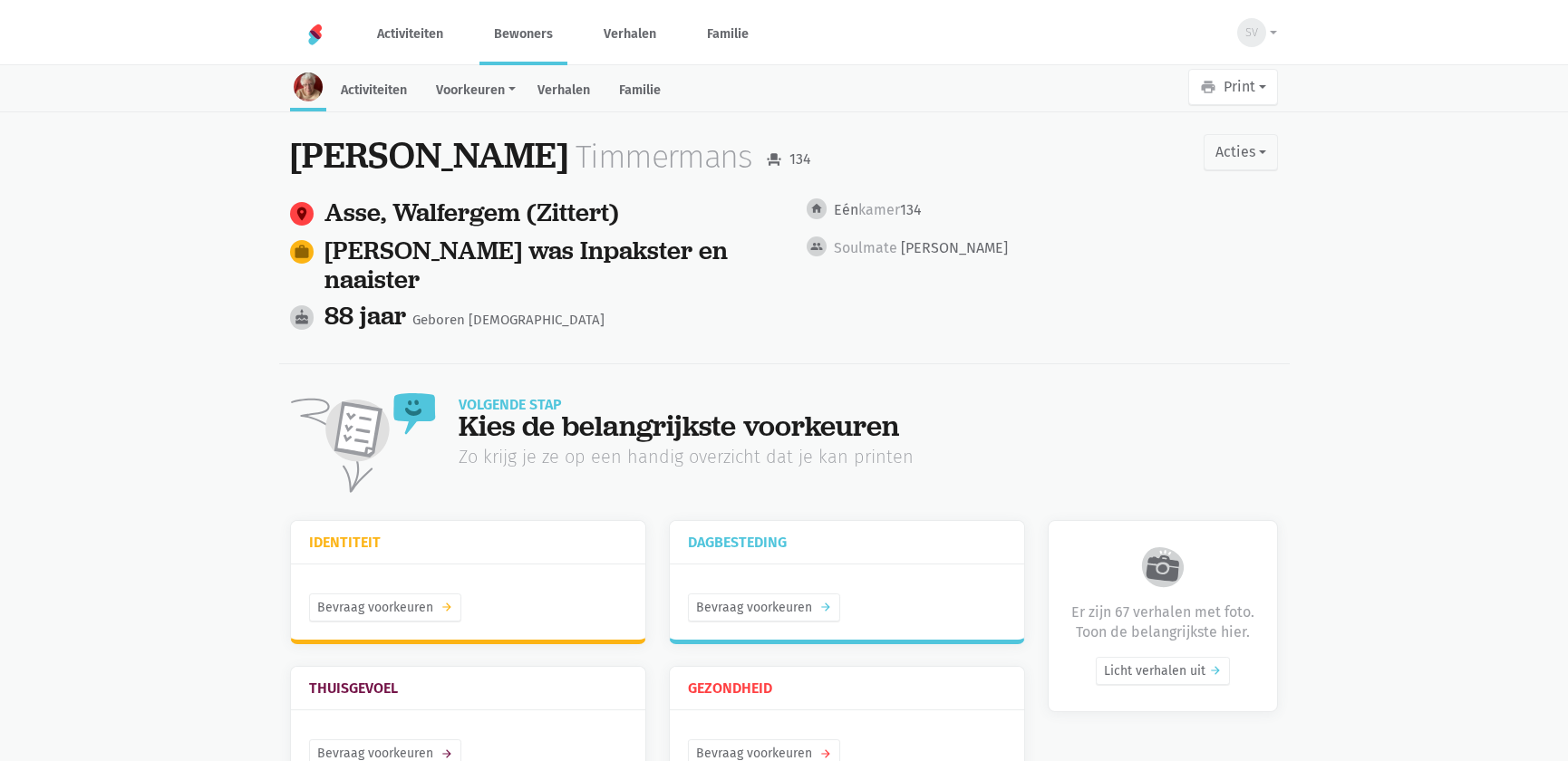
click at [541, 89] on link "Verhalen" at bounding box center [563, 92] width 81 height 39
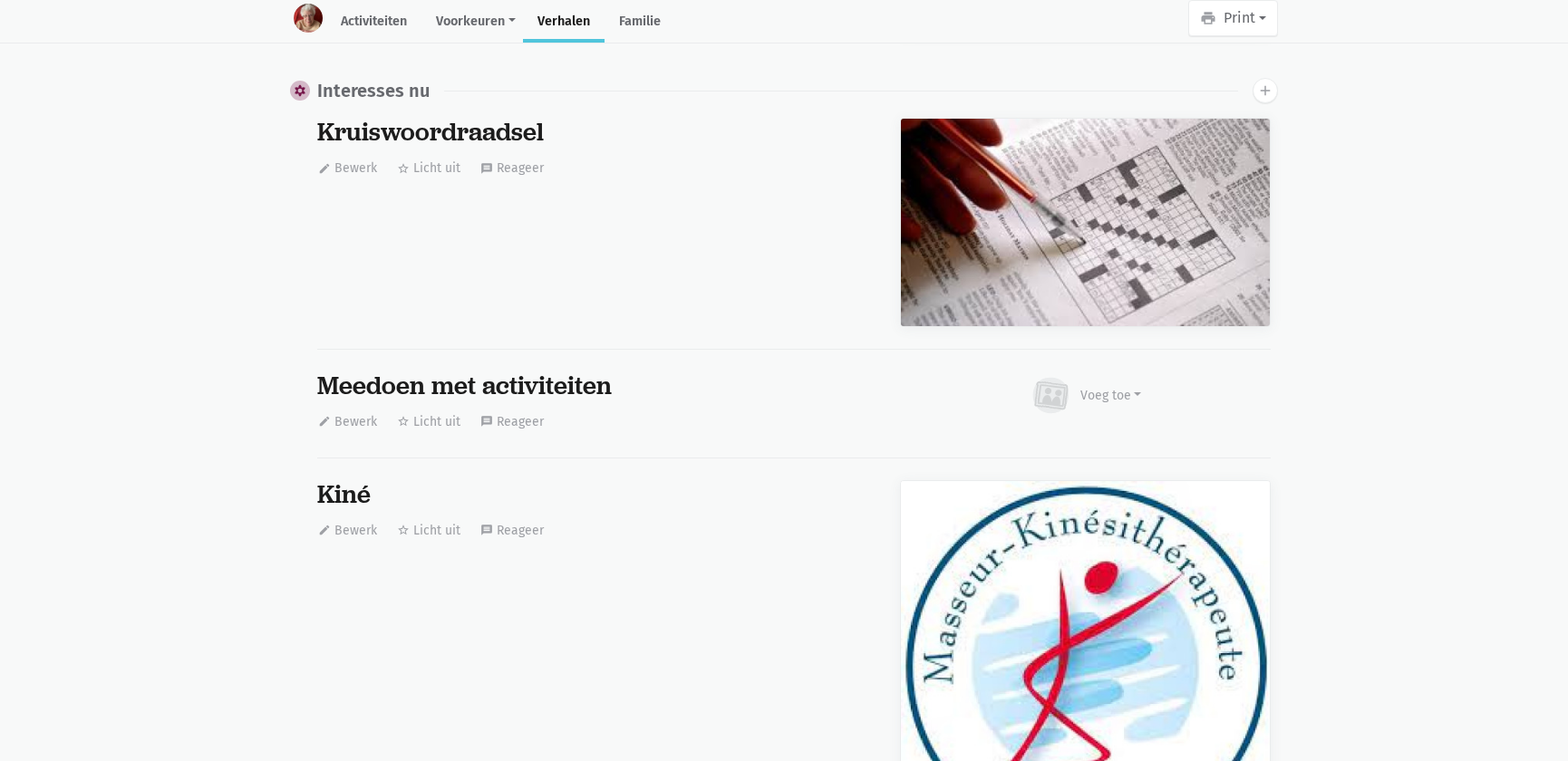
scroll to position [14152, 0]
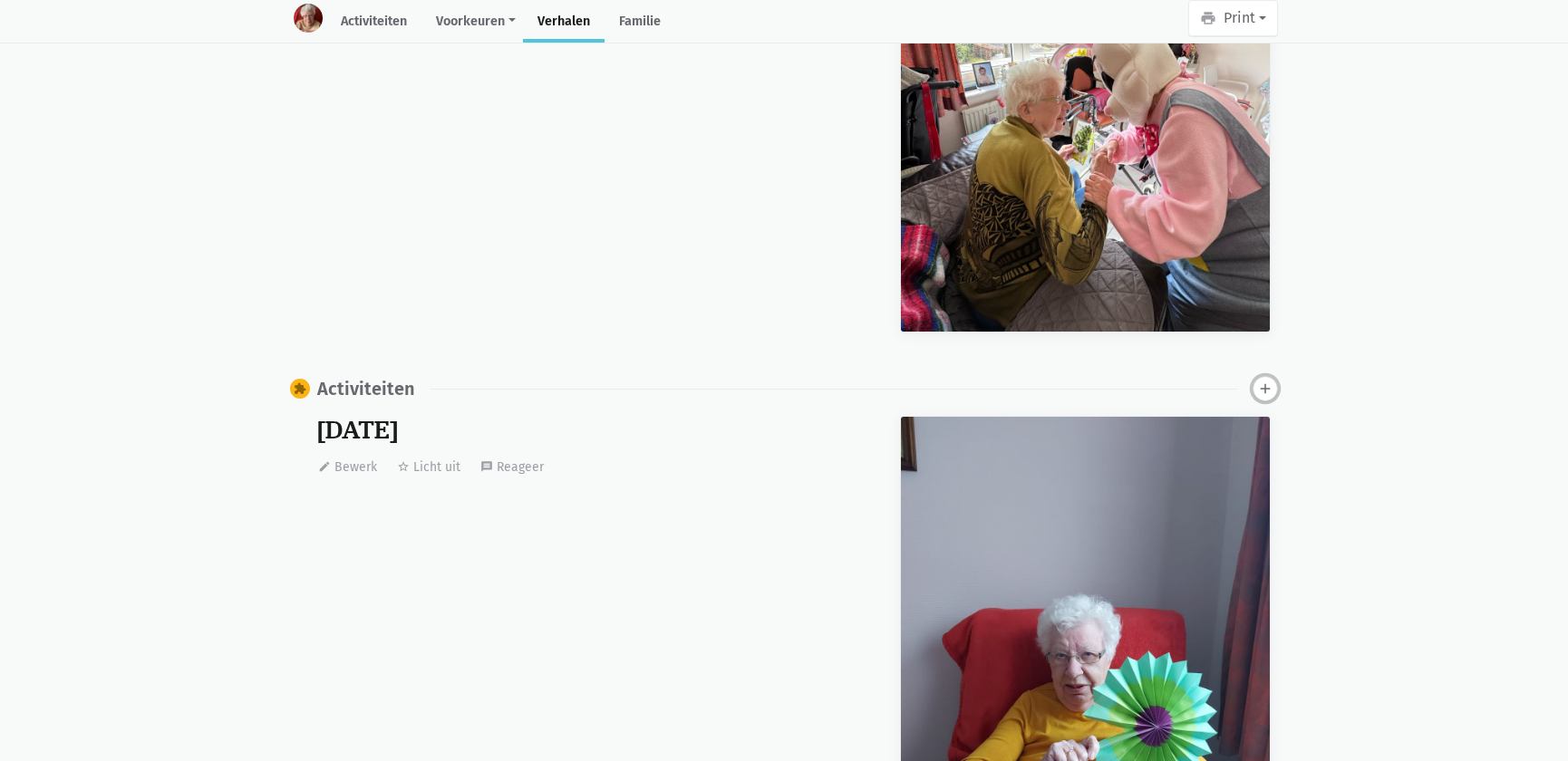
click at [1259, 380] on icon "add" at bounding box center [1265, 388] width 16 height 16
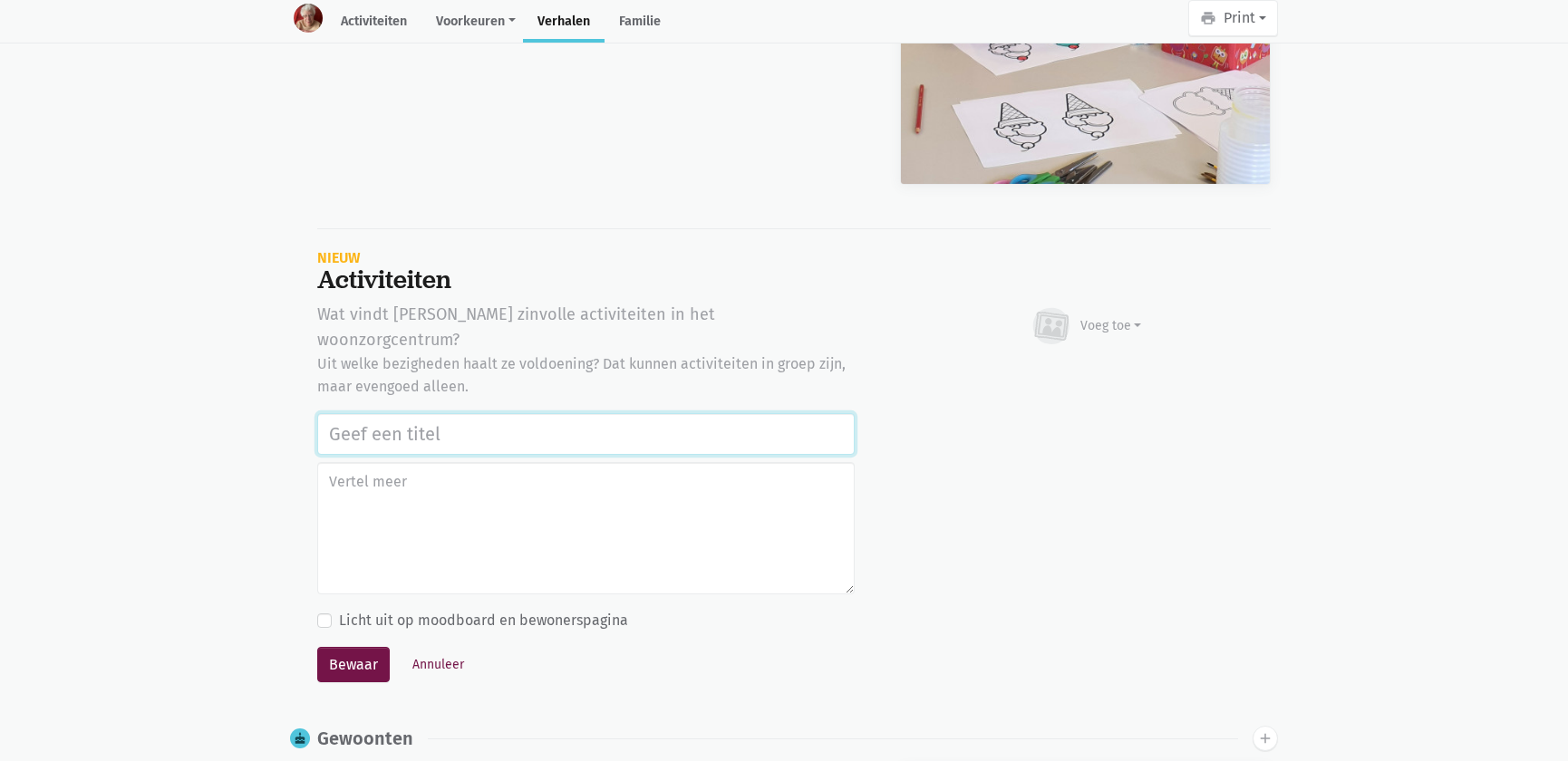
click at [450, 413] on input "text" at bounding box center [586, 434] width 537 height 42
paste input "Notenclub in de buitenlucht 13/08/2025"
type input "Notenclub in de buitenlucht 13/08/2025"
click at [1106, 316] on div "Voeg toe" at bounding box center [1112, 325] width 62 height 19
click at [1043, 380] on link "Afbeelding" at bounding box center [1075, 379] width 132 height 31
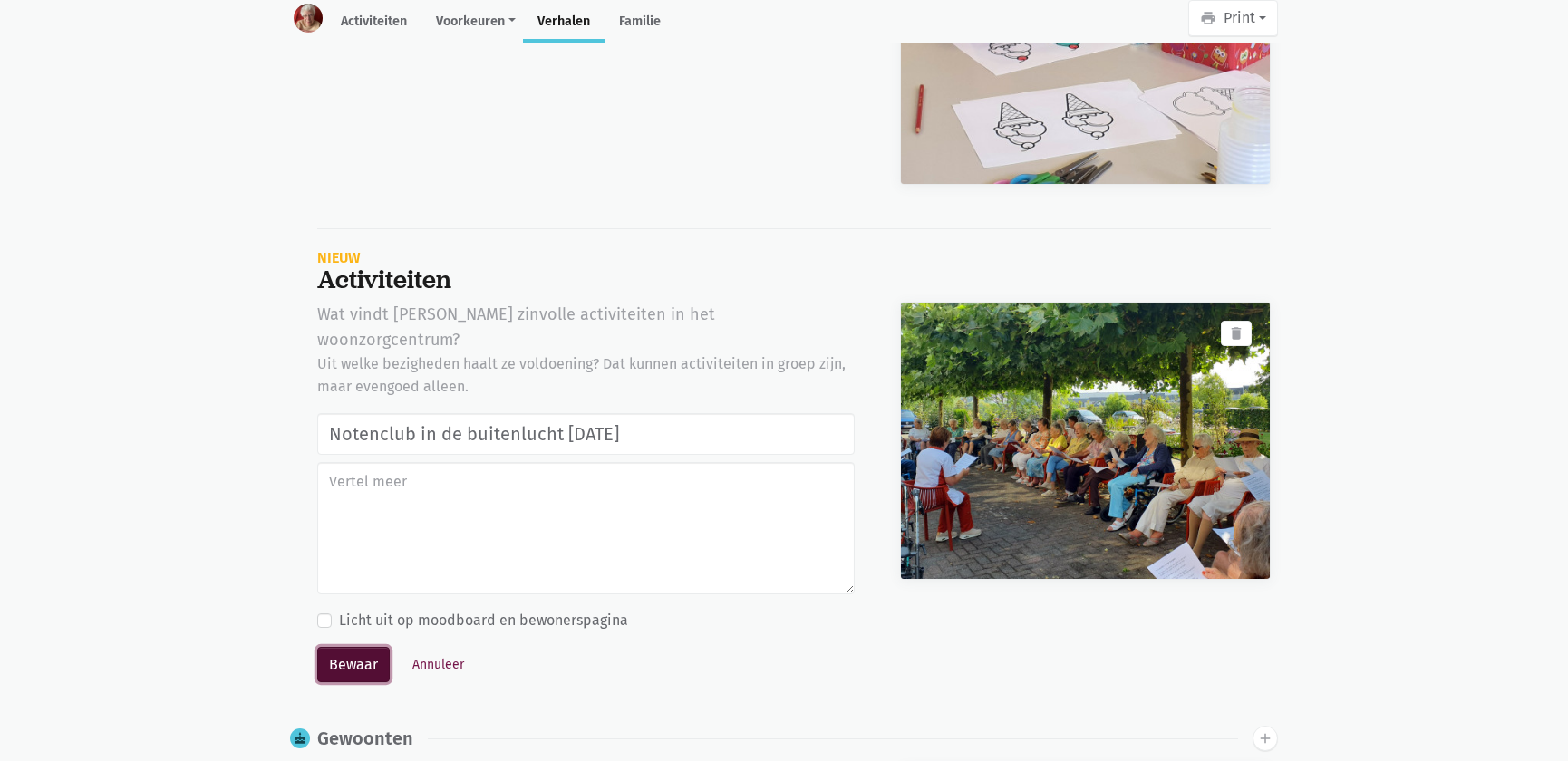
click at [361, 647] on button "Bewaar" at bounding box center [354, 665] width 73 height 36
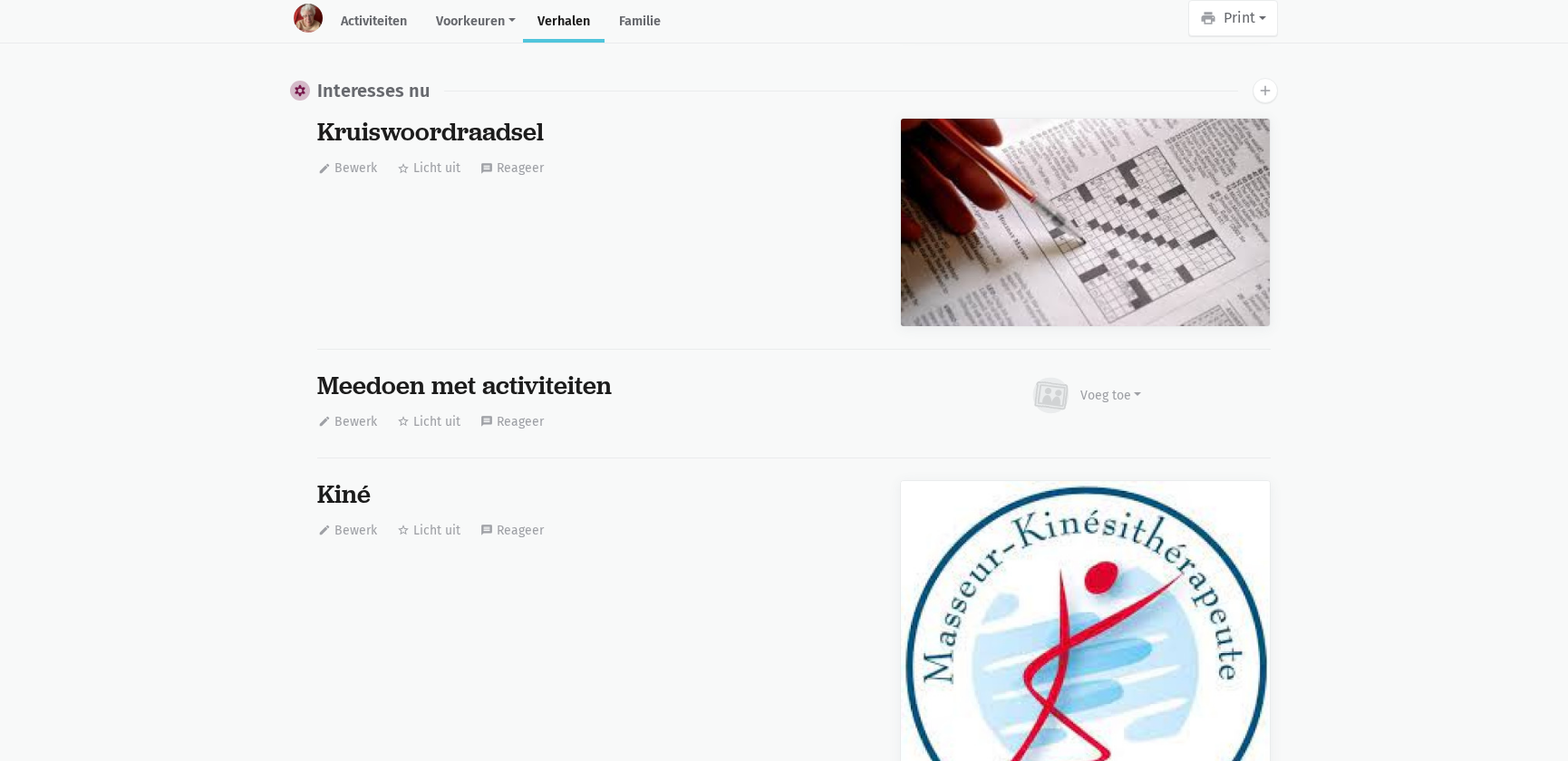
scroll to position [14152, 0]
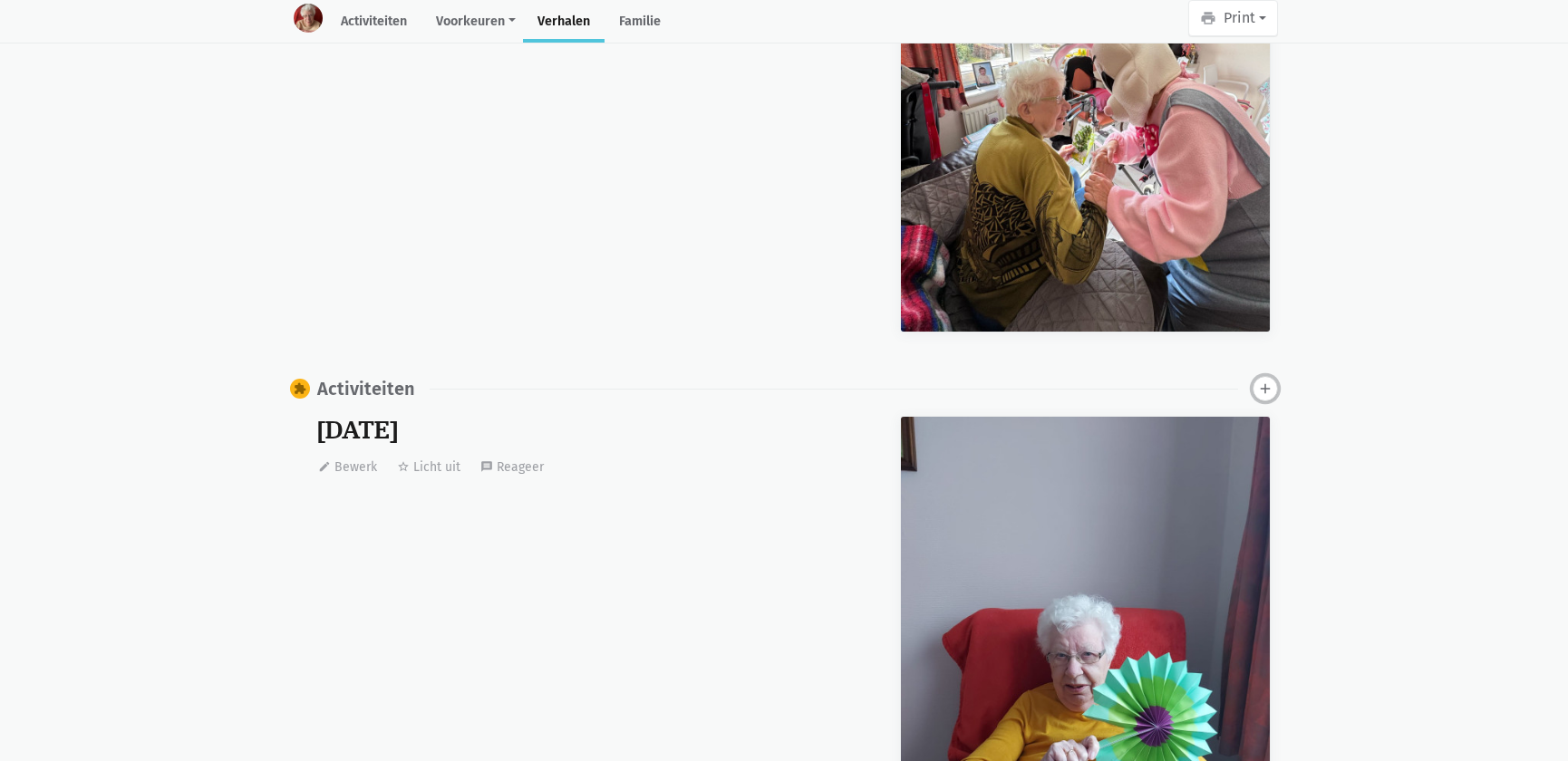
click at [1264, 380] on icon "add" at bounding box center [1265, 388] width 16 height 16
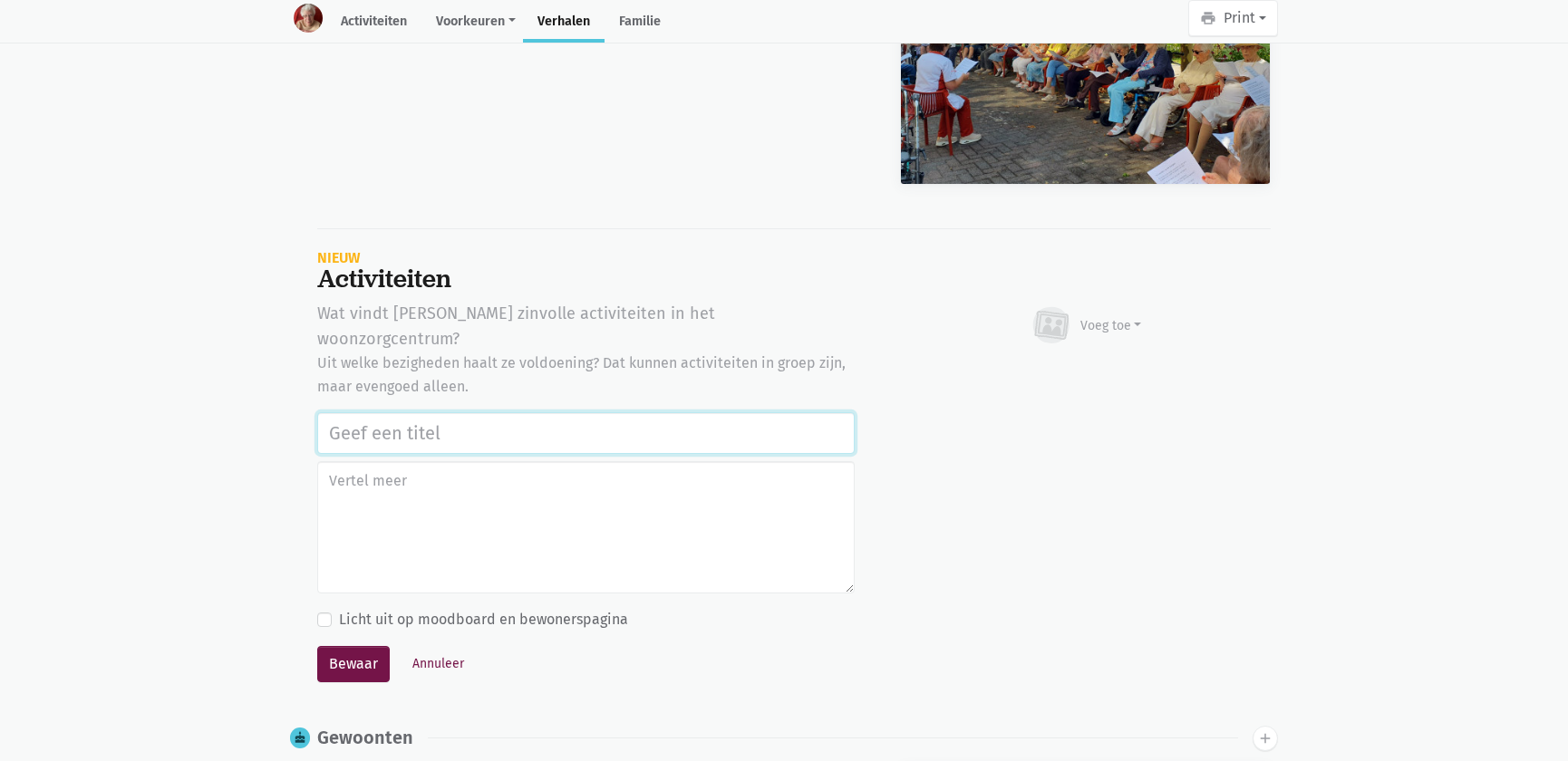
click at [413, 412] on input "text" at bounding box center [586, 433] width 537 height 42
paste input "Notenclub in de buitenlucht 13/08/2025"
type input "Notenclub in de buitenlucht 13/08/2025"
click at [1093, 301] on button "Voeg toe" at bounding box center [1086, 325] width 114 height 48
click at [1068, 363] on link "Afbeelding" at bounding box center [1075, 378] width 132 height 31
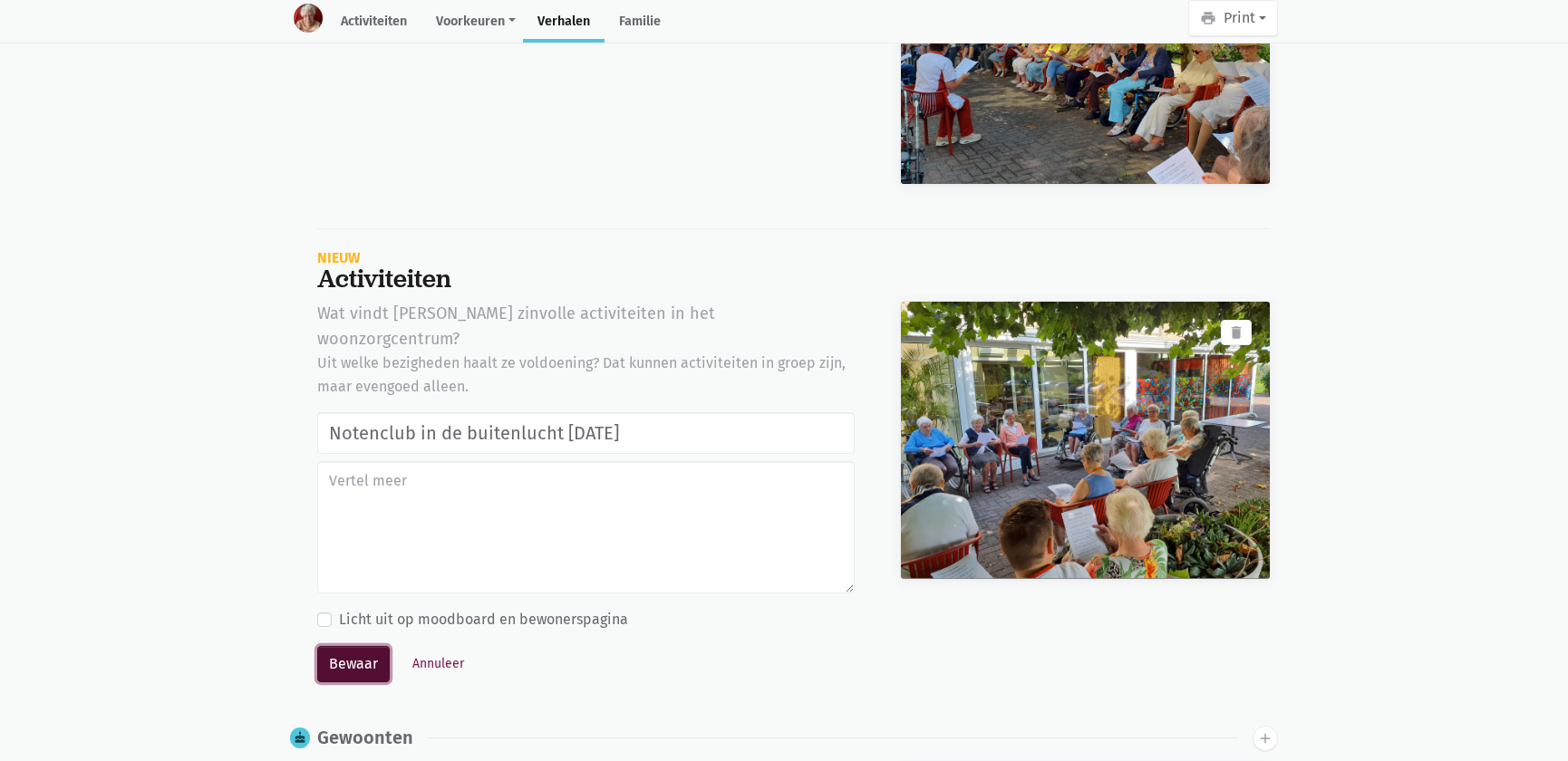
click at [367, 646] on button "Bewaar" at bounding box center [354, 664] width 73 height 36
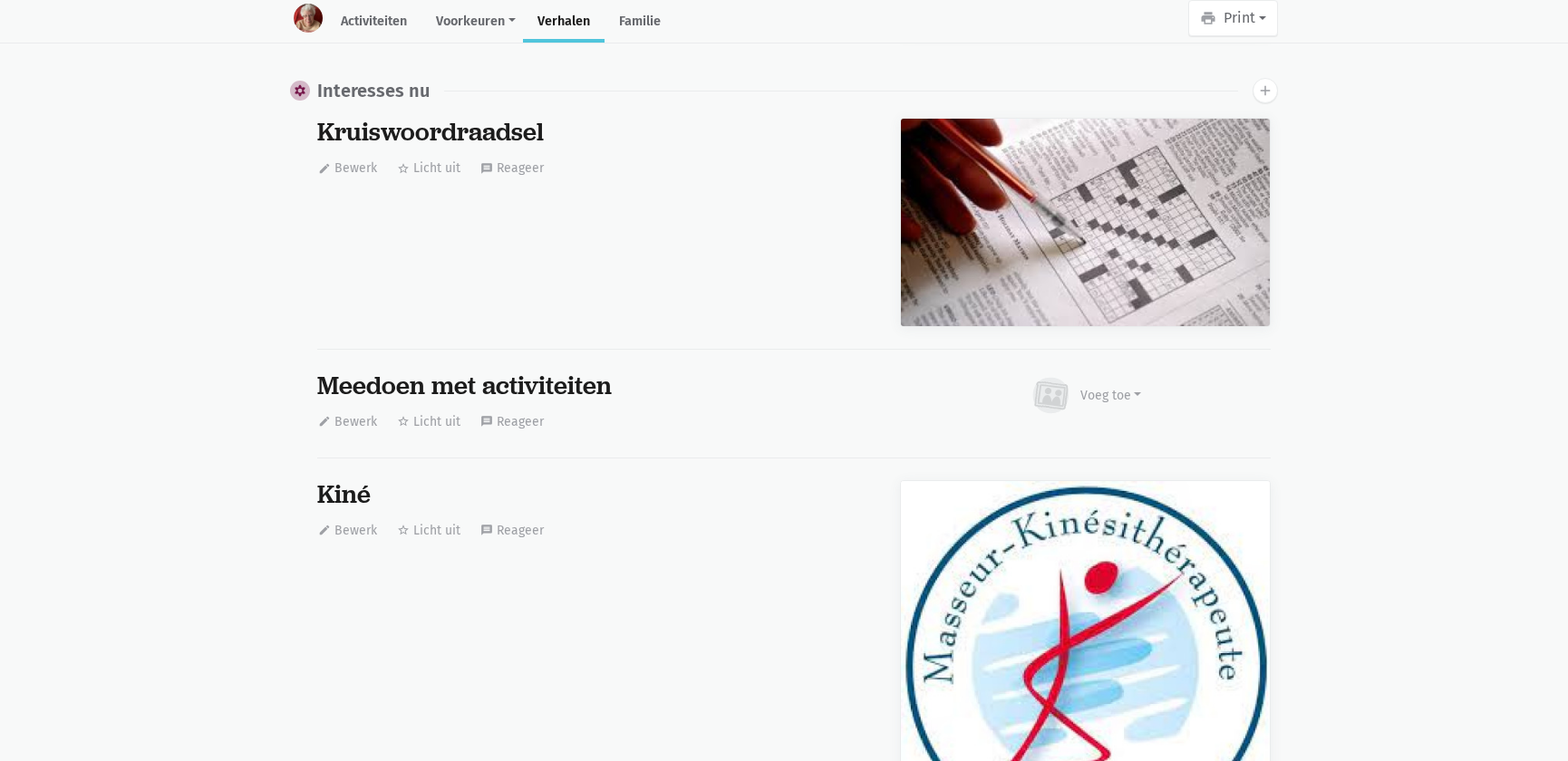
scroll to position [14152, 0]
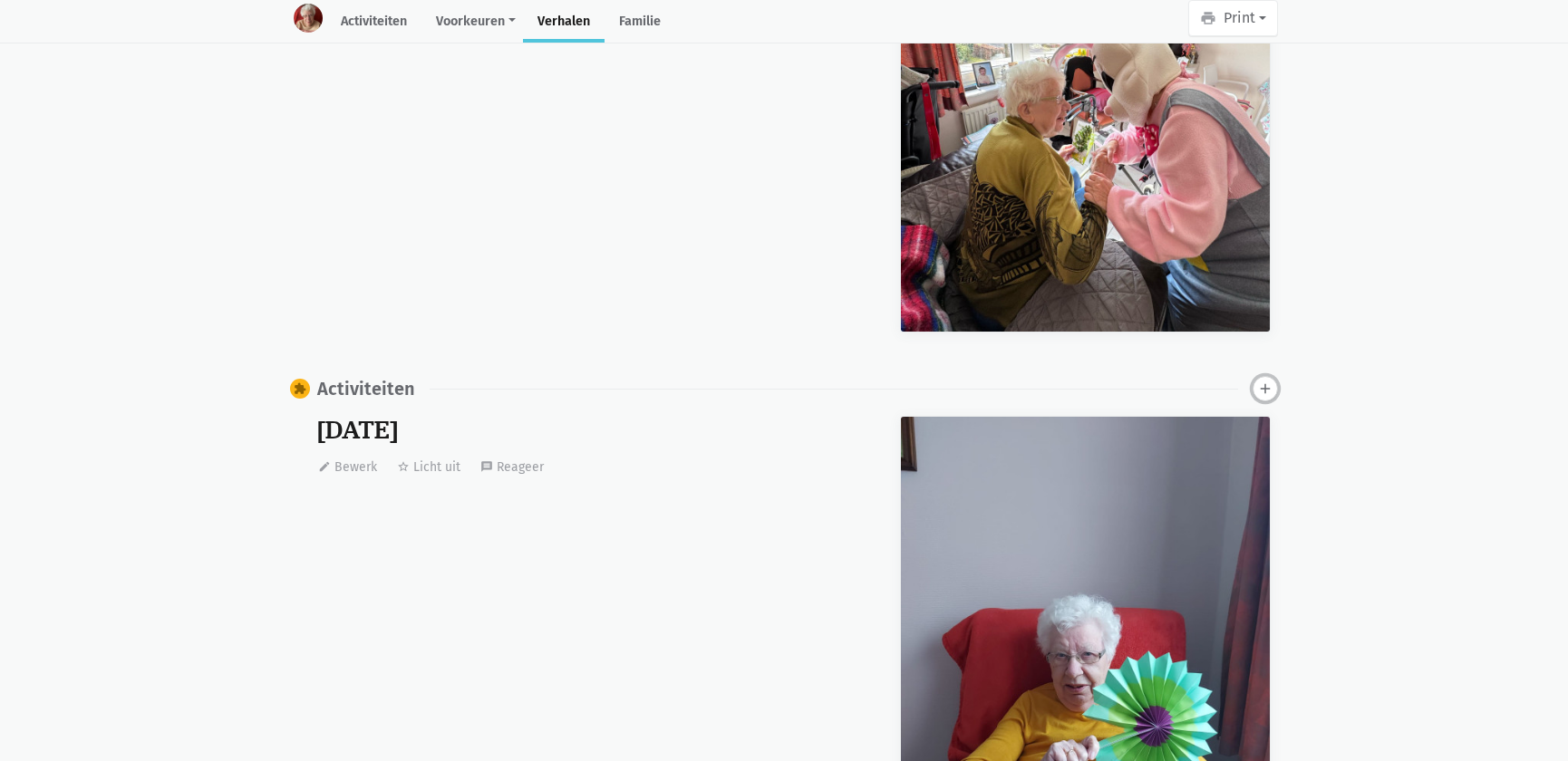
click at [1265, 380] on icon "add" at bounding box center [1265, 388] width 16 height 16
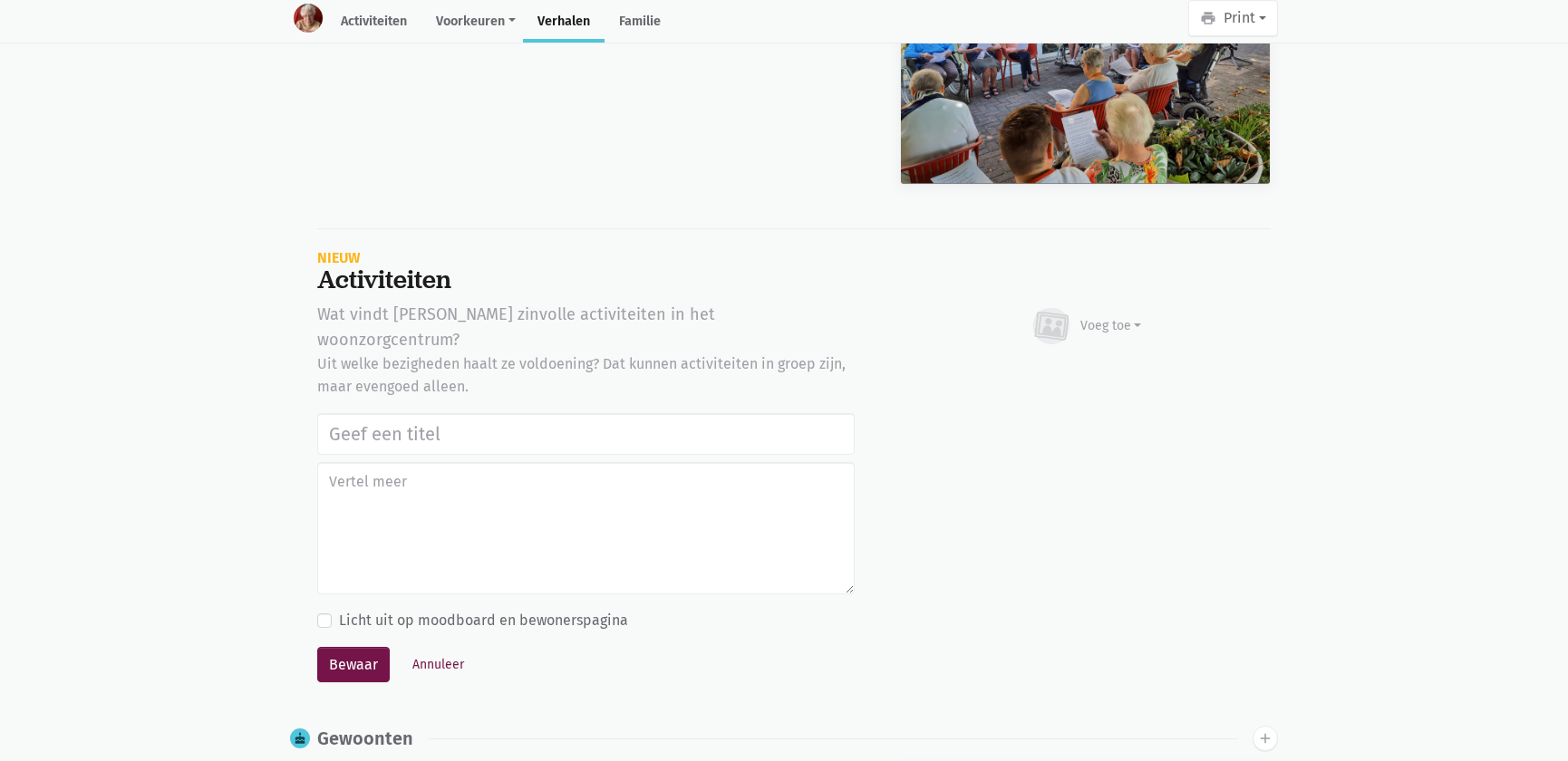
click at [351, 413] on input "text" at bounding box center [586, 434] width 537 height 42
type input "Notenclub in de buitenlucht [DATE]"
click at [1102, 307] on div "Voeg toe" at bounding box center [1086, 326] width 113 height 40
click at [1093, 364] on link "Afbeelding" at bounding box center [1075, 379] width 132 height 31
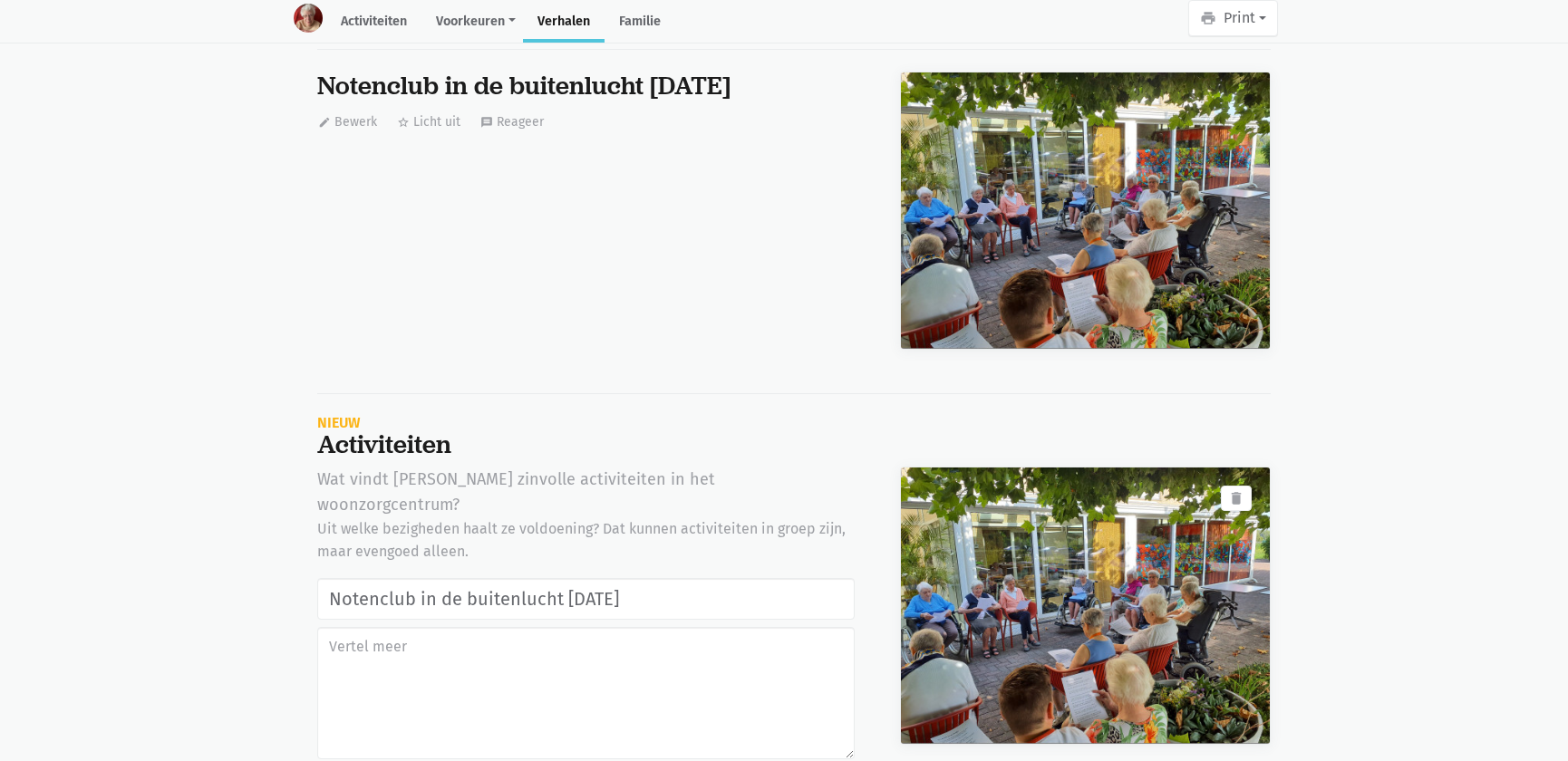
scroll to position [30749, 0]
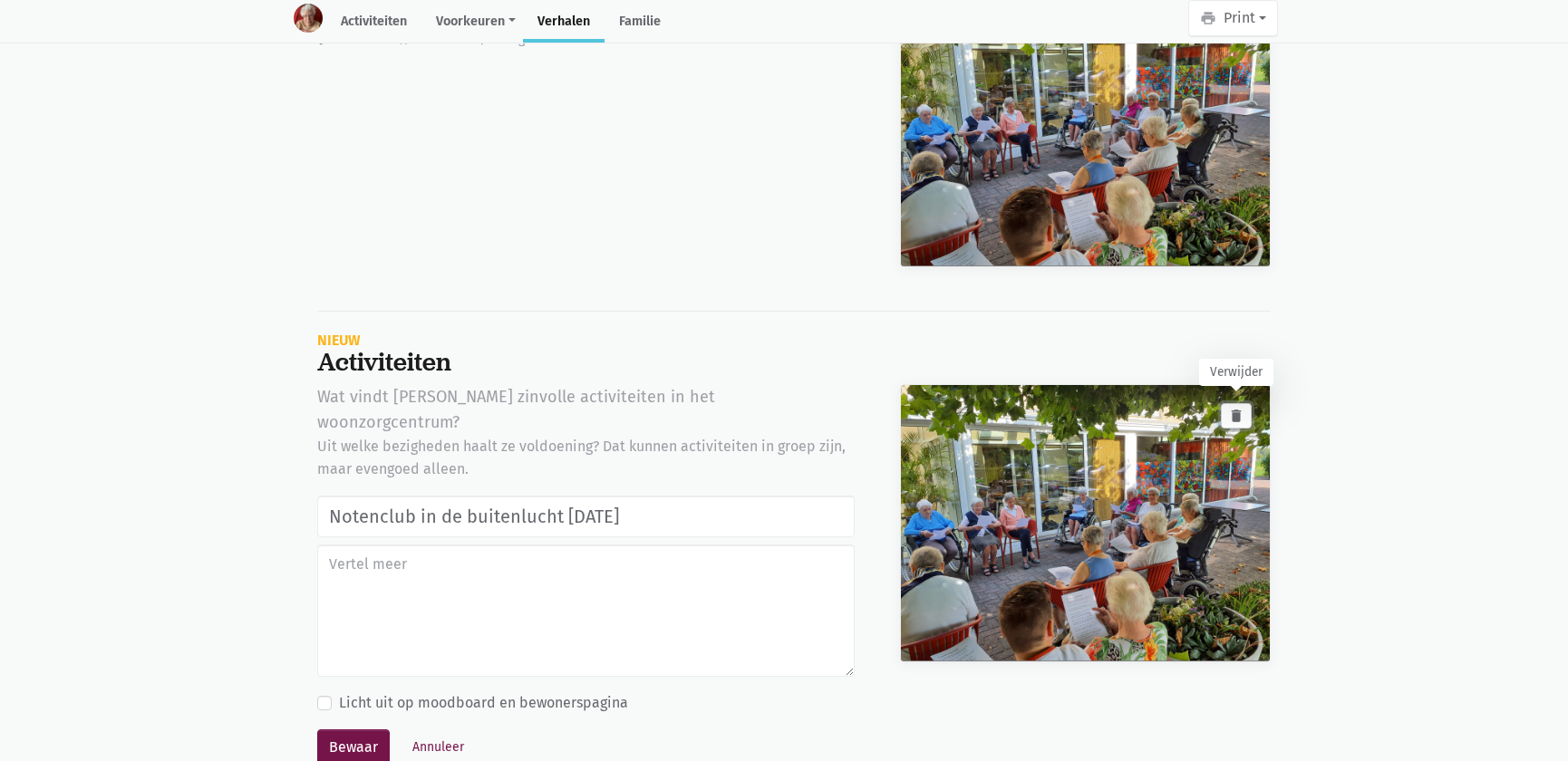
click at [1248, 410] on button "delete" at bounding box center [1236, 416] width 31 height 25
click at [1242, 408] on icon "delete" at bounding box center [1236, 415] width 16 height 16
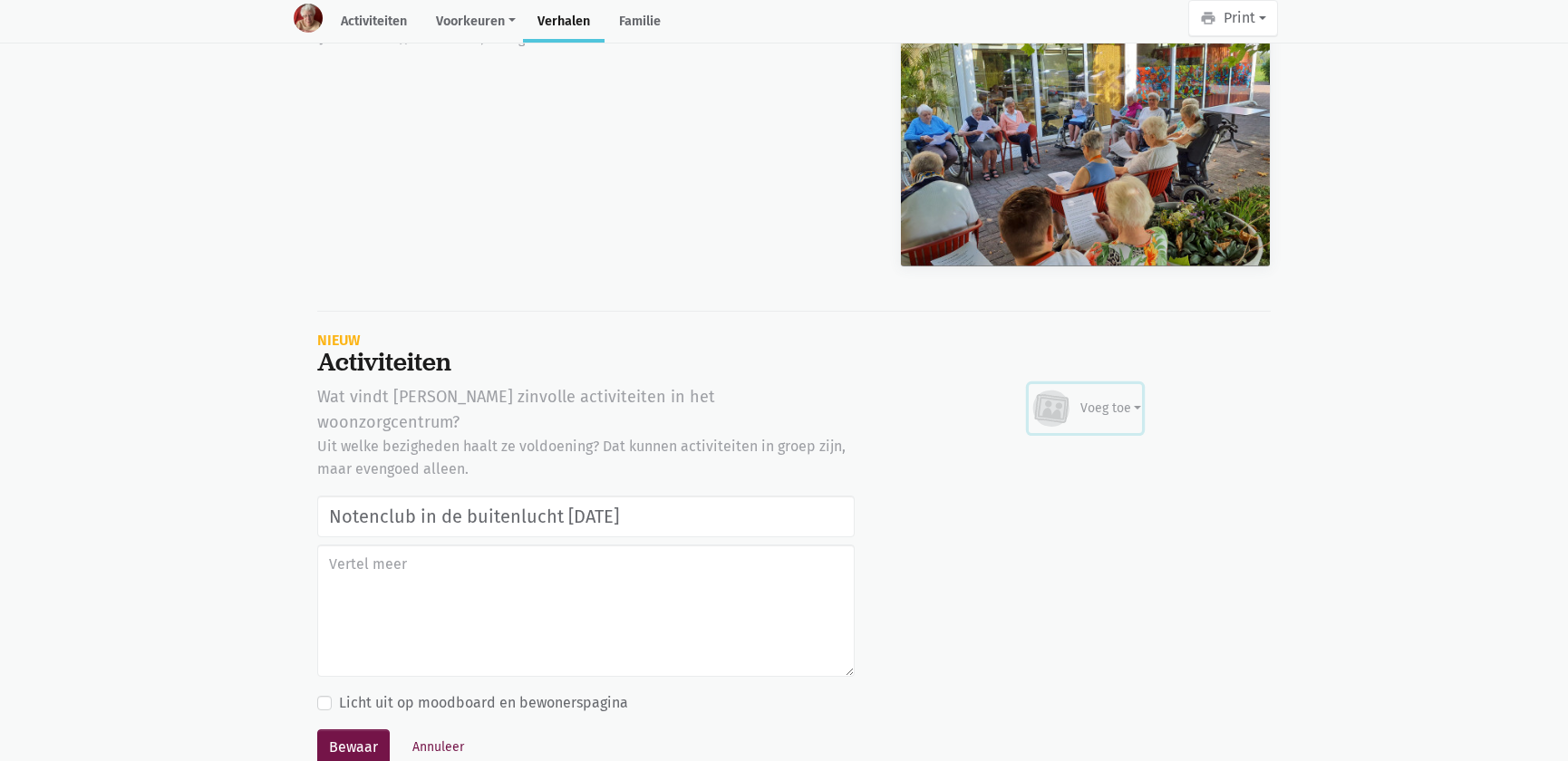
click at [1110, 408] on div "Voeg toe" at bounding box center [1086, 408] width 113 height 40
click at [1080, 451] on link "Afbeelding" at bounding box center [1075, 461] width 132 height 31
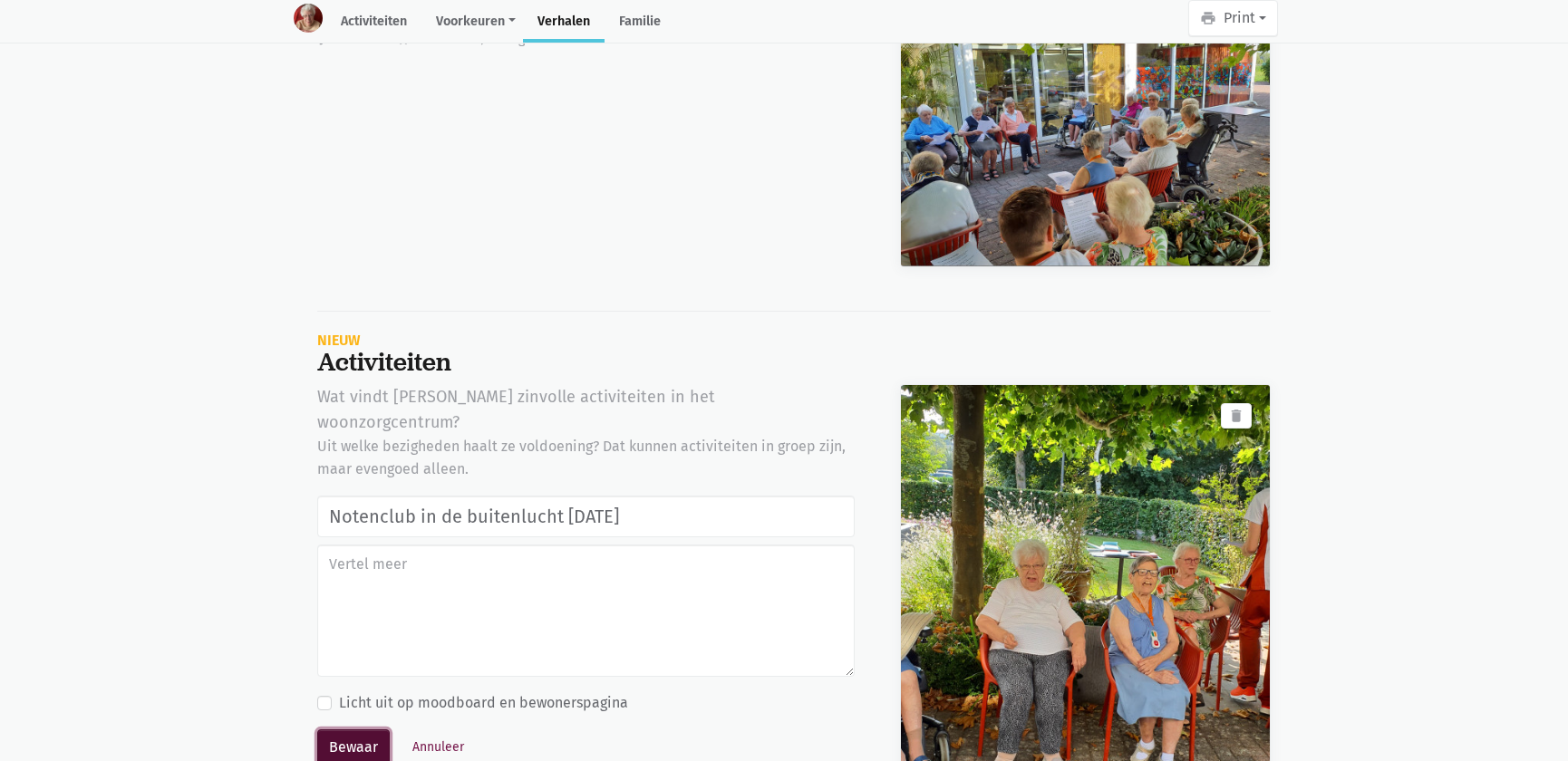
click at [362, 729] on button "Bewaar" at bounding box center [354, 747] width 73 height 36
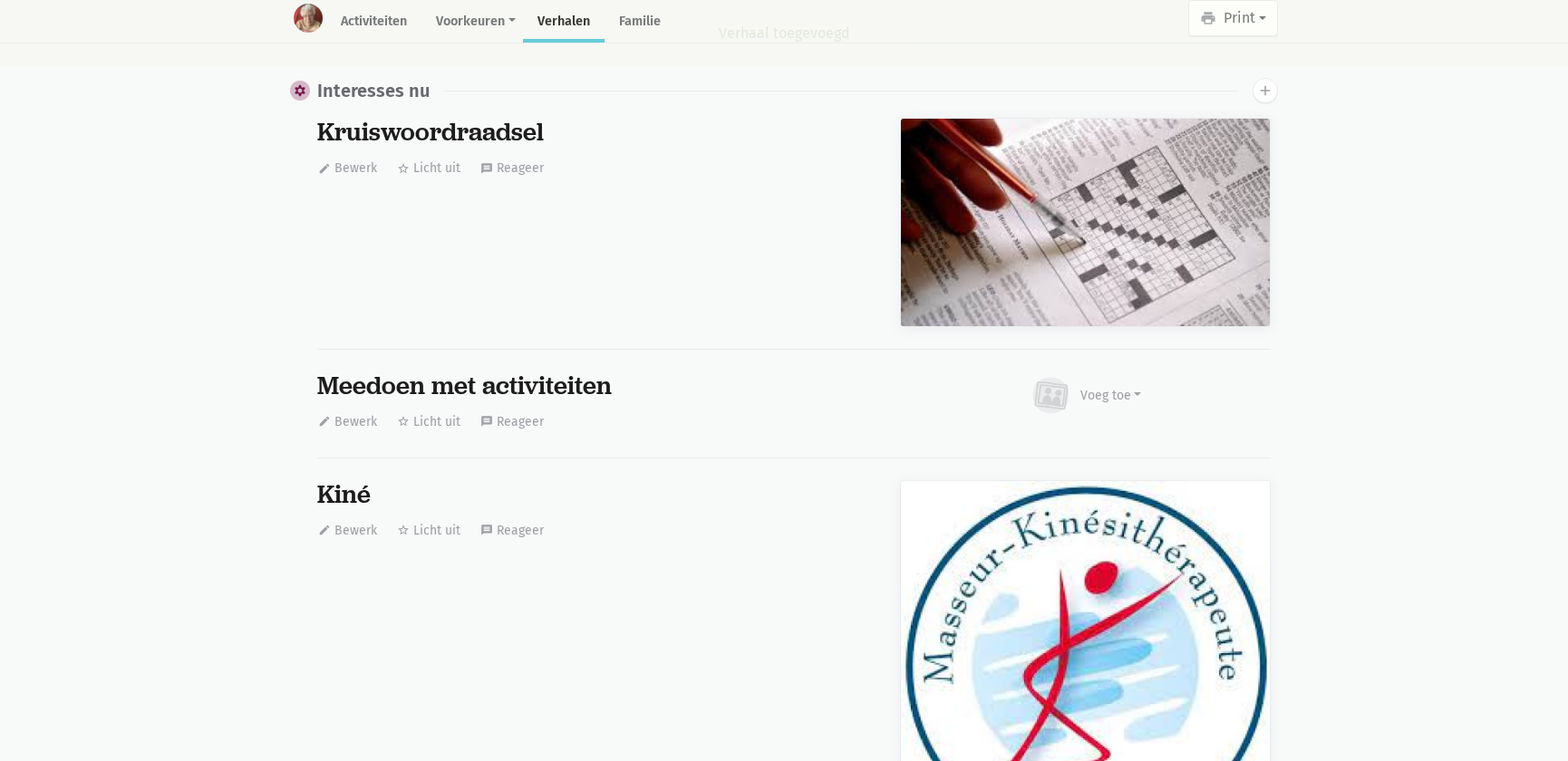
scroll to position [14152, 0]
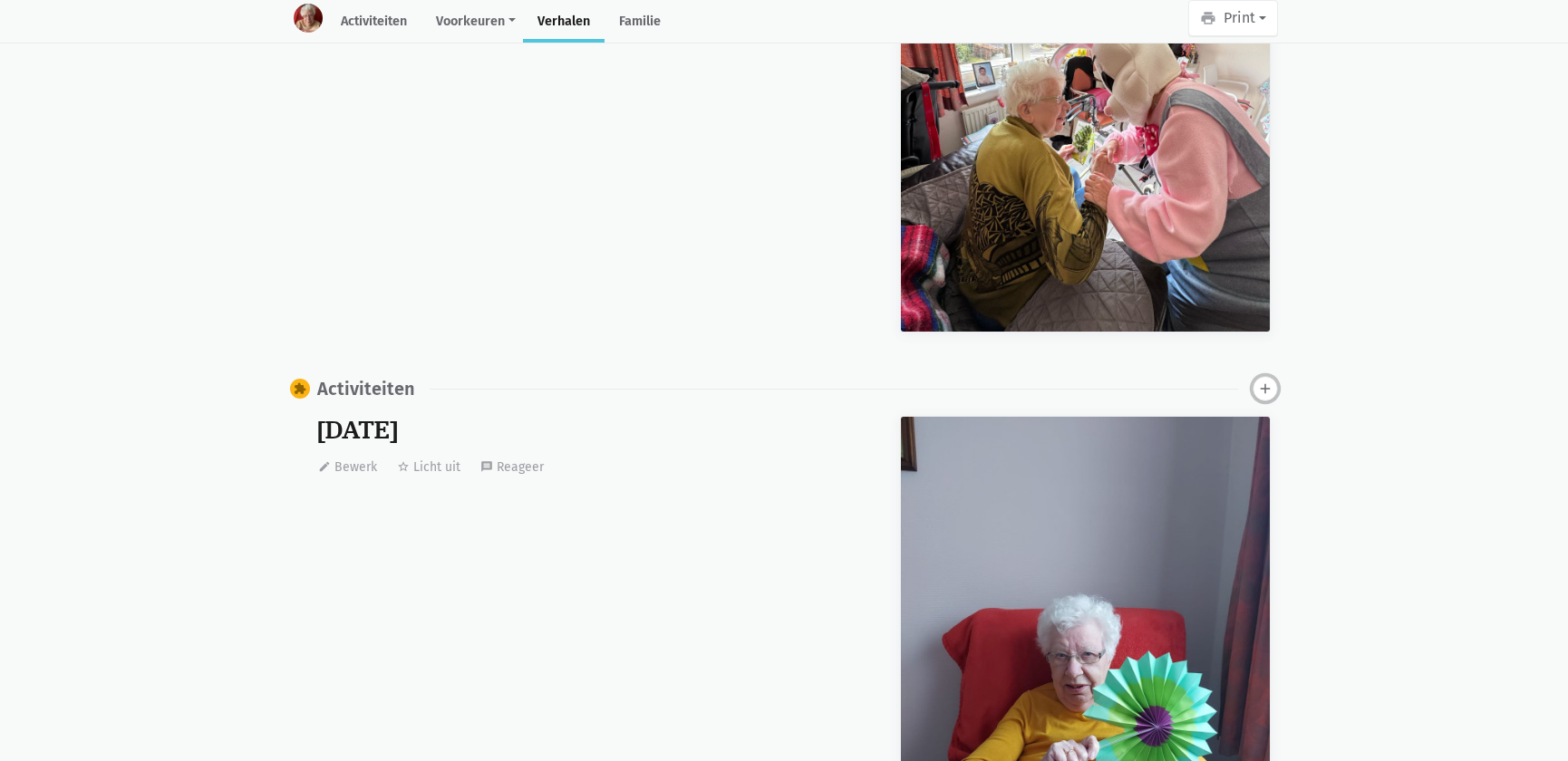
click at [1261, 390] on button "add" at bounding box center [1265, 388] width 25 height 25
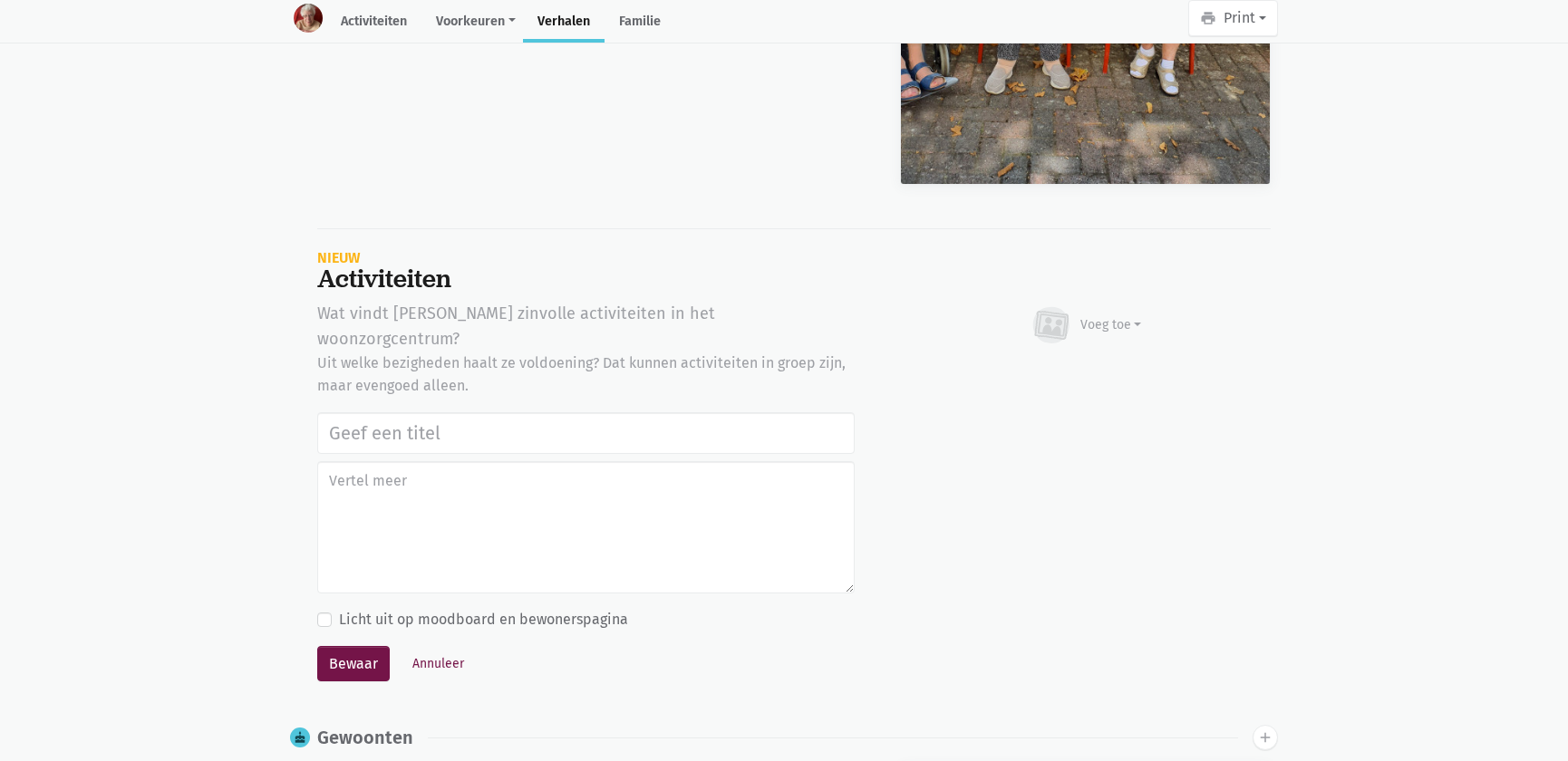
click at [462, 412] on input "text" at bounding box center [586, 433] width 537 height 42
type input "Notenclub in de buitenlucht [DATE]"
click at [1135, 317] on div "Voeg toe" at bounding box center [1112, 325] width 62 height 19
click at [1073, 369] on link "Afbeelding" at bounding box center [1075, 378] width 132 height 31
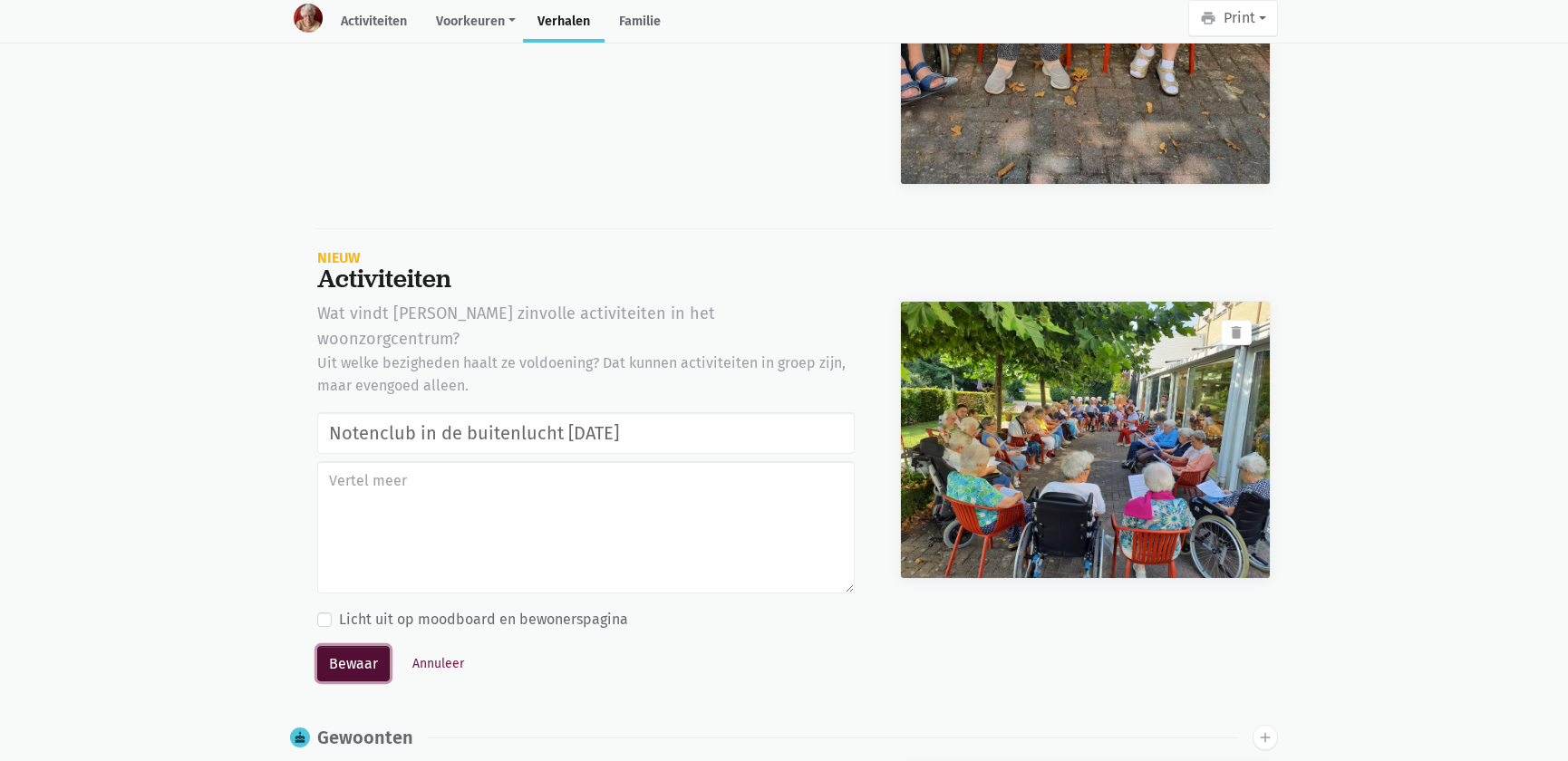
click at [368, 646] on button "Bewaar" at bounding box center [354, 664] width 73 height 36
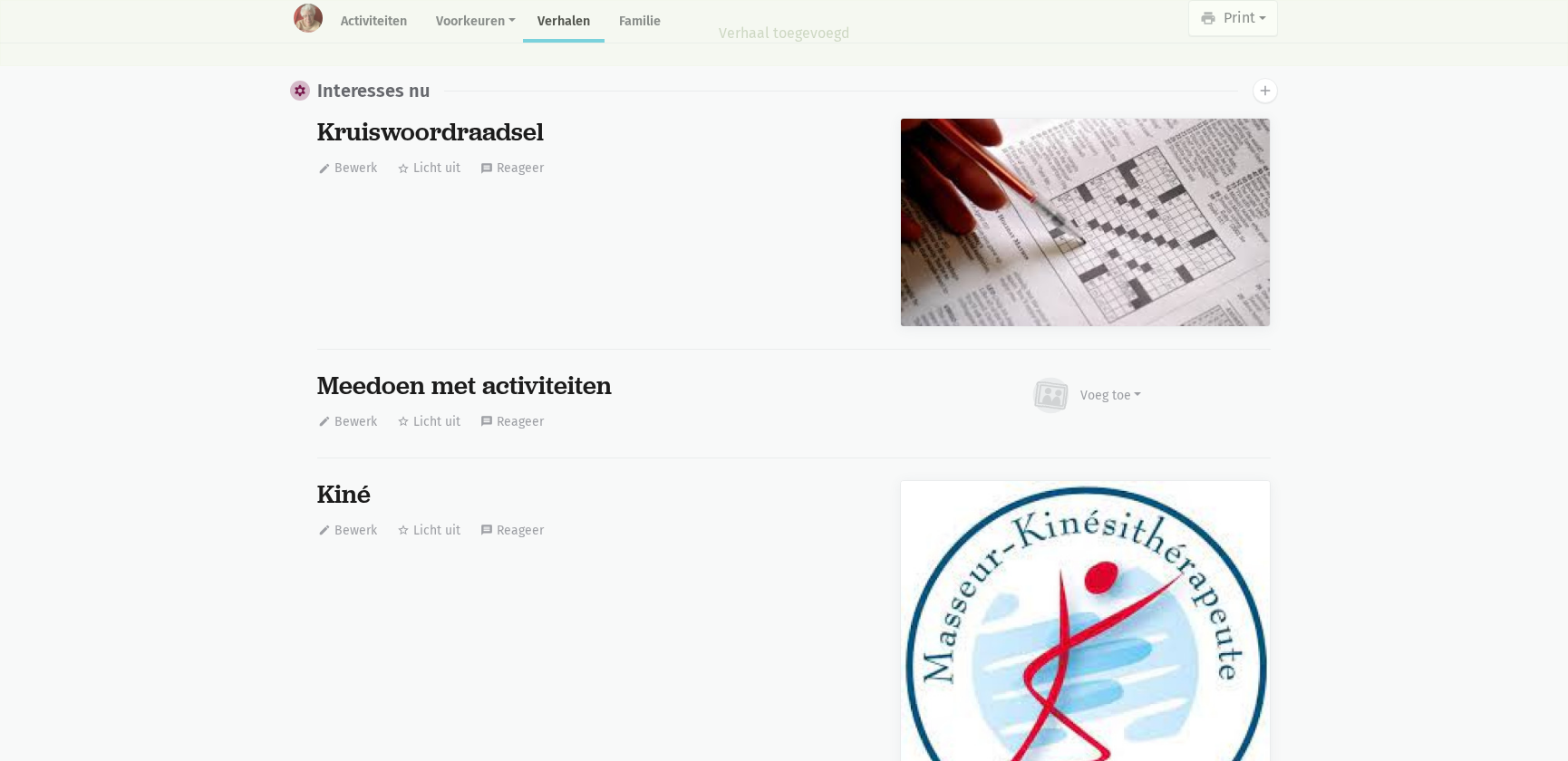
scroll to position [14152, 0]
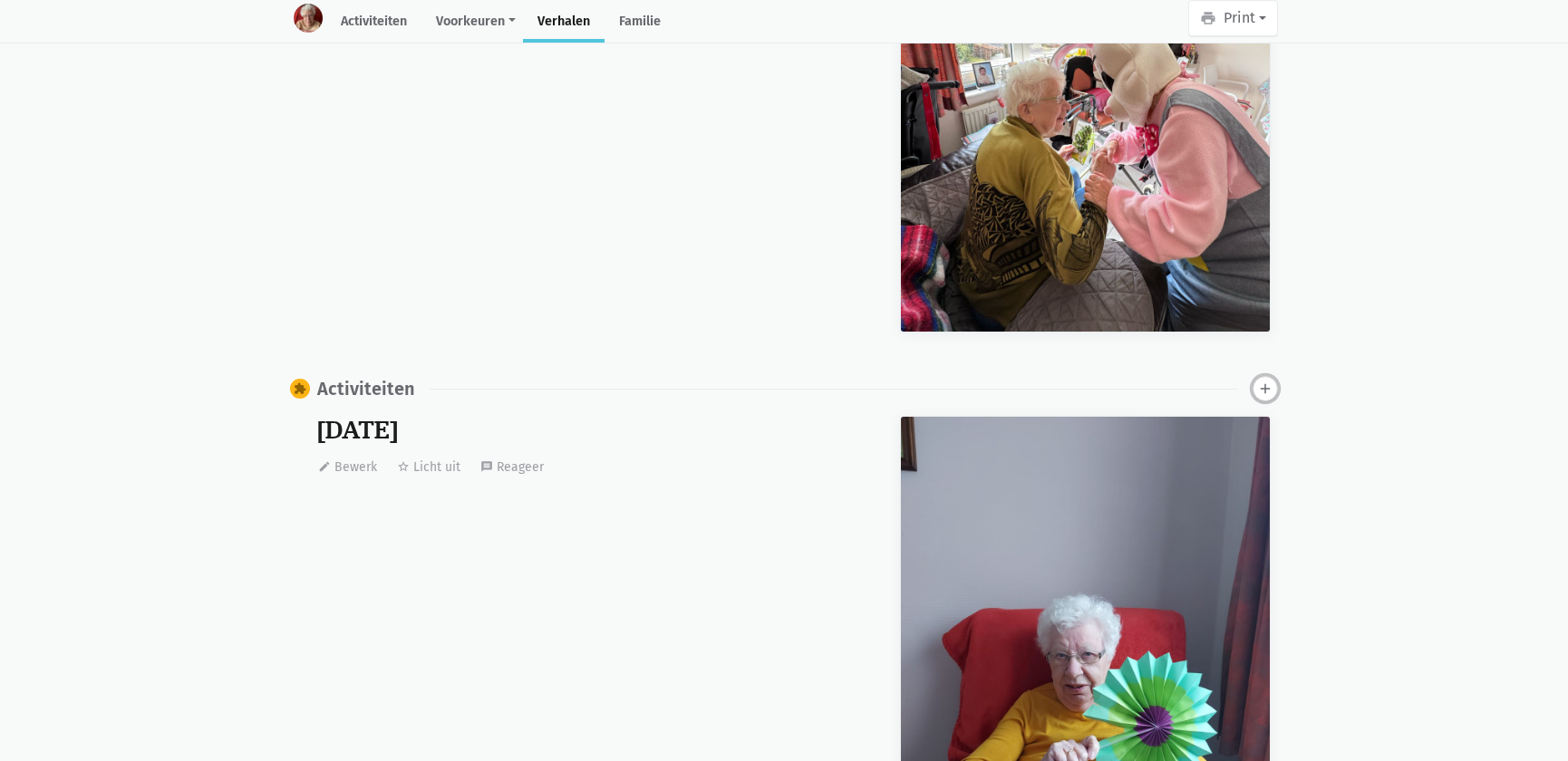
click at [1269, 380] on icon "add" at bounding box center [1265, 388] width 16 height 16
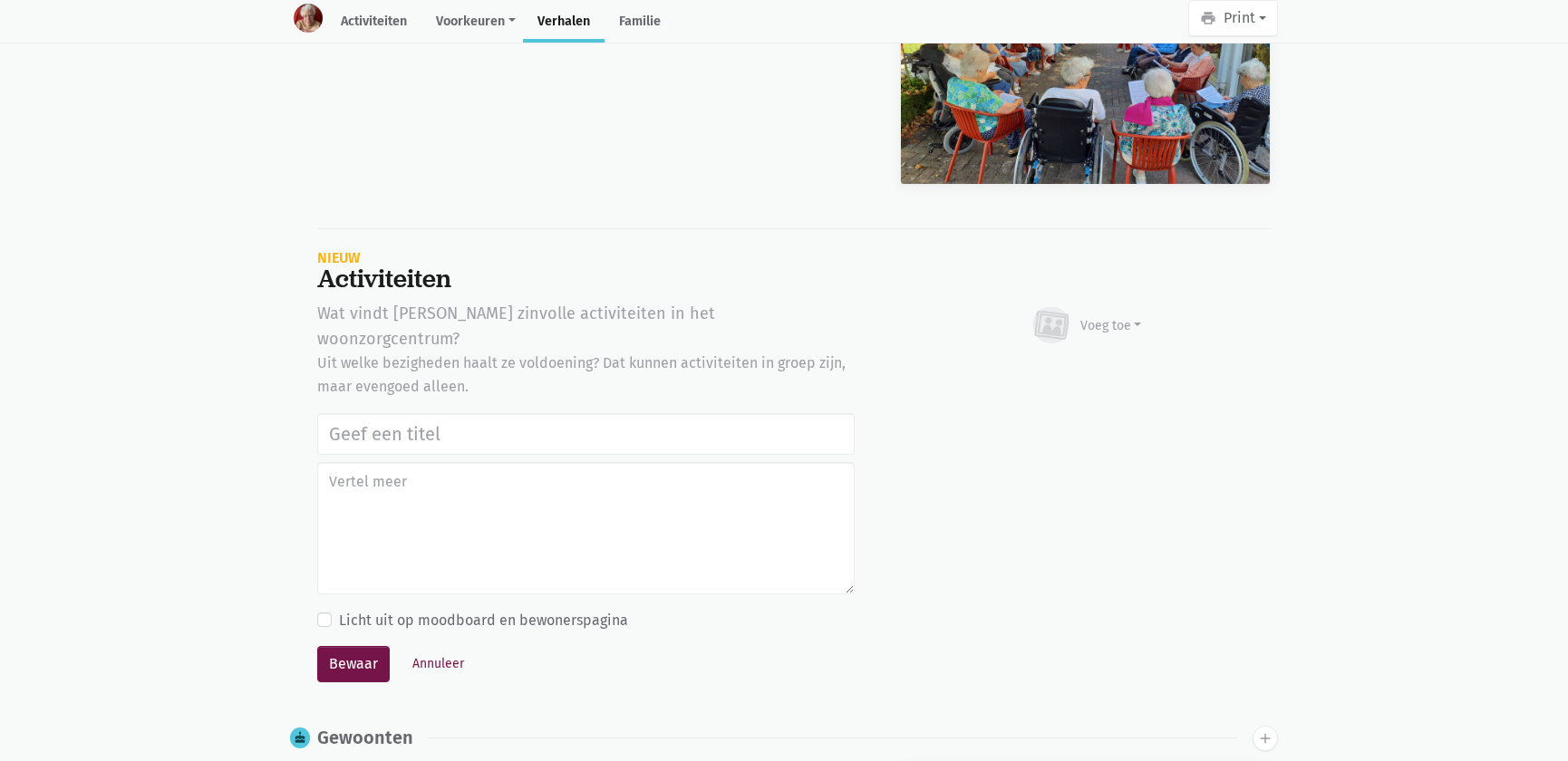
click at [425, 413] on input "text" at bounding box center [586, 434] width 537 height 42
type input "Notenclub in de buitenlucht [DATE]"
click at [1120, 306] on div "Voeg toe" at bounding box center [1086, 325] width 113 height 40
click at [1070, 363] on link "Afbeelding" at bounding box center [1075, 378] width 132 height 31
click at [438, 650] on button "Annuleer" at bounding box center [437, 664] width 68 height 28
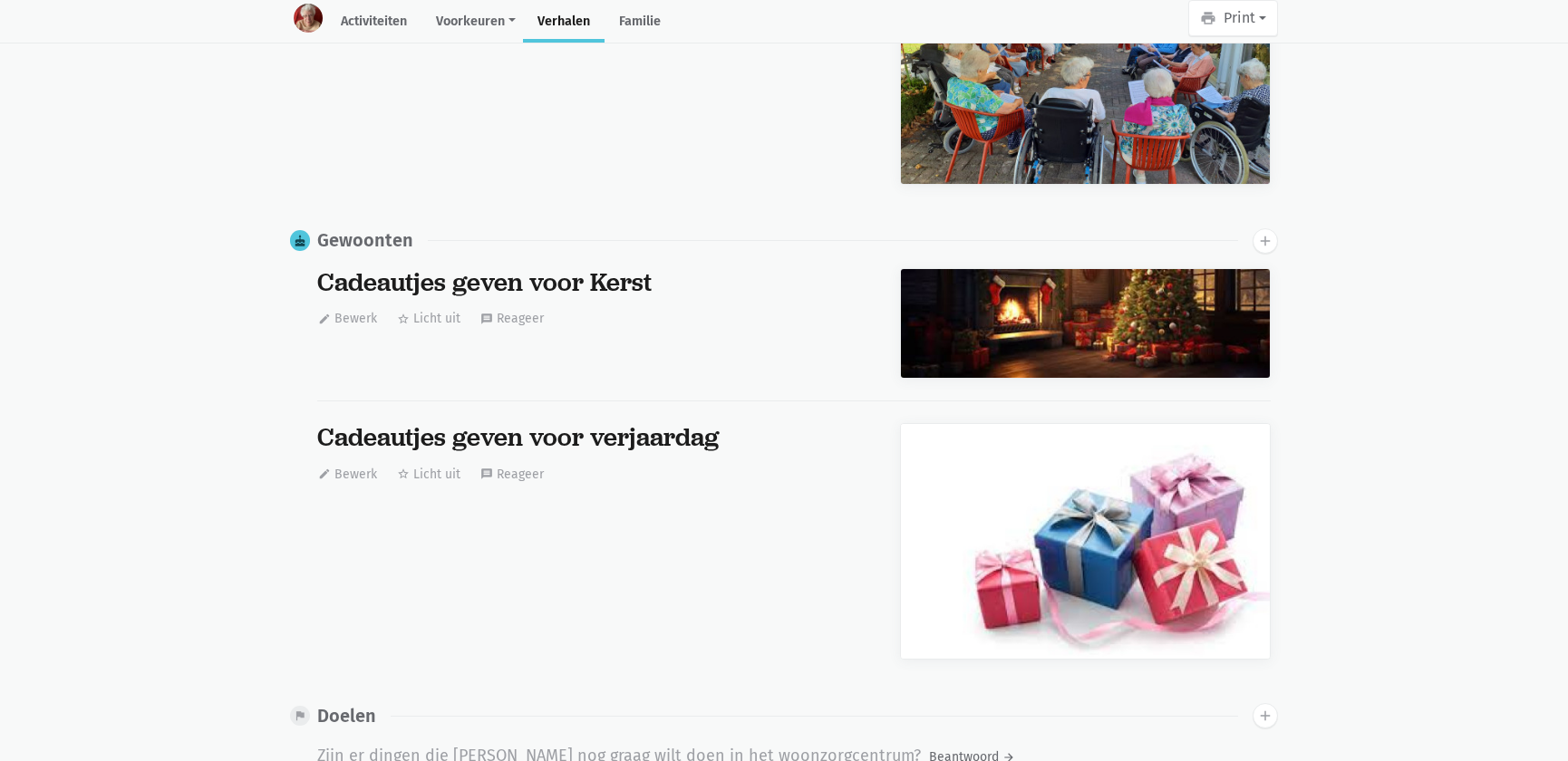
scroll to position [0, 0]
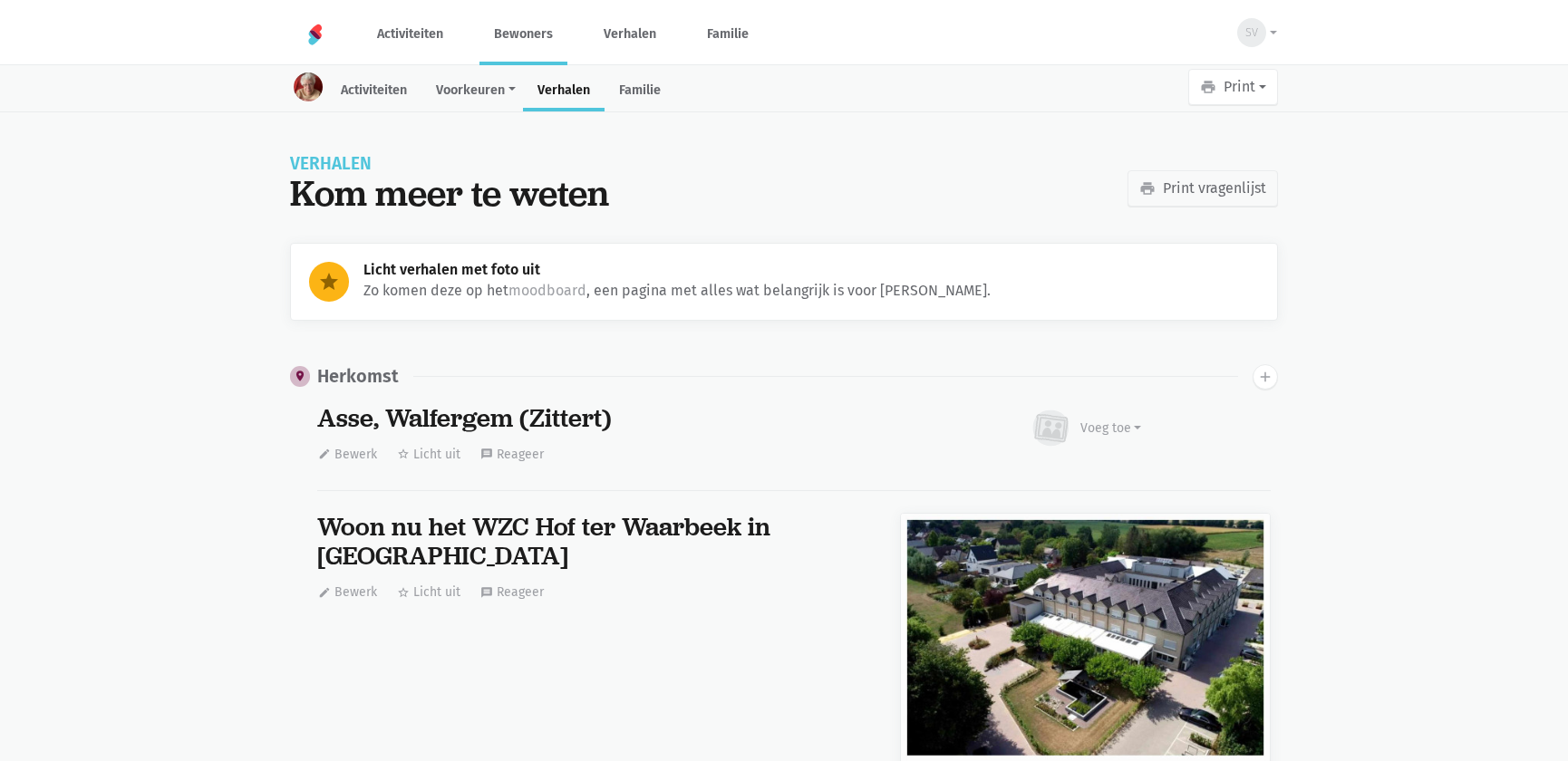
click at [501, 22] on link "Bewoners" at bounding box center [523, 34] width 88 height 61
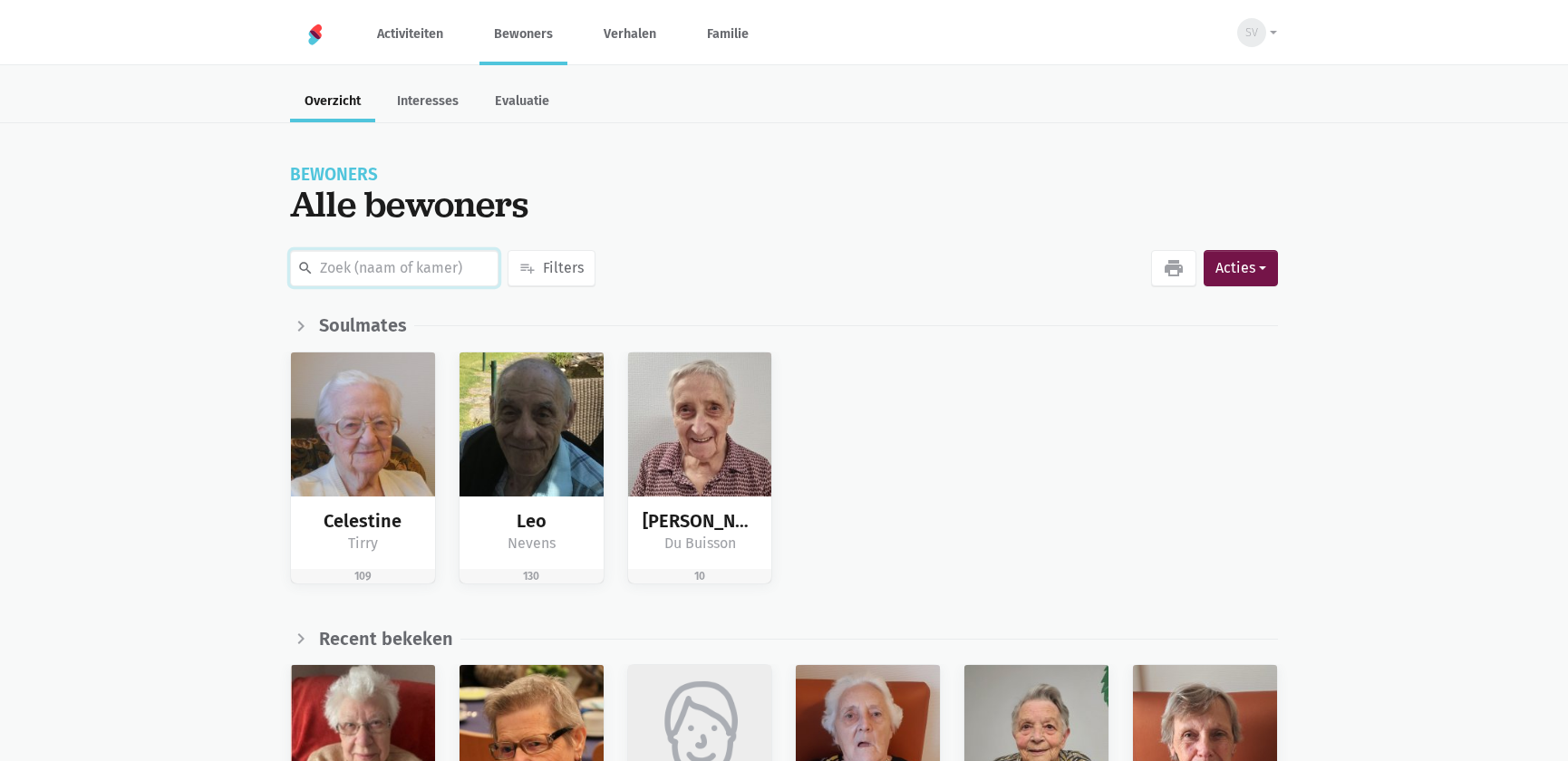
click at [436, 260] on input "text" at bounding box center [395, 268] width 209 height 36
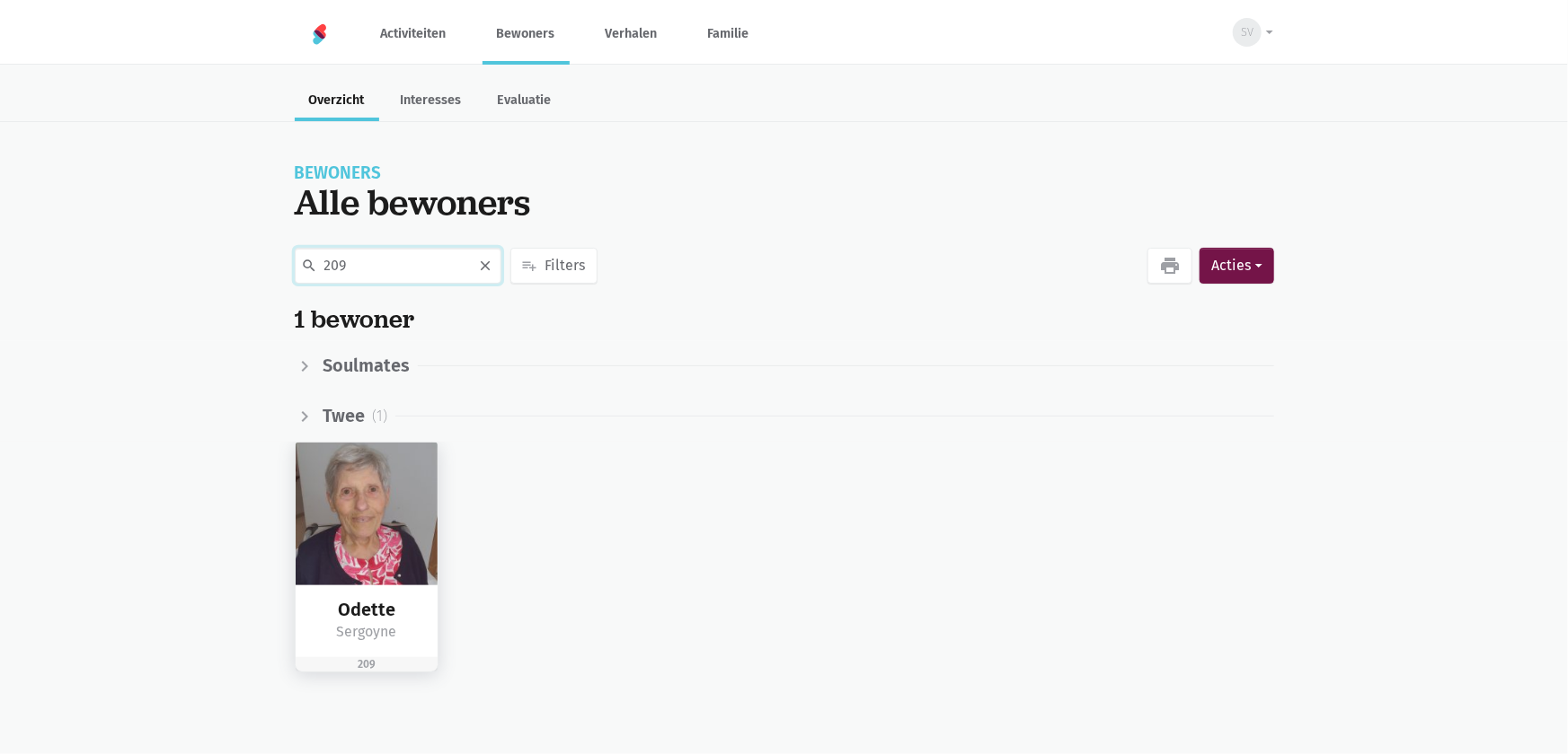
type input "209"
click at [373, 496] on img at bounding box center [367, 514] width 143 height 143
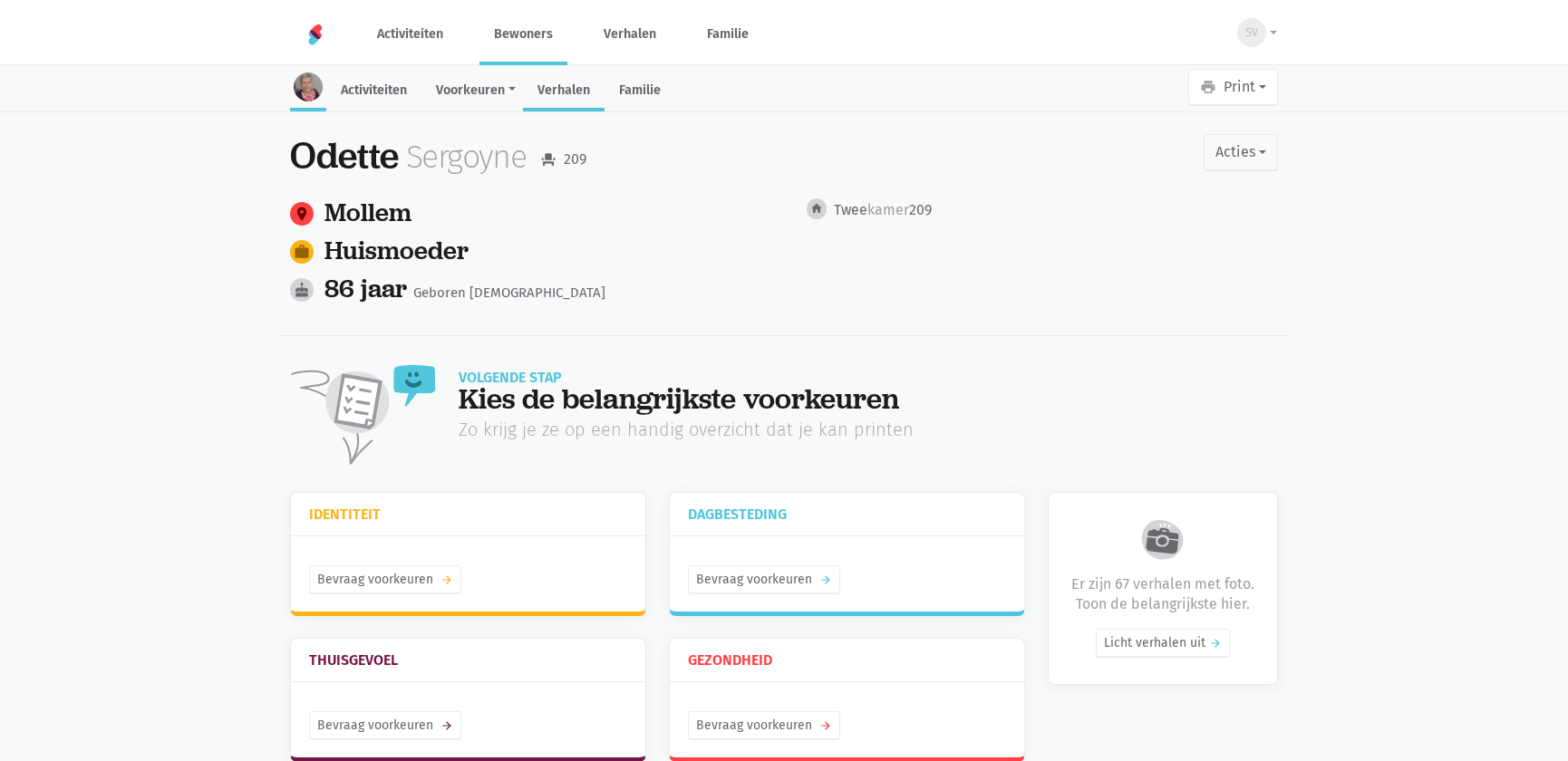
click at [570, 90] on link "Verhalen" at bounding box center [563, 92] width 81 height 39
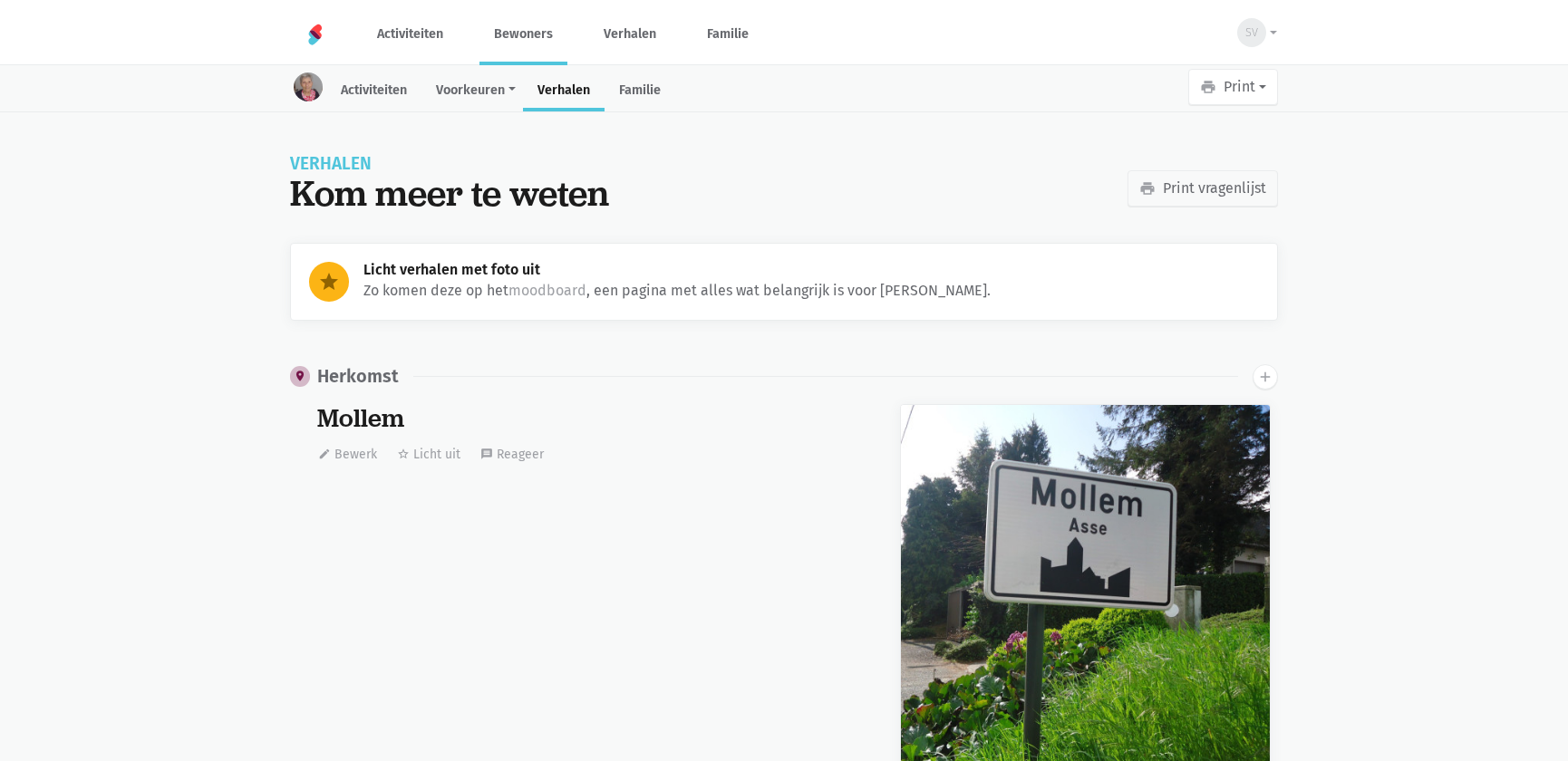
scroll to position [17775, 0]
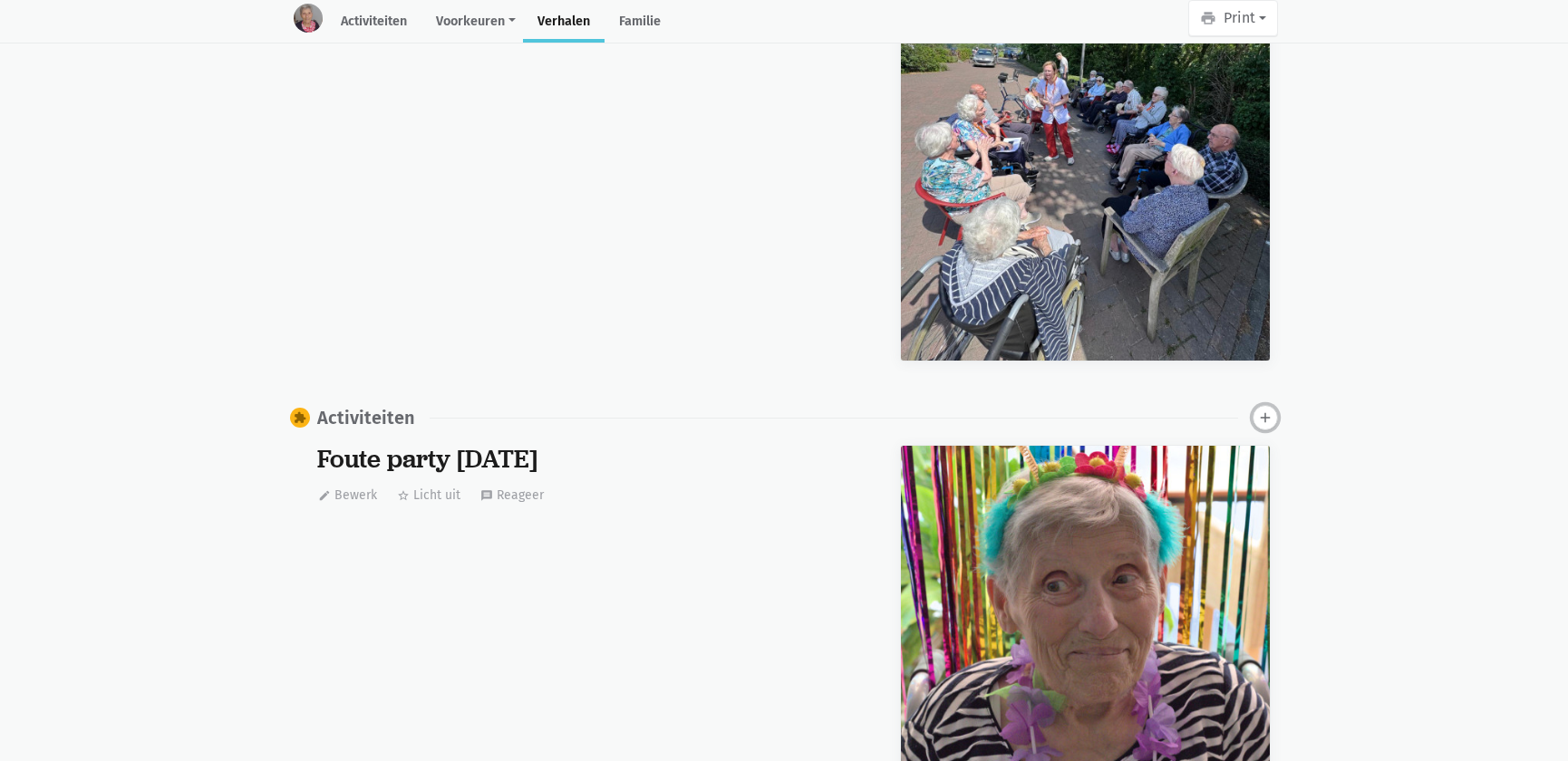
click at [1262, 409] on icon "add" at bounding box center [1265, 417] width 16 height 16
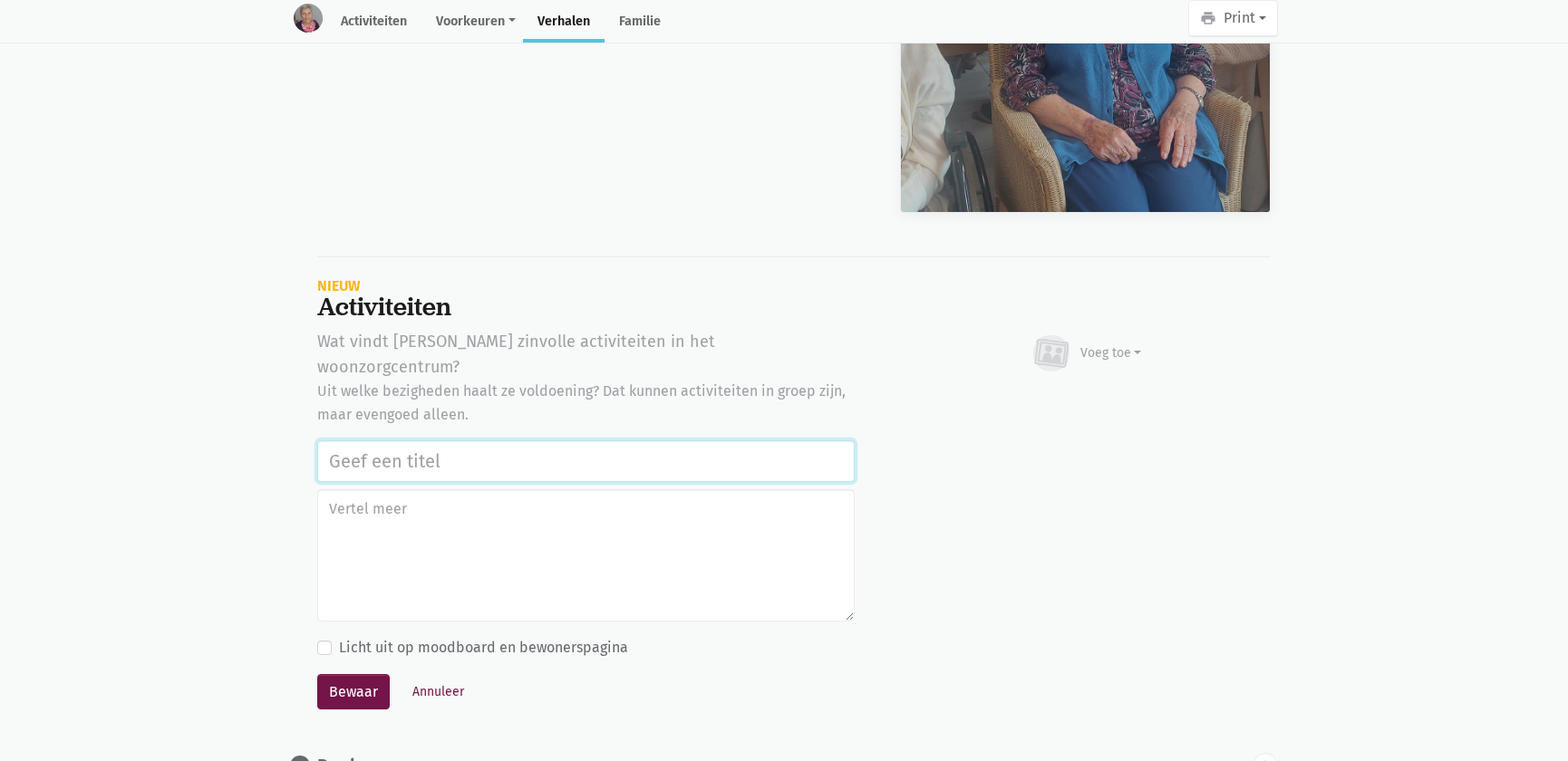
click at [368, 440] on input "text" at bounding box center [586, 461] width 537 height 42
paste input "Notenclub in de buitenlucht [DATE]"
type input "Notenclub in de buitenlucht [DATE]"
click at [1120, 343] on div "Voeg toe" at bounding box center [1112, 353] width 62 height 19
click at [1074, 391] on link "Afbeelding" at bounding box center [1075, 406] width 132 height 31
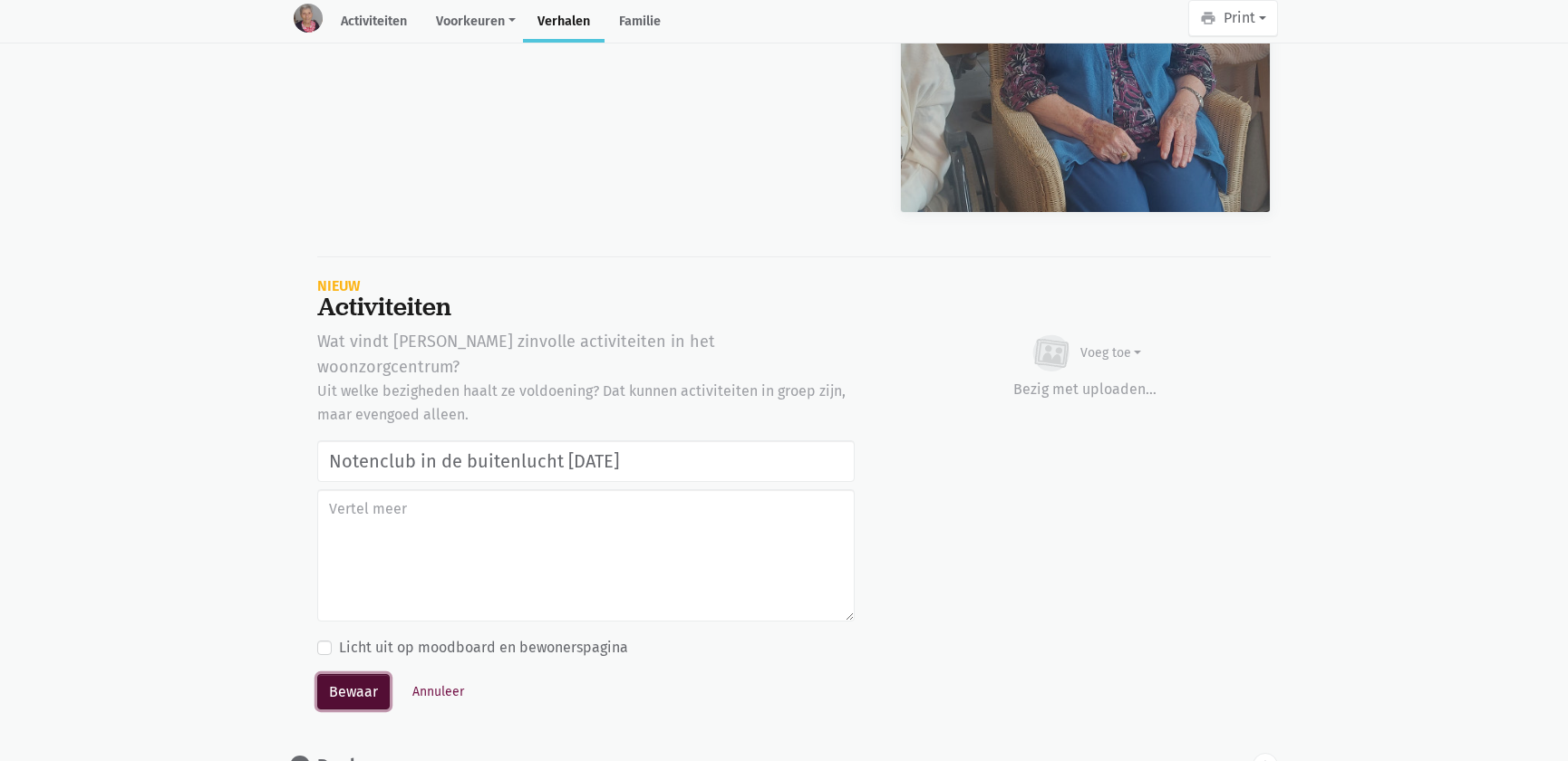
click at [352, 674] on button "Bewaar" at bounding box center [354, 692] width 73 height 36
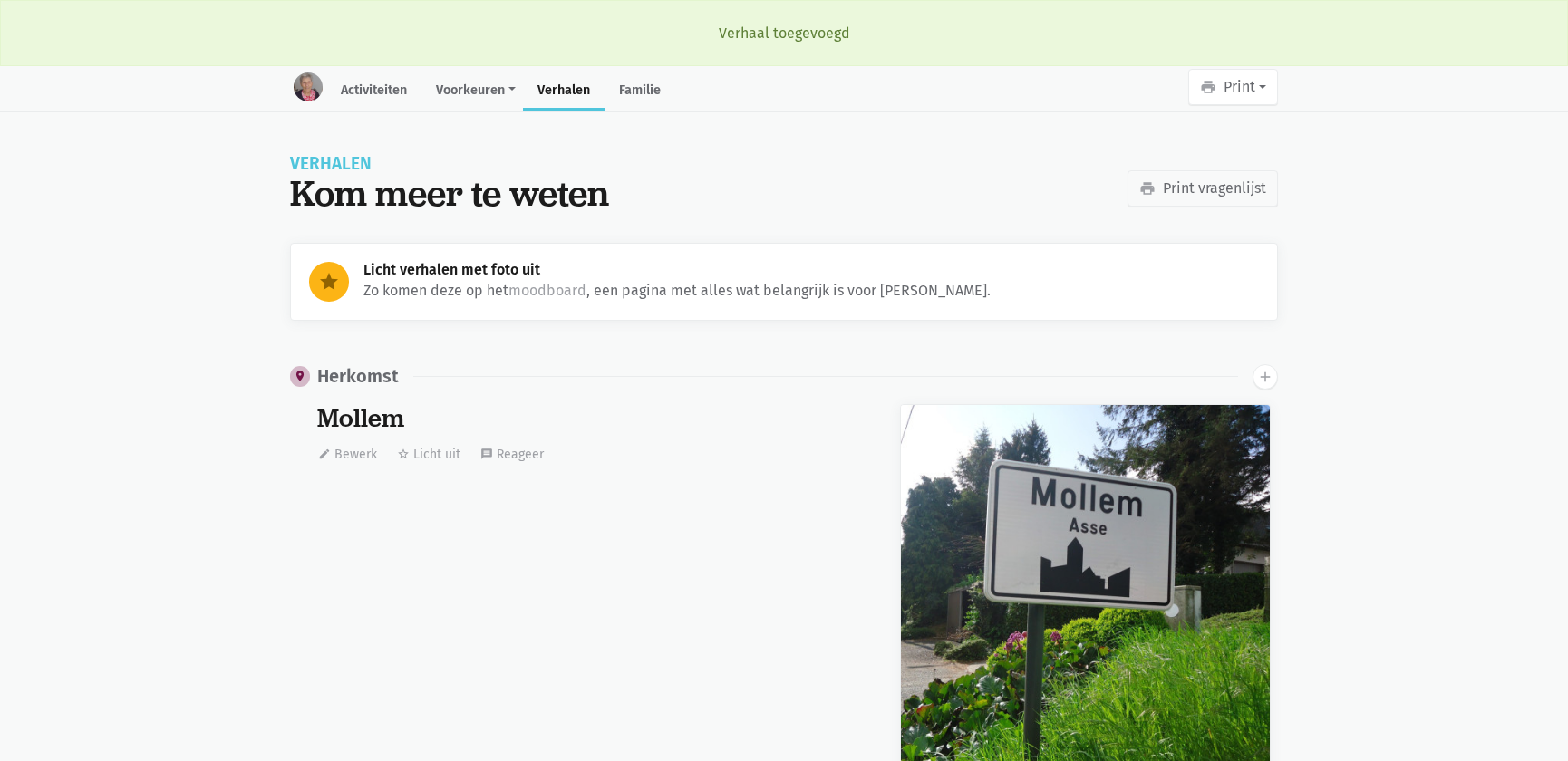
scroll to position [17775, 0]
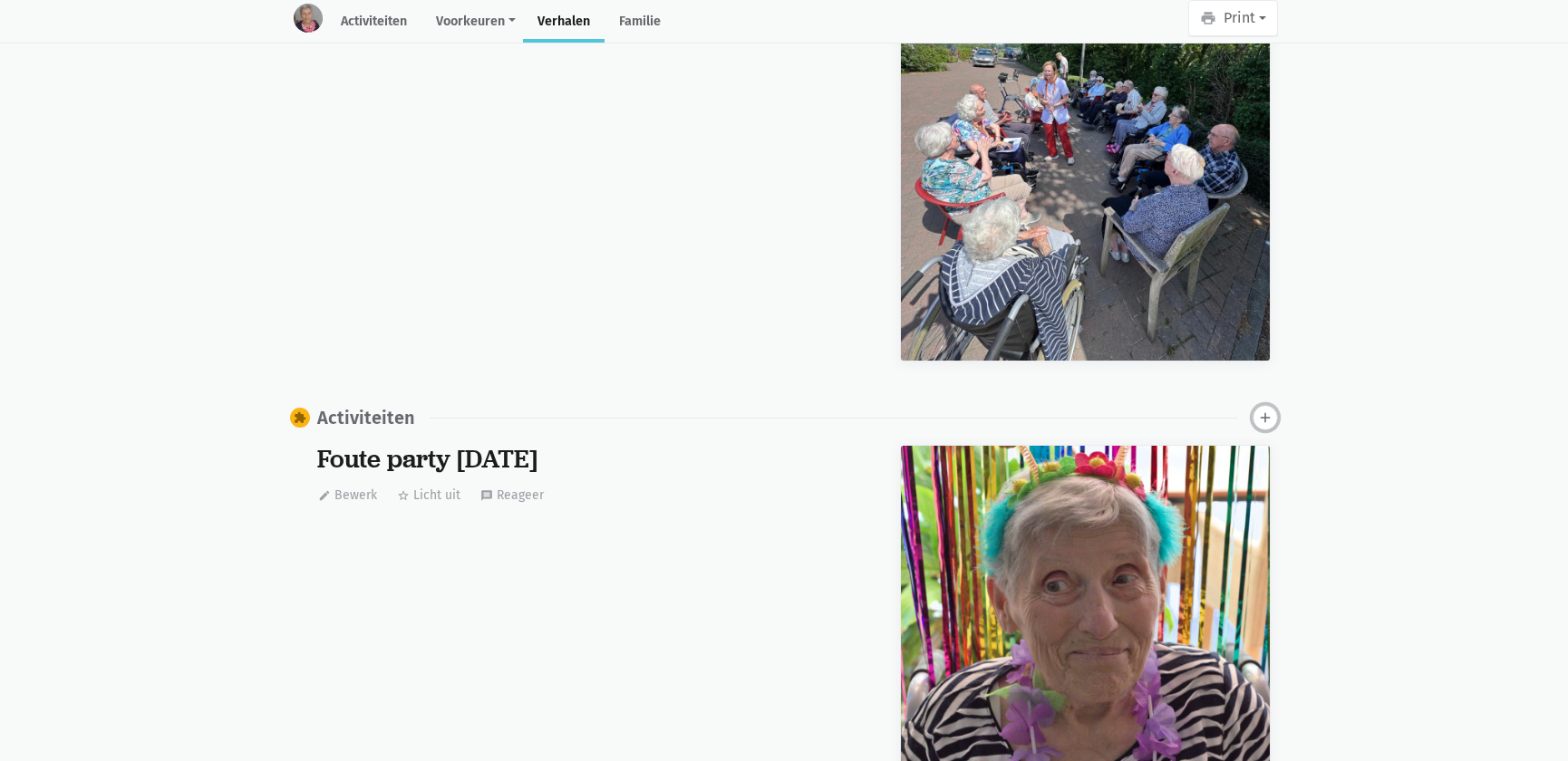
click at [1263, 409] on icon "add" at bounding box center [1265, 417] width 16 height 16
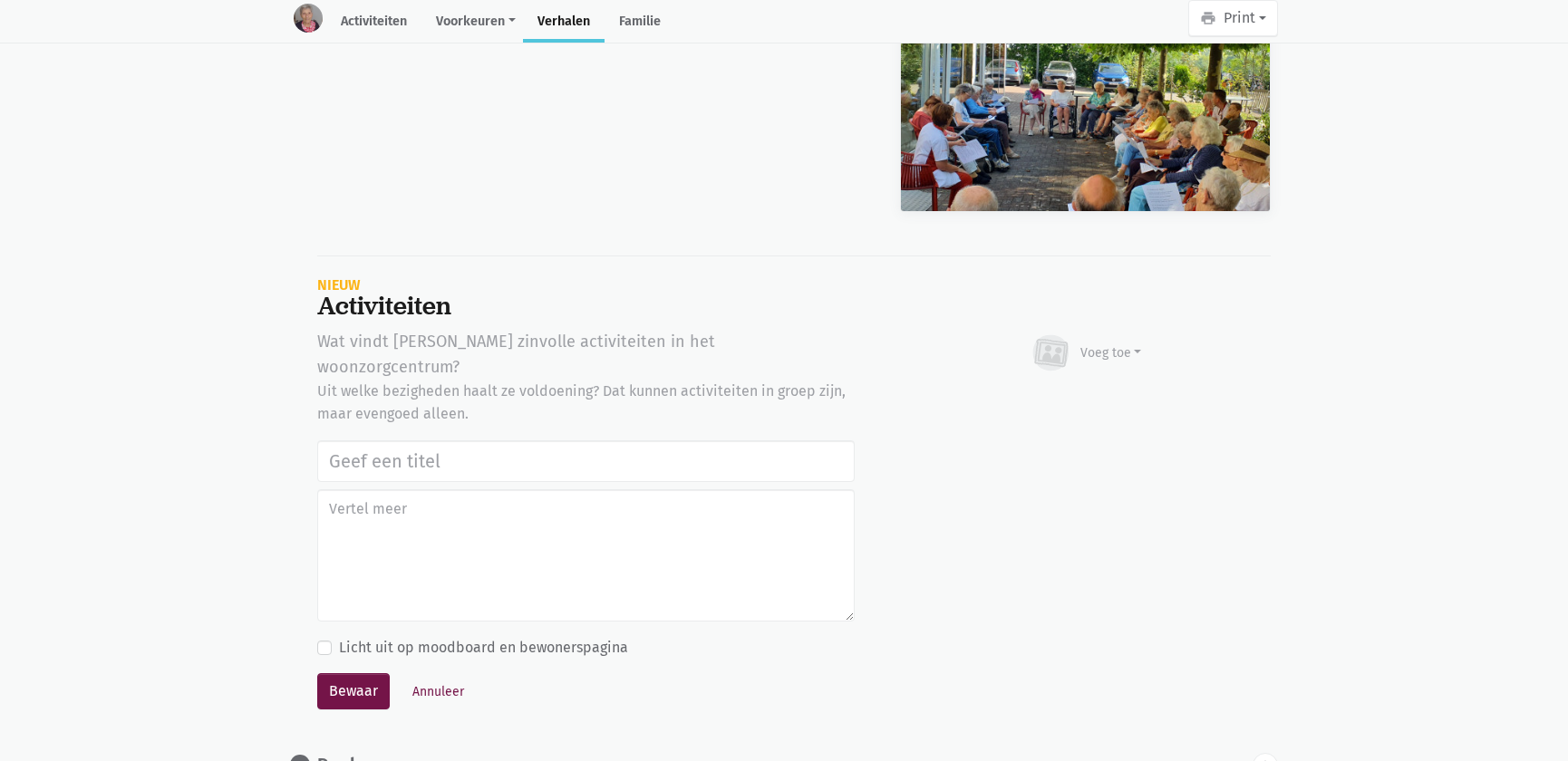
click at [577, 440] on input "text" at bounding box center [586, 461] width 537 height 42
type input "Notenclub in de buitenlucht [DATE]"
click at [1122, 343] on div "Voeg toe" at bounding box center [1112, 353] width 62 height 19
click at [1079, 391] on link "Afbeelding" at bounding box center [1075, 406] width 132 height 31
click at [356, 673] on button "Bewaar" at bounding box center [354, 691] width 73 height 36
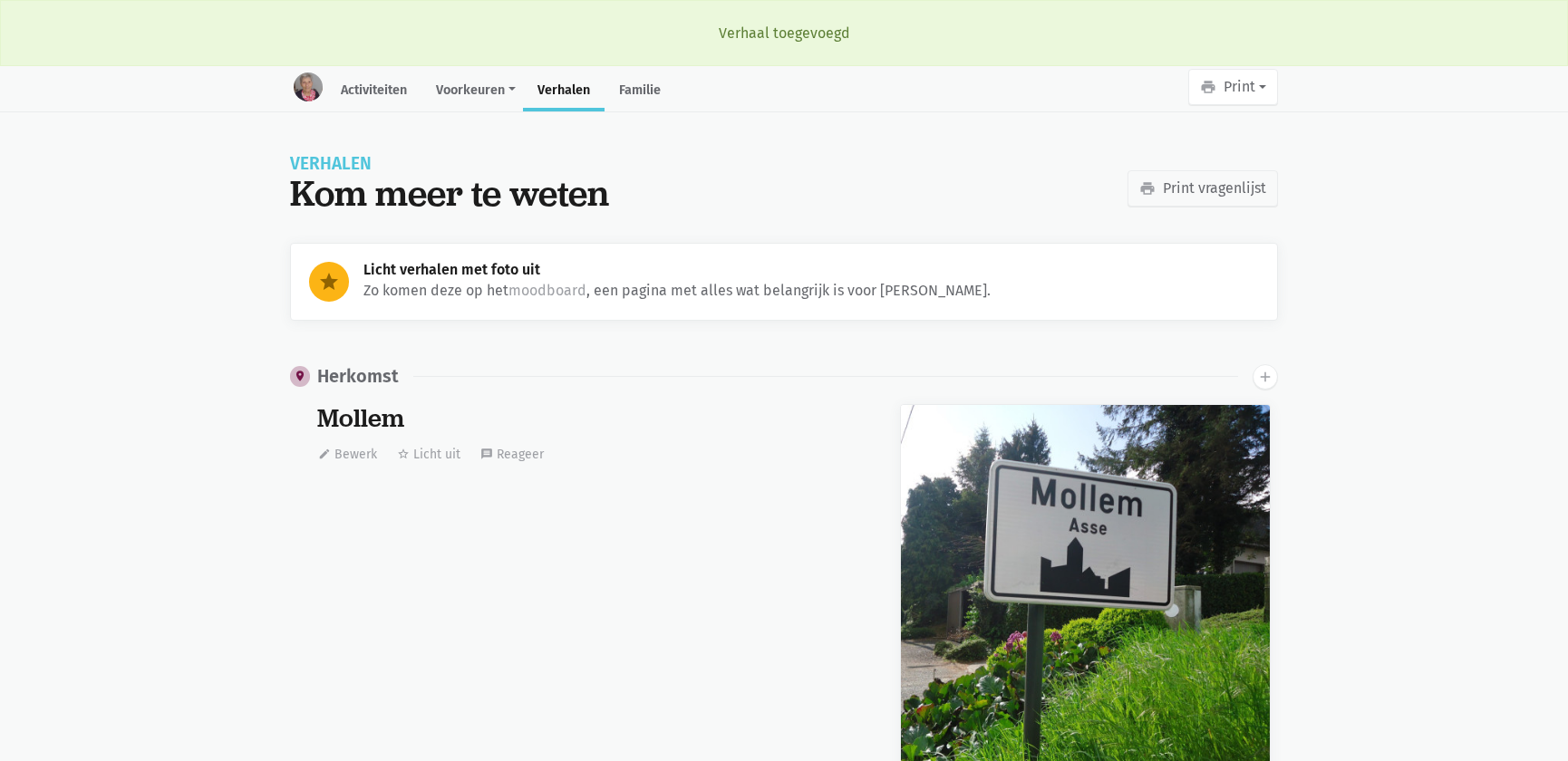
scroll to position [17775, 0]
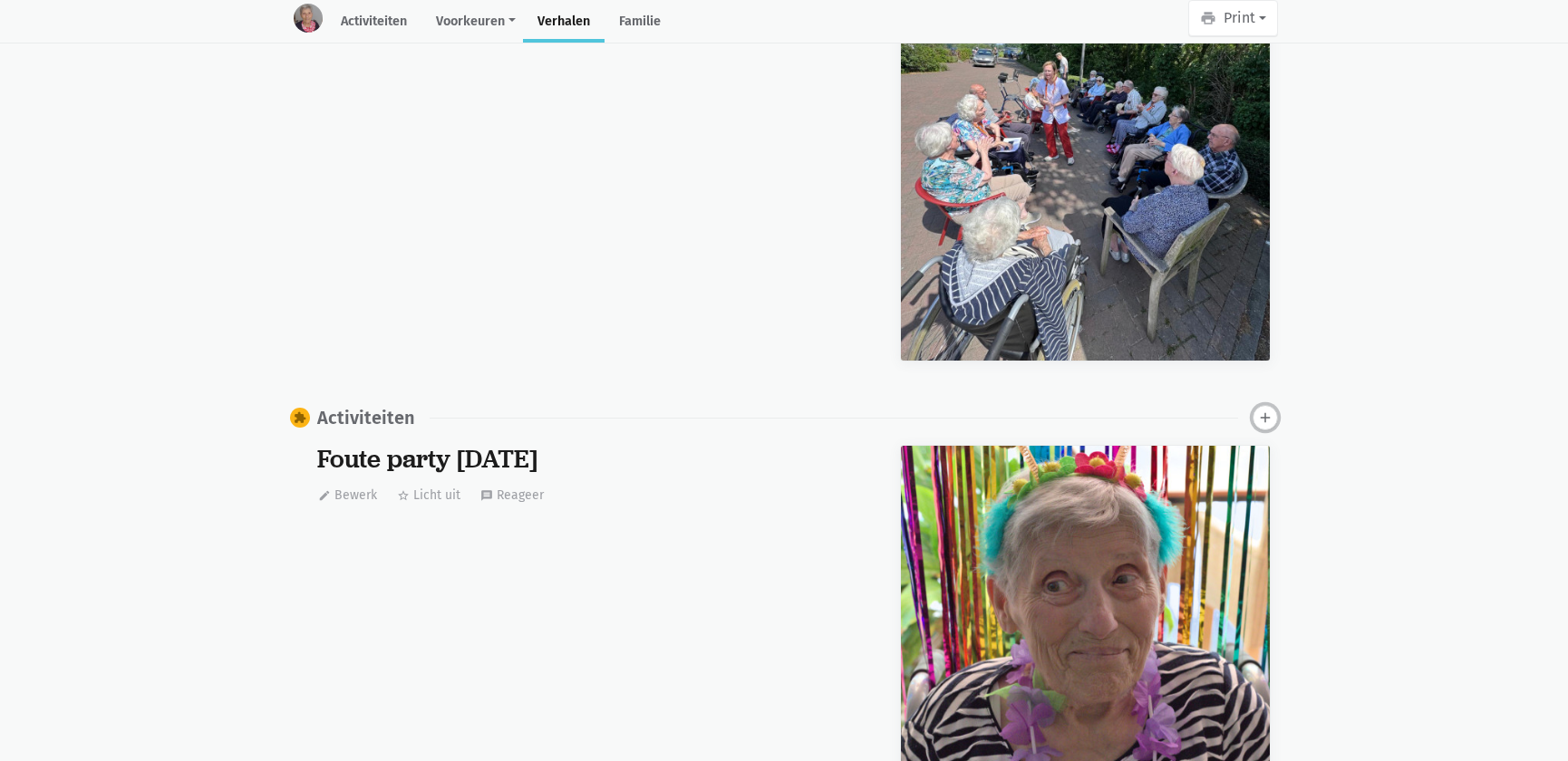
click at [1257, 405] on button "add" at bounding box center [1265, 417] width 25 height 25
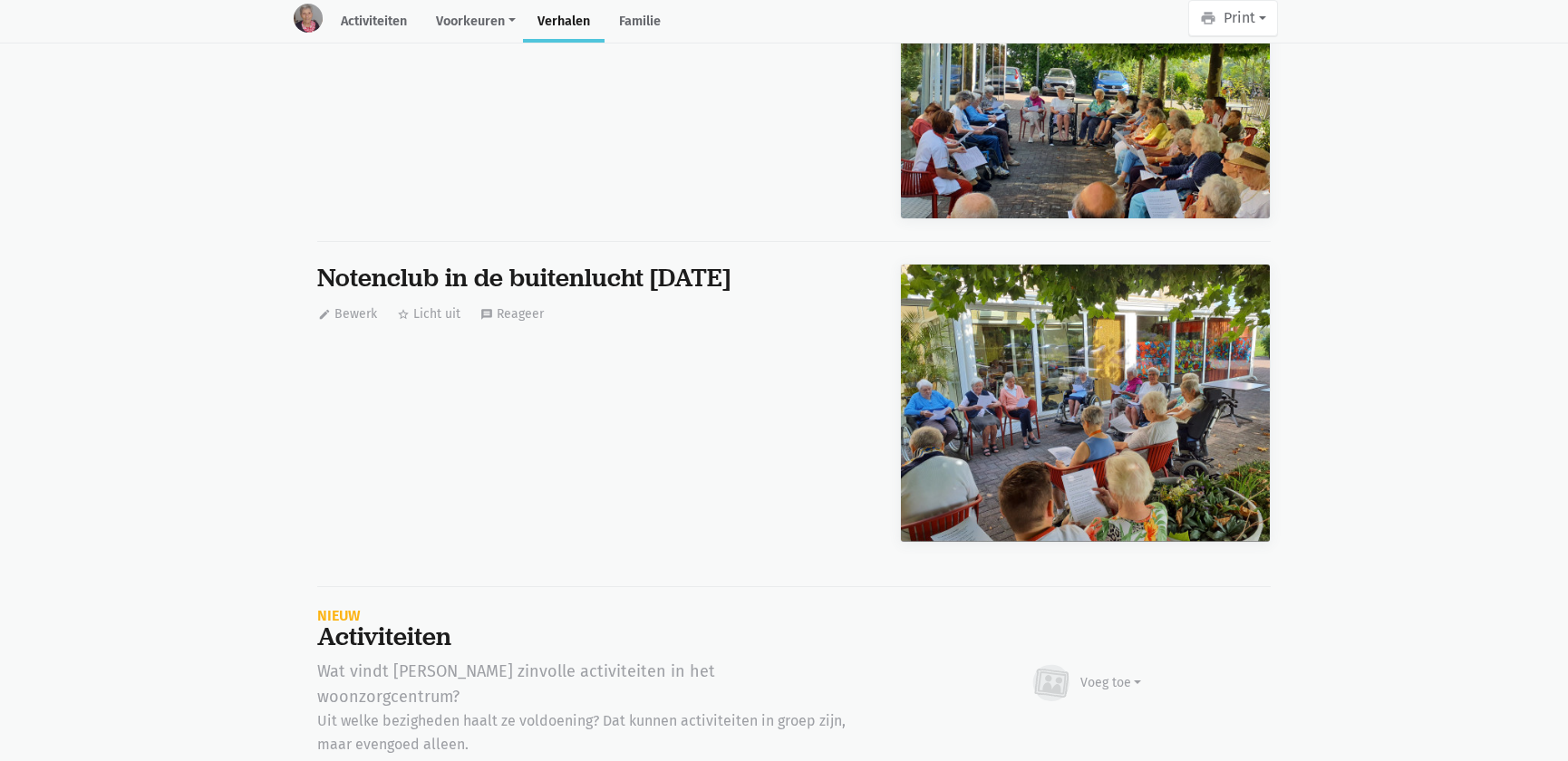
scroll to position [29926, 0]
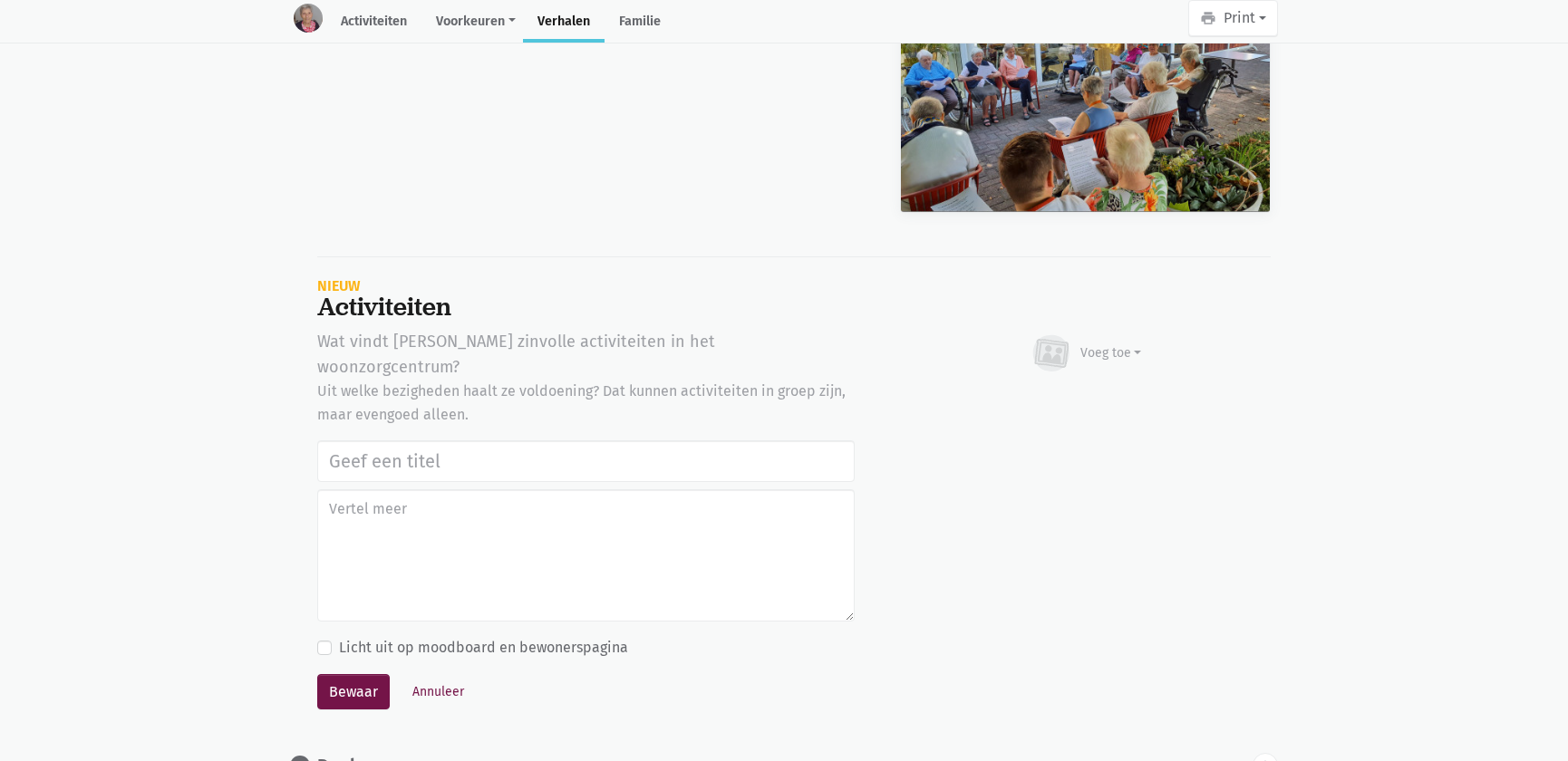
click at [490, 440] on input "text" at bounding box center [586, 461] width 537 height 42
type input "Notenclub in de buitenlucht [DATE]"
click at [1123, 343] on div "Voeg toe" at bounding box center [1112, 353] width 62 height 19
click at [1097, 391] on link "Afbeelding" at bounding box center [1075, 406] width 132 height 31
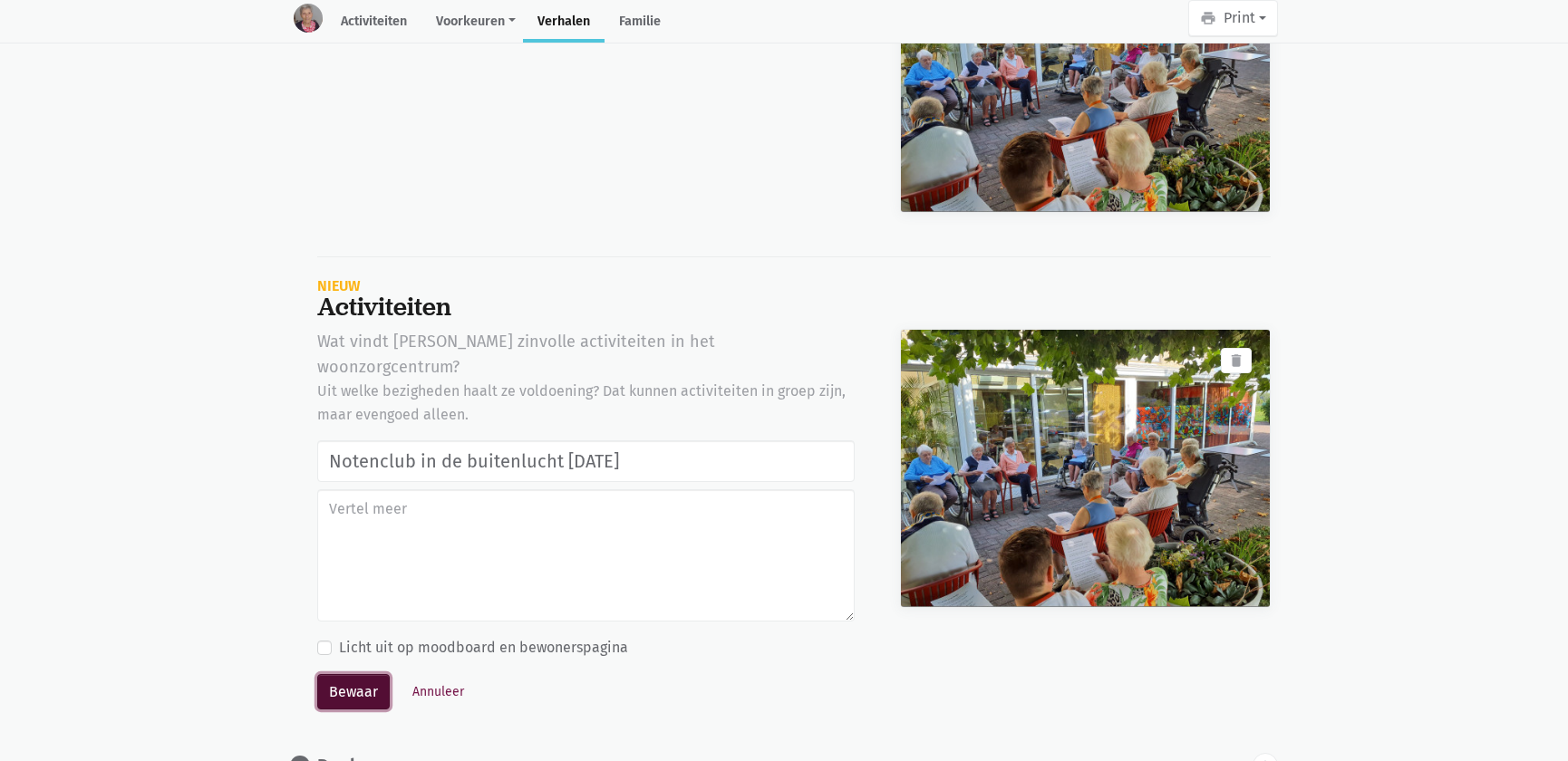
click at [368, 674] on button "Bewaar" at bounding box center [354, 692] width 73 height 36
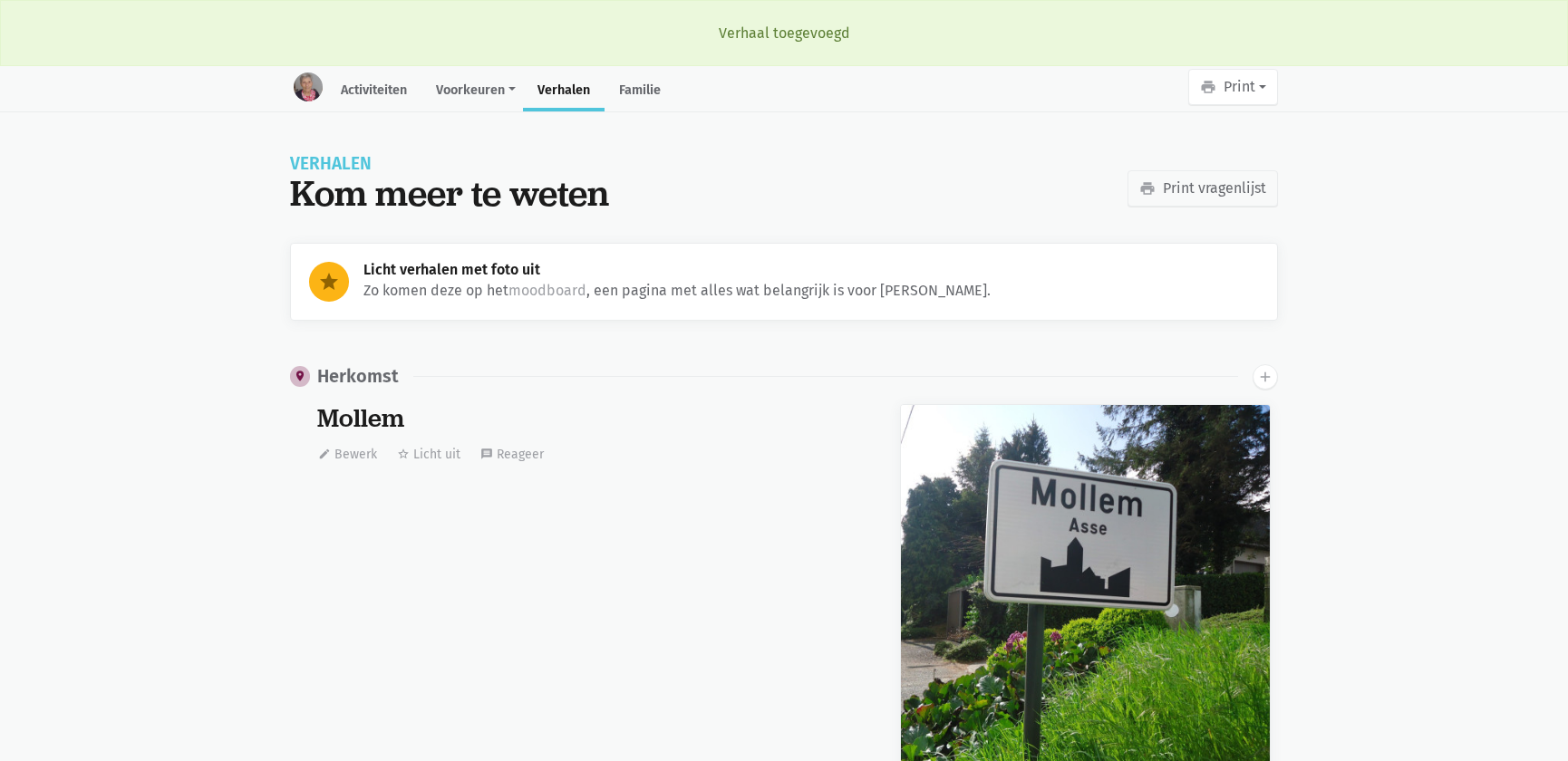
scroll to position [17775, 0]
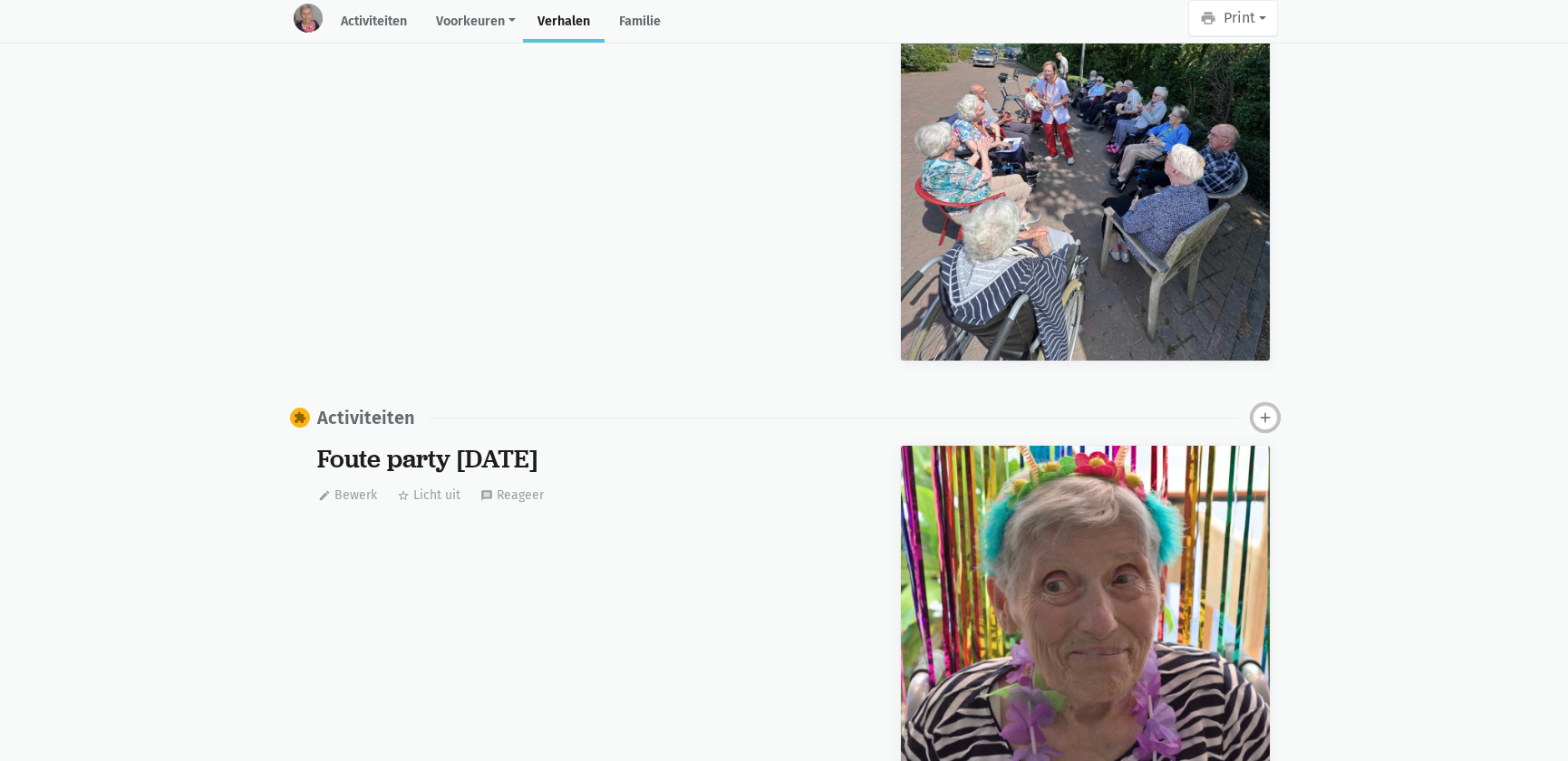
click at [1266, 409] on icon "add" at bounding box center [1265, 417] width 16 height 16
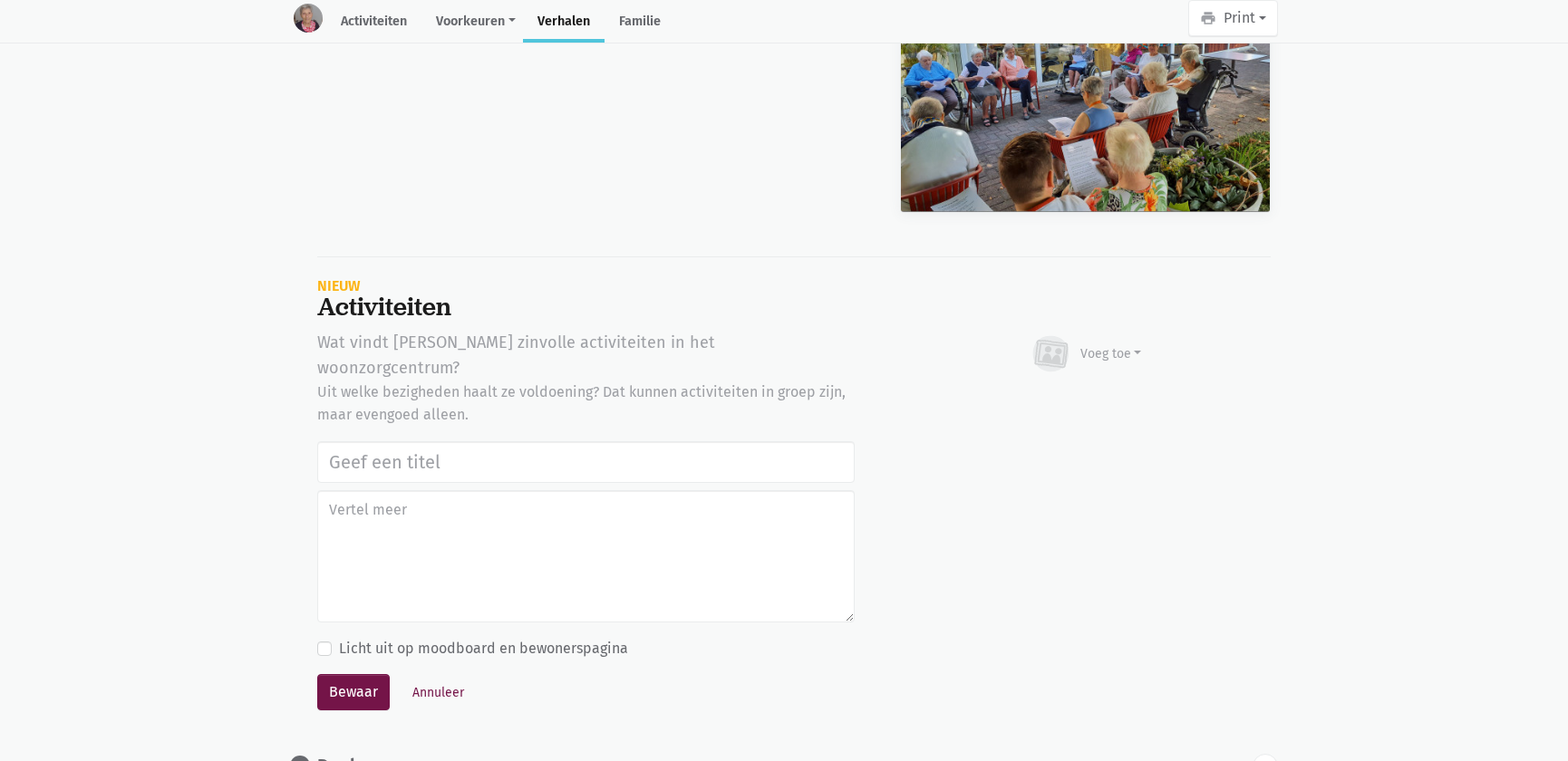
click at [639, 441] on input "text" at bounding box center [586, 462] width 537 height 42
type input "Notenclub in de buitenlucht [DATE]"
click at [1151, 330] on div "Voeg toe Afbeelding Youtube video Bezig met uploaden…" at bounding box center [1086, 354] width 371 height 48
click at [1138, 344] on div "Voeg toe" at bounding box center [1112, 353] width 62 height 19
click at [1097, 392] on link "Afbeelding" at bounding box center [1075, 407] width 132 height 31
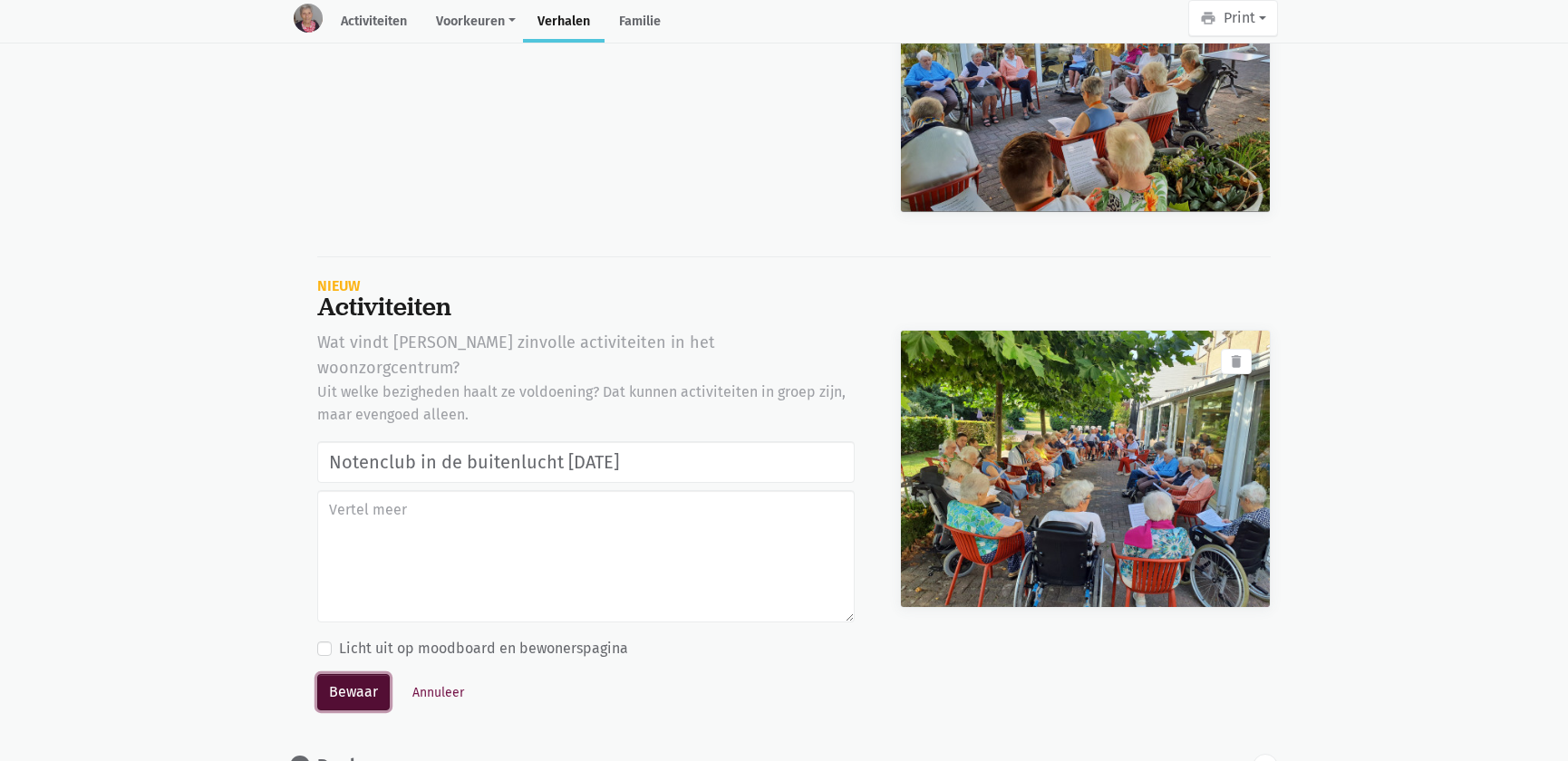
click at [354, 674] on button "Bewaar" at bounding box center [354, 692] width 73 height 36
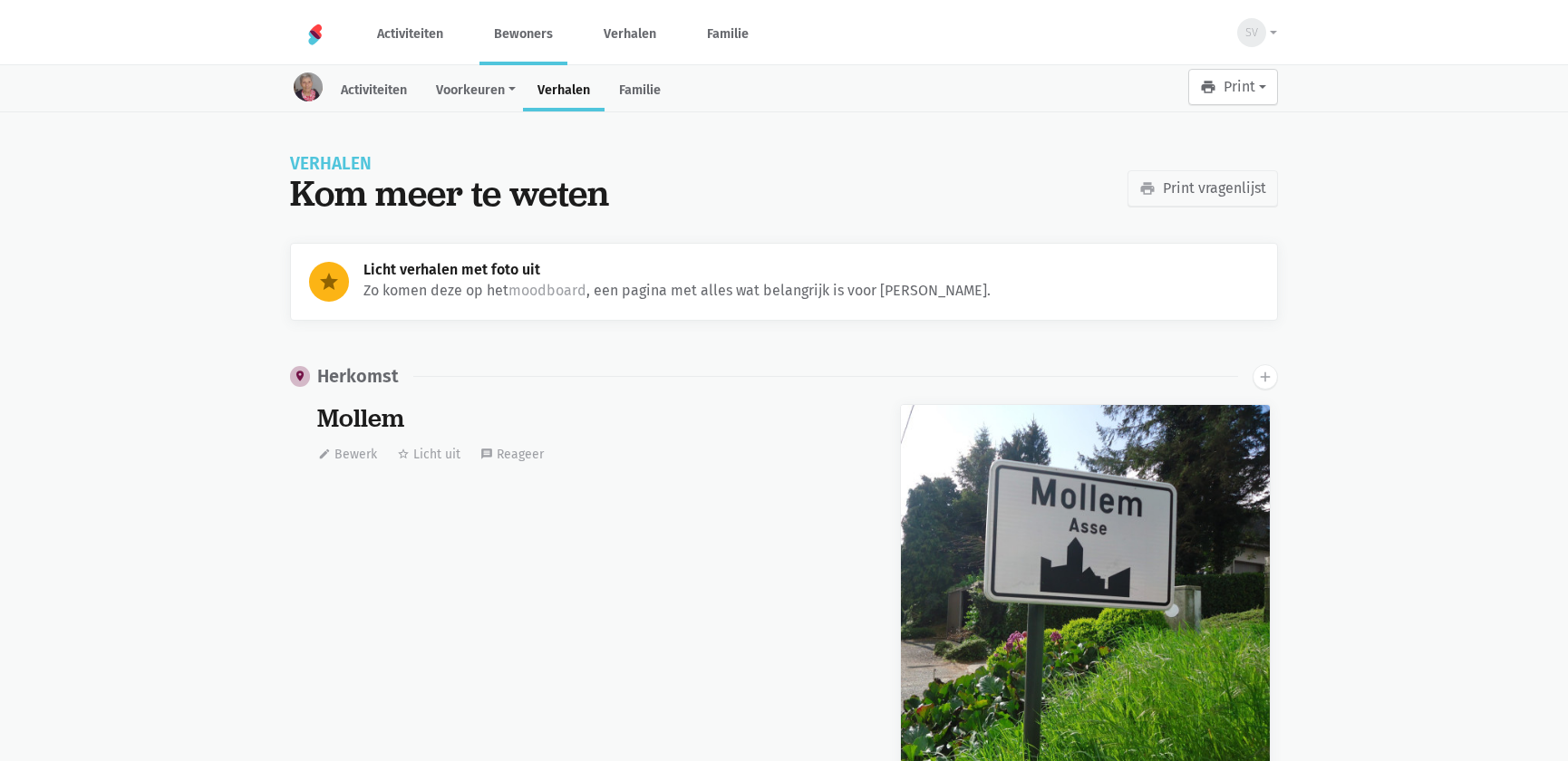
scroll to position [17775, 0]
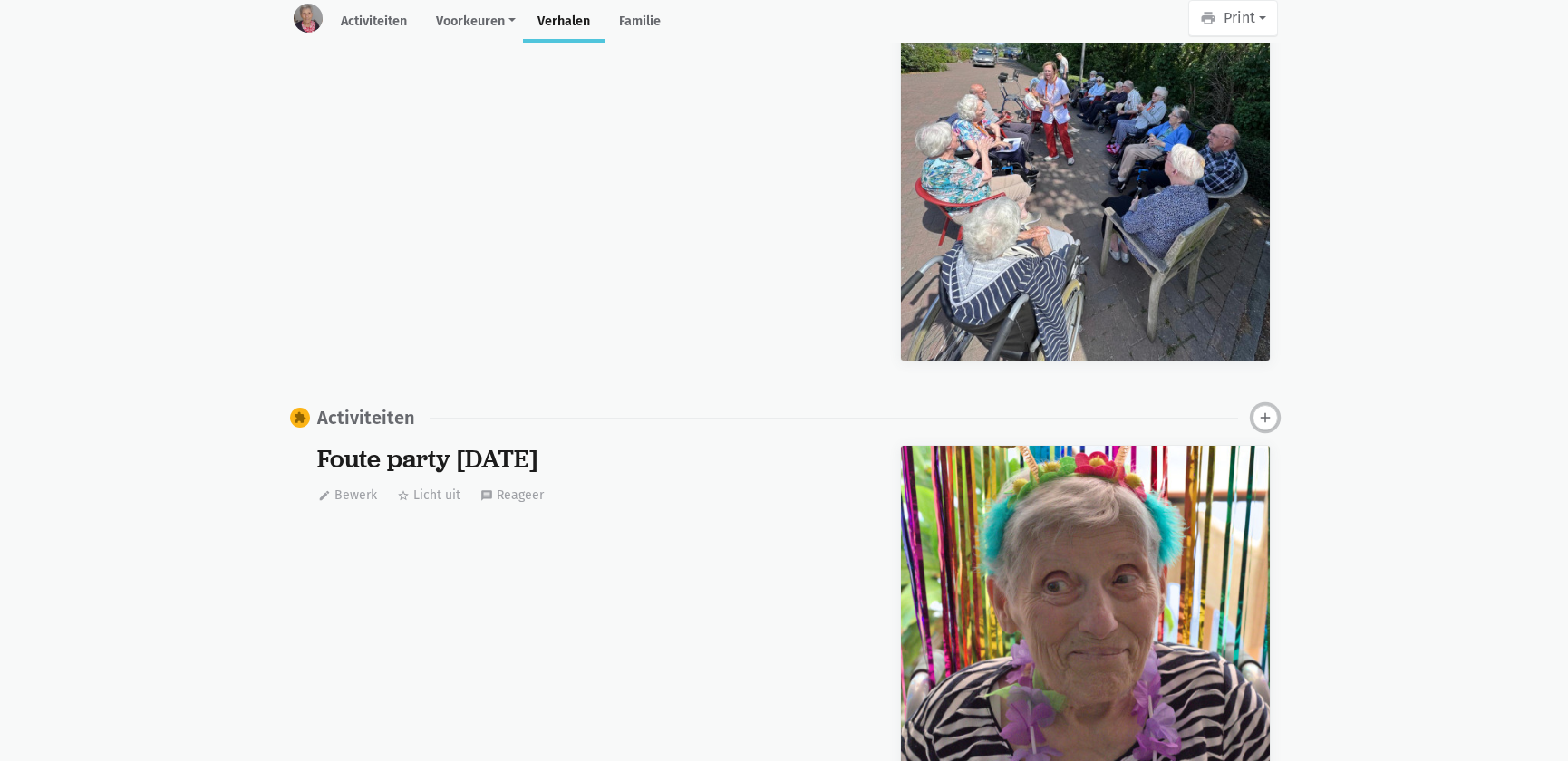
click at [1267, 409] on icon "add" at bounding box center [1265, 417] width 16 height 16
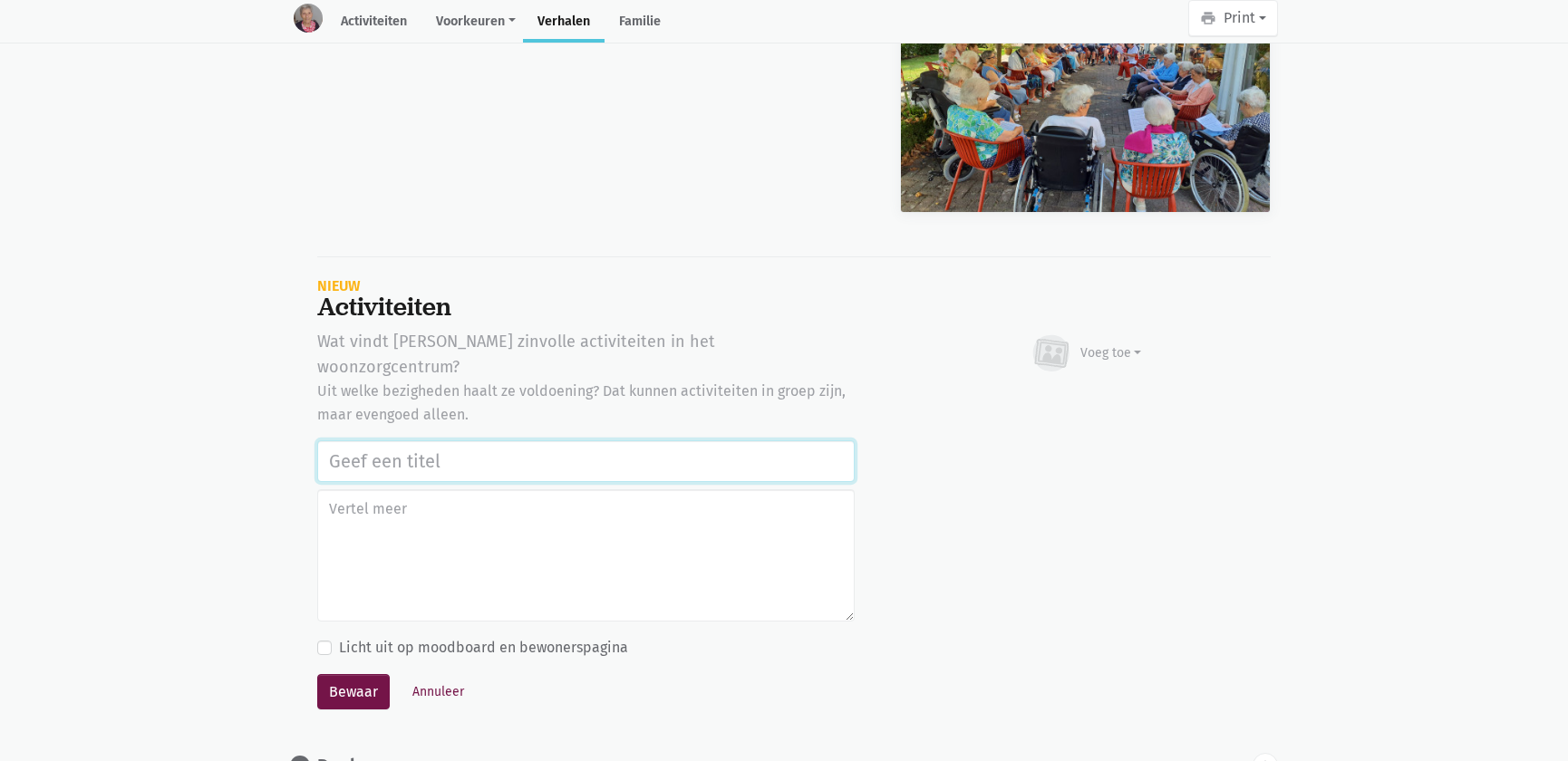
click at [464, 440] on input "text" at bounding box center [586, 461] width 537 height 42
paste input "Notenclub in de buitenlucht 13/08/2025"
type input "Notenclub in de buitenlucht 13/08/2025"
click at [1102, 343] on div "Voeg toe" at bounding box center [1112, 353] width 62 height 19
click at [1114, 391] on link "Afbeelding" at bounding box center [1075, 406] width 132 height 31
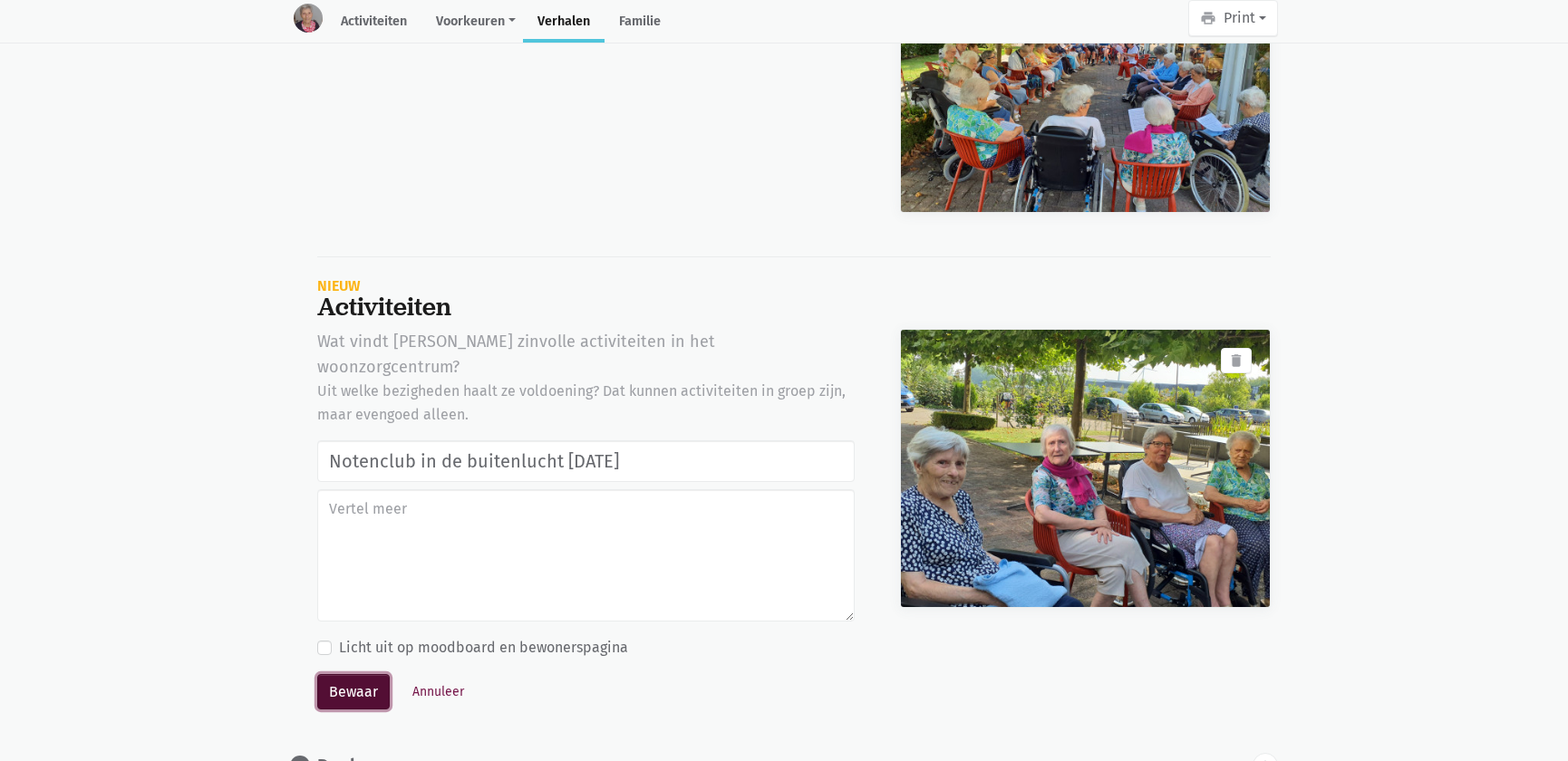
click at [340, 674] on button "Bewaar" at bounding box center [354, 692] width 73 height 36
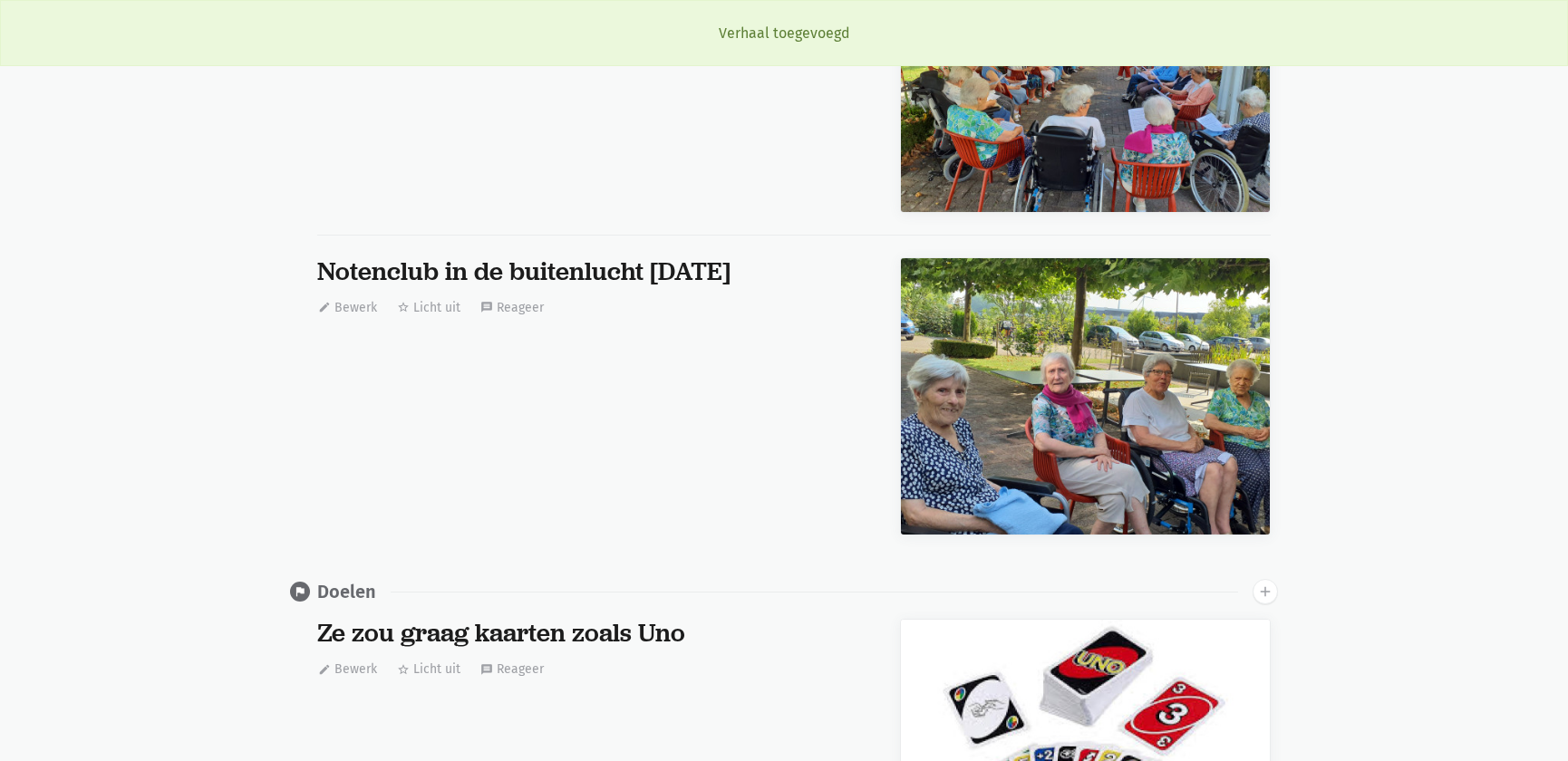
scroll to position [0, 0]
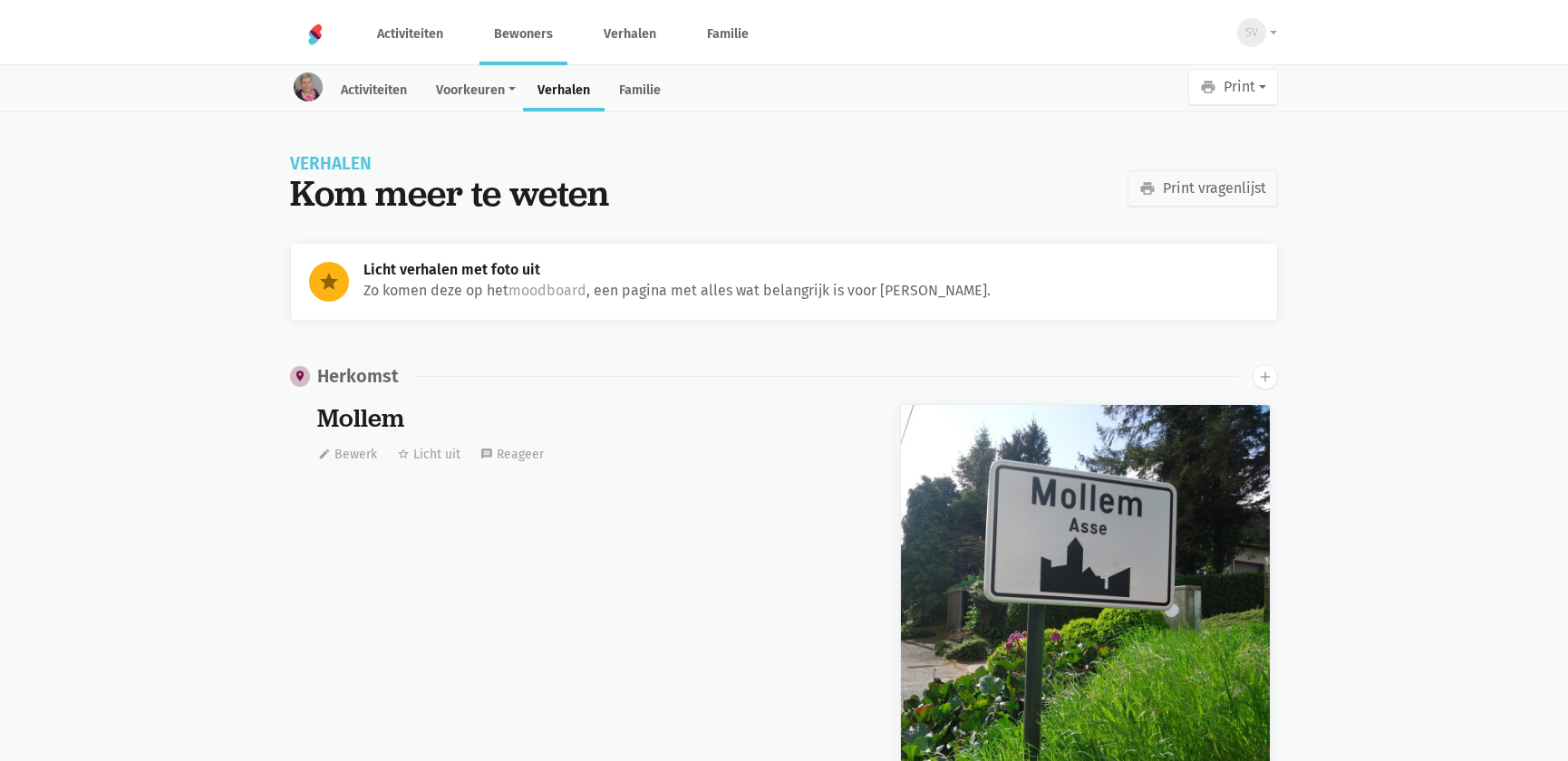
click at [528, 44] on link "Bewoners" at bounding box center [523, 34] width 88 height 61
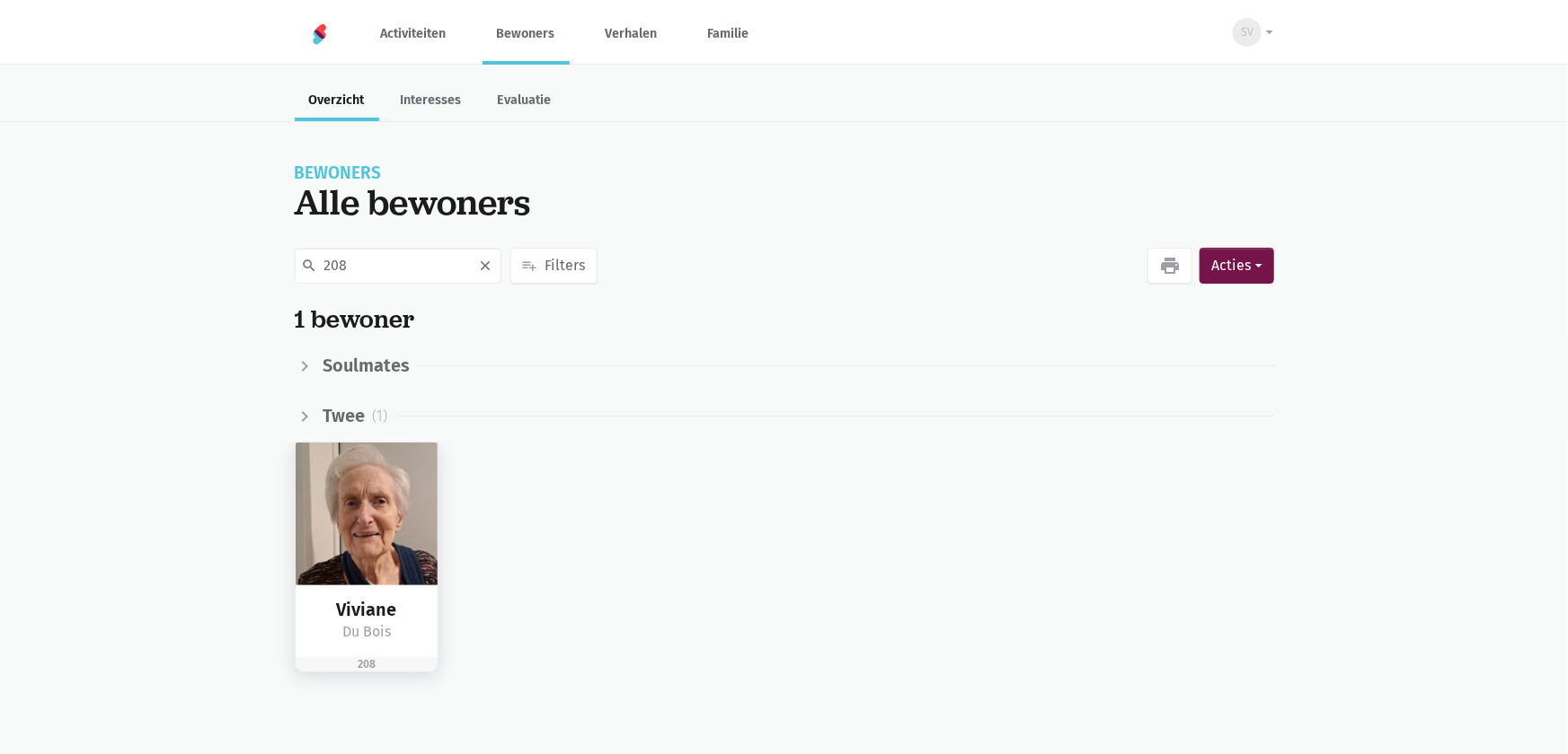
type input "208"
click at [389, 520] on img at bounding box center [367, 514] width 143 height 143
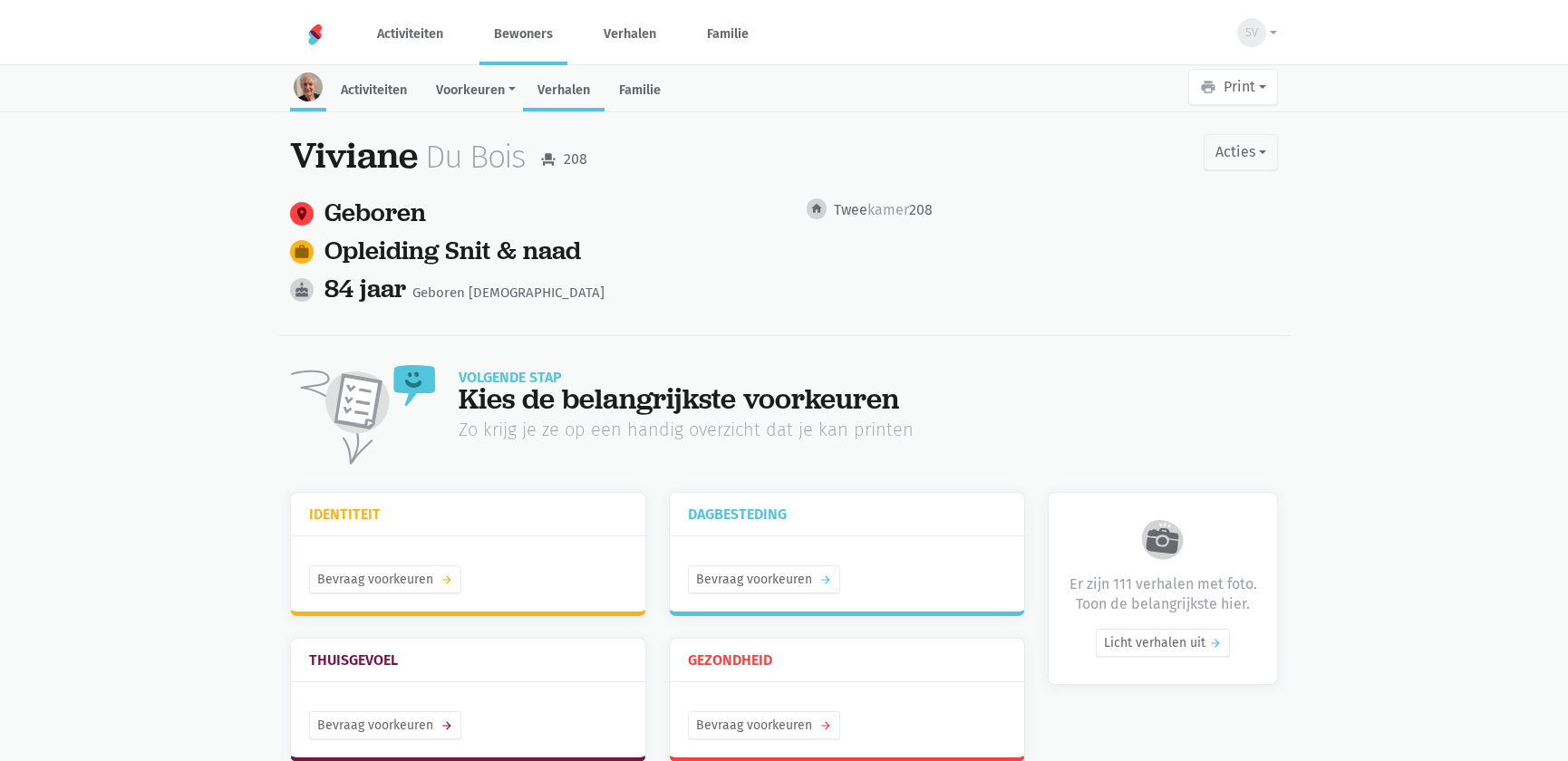
click at [571, 91] on link "Verhalen" at bounding box center [563, 92] width 81 height 39
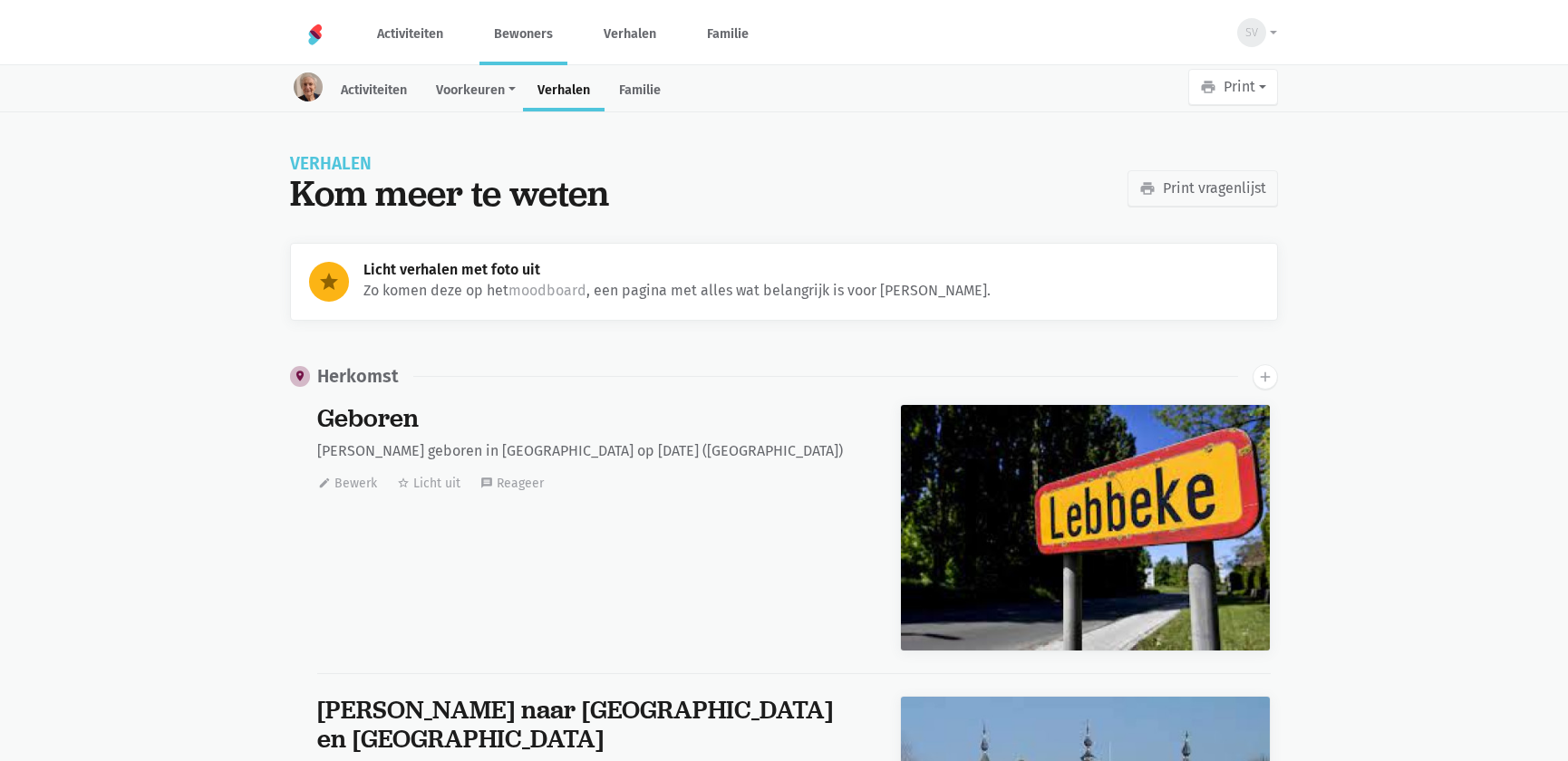
scroll to position [27253, 0]
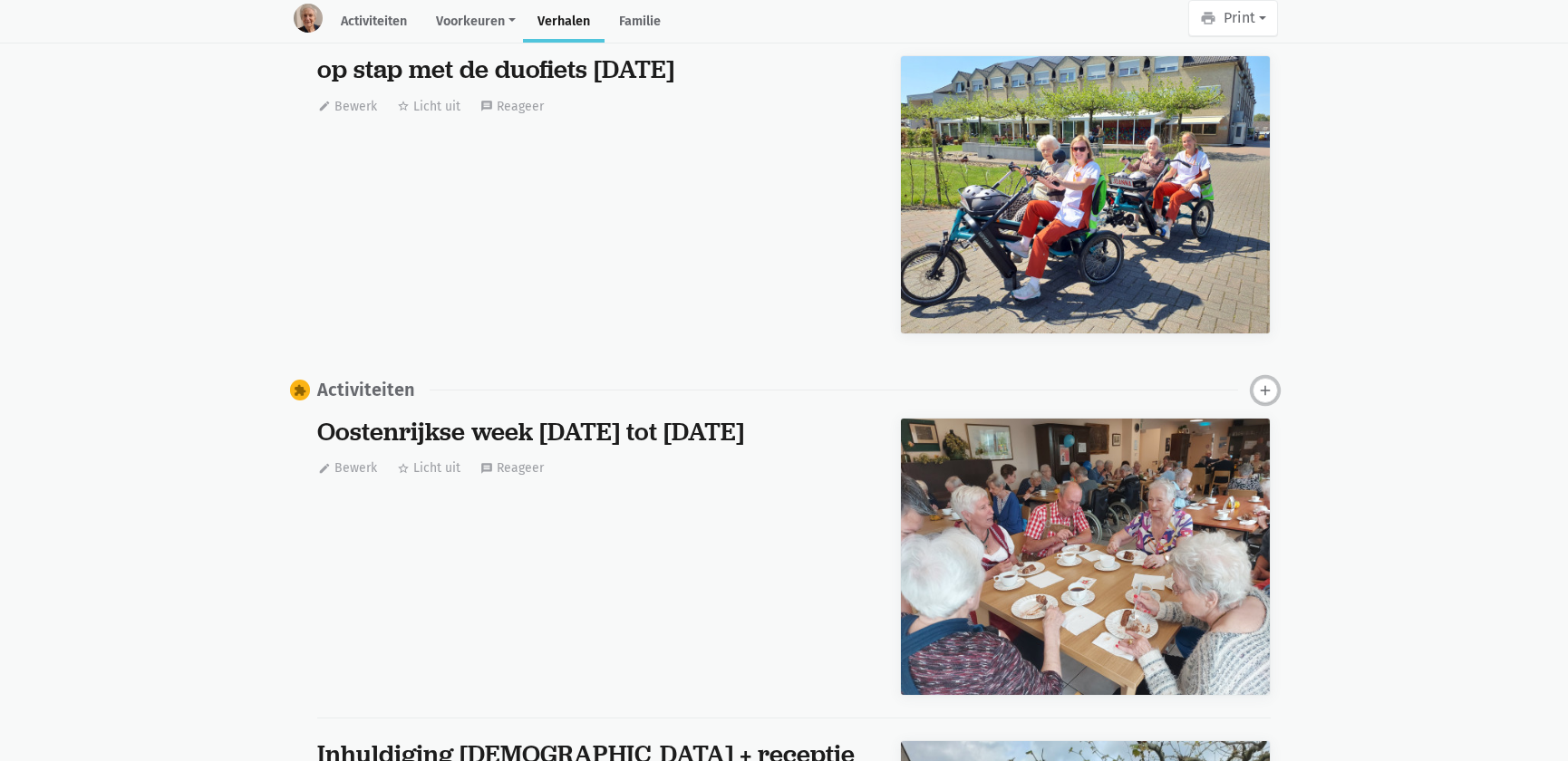
click at [1270, 382] on icon "add" at bounding box center [1265, 390] width 16 height 16
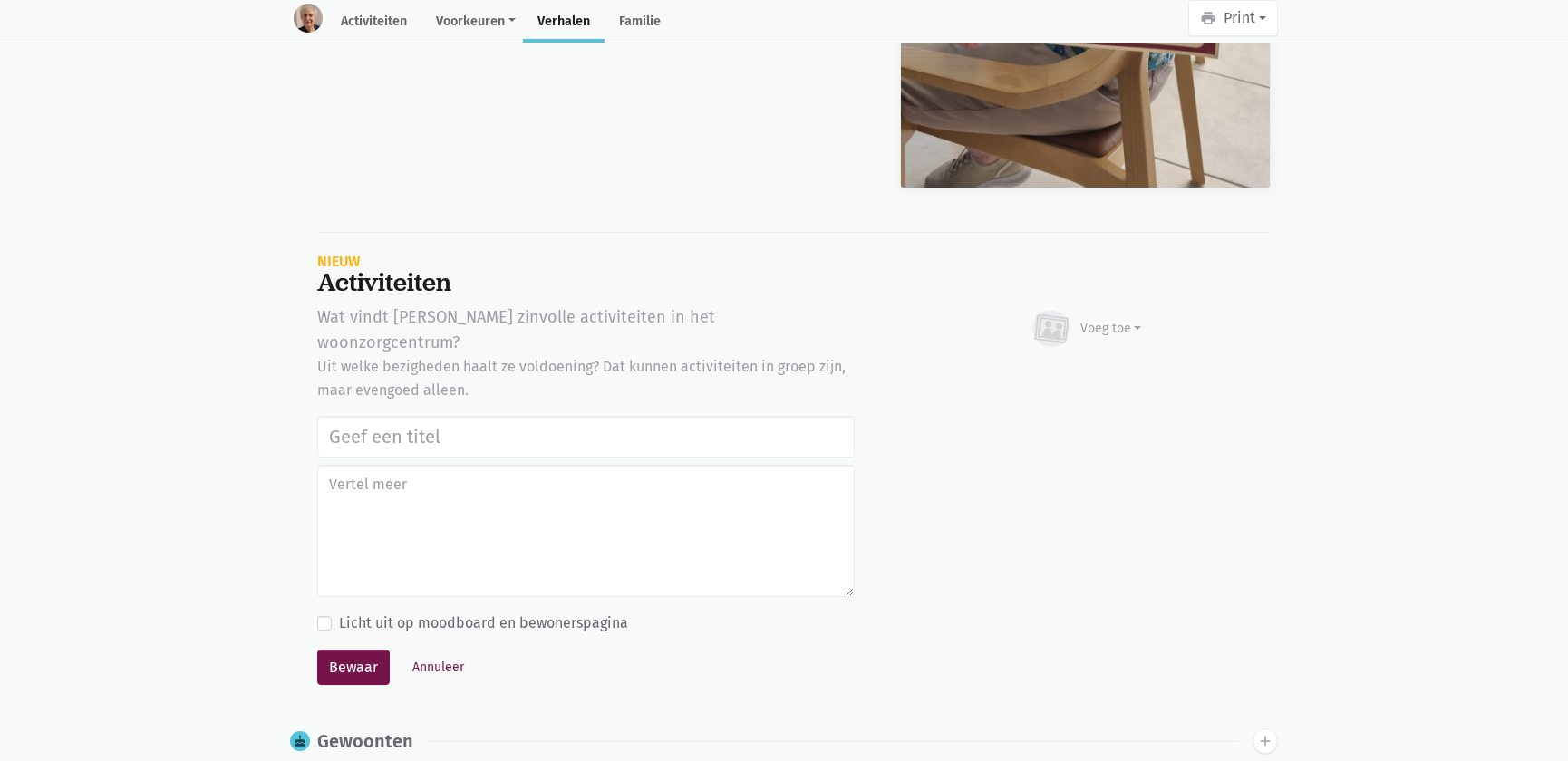
click at [462, 416] on input "text" at bounding box center [586, 436] width 537 height 42
type input "Notenclub in de buitenlucht [DATE]"
click at [1088, 319] on div "Voeg toe" at bounding box center [1112, 328] width 62 height 19
click at [1078, 367] on link "Afbeelding" at bounding box center [1075, 381] width 132 height 31
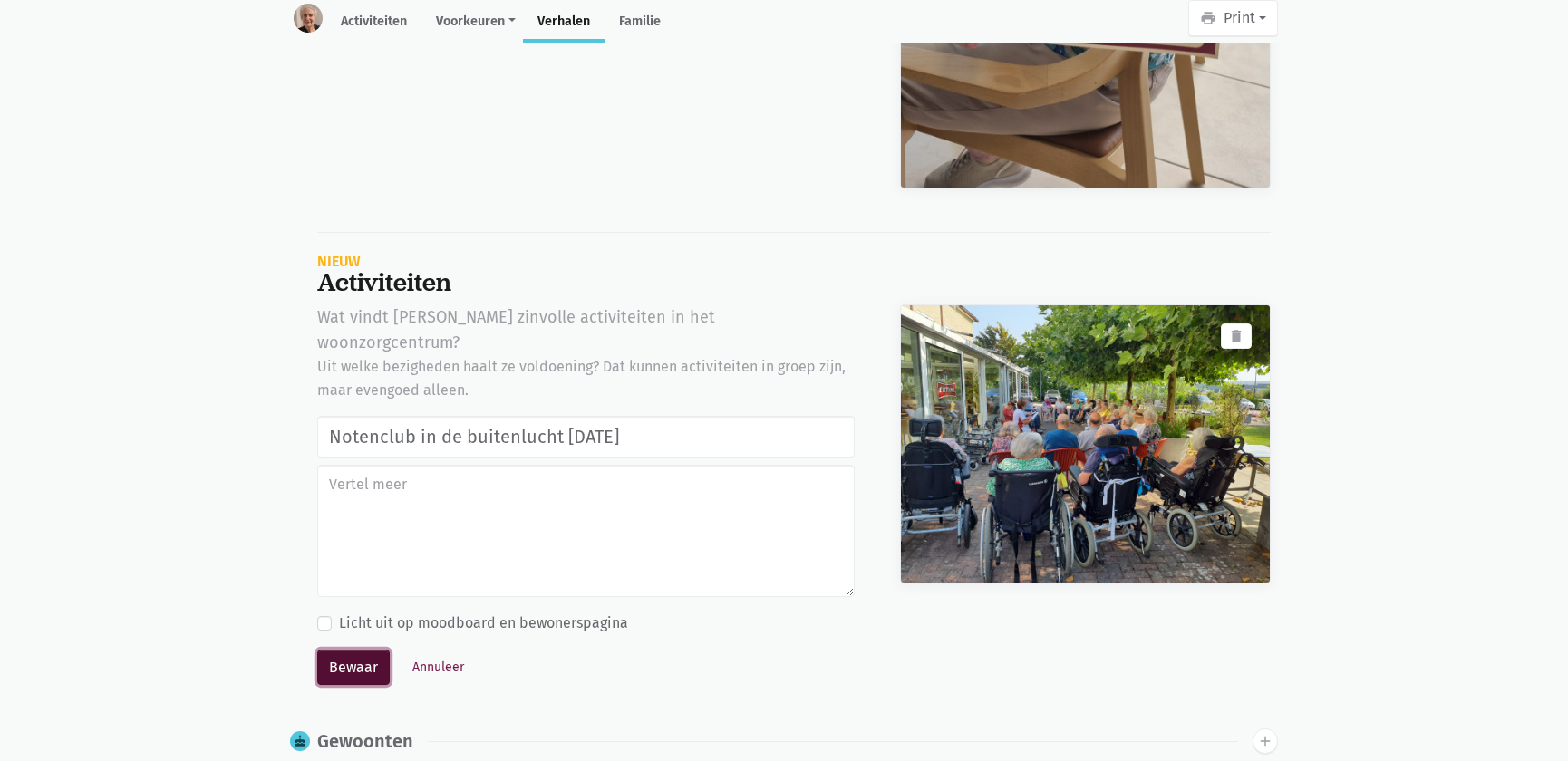
click at [350, 650] on button "Bewaar" at bounding box center [354, 668] width 73 height 36
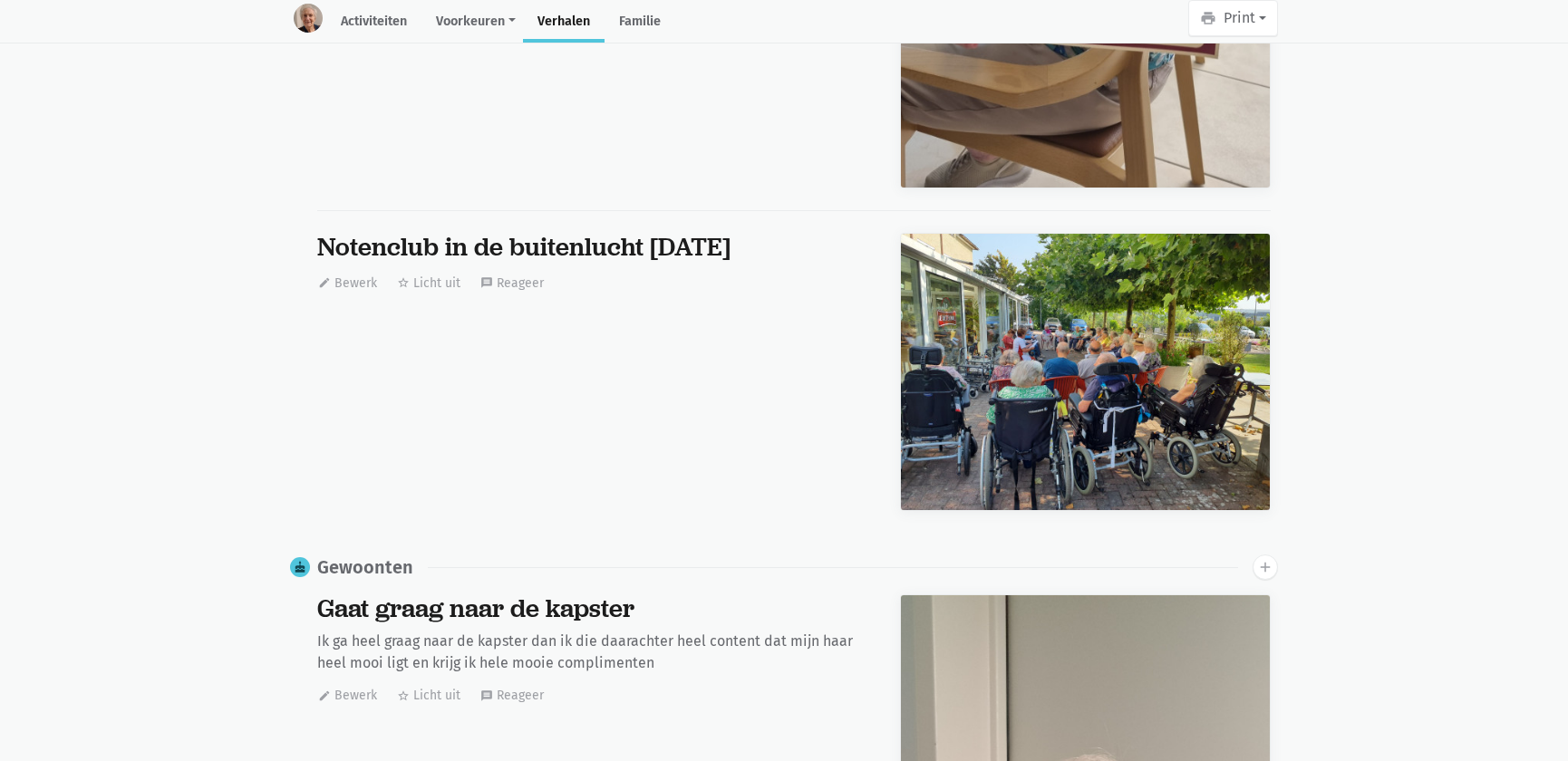
drag, startPoint x: 173, startPoint y: 507, endPoint x: 126, endPoint y: 427, distance: 92.8
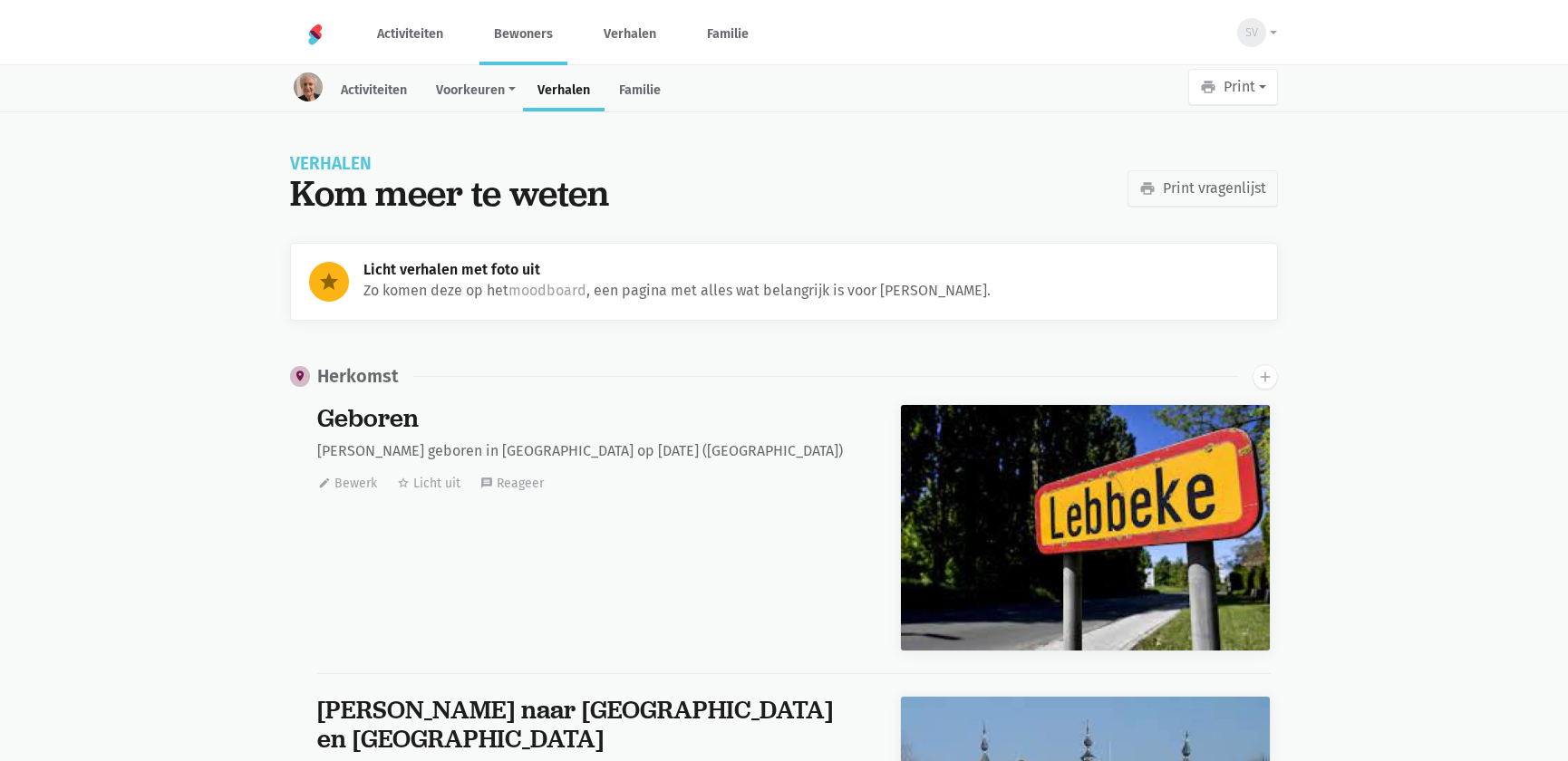
scroll to position [27253, 0]
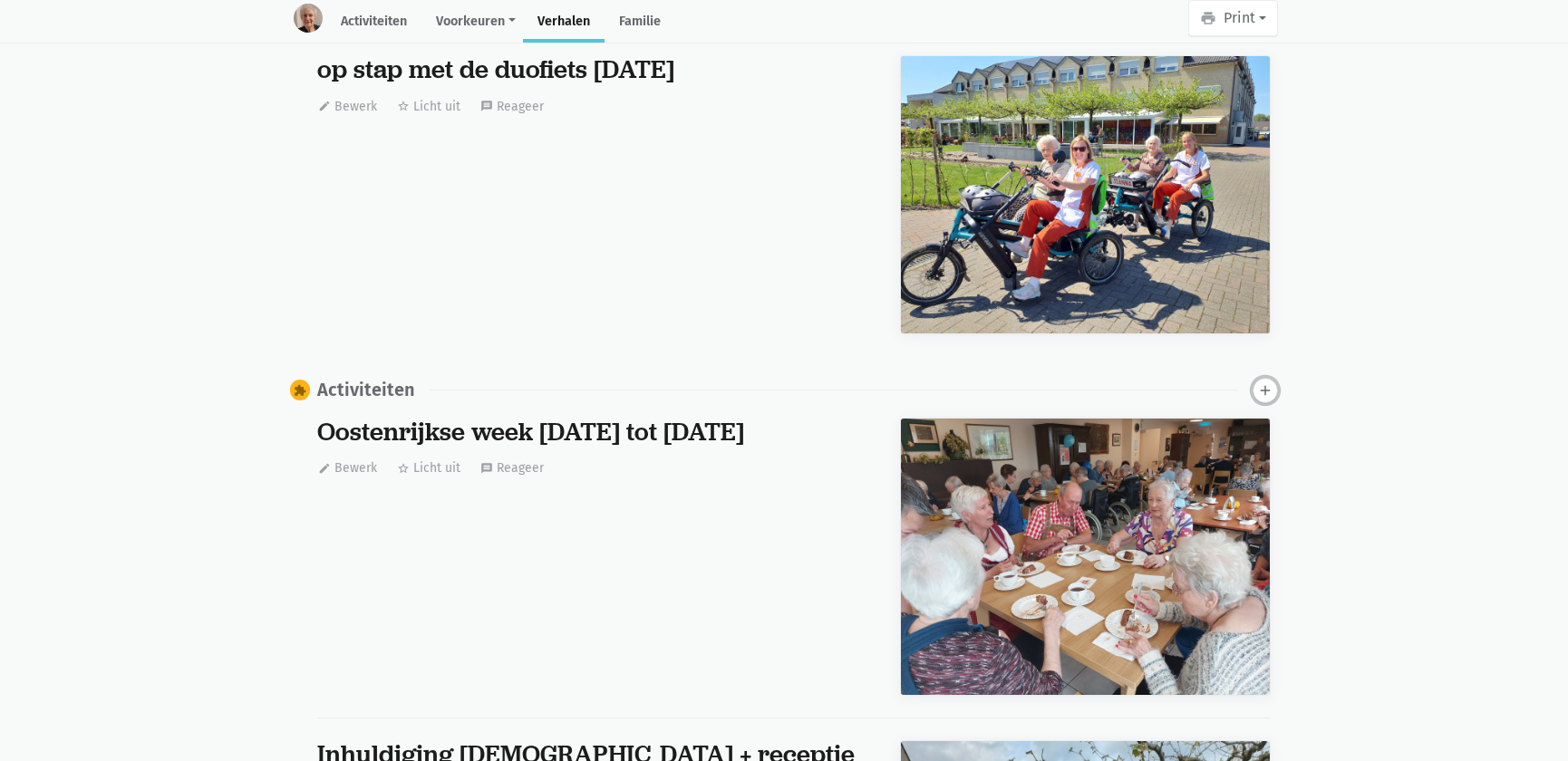
click at [1267, 382] on icon "add" at bounding box center [1265, 390] width 16 height 16
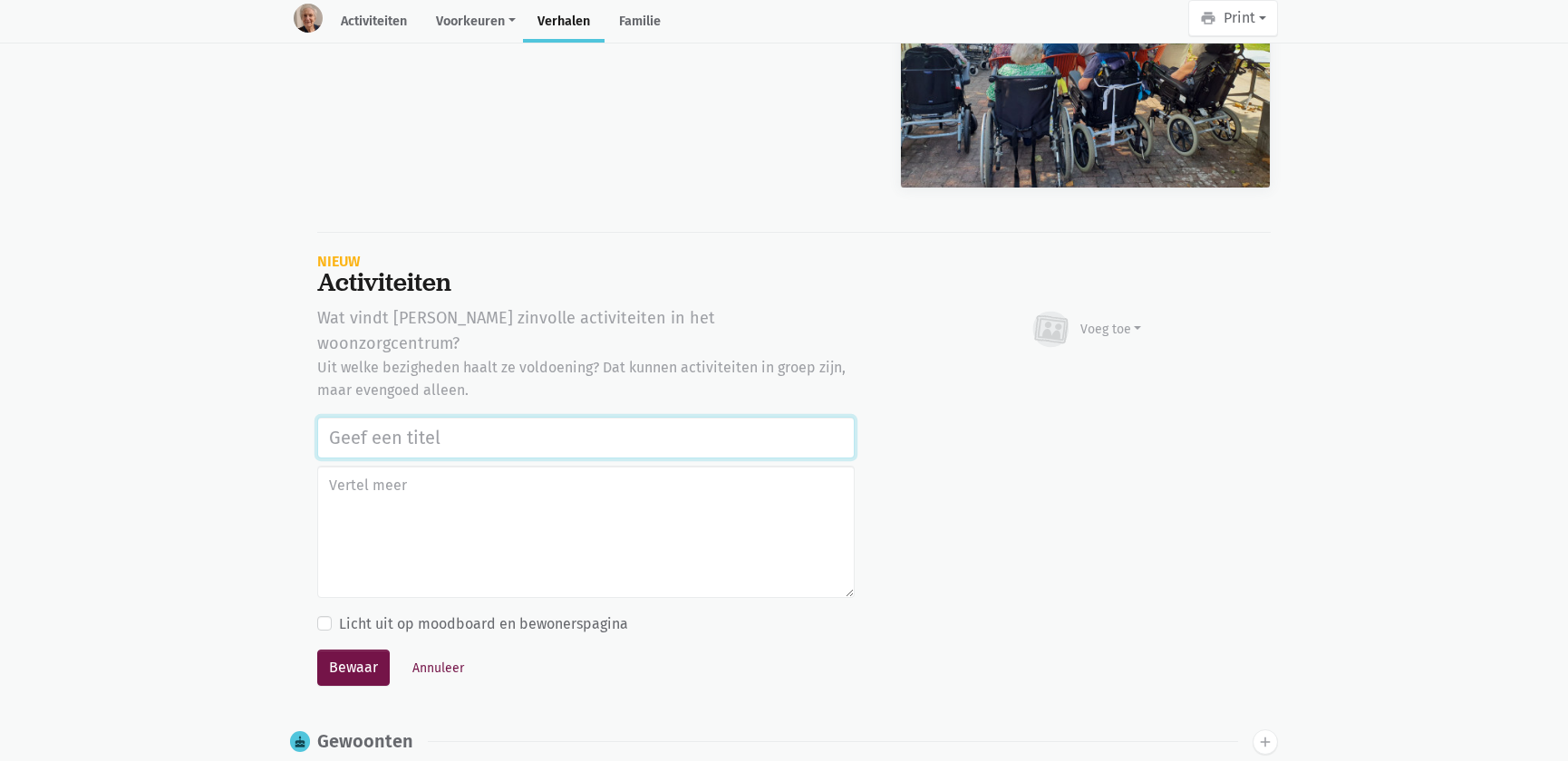
click at [423, 417] on input "text" at bounding box center [586, 437] width 537 height 42
paste input "Notenclub in de buitenlucht [DATE]"
type input "Notenclub in de buitenlucht [DATE]"
click at [1092, 310] on div "Voeg toe" at bounding box center [1086, 329] width 113 height 40
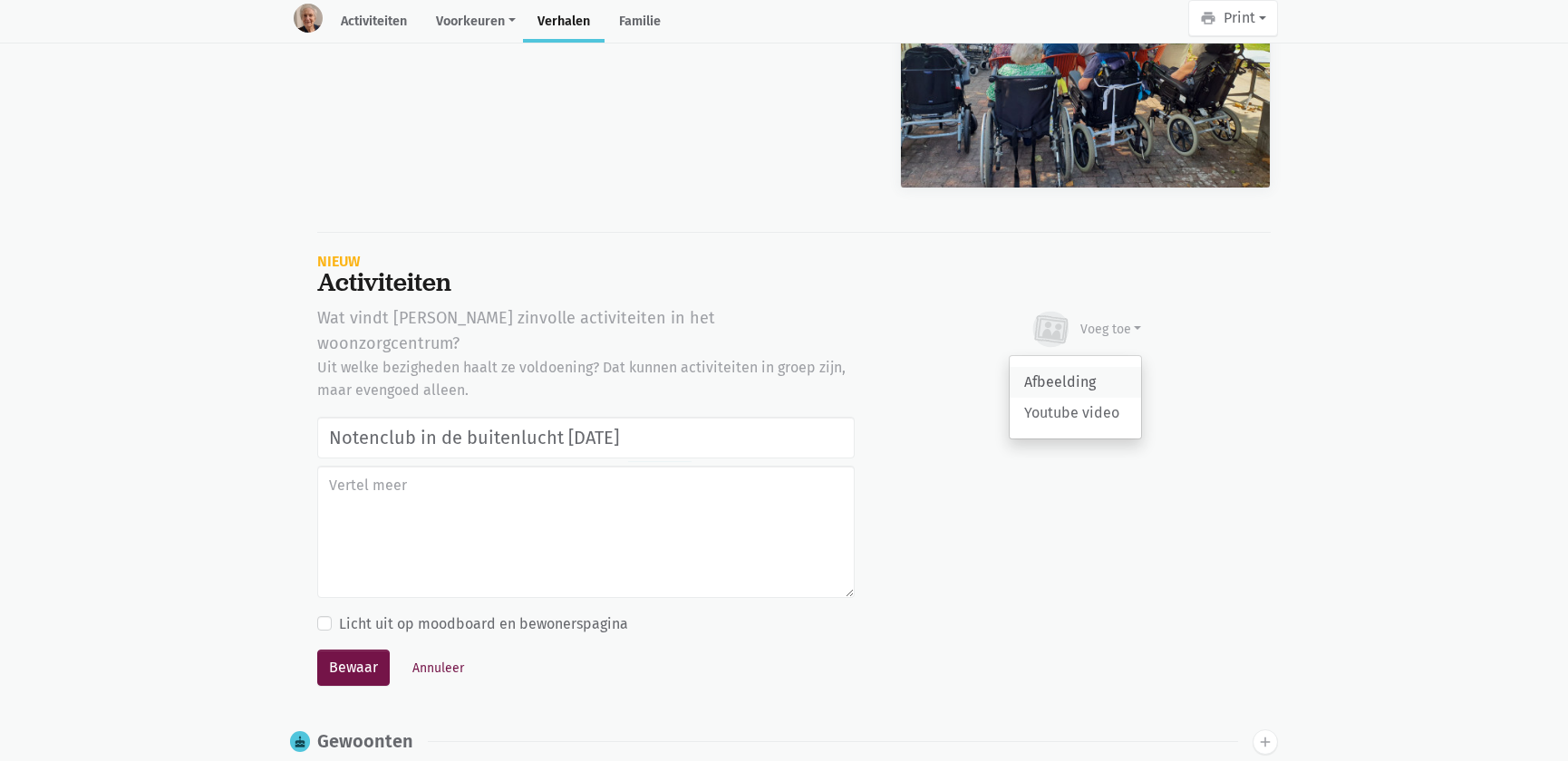
click at [1064, 367] on link "Afbeelding" at bounding box center [1075, 382] width 132 height 31
click at [372, 650] on button "Bewaar" at bounding box center [354, 668] width 73 height 36
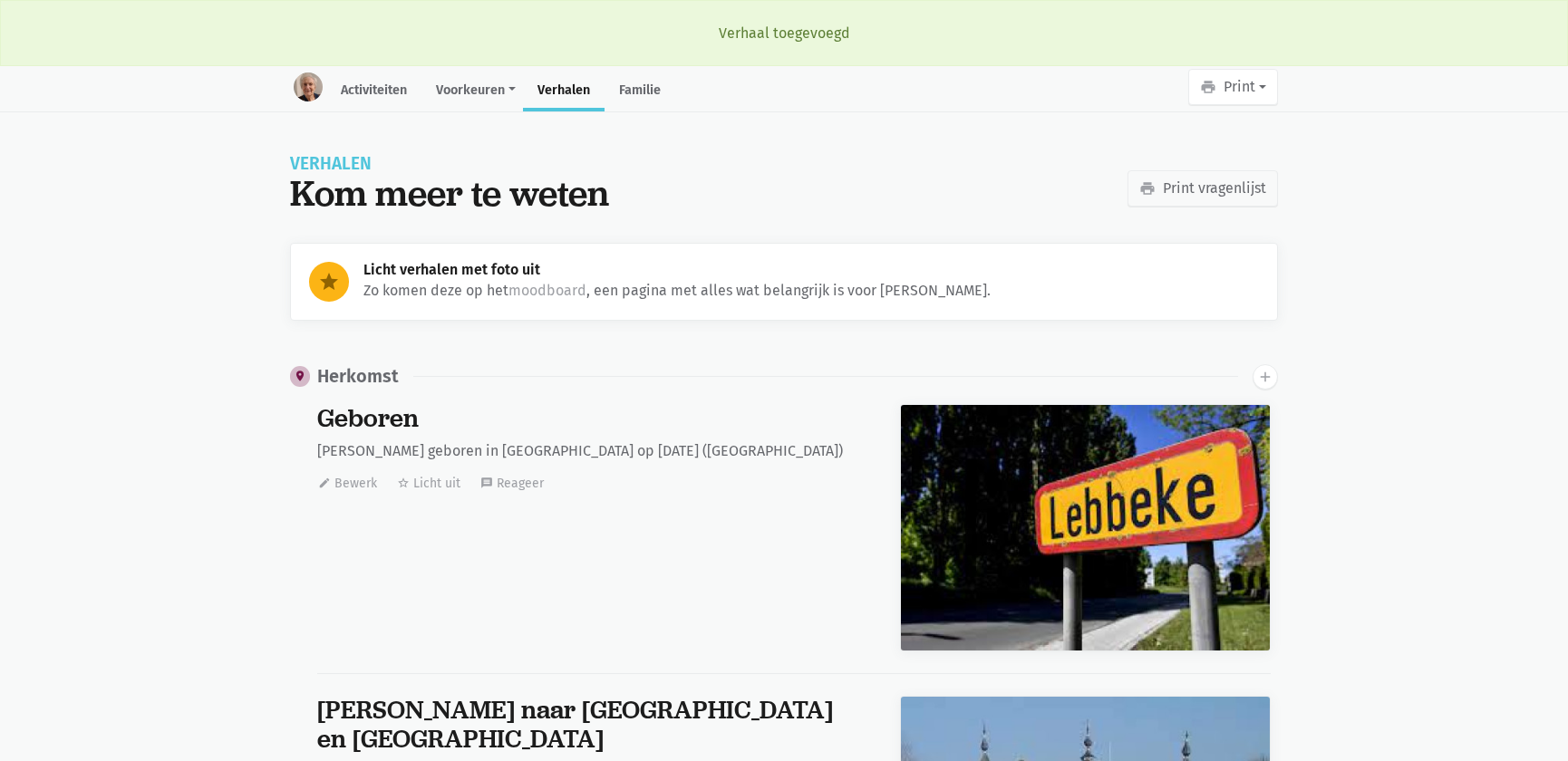
scroll to position [27253, 0]
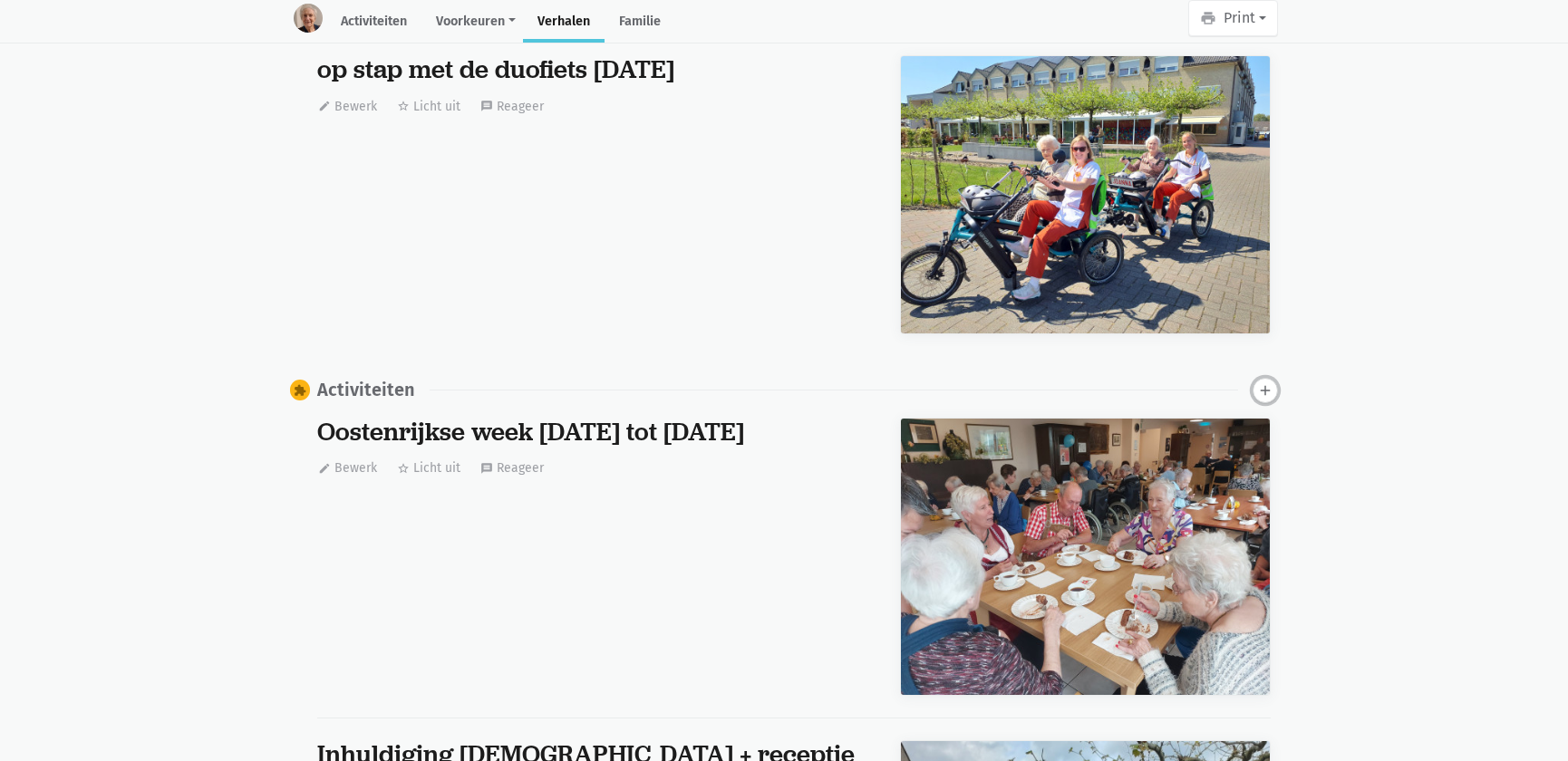
click at [1268, 389] on button "add" at bounding box center [1265, 390] width 25 height 25
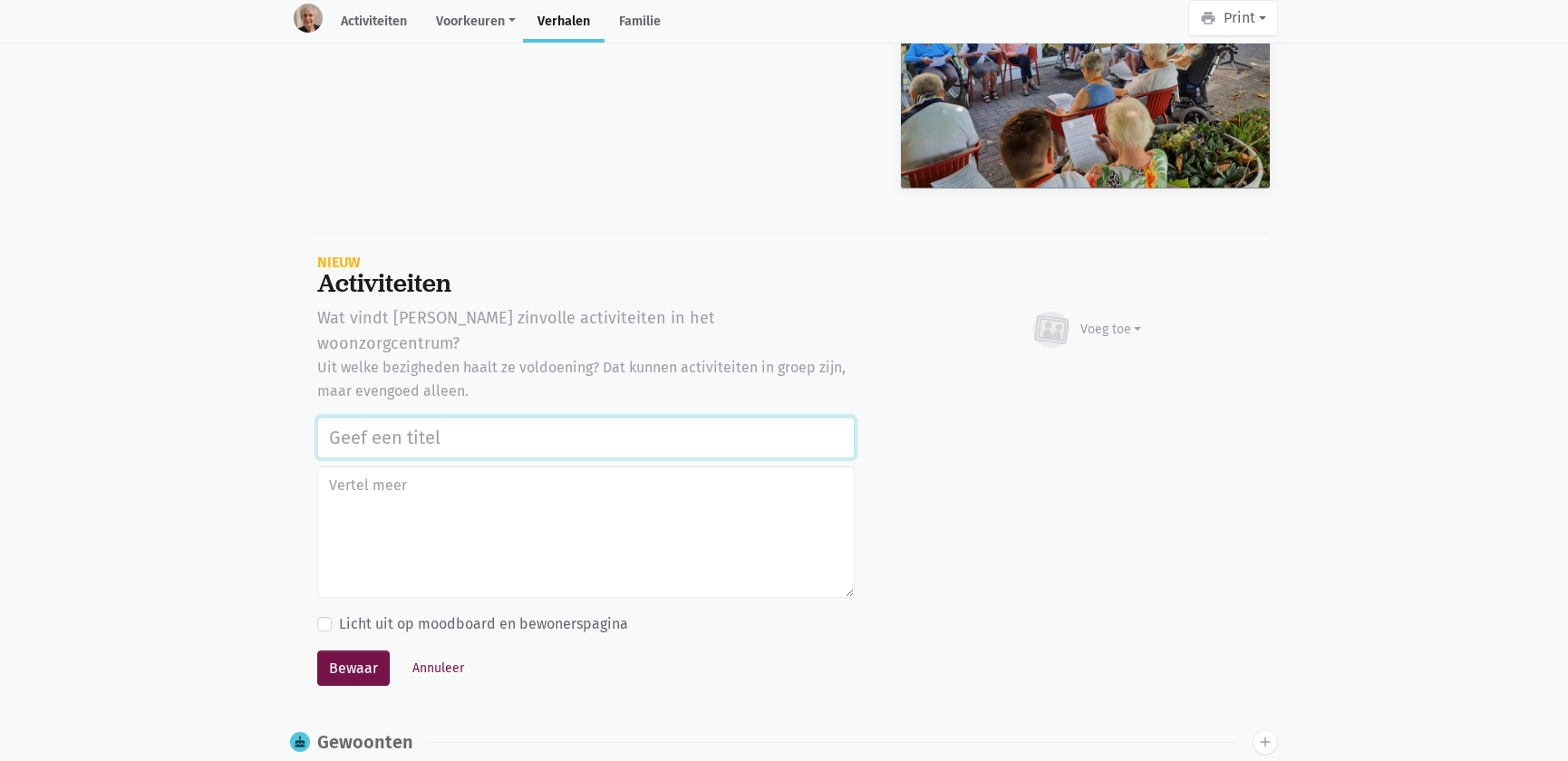
click at [431, 417] on input "text" at bounding box center [586, 437] width 537 height 42
paste input "Notenclub in de buitenlucht 13/08/2025"
type input "Notenclub in de buitenlucht 13/08/2025"
click at [1123, 320] on div "Voeg toe" at bounding box center [1112, 329] width 62 height 19
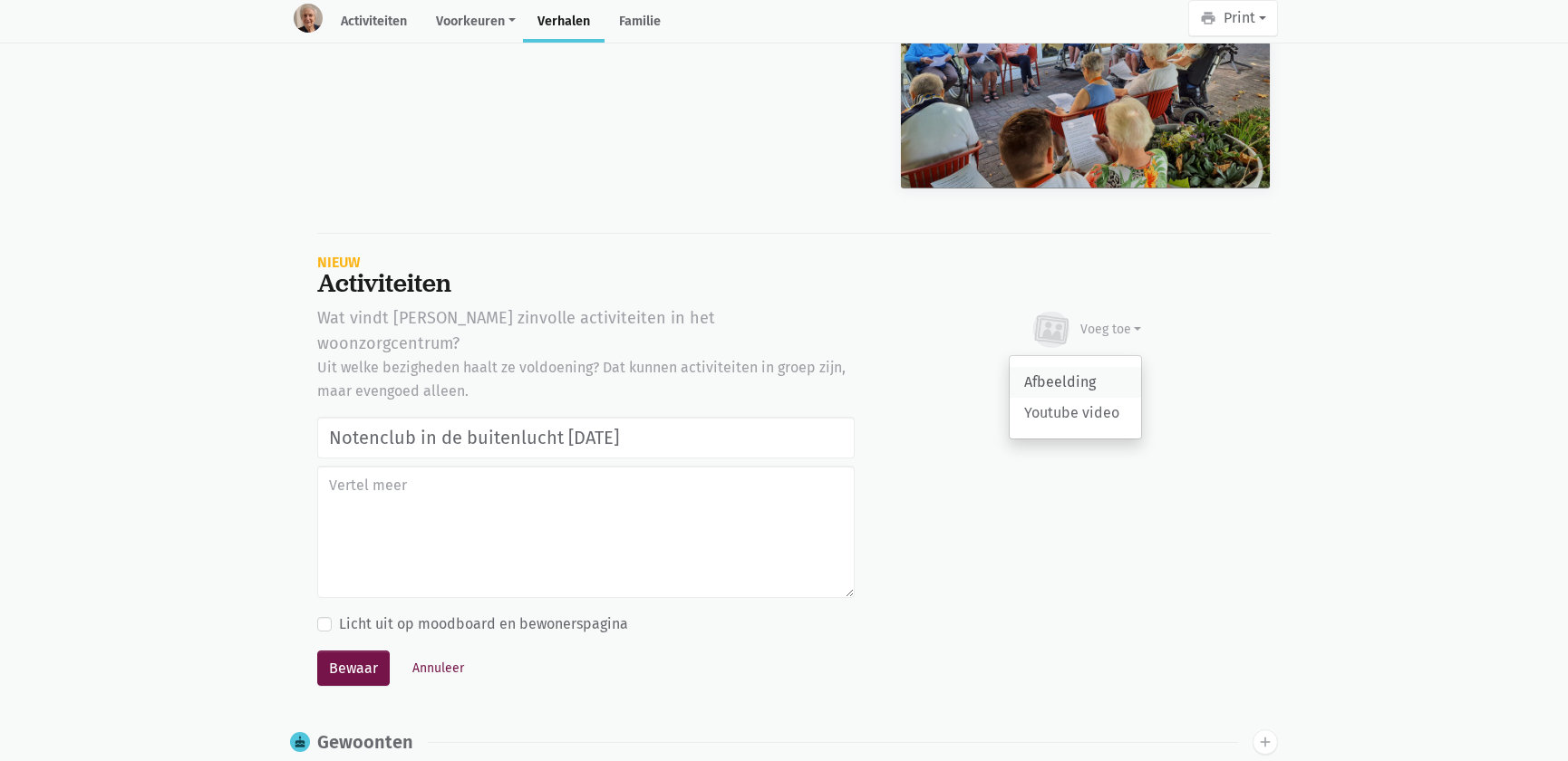
click at [1083, 367] on link "Afbeelding" at bounding box center [1075, 382] width 132 height 31
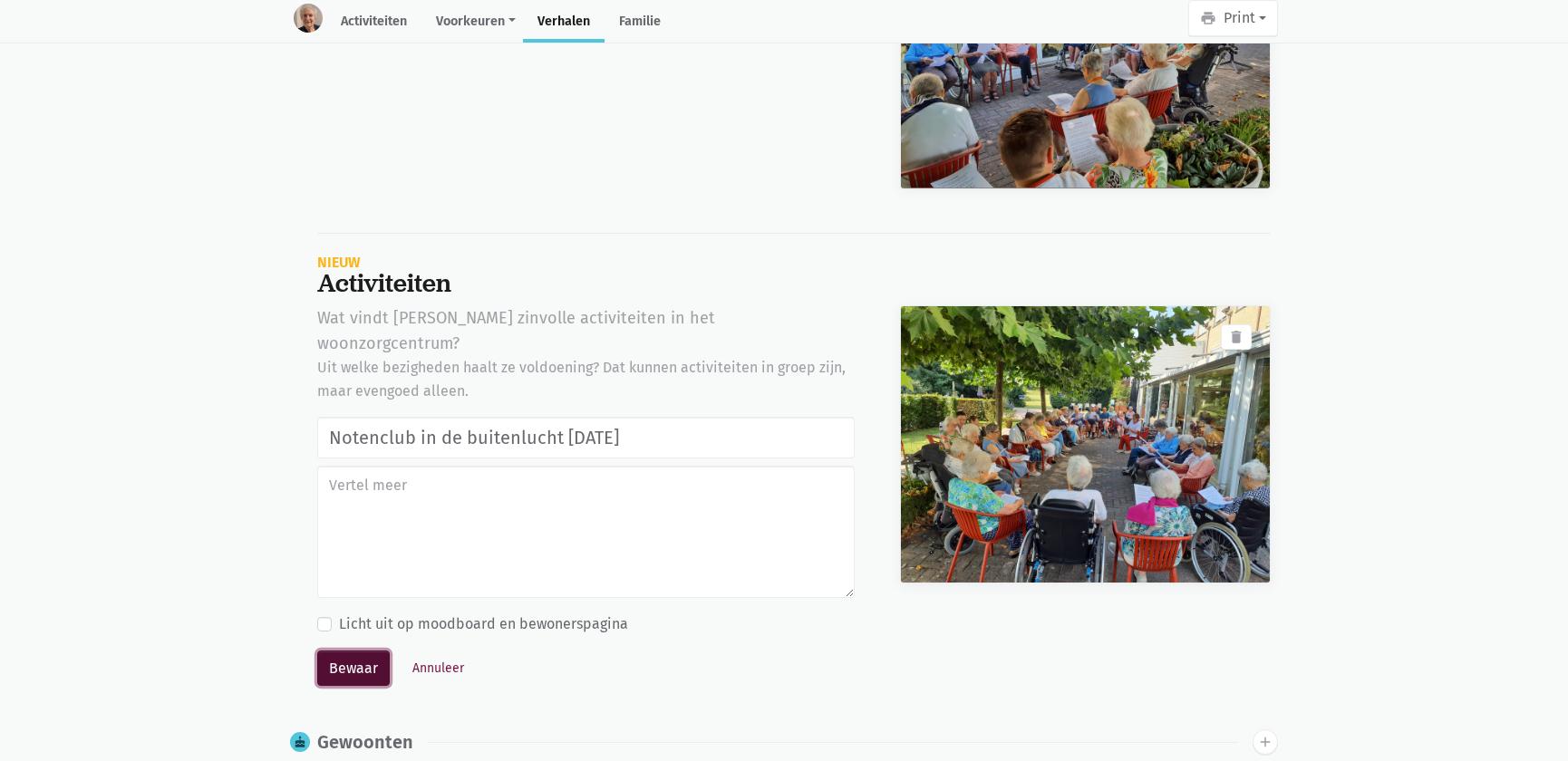
click at [367, 651] on button "Bewaar" at bounding box center [354, 669] width 73 height 36
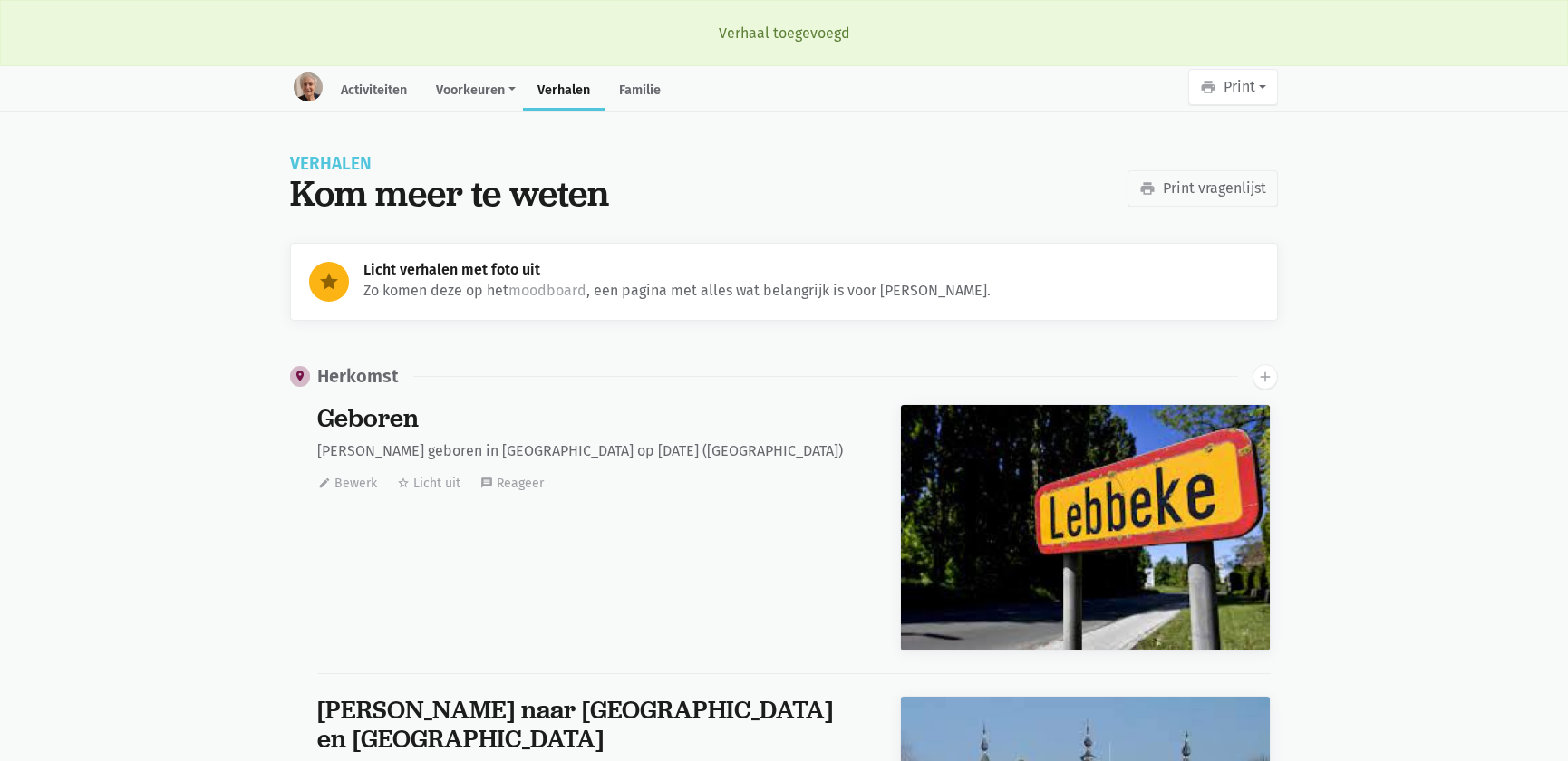
scroll to position [27253, 0]
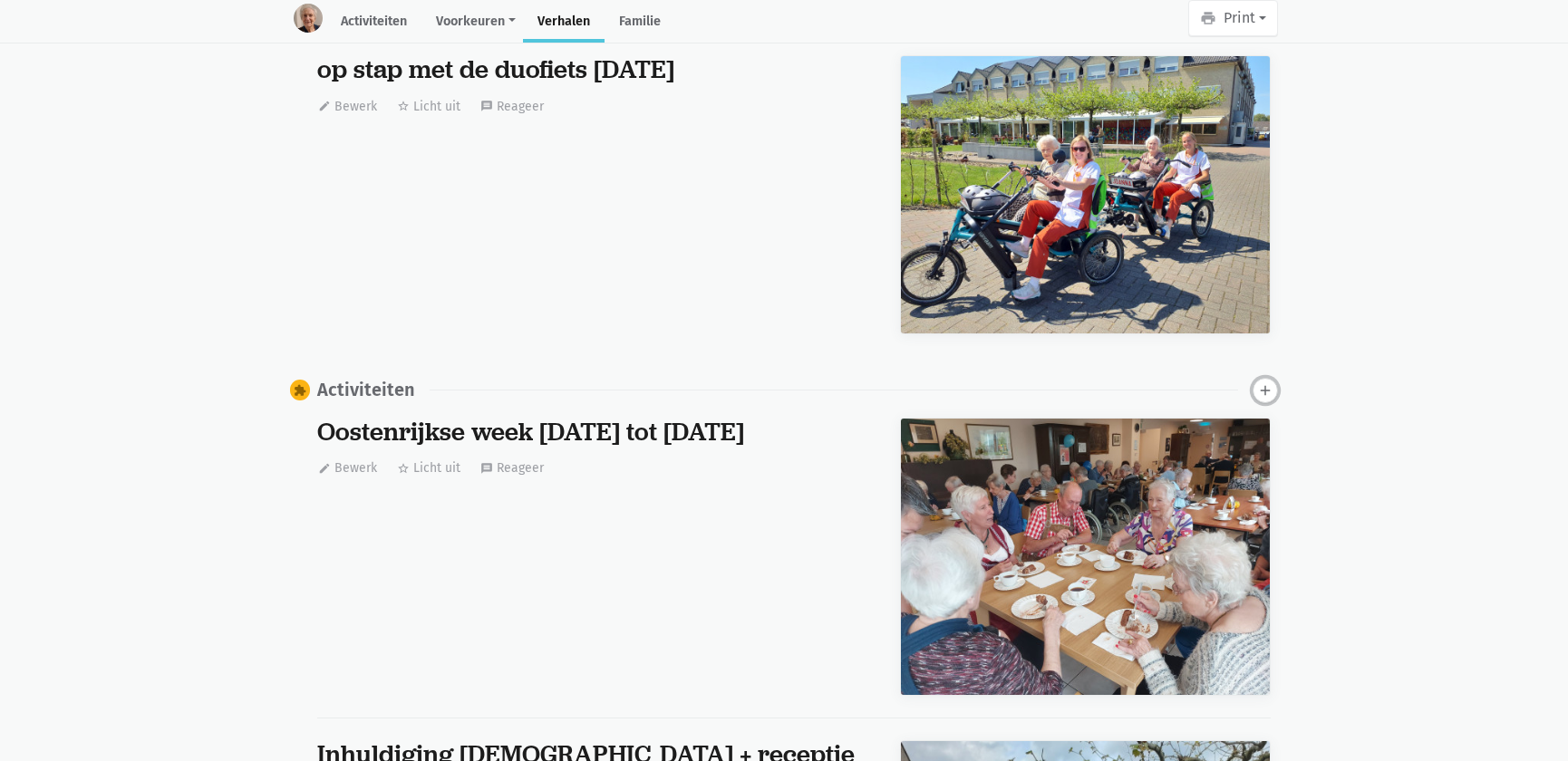
click at [1256, 383] on button "add" at bounding box center [1265, 390] width 25 height 25
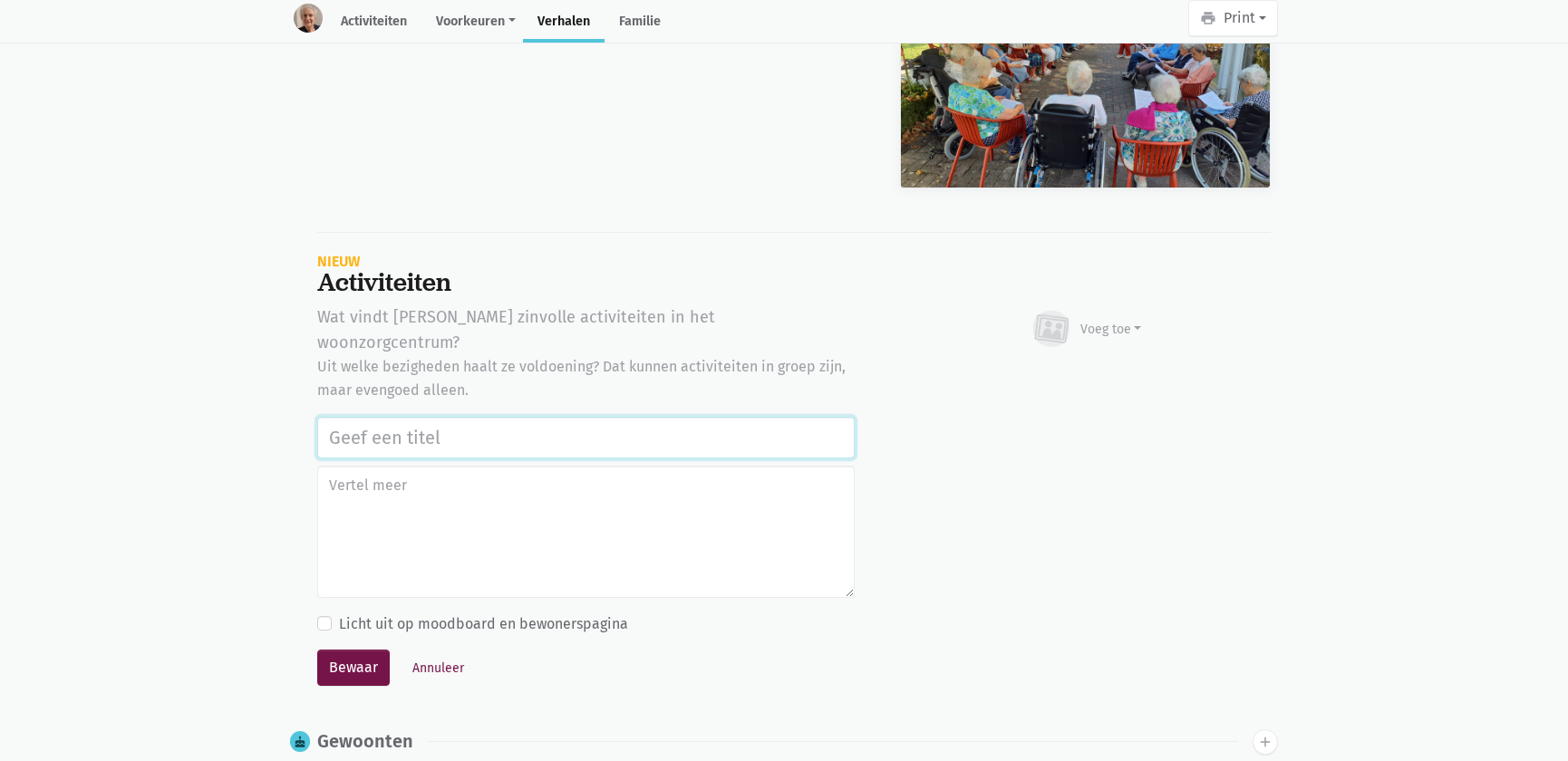
click at [680, 417] on input "text" at bounding box center [586, 437] width 537 height 42
paste input "Notenclub in de buitenlucht 13/08/2025"
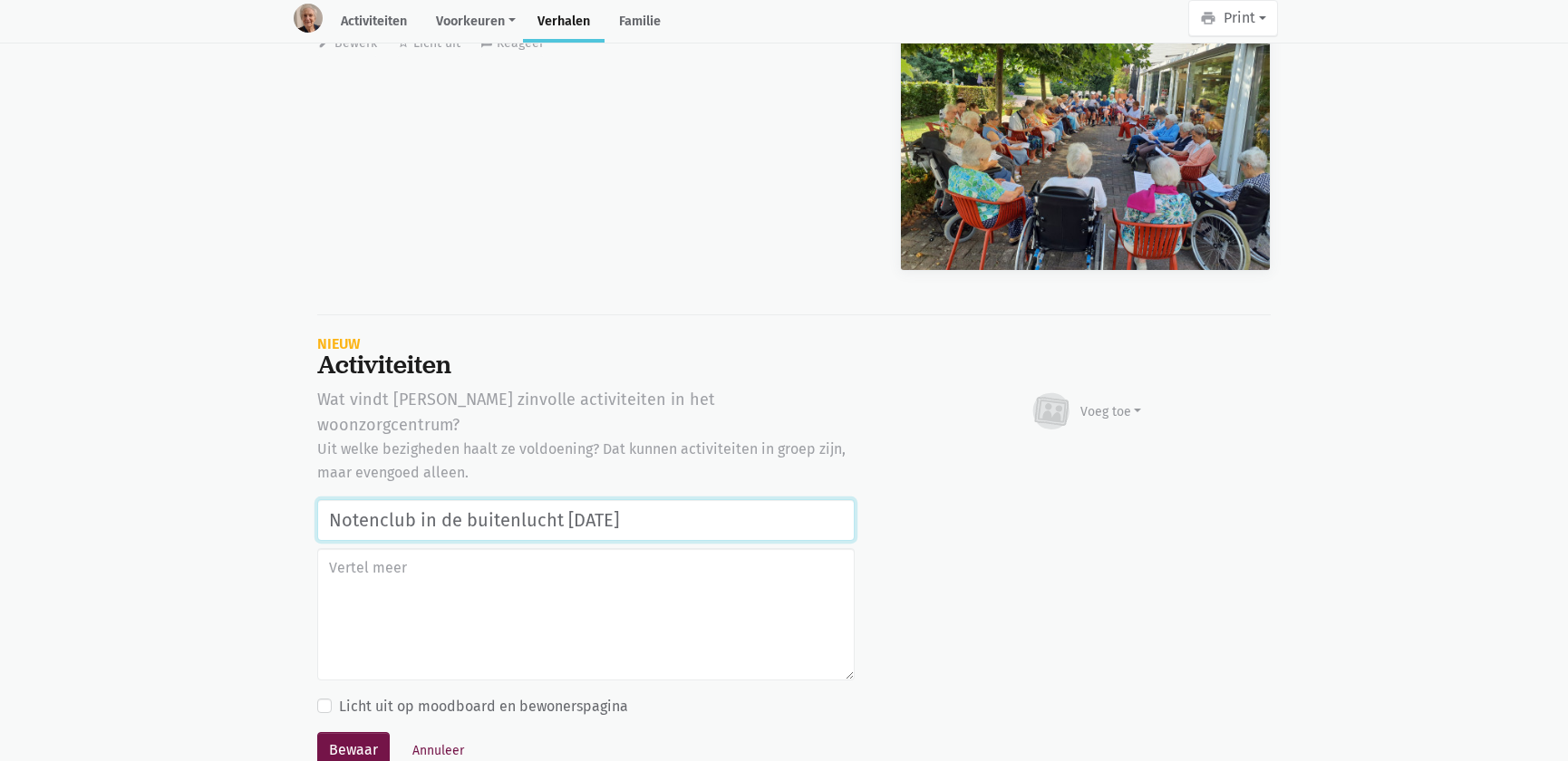
type input "Notenclub in de buitenlucht 13/08/2025"
click at [1127, 403] on div "Voeg toe" at bounding box center [1112, 412] width 62 height 19
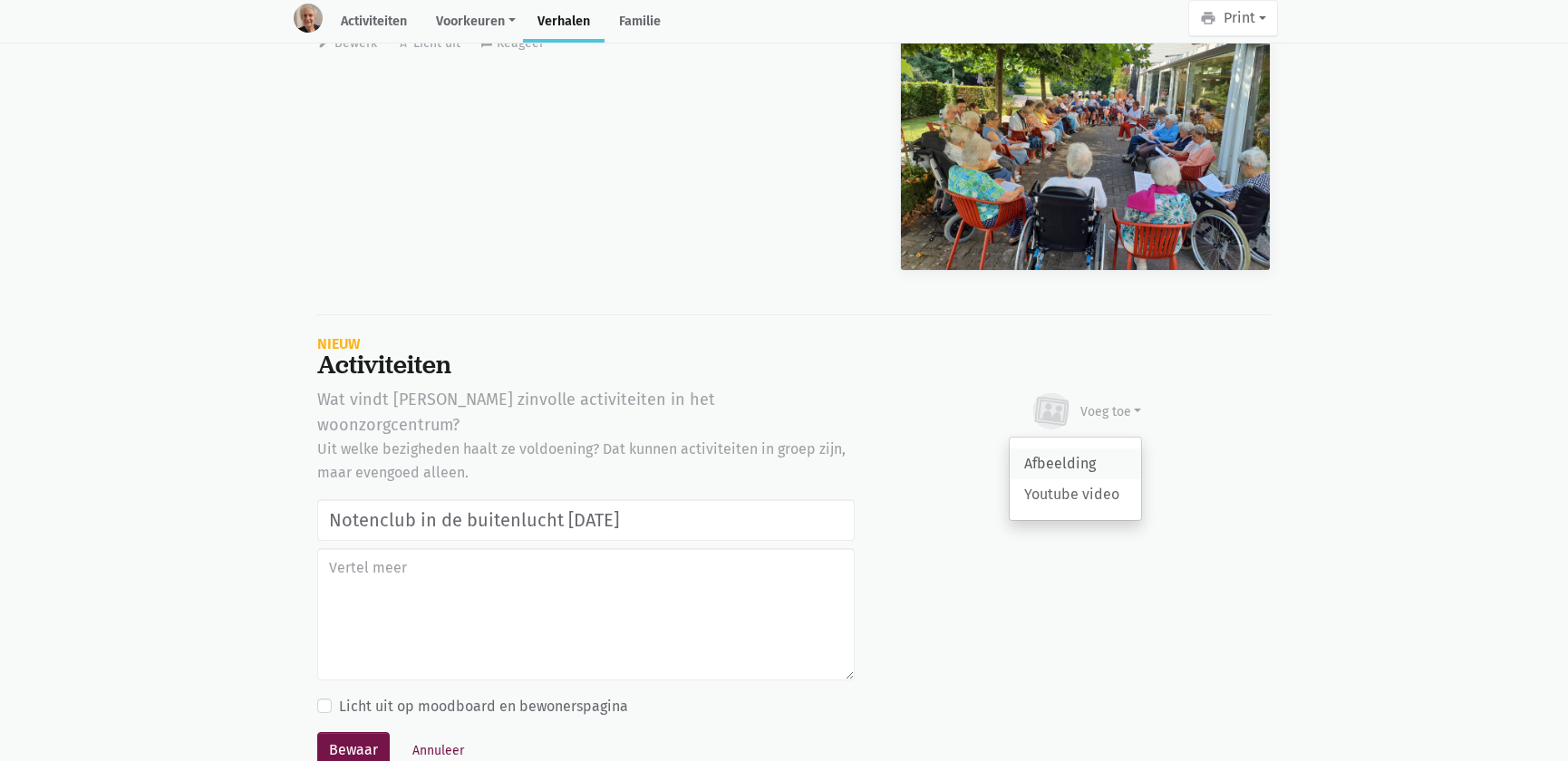
click at [1082, 449] on link "Afbeelding" at bounding box center [1075, 464] width 132 height 31
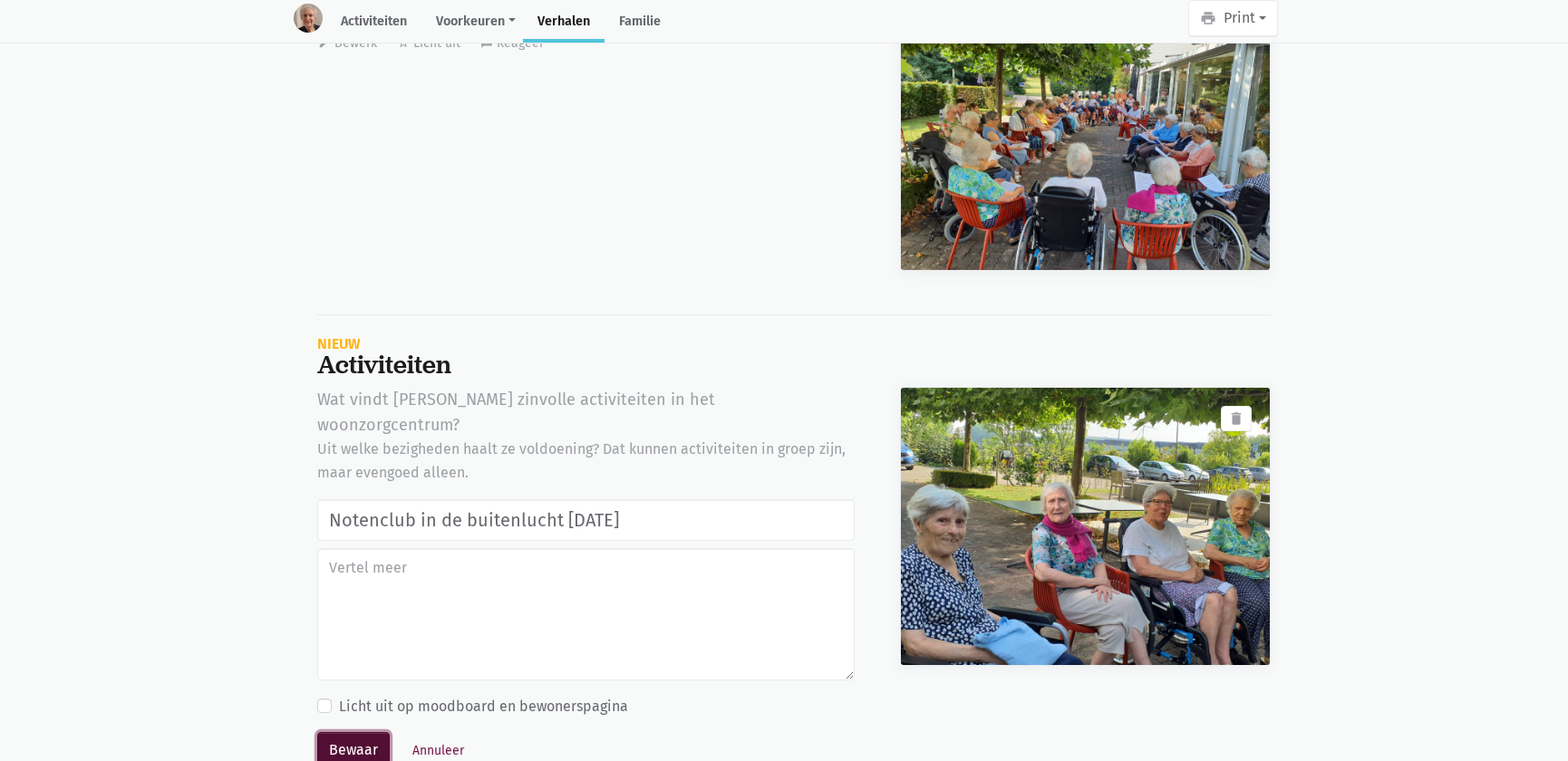
click at [342, 732] on button "Bewaar" at bounding box center [354, 750] width 73 height 36
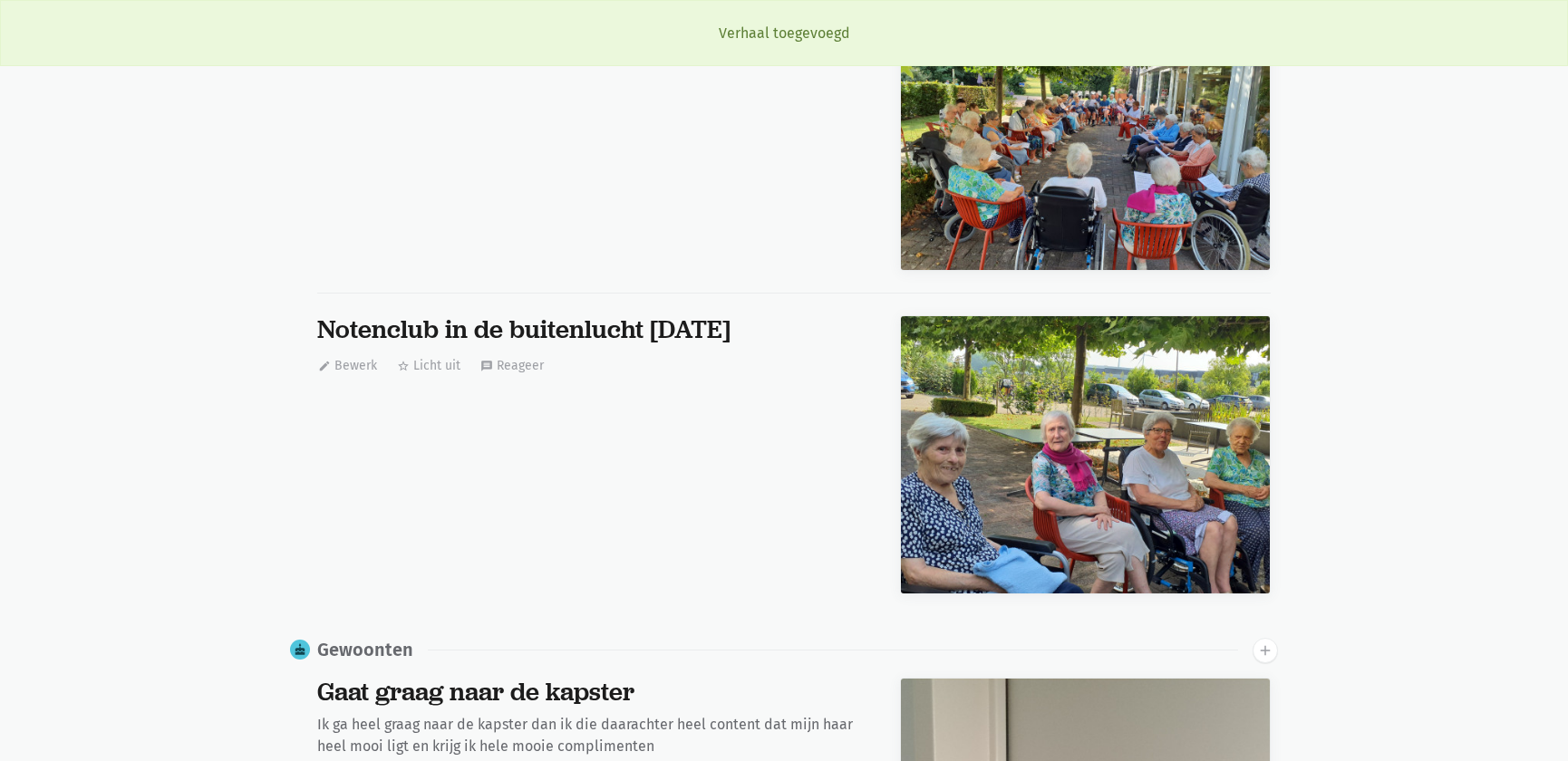
scroll to position [0, 0]
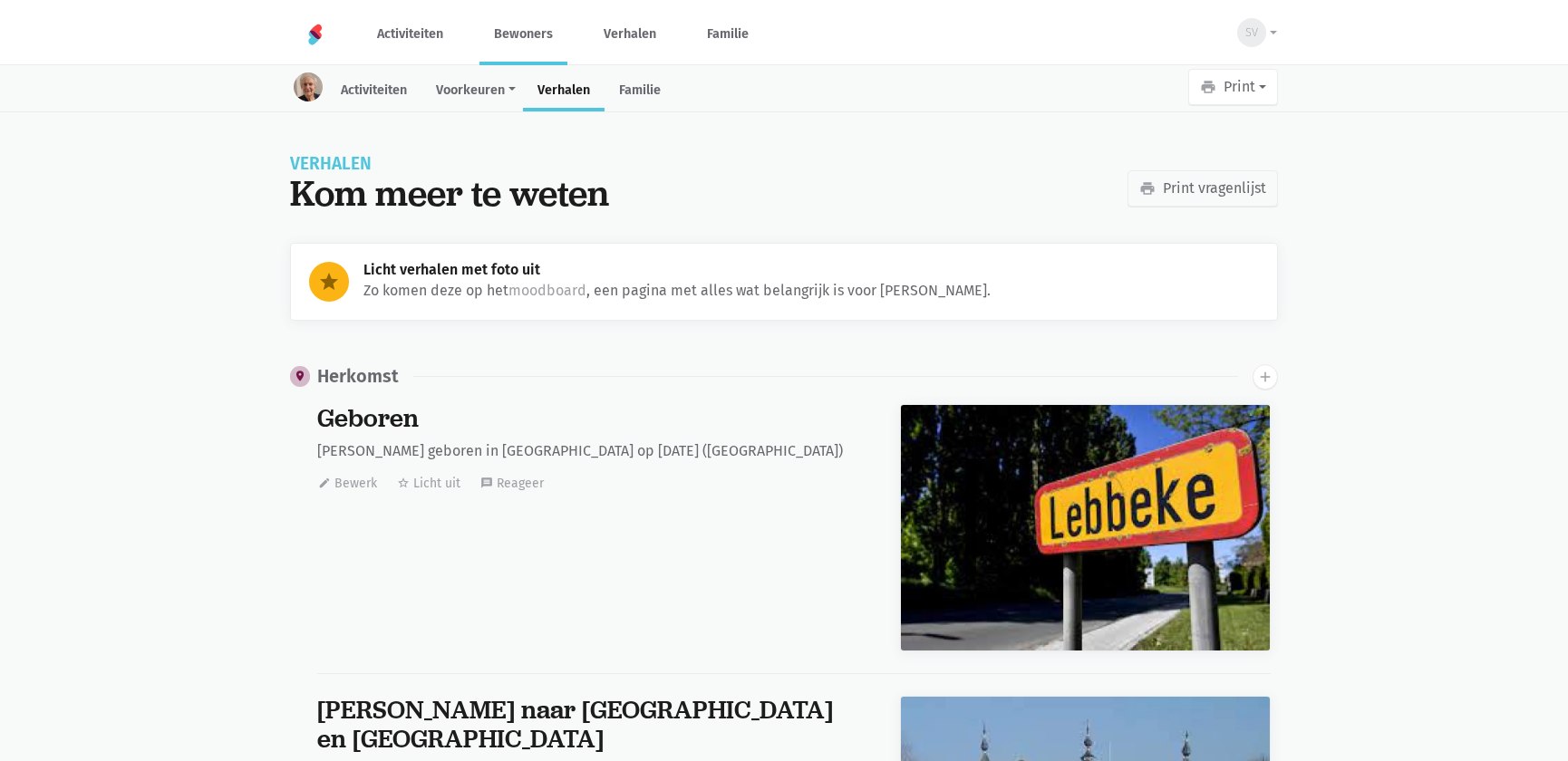
click at [534, 45] on link "Bewoners" at bounding box center [523, 34] width 88 height 61
click at [520, 24] on link "Bewoners" at bounding box center [523, 34] width 88 height 61
click at [533, 26] on link "Bewoners" at bounding box center [523, 34] width 88 height 61
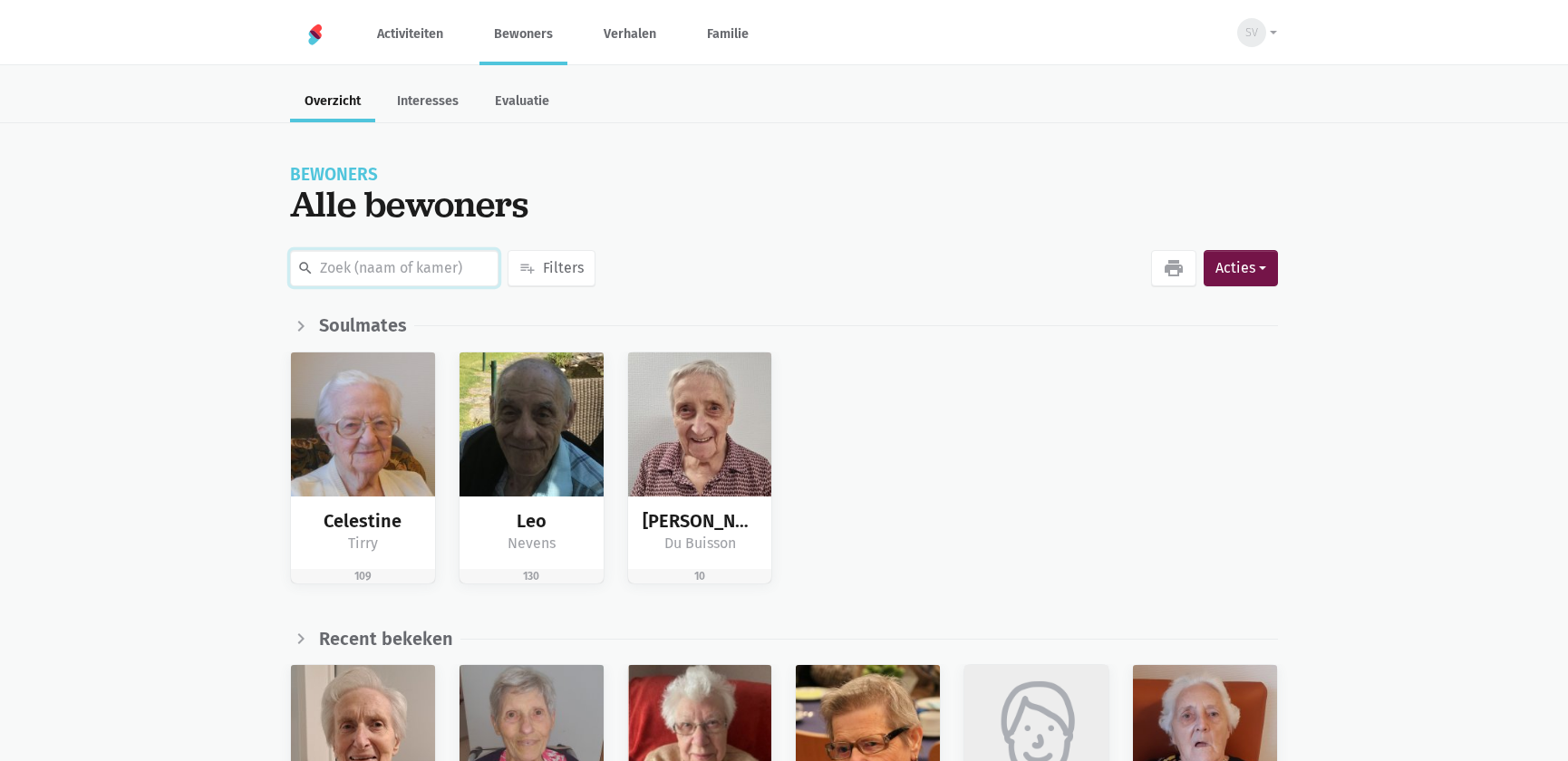
click at [375, 251] on input "text" at bounding box center [395, 268] width 209 height 36
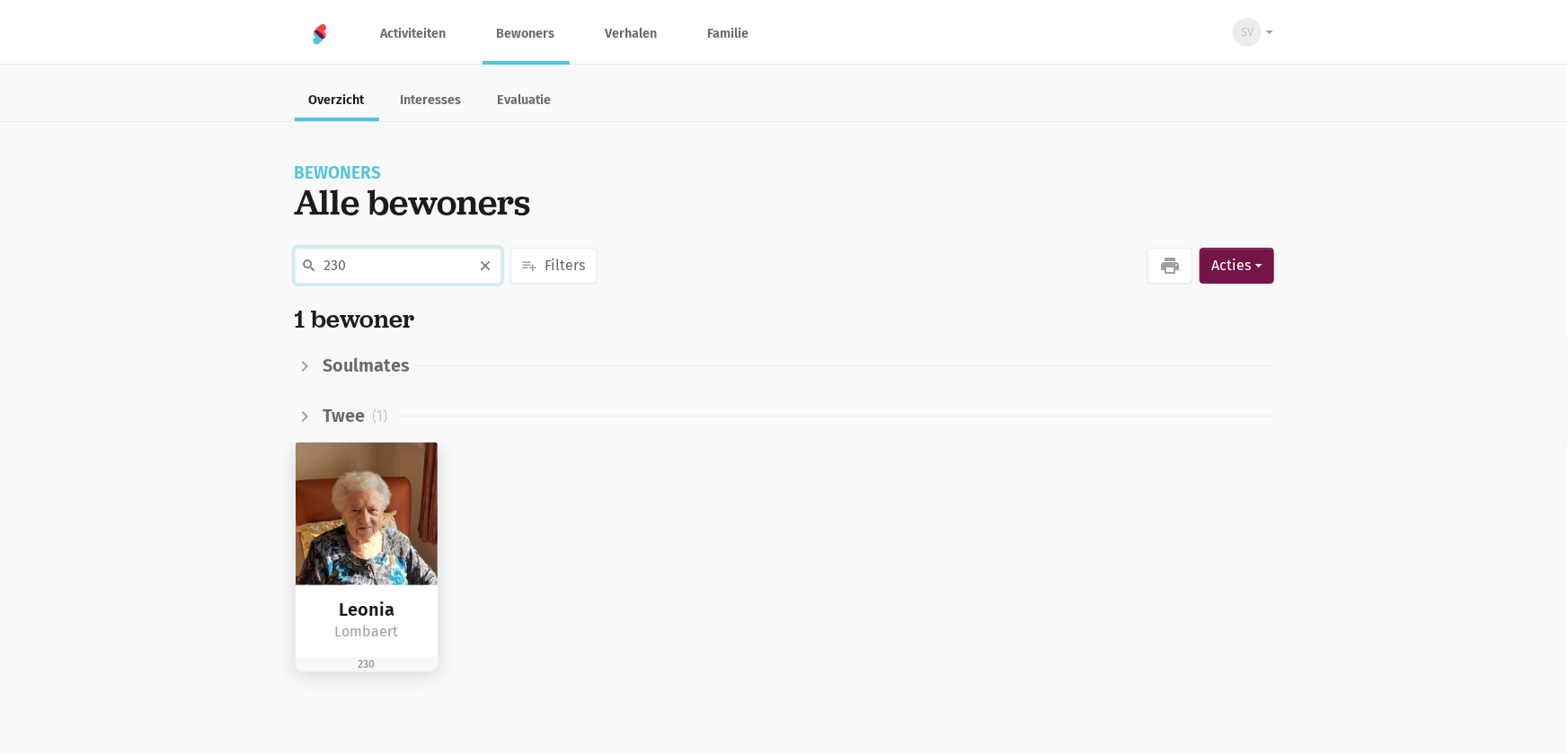
type input "230"
click at [362, 597] on div "Leonia Lombaert" at bounding box center [367, 622] width 143 height 73
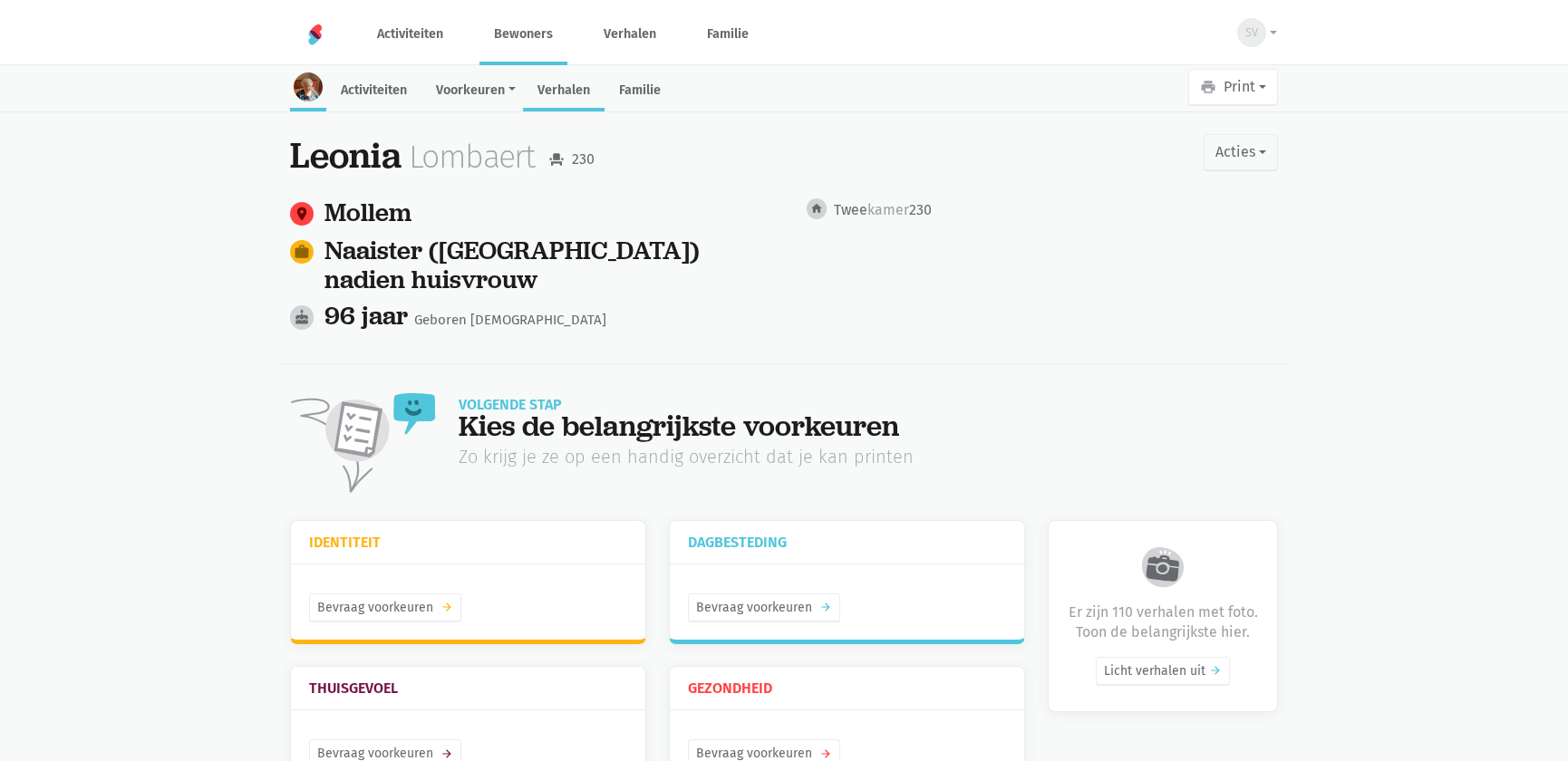
click at [565, 99] on link "Verhalen" at bounding box center [563, 92] width 81 height 39
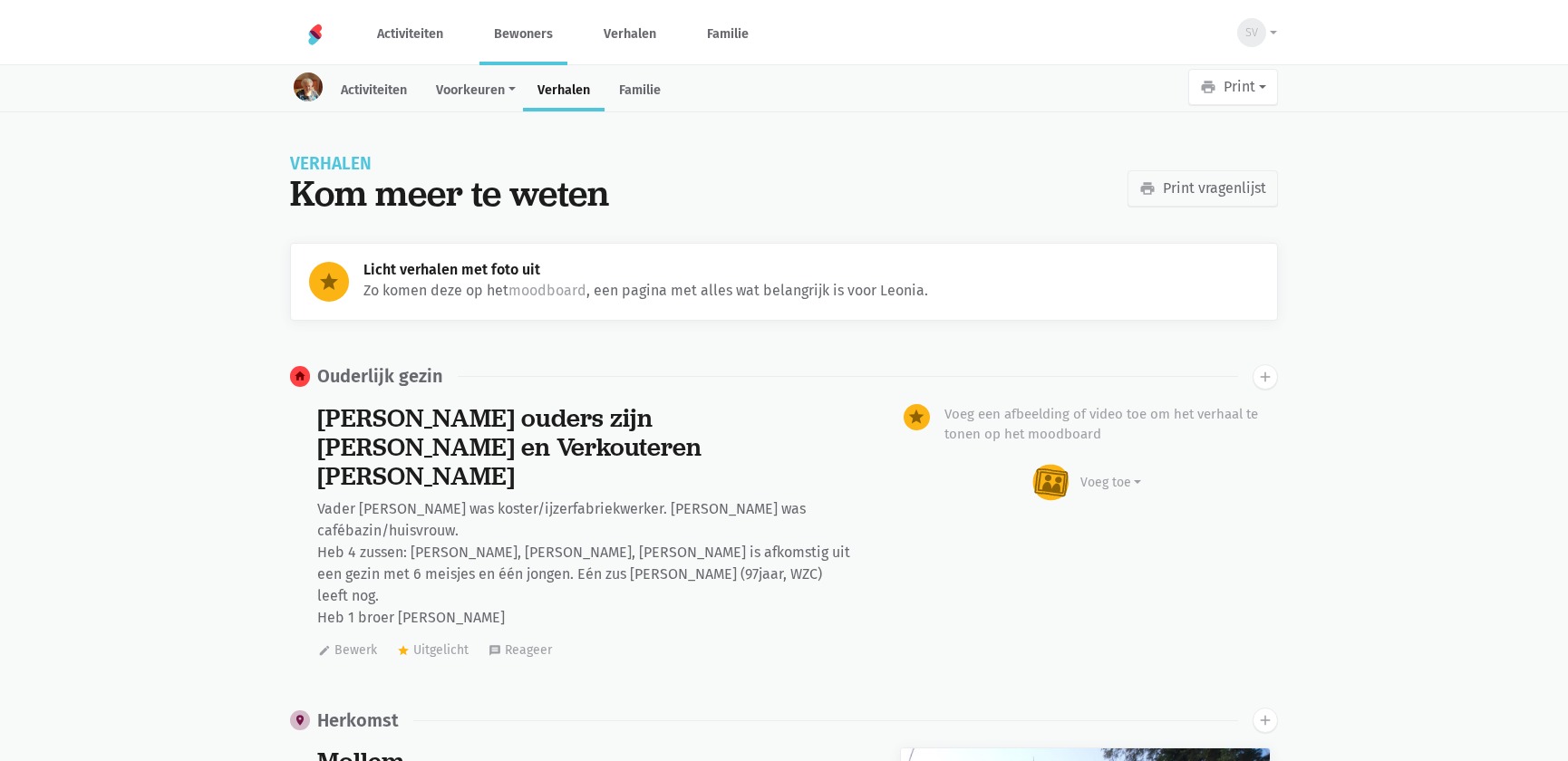
scroll to position [20037, 0]
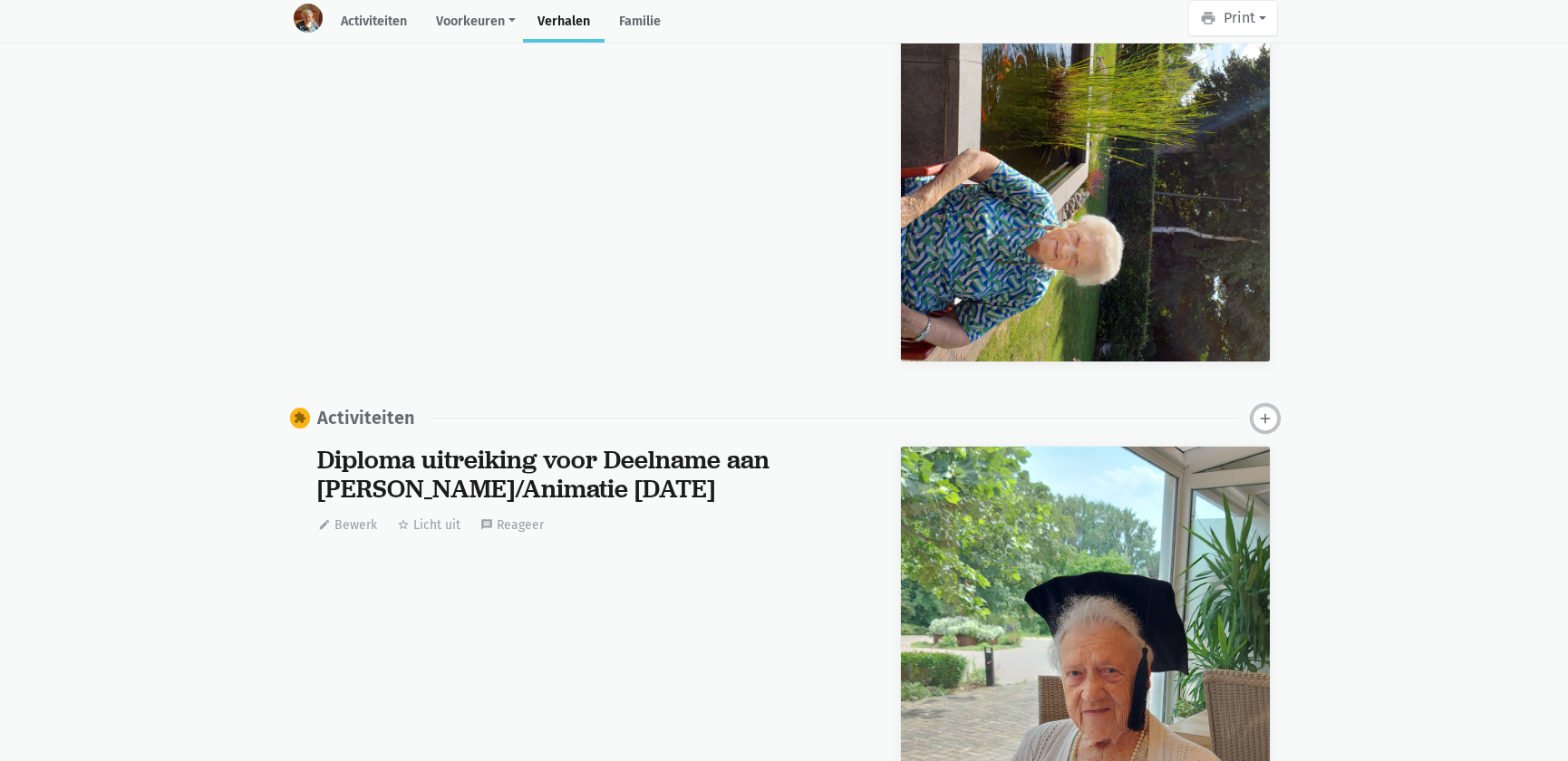
click at [1275, 406] on button "add" at bounding box center [1265, 418] width 25 height 25
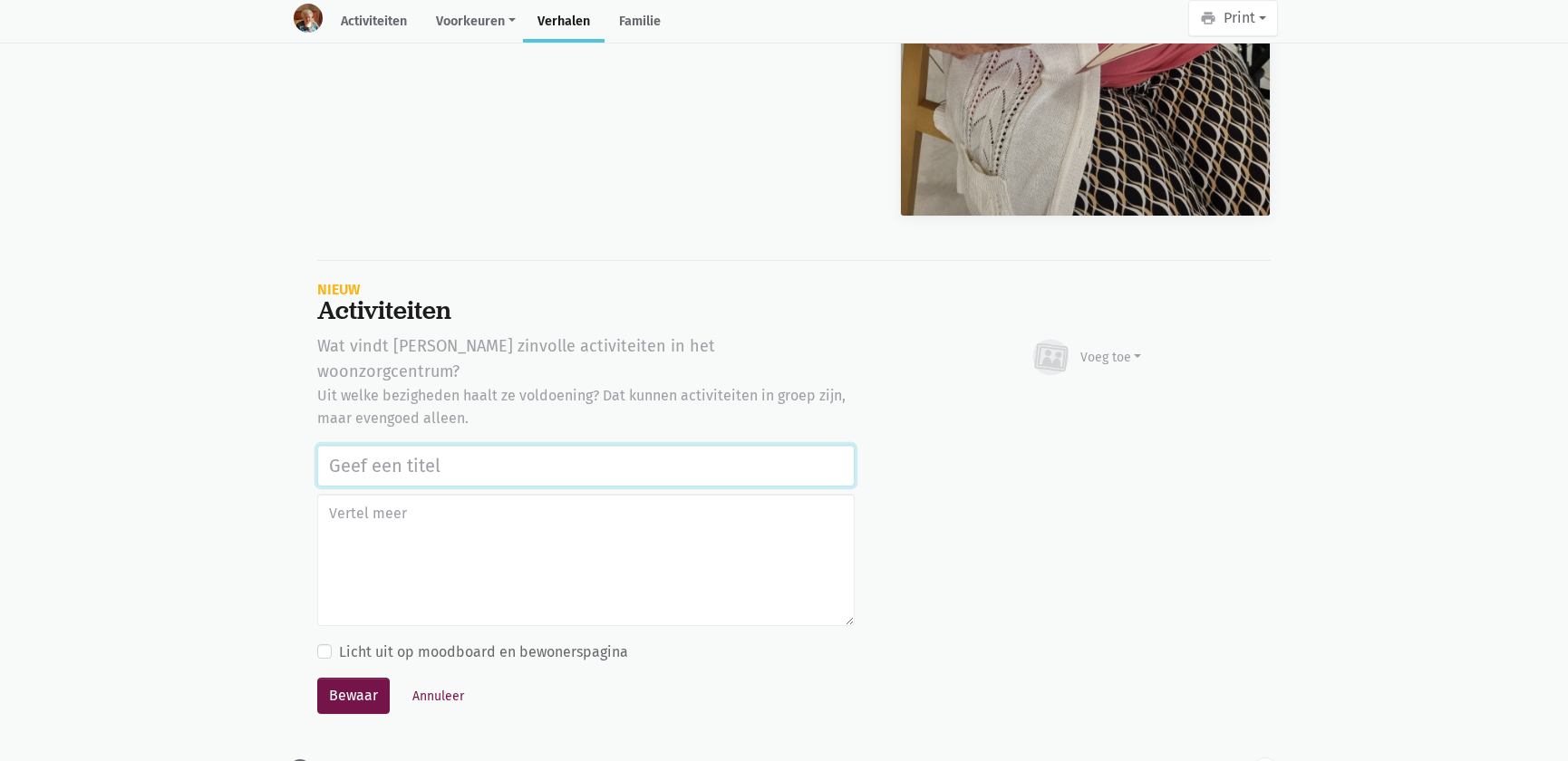
click at [582, 445] on input "text" at bounding box center [586, 465] width 537 height 42
paste input "Notenclub in de buitenlucht 13/08/2025"
type input "Notenclub in de buitenlucht 13/08/2025"
click at [1075, 339] on div "Voeg toe" at bounding box center [1086, 358] width 113 height 40
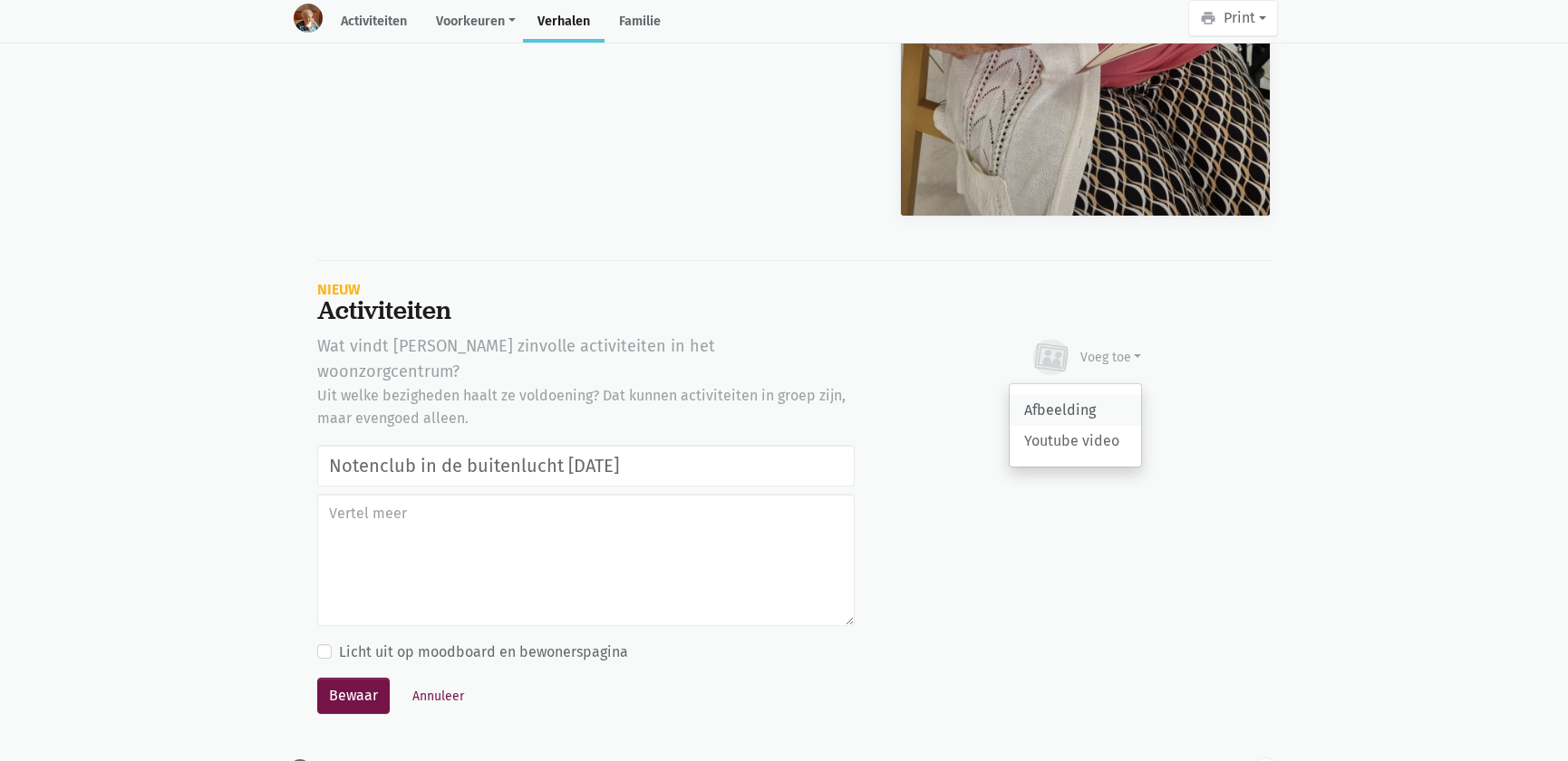
click at [1048, 395] on link "Afbeelding" at bounding box center [1075, 410] width 132 height 31
click at [357, 678] on button "Bewaar" at bounding box center [354, 696] width 73 height 36
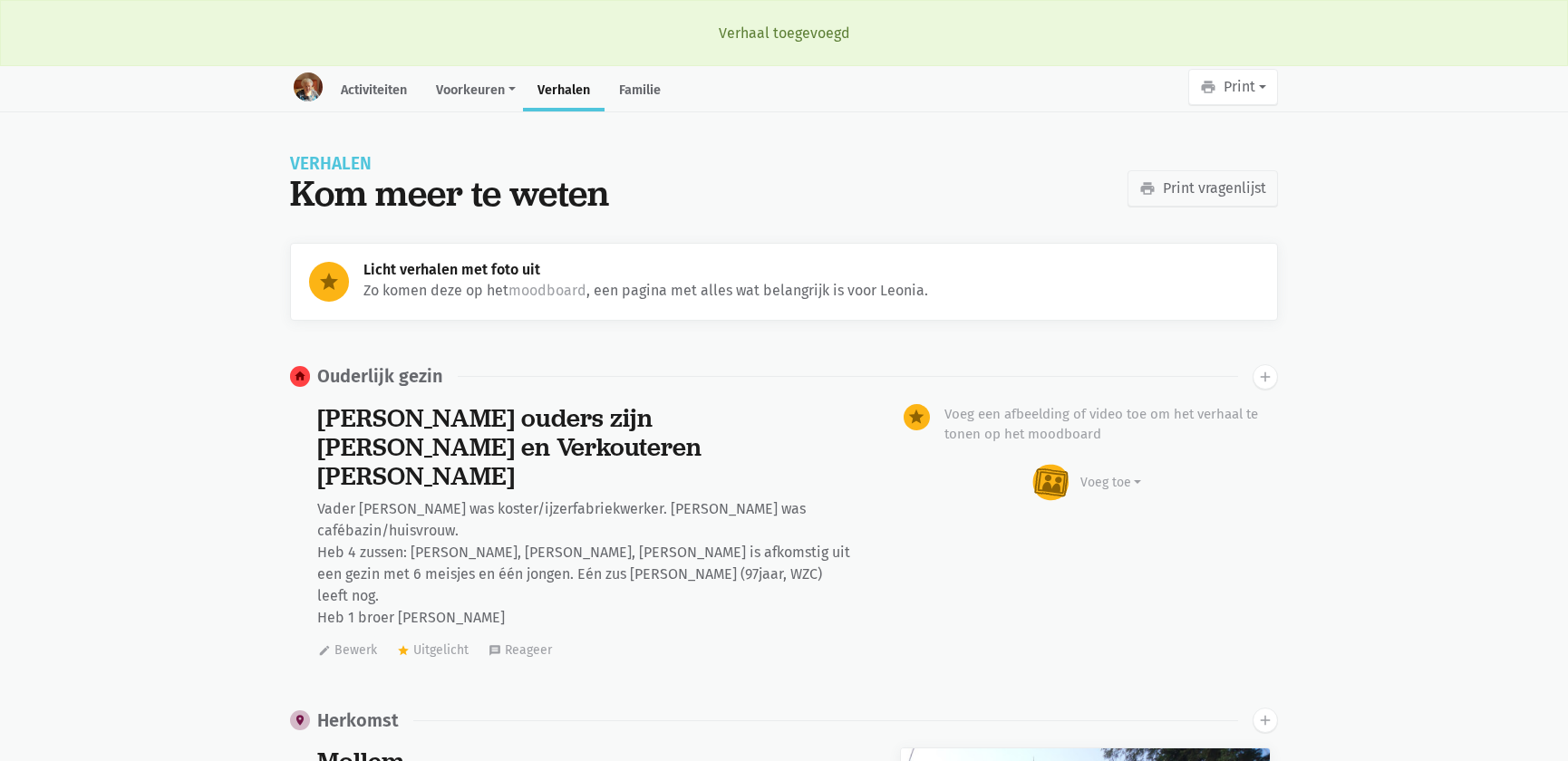
scroll to position [20037, 0]
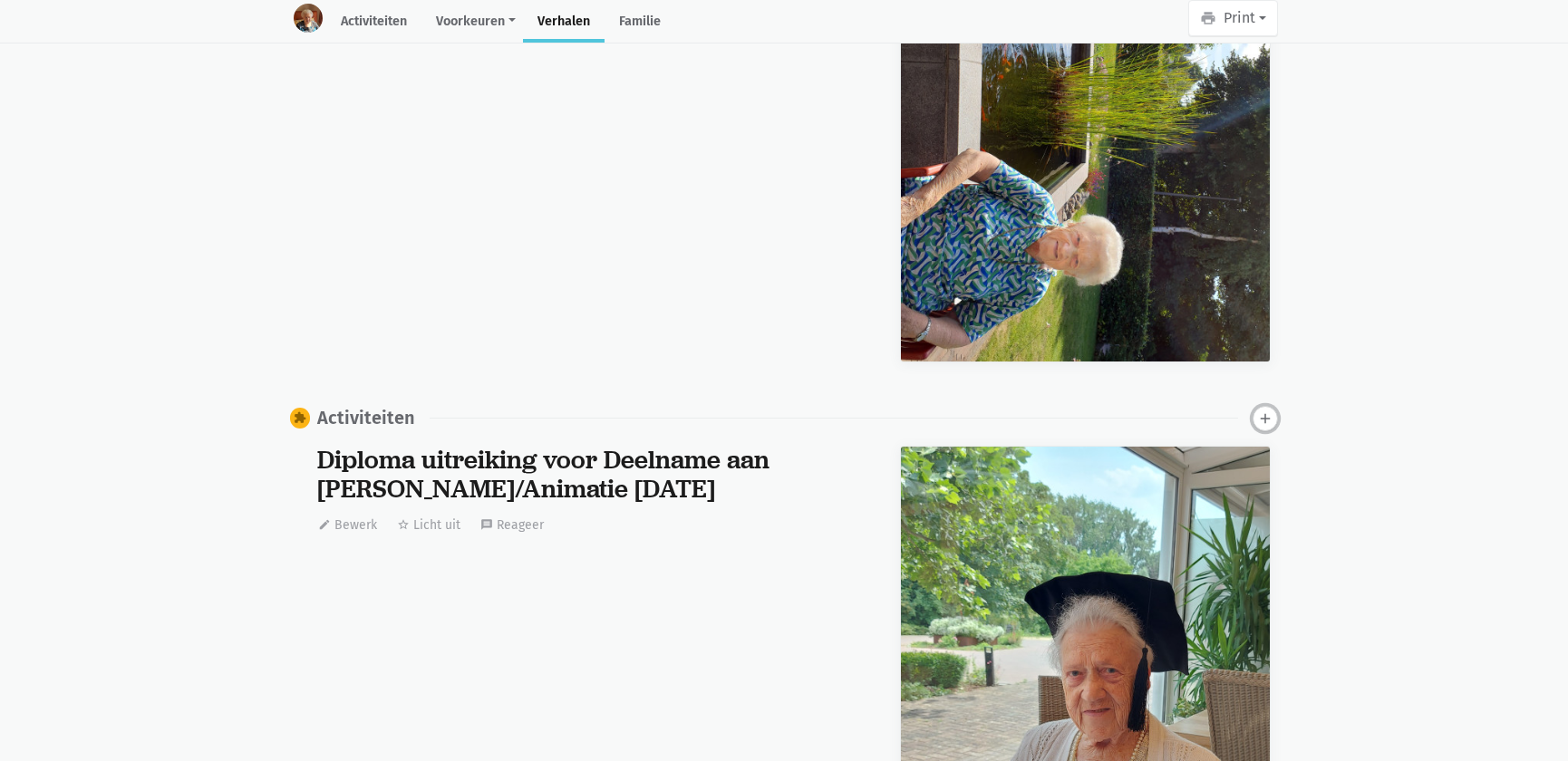
click at [1270, 410] on icon "add" at bounding box center [1265, 418] width 16 height 16
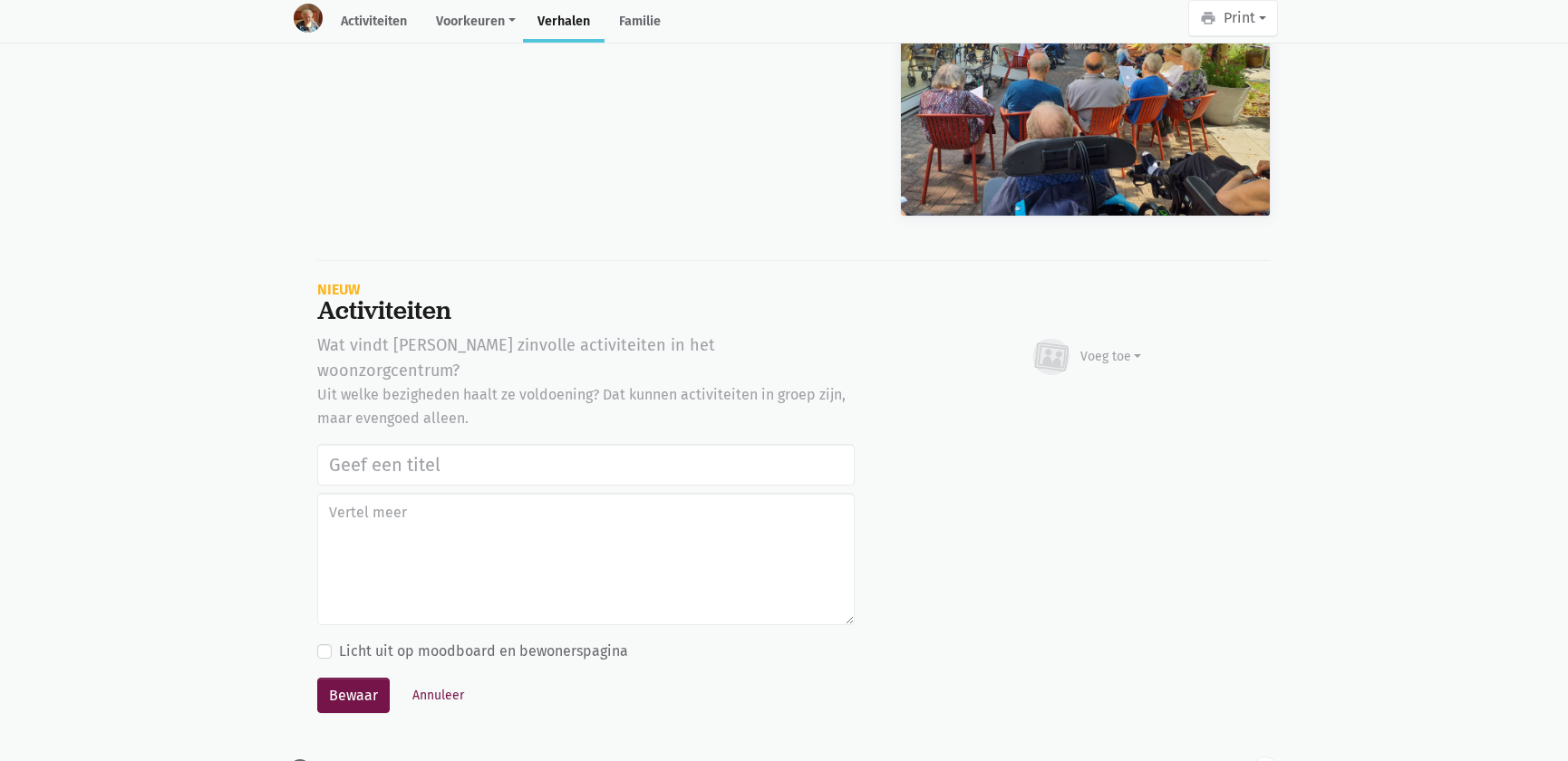
click at [662, 444] on input "text" at bounding box center [586, 464] width 537 height 42
type input "Notenclub in de buitenlucht 13/08/2025"
click at [1095, 347] on div "Voeg toe" at bounding box center [1112, 356] width 62 height 19
click at [1062, 394] on link "Afbeelding" at bounding box center [1075, 409] width 132 height 31
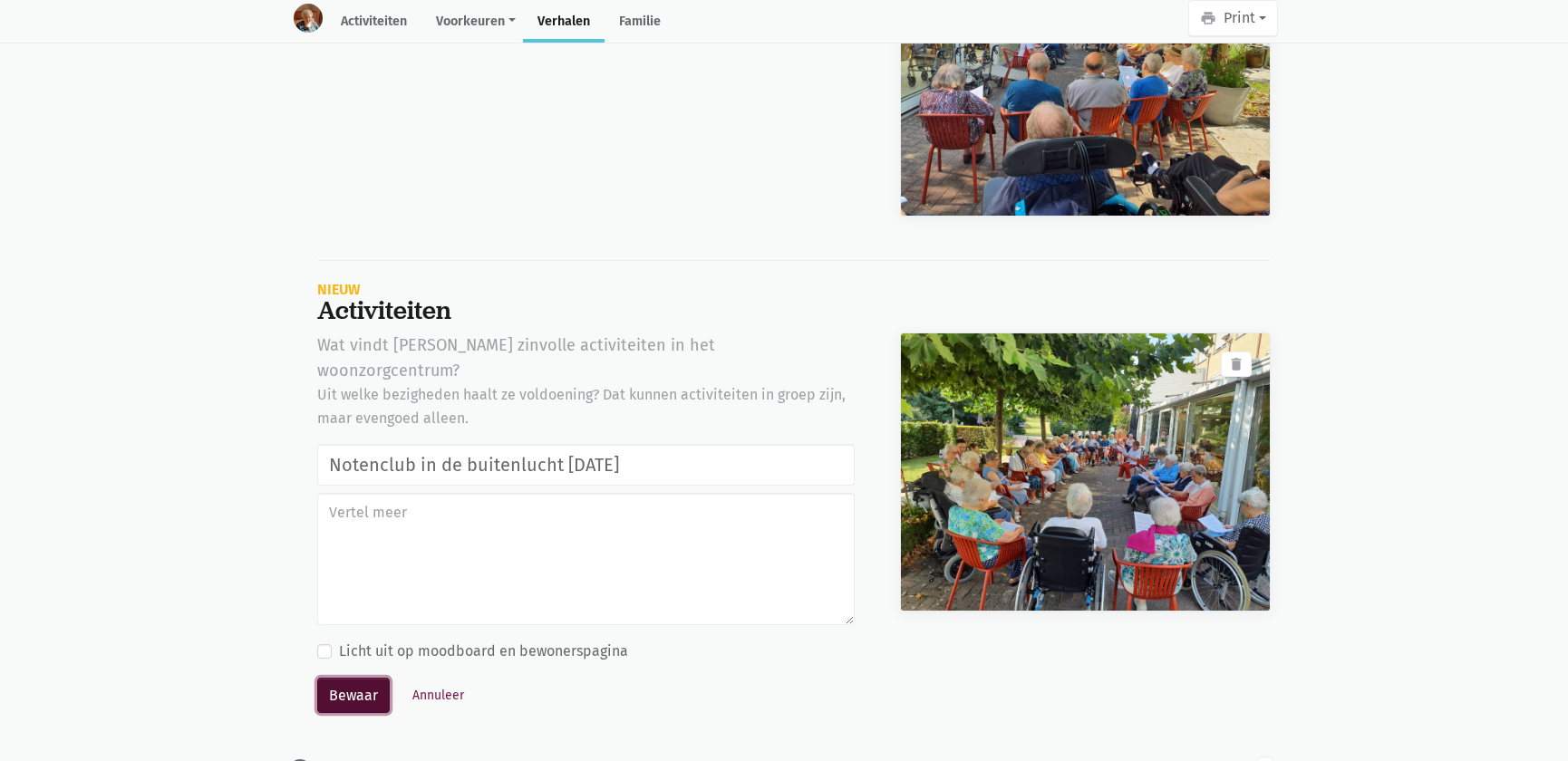
click at [363, 678] on button "Bewaar" at bounding box center [354, 696] width 73 height 36
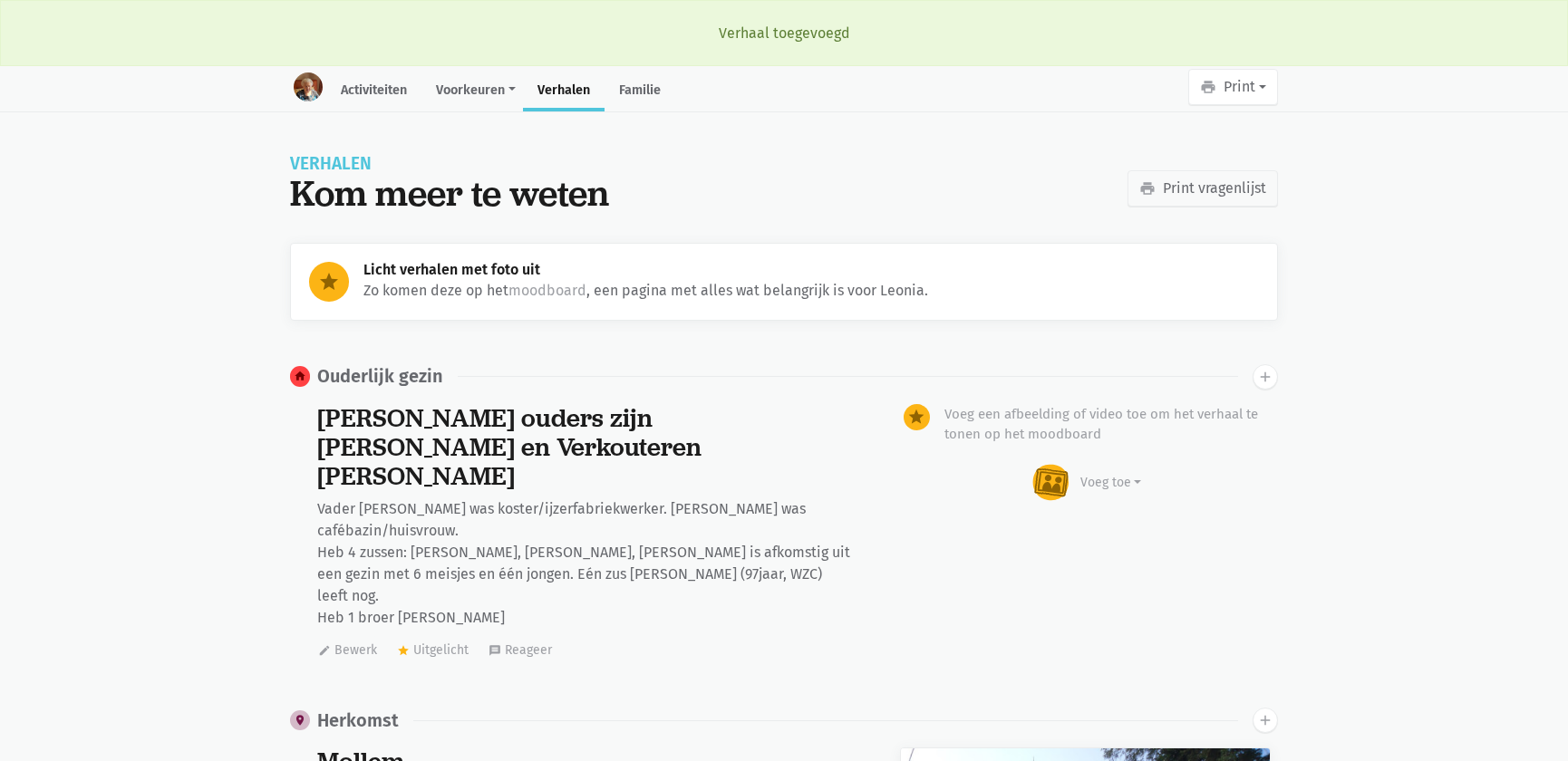
scroll to position [20037, 0]
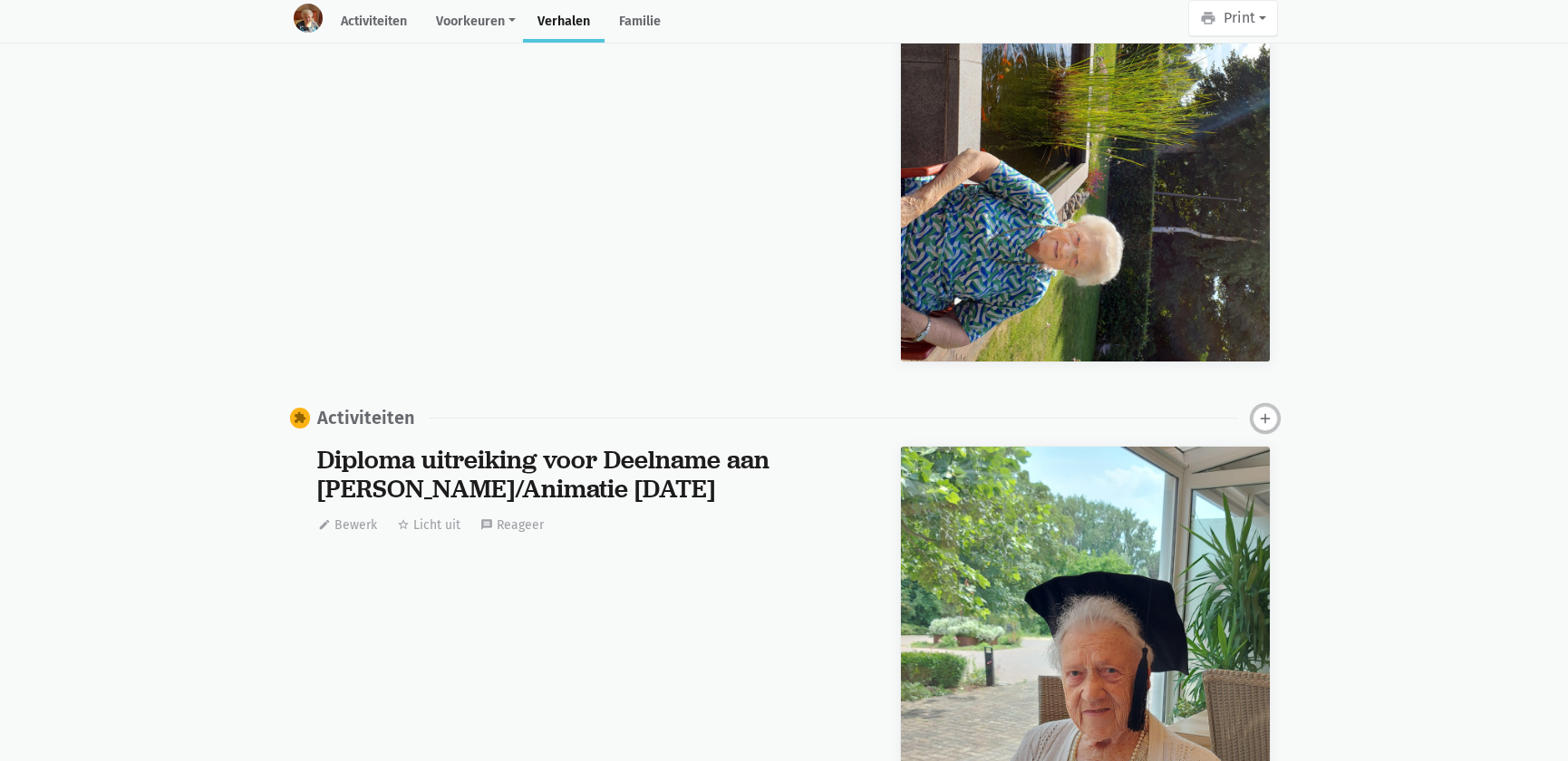
click at [1261, 410] on icon "add" at bounding box center [1265, 418] width 16 height 16
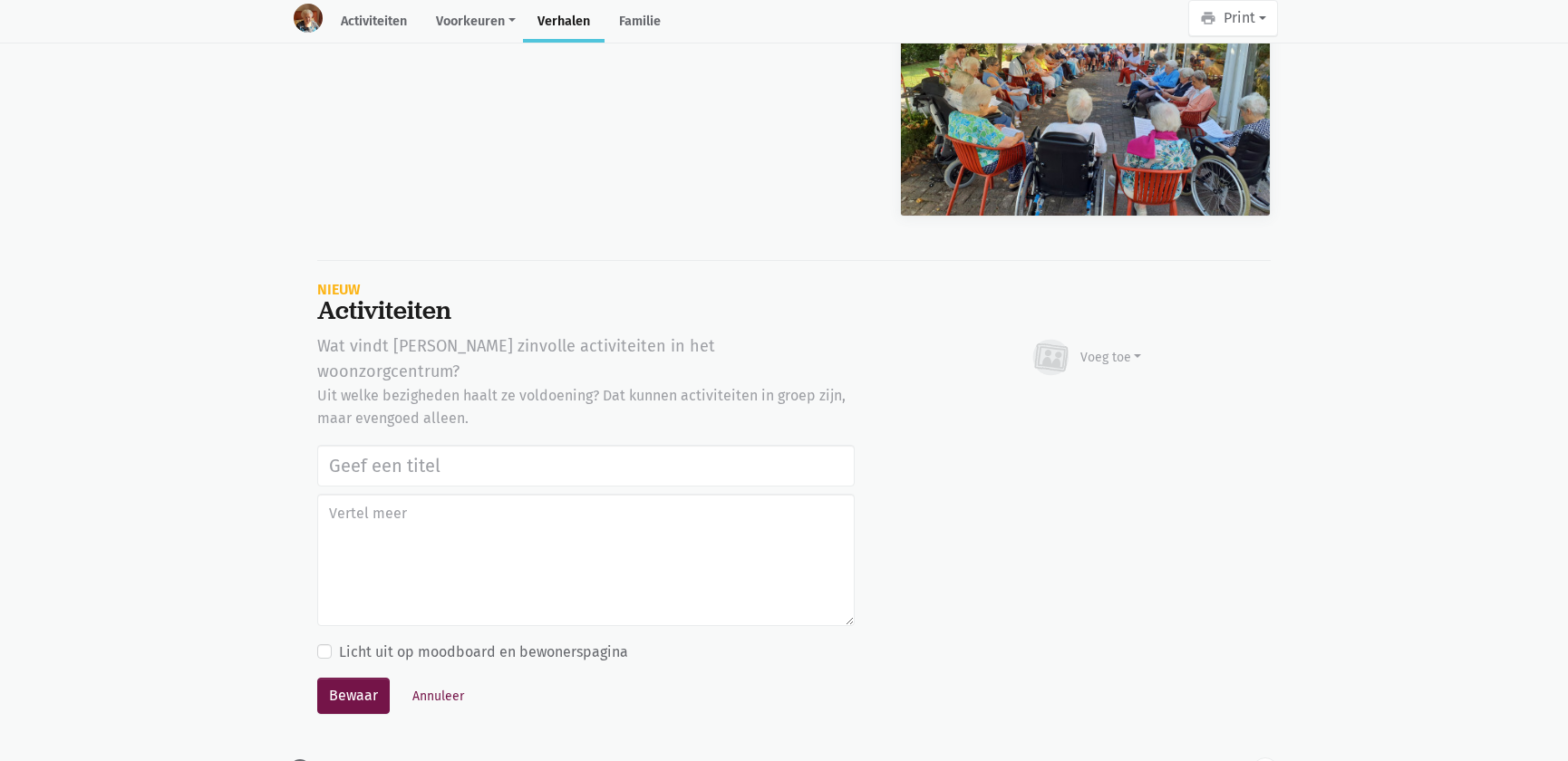
click at [382, 445] on input "text" at bounding box center [586, 465] width 537 height 42
type input "Notenclub in de buitenlucht 13/08/2025"
click at [1073, 339] on button "Voeg toe" at bounding box center [1086, 358] width 114 height 48
click at [1037, 395] on link "Afbeelding" at bounding box center [1075, 410] width 132 height 31
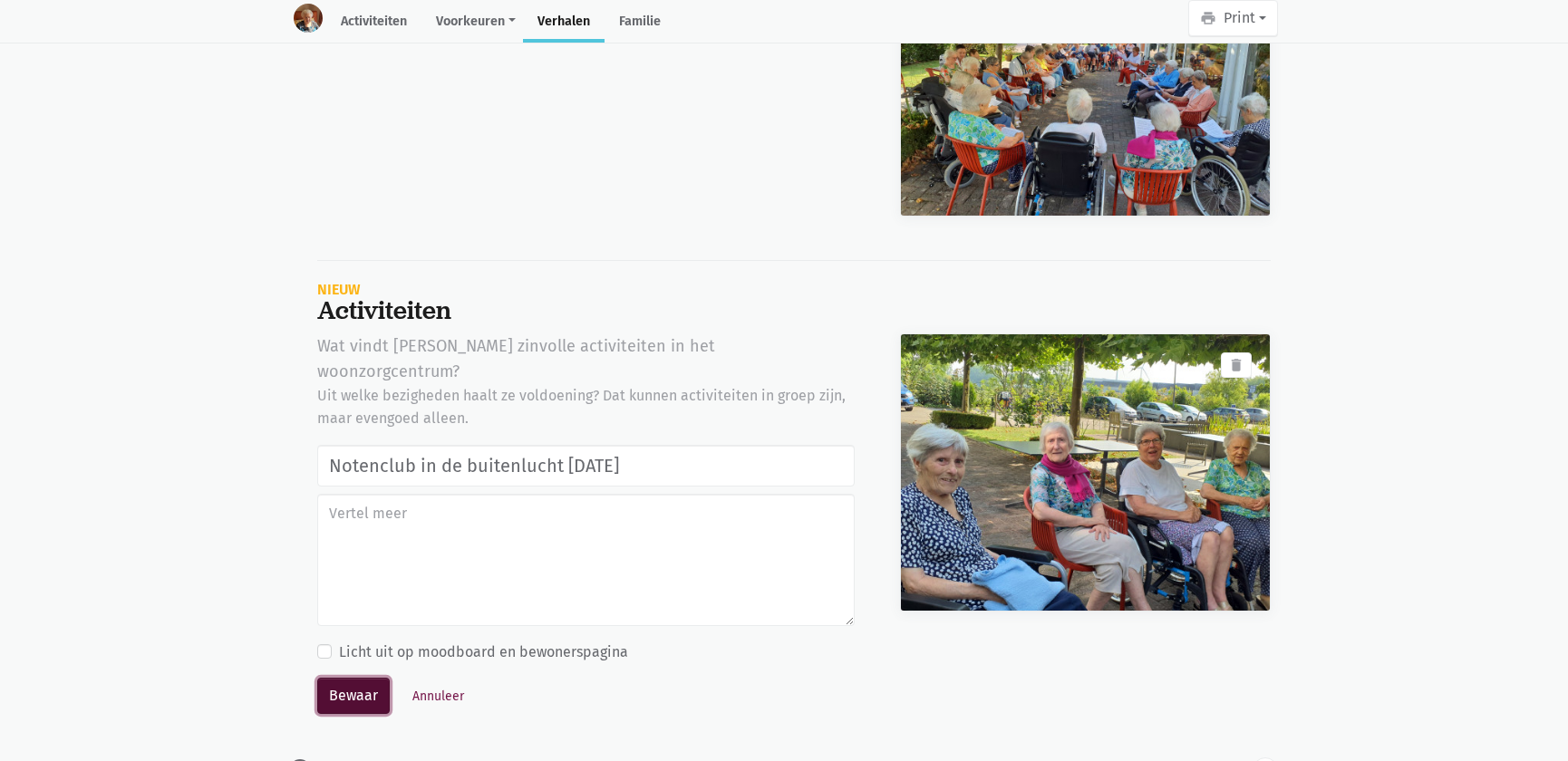
click at [358, 678] on button "Bewaar" at bounding box center [354, 696] width 73 height 36
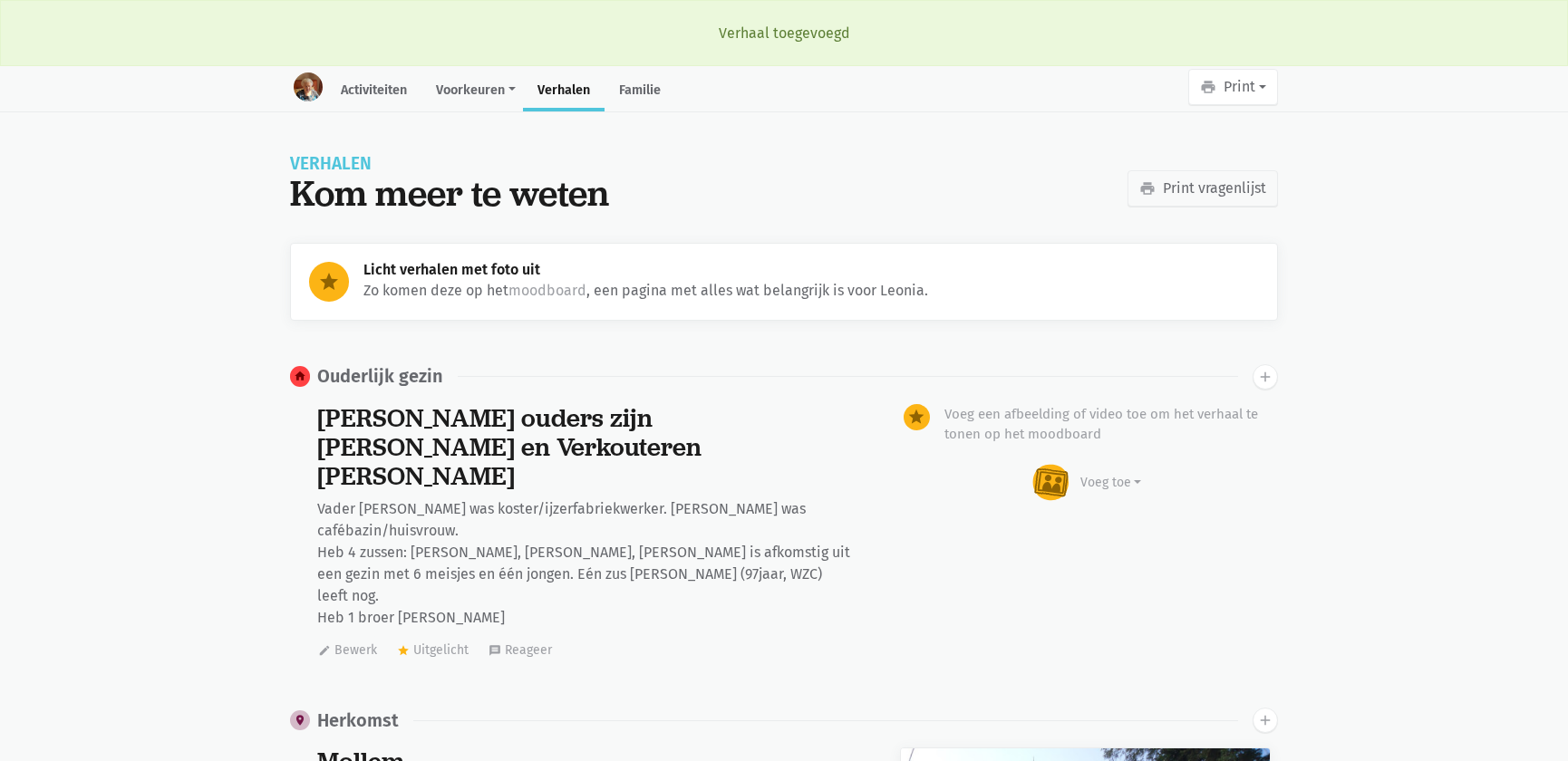
scroll to position [20037, 0]
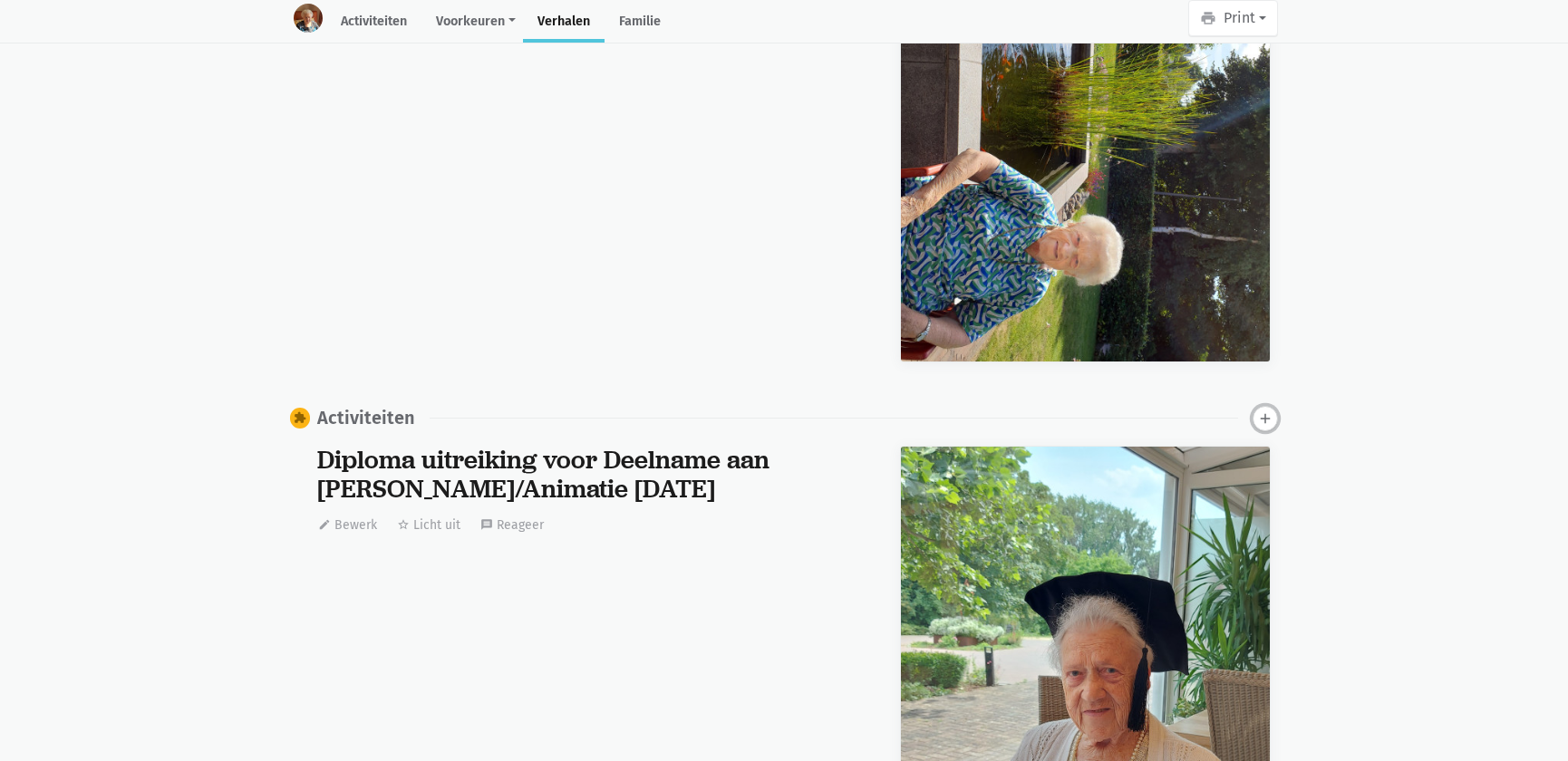
click at [1269, 410] on icon "add" at bounding box center [1265, 418] width 16 height 16
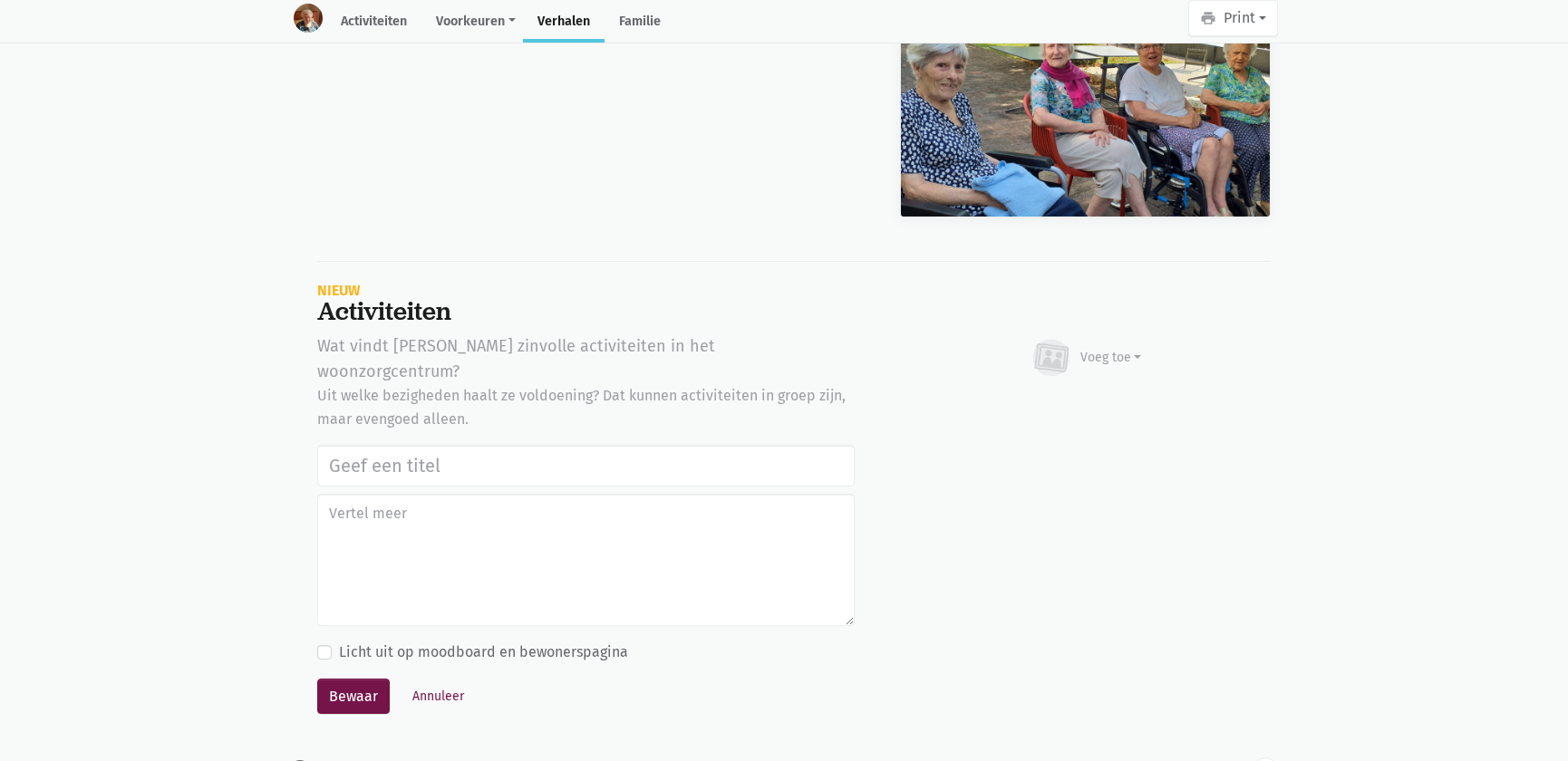
click at [423, 445] on input "text" at bounding box center [586, 465] width 537 height 42
type input "Notenclub in de buitenlucht [DATE]"
click at [1102, 348] on div "Voeg toe" at bounding box center [1112, 357] width 62 height 19
click at [1058, 395] on link "Afbeelding" at bounding box center [1075, 410] width 132 height 31
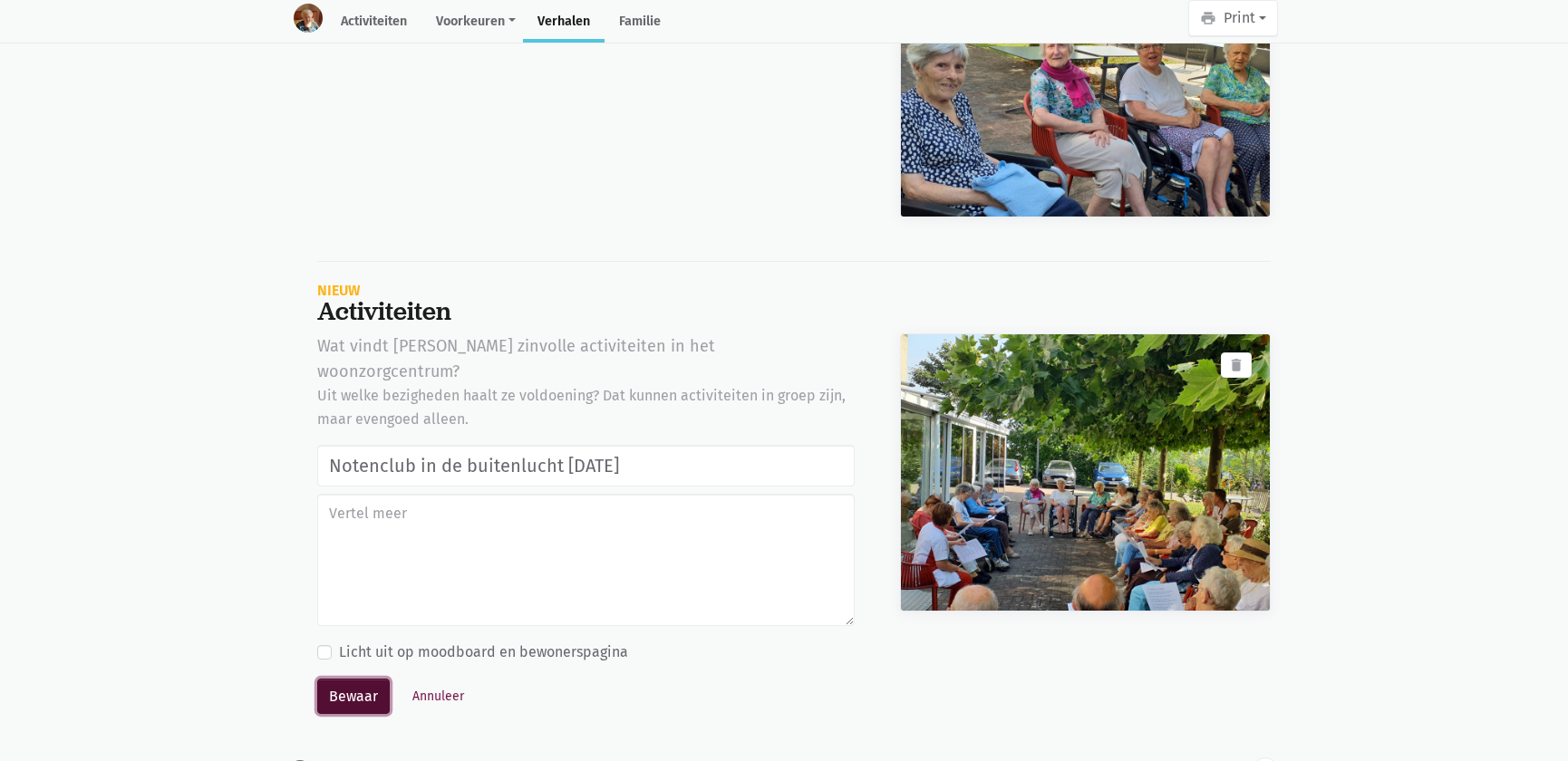
click at [377, 679] on button "Bewaar" at bounding box center [354, 697] width 73 height 36
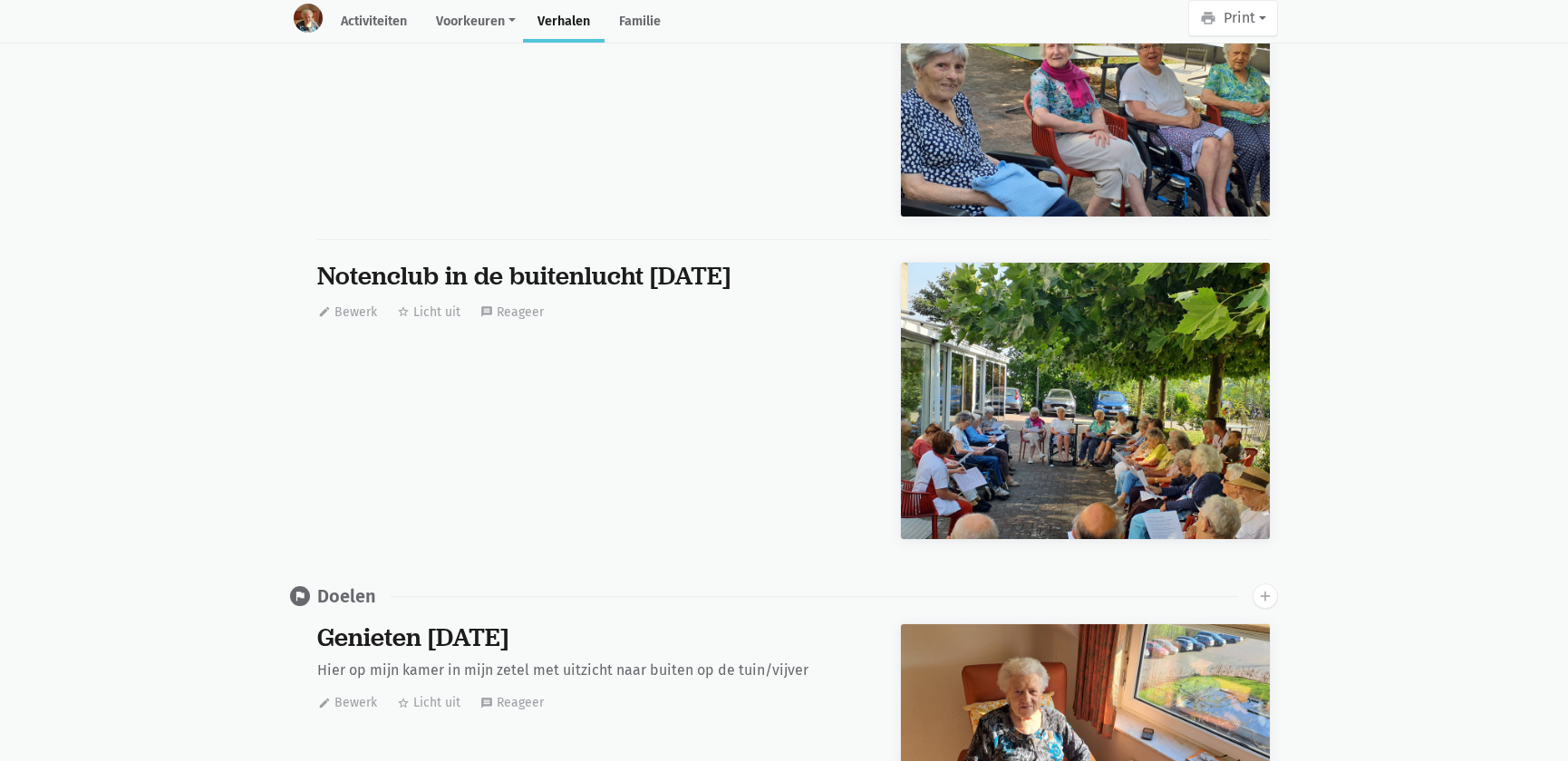
scroll to position [49962, 0]
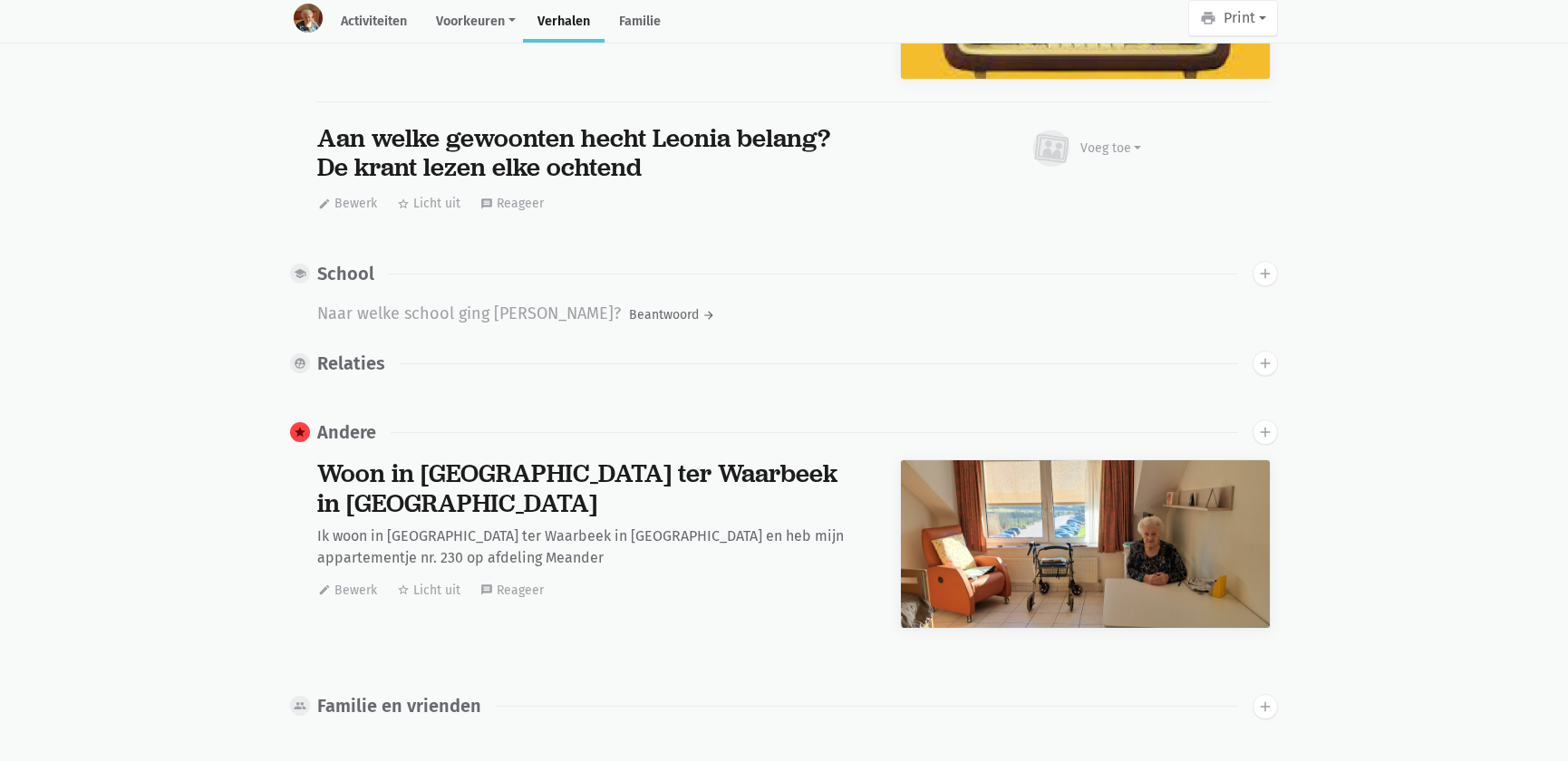
click at [564, 25] on link "Verhalen" at bounding box center [563, 23] width 81 height 39
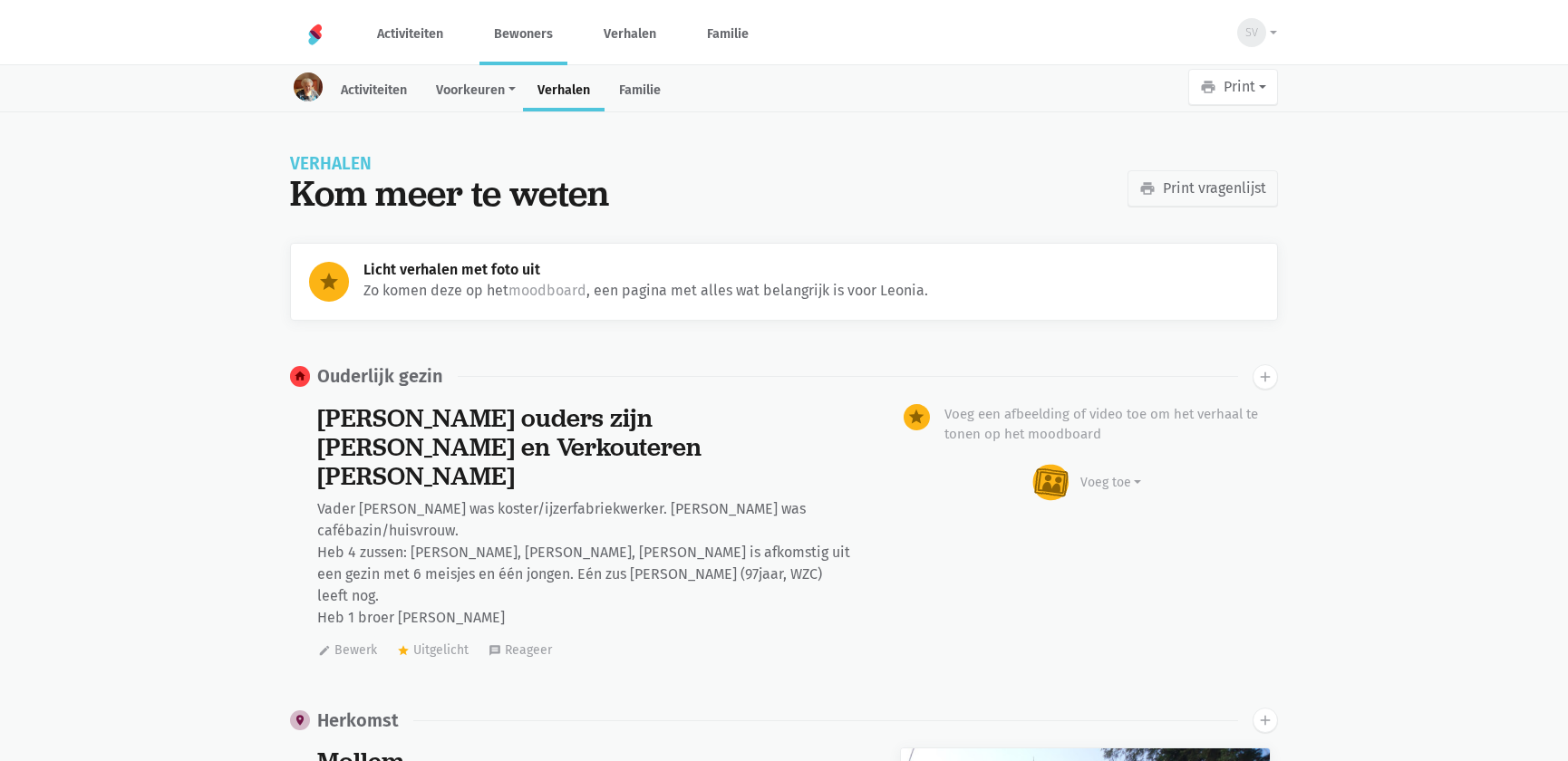
click at [537, 38] on link "Bewoners" at bounding box center [523, 34] width 88 height 61
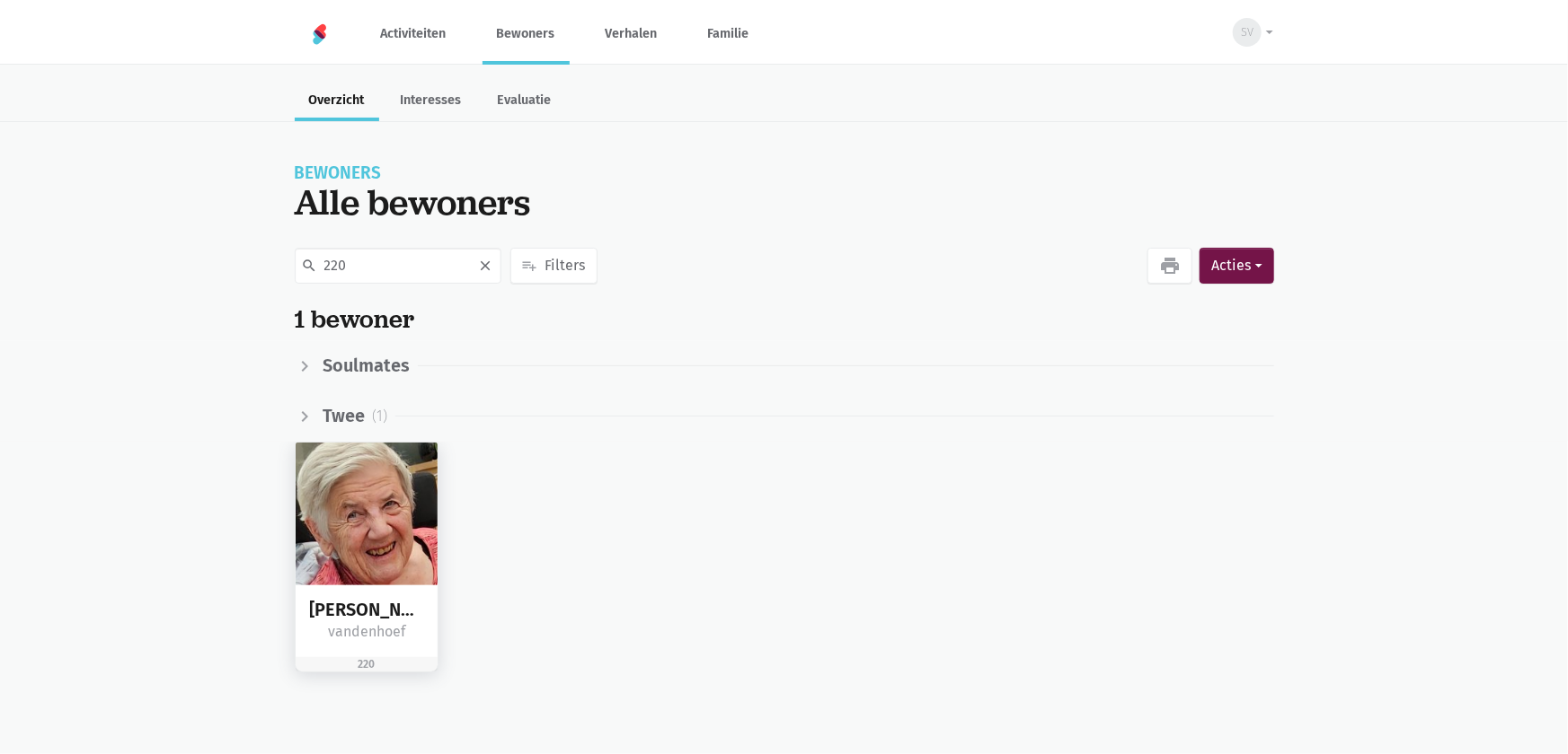
type input "220"
click at [395, 522] on img at bounding box center [367, 514] width 143 height 143
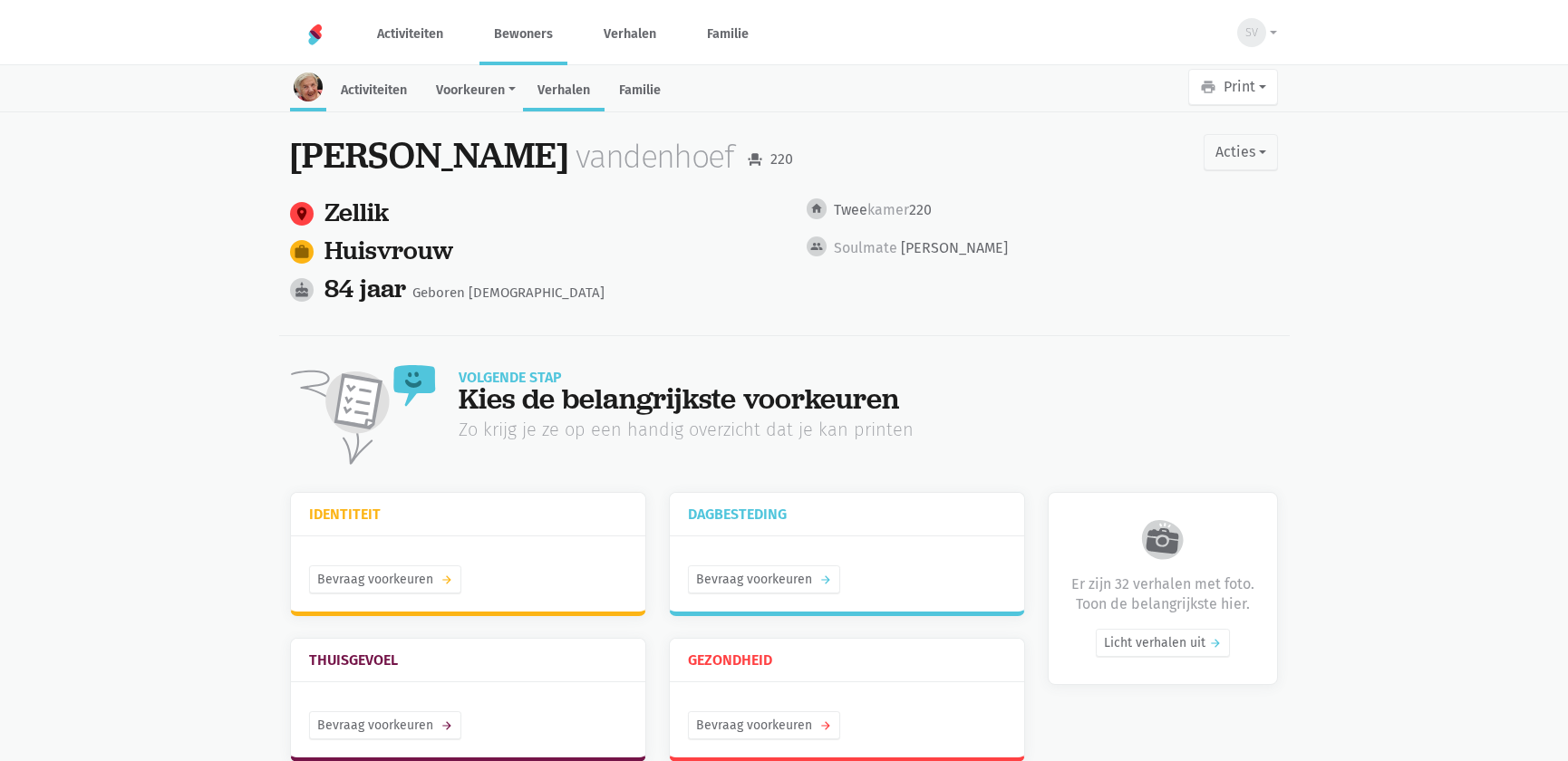
click at [568, 90] on link "Verhalen" at bounding box center [563, 92] width 81 height 39
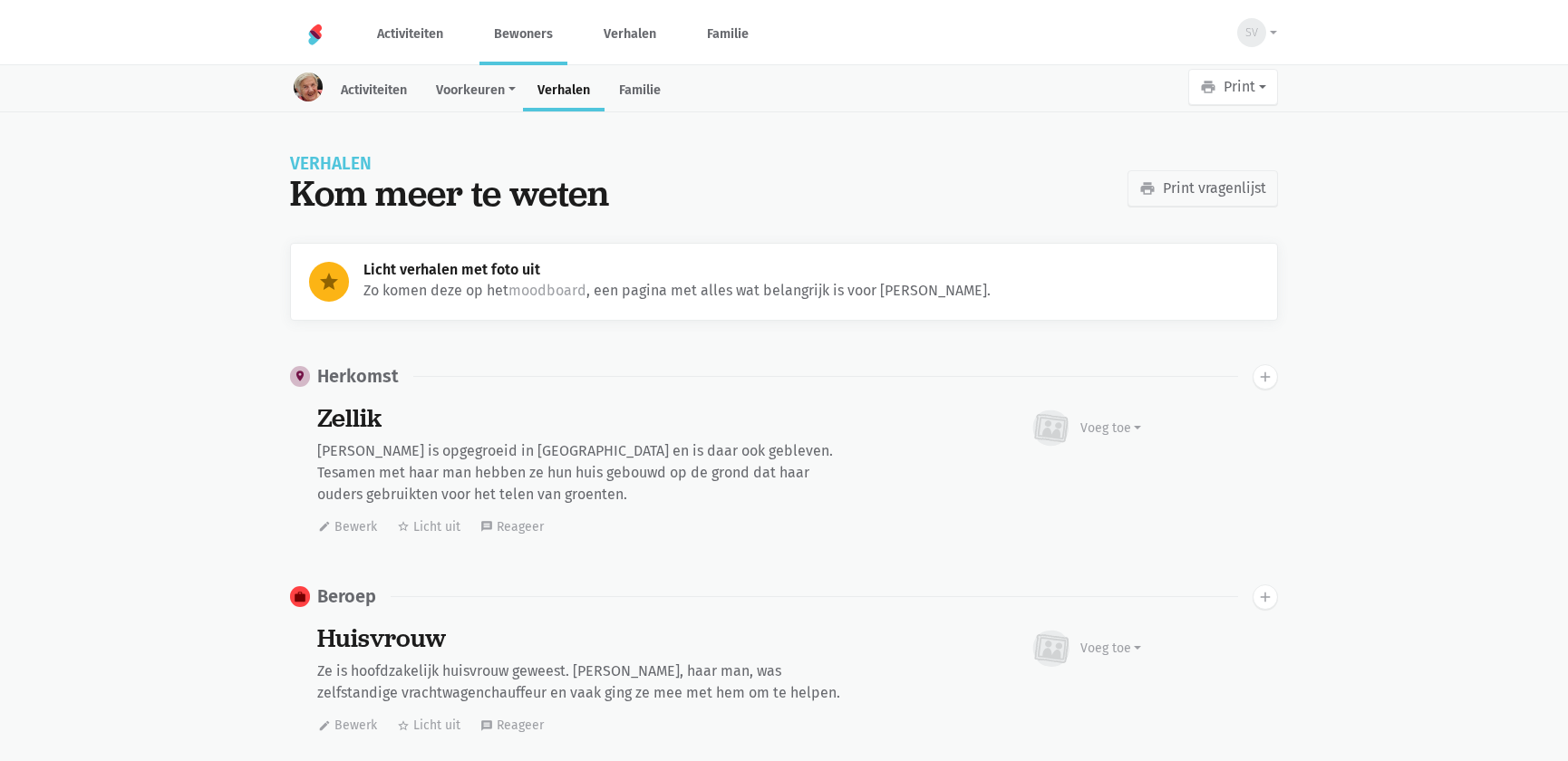
scroll to position [5500, 0]
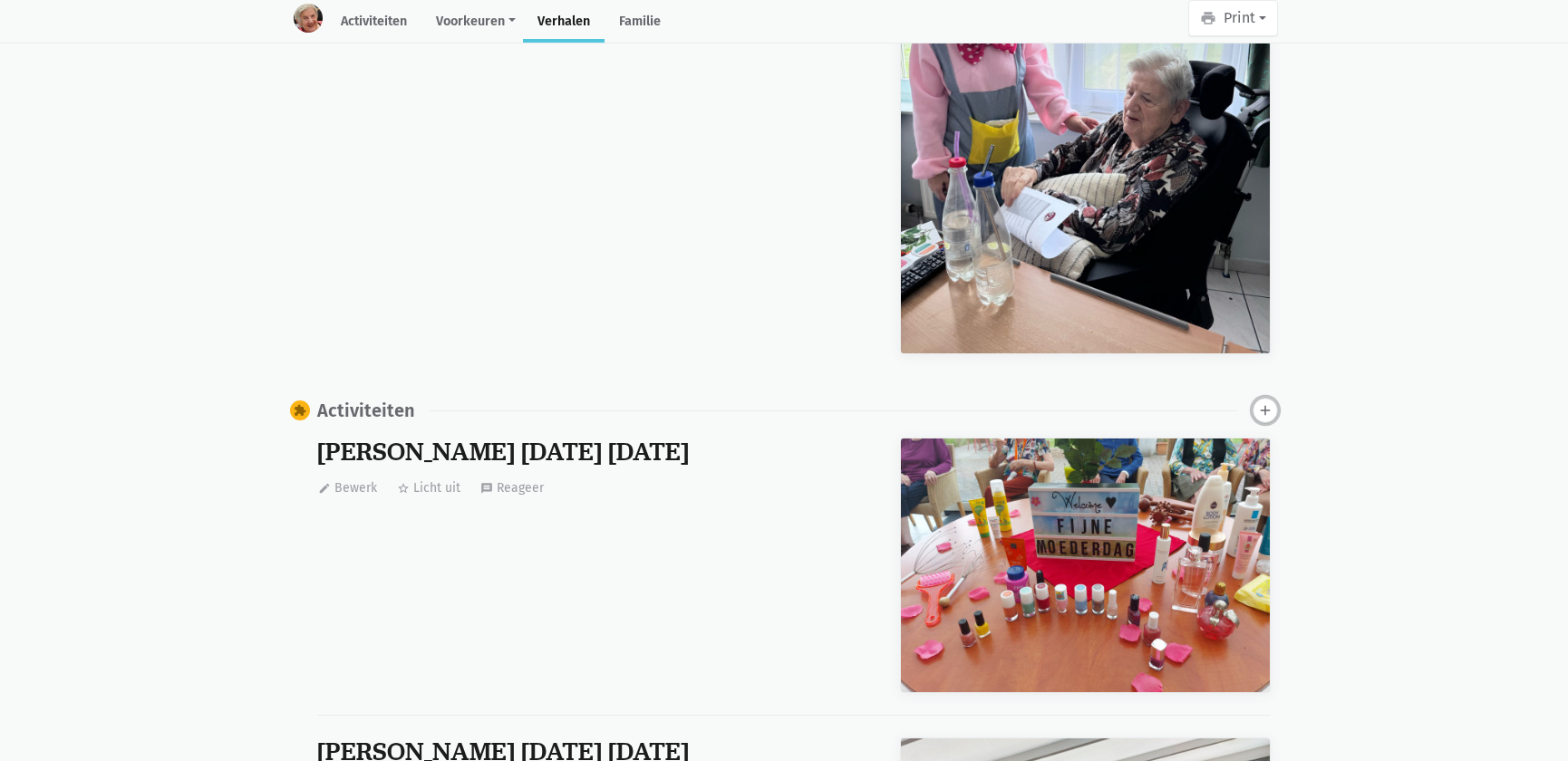
click at [1263, 403] on icon "add" at bounding box center [1265, 410] width 16 height 16
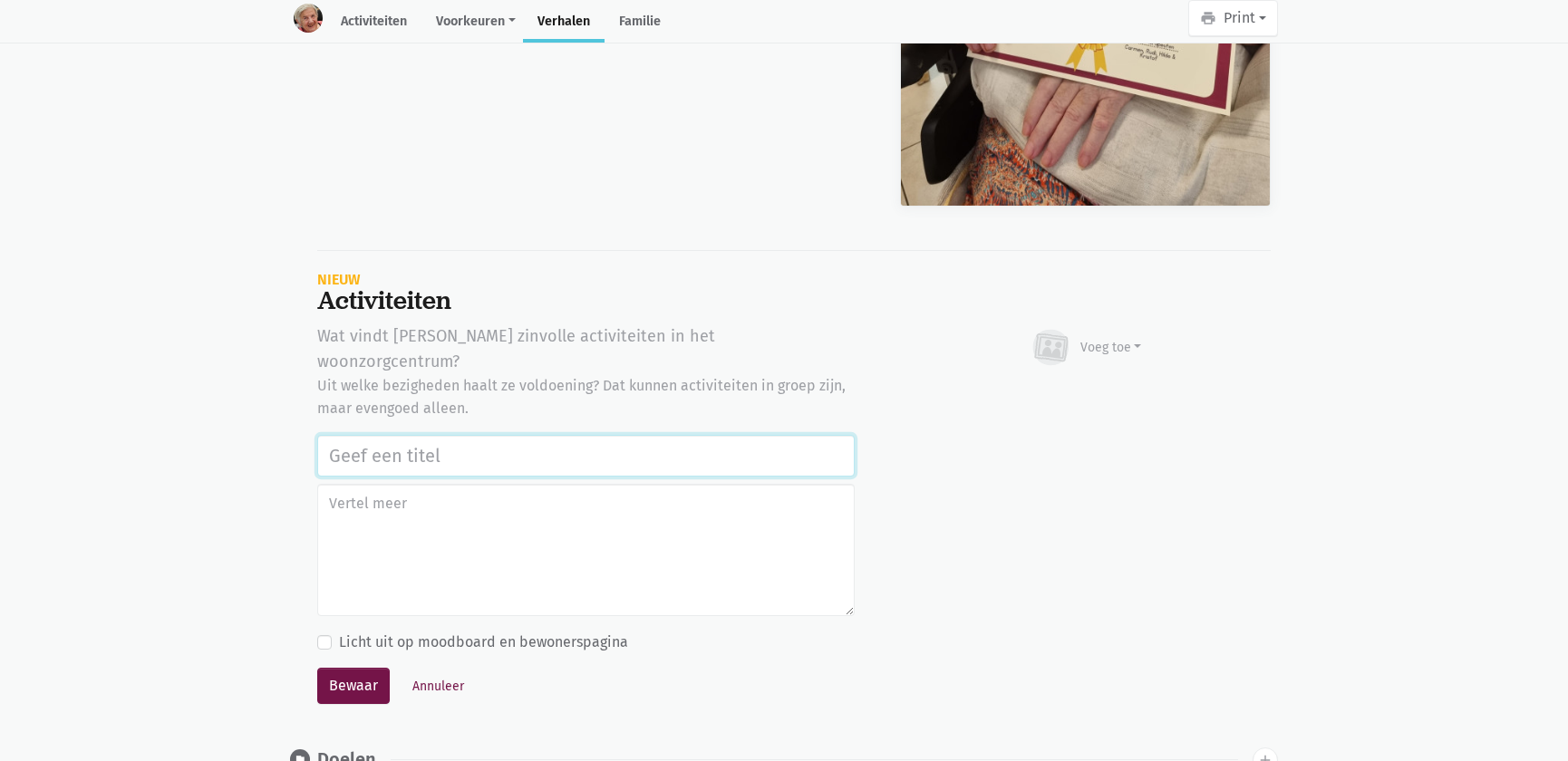
click at [508, 436] on input "text" at bounding box center [586, 456] width 537 height 42
paste input "Notenclub in de buitenlucht 13/08/2025"
type input "Notenclub in de buitenlucht 13/08/2025"
click at [1102, 339] on div "Voeg toe" at bounding box center [1112, 348] width 62 height 19
click at [1088, 385] on link "Afbeelding" at bounding box center [1075, 400] width 132 height 31
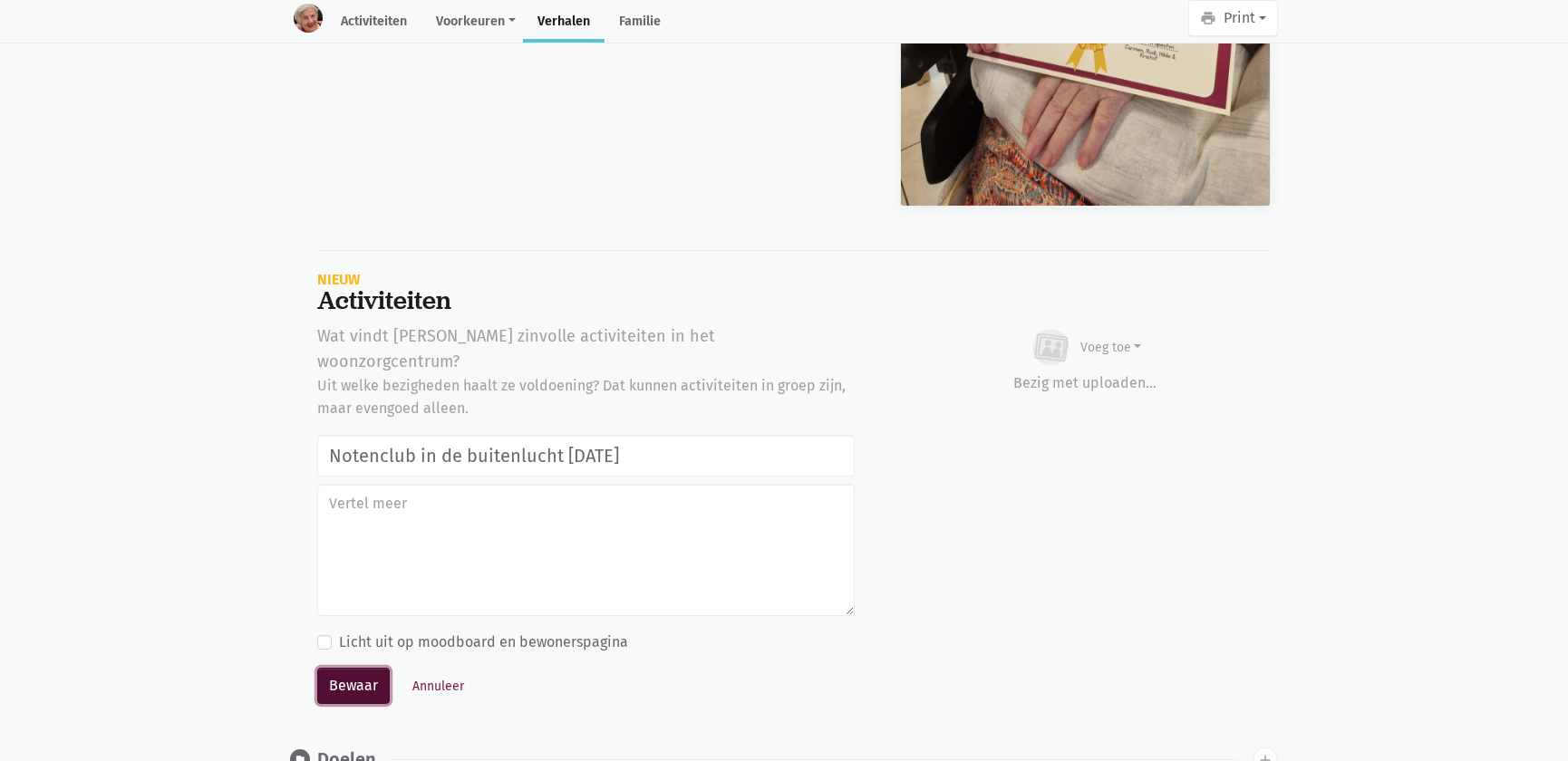
click at [372, 668] on button "Bewaar" at bounding box center [354, 685] width 73 height 36
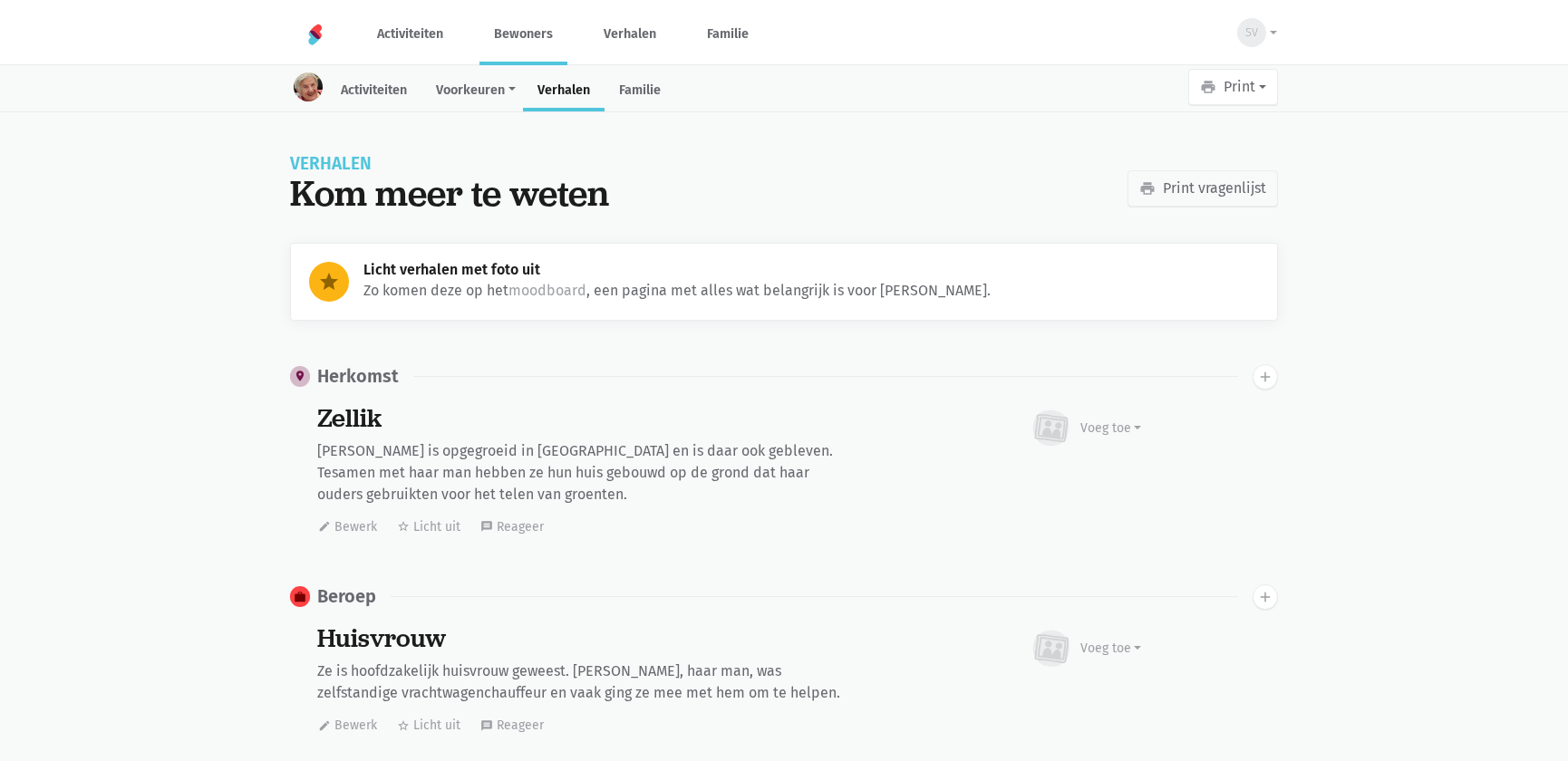
scroll to position [5500, 0]
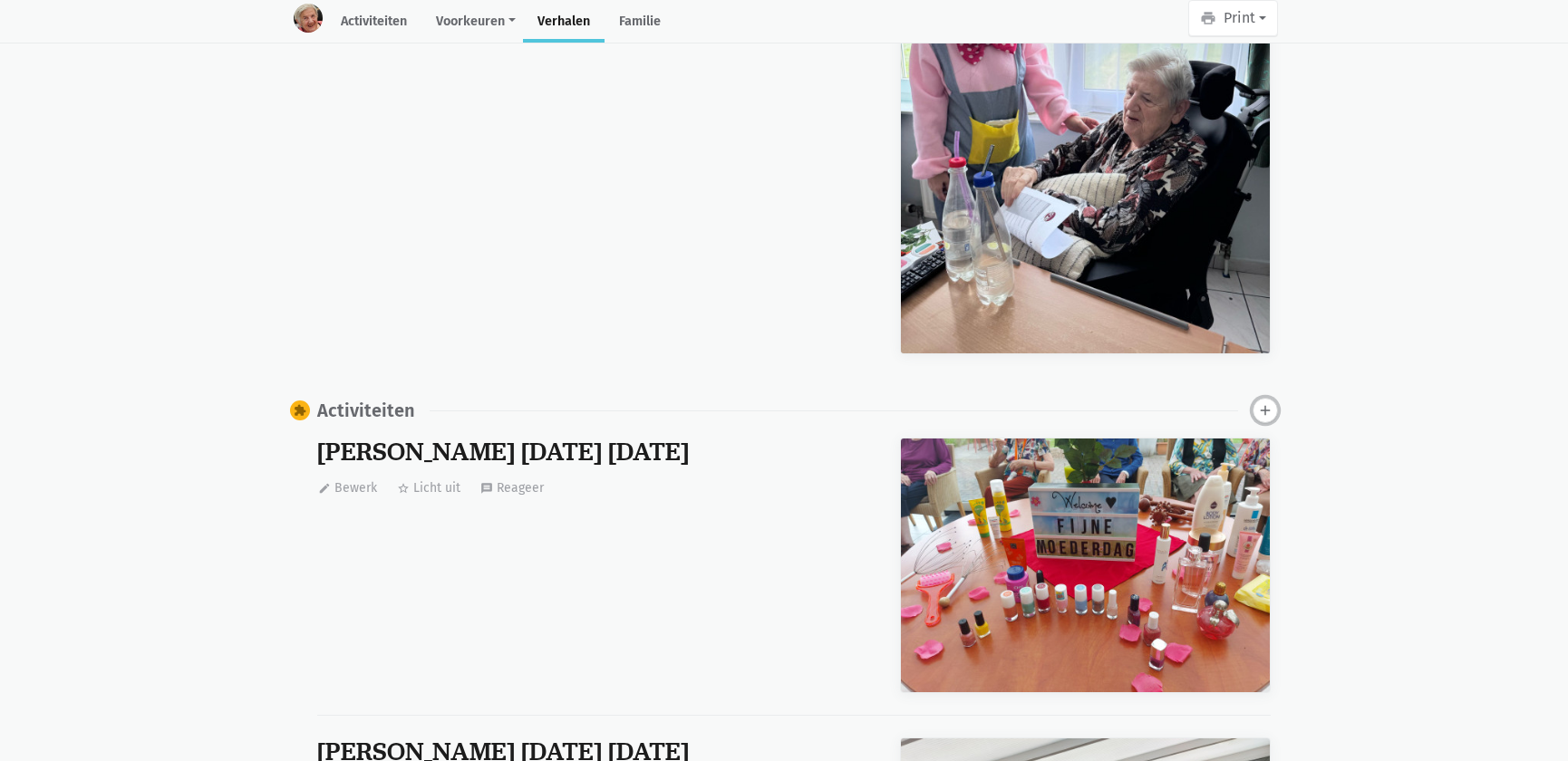
click at [1276, 398] on button "add" at bounding box center [1265, 410] width 25 height 25
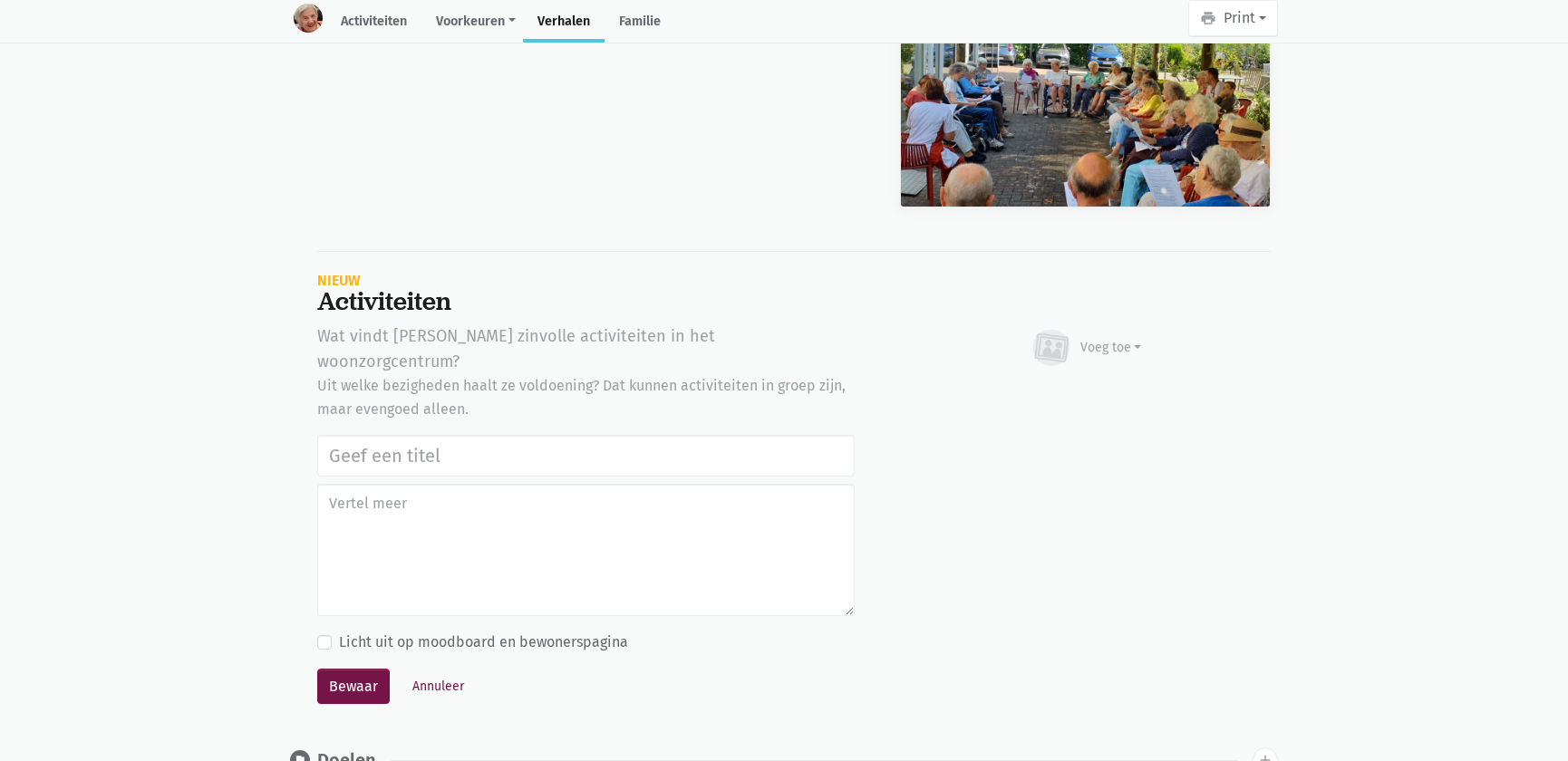
click at [544, 436] on input "text" at bounding box center [586, 456] width 537 height 42
type input "Notenclub in de buitenlucht 13/08/2025"
click at [1081, 337] on button "Voeg toe" at bounding box center [1086, 348] width 114 height 48
click at [1064, 385] on link "Afbeelding" at bounding box center [1075, 400] width 132 height 31
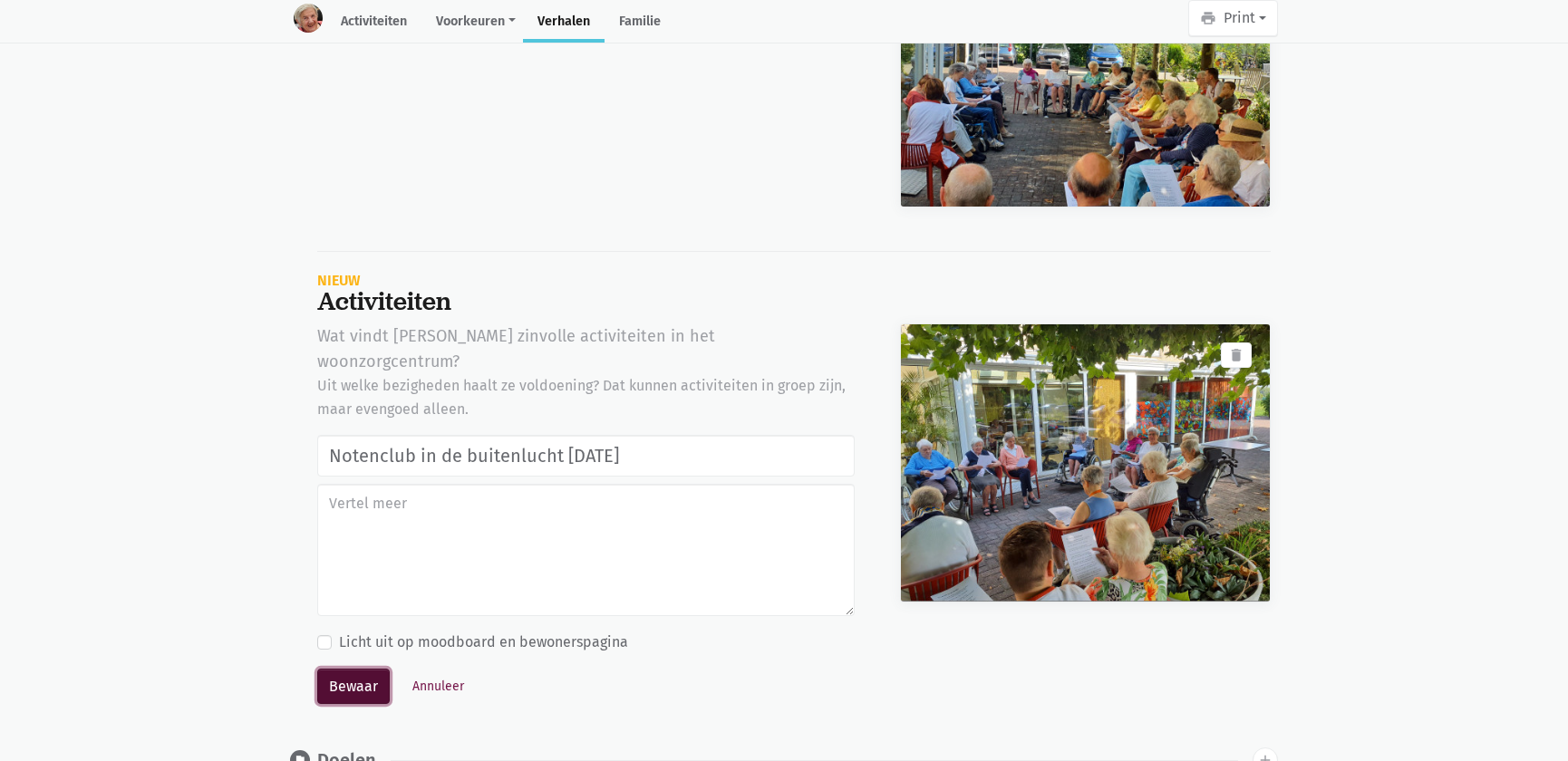
click at [333, 669] on button "Bewaar" at bounding box center [354, 686] width 73 height 36
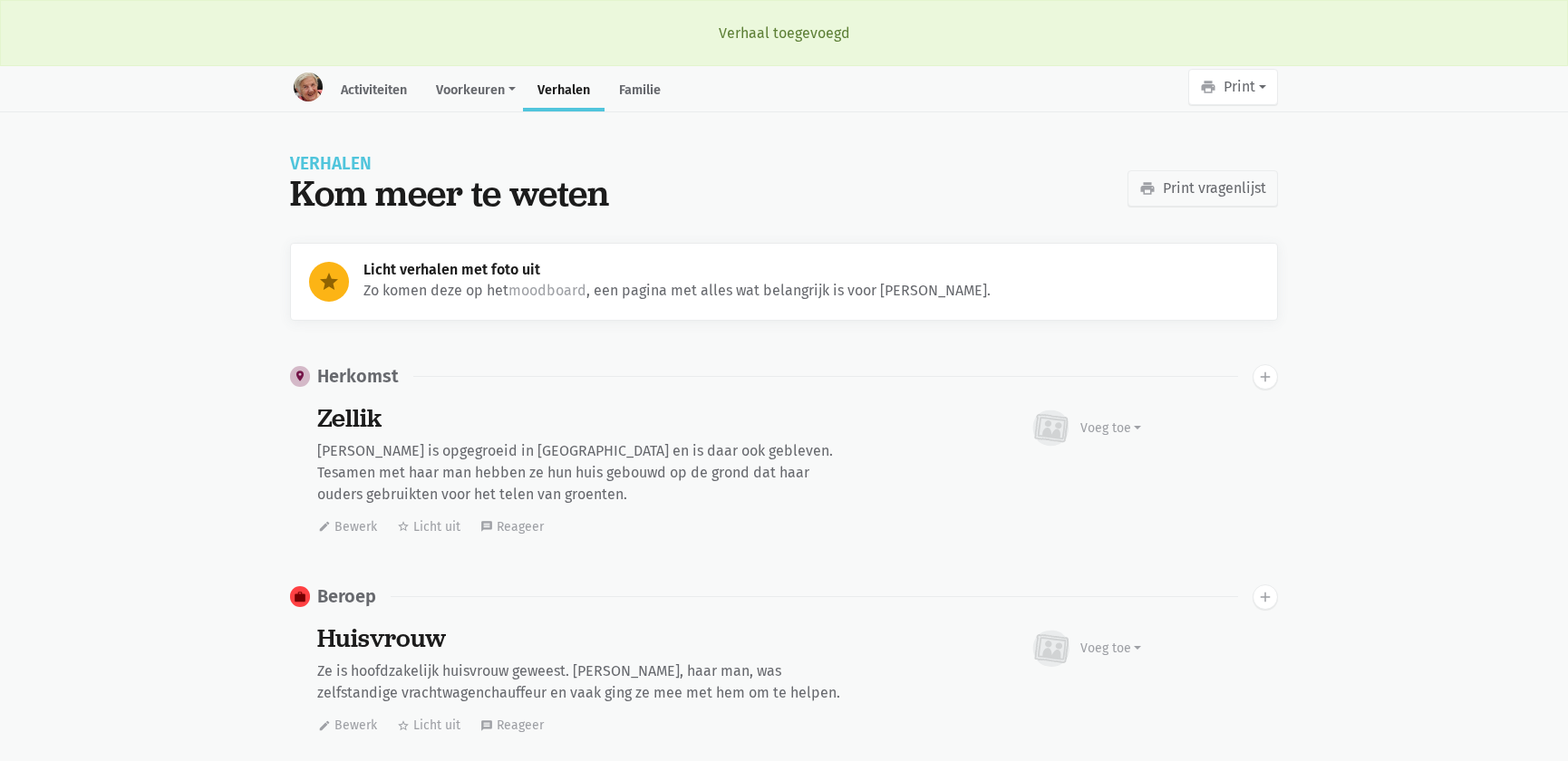
scroll to position [5500, 0]
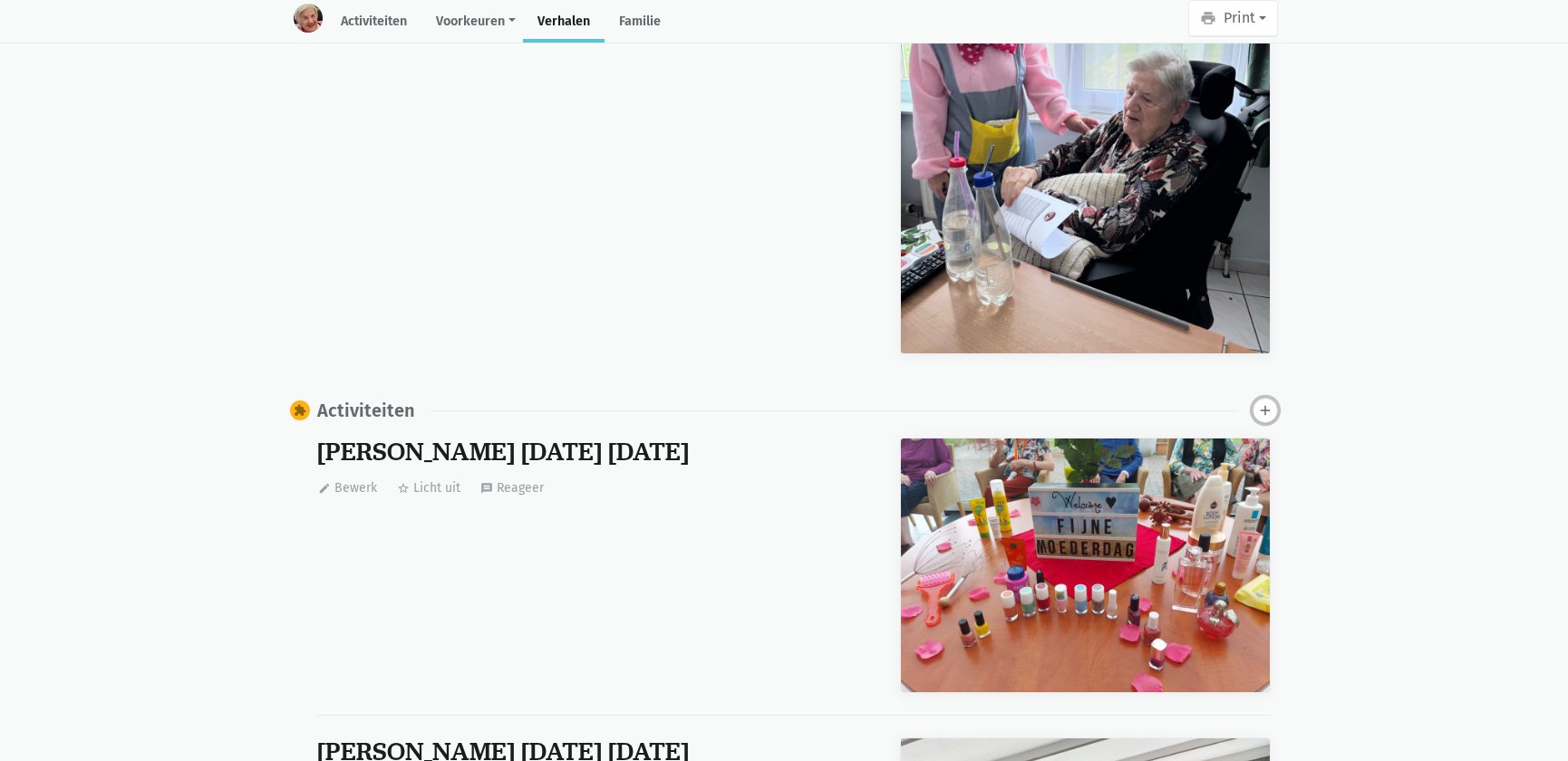
click at [1262, 403] on icon "add" at bounding box center [1265, 410] width 16 height 16
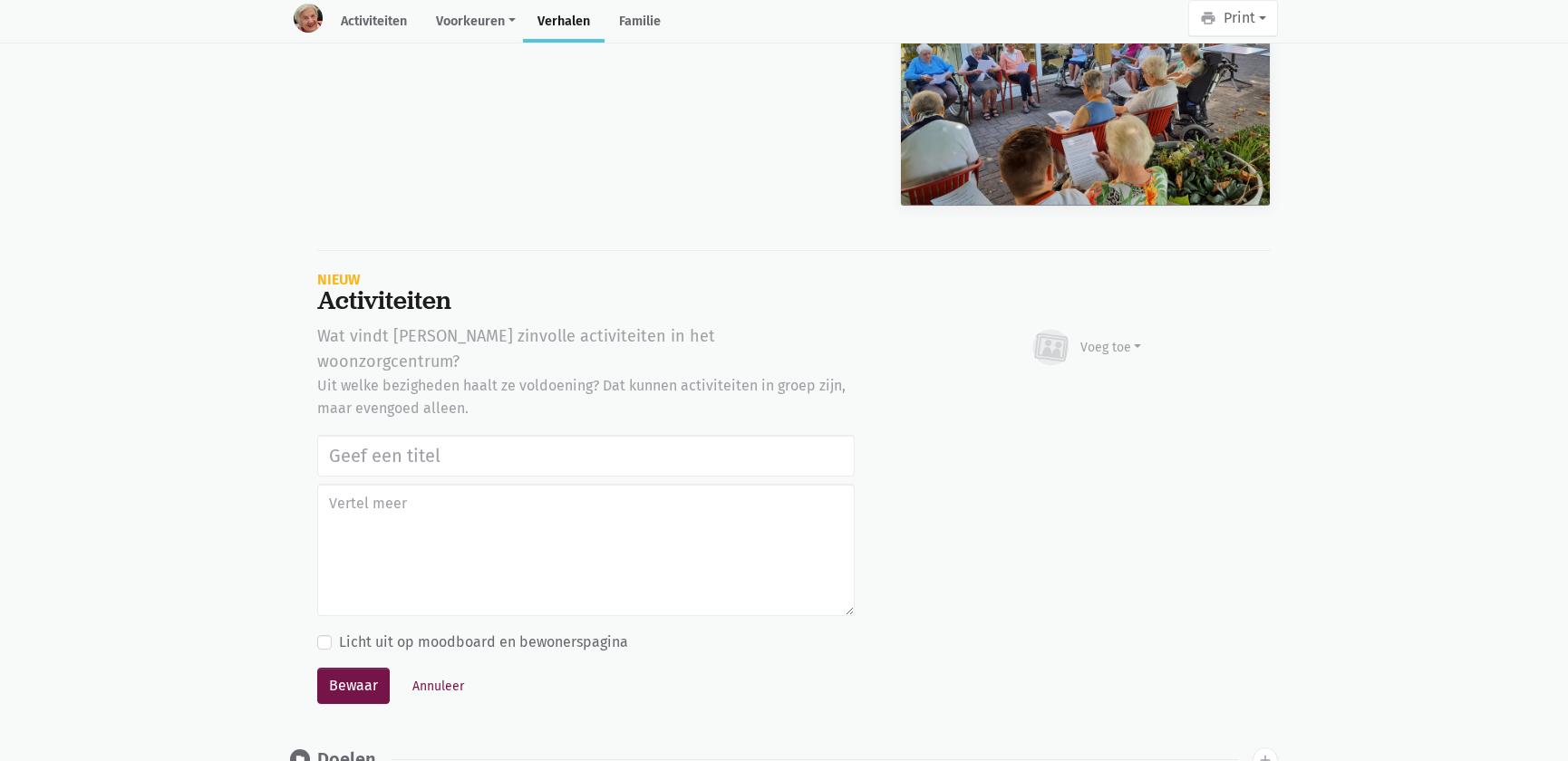
click at [395, 436] on input "text" at bounding box center [586, 456] width 537 height 42
type input "Notenclub in de buitenlucht 13/08/2025"
click at [1054, 334] on icon at bounding box center [1051, 348] width 35 height 29
click at [1091, 415] on link "Youtube video" at bounding box center [1075, 430] width 132 height 31
click at [1117, 328] on div "Voeg toe" at bounding box center [1086, 348] width 113 height 40
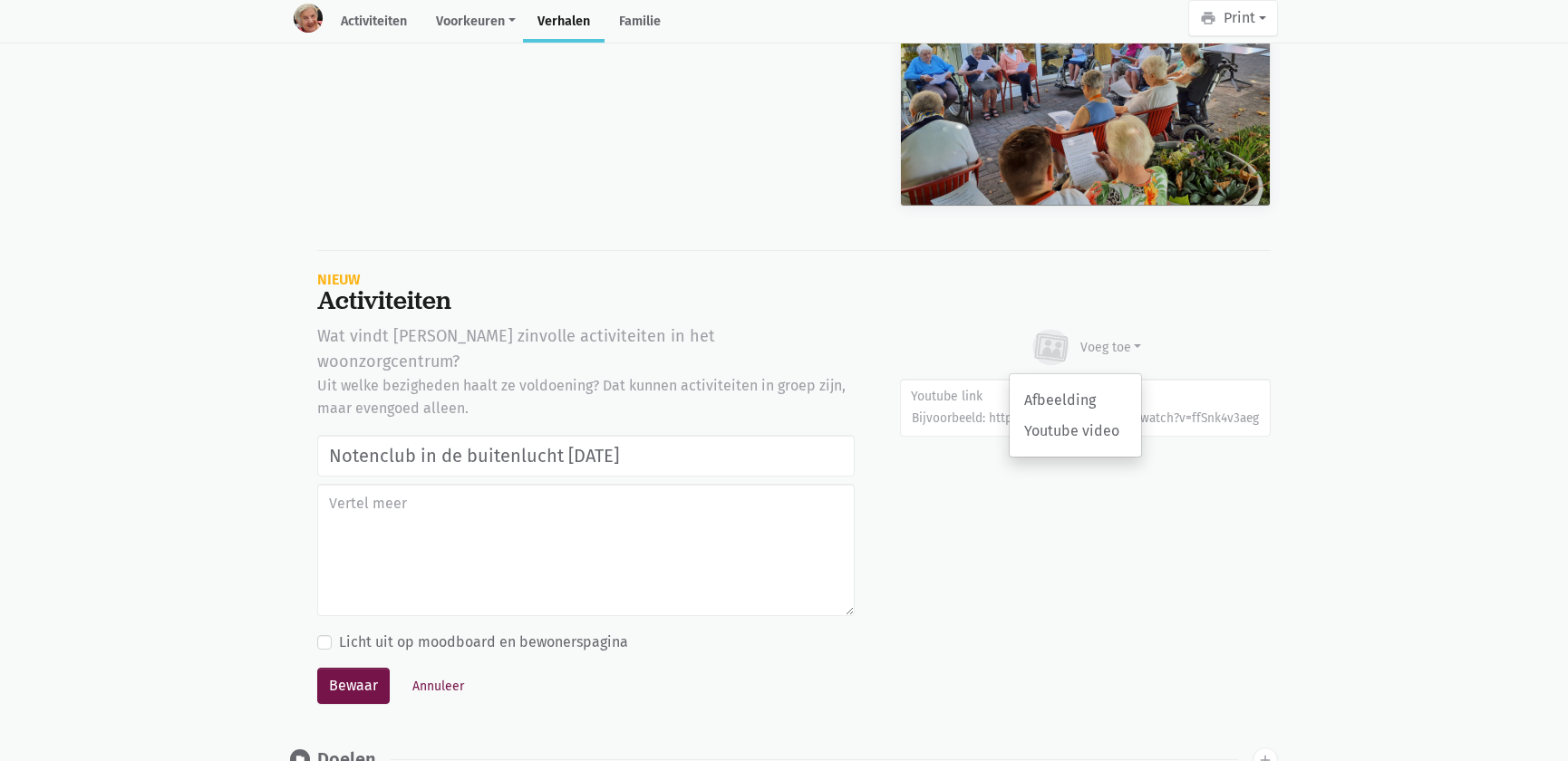
click at [1101, 373] on div "Afbeelding Youtube video" at bounding box center [1075, 415] width 133 height 84
click at [1115, 339] on div "Voeg toe" at bounding box center [1112, 348] width 62 height 19
click at [1086, 385] on link "Afbeelding" at bounding box center [1075, 400] width 132 height 31
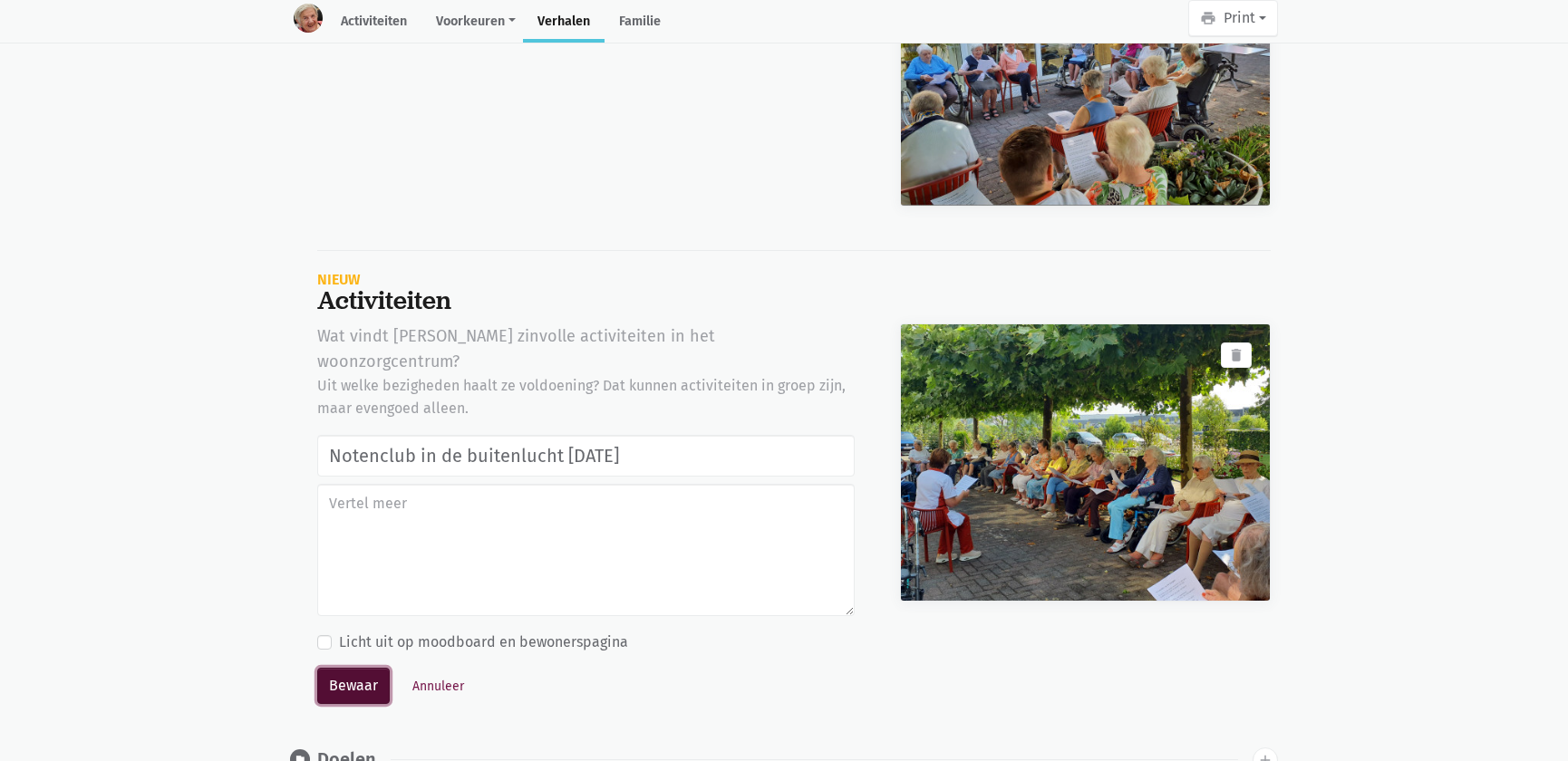
click at [341, 668] on button "Bewaar" at bounding box center [354, 685] width 73 height 36
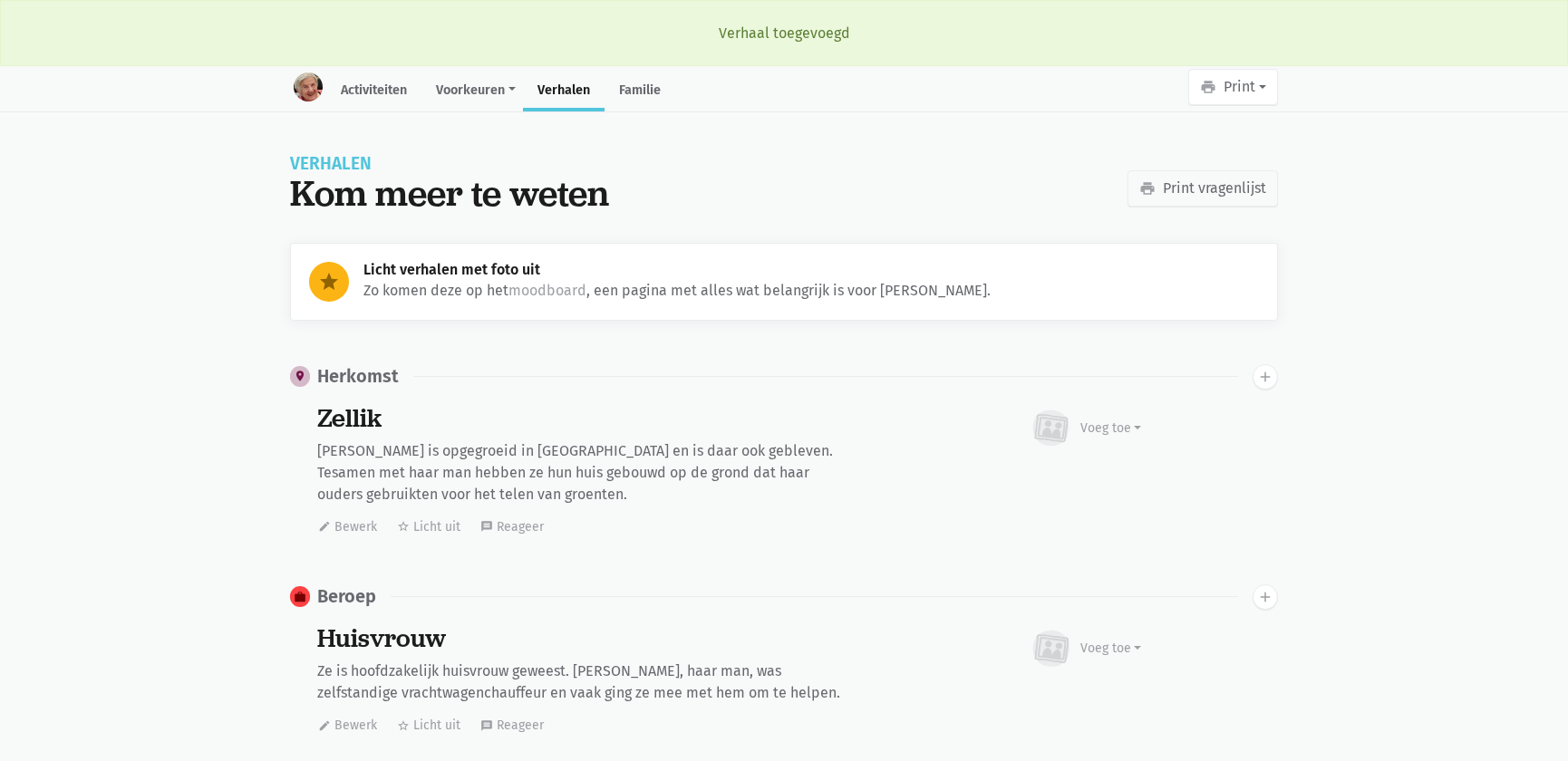
scroll to position [5500, 0]
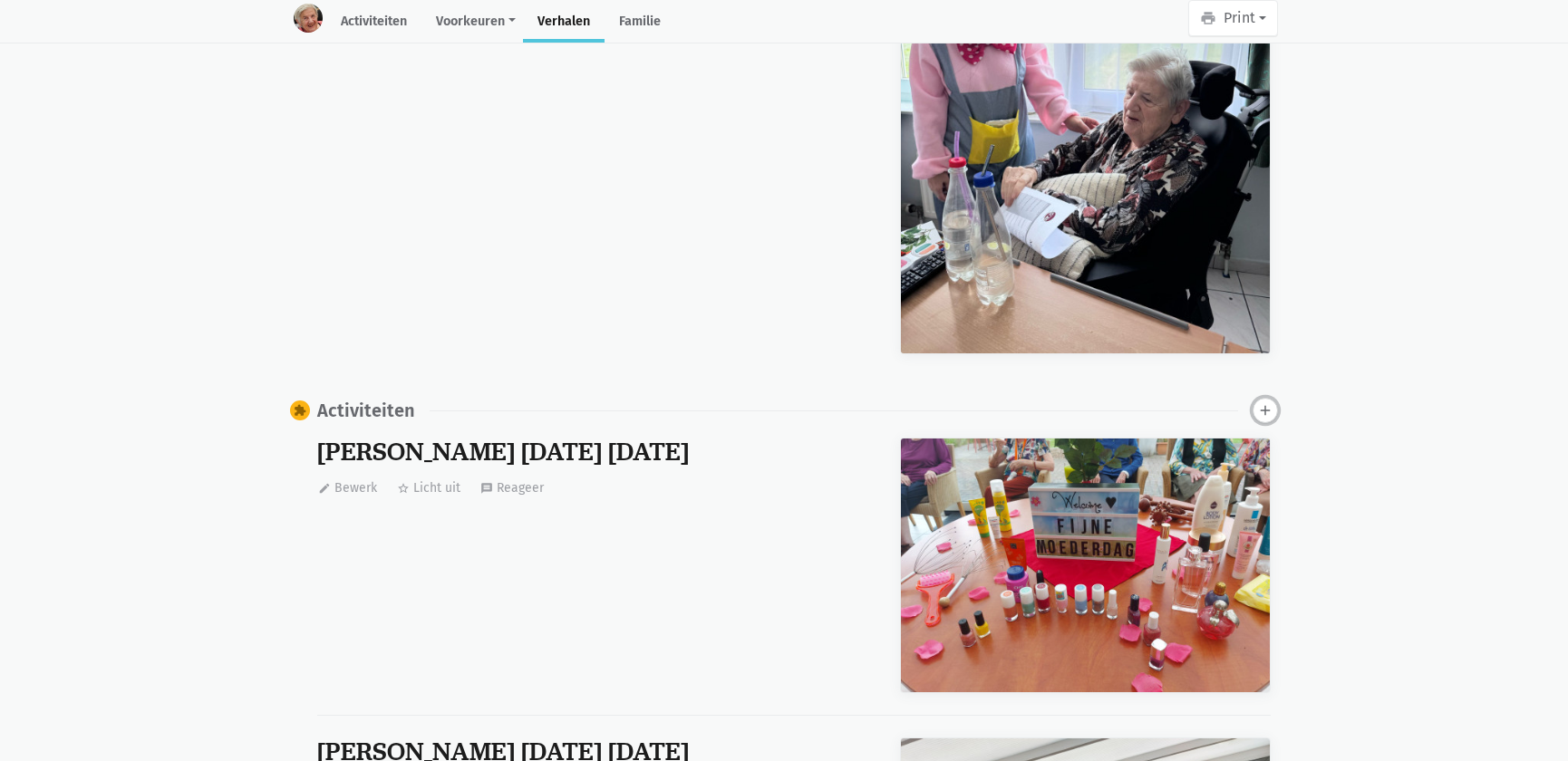
click icon "add"
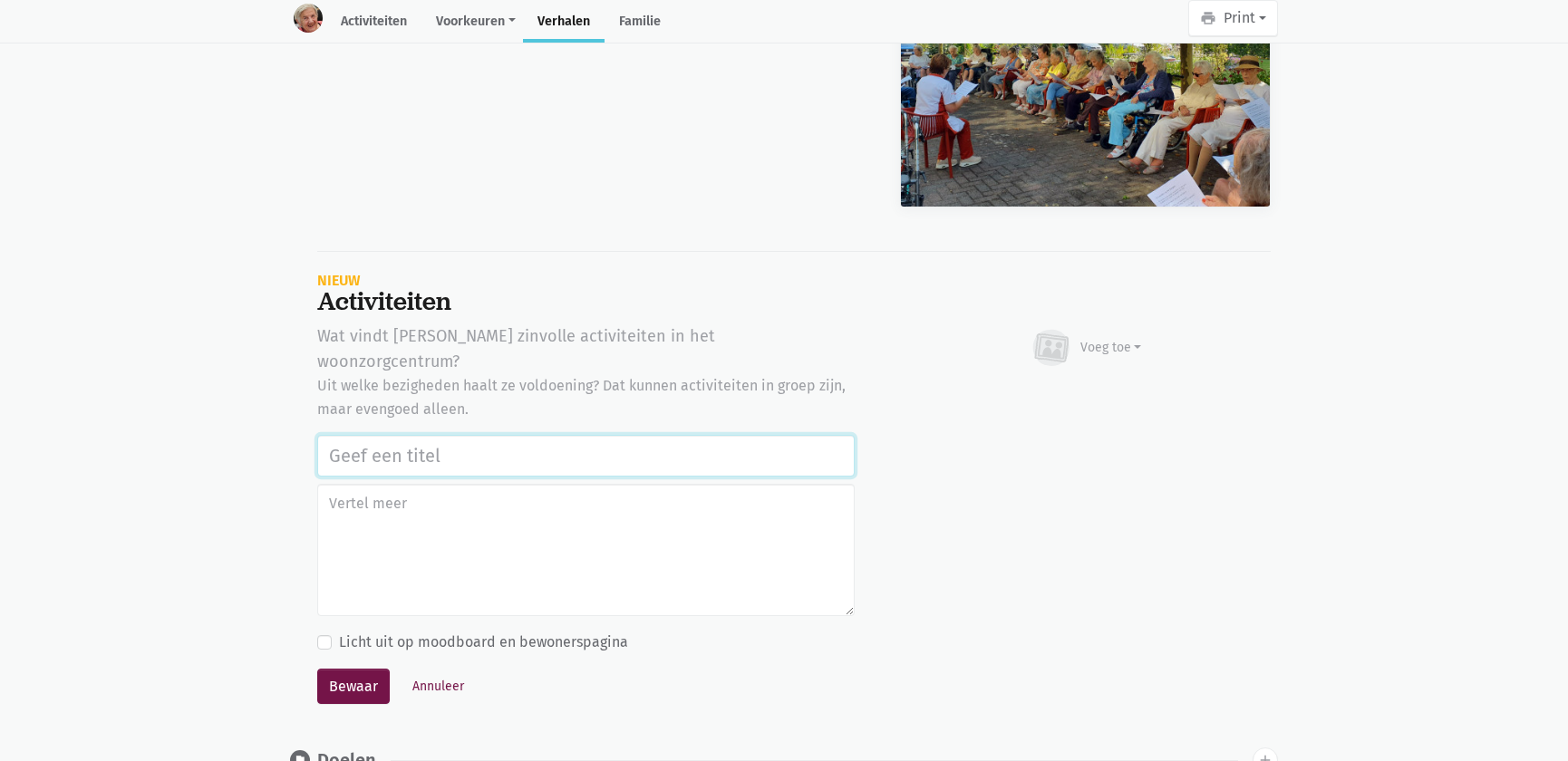
click input "text"
paste input "Notenclub in de buitenlucht 13/08/2025"
type input "Notenclub in de buitenlucht 13/08/2025"
click div "Voeg toe"
click link "Afbeelding"
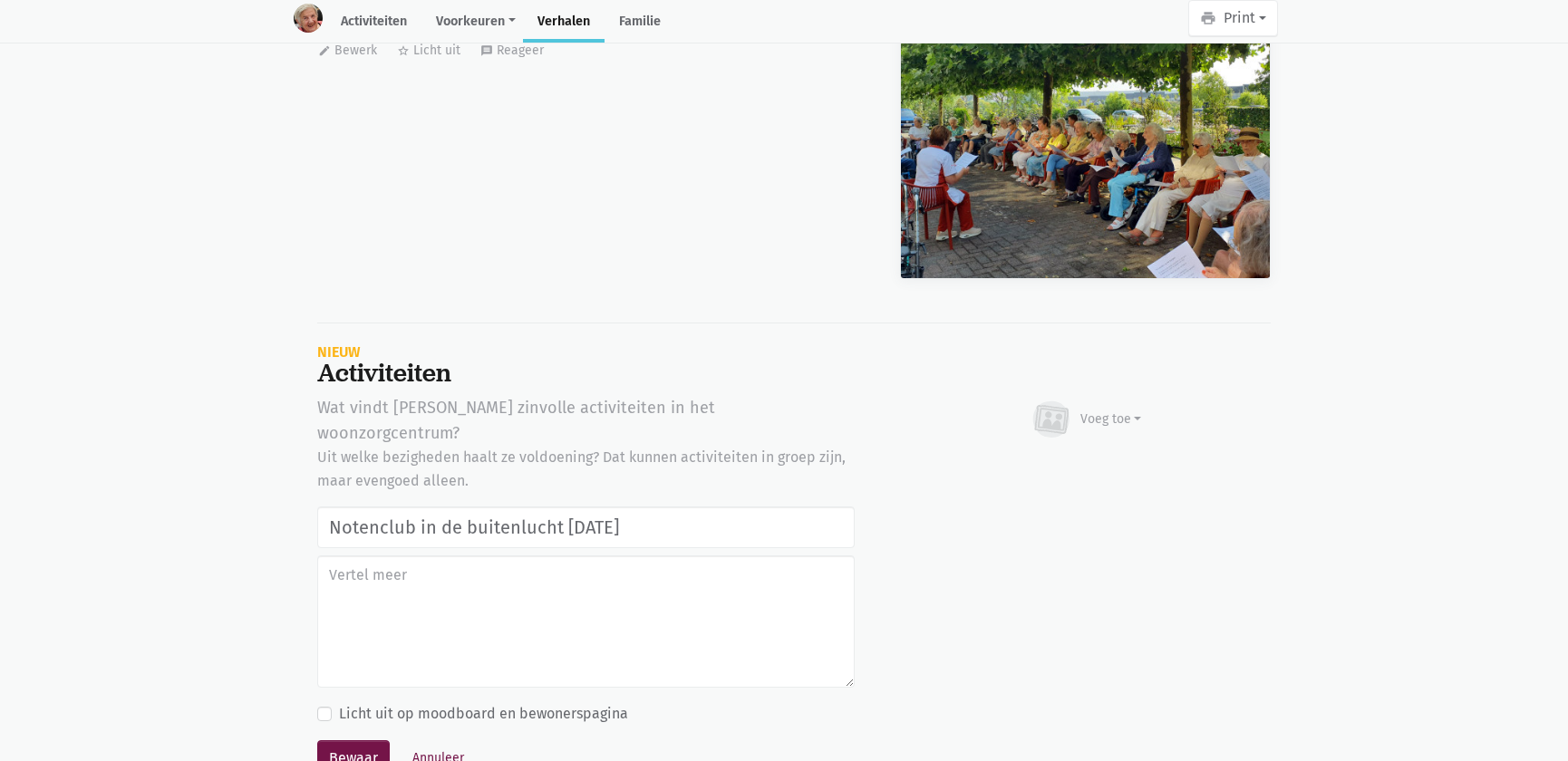
scroll to position [17048, 0]
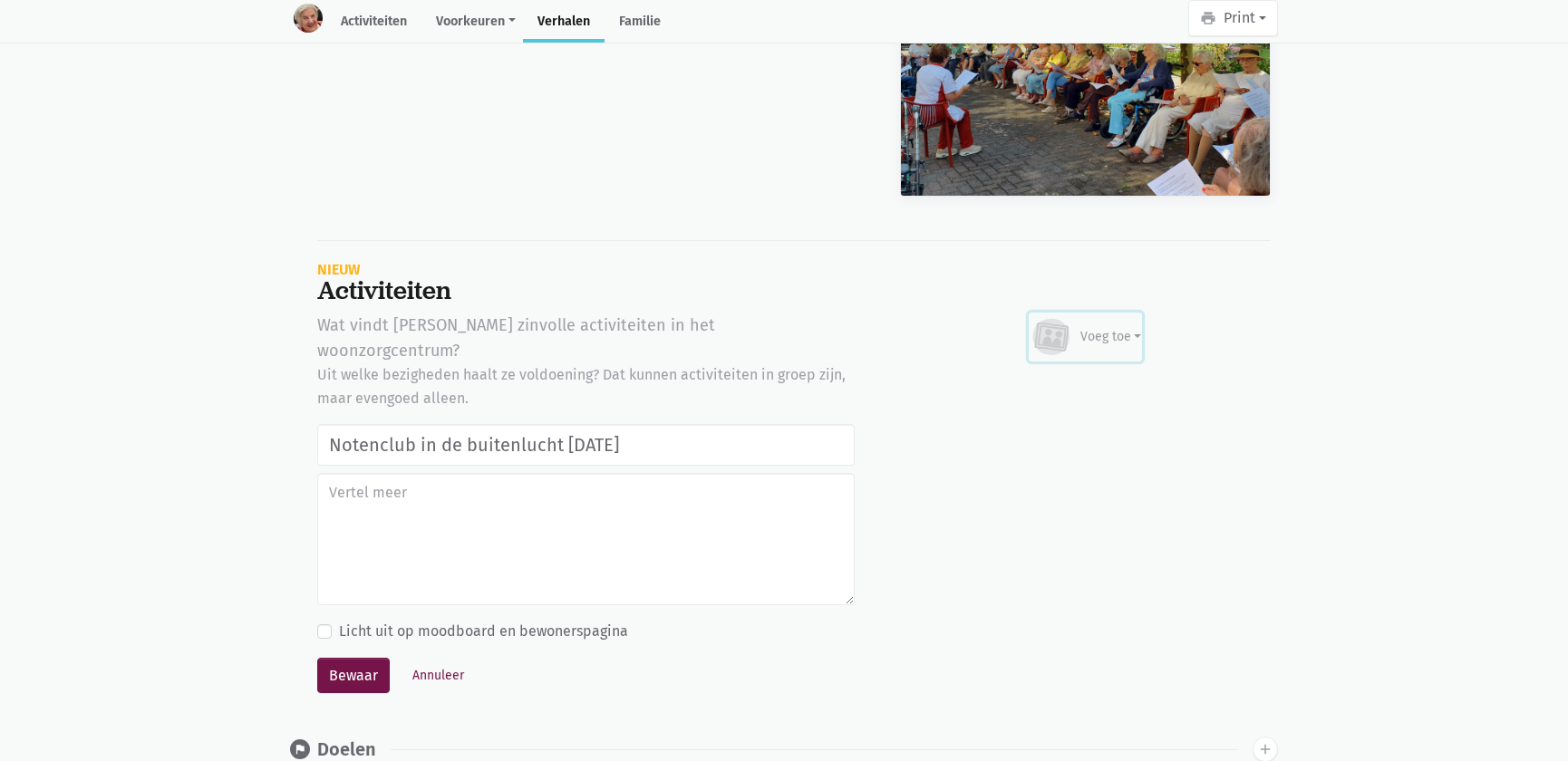
click div "Voeg toe"
click link "Afbeelding"
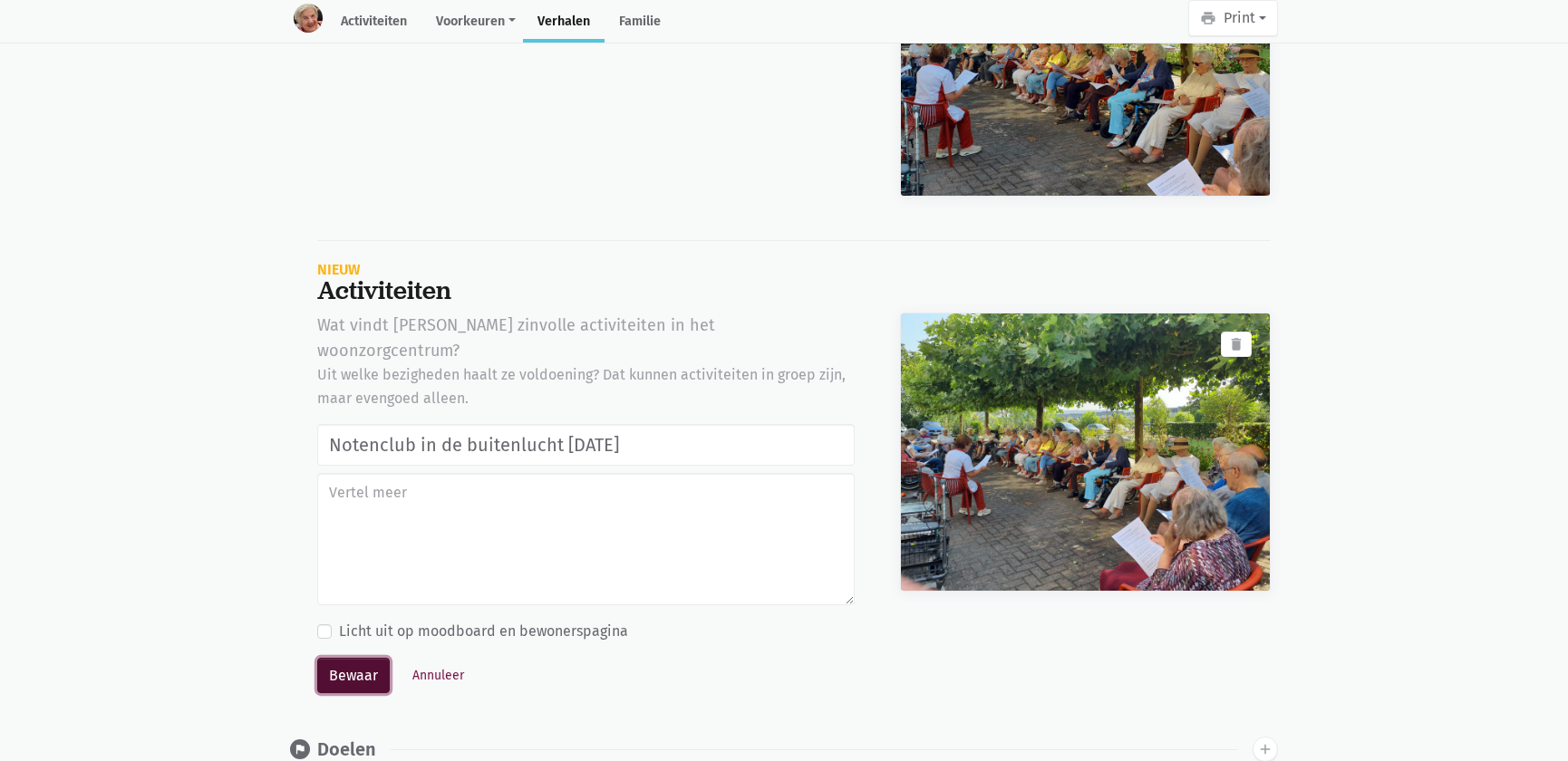
click button "Bewaar"
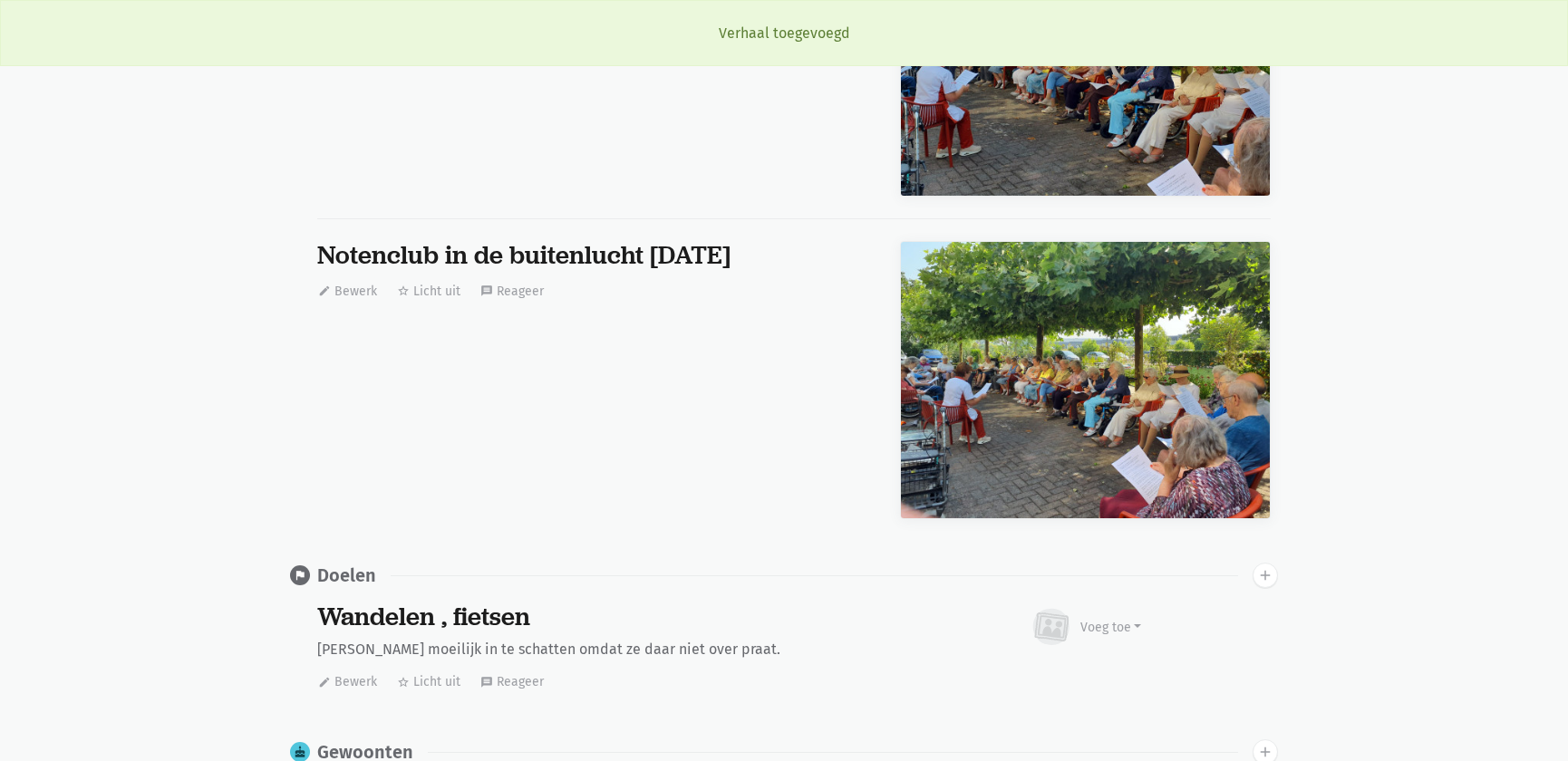
scroll to position [0, 0]
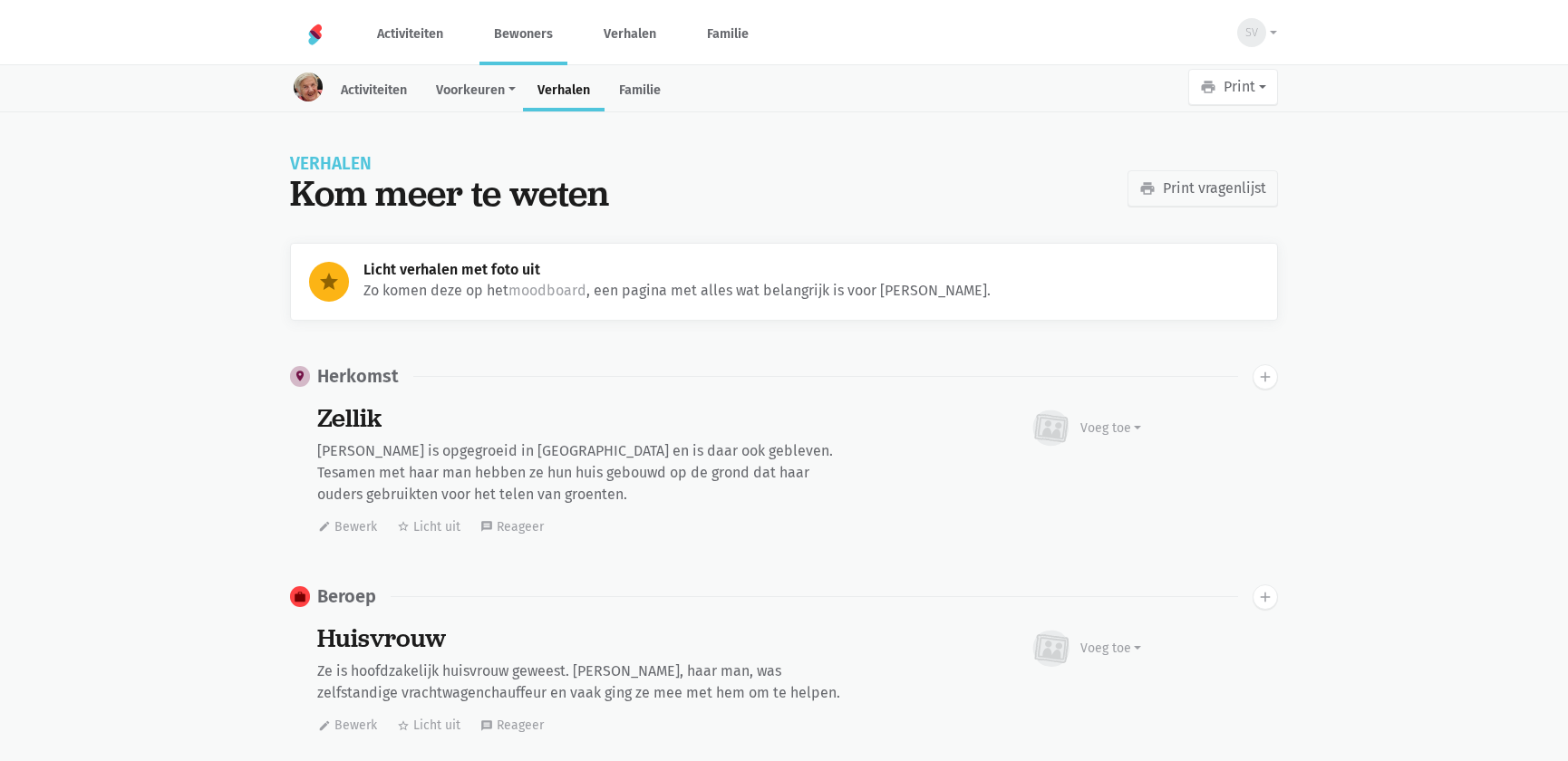
click link "Bewoners"
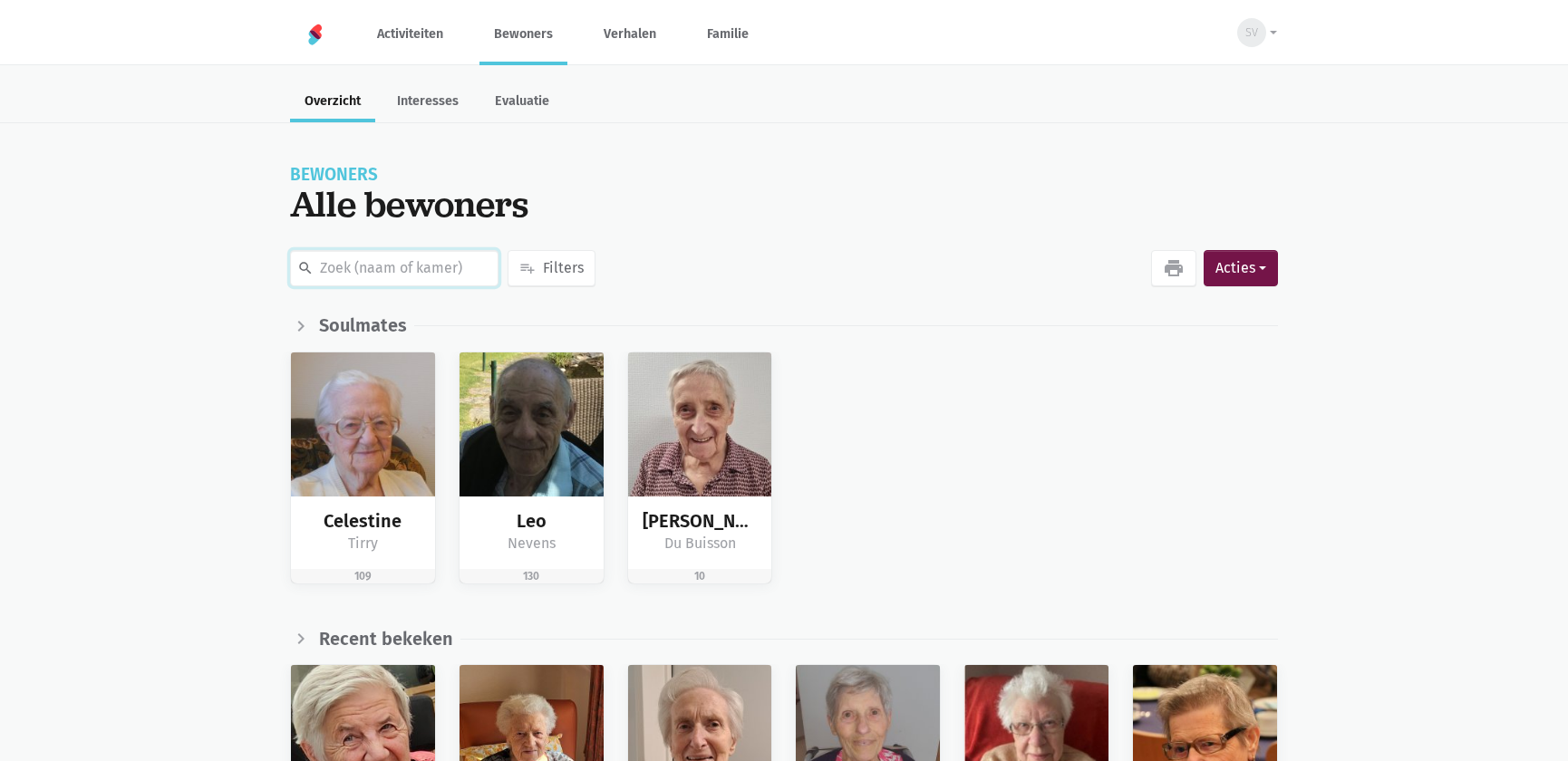
click at [375, 272] on input "text" at bounding box center [395, 268] width 209 height 36
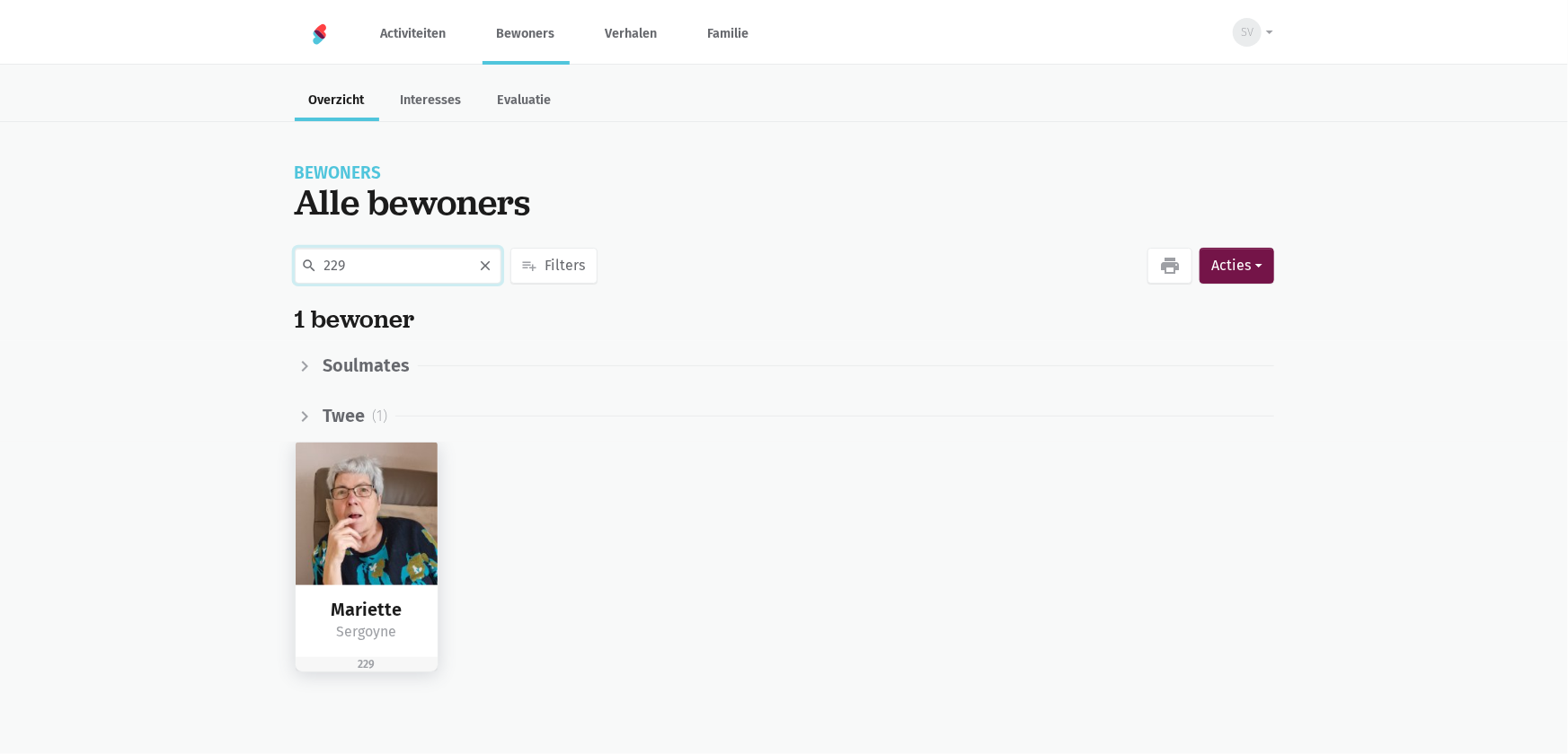
type input "229"
click at [379, 525] on img at bounding box center [367, 514] width 143 height 143
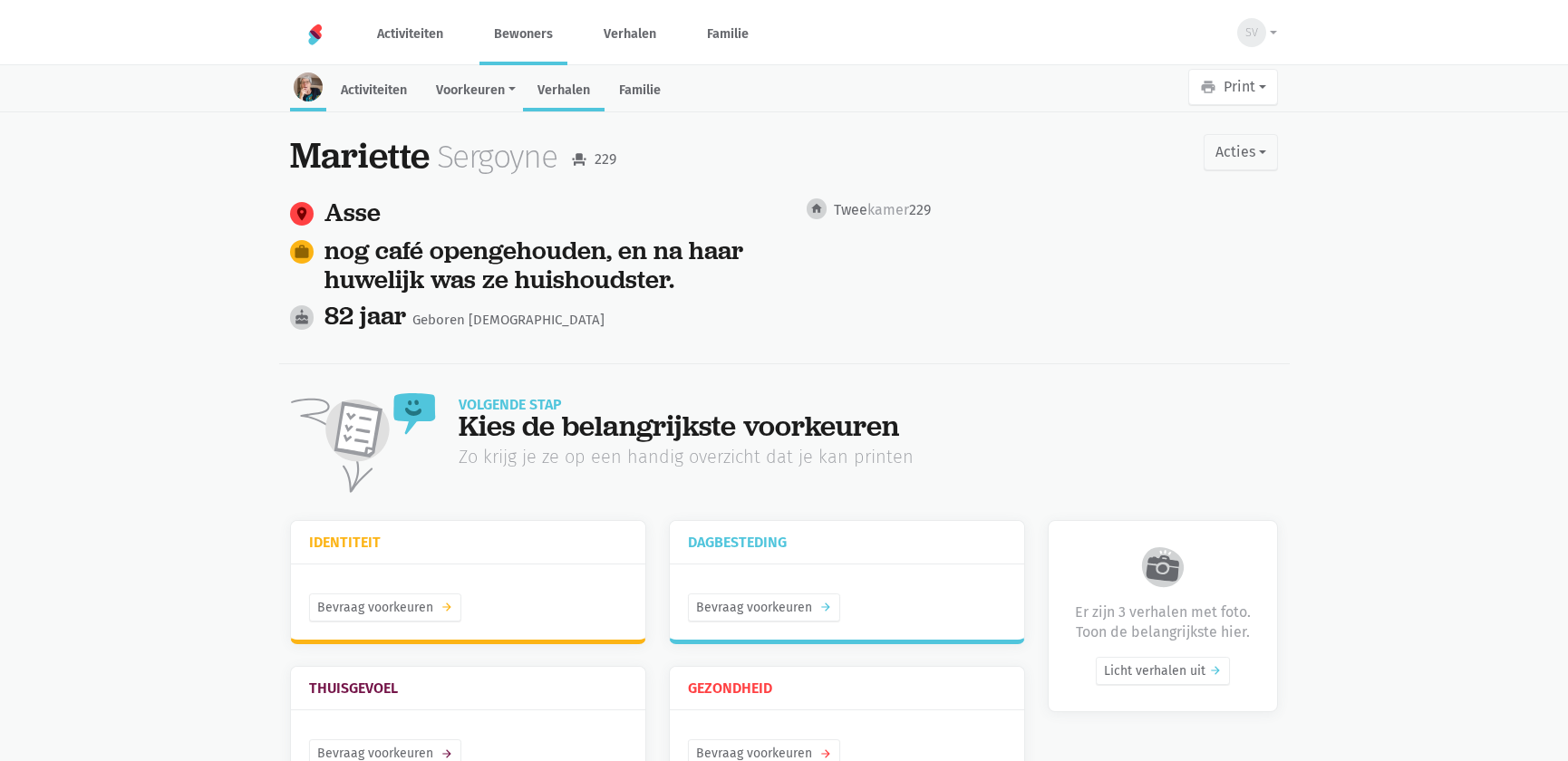
click at [554, 103] on link "Verhalen" at bounding box center [563, 92] width 81 height 39
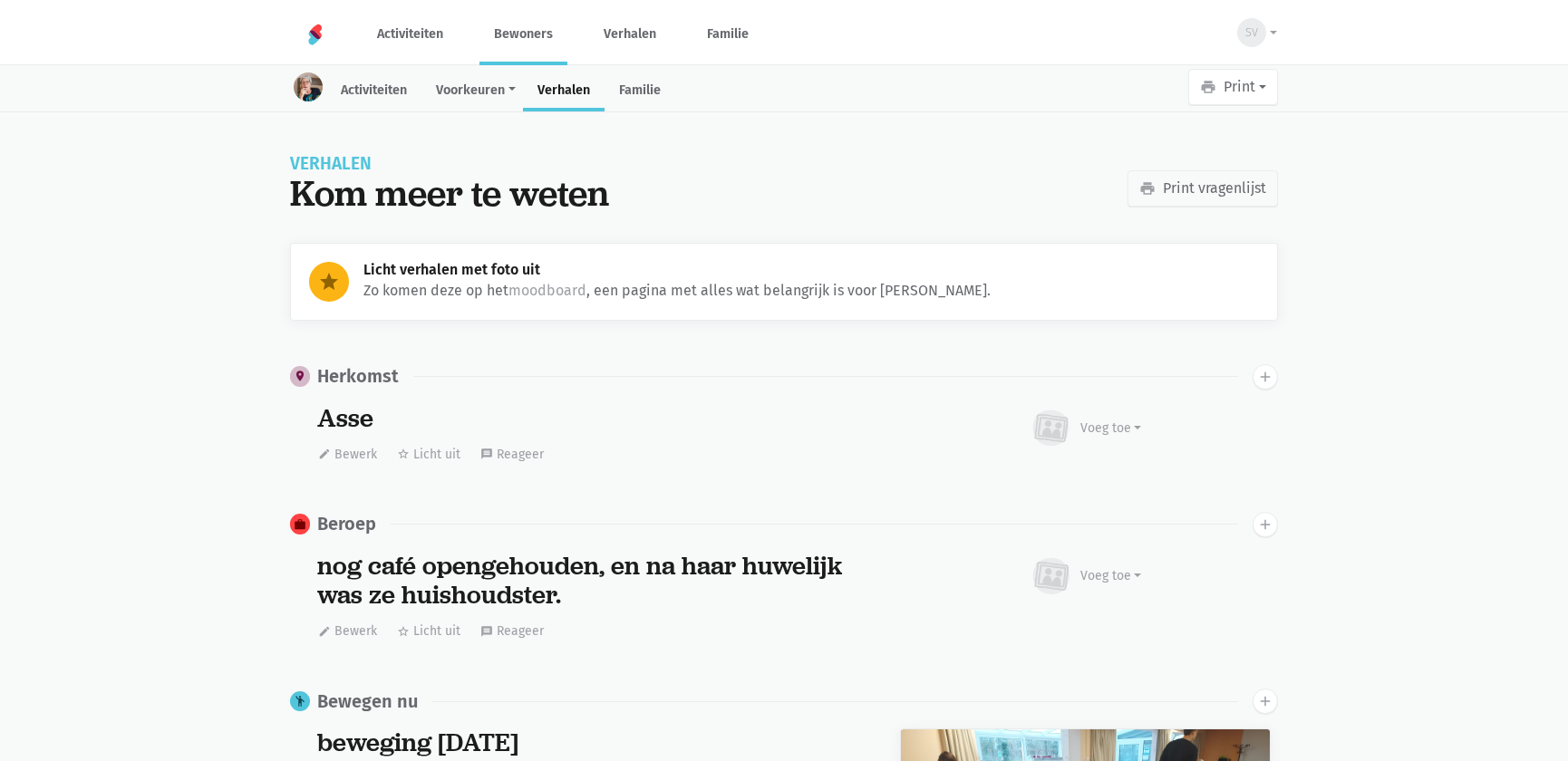
scroll to position [681, 0]
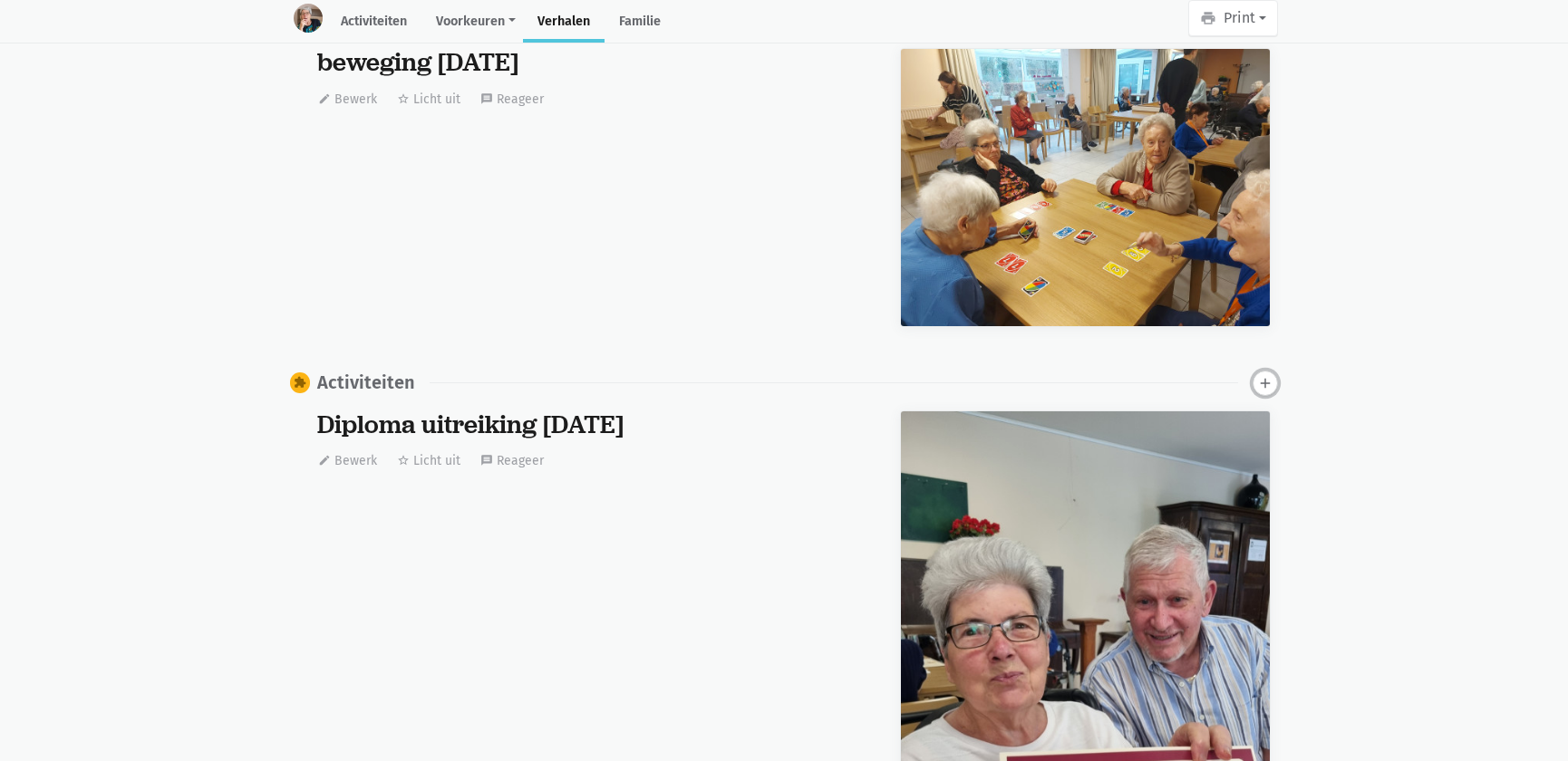
click at [1263, 380] on icon "add" at bounding box center [1265, 382] width 16 height 16
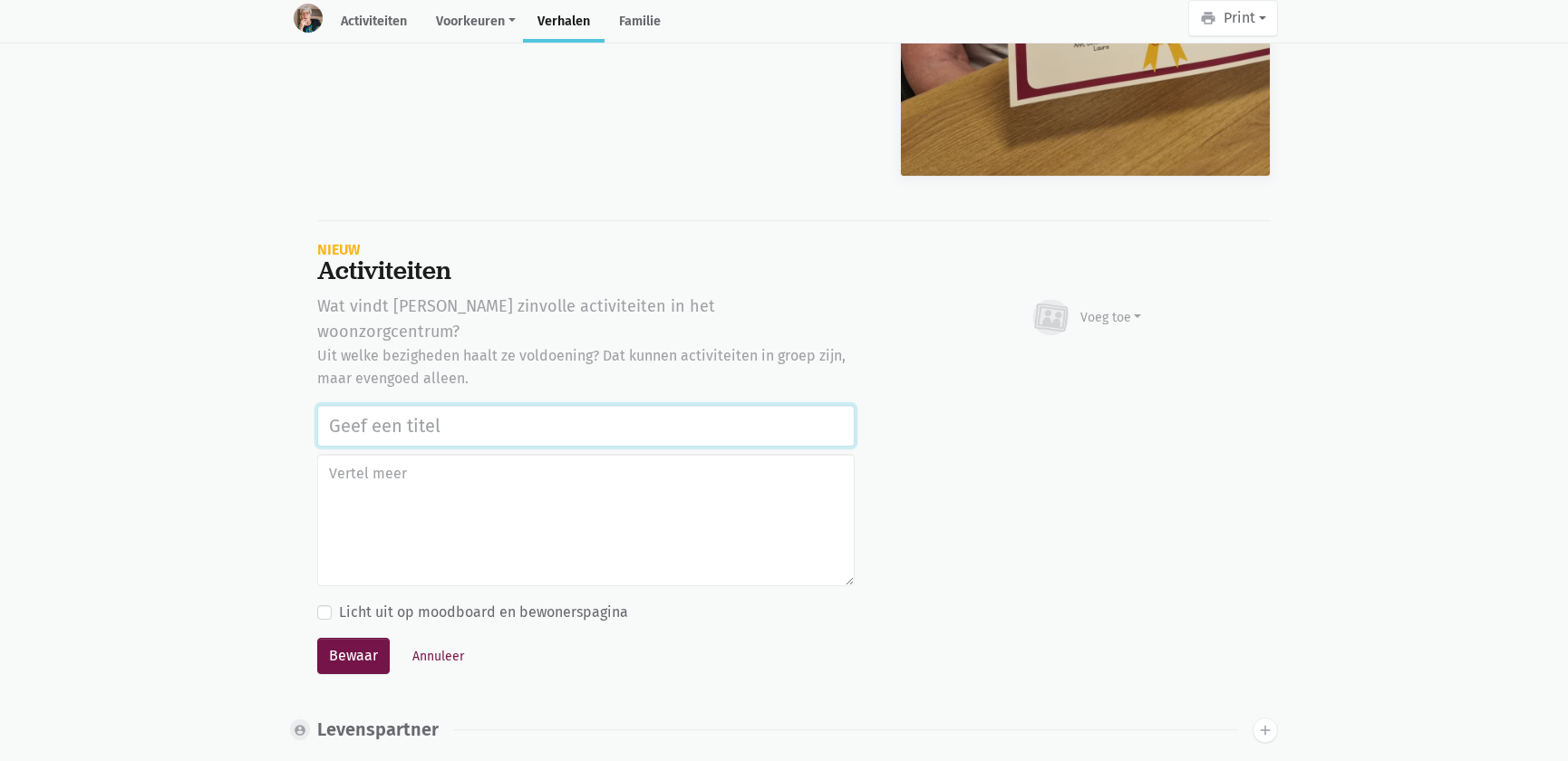
click at [481, 405] on input "text" at bounding box center [586, 425] width 537 height 42
paste input "Notenclub in de buitenlucht 13/08/2025"
type input "Notenclub in de buitenlucht 13/08/2025"
click at [1106, 300] on div "Voeg toe" at bounding box center [1086, 318] width 113 height 40
click at [1062, 363] on link "Afbeelding" at bounding box center [1075, 370] width 132 height 31
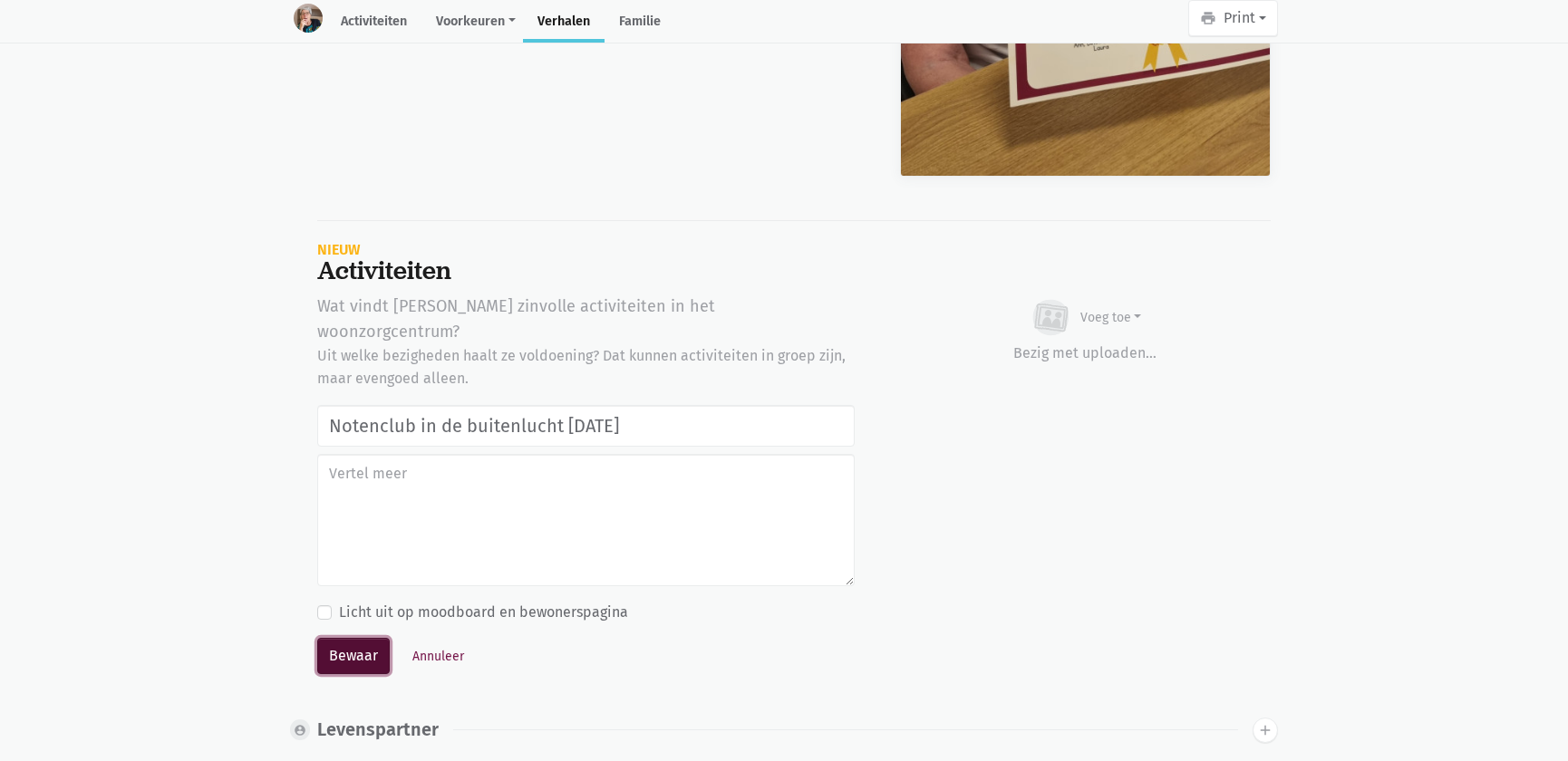
click at [337, 638] on button "Bewaar" at bounding box center [354, 656] width 73 height 36
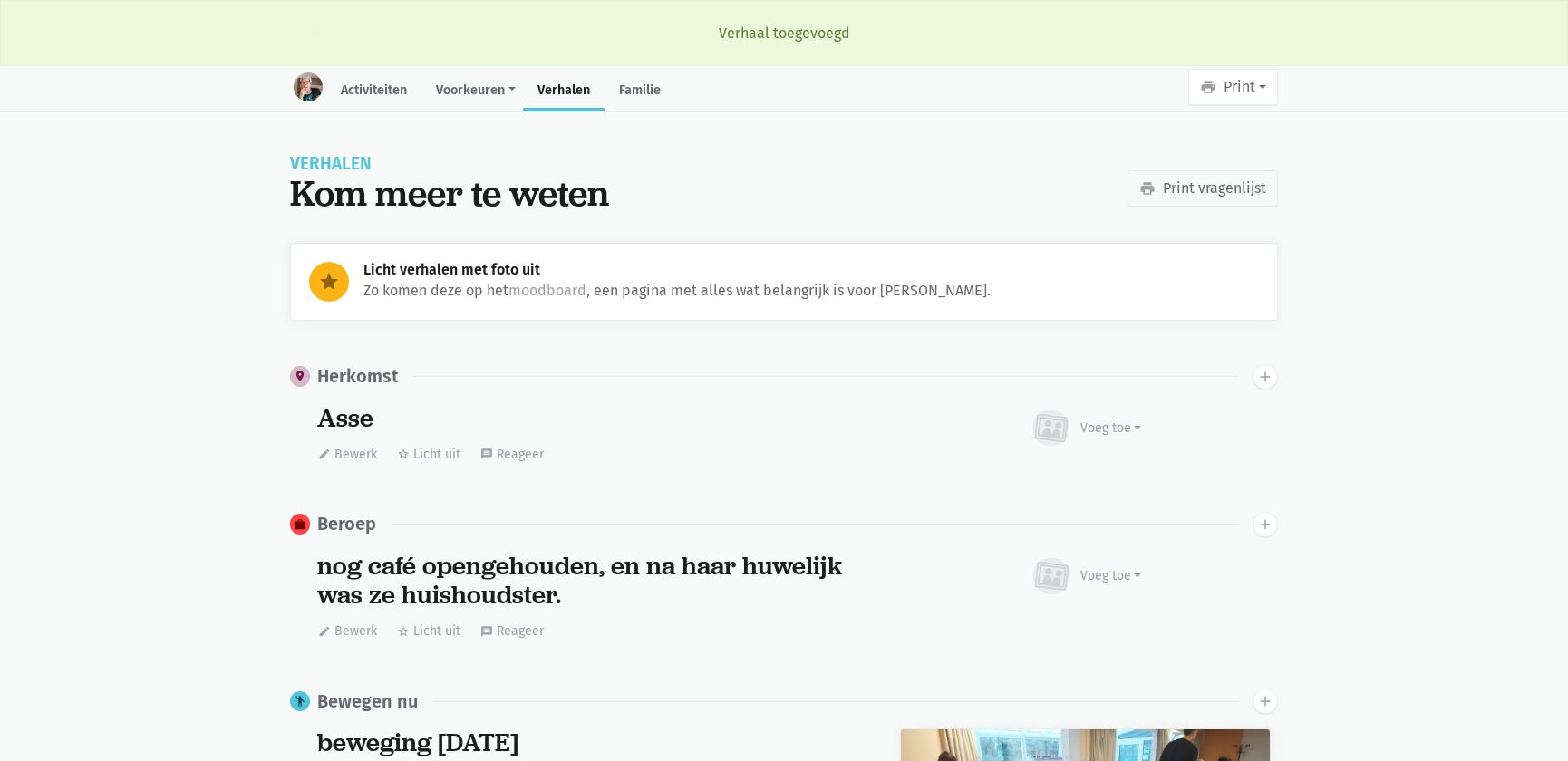
scroll to position [681, 0]
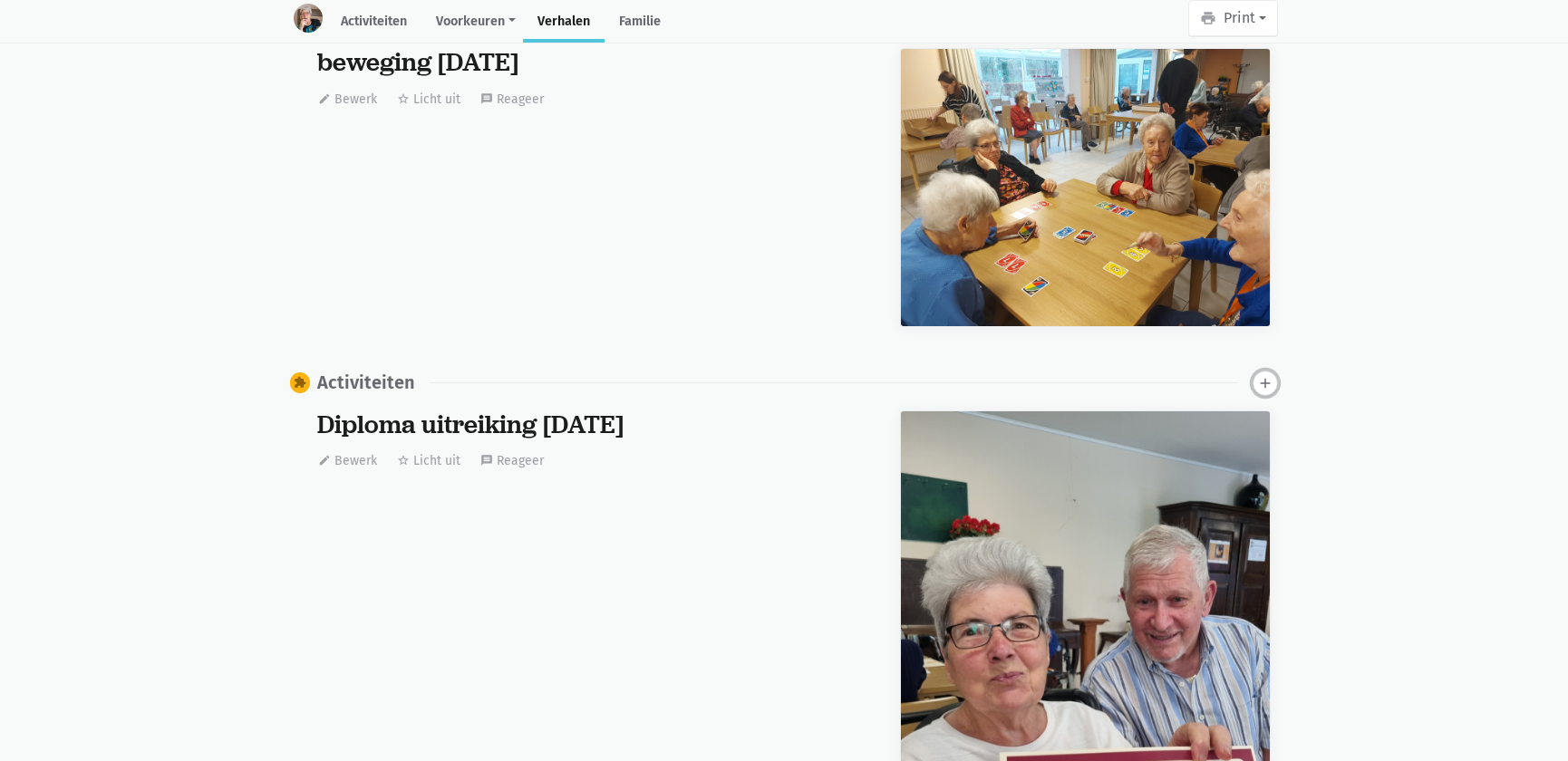
click at [1267, 379] on icon "add" at bounding box center [1265, 382] width 16 height 16
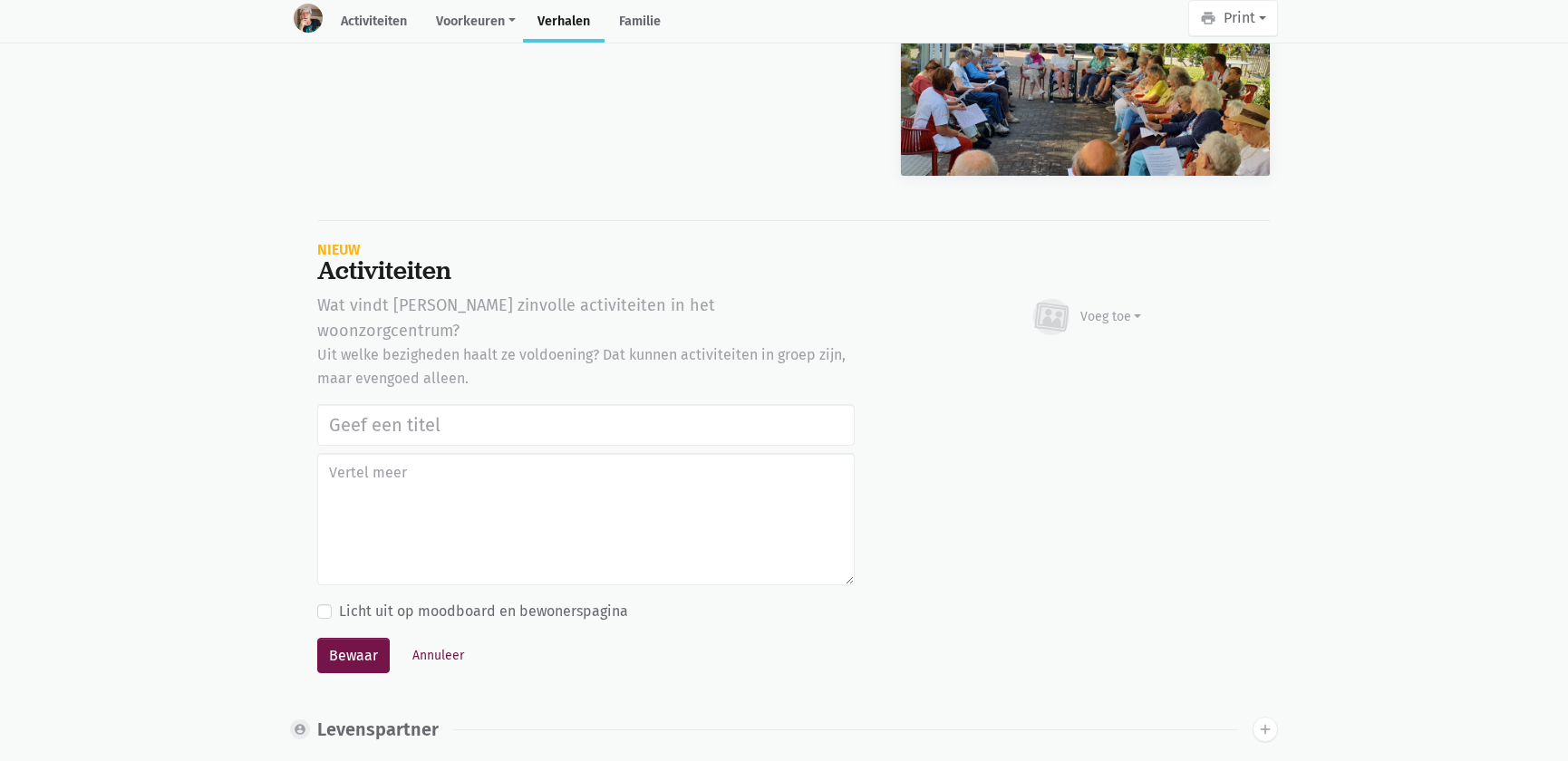
click at [369, 410] on input "text" at bounding box center [586, 424] width 537 height 42
type input "Notenclub in de buitenlucht 13/08/2025"
click at [1137, 323] on div "Voeg toe" at bounding box center [1112, 316] width 62 height 19
click at [1095, 363] on link "Afbeelding" at bounding box center [1075, 369] width 132 height 31
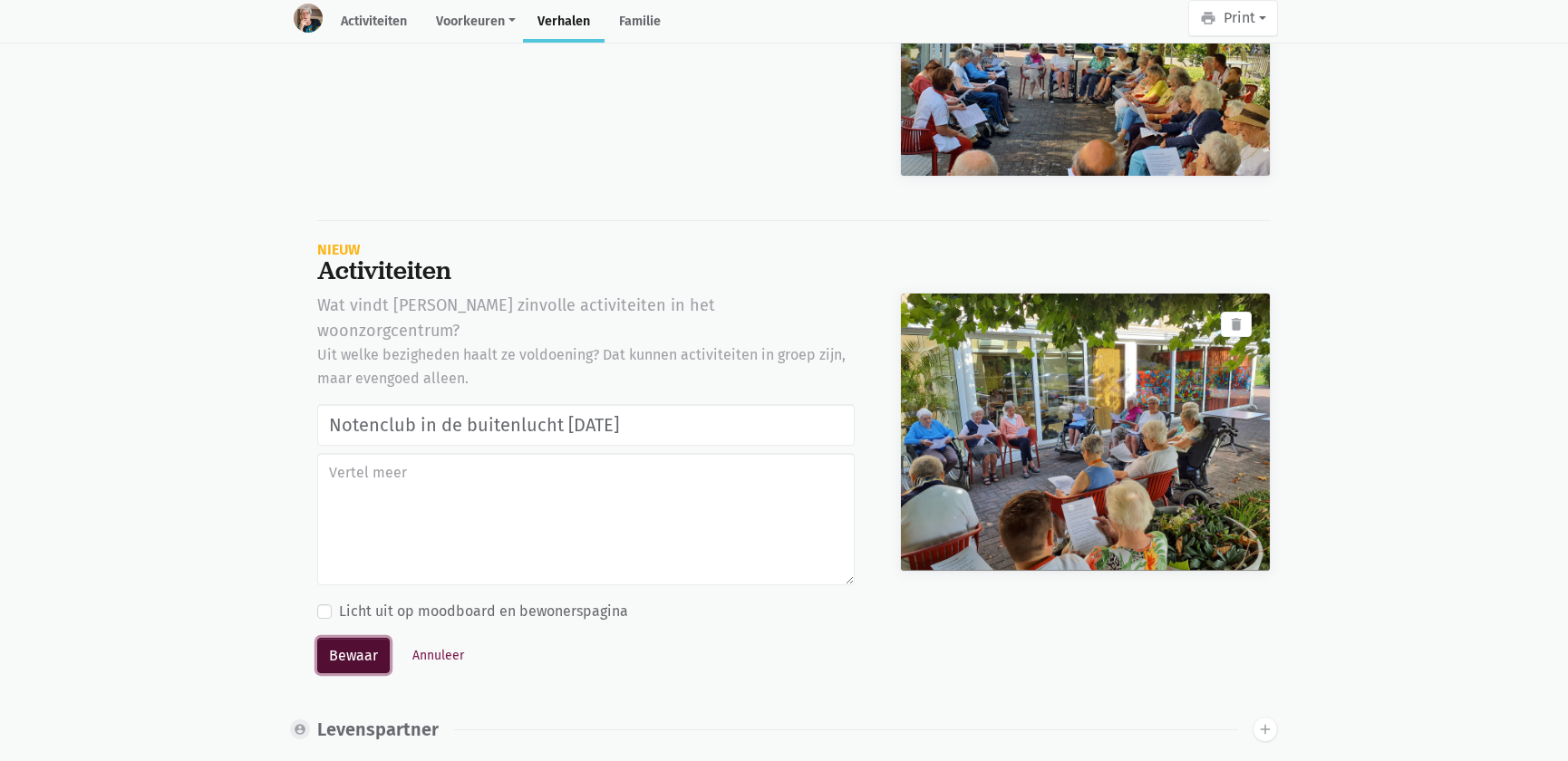
click at [347, 638] on button "Bewaar" at bounding box center [354, 656] width 73 height 36
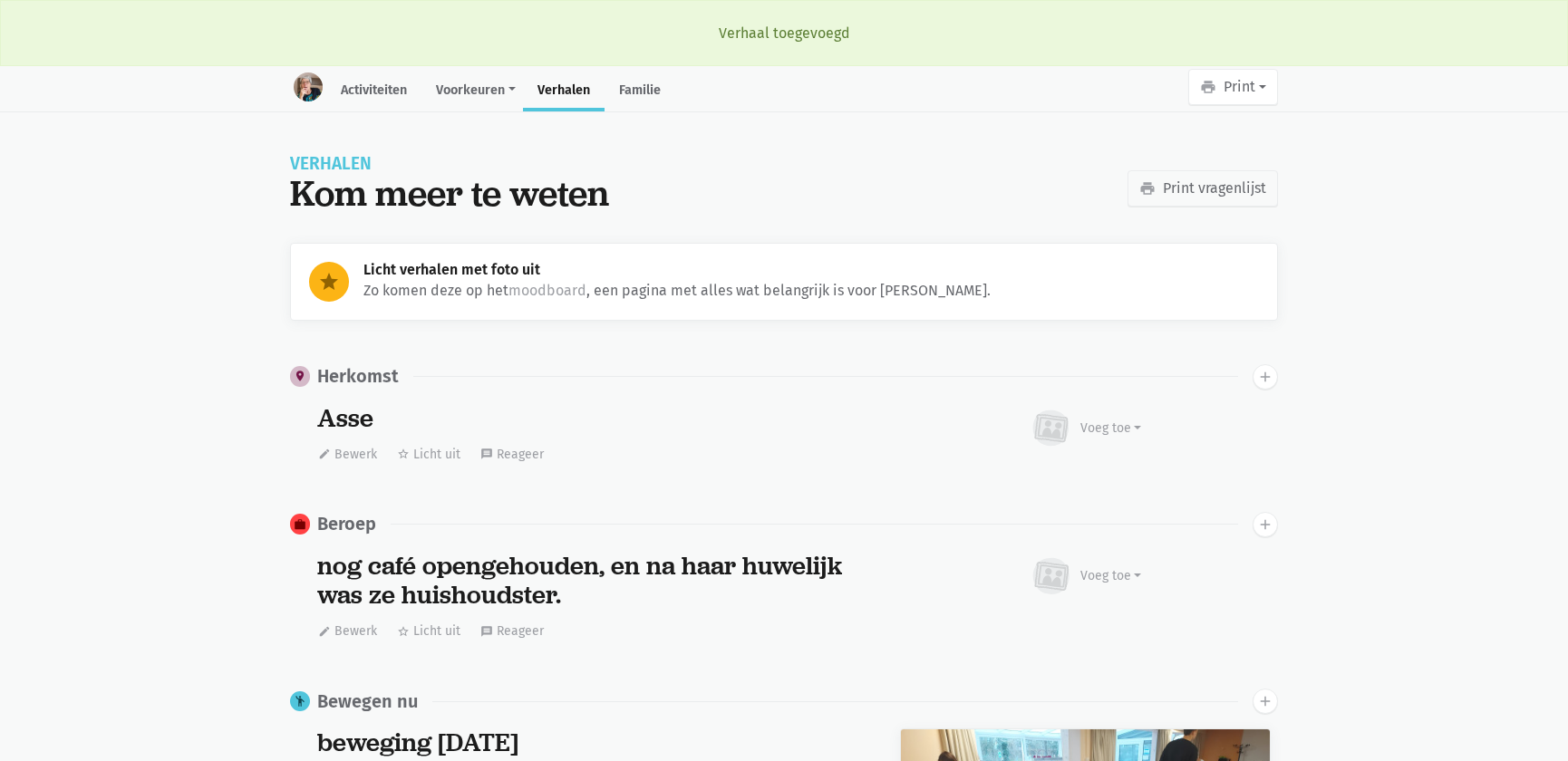
scroll to position [681, 0]
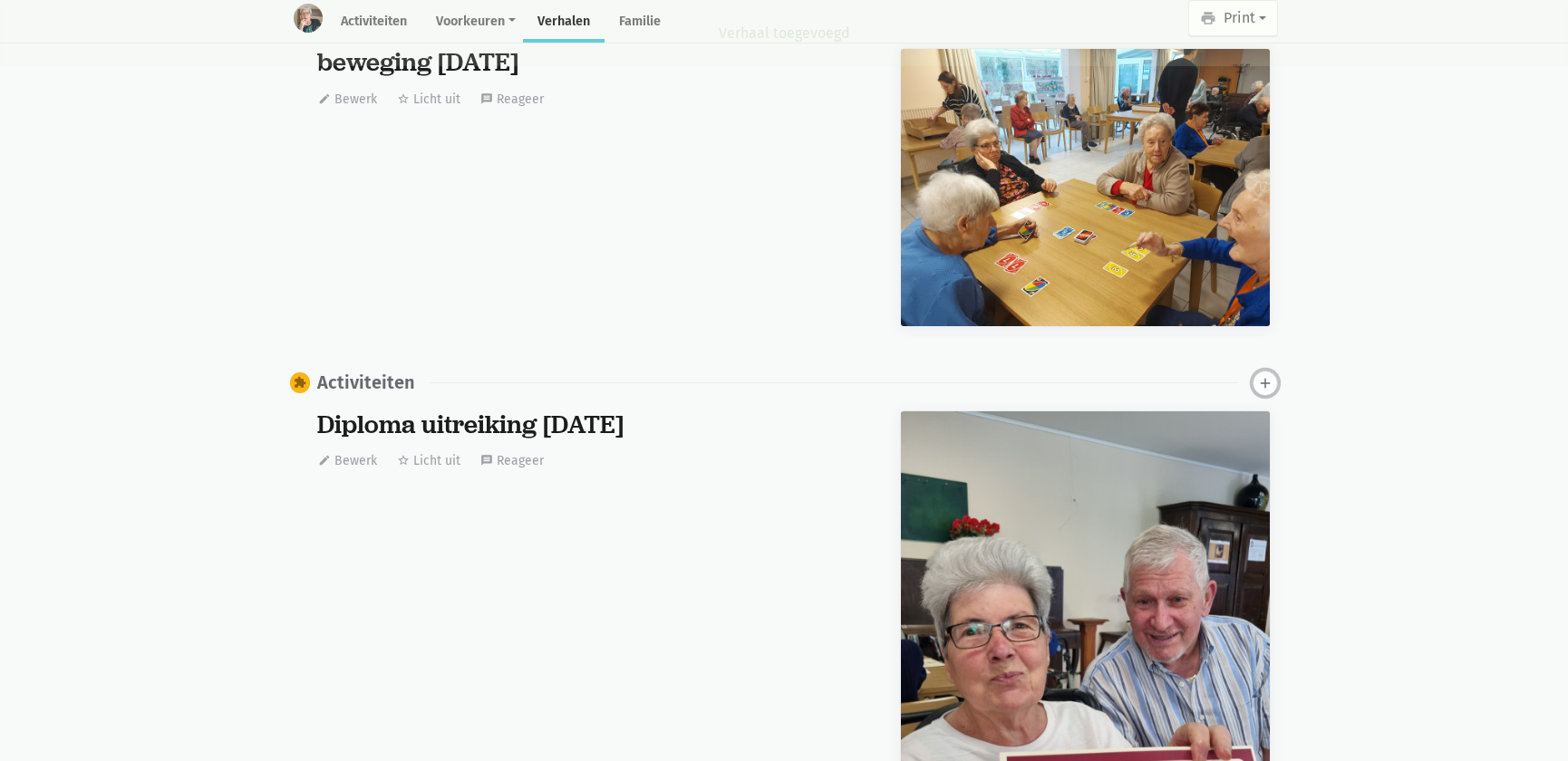
click at [1258, 380] on icon "add" at bounding box center [1265, 382] width 16 height 16
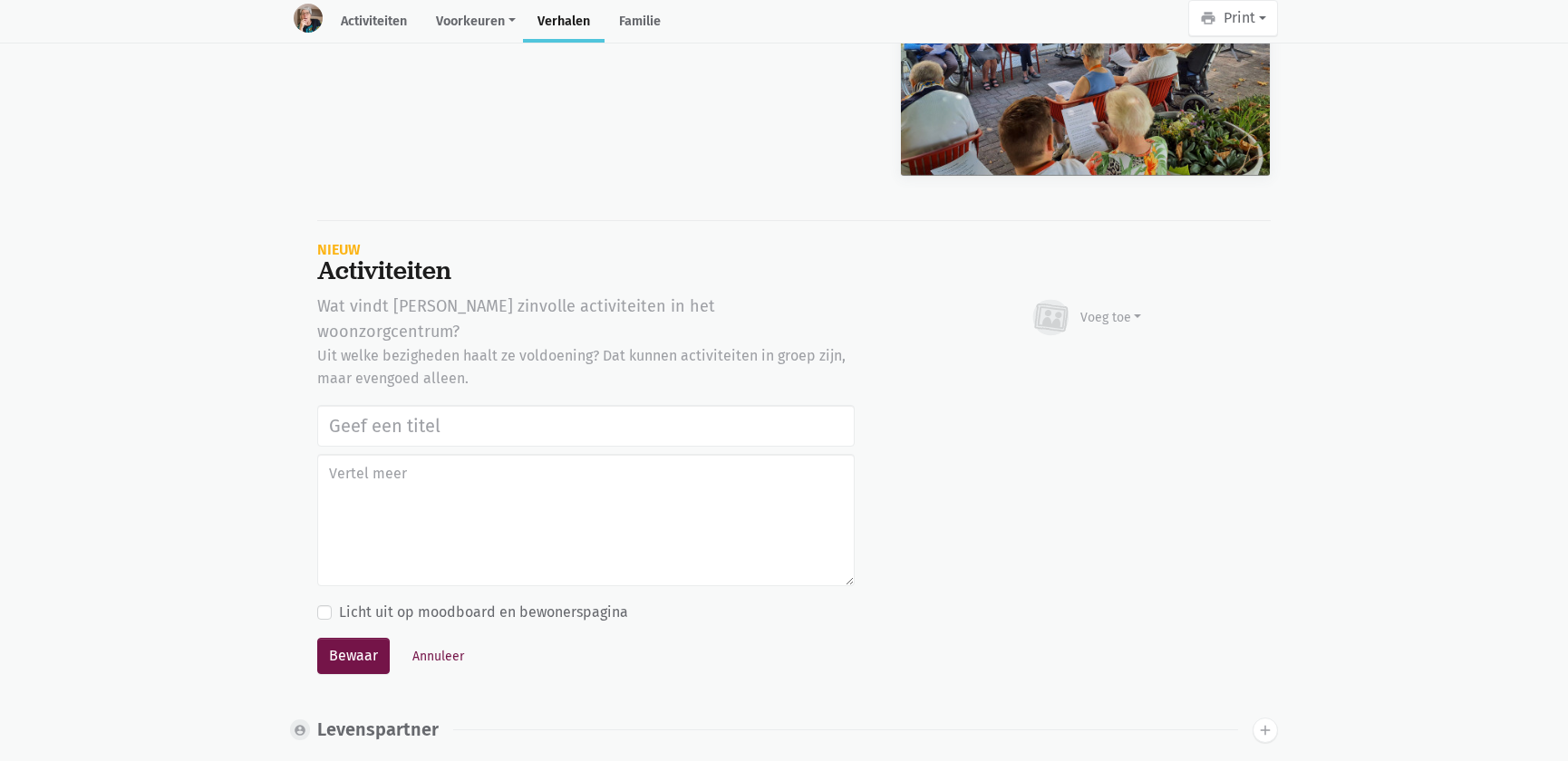
click at [543, 405] on input "text" at bounding box center [586, 425] width 537 height 42
type input "Notenclub in de buitenlucht 13/08/2025"
click at [1116, 308] on div "Voeg toe" at bounding box center [1112, 317] width 62 height 19
click at [1053, 365] on link "Afbeelding" at bounding box center [1075, 370] width 132 height 31
click at [376, 638] on button "Bewaar" at bounding box center [354, 656] width 73 height 36
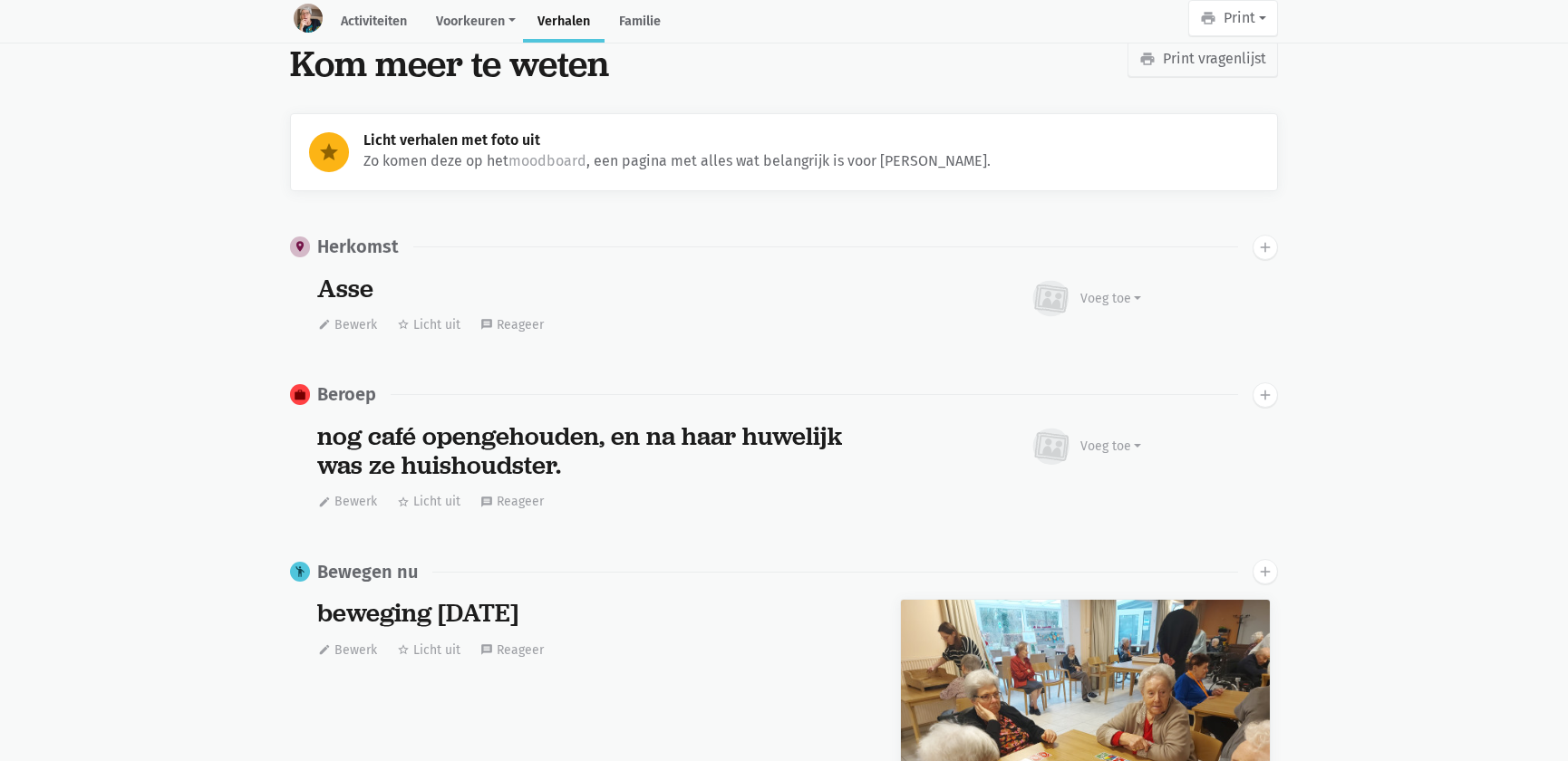
scroll to position [0, 0]
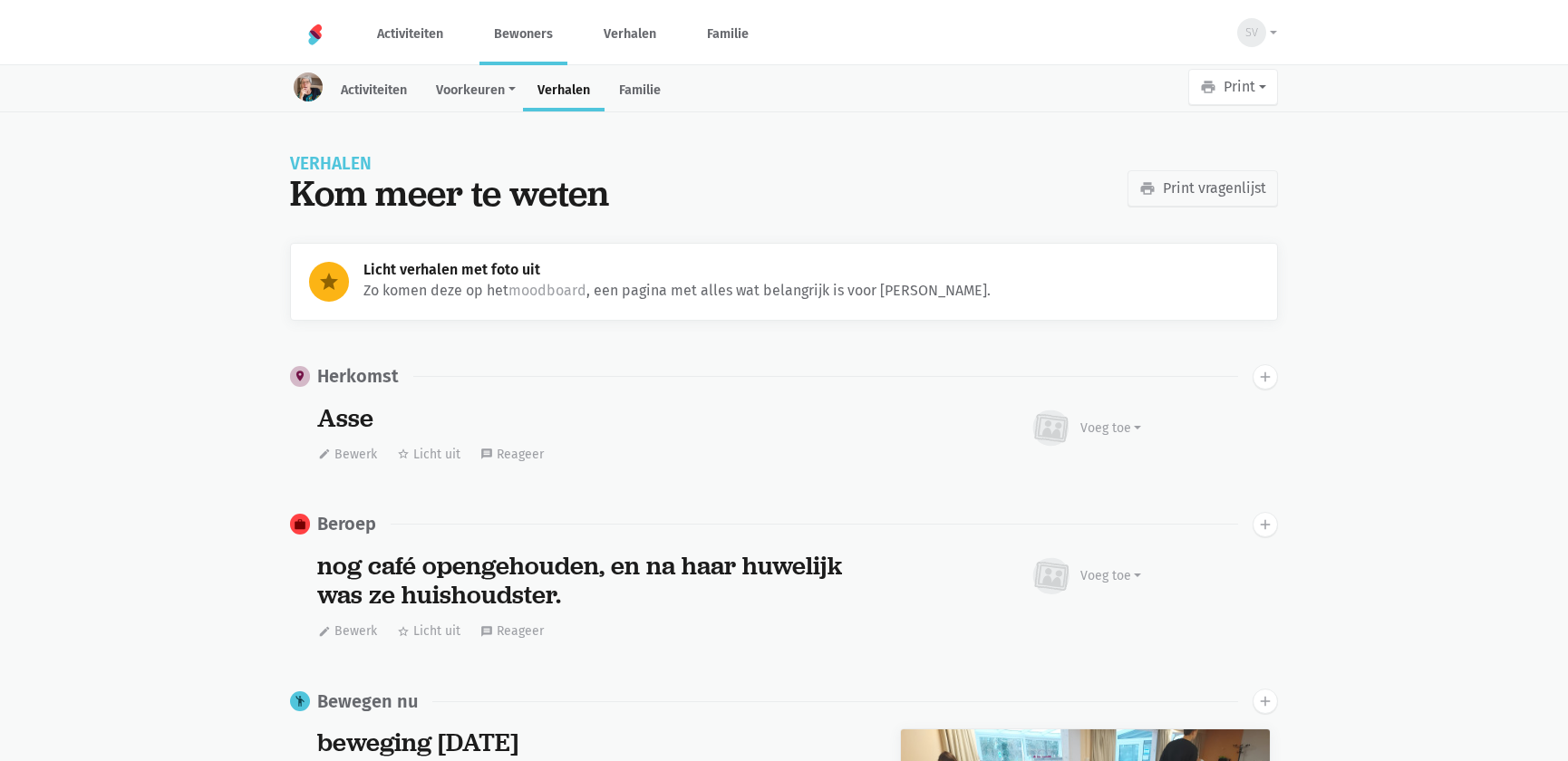
click at [520, 34] on link "Bewoners" at bounding box center [523, 34] width 88 height 61
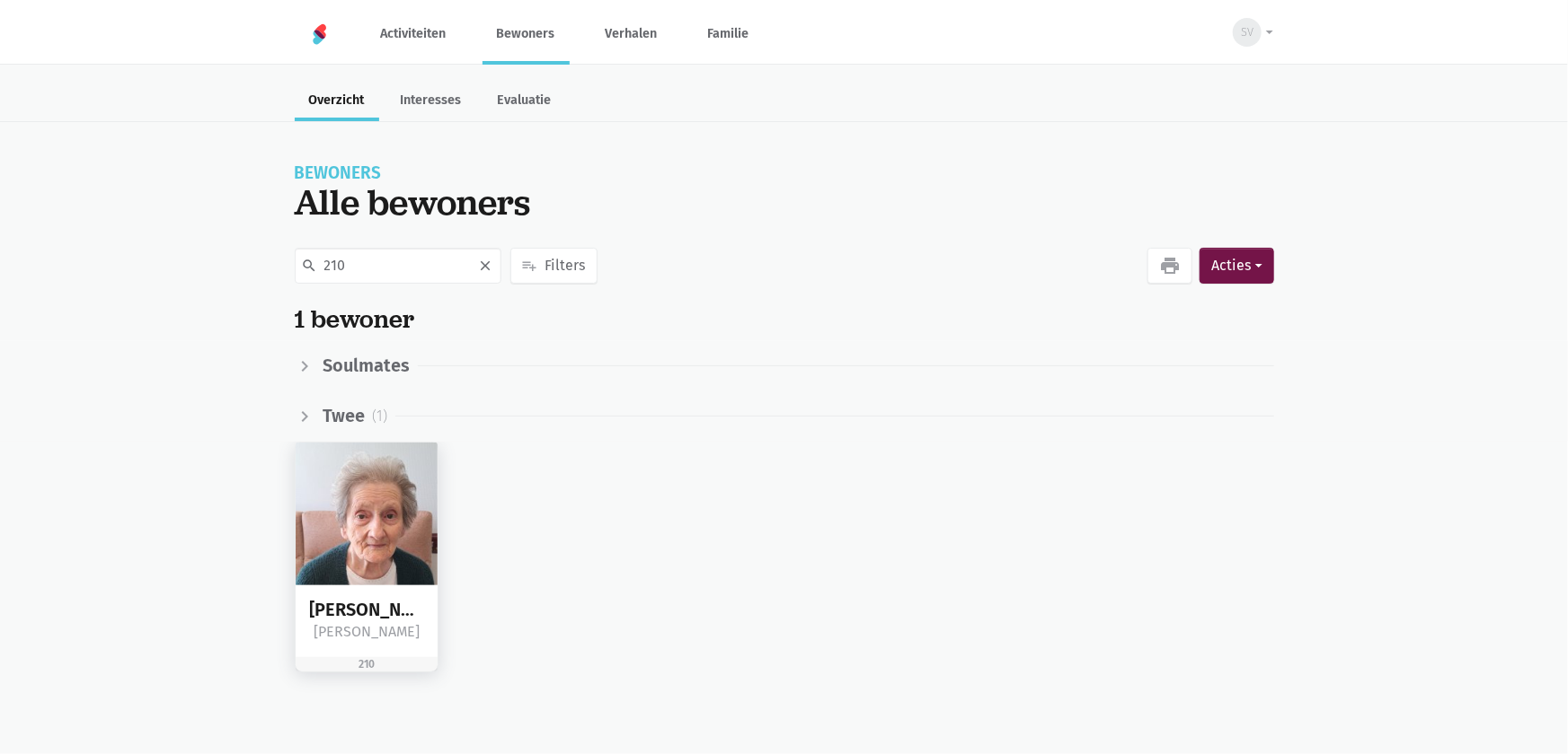
type input "210"
click at [386, 512] on img at bounding box center [367, 514] width 143 height 143
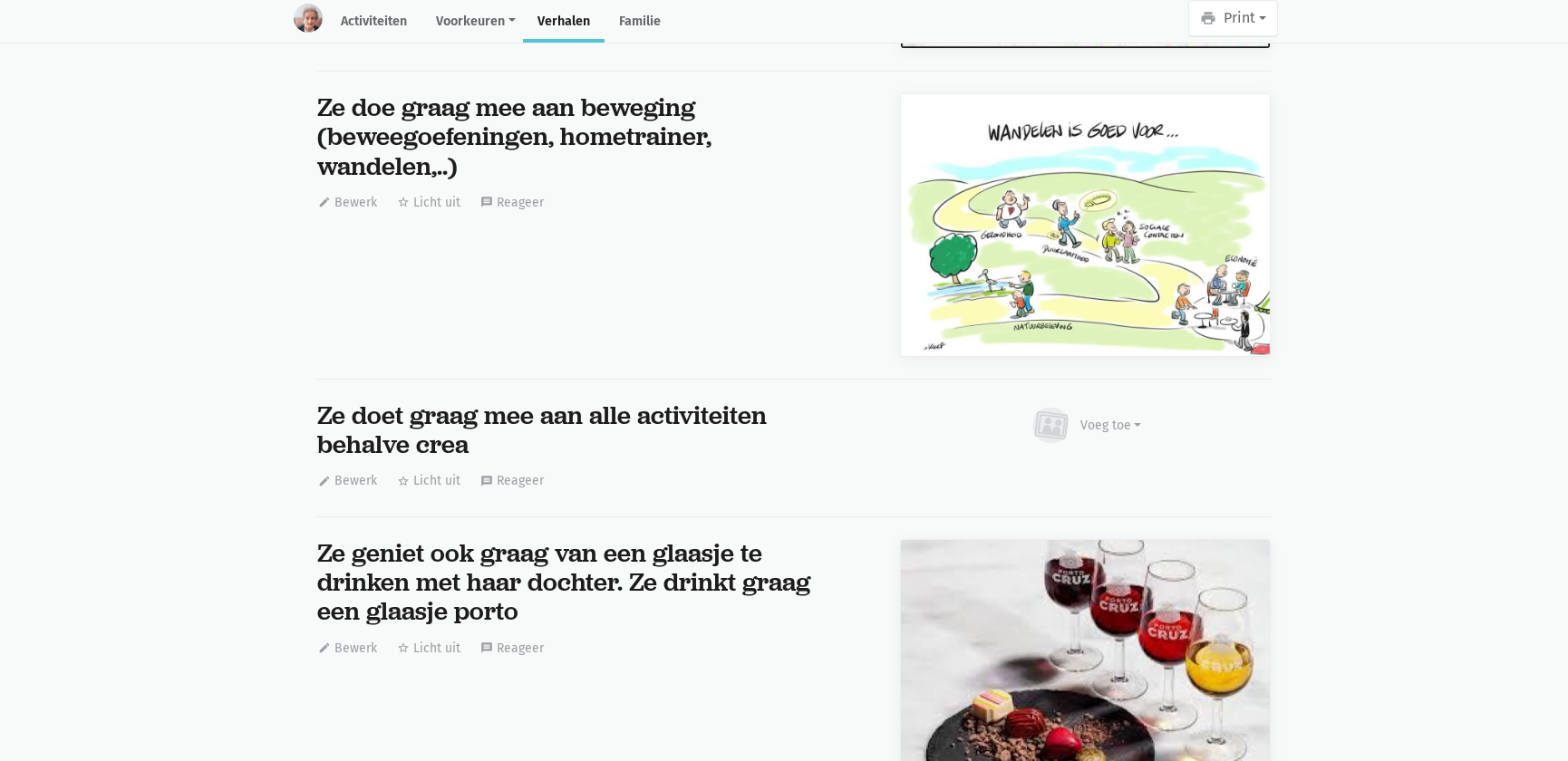
scroll to position [18647, 0]
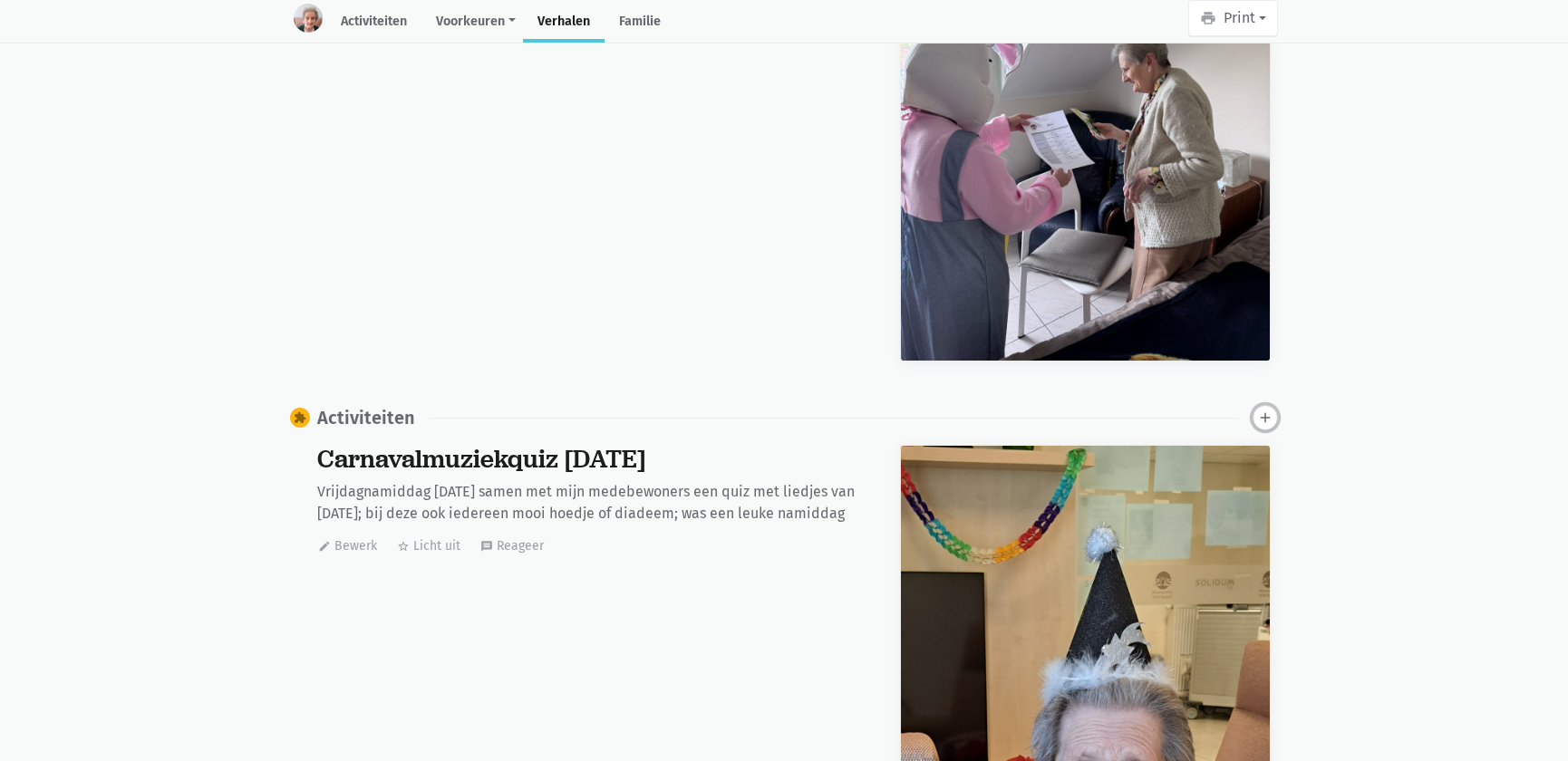
click at [1258, 409] on icon "add" at bounding box center [1265, 417] width 16 height 16
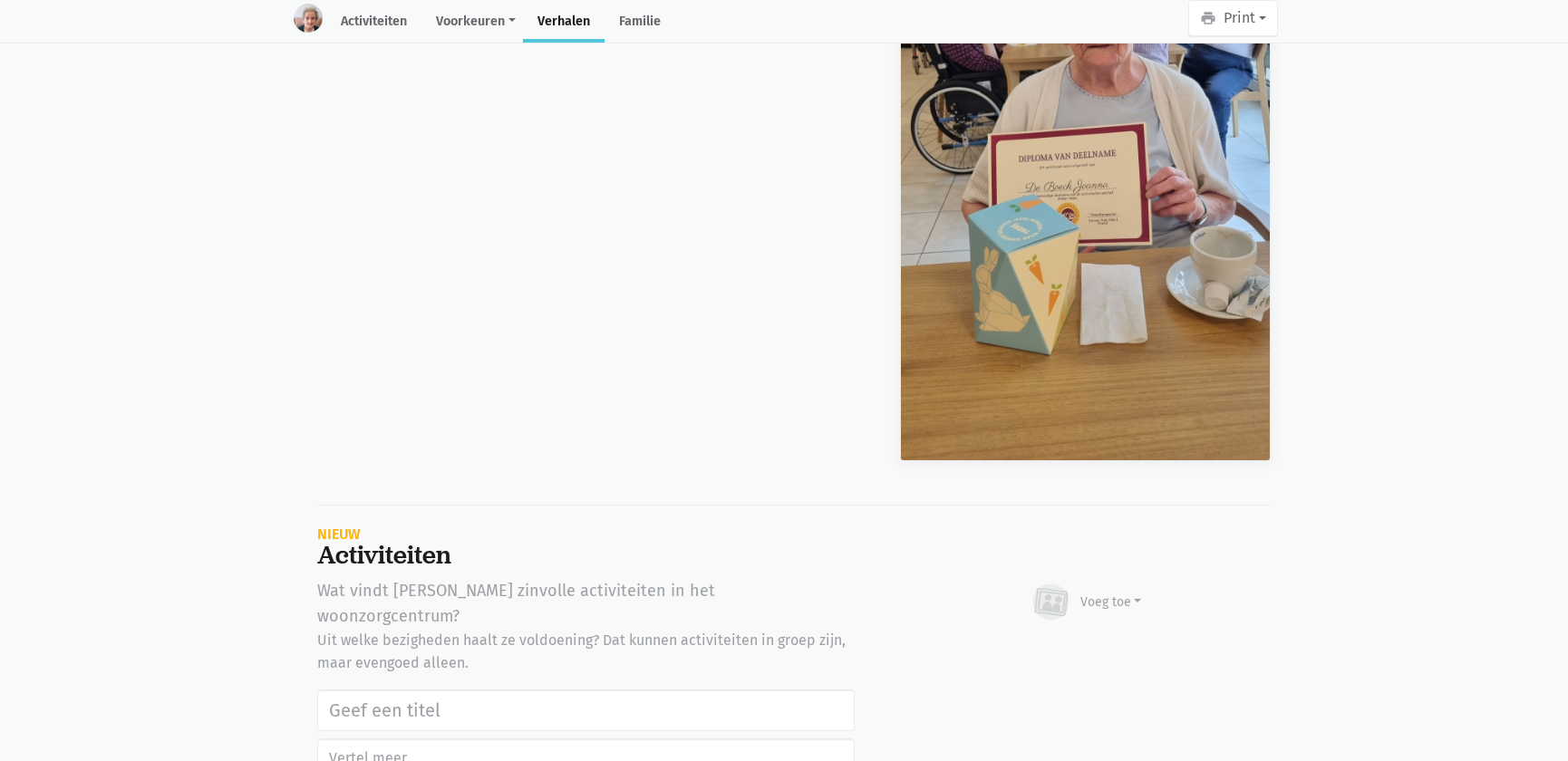
scroll to position [37415, 0]
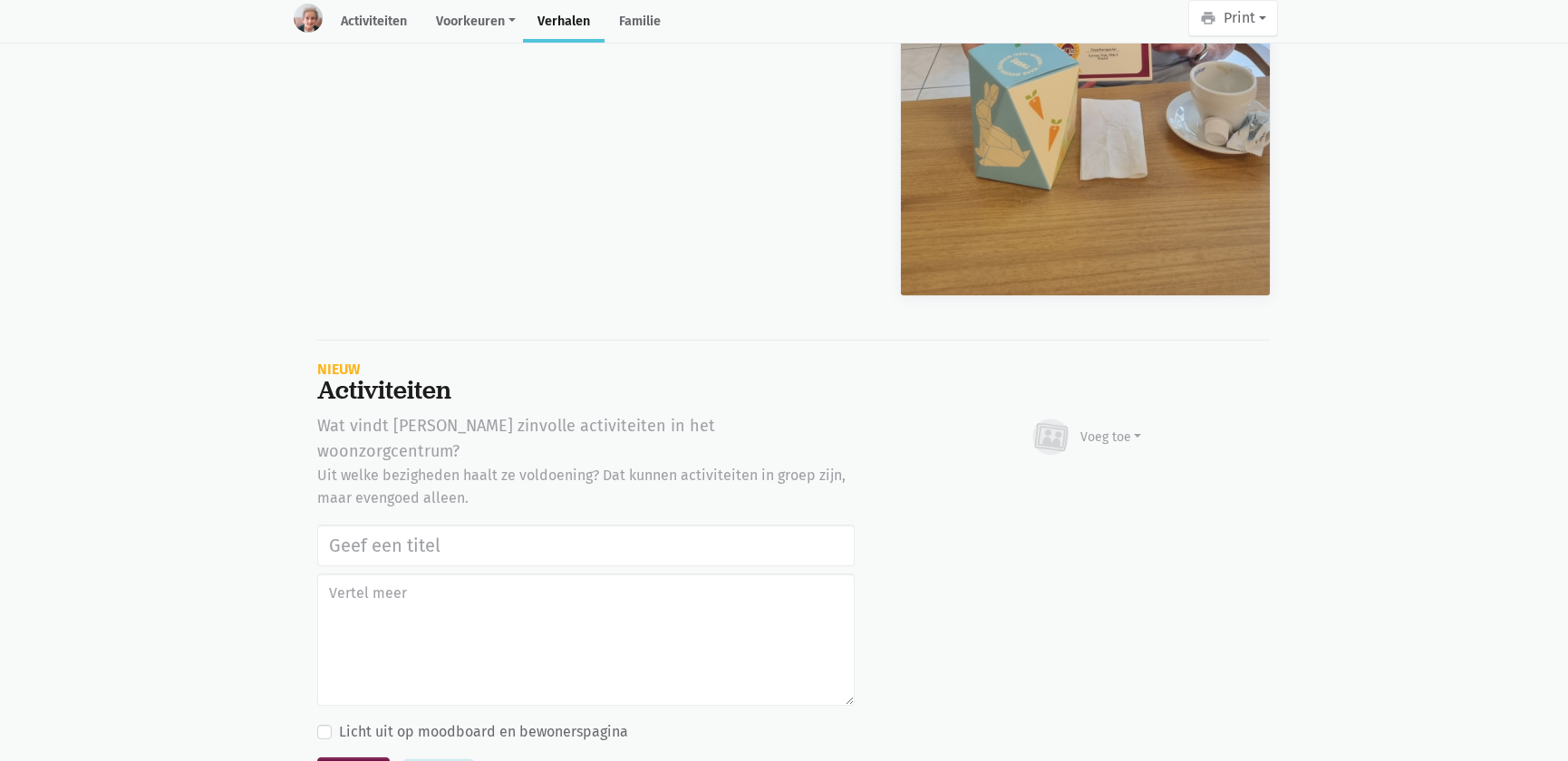
click at [449, 760] on button "Annuleer" at bounding box center [437, 776] width 68 height 28
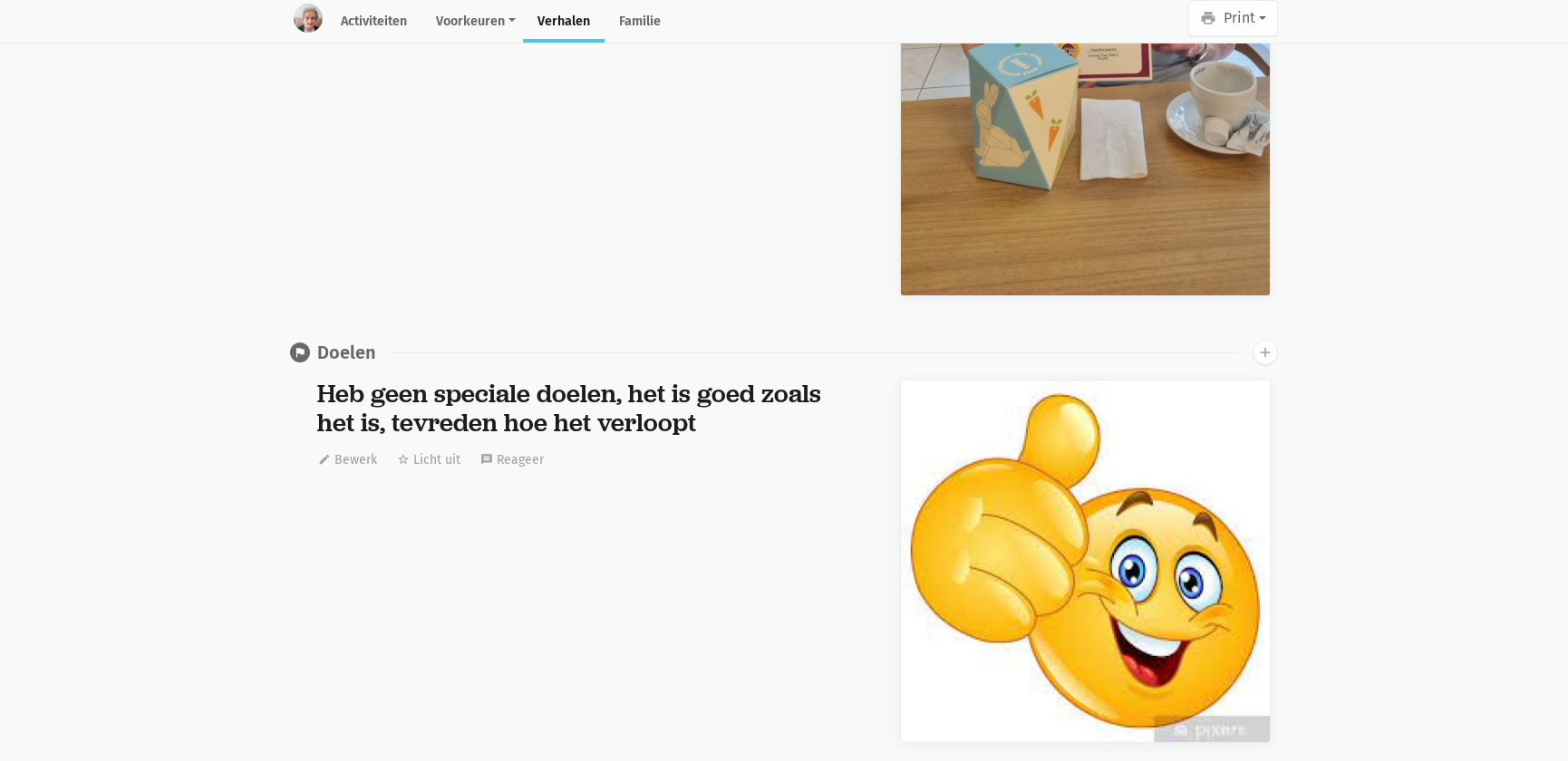
scroll to position [0, 0]
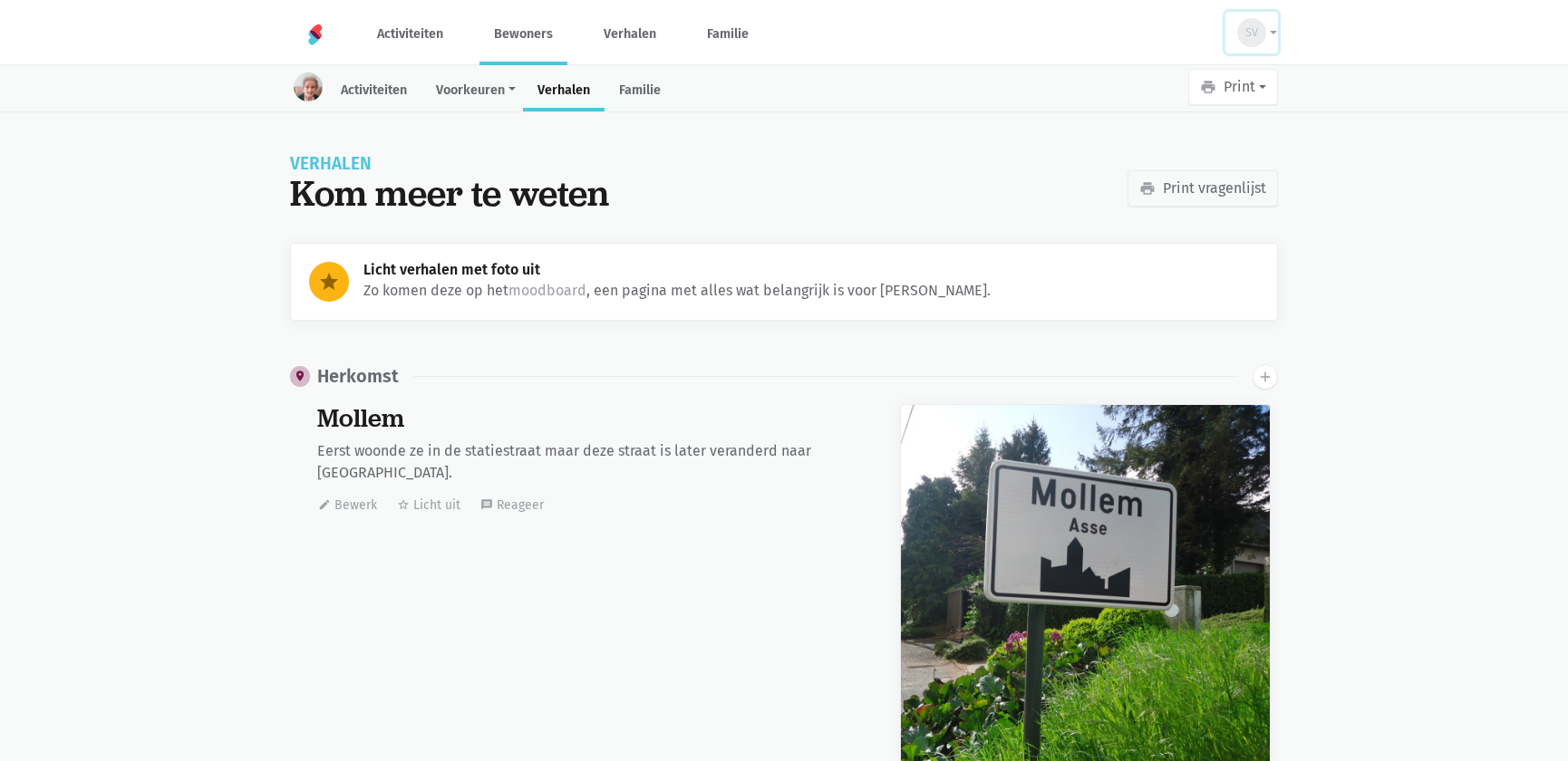
click at [1261, 36] on div "SV" at bounding box center [1252, 32] width 29 height 29
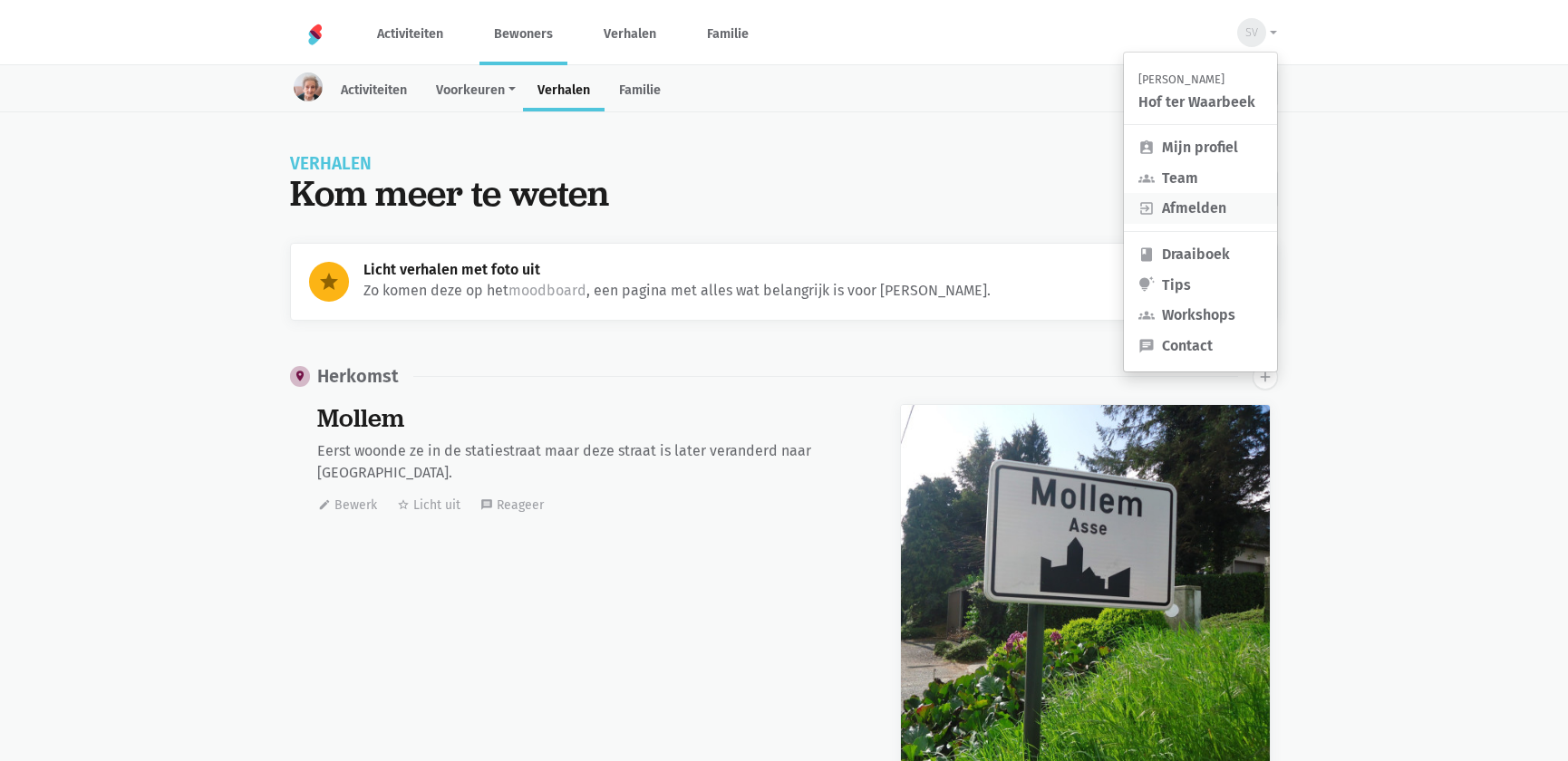
click at [1211, 199] on link "exit_to_app Afmelden" at bounding box center [1200, 208] width 153 height 31
